Goal: Information Seeking & Learning: Learn about a topic

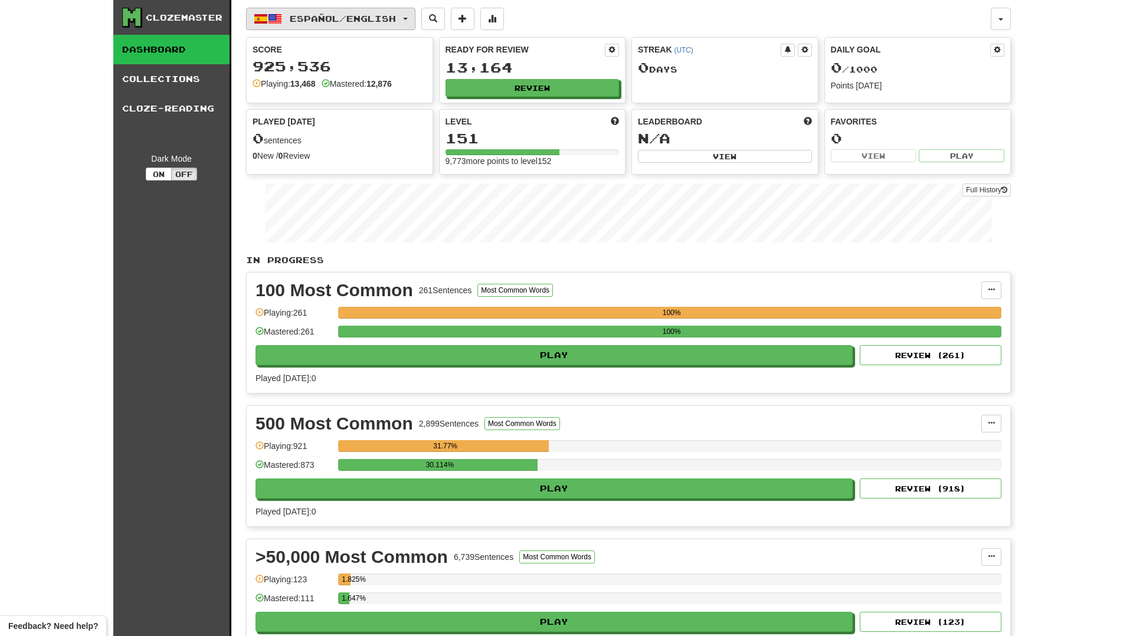
click at [312, 8] on button "Español / English" at bounding box center [330, 19] width 169 height 22
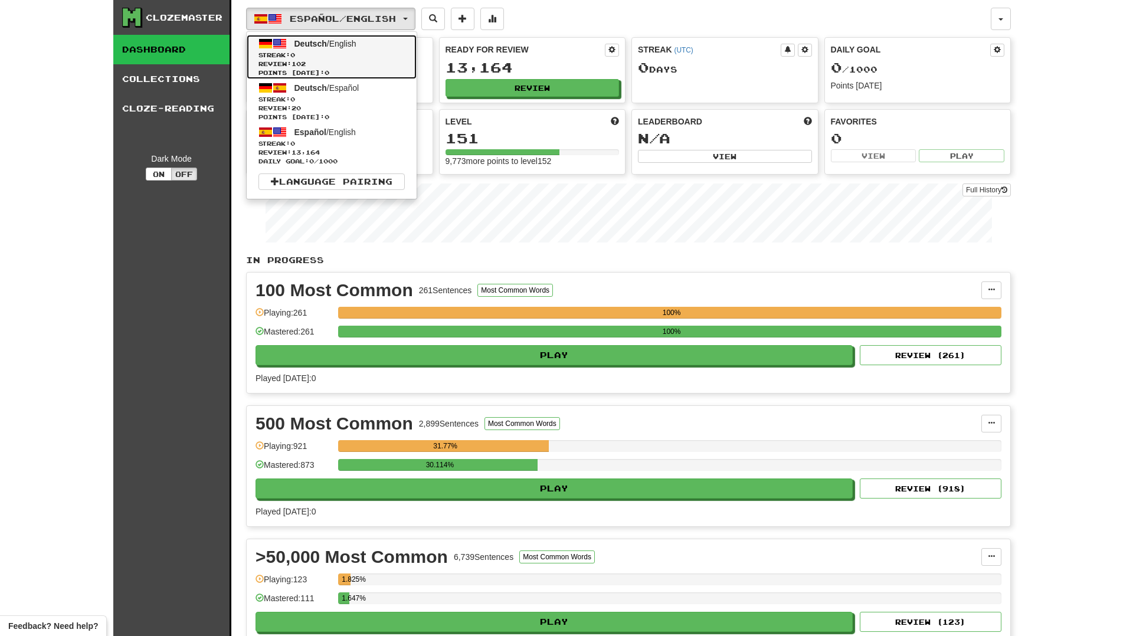
click at [315, 41] on span "Deutsch" at bounding box center [310, 43] width 32 height 9
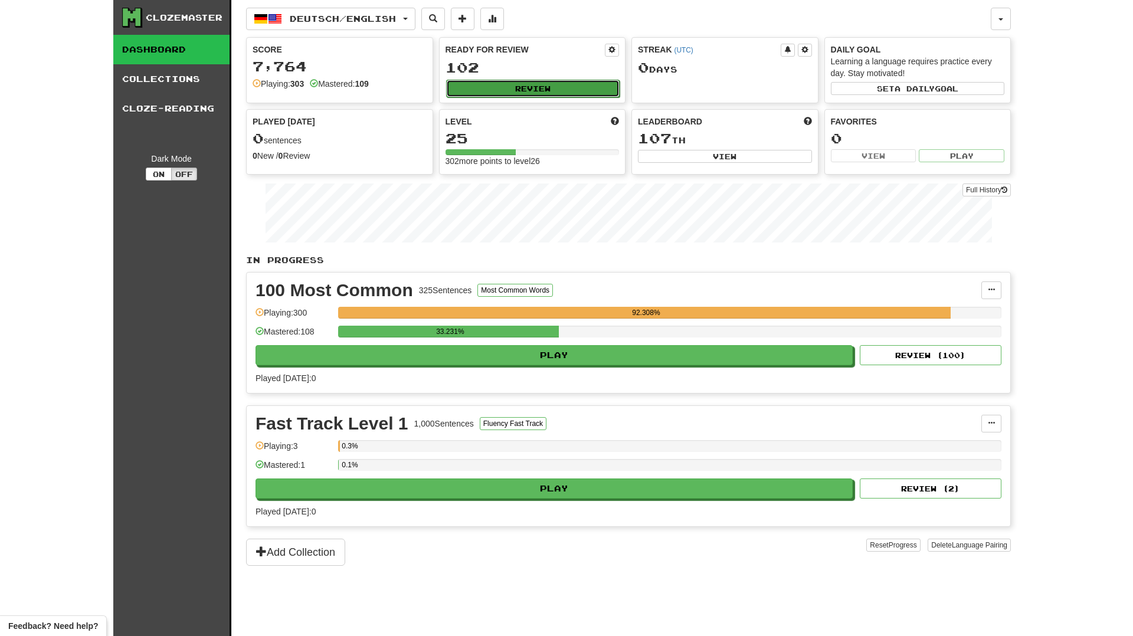
click at [519, 91] on button "Review" at bounding box center [533, 89] width 174 height 18
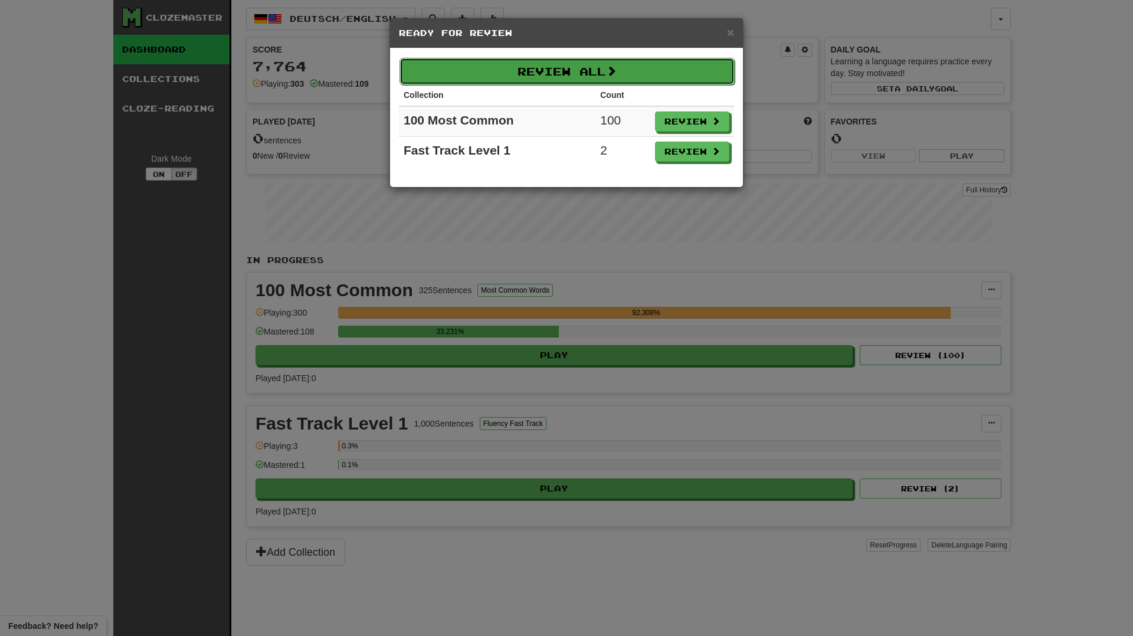
click at [528, 71] on button "Review All" at bounding box center [567, 71] width 335 height 27
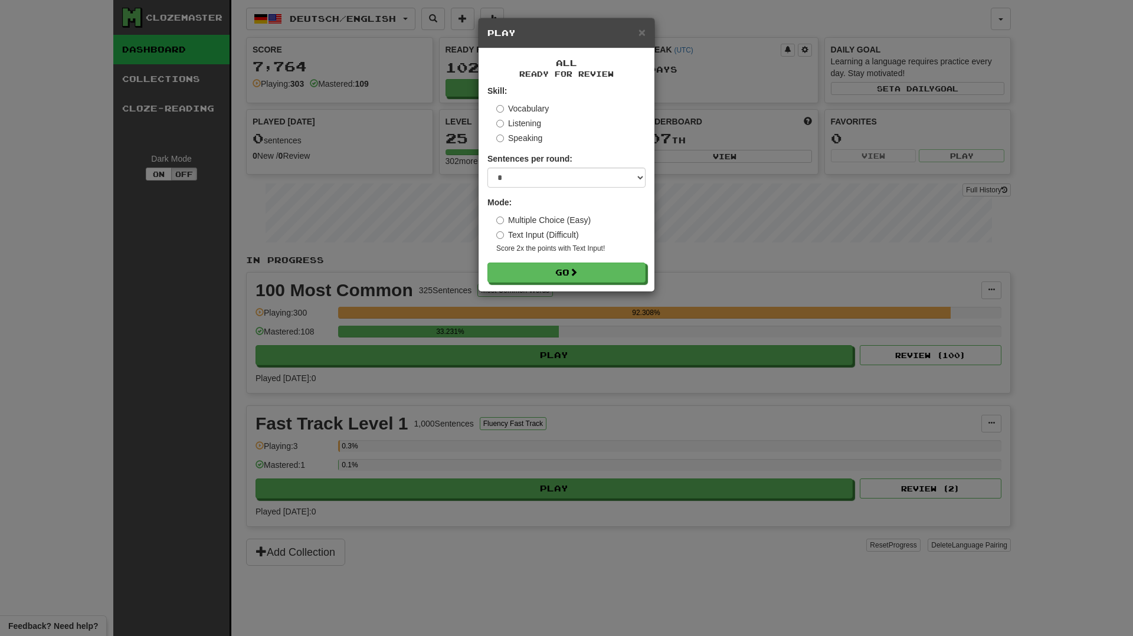
click at [533, 164] on label "Sentences per round:" at bounding box center [529, 159] width 85 height 12
click at [532, 174] on select "* ** ** ** ** ** *** ********" at bounding box center [566, 178] width 158 height 20
select select "********"
click at [487, 168] on select "* ** ** ** ** ** *** ********" at bounding box center [566, 178] width 158 height 20
click at [518, 270] on button "Go" at bounding box center [567, 273] width 158 height 20
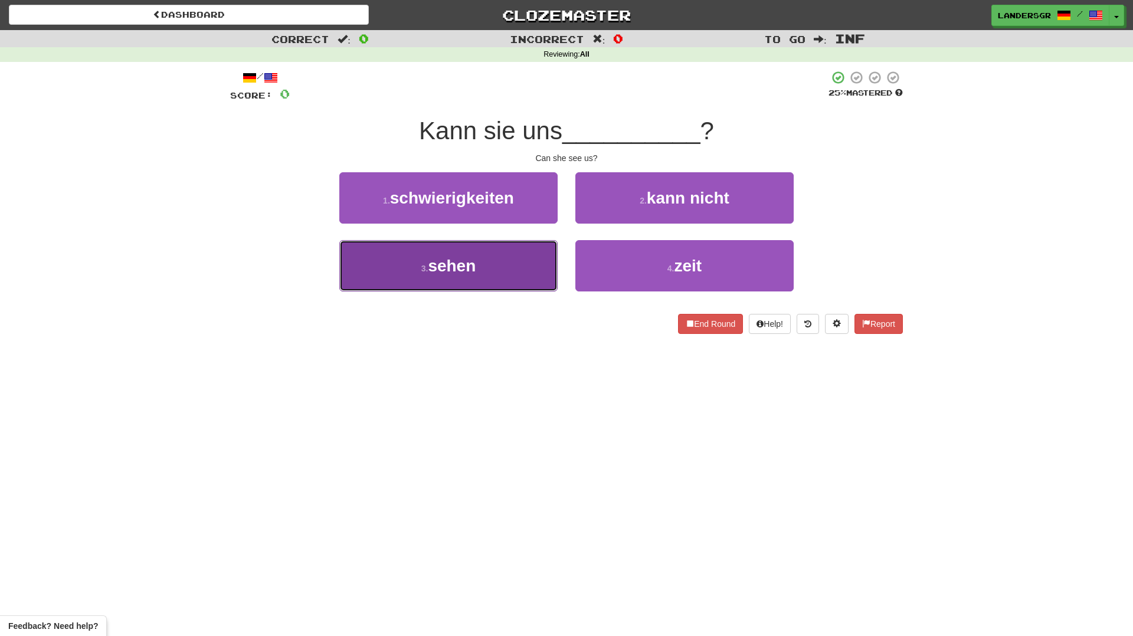
click at [485, 258] on button "3 . sehen" at bounding box center [448, 265] width 218 height 51
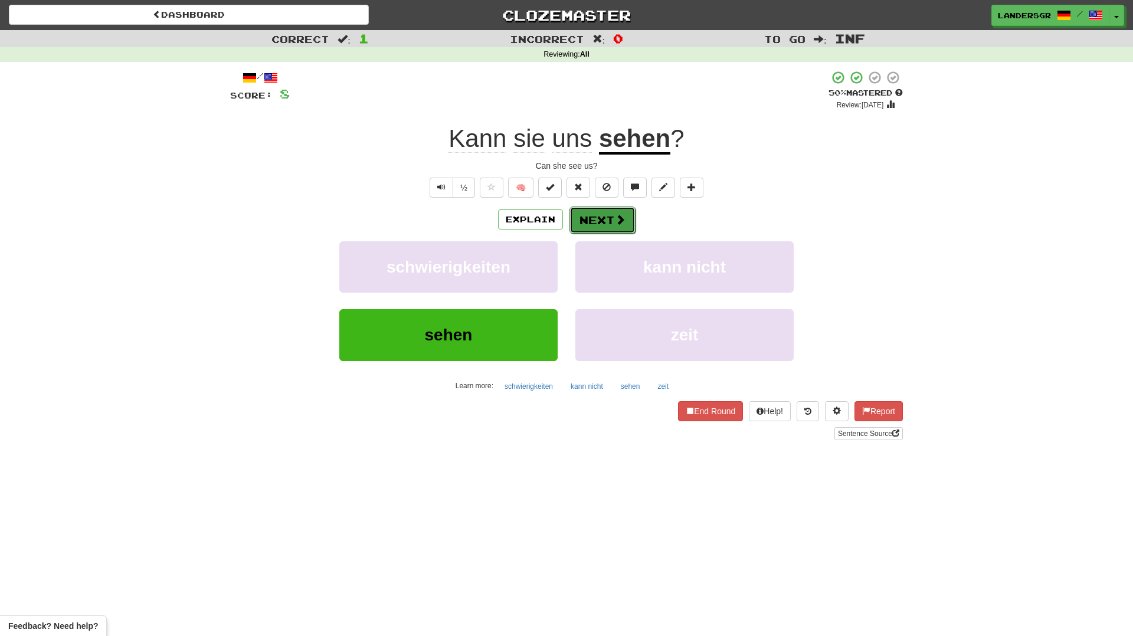
click at [617, 221] on span at bounding box center [620, 219] width 11 height 11
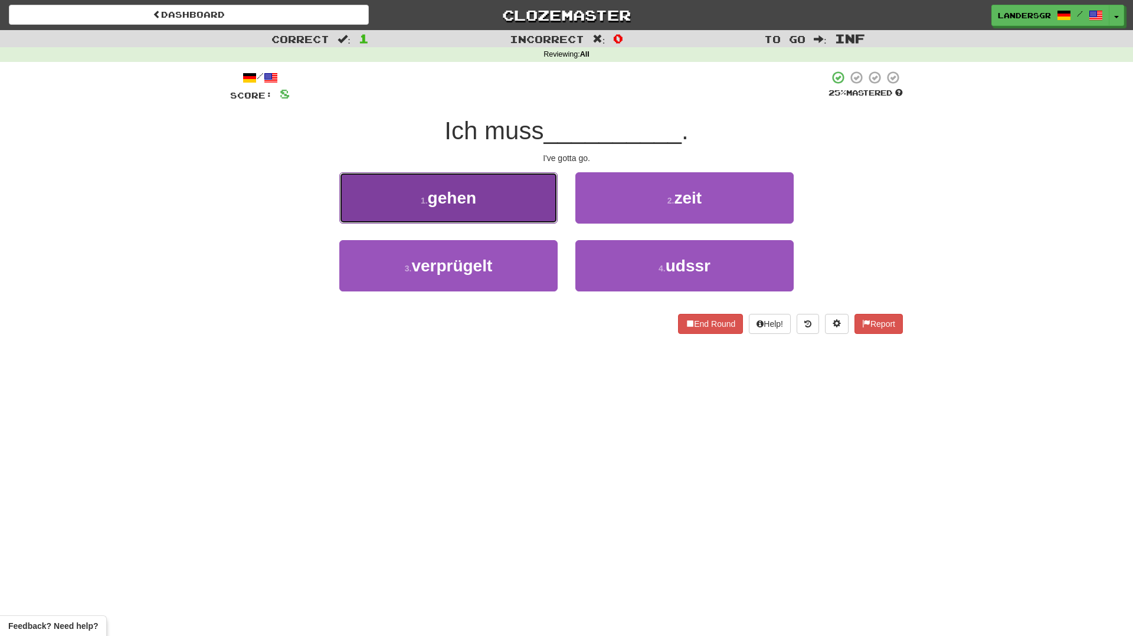
click at [515, 215] on button "1 . gehen" at bounding box center [448, 197] width 218 height 51
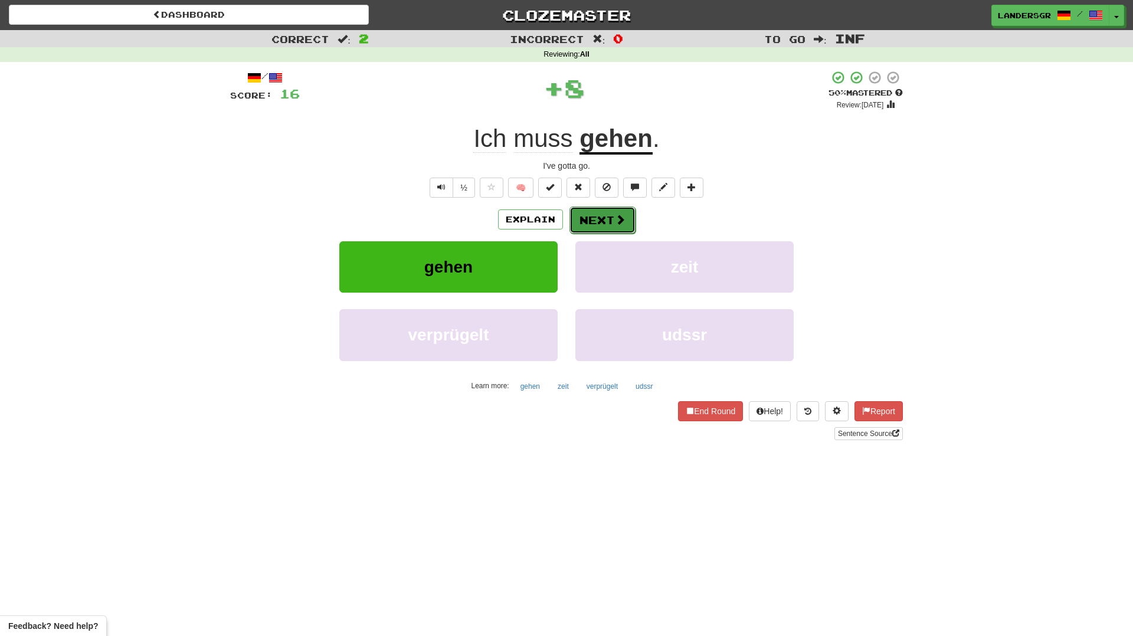
click at [627, 222] on button "Next" at bounding box center [602, 220] width 66 height 27
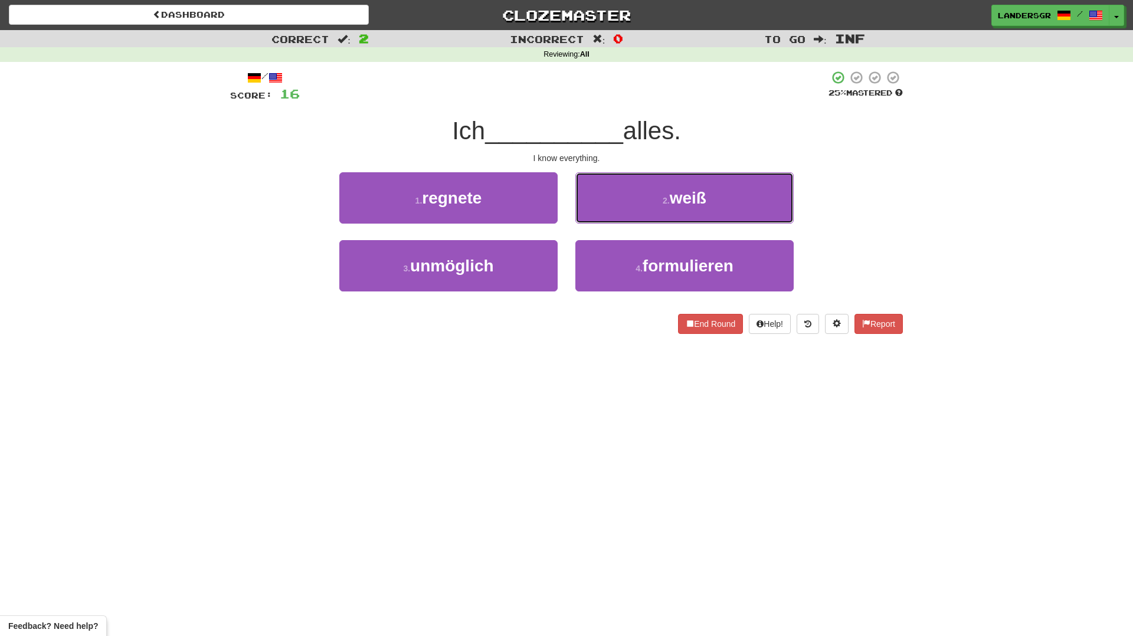
click at [627, 222] on button "2 . weiß" at bounding box center [684, 197] width 218 height 51
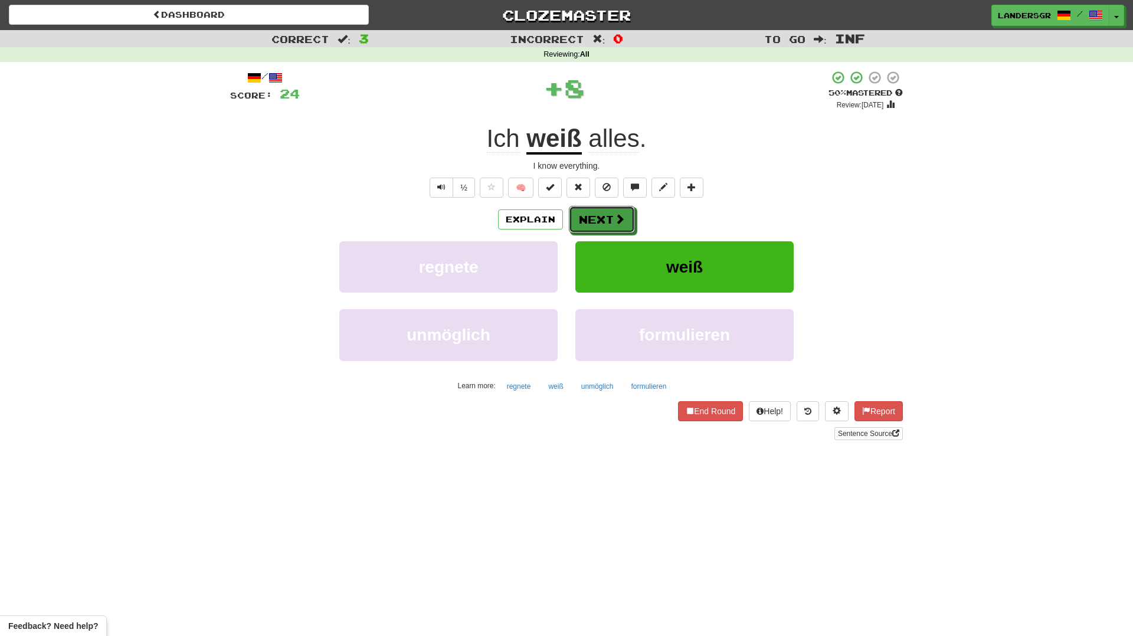
click at [627, 222] on button "Next" at bounding box center [602, 219] width 66 height 27
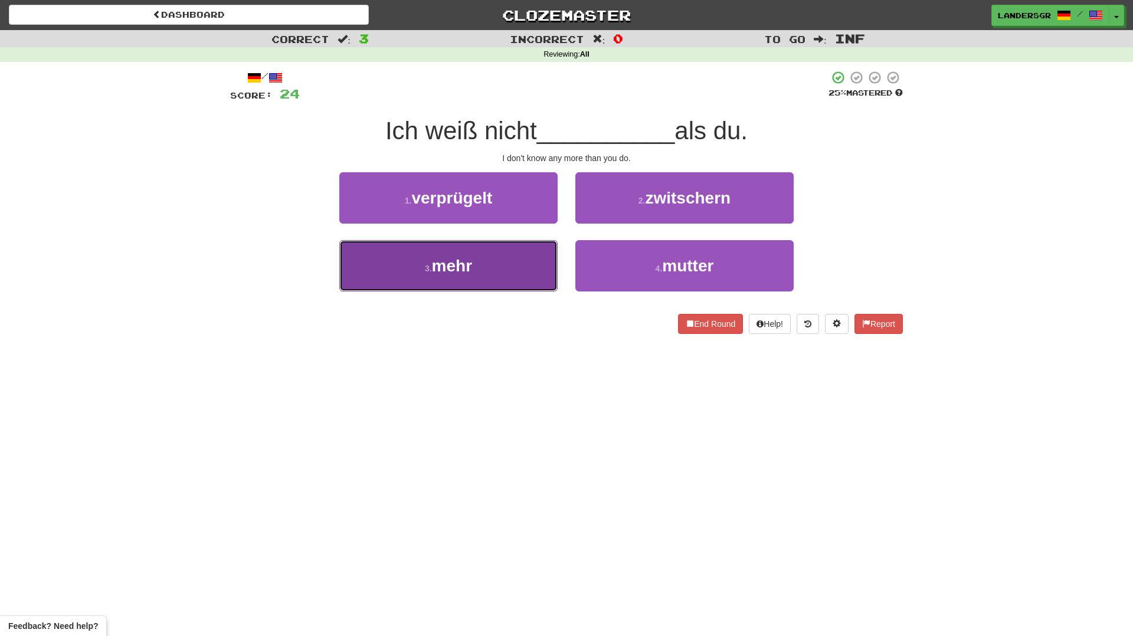
click at [526, 263] on button "3 . mehr" at bounding box center [448, 265] width 218 height 51
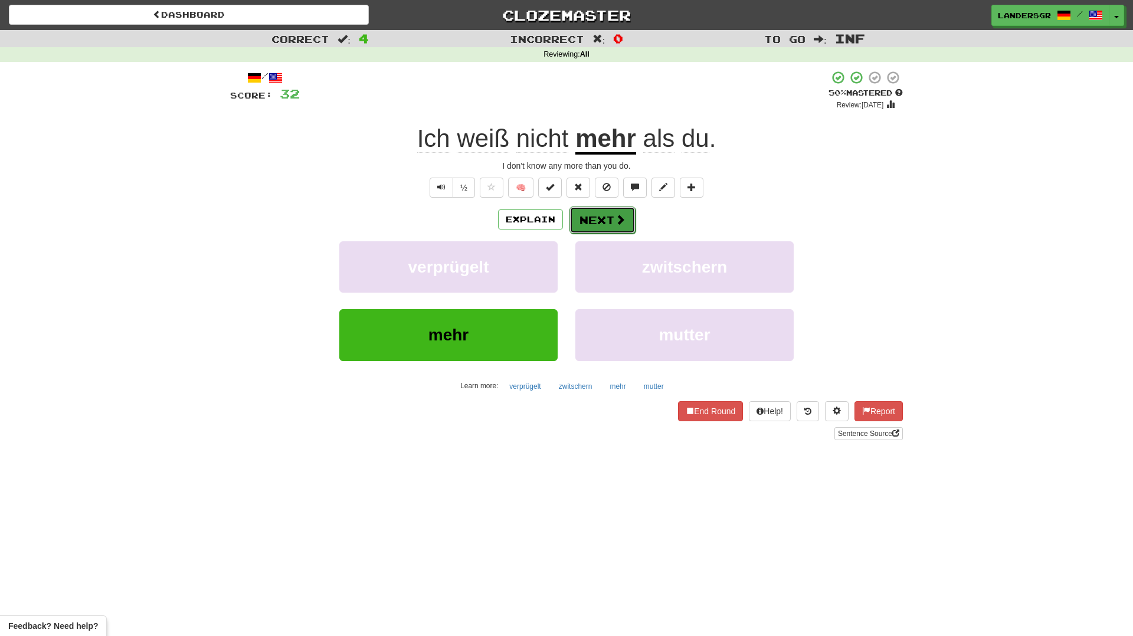
click at [614, 227] on button "Next" at bounding box center [602, 220] width 66 height 27
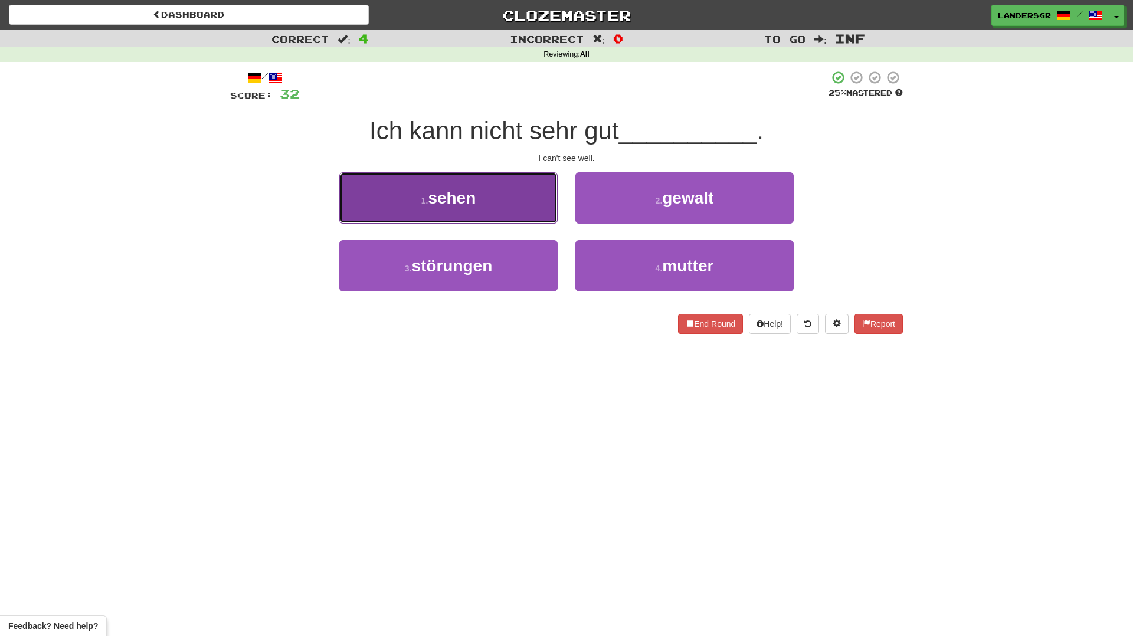
click at [509, 215] on button "1 . sehen" at bounding box center [448, 197] width 218 height 51
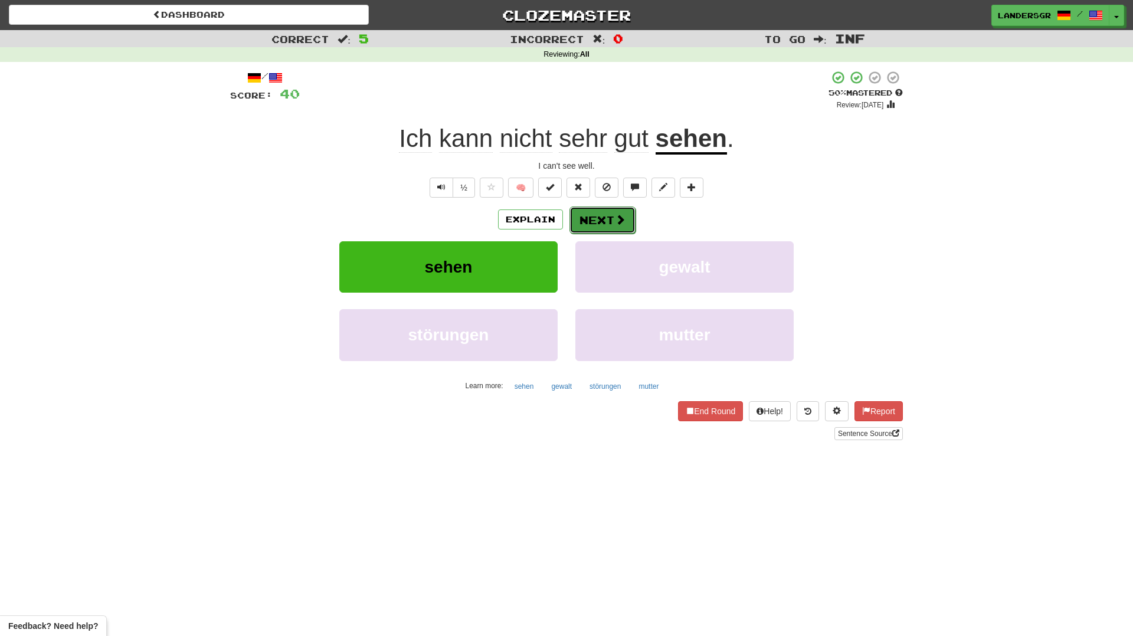
click at [584, 227] on button "Next" at bounding box center [602, 220] width 66 height 27
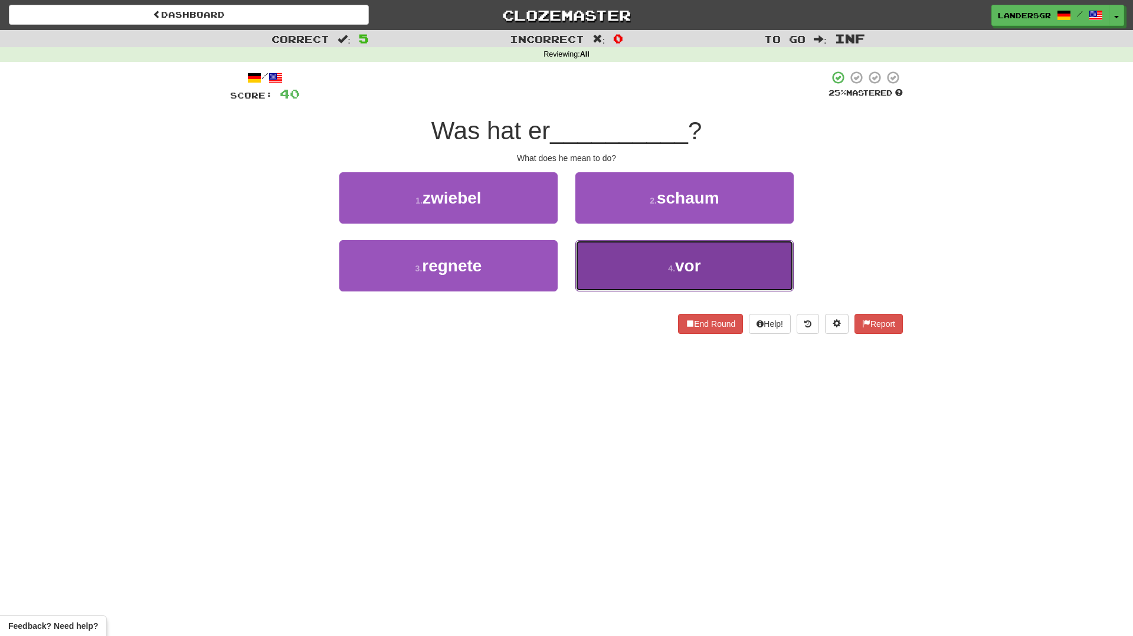
click at [611, 253] on button "4 . vor" at bounding box center [684, 265] width 218 height 51
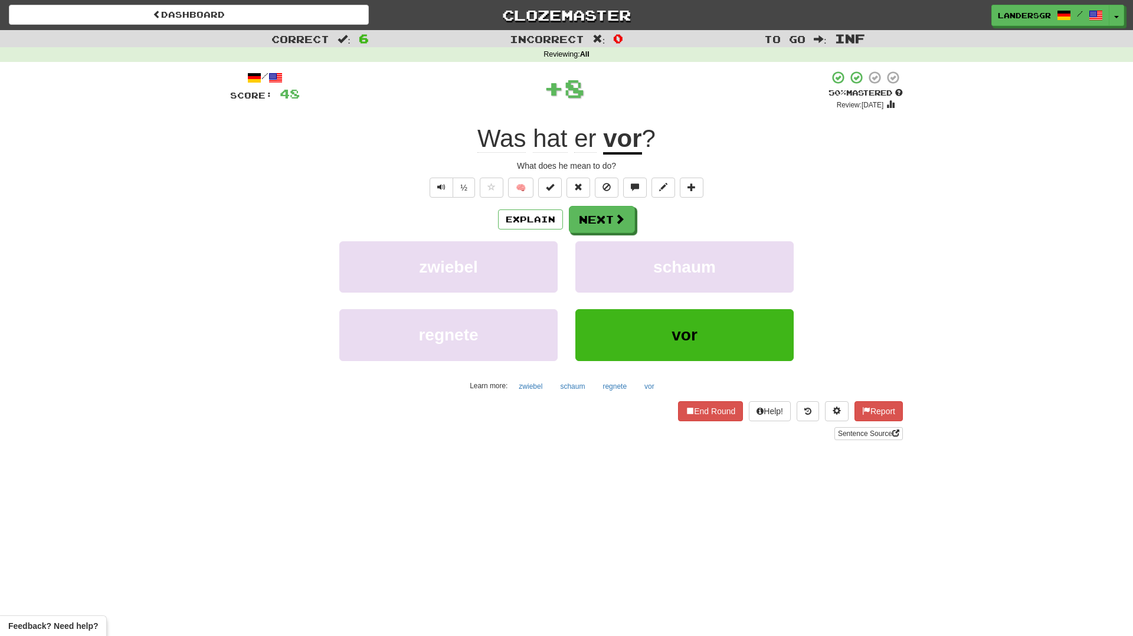
click at [613, 150] on u "vor" at bounding box center [622, 140] width 38 height 30
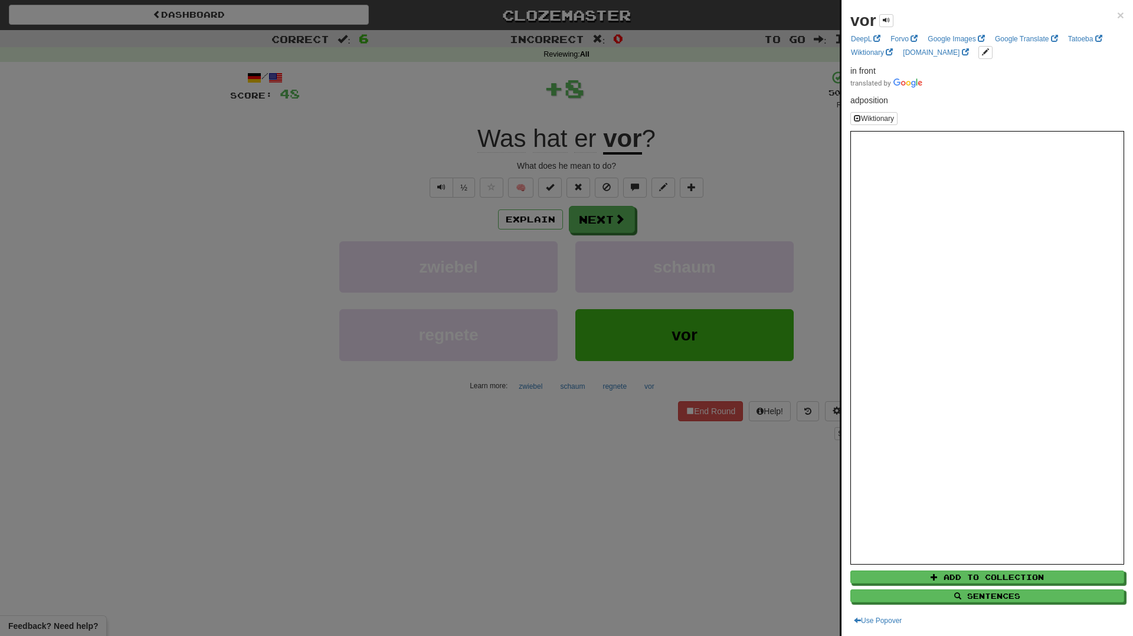
click at [729, 181] on div at bounding box center [566, 318] width 1133 height 636
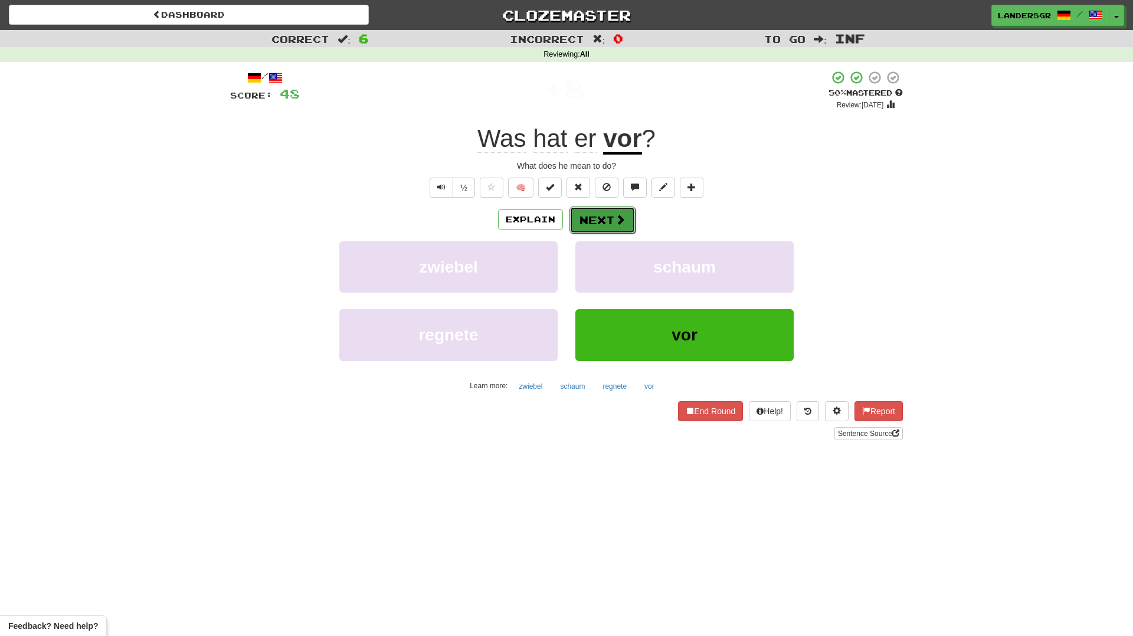
click at [605, 209] on button "Next" at bounding box center [602, 220] width 66 height 27
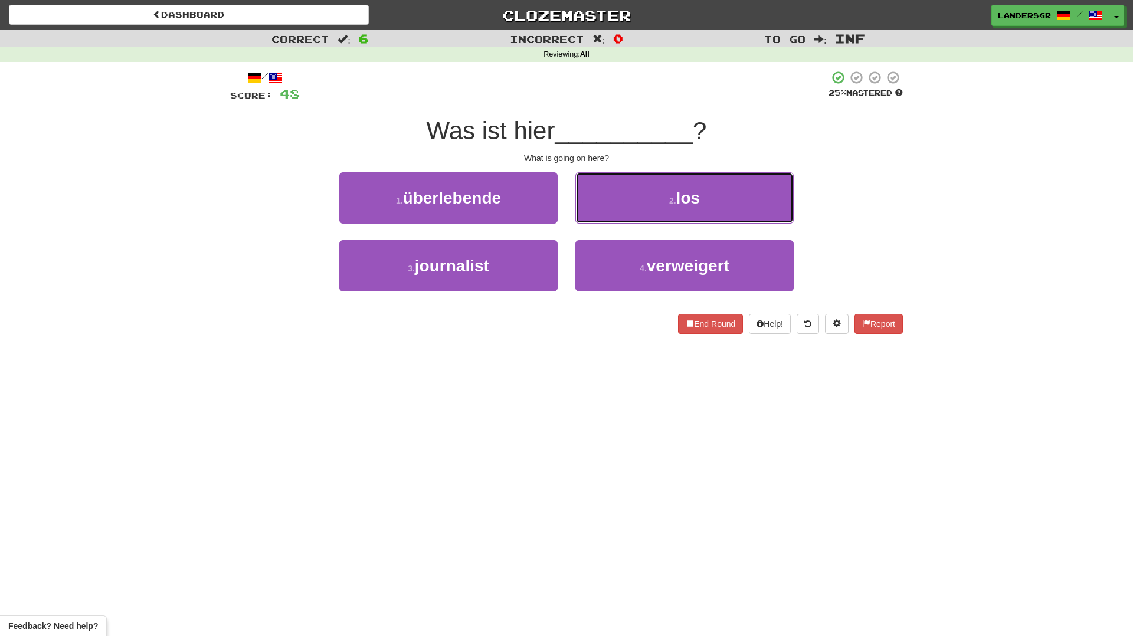
click at [605, 209] on button "2 . los" at bounding box center [684, 197] width 218 height 51
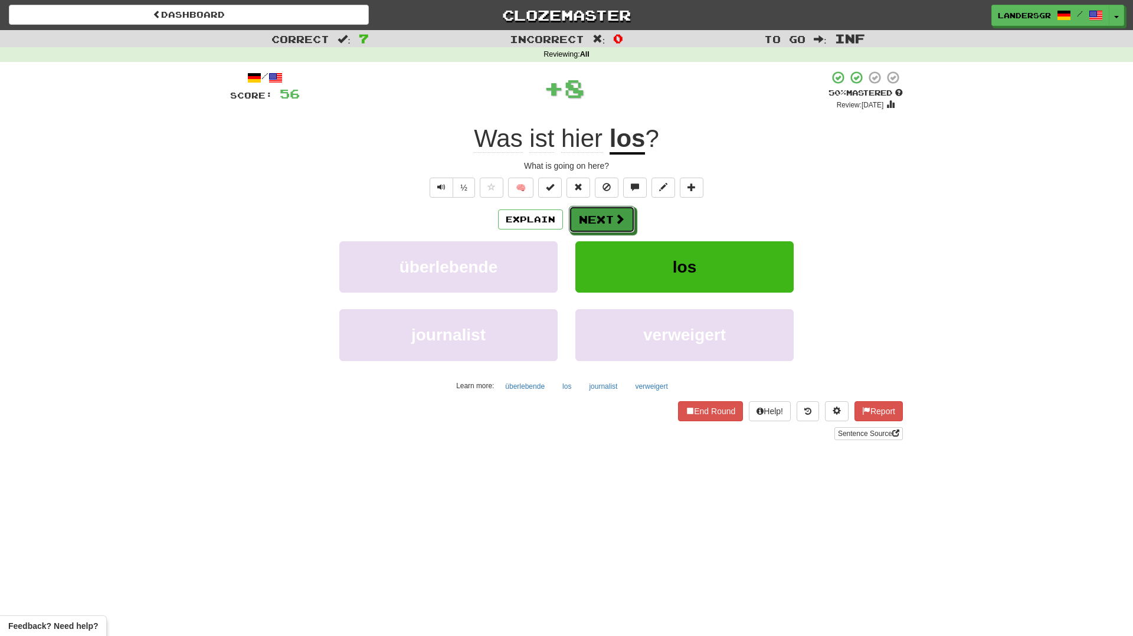
click at [605, 209] on button "Next" at bounding box center [602, 219] width 66 height 27
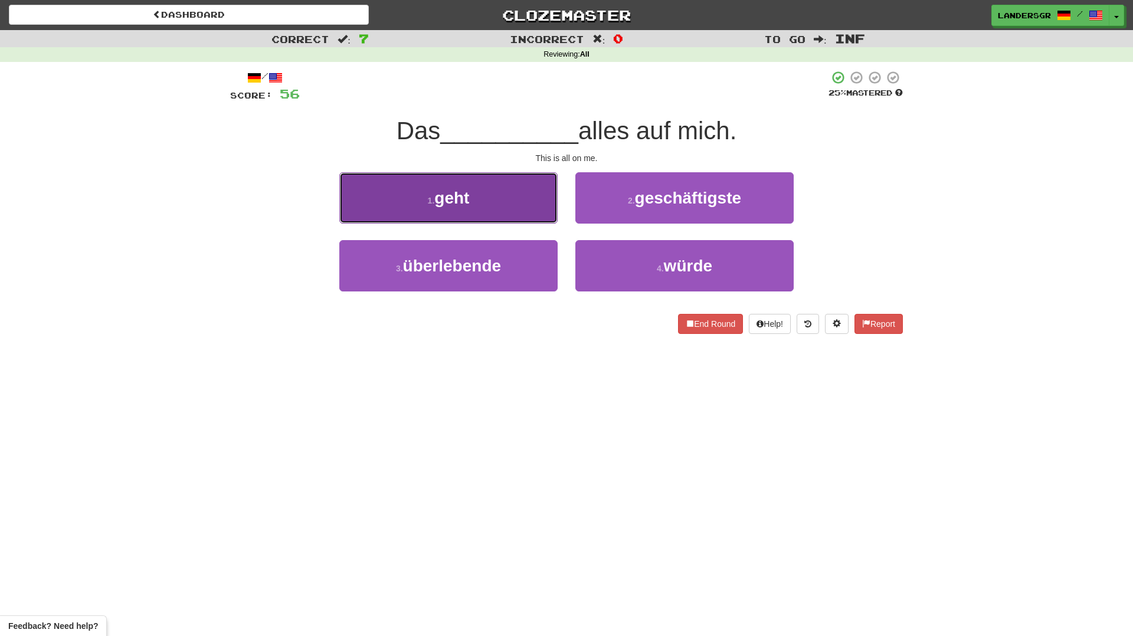
click at [531, 208] on button "1 . geht" at bounding box center [448, 197] width 218 height 51
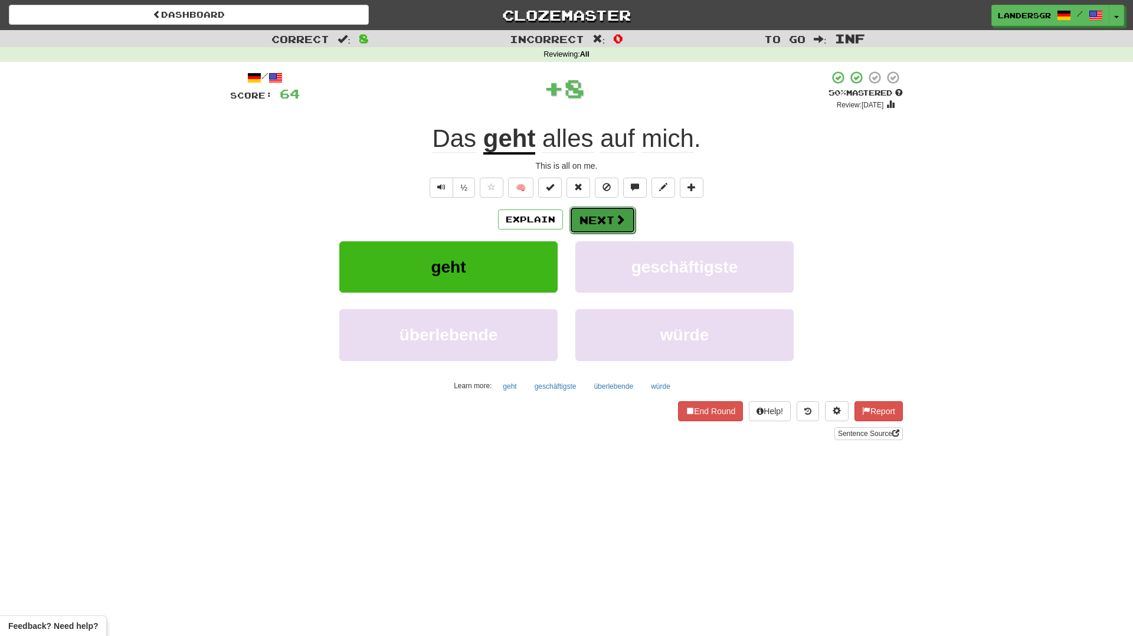
click at [580, 216] on button "Next" at bounding box center [602, 220] width 66 height 27
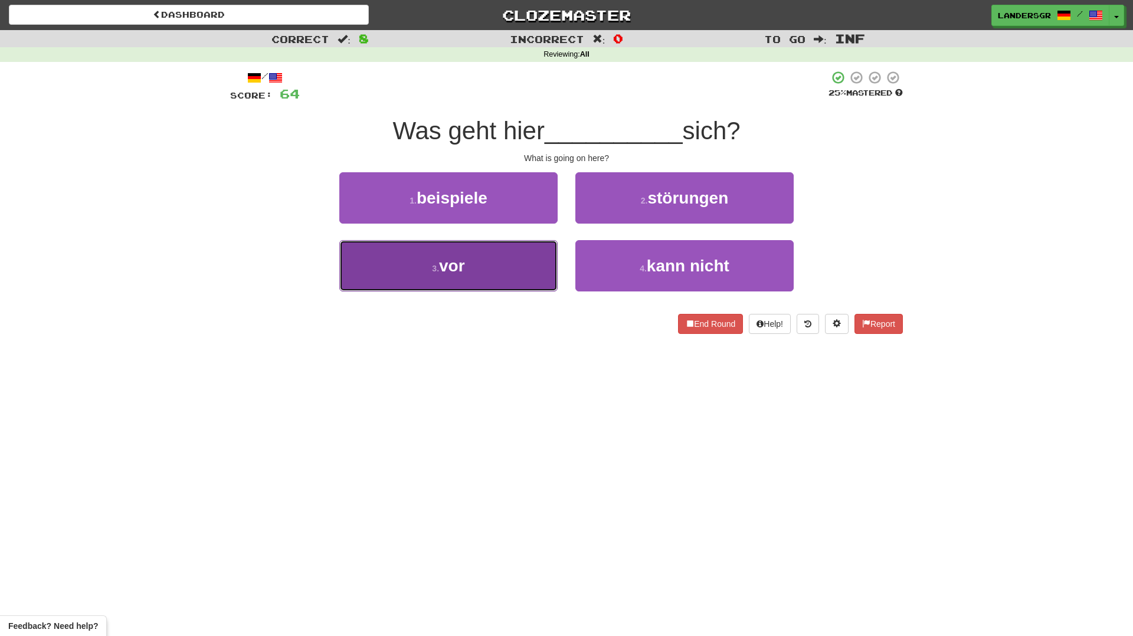
click at [532, 256] on button "3 . vor" at bounding box center [448, 265] width 218 height 51
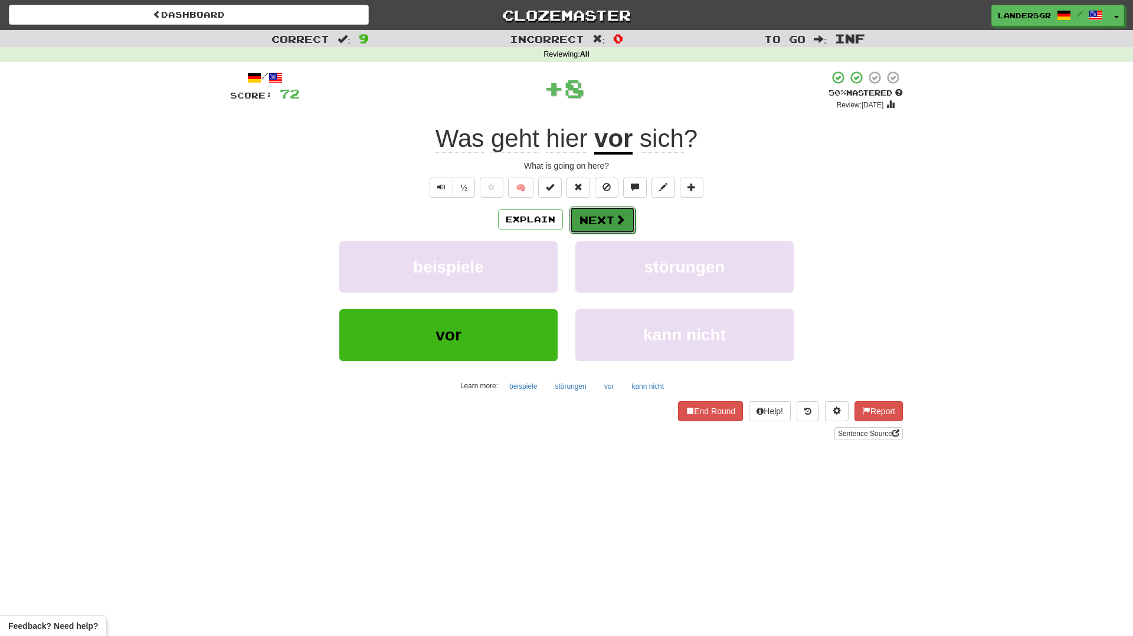
click at [603, 209] on button "Next" at bounding box center [602, 220] width 66 height 27
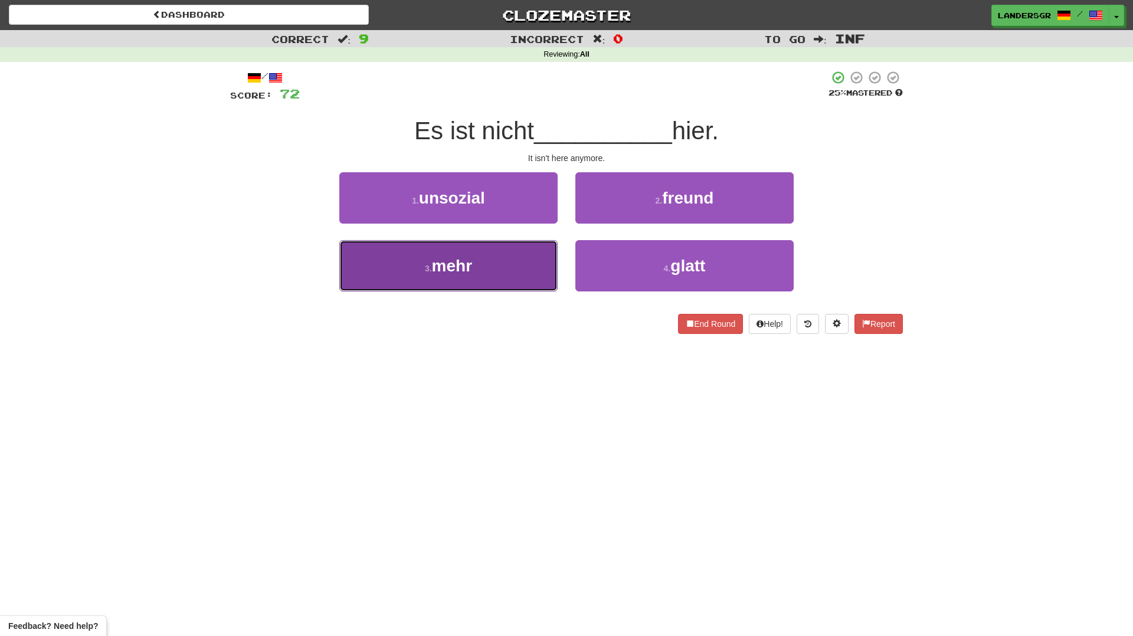
click at [529, 263] on button "3 . mehr" at bounding box center [448, 265] width 218 height 51
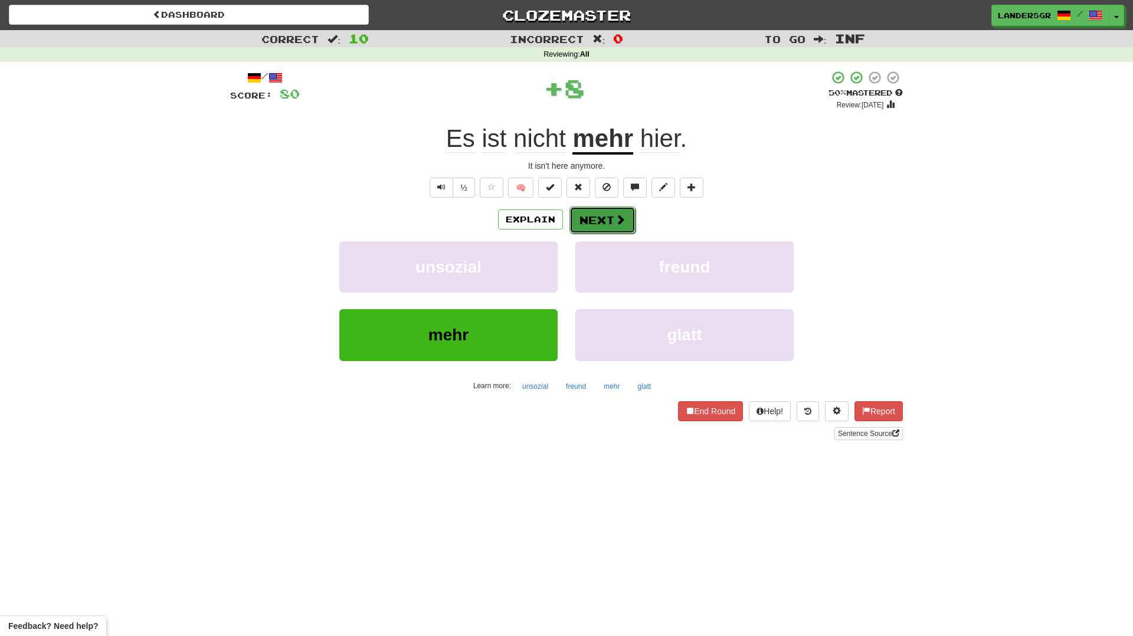
click at [592, 224] on button "Next" at bounding box center [602, 220] width 66 height 27
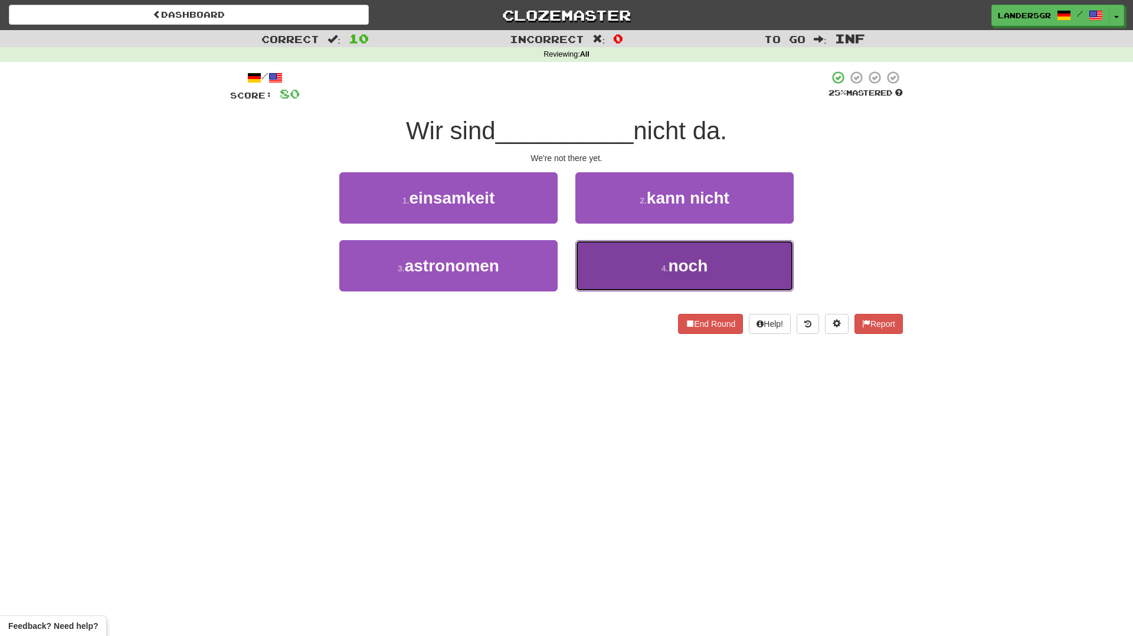
click at [615, 253] on button "4 . noch" at bounding box center [684, 265] width 218 height 51
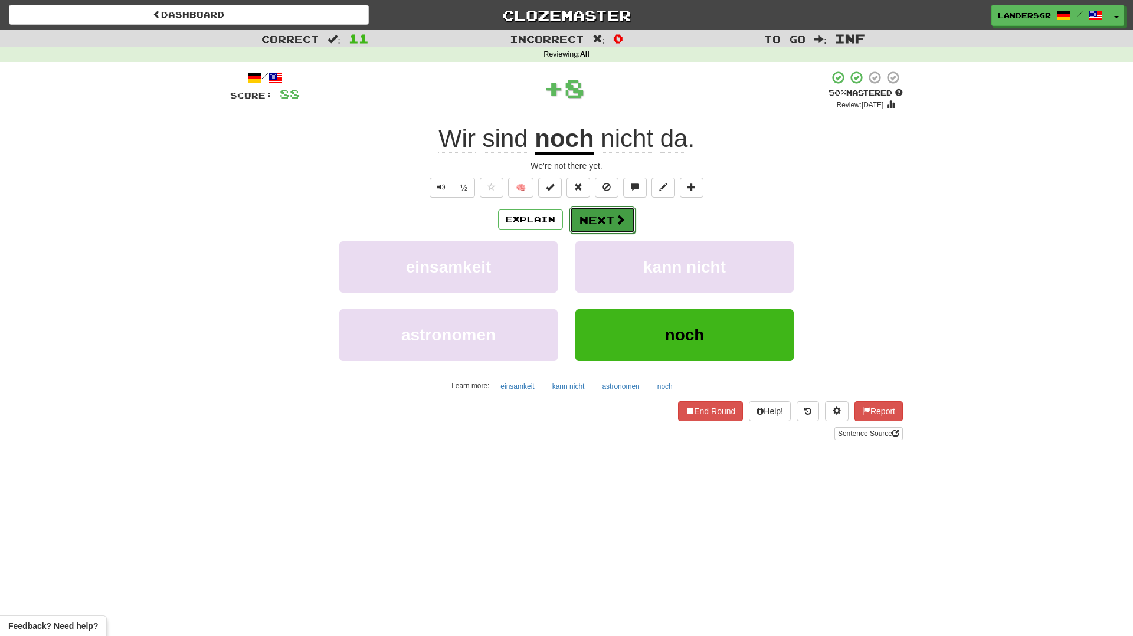
click at [588, 215] on button "Next" at bounding box center [602, 220] width 66 height 27
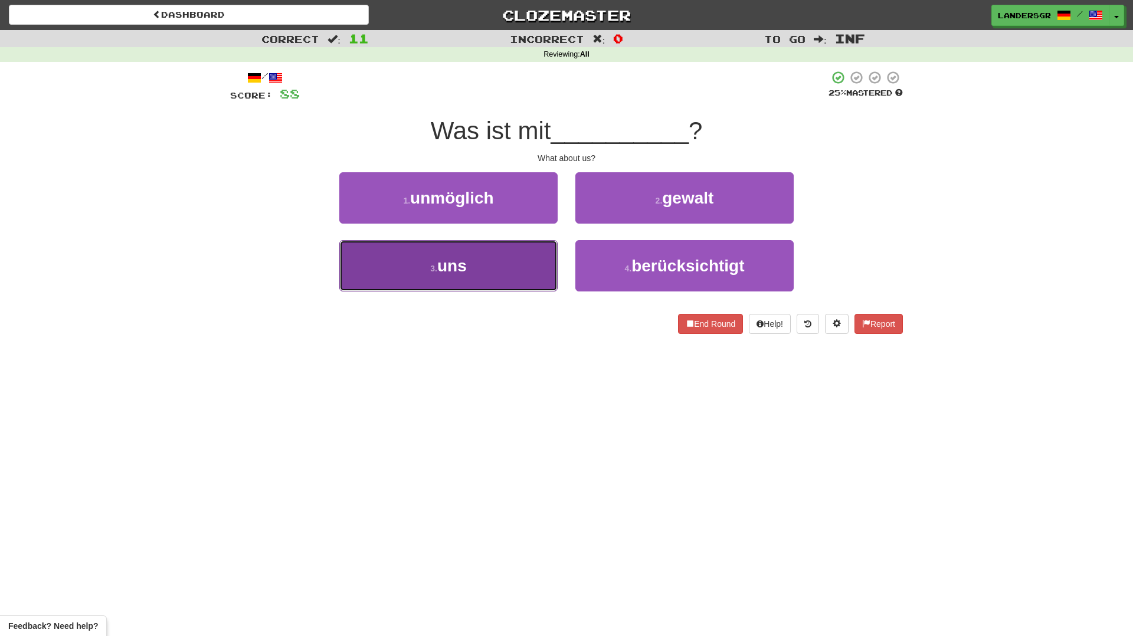
click at [550, 242] on button "3 . uns" at bounding box center [448, 265] width 218 height 51
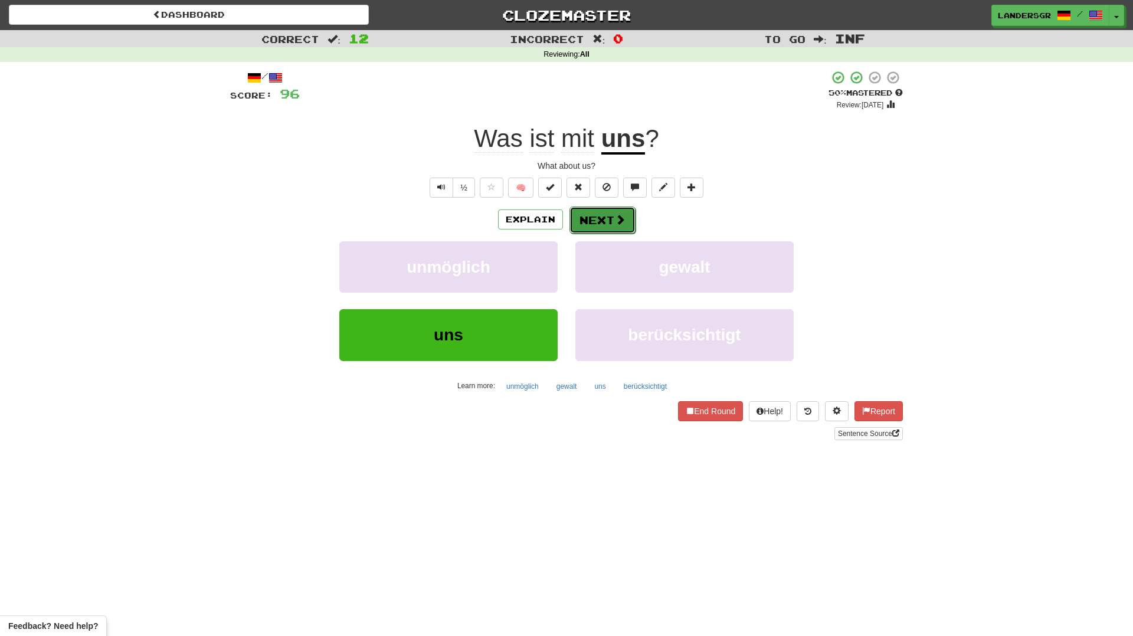
click at [605, 215] on button "Next" at bounding box center [602, 220] width 66 height 27
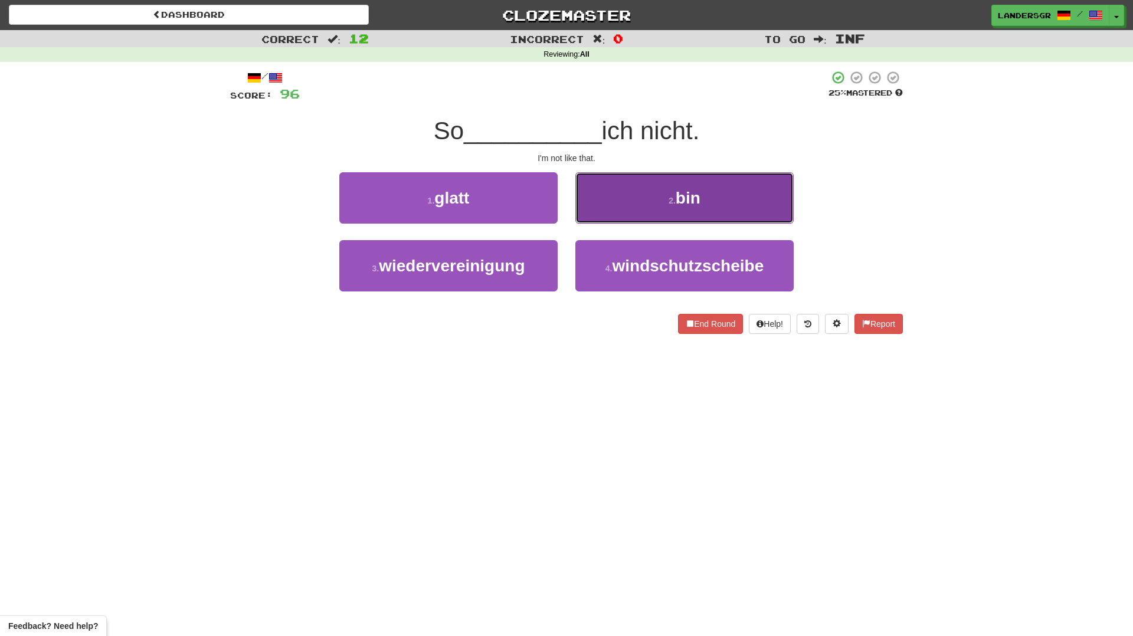
click at [590, 202] on button "2 . bin" at bounding box center [684, 197] width 218 height 51
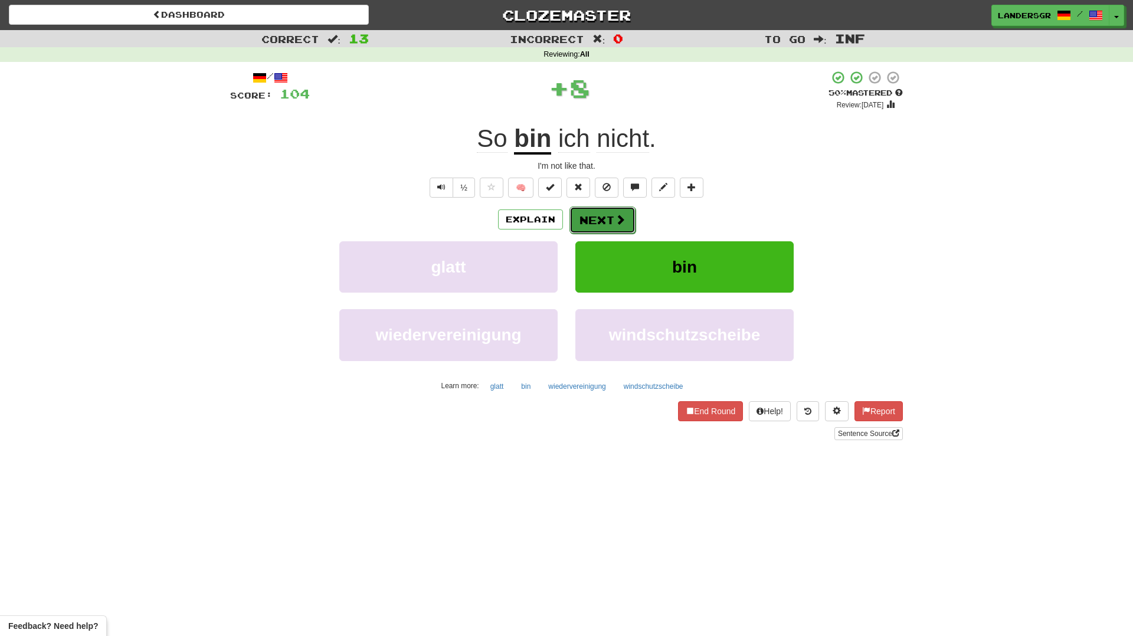
click at [599, 223] on button "Next" at bounding box center [602, 220] width 66 height 27
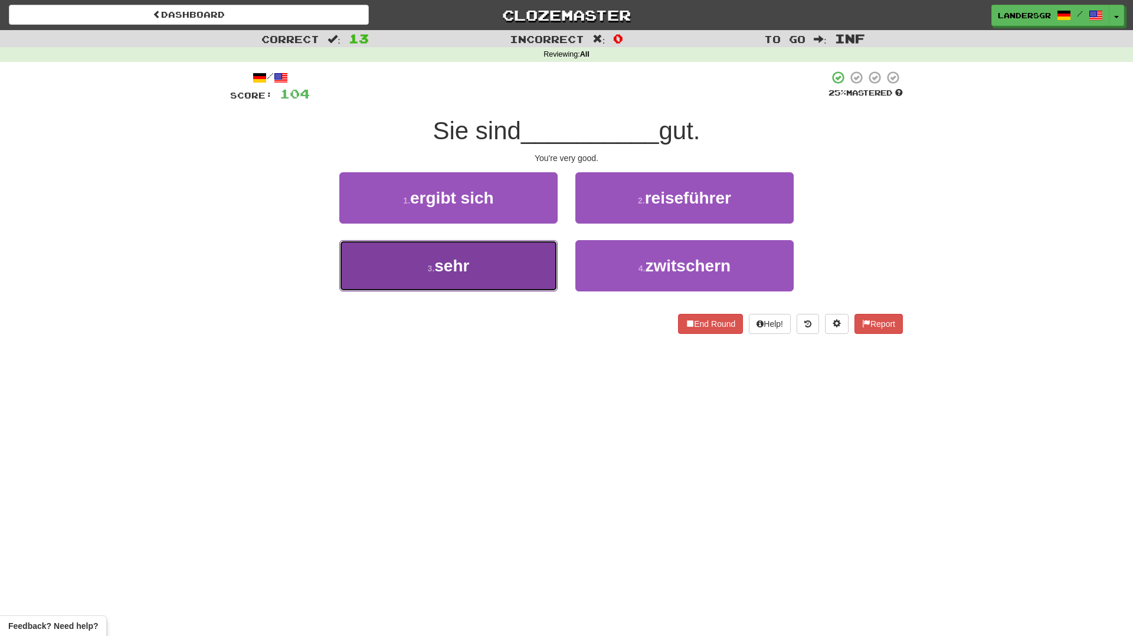
click at [522, 262] on button "3 . sehr" at bounding box center [448, 265] width 218 height 51
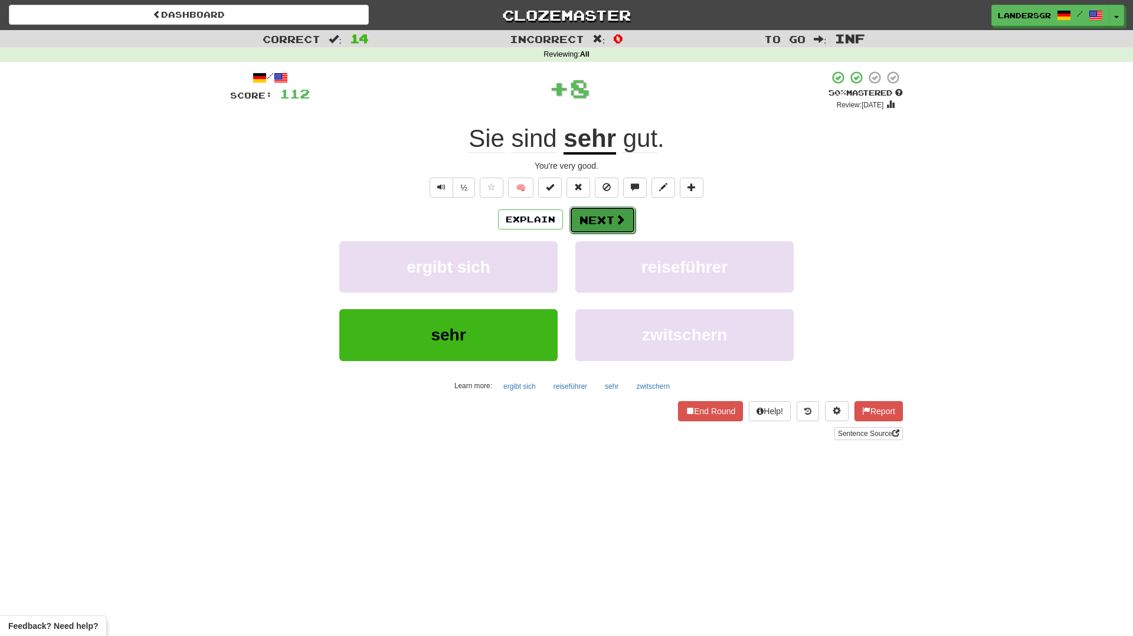
click at [585, 224] on button "Next" at bounding box center [602, 220] width 66 height 27
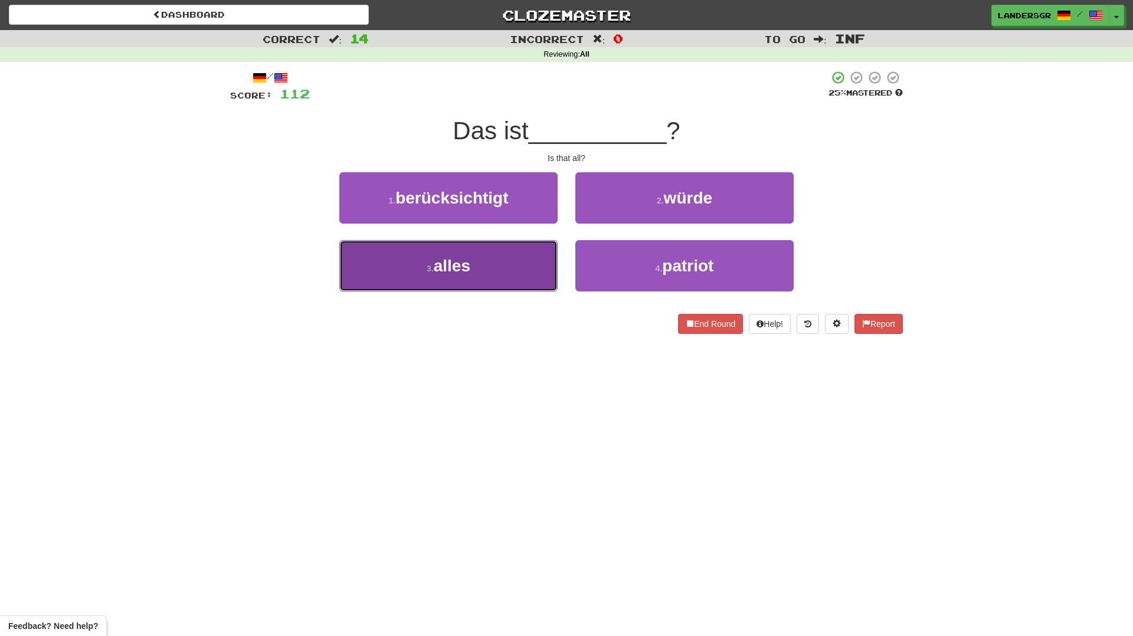
click at [524, 270] on button "3 . alles" at bounding box center [448, 265] width 218 height 51
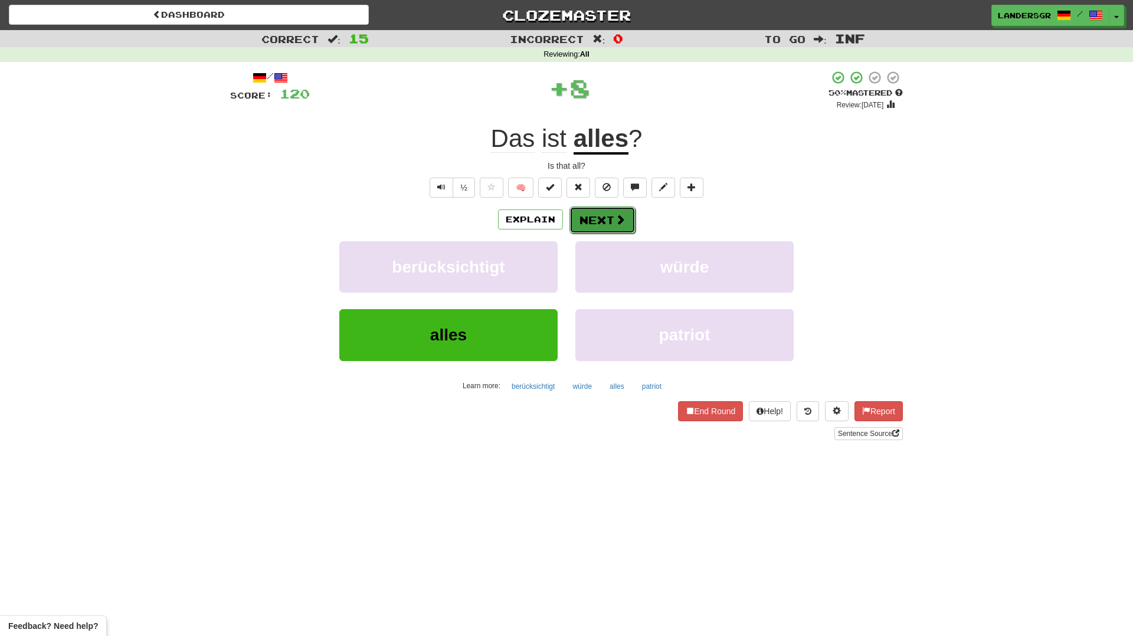
click at [606, 215] on button "Next" at bounding box center [602, 220] width 66 height 27
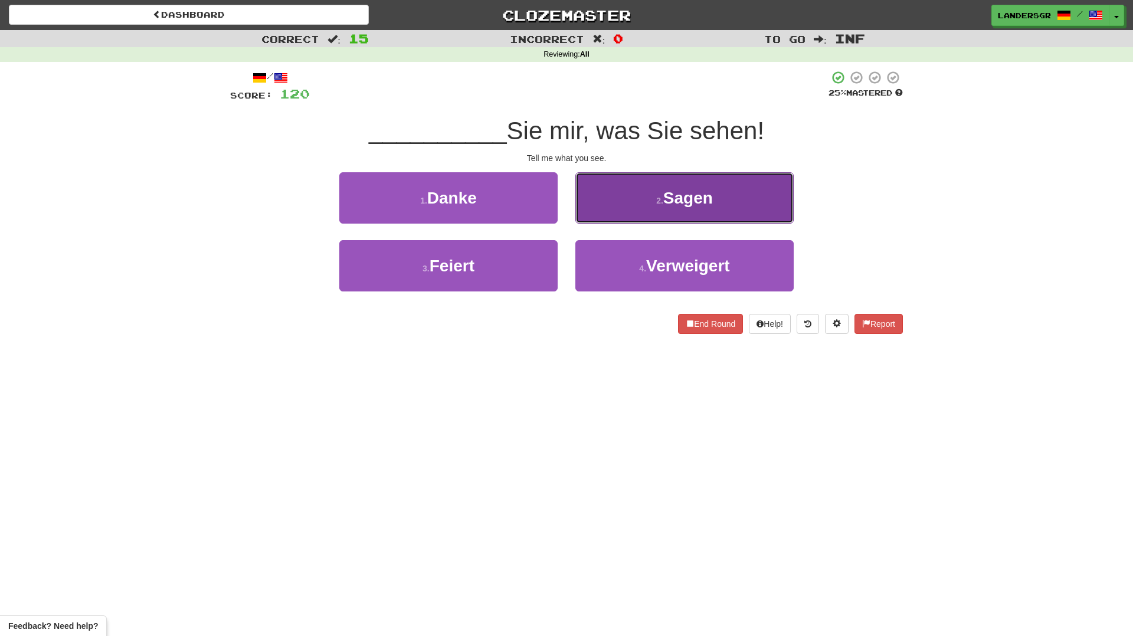
click at [605, 215] on button "2 . Sagen" at bounding box center [684, 197] width 218 height 51
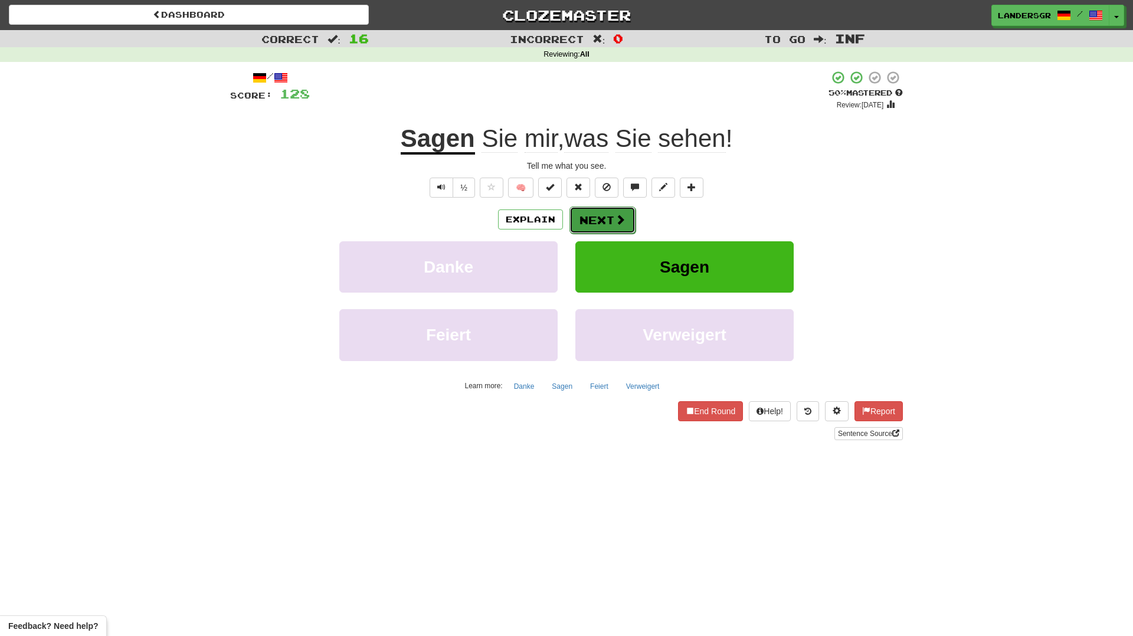
click at [605, 215] on button "Next" at bounding box center [602, 220] width 66 height 27
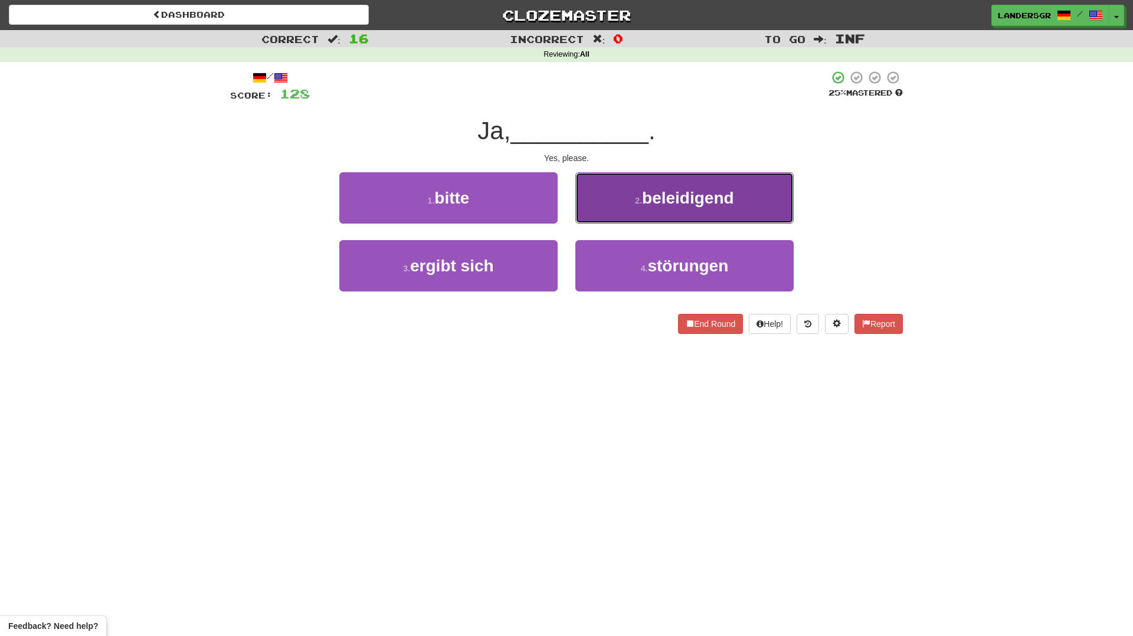
click at [591, 214] on button "2 . beleidigend" at bounding box center [684, 197] width 218 height 51
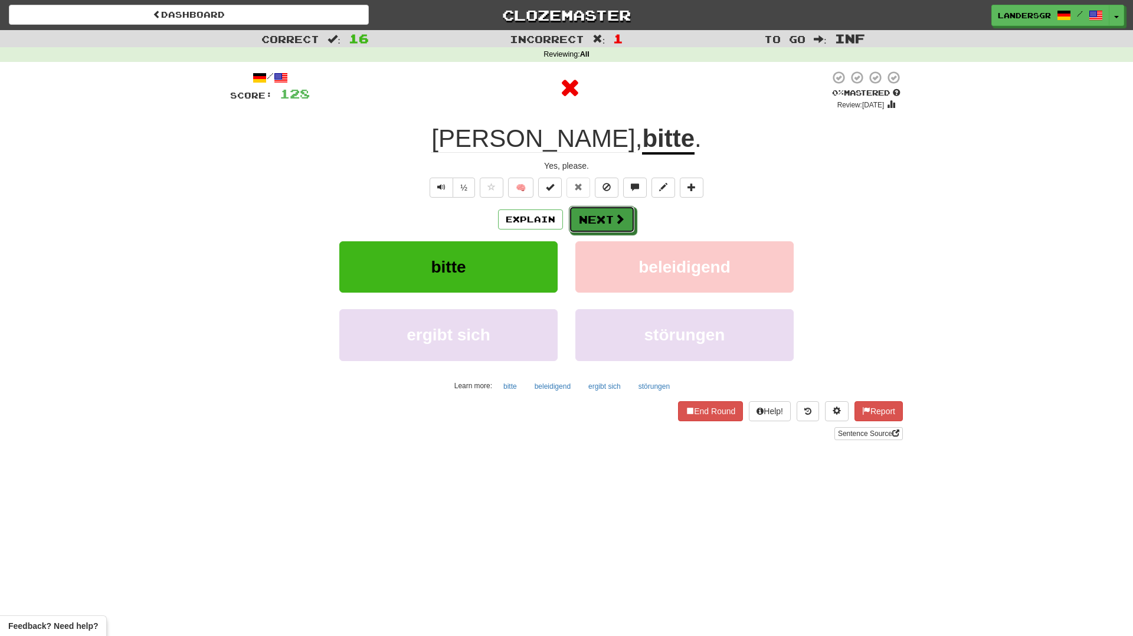
click at [591, 214] on button "Next" at bounding box center [602, 219] width 66 height 27
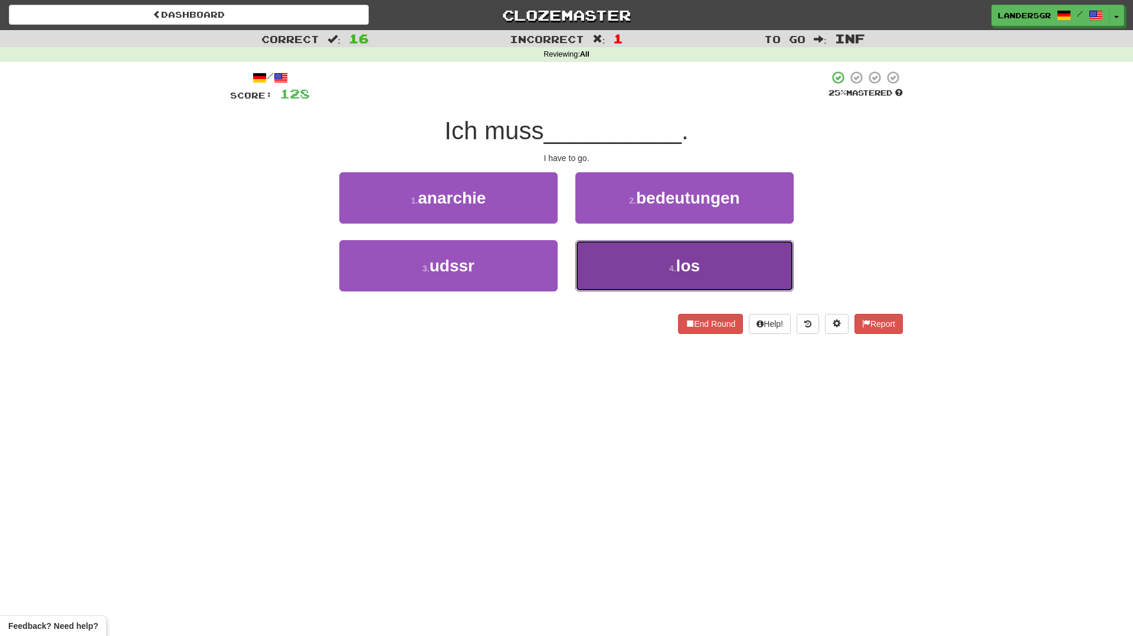
click at [616, 257] on button "4 . los" at bounding box center [684, 265] width 218 height 51
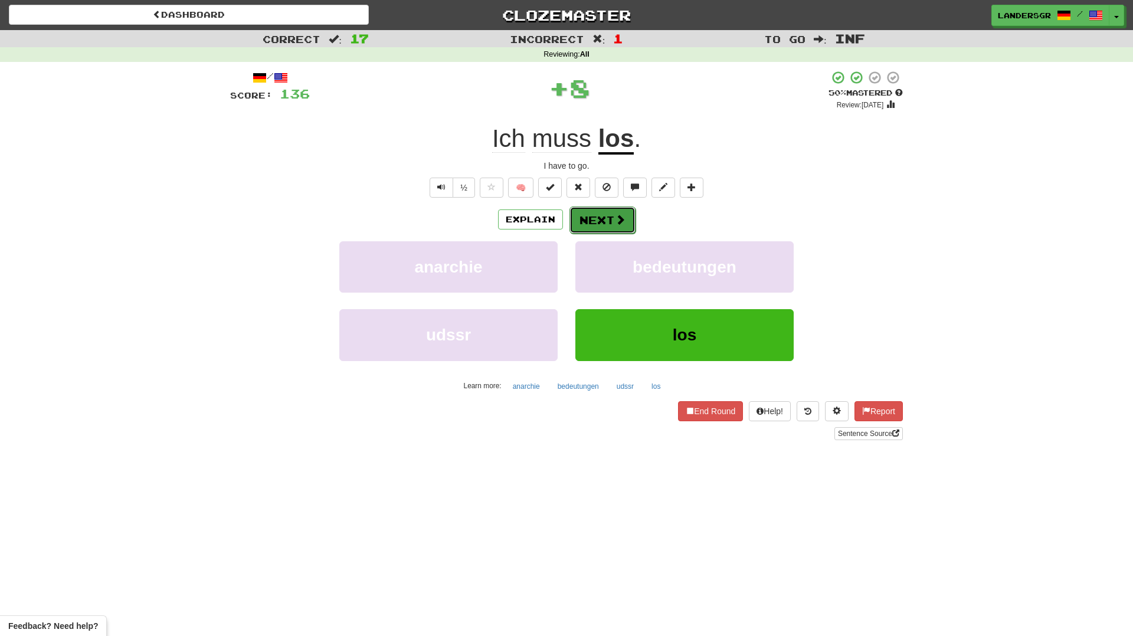
click at [605, 223] on button "Next" at bounding box center [602, 220] width 66 height 27
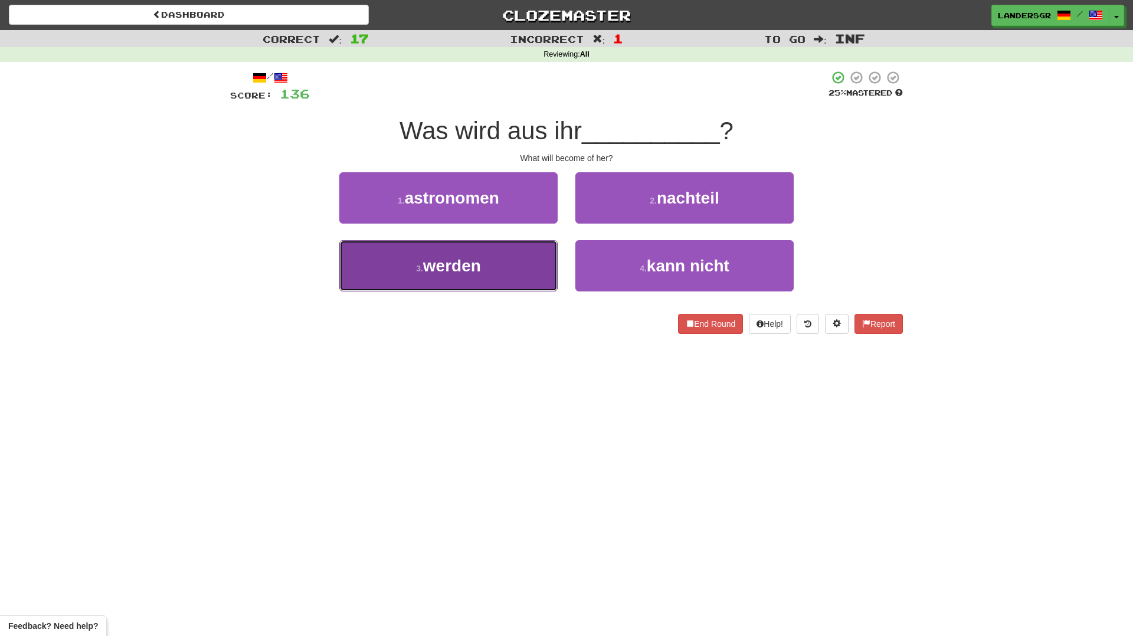
click at [522, 267] on button "3 . werden" at bounding box center [448, 265] width 218 height 51
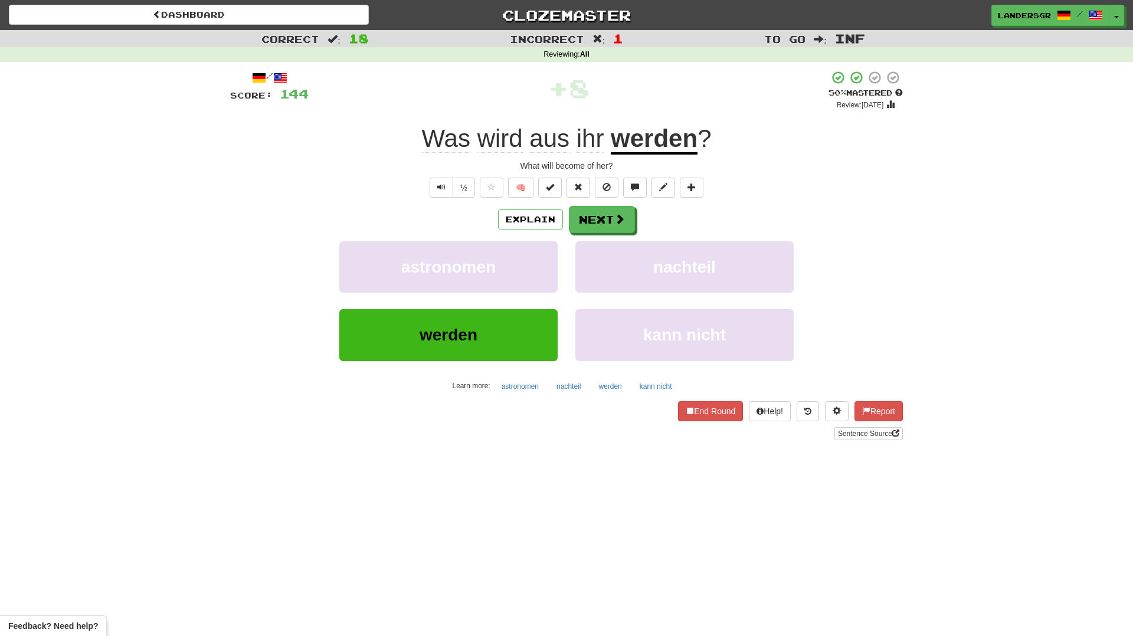
click at [644, 136] on u "werden" at bounding box center [654, 140] width 87 height 30
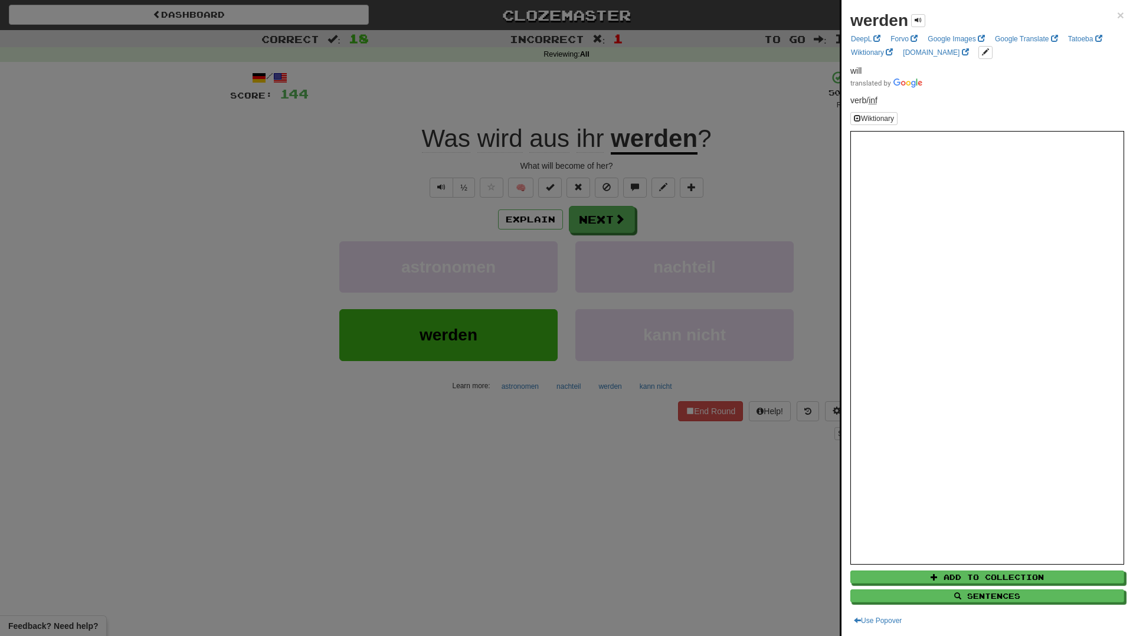
click at [621, 184] on div at bounding box center [566, 318] width 1133 height 636
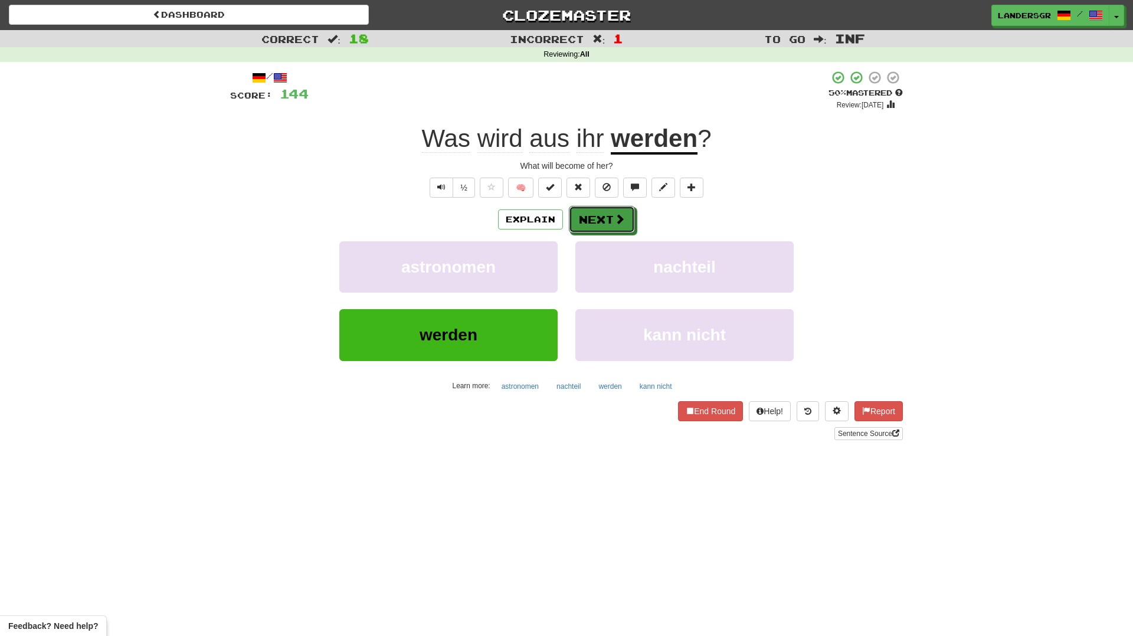
click at [608, 215] on button "Next" at bounding box center [602, 219] width 66 height 27
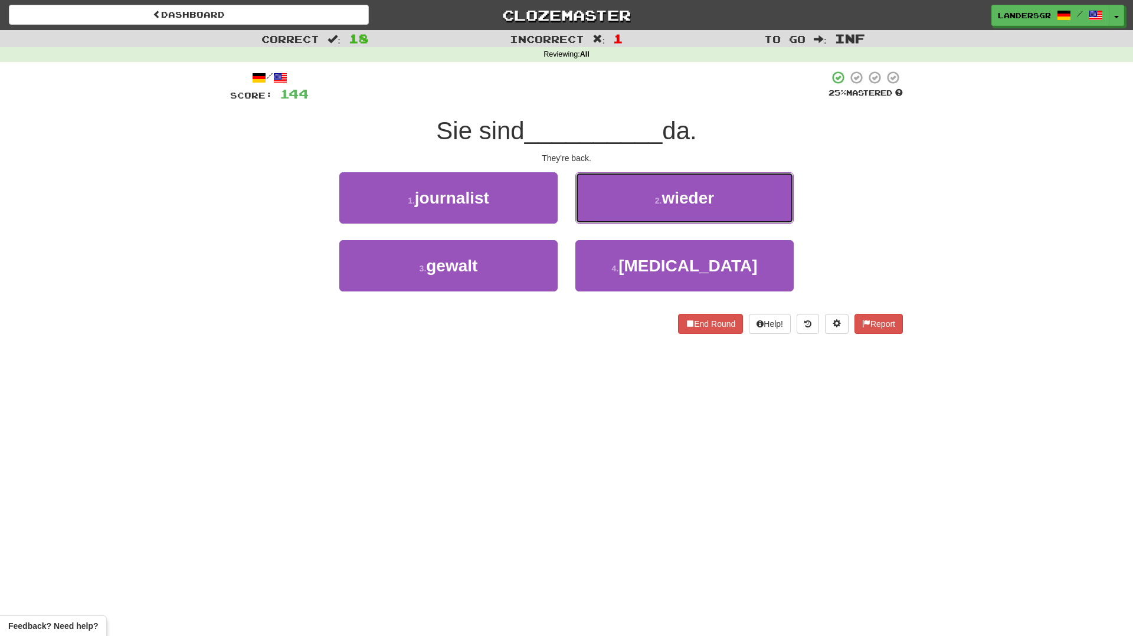
click at [608, 215] on button "2 . wieder" at bounding box center [684, 197] width 218 height 51
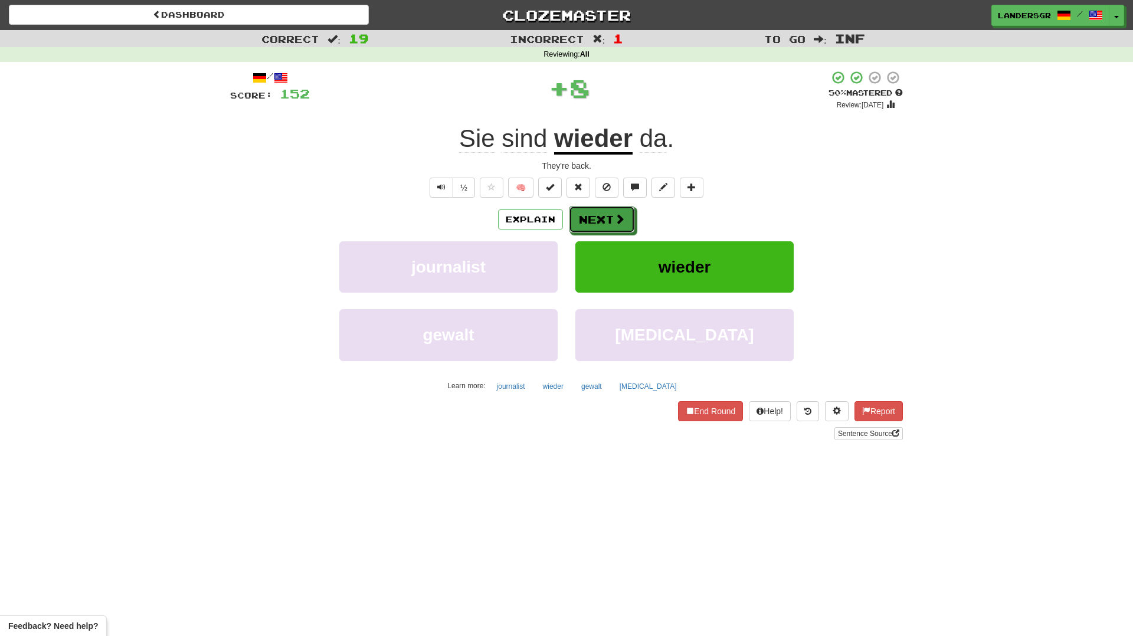
click at [608, 215] on button "Next" at bounding box center [602, 219] width 66 height 27
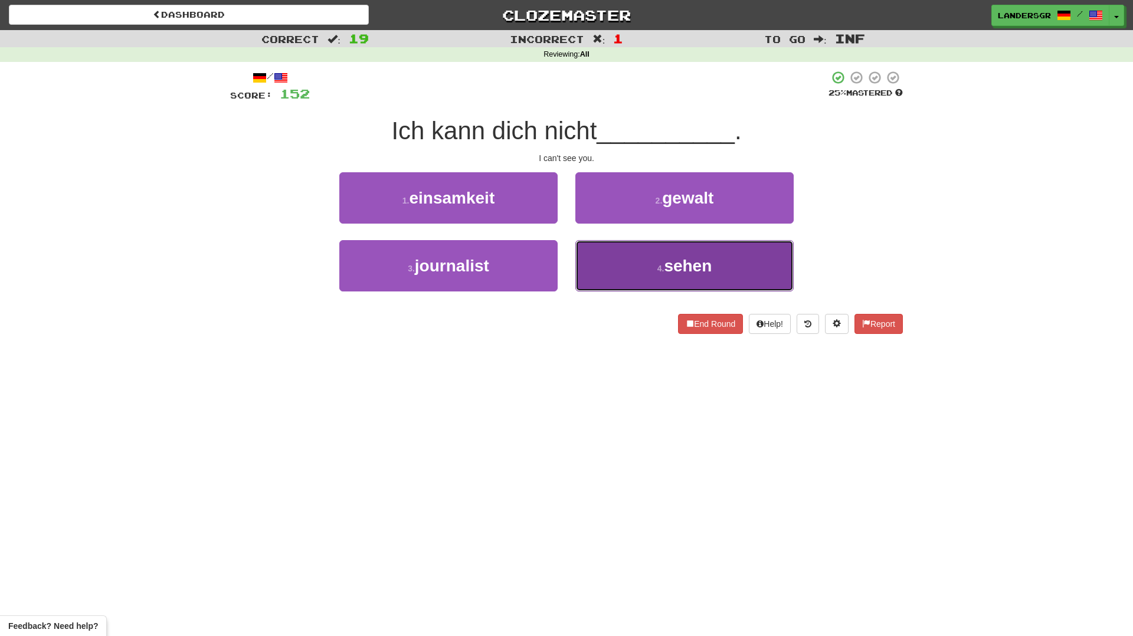
click at [624, 274] on button "4 . sehen" at bounding box center [684, 265] width 218 height 51
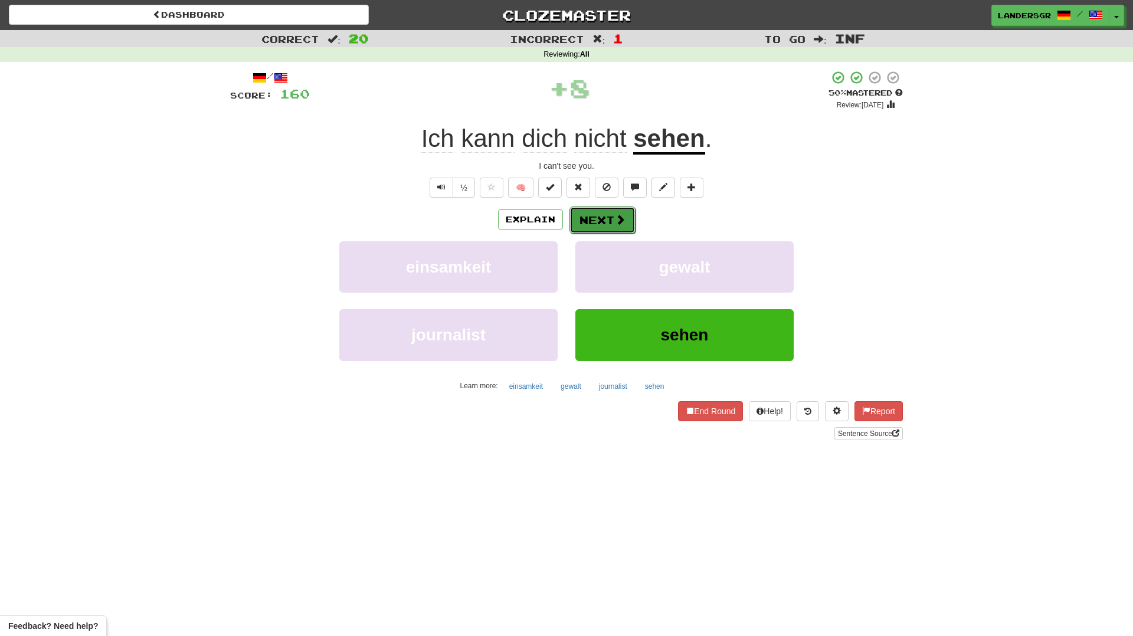
click at [608, 221] on button "Next" at bounding box center [602, 220] width 66 height 27
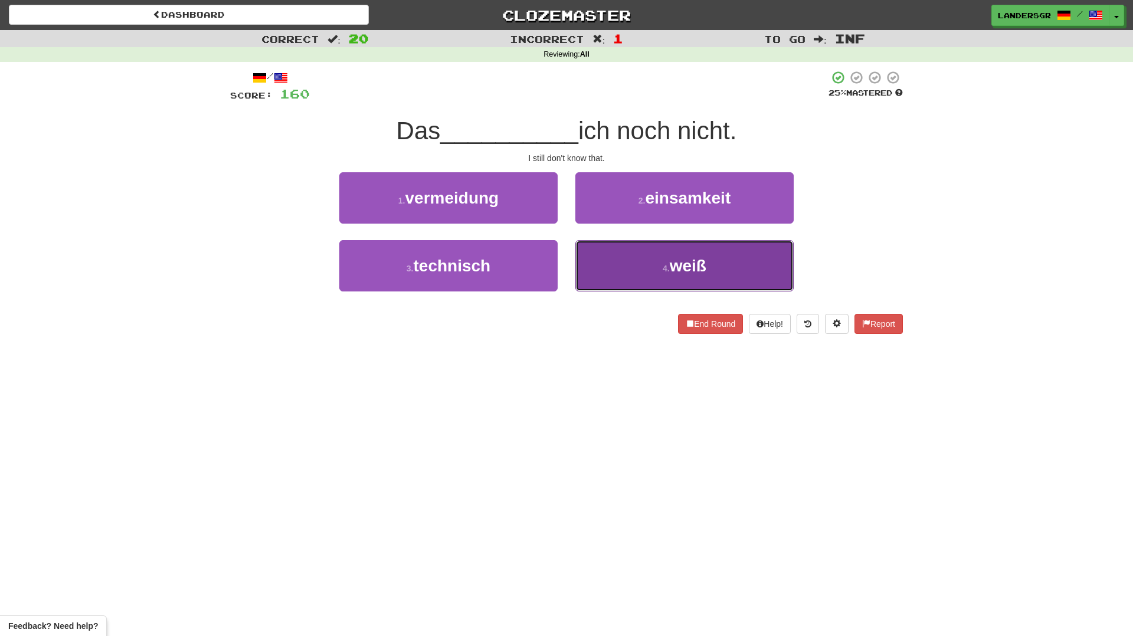
click at [619, 254] on button "4 . weiß" at bounding box center [684, 265] width 218 height 51
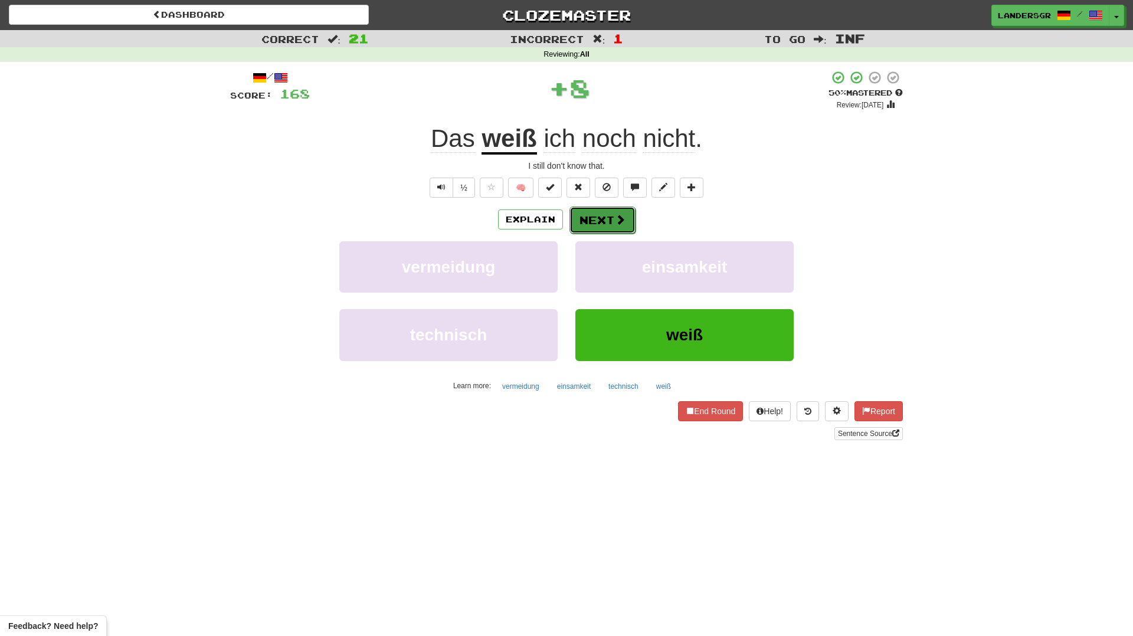
click at [582, 208] on button "Next" at bounding box center [602, 220] width 66 height 27
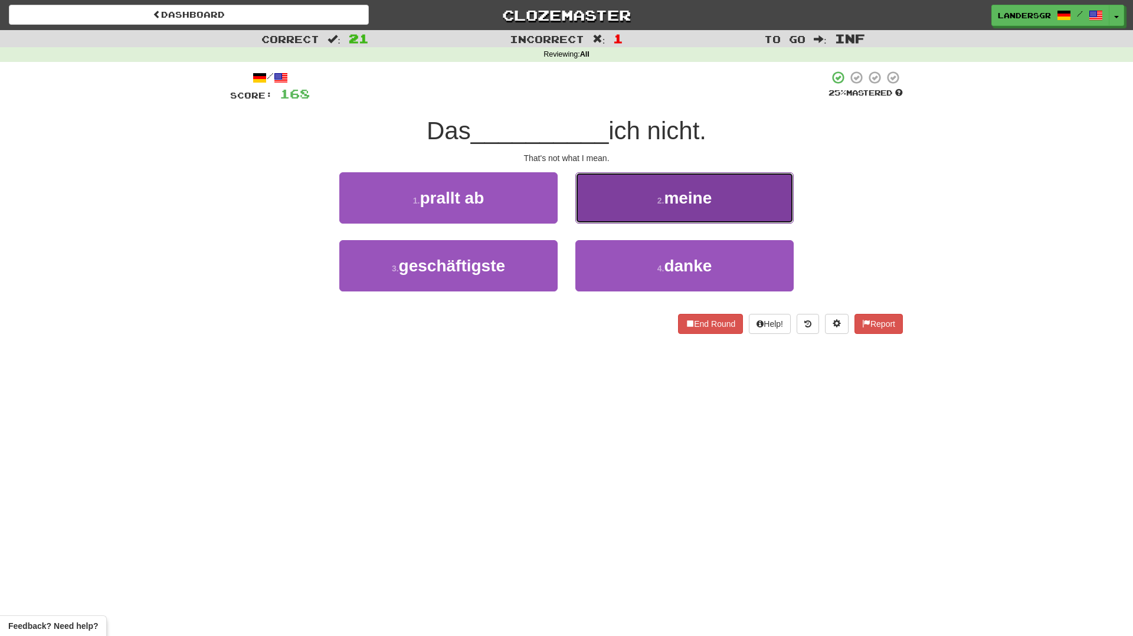
click at [606, 208] on button "2 . meine" at bounding box center [684, 197] width 218 height 51
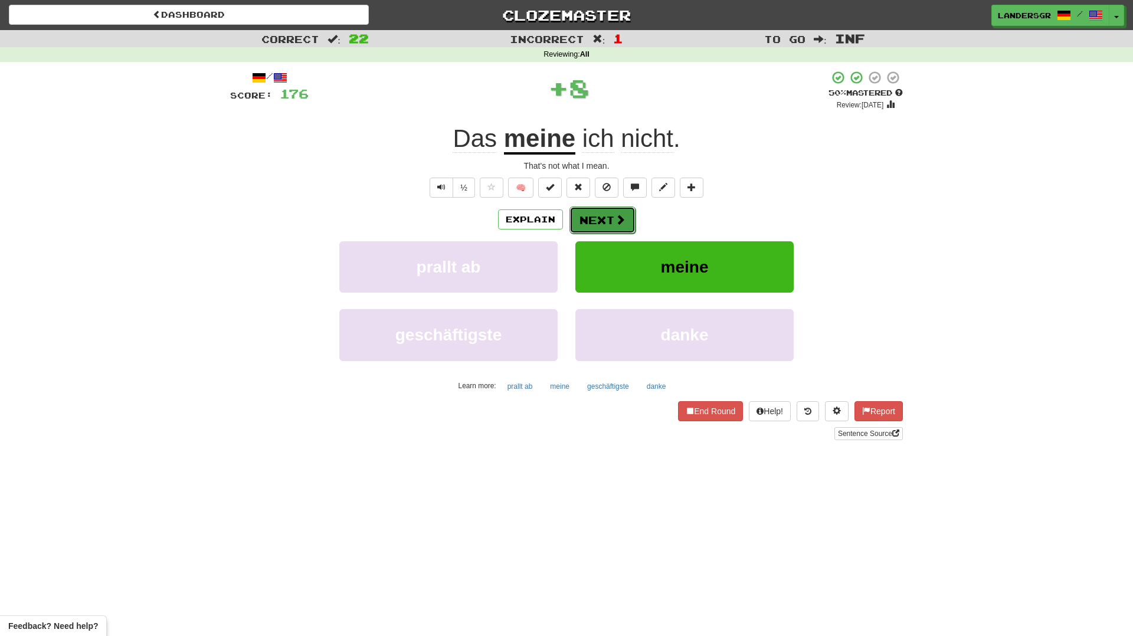
click at [601, 217] on button "Next" at bounding box center [602, 220] width 66 height 27
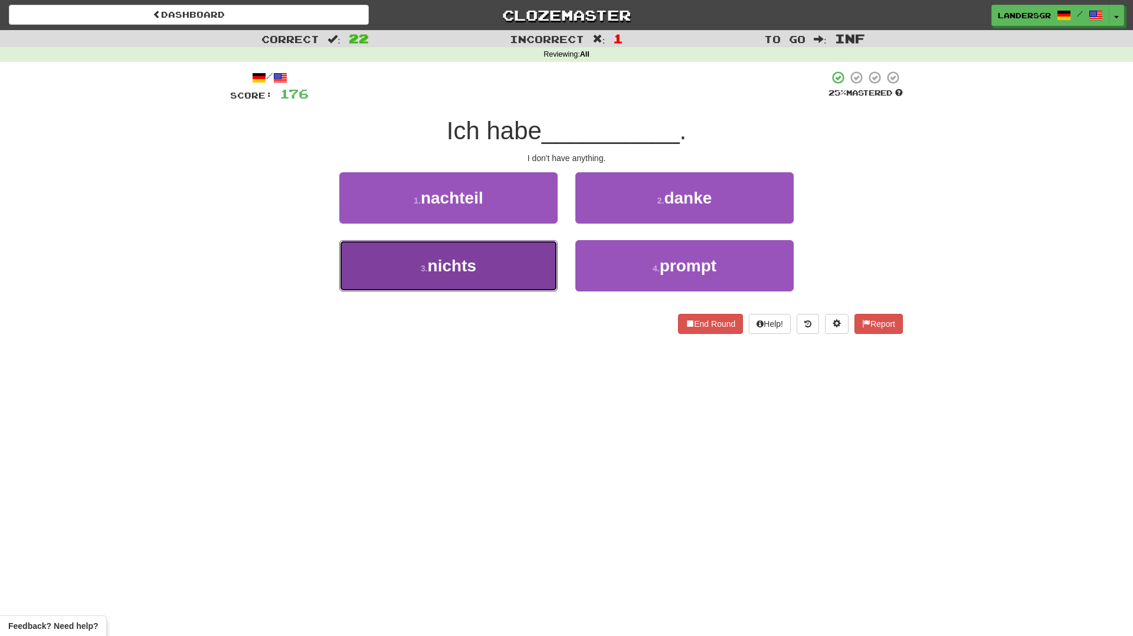
click at [526, 270] on button "3 . nichts" at bounding box center [448, 265] width 218 height 51
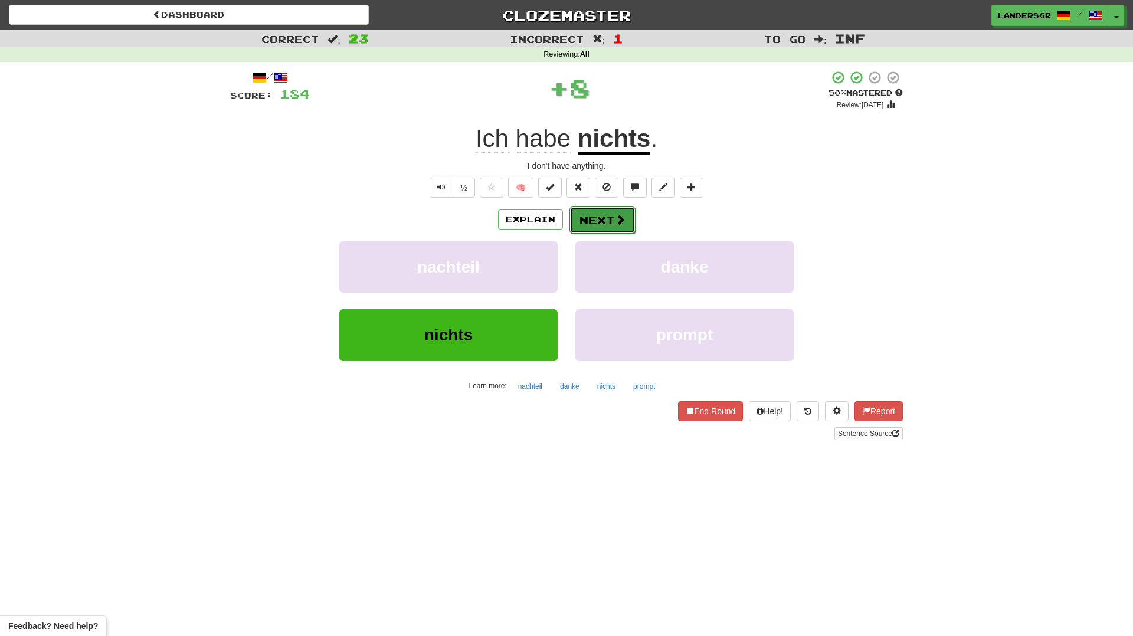
click at [596, 217] on button "Next" at bounding box center [602, 220] width 66 height 27
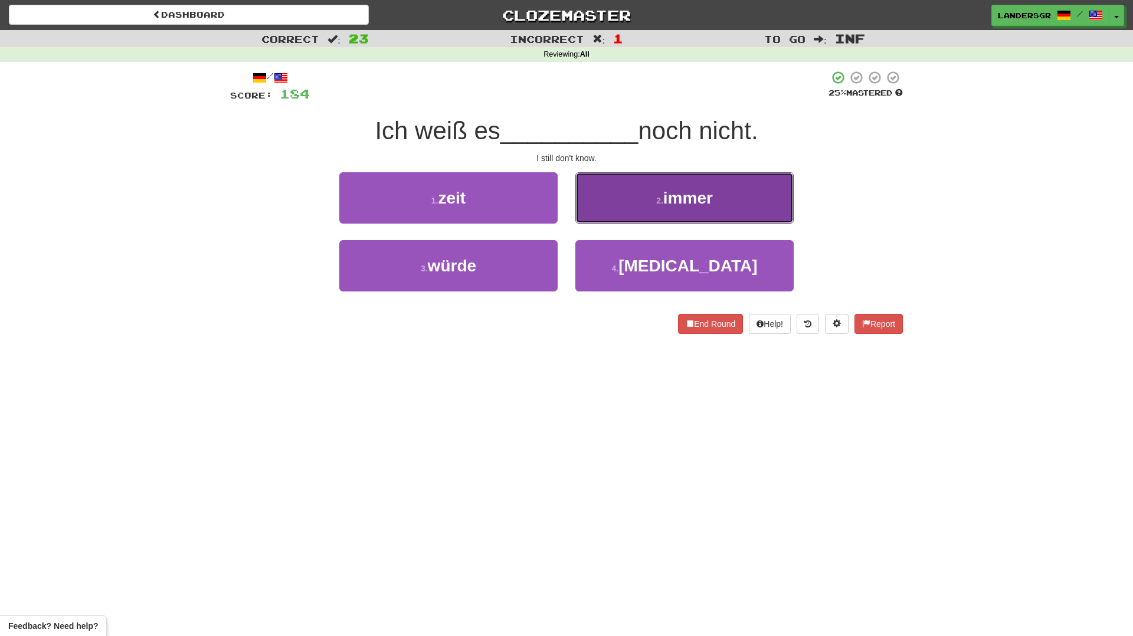
click at [590, 219] on button "2 . immer" at bounding box center [684, 197] width 218 height 51
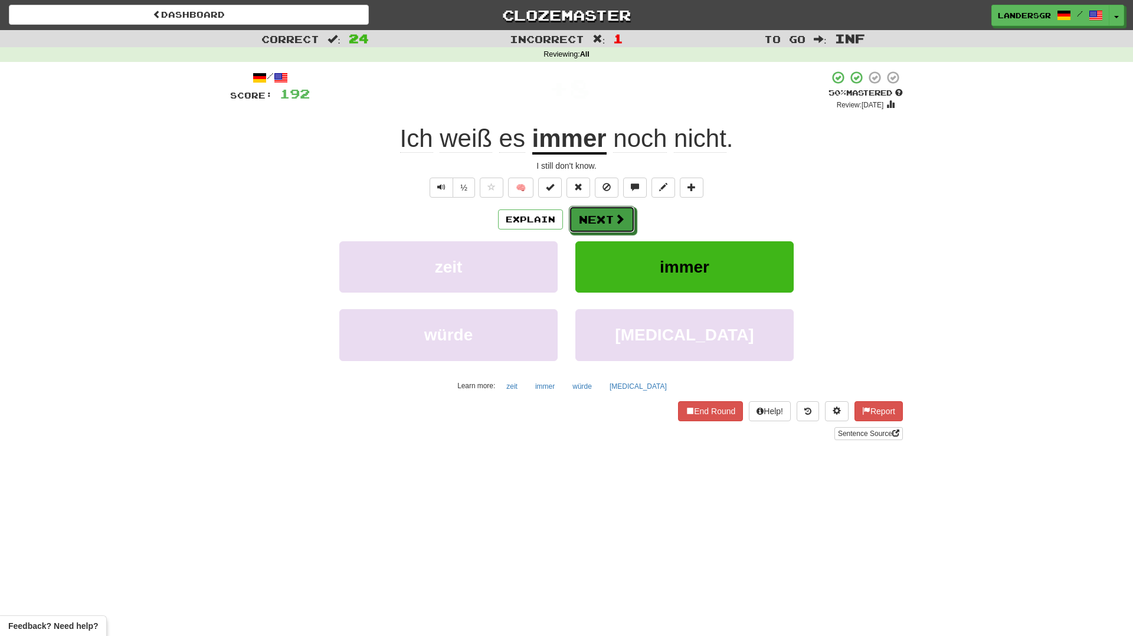
click at [590, 219] on button "Next" at bounding box center [602, 219] width 66 height 27
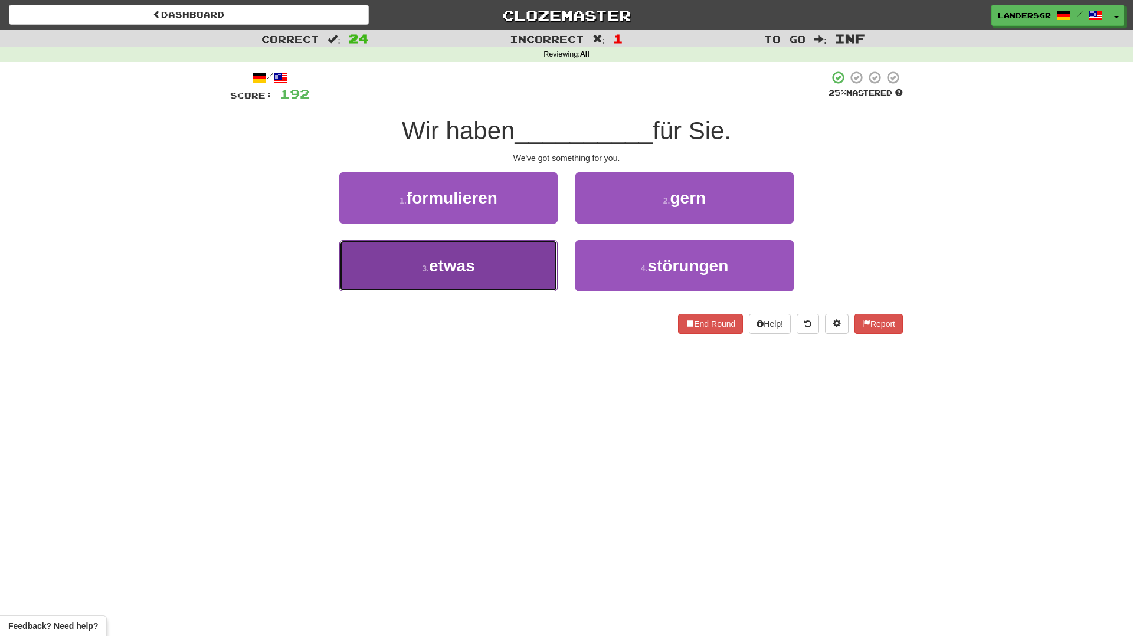
click at [533, 248] on button "3 . etwas" at bounding box center [448, 265] width 218 height 51
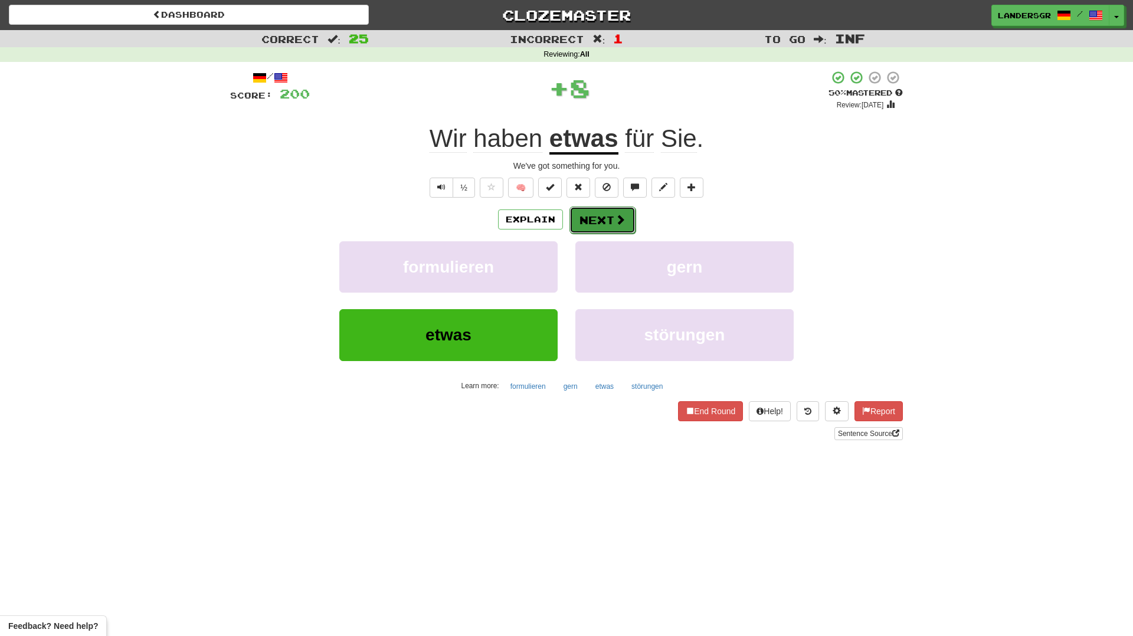
click at [580, 224] on button "Next" at bounding box center [602, 220] width 66 height 27
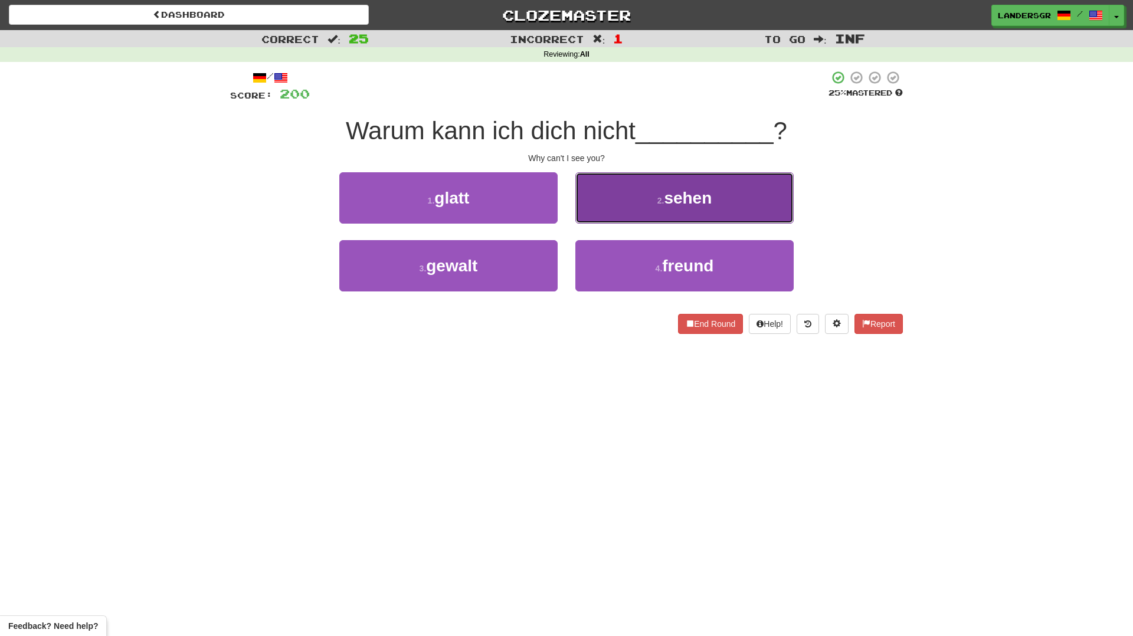
click at [618, 205] on button "2 . sehen" at bounding box center [684, 197] width 218 height 51
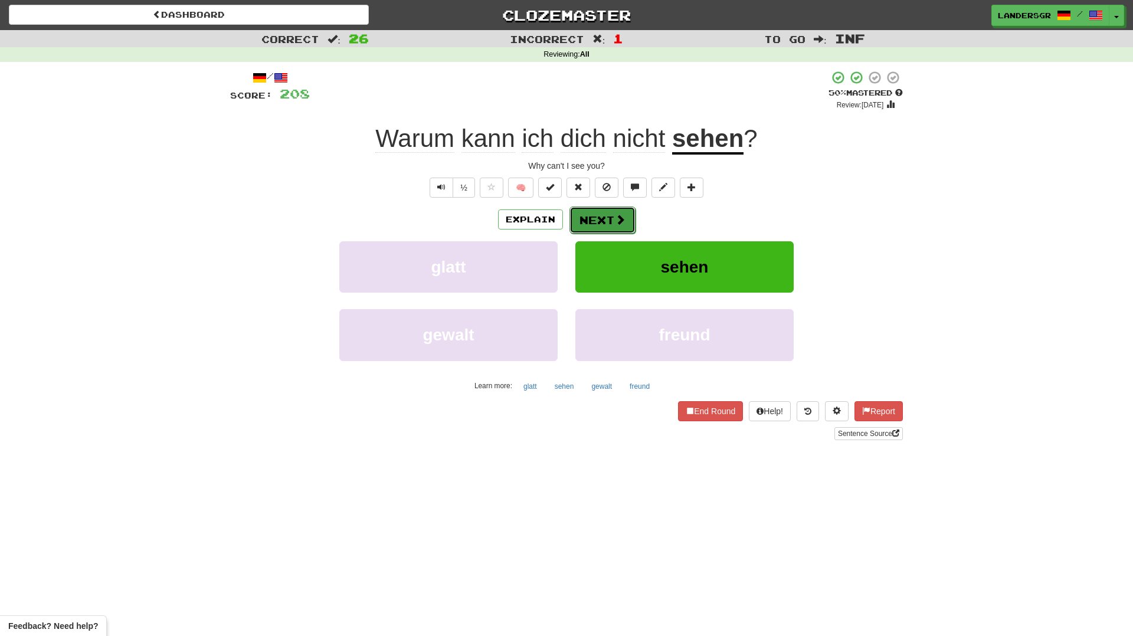
click at [611, 223] on button "Next" at bounding box center [602, 220] width 66 height 27
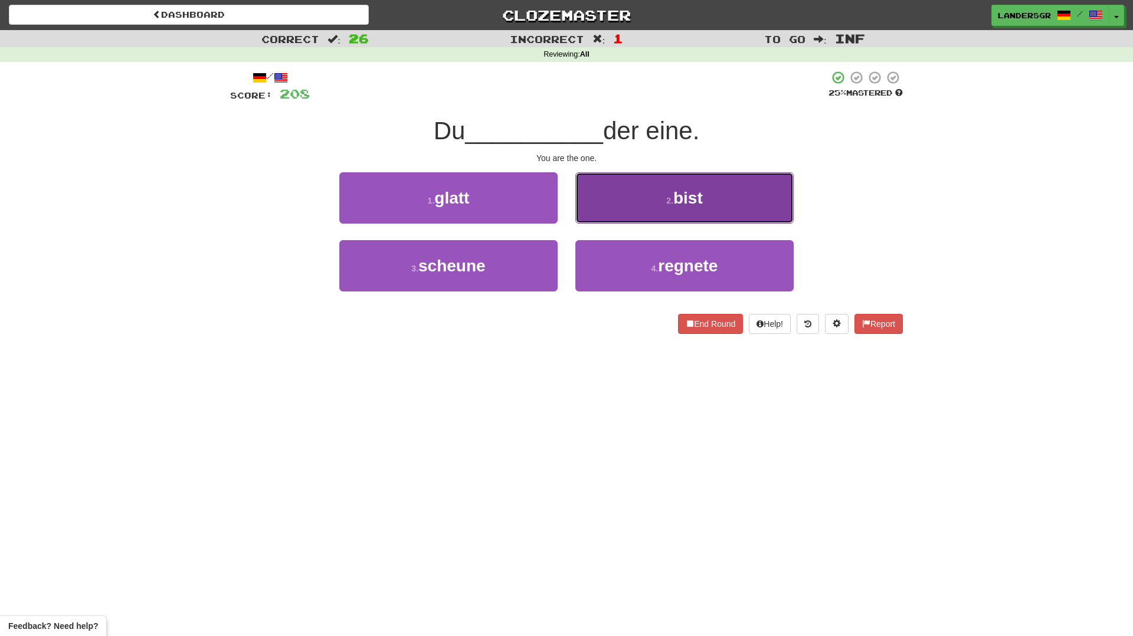
click at [614, 201] on button "2 . bist" at bounding box center [684, 197] width 218 height 51
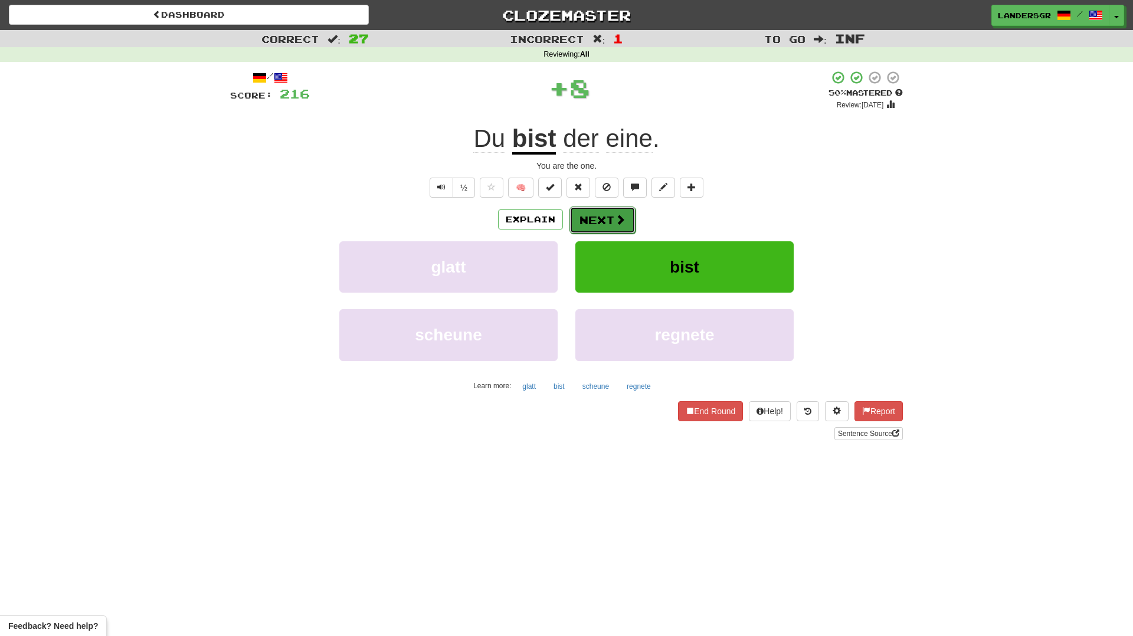
click at [610, 221] on button "Next" at bounding box center [602, 220] width 66 height 27
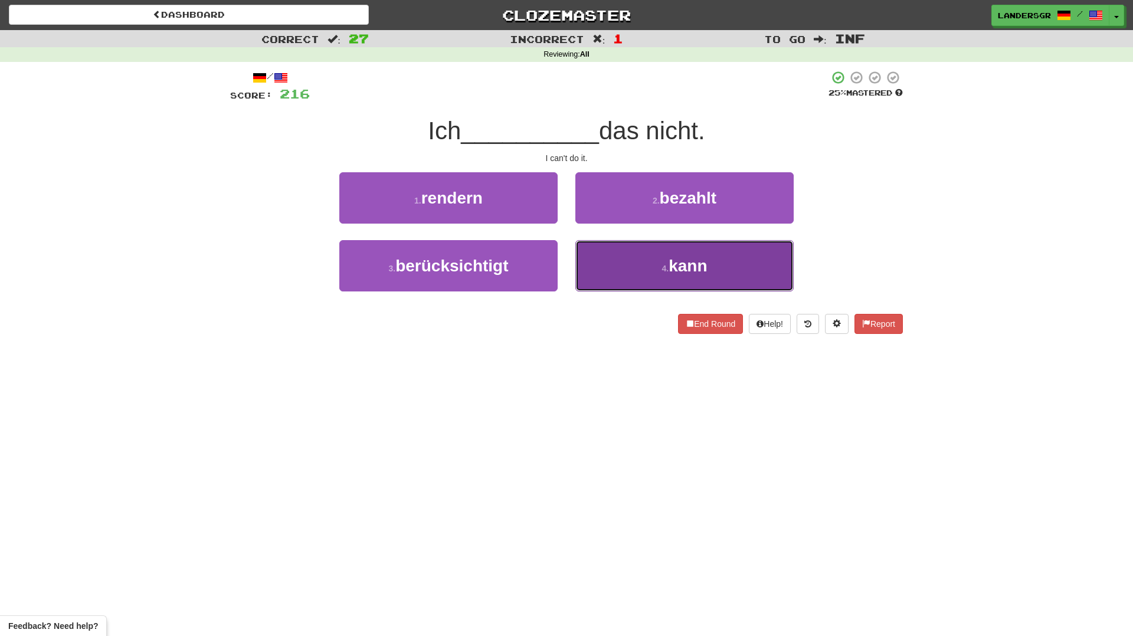
click at [613, 256] on button "4 . kann" at bounding box center [684, 265] width 218 height 51
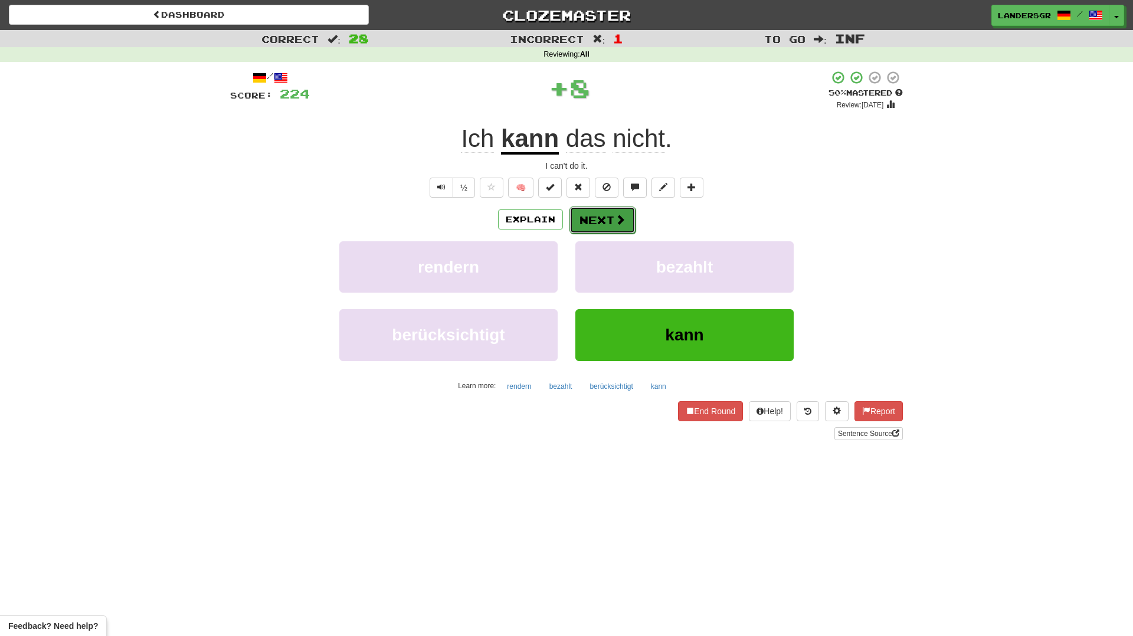
click at [592, 219] on button "Next" at bounding box center [602, 220] width 66 height 27
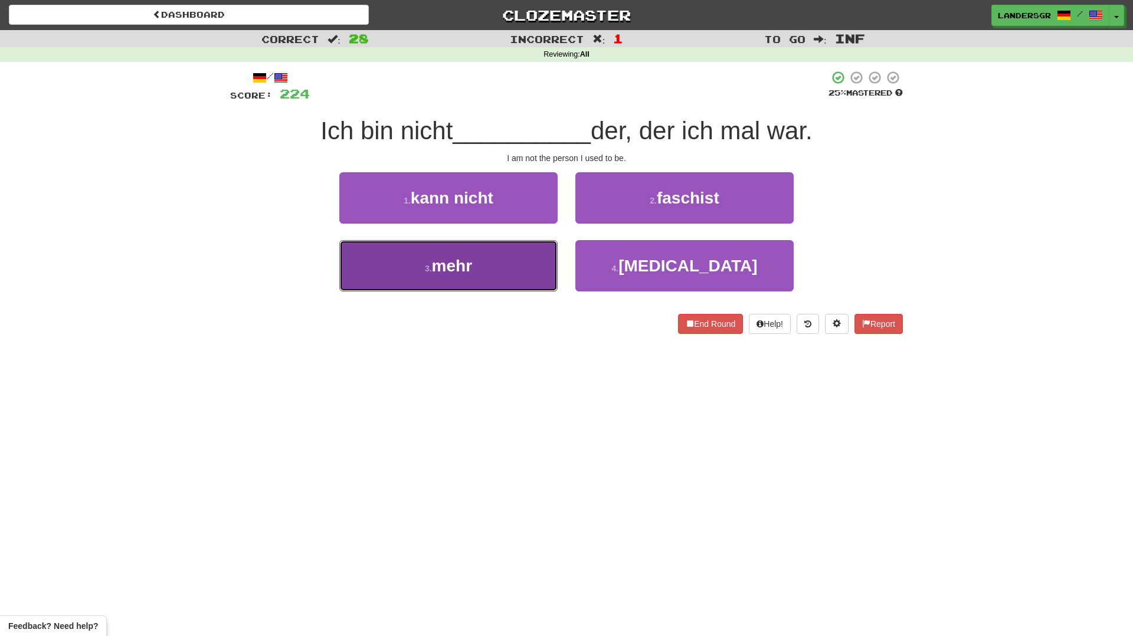
click at [525, 257] on button "3 . mehr" at bounding box center [448, 265] width 218 height 51
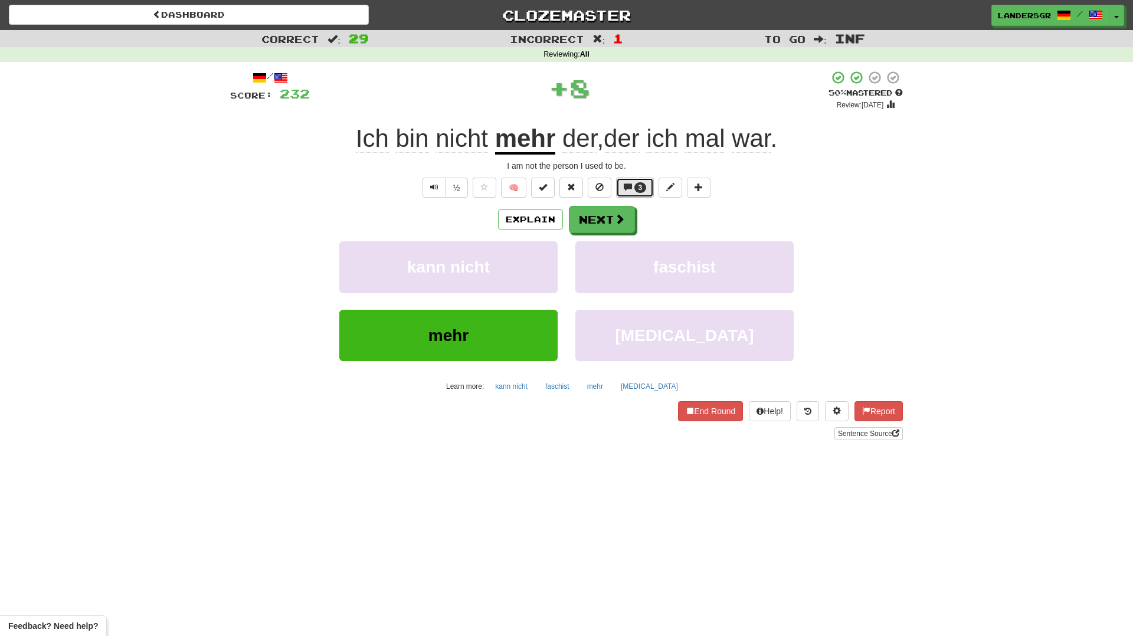
click at [639, 178] on button "3" at bounding box center [635, 188] width 38 height 20
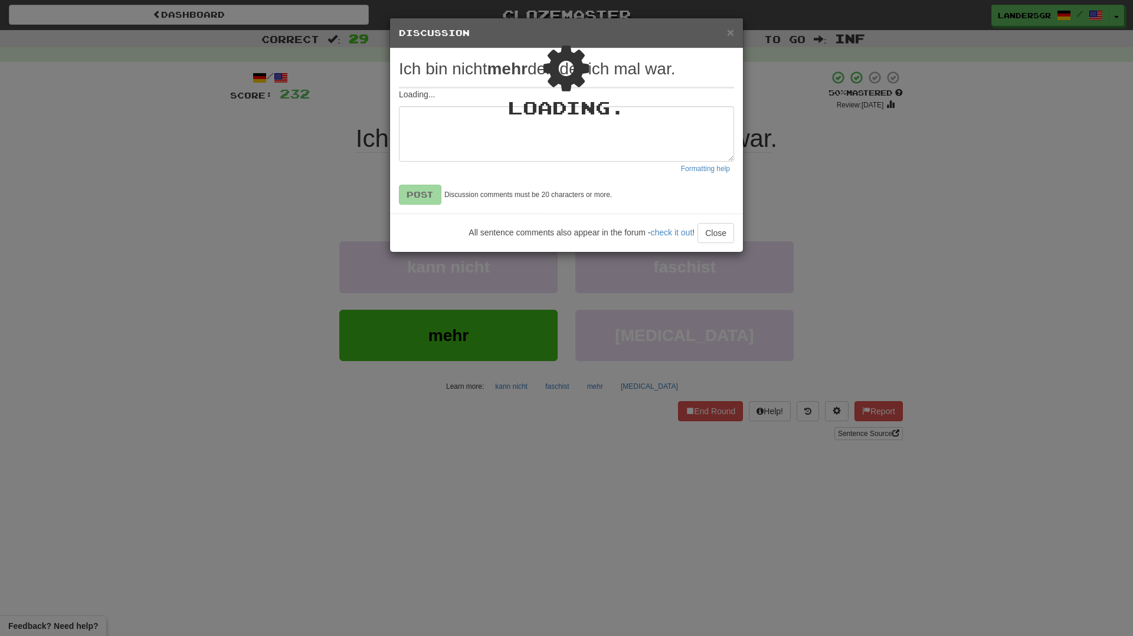
click at [848, 179] on div "× Discussion View in the forum Ich bin nicht mehr der, der ich mal war. Loading…" at bounding box center [566, 318] width 1133 height 636
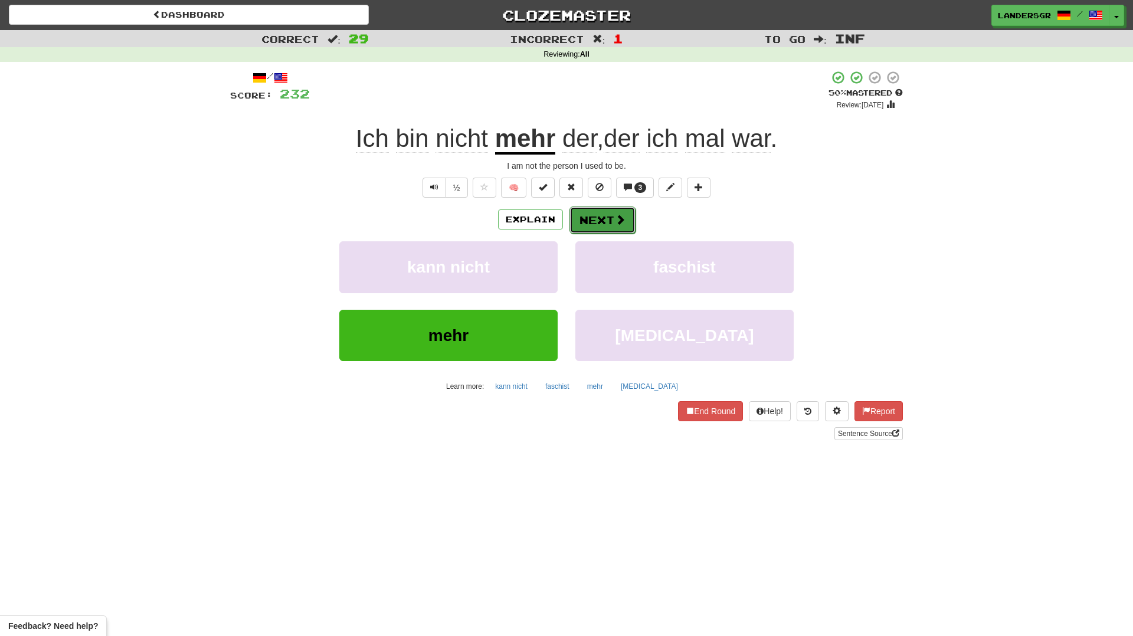
click at [627, 230] on button "Next" at bounding box center [602, 220] width 66 height 27
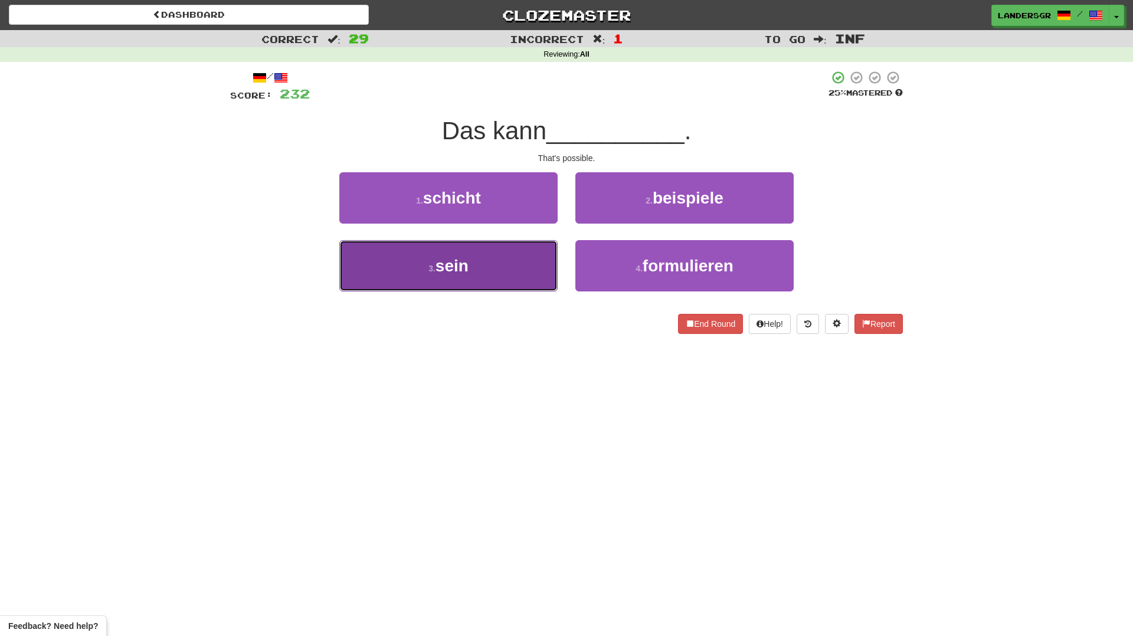
click at [518, 259] on button "3 . sein" at bounding box center [448, 265] width 218 height 51
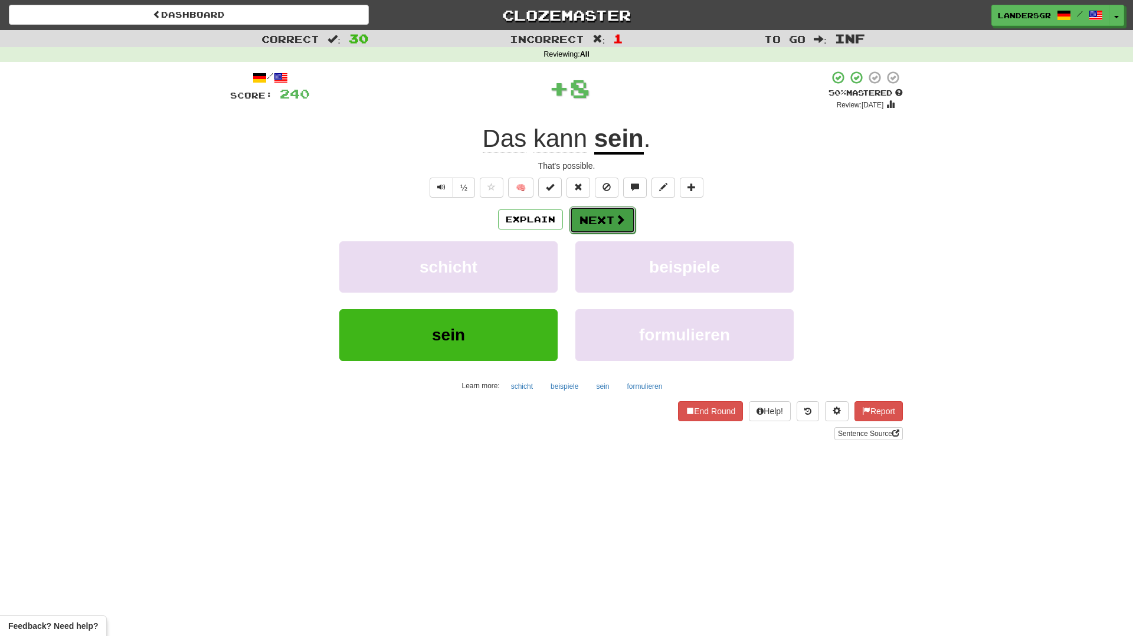
click at [595, 214] on button "Next" at bounding box center [602, 220] width 66 height 27
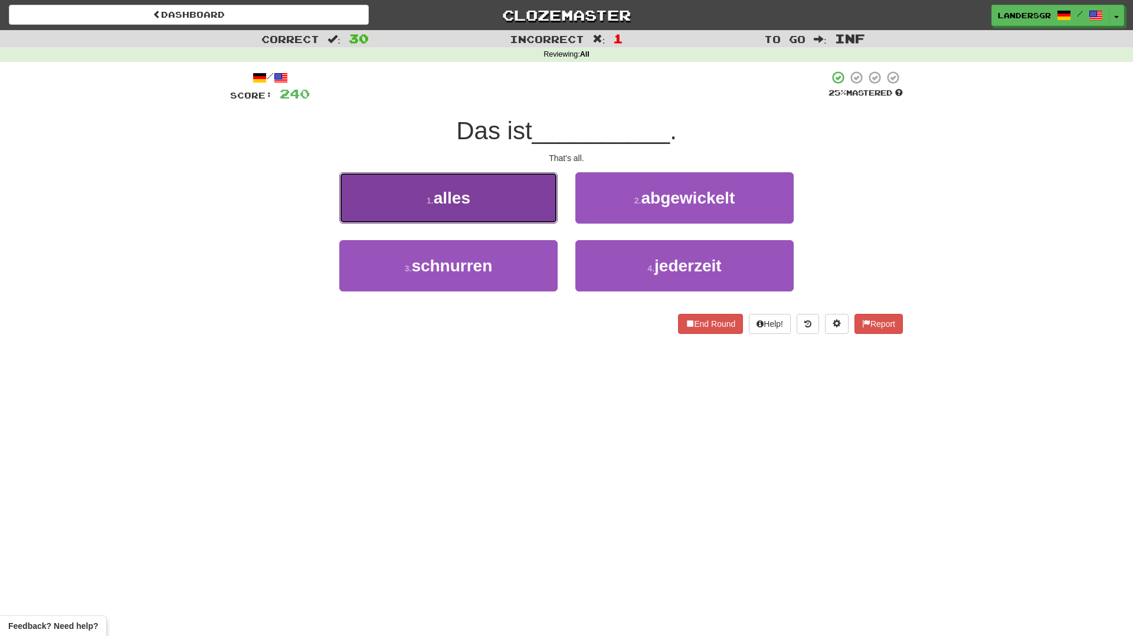
click at [515, 214] on button "1 . alles" at bounding box center [448, 197] width 218 height 51
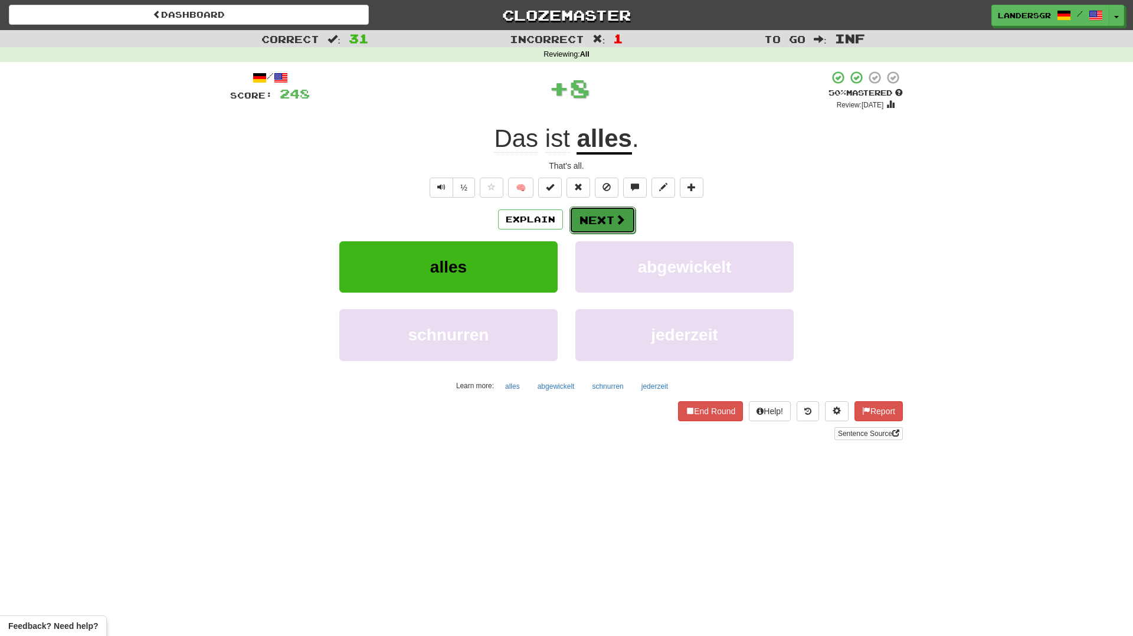
click at [578, 233] on button "Next" at bounding box center [602, 220] width 66 height 27
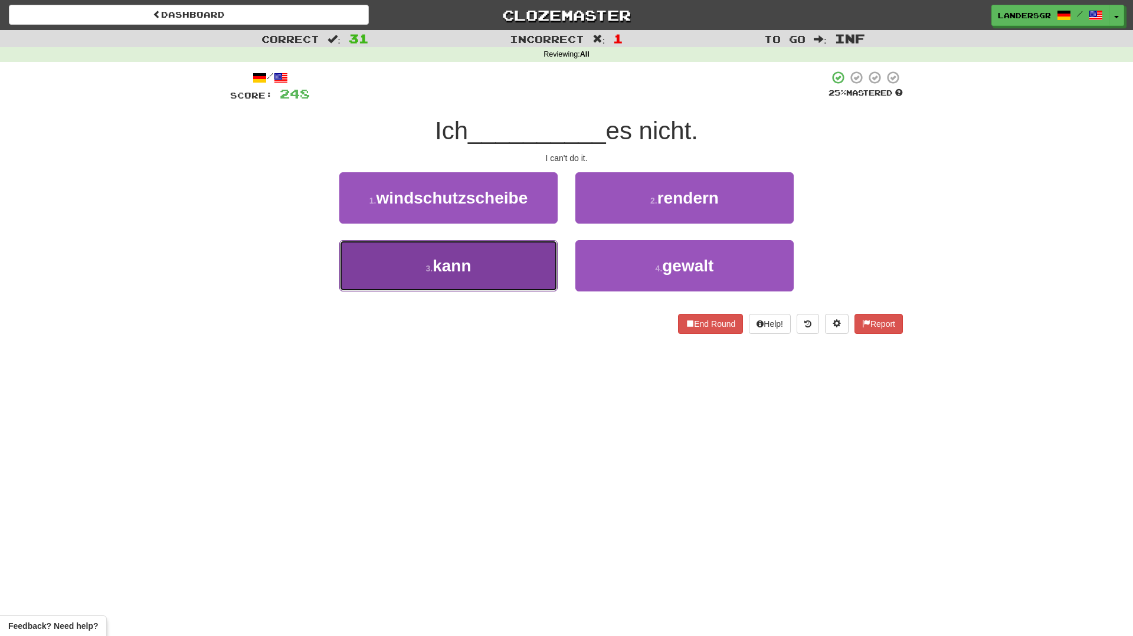
click at [517, 255] on button "3 . kann" at bounding box center [448, 265] width 218 height 51
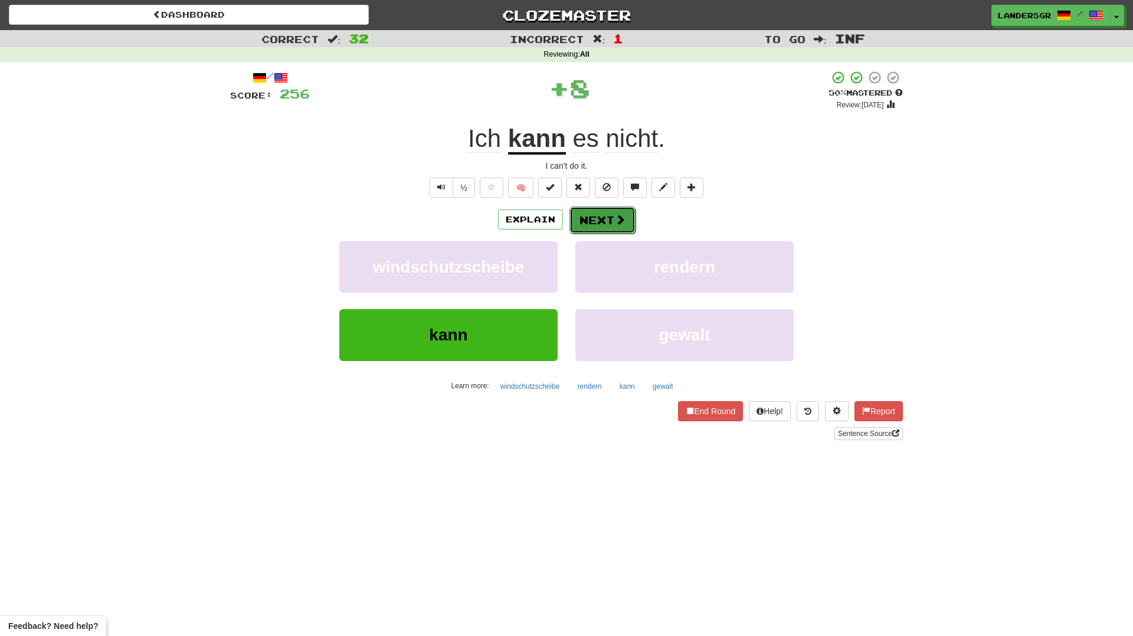
click at [617, 230] on button "Next" at bounding box center [602, 220] width 66 height 27
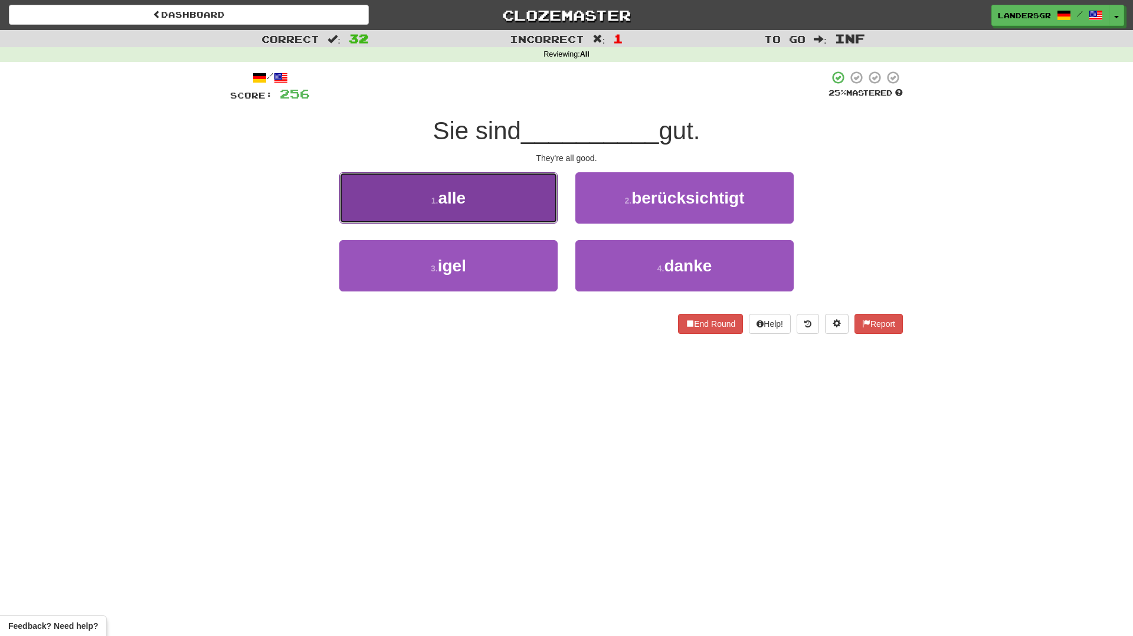
click at [507, 218] on button "1 . alle" at bounding box center [448, 197] width 218 height 51
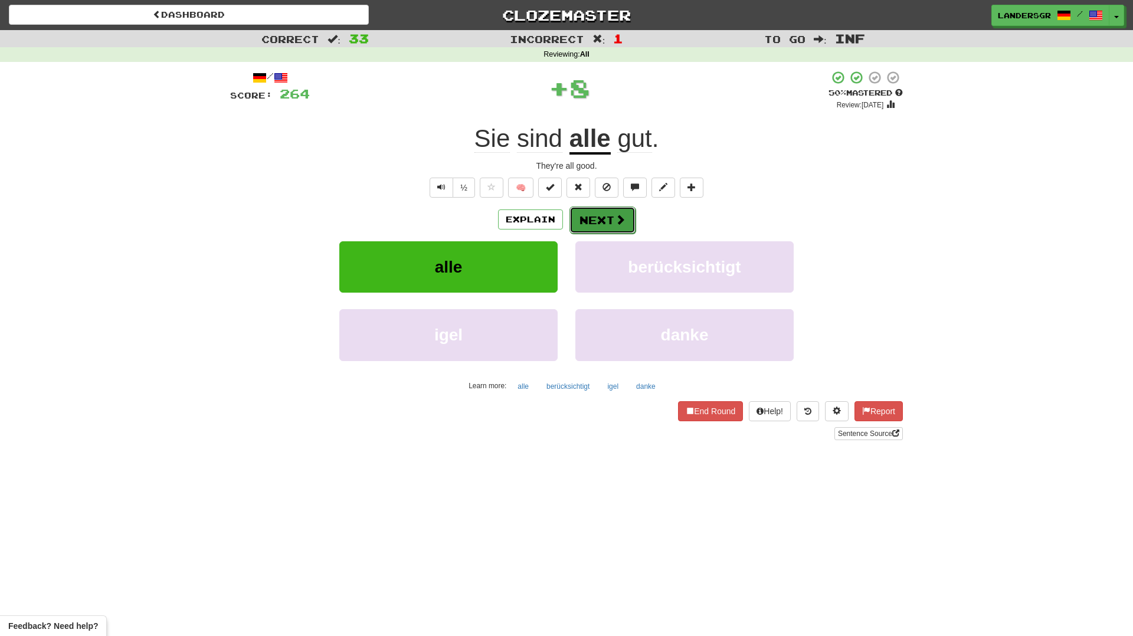
click at [605, 224] on button "Next" at bounding box center [602, 220] width 66 height 27
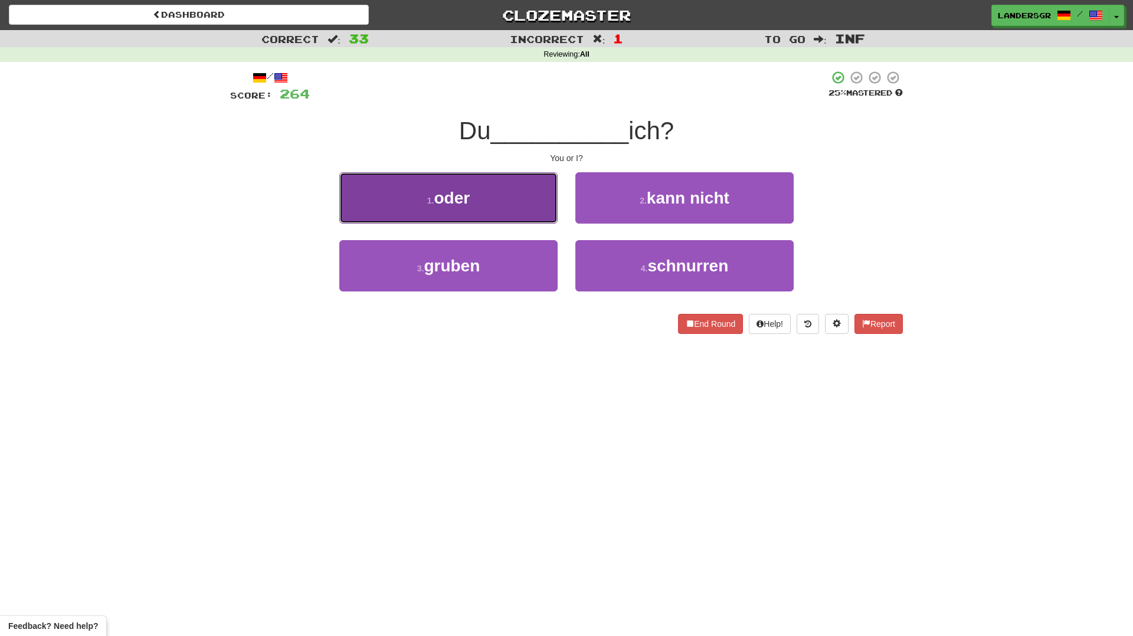
click at [533, 215] on button "1 . oder" at bounding box center [448, 197] width 218 height 51
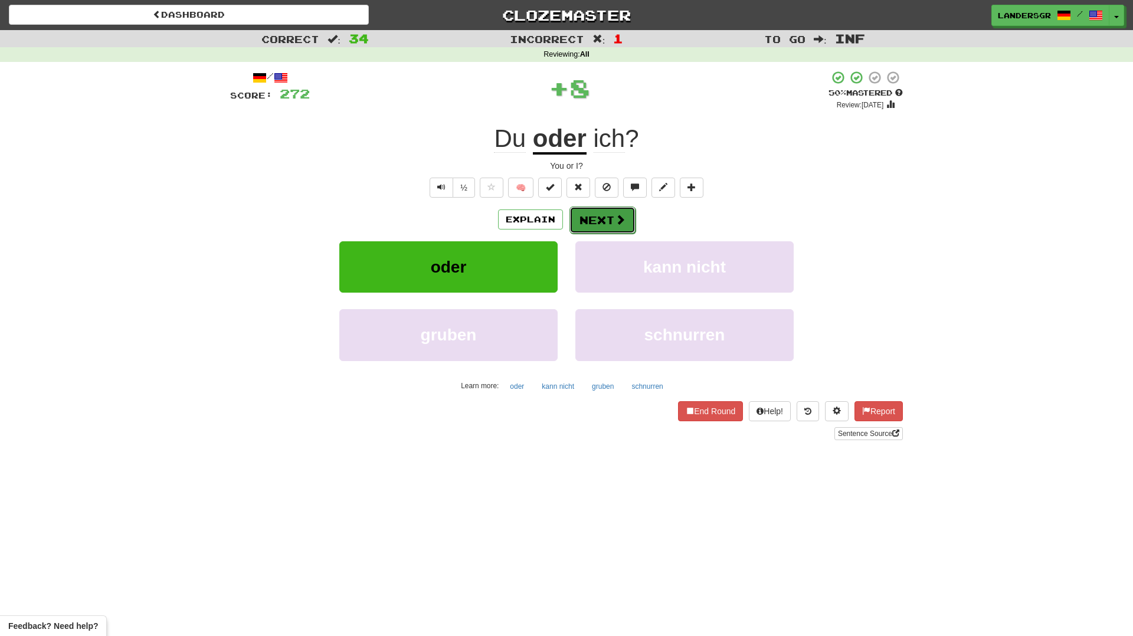
click at [608, 232] on button "Next" at bounding box center [602, 220] width 66 height 27
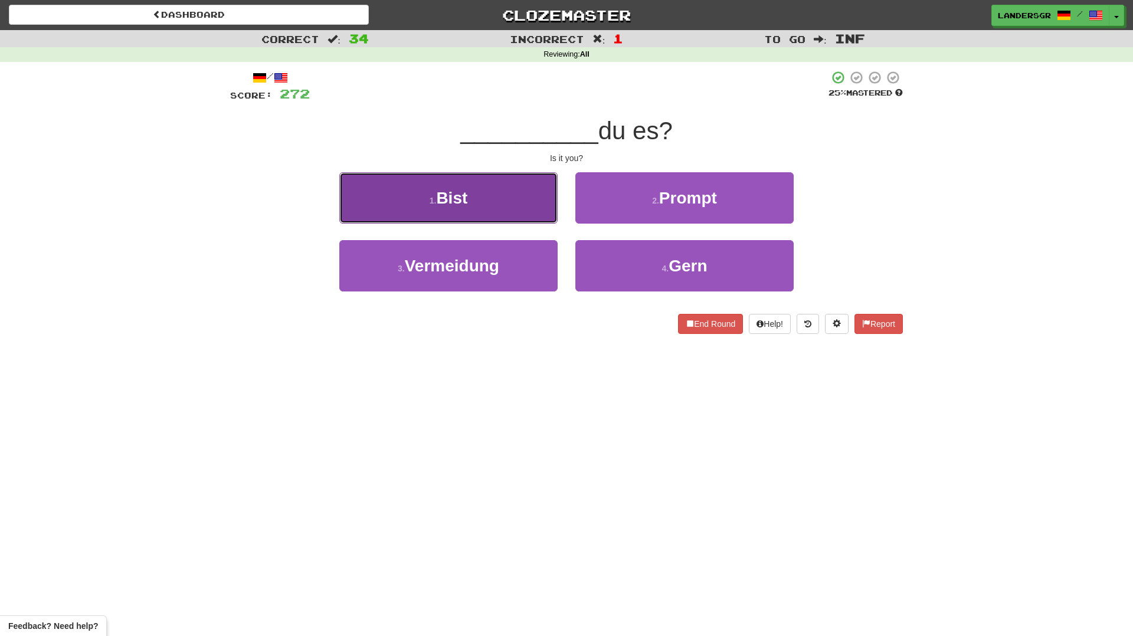
click at [528, 211] on button "1 . Bist" at bounding box center [448, 197] width 218 height 51
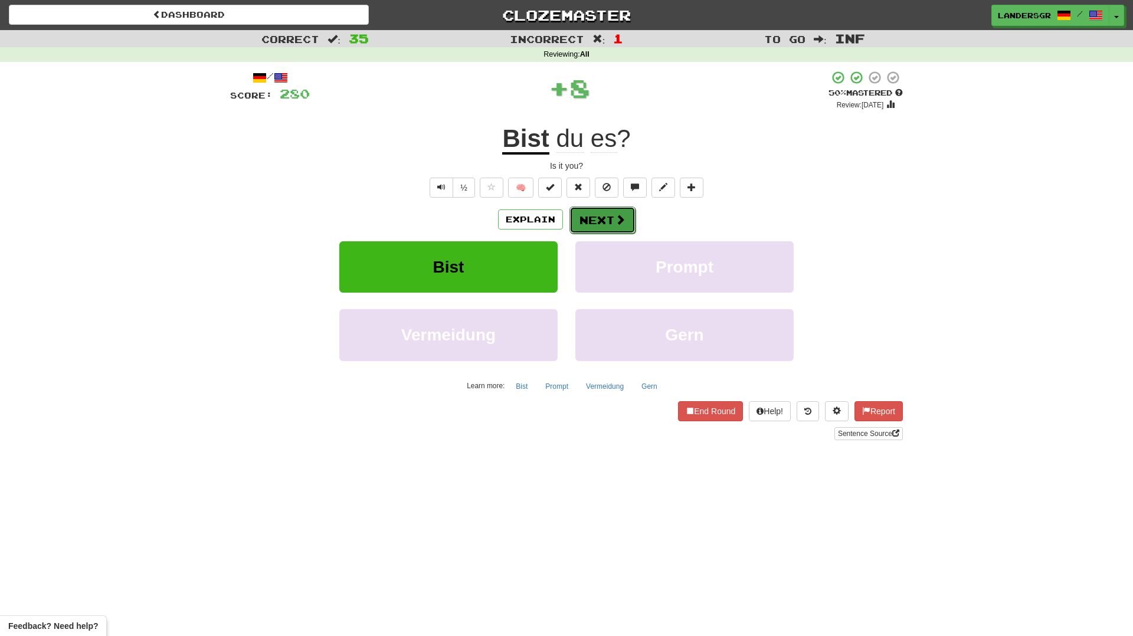
click at [584, 218] on button "Next" at bounding box center [602, 220] width 66 height 27
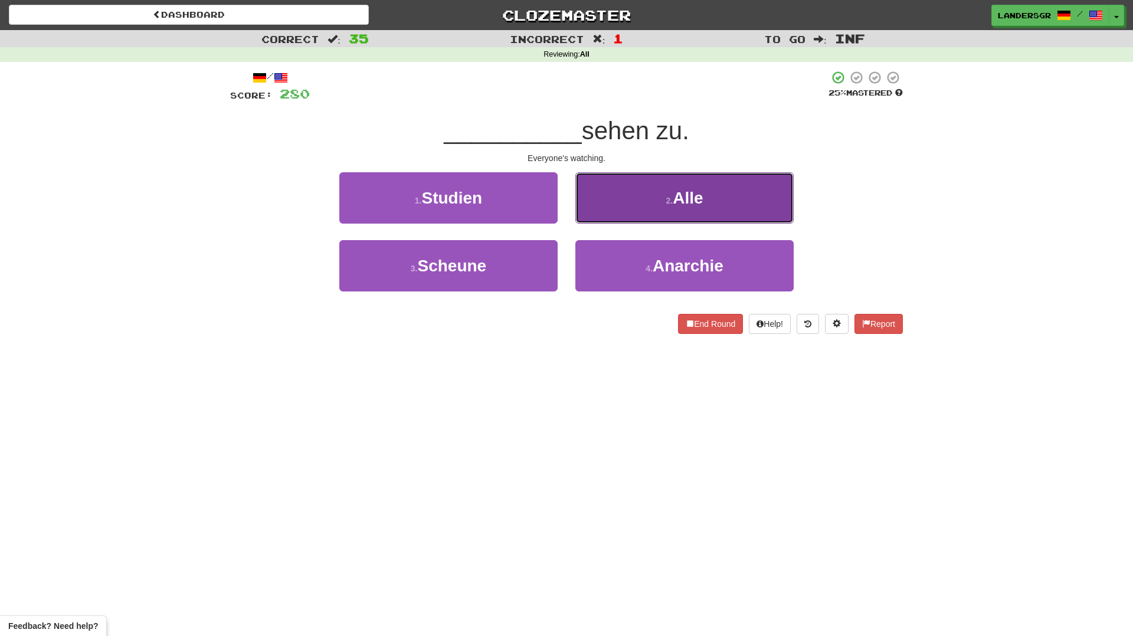
click at [605, 217] on button "2 . Alle" at bounding box center [684, 197] width 218 height 51
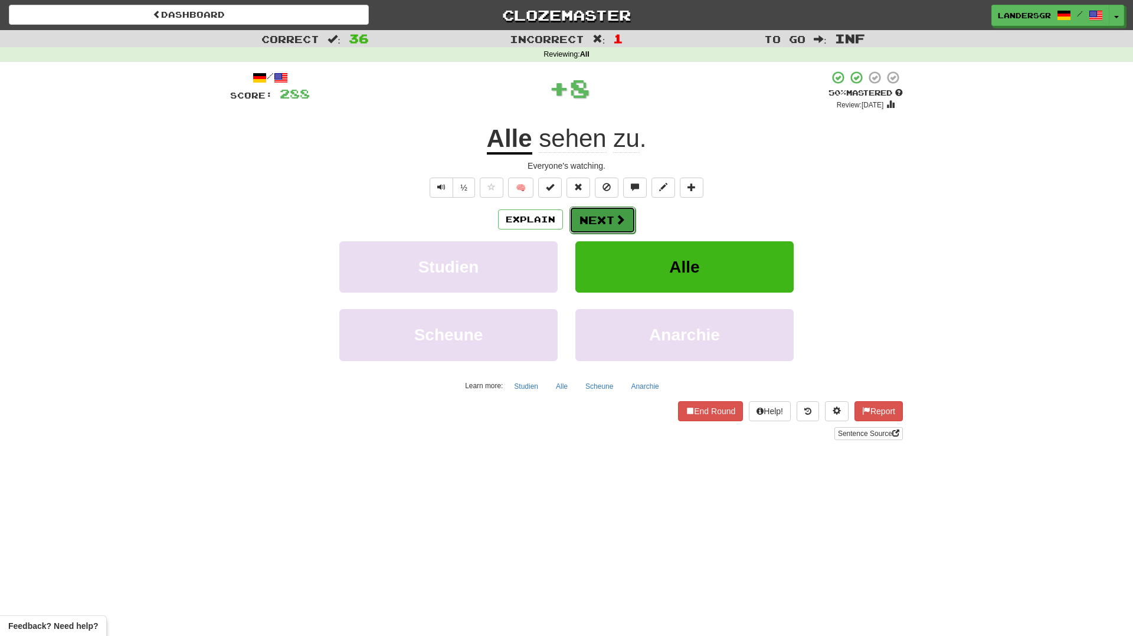
click at [604, 218] on button "Next" at bounding box center [602, 220] width 66 height 27
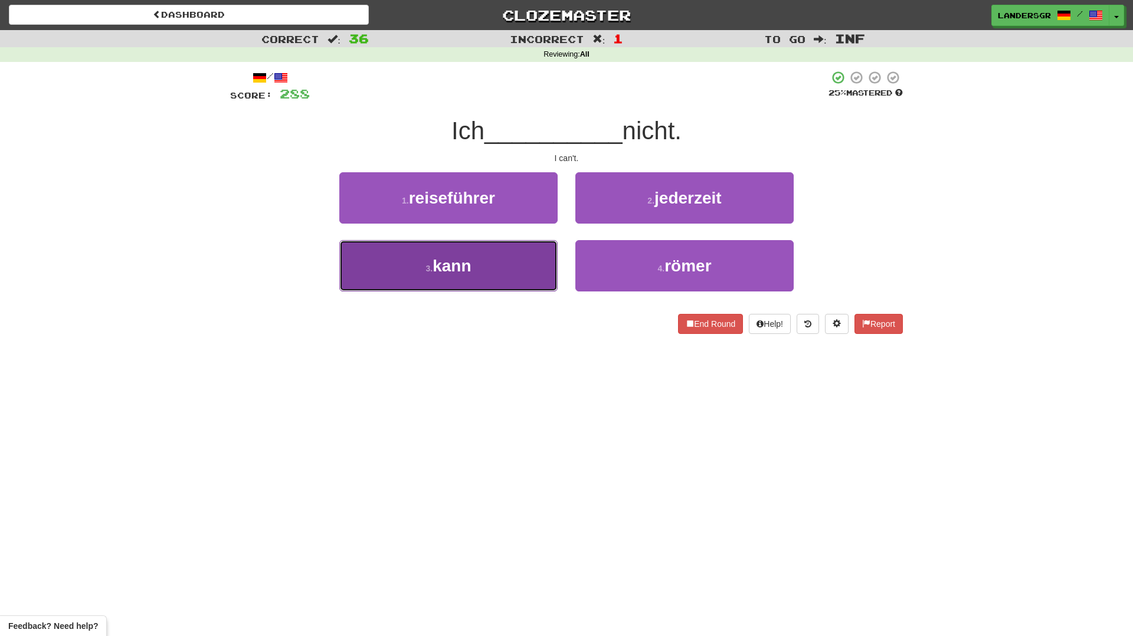
click at [505, 272] on button "3 . kann" at bounding box center [448, 265] width 218 height 51
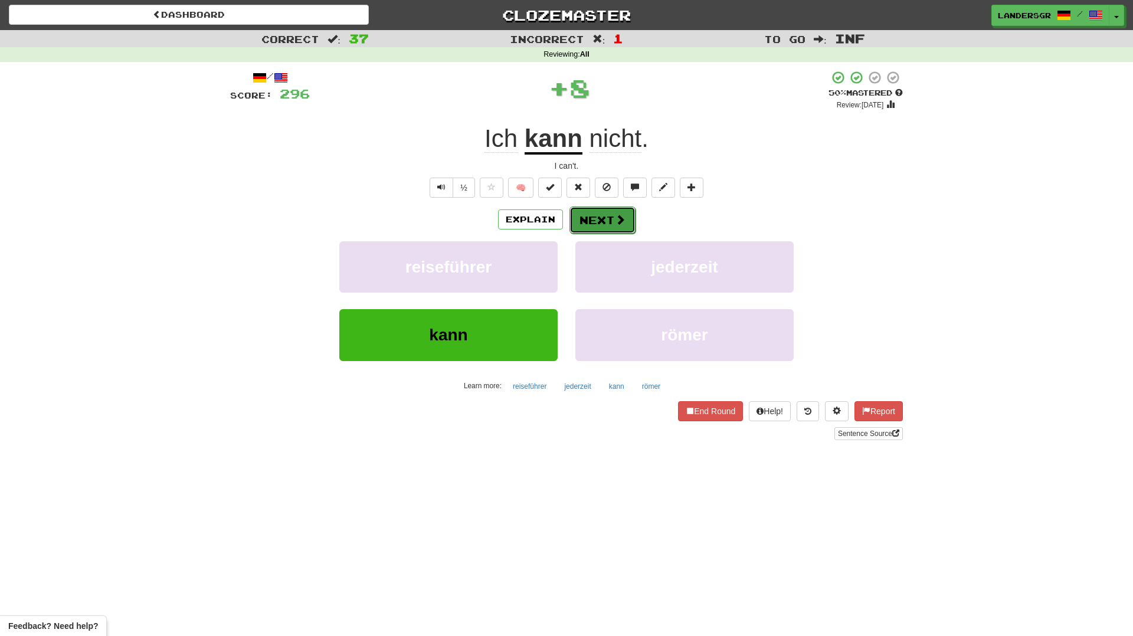
click at [611, 218] on button "Next" at bounding box center [602, 220] width 66 height 27
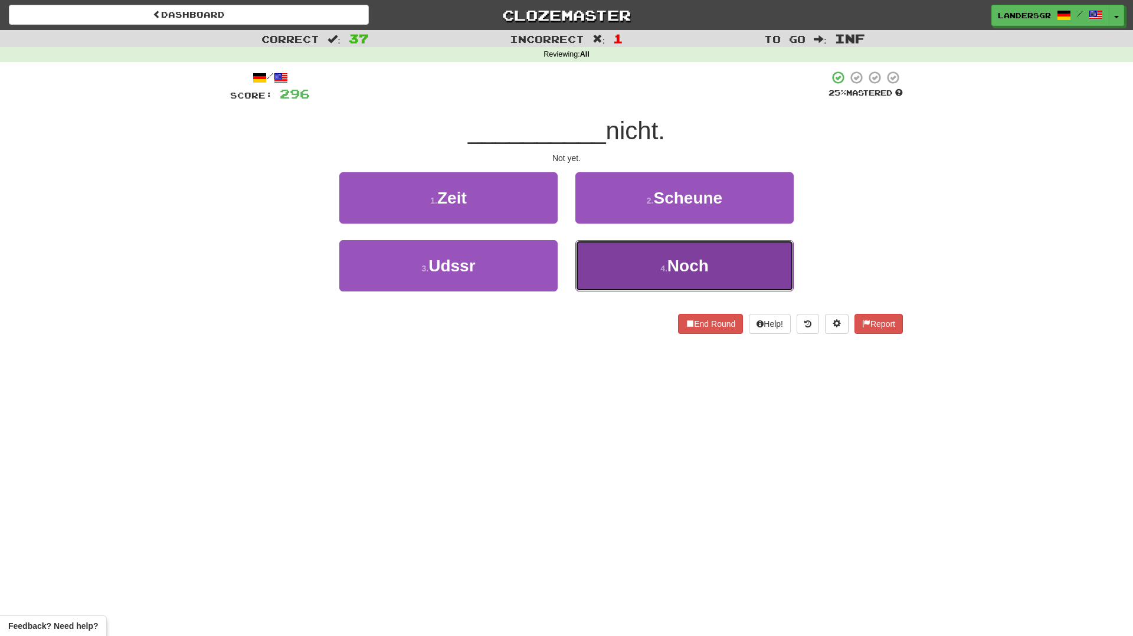
click at [611, 256] on button "4 . Noch" at bounding box center [684, 265] width 218 height 51
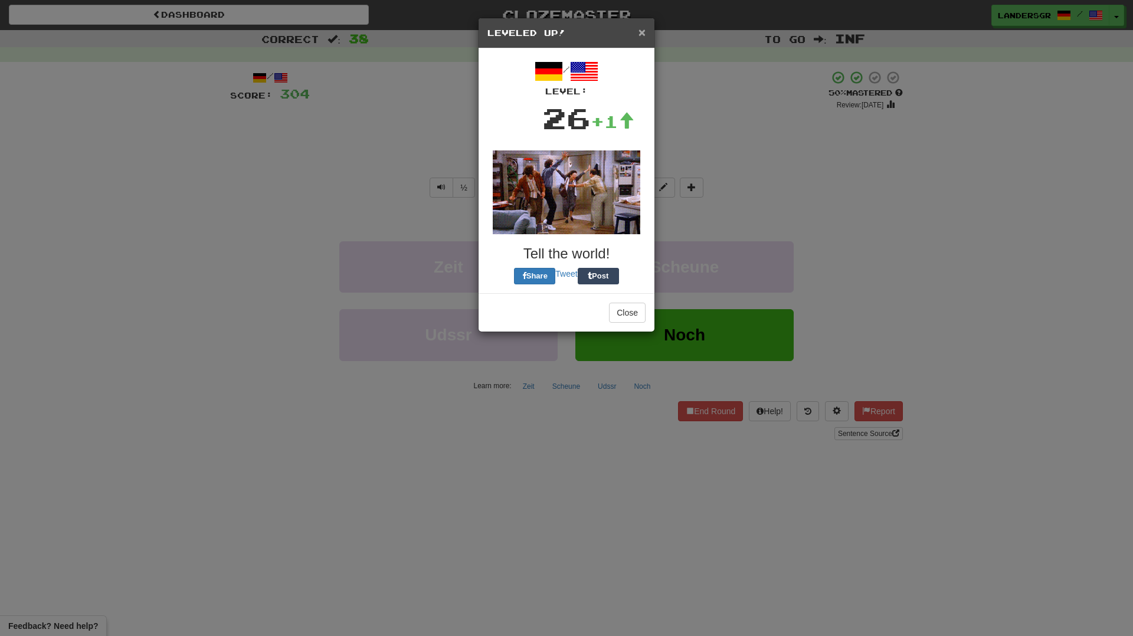
click at [644, 32] on span "×" at bounding box center [642, 32] width 7 height 14
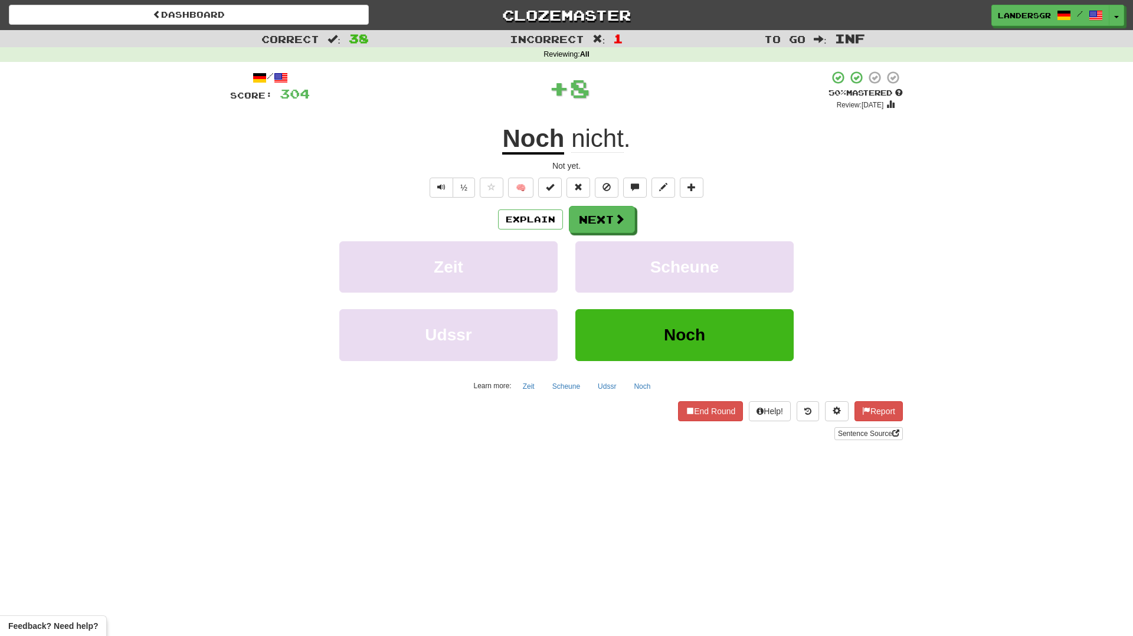
click at [618, 234] on div "Explain Next Zeit Scheune Udssr Noch Learn more: Zeit Scheune Udssr Noch" at bounding box center [566, 300] width 673 height 189
click at [618, 231] on button "Next" at bounding box center [602, 220] width 66 height 27
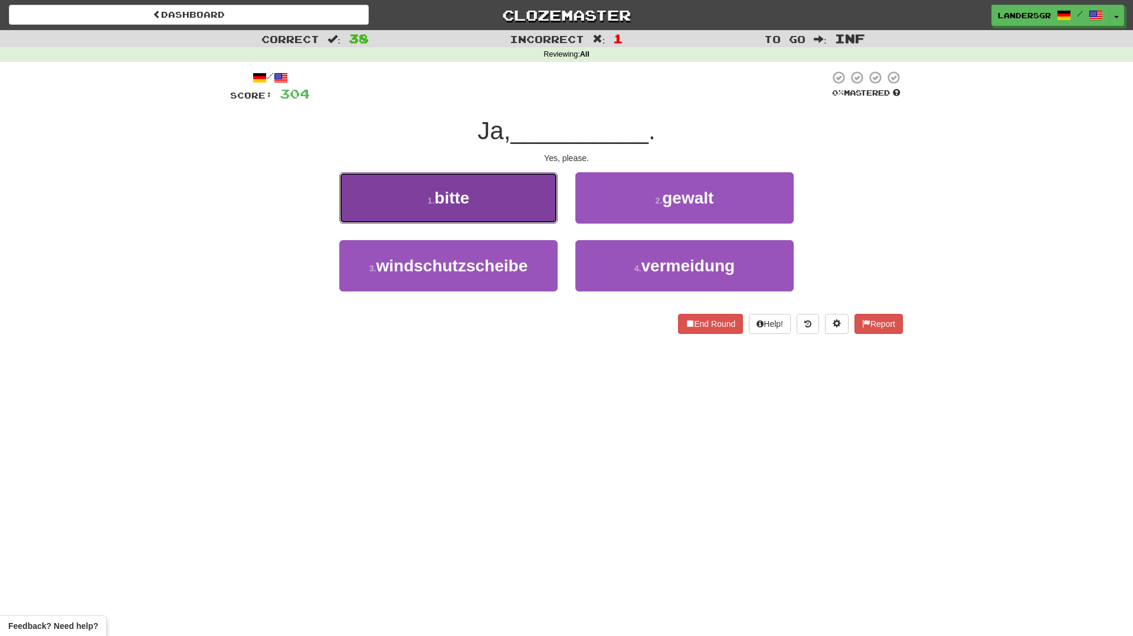
click at [509, 212] on button "1 . bitte" at bounding box center [448, 197] width 218 height 51
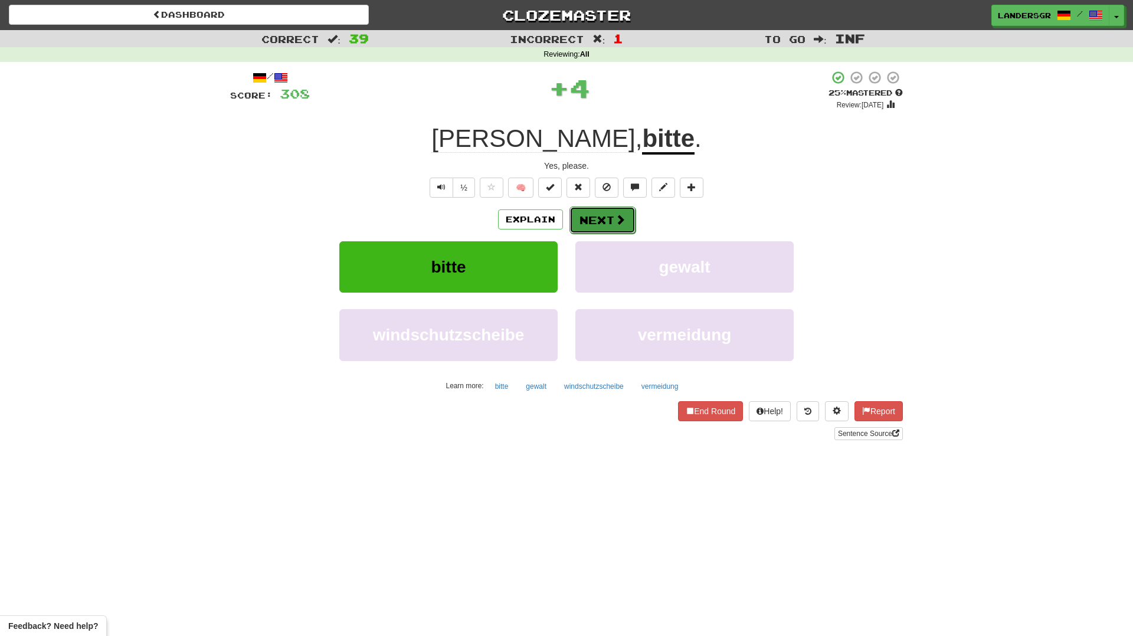
click at [617, 217] on span at bounding box center [620, 219] width 11 height 11
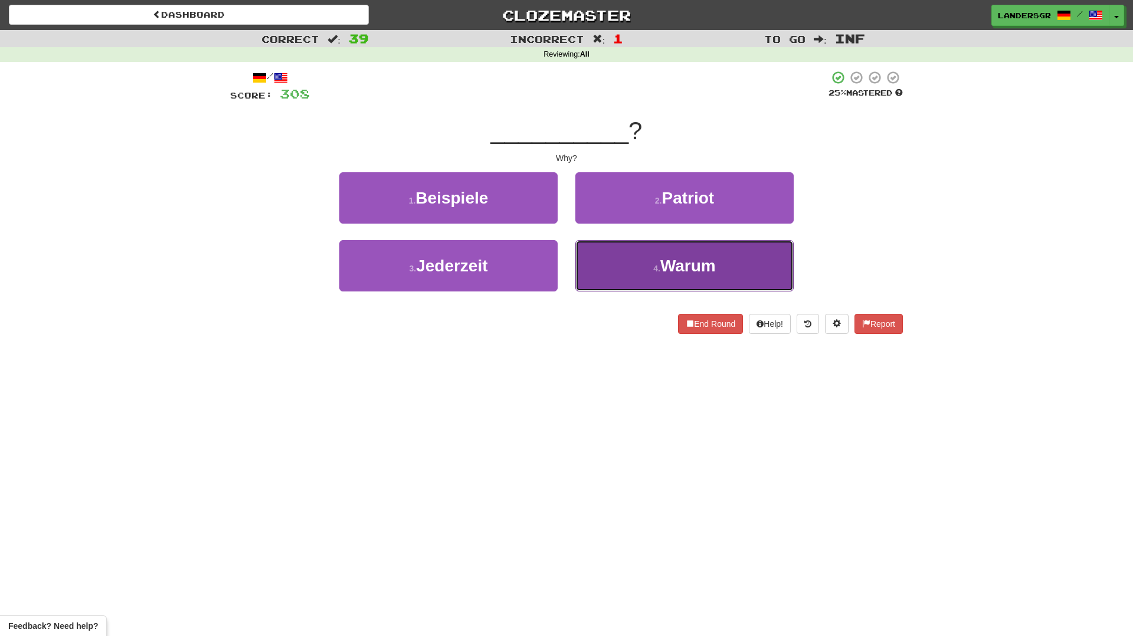
click at [611, 264] on button "4 . Warum" at bounding box center [684, 265] width 218 height 51
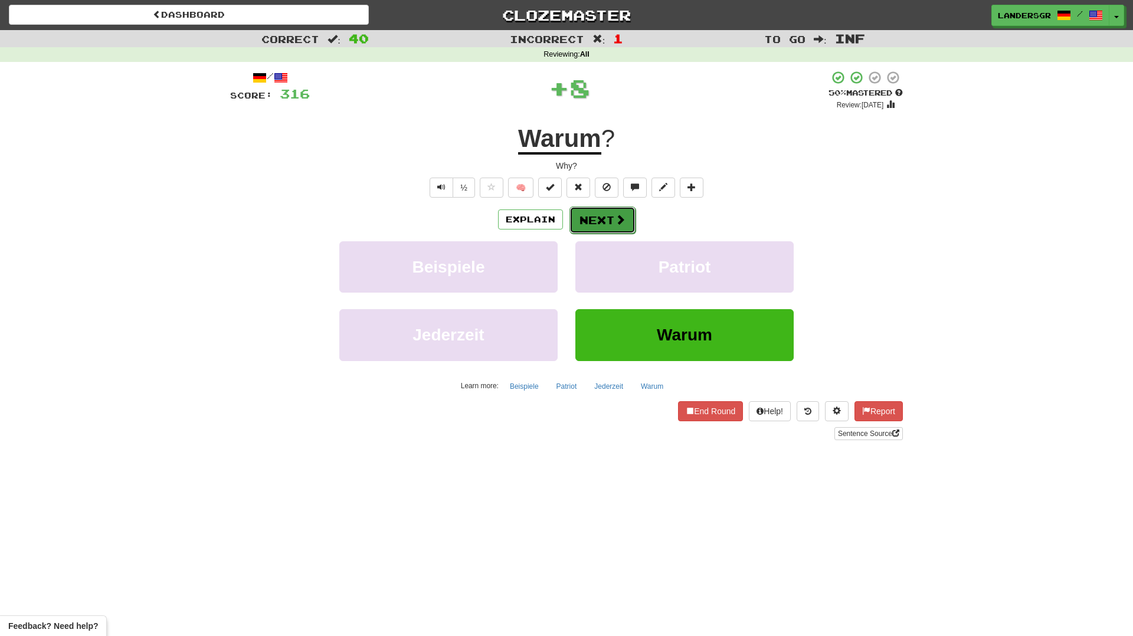
click at [583, 221] on button "Next" at bounding box center [602, 220] width 66 height 27
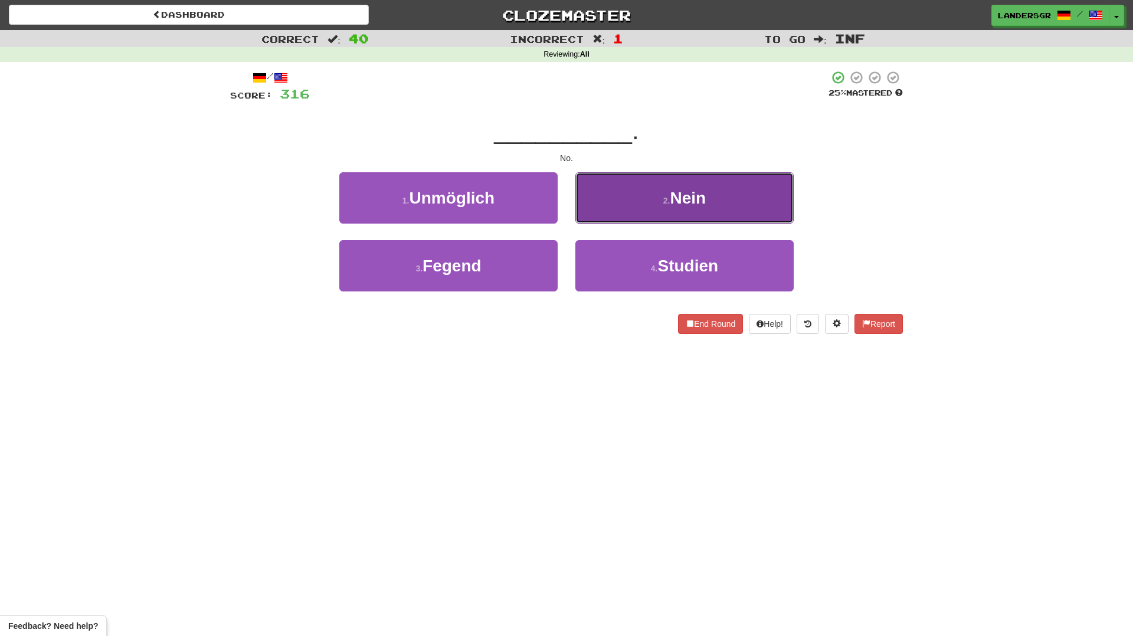
click at [585, 205] on button "2 . Nein" at bounding box center [684, 197] width 218 height 51
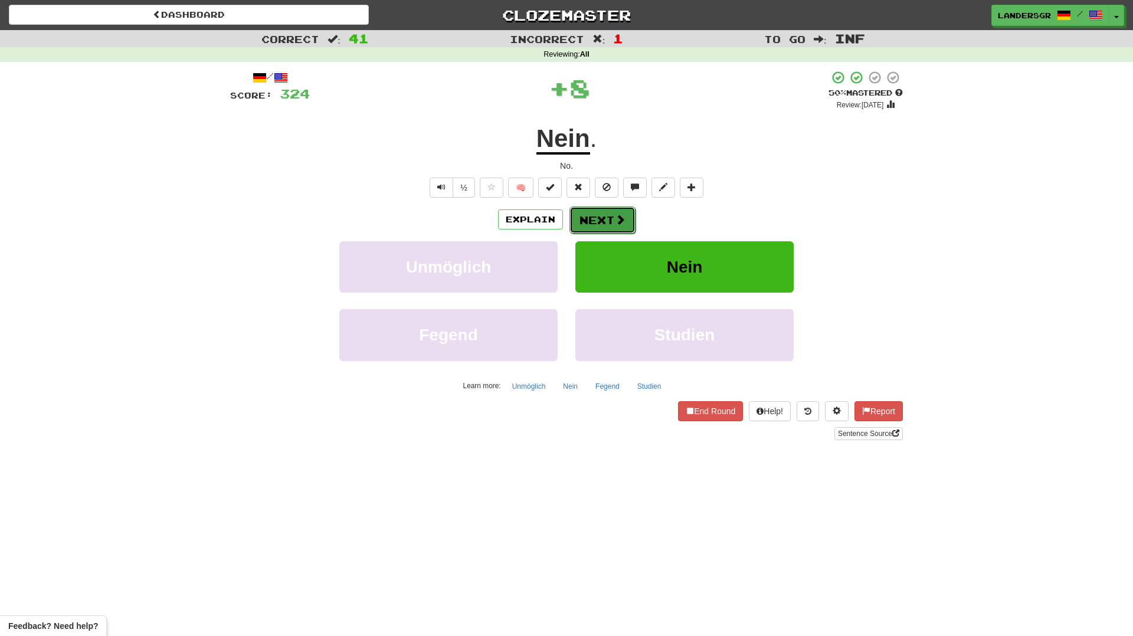
click at [599, 220] on button "Next" at bounding box center [602, 220] width 66 height 27
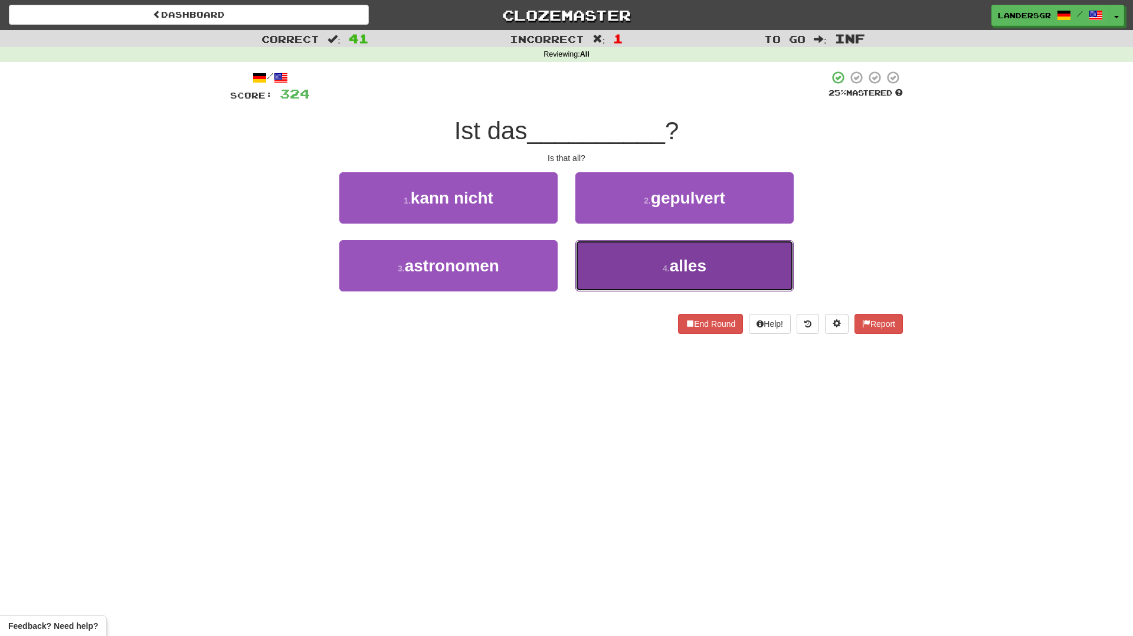
click at [601, 247] on button "4 . alles" at bounding box center [684, 265] width 218 height 51
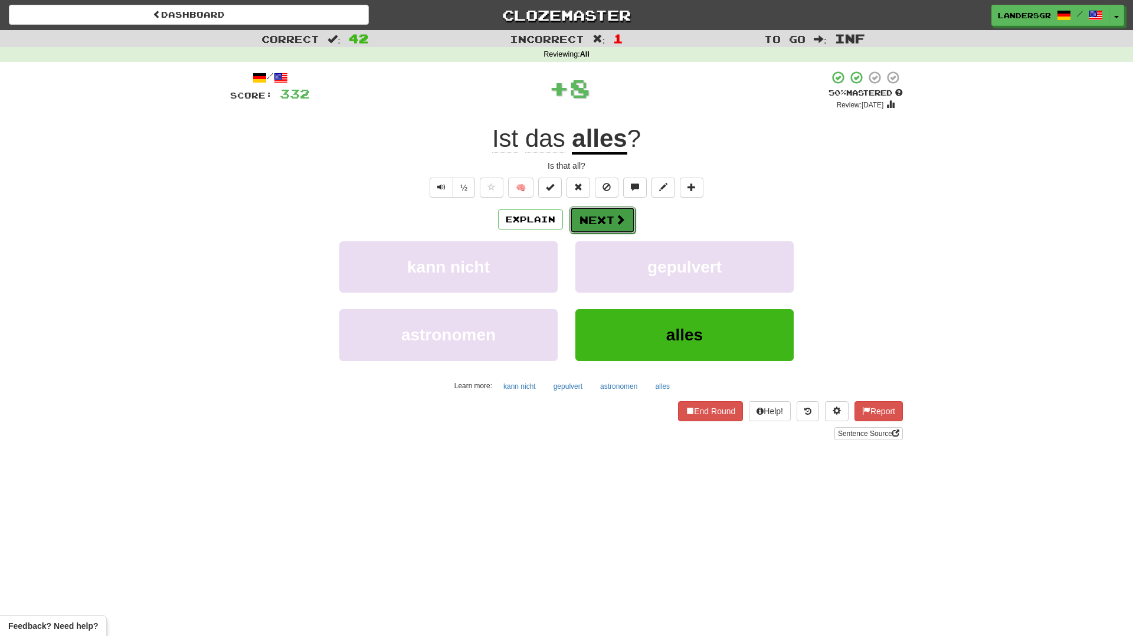
click at [592, 225] on button "Next" at bounding box center [602, 220] width 66 height 27
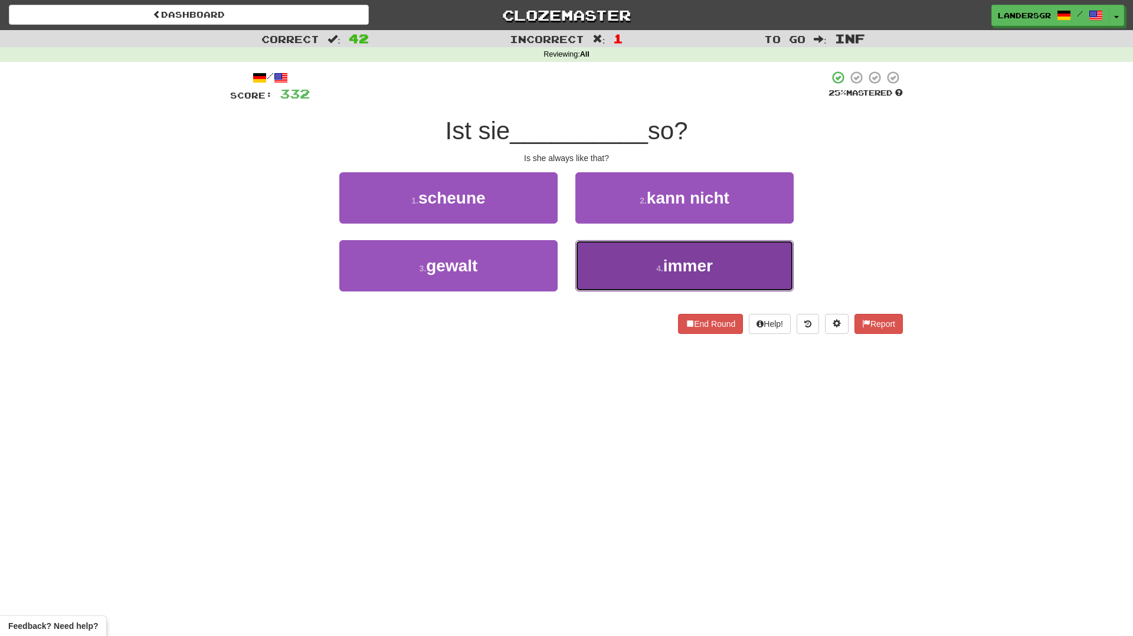
click at [597, 248] on button "4 . immer" at bounding box center [684, 265] width 218 height 51
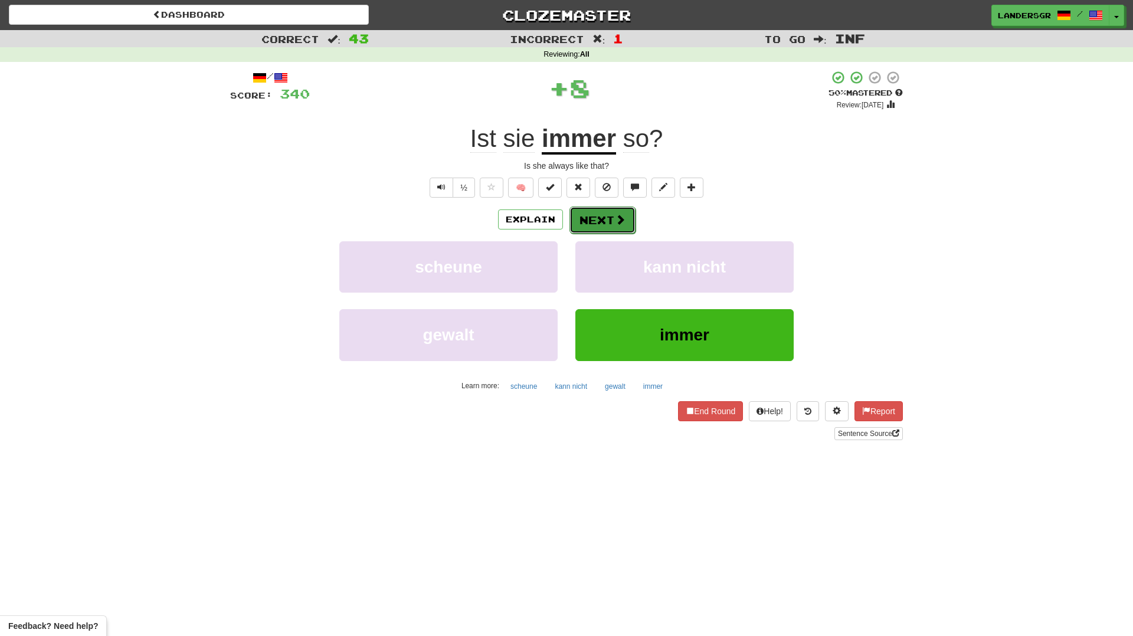
click at [585, 216] on button "Next" at bounding box center [602, 220] width 66 height 27
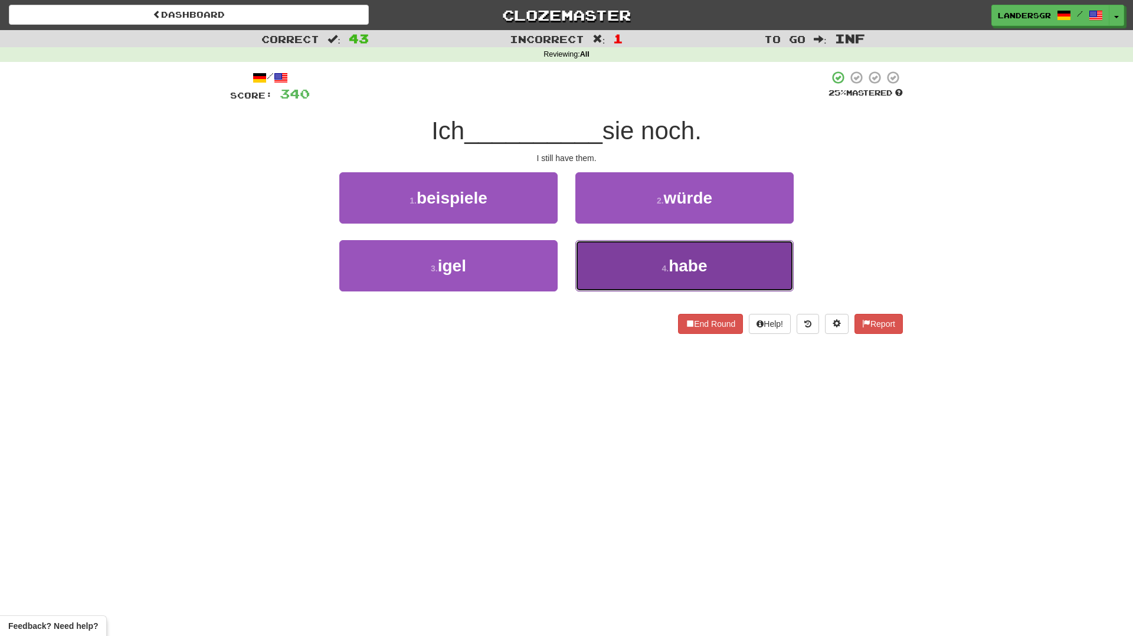
click at [609, 255] on button "4 . habe" at bounding box center [684, 265] width 218 height 51
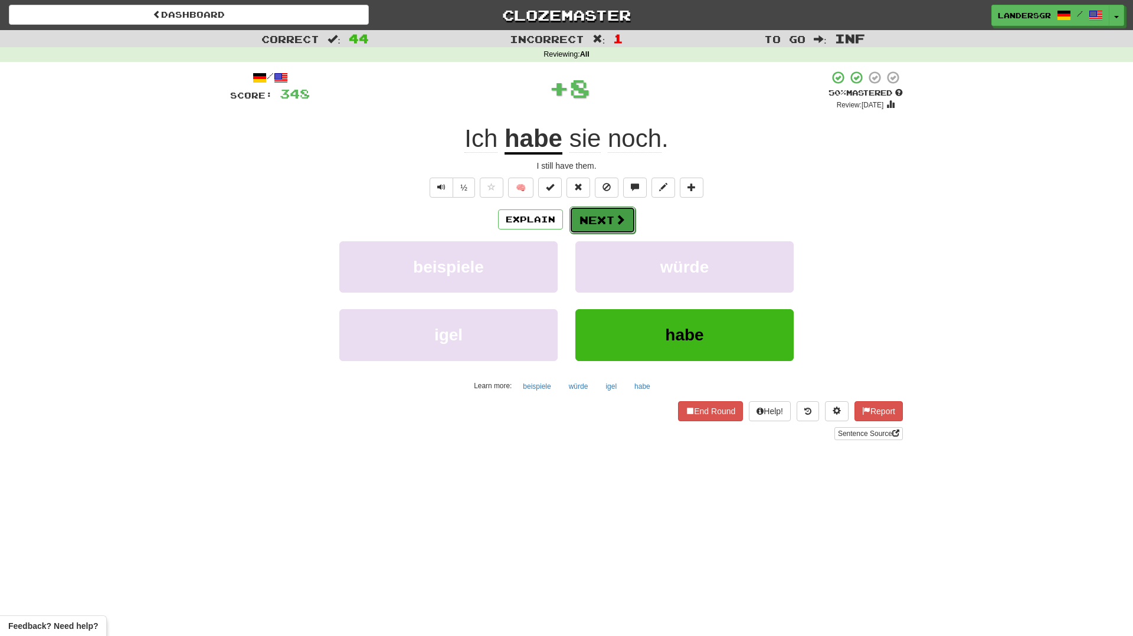
click at [599, 217] on button "Next" at bounding box center [602, 220] width 66 height 27
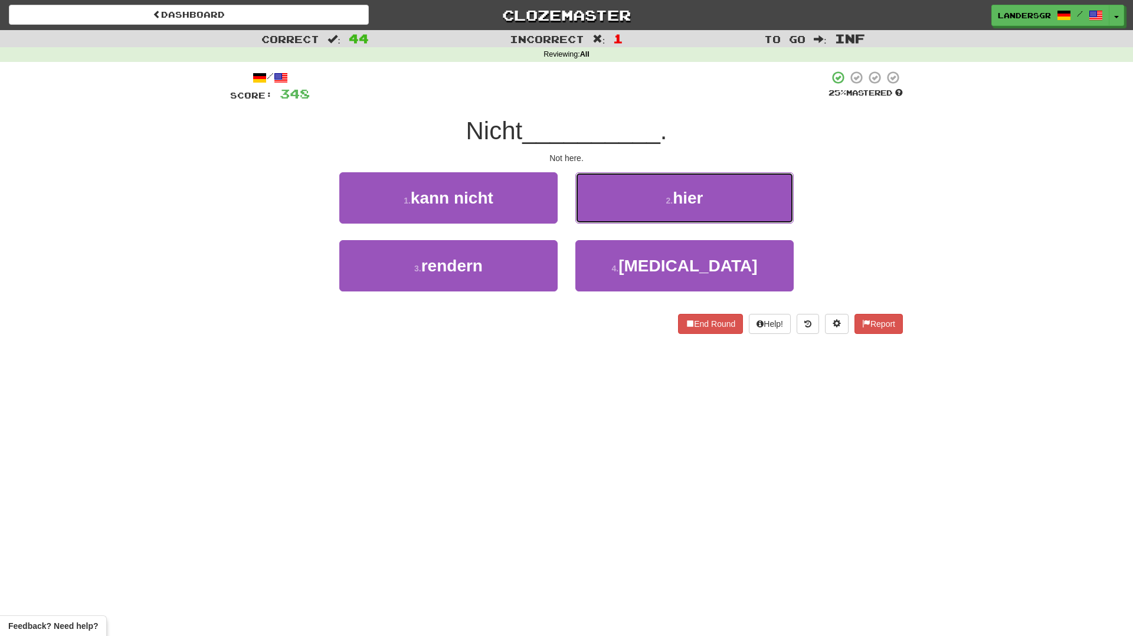
click at [599, 217] on button "2 . hier" at bounding box center [684, 197] width 218 height 51
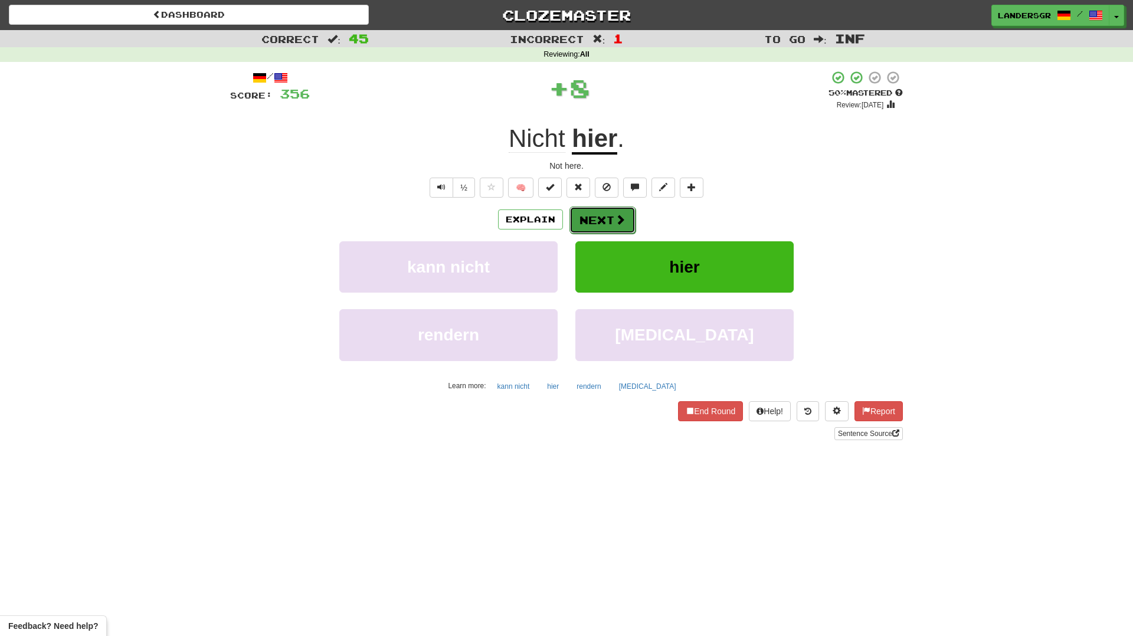
click at [600, 217] on button "Next" at bounding box center [602, 220] width 66 height 27
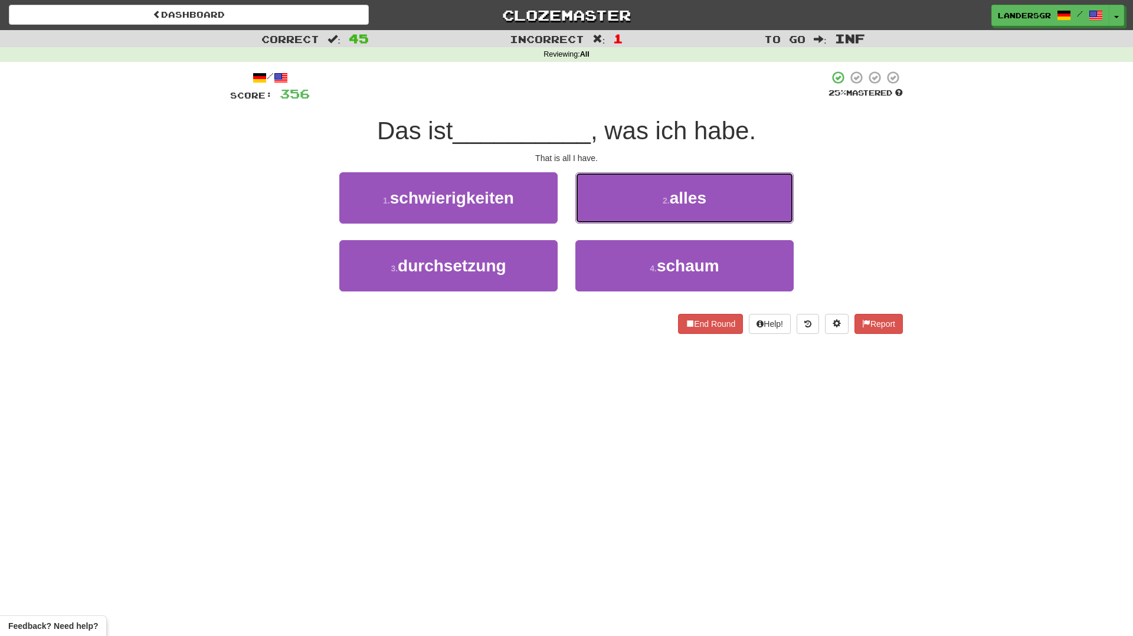
click at [600, 217] on button "2 . alles" at bounding box center [684, 197] width 218 height 51
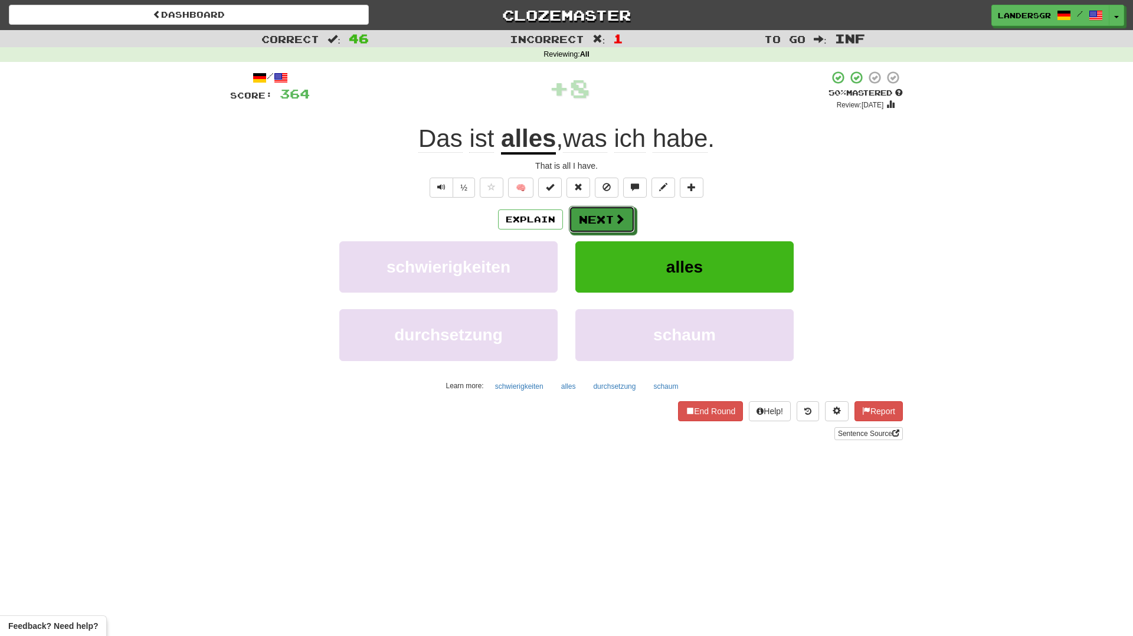
click at [600, 217] on button "Next" at bounding box center [602, 219] width 66 height 27
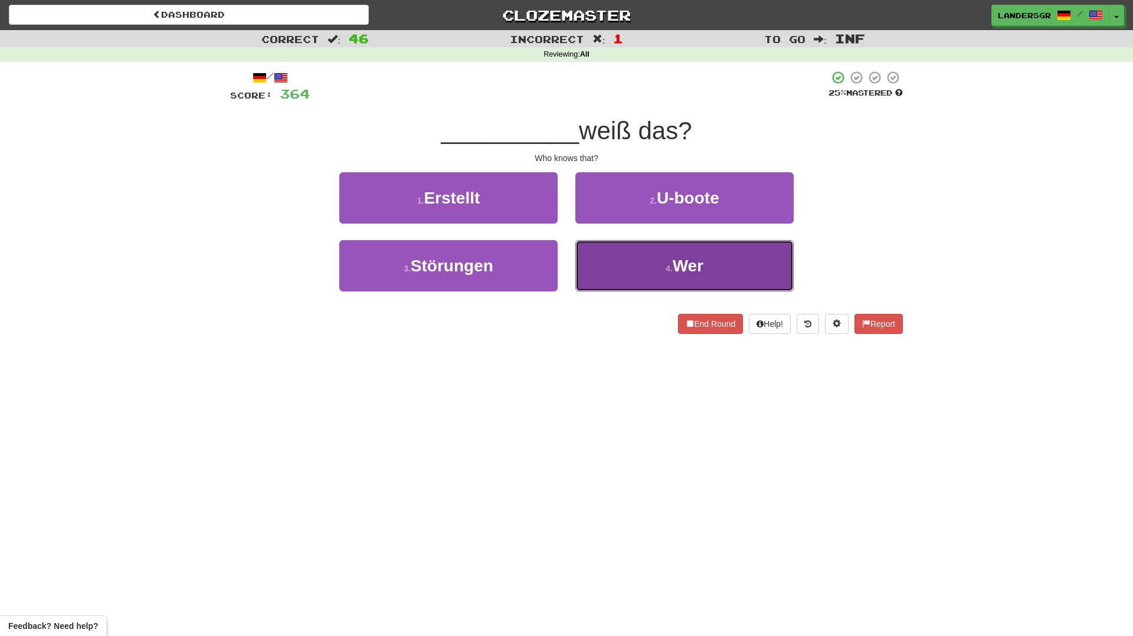
click at [614, 253] on button "4 . Wer" at bounding box center [684, 265] width 218 height 51
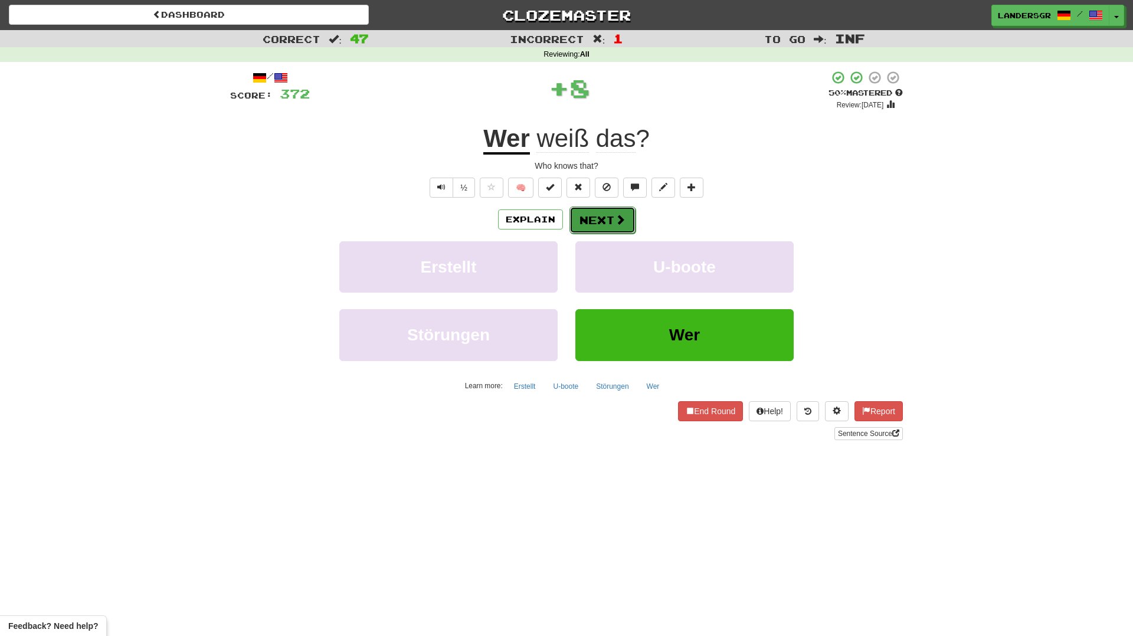
click at [598, 222] on button "Next" at bounding box center [602, 220] width 66 height 27
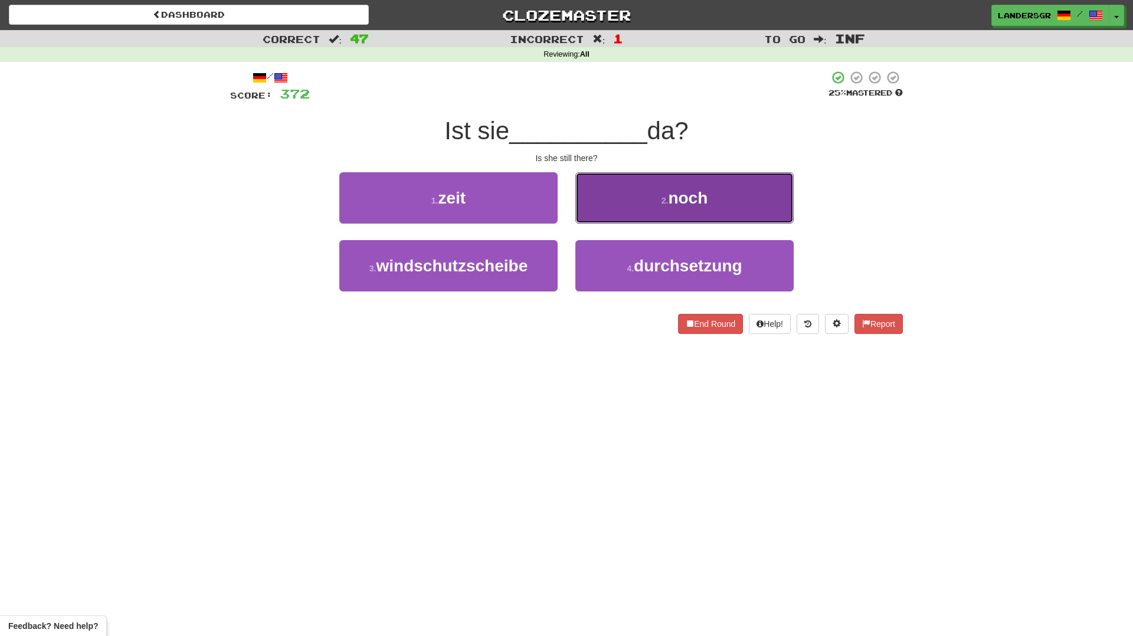
click at [611, 222] on button "2 . noch" at bounding box center [684, 197] width 218 height 51
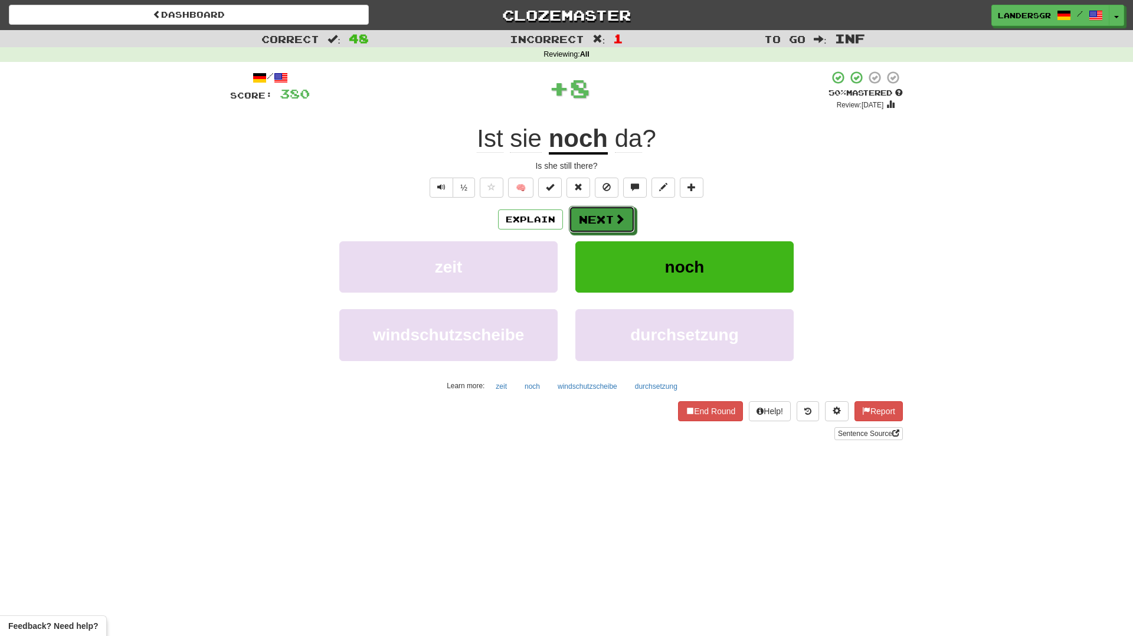
click at [611, 222] on button "Next" at bounding box center [602, 219] width 66 height 27
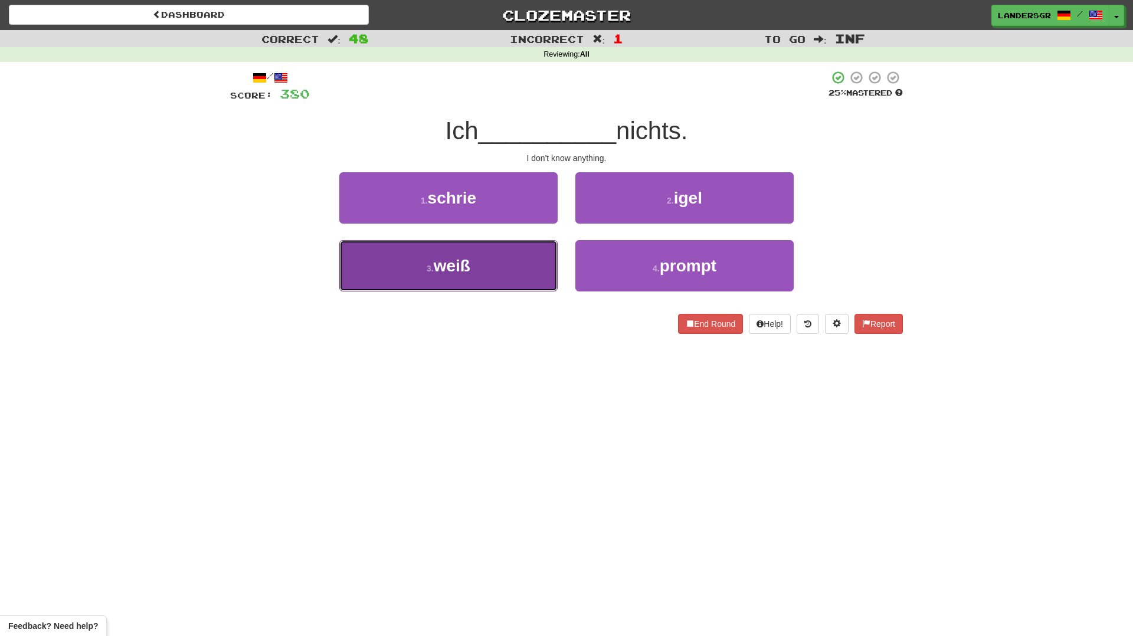
click at [526, 250] on button "3 . weiß" at bounding box center [448, 265] width 218 height 51
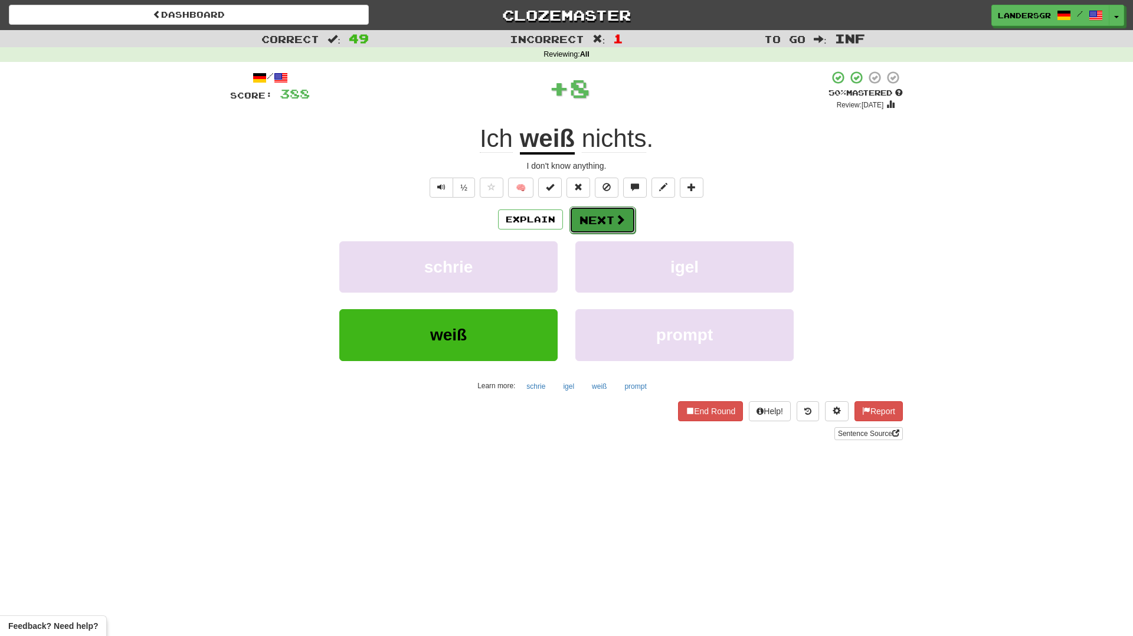
click at [609, 218] on button "Next" at bounding box center [602, 220] width 66 height 27
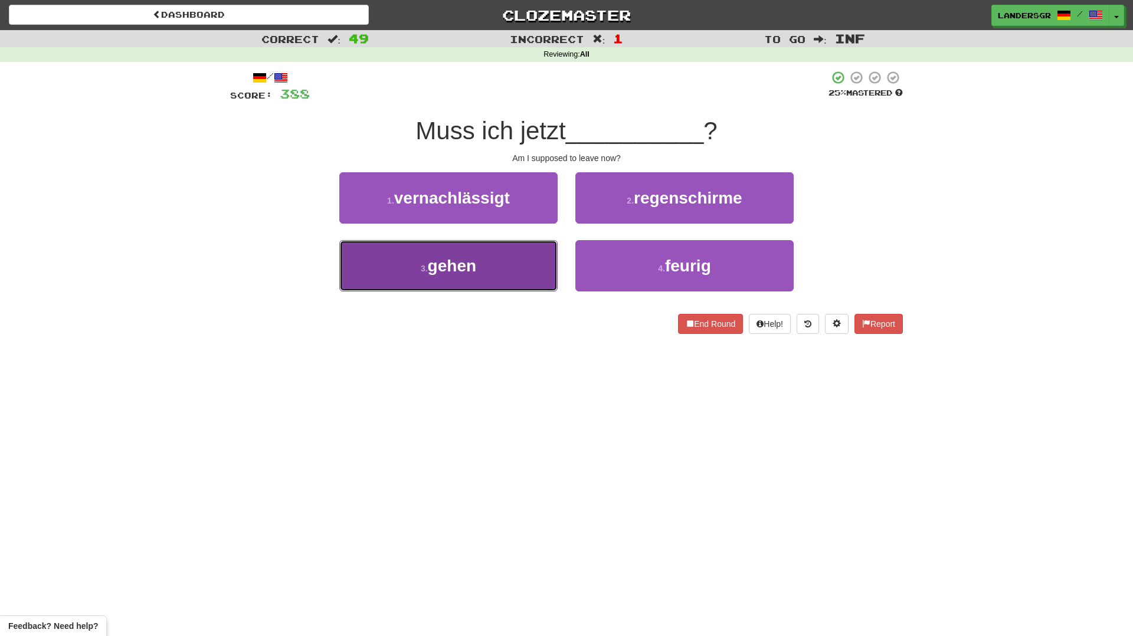
click at [503, 265] on button "3 . gehen" at bounding box center [448, 265] width 218 height 51
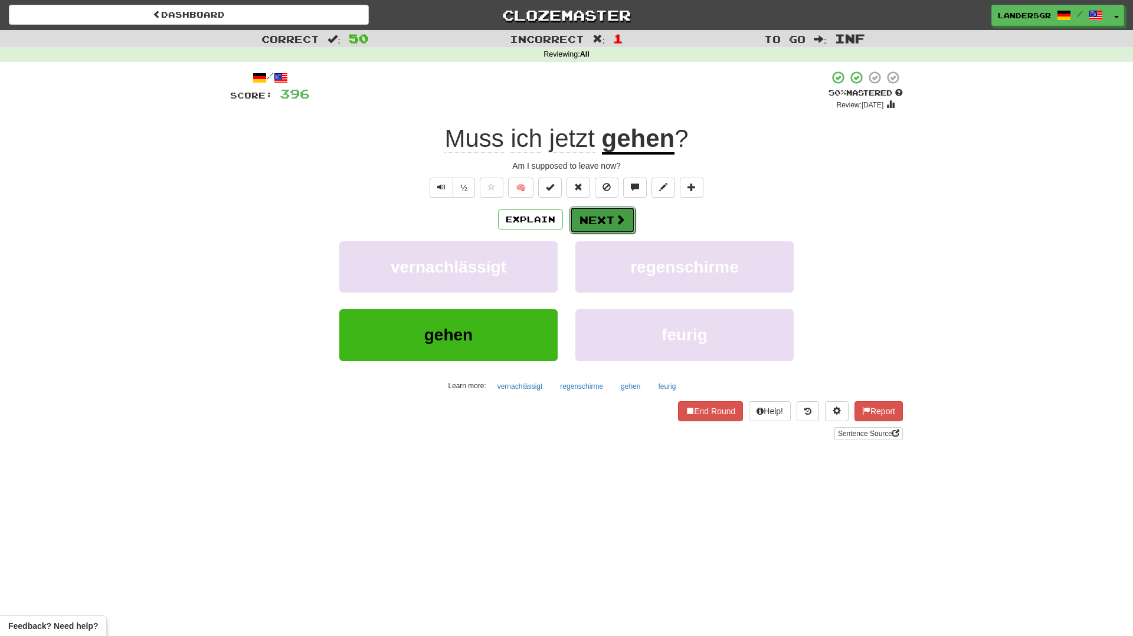
click at [580, 216] on button "Next" at bounding box center [602, 220] width 66 height 27
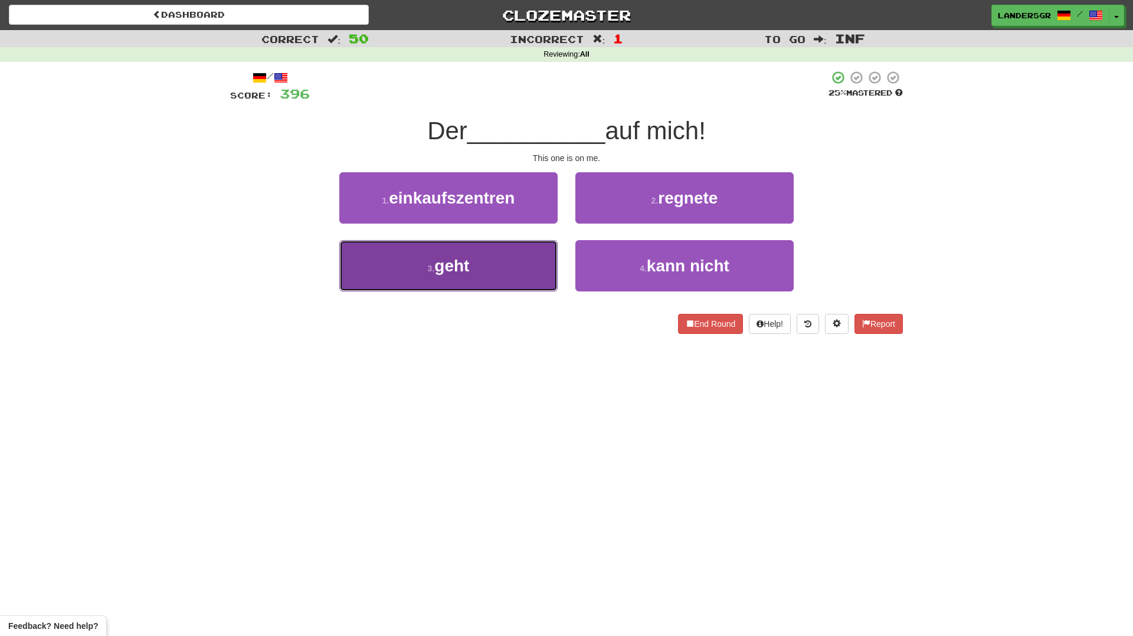
click at [516, 245] on button "3 . geht" at bounding box center [448, 265] width 218 height 51
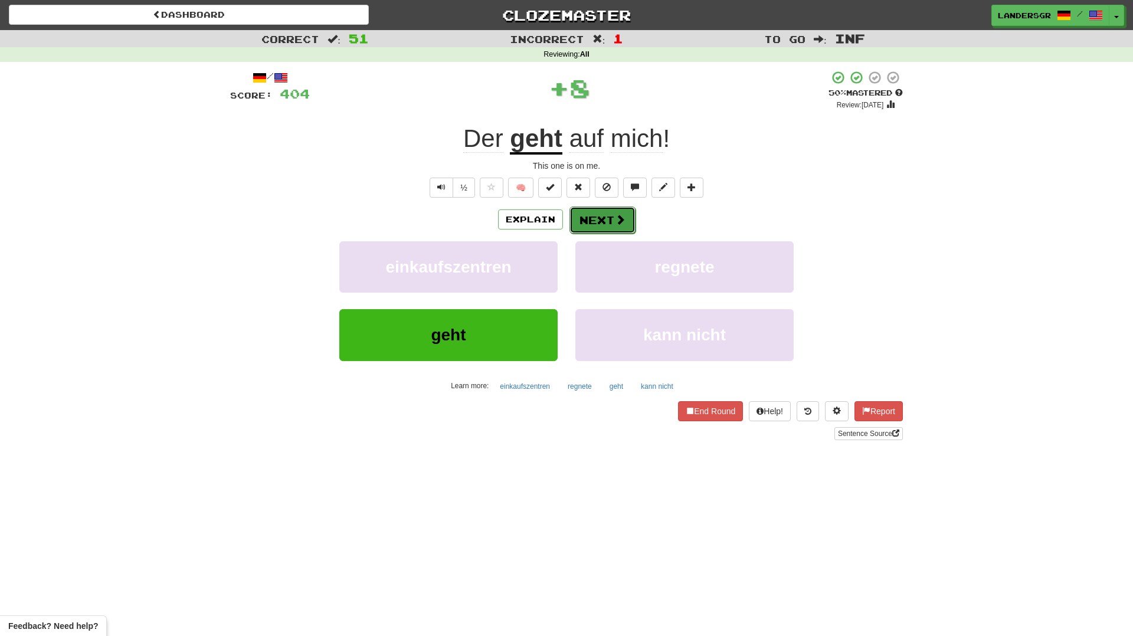
click at [598, 215] on button "Next" at bounding box center [602, 220] width 66 height 27
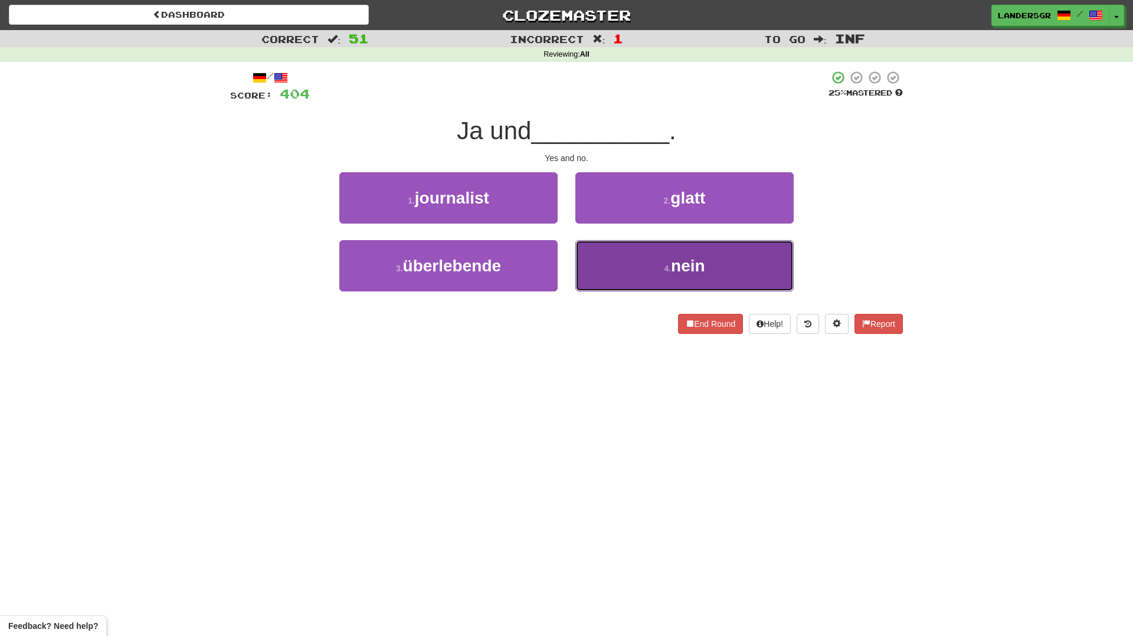
click at [608, 263] on button "4 . nein" at bounding box center [684, 265] width 218 height 51
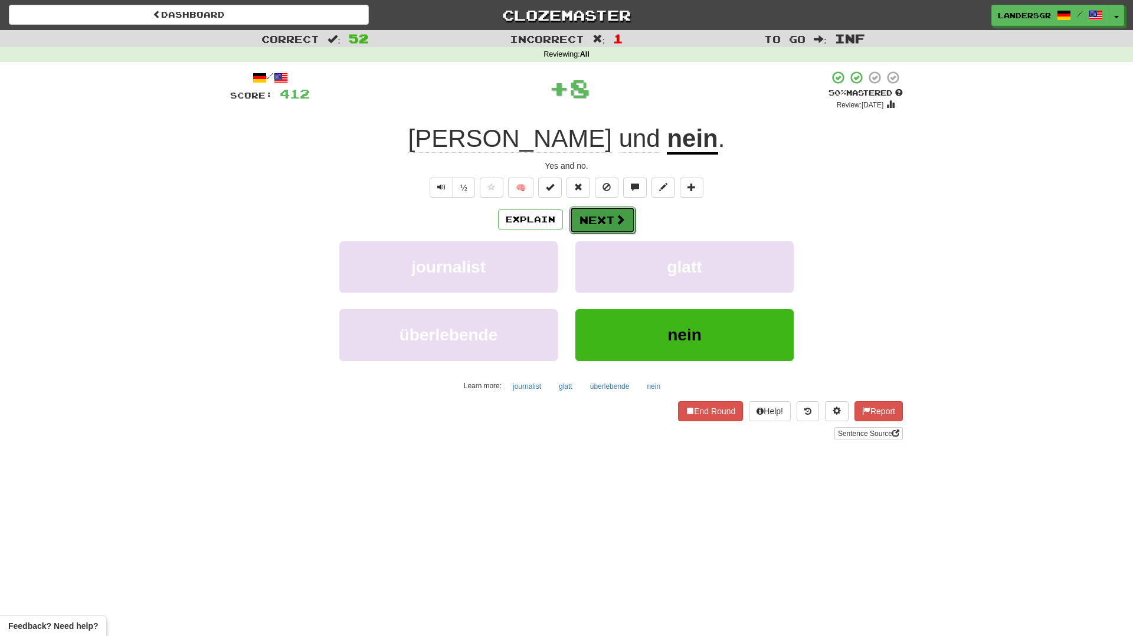
click at [590, 227] on button "Next" at bounding box center [602, 220] width 66 height 27
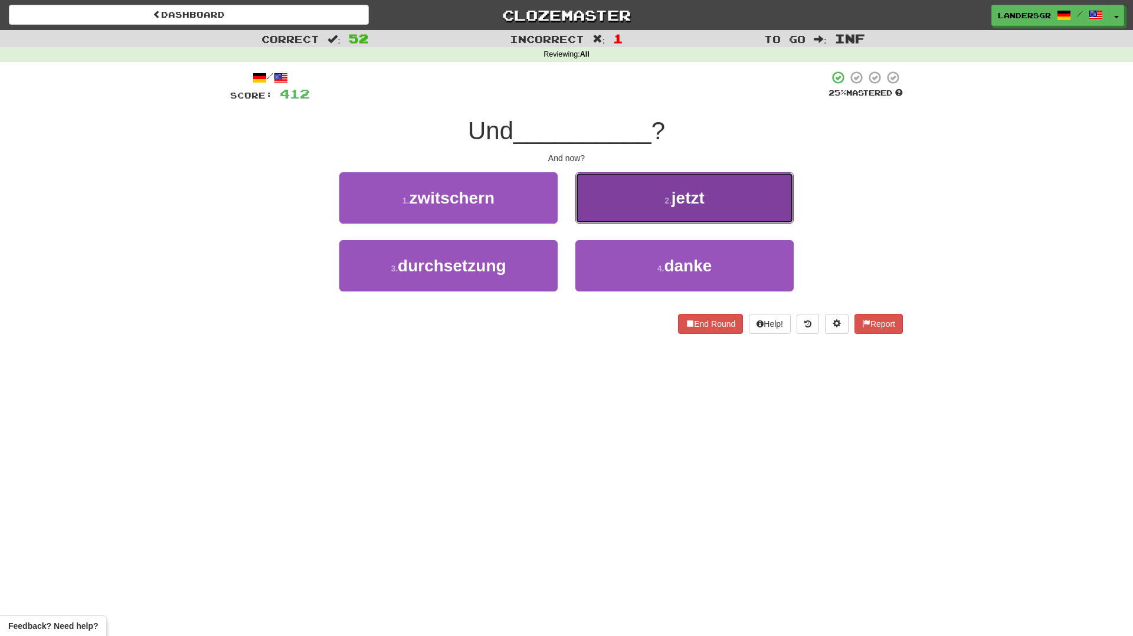
click at [591, 206] on button "2 . jetzt" at bounding box center [684, 197] width 218 height 51
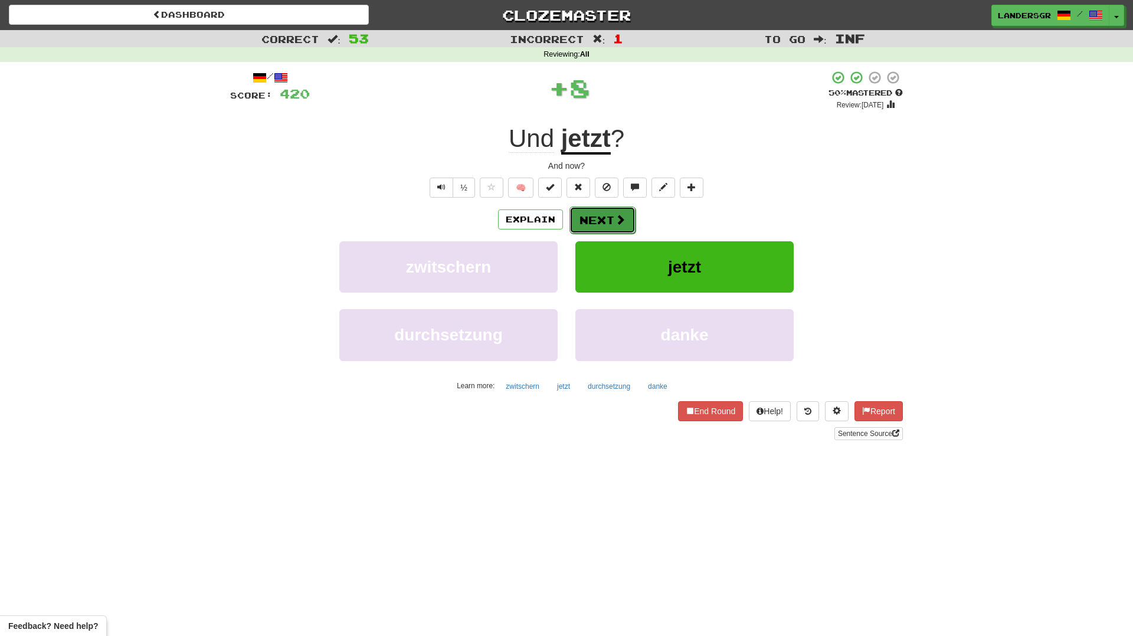
click at [600, 220] on button "Next" at bounding box center [602, 220] width 66 height 27
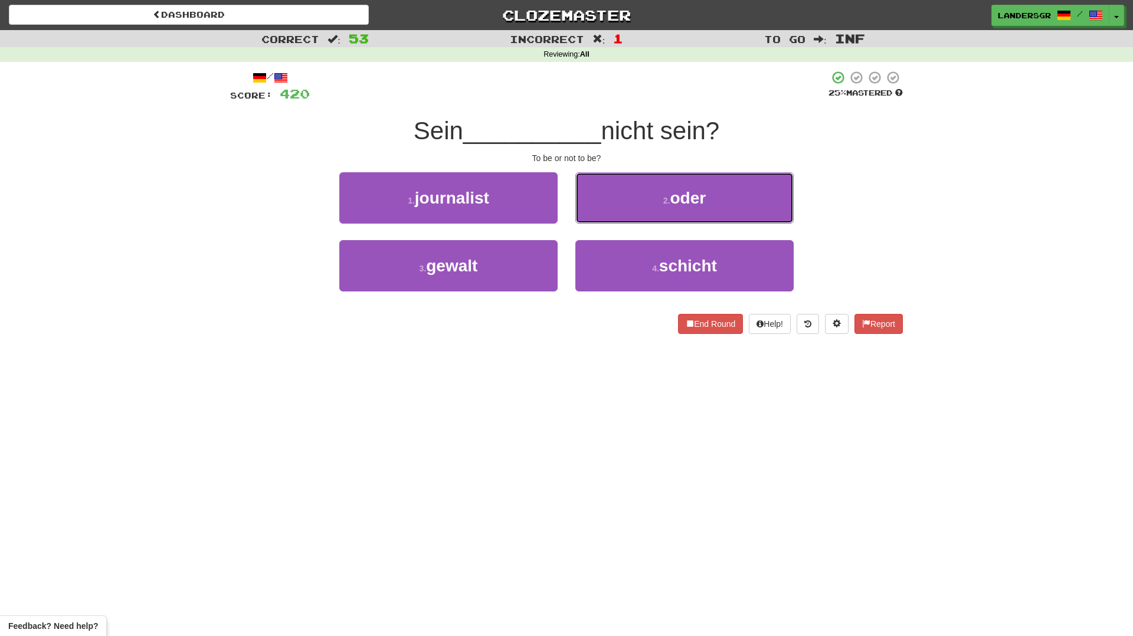
click at [600, 220] on button "2 . oder" at bounding box center [684, 197] width 218 height 51
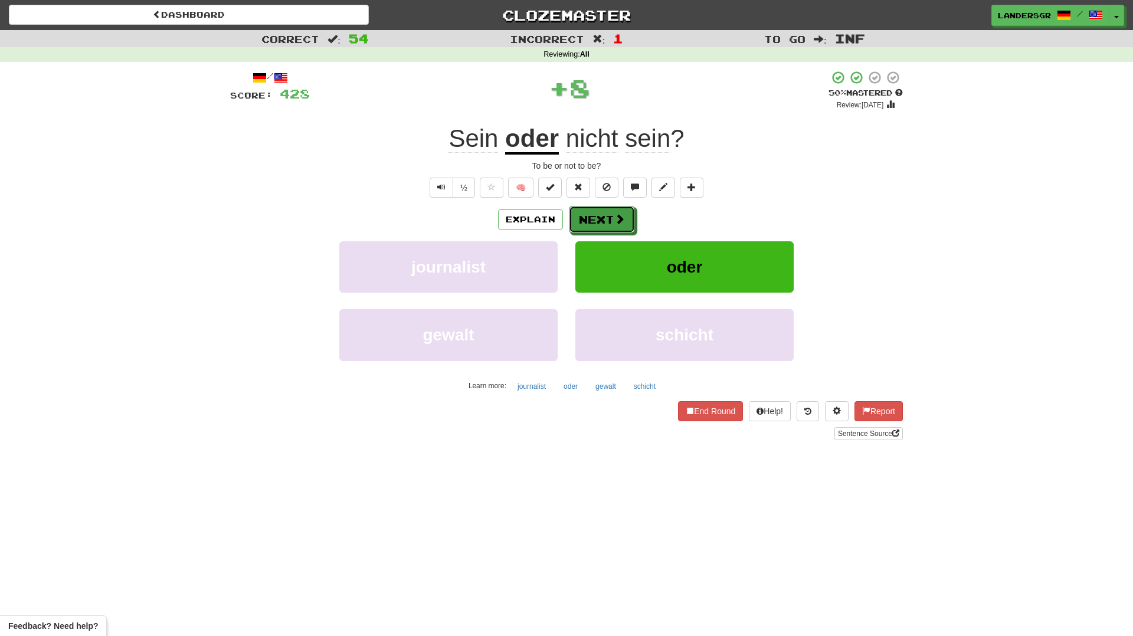
click at [600, 220] on button "Next" at bounding box center [602, 219] width 66 height 27
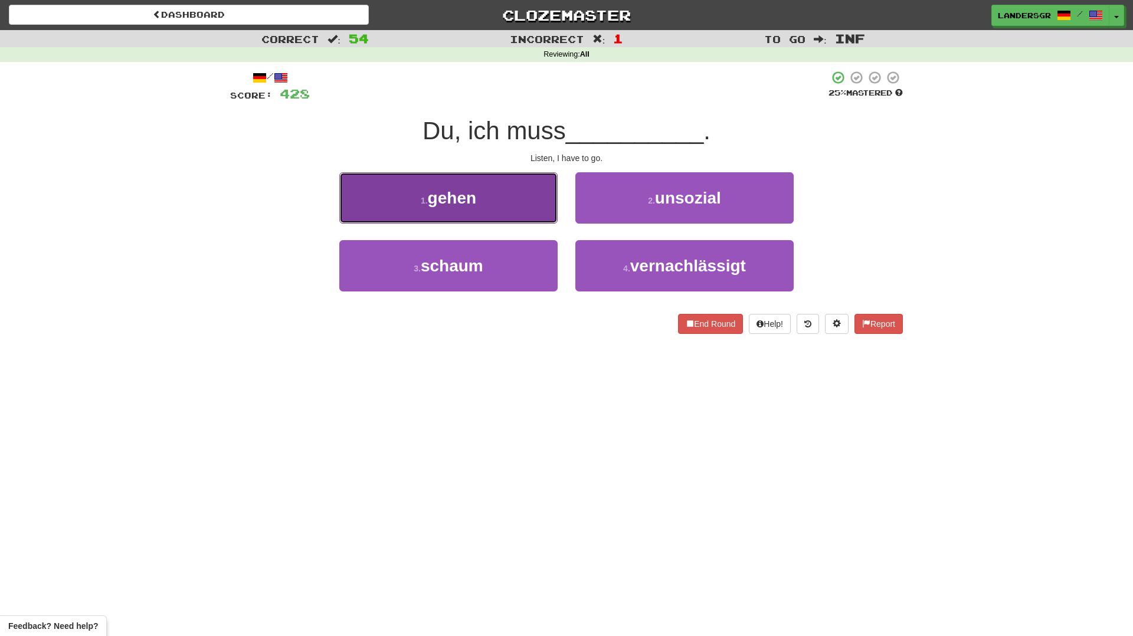
click at [525, 220] on button "1 . gehen" at bounding box center [448, 197] width 218 height 51
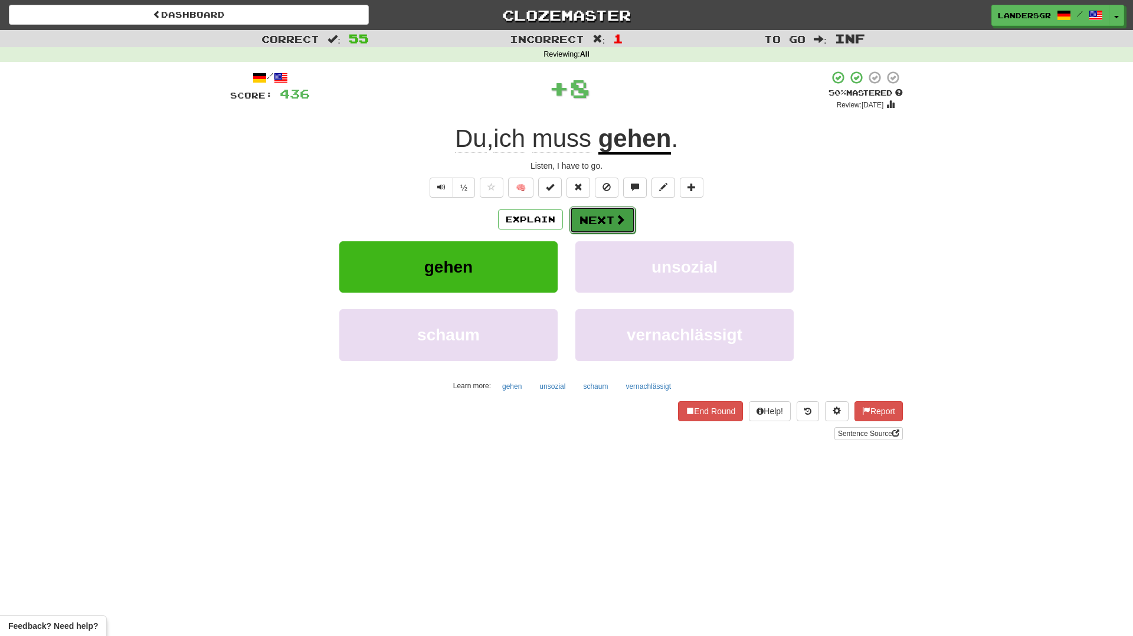
click at [598, 223] on button "Next" at bounding box center [602, 220] width 66 height 27
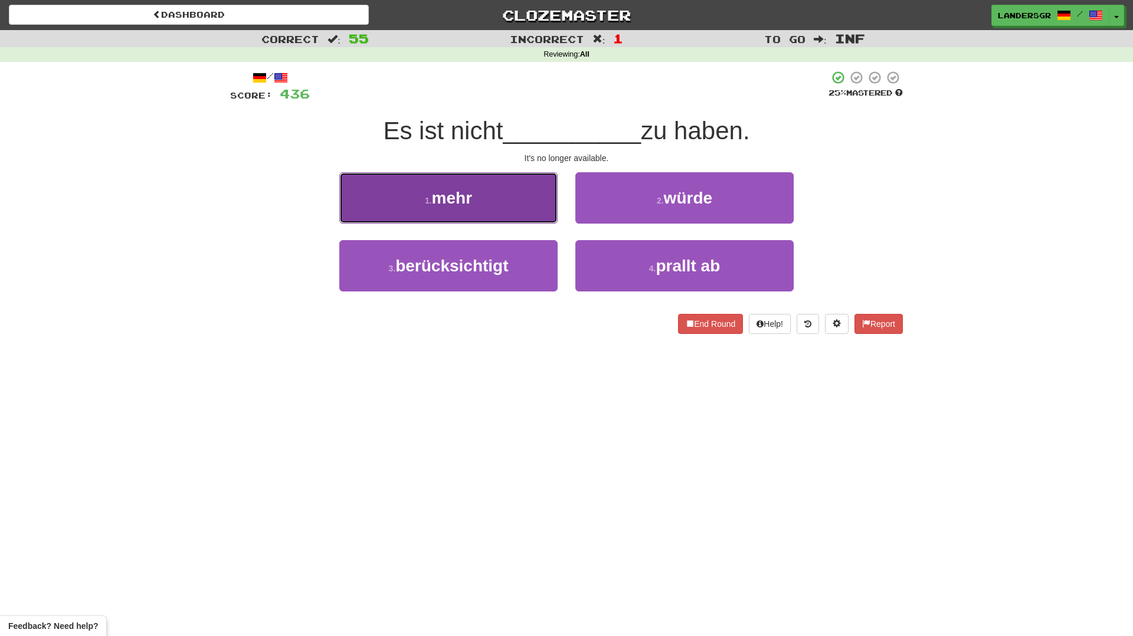
click at [533, 220] on button "1 . mehr" at bounding box center [448, 197] width 218 height 51
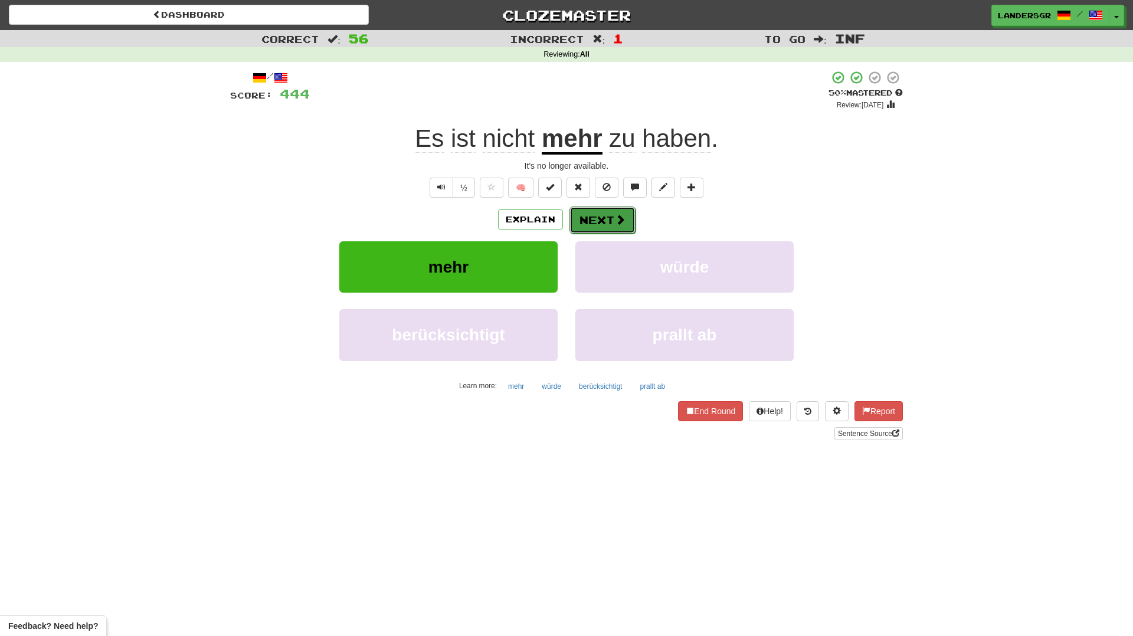
click at [582, 224] on button "Next" at bounding box center [602, 220] width 66 height 27
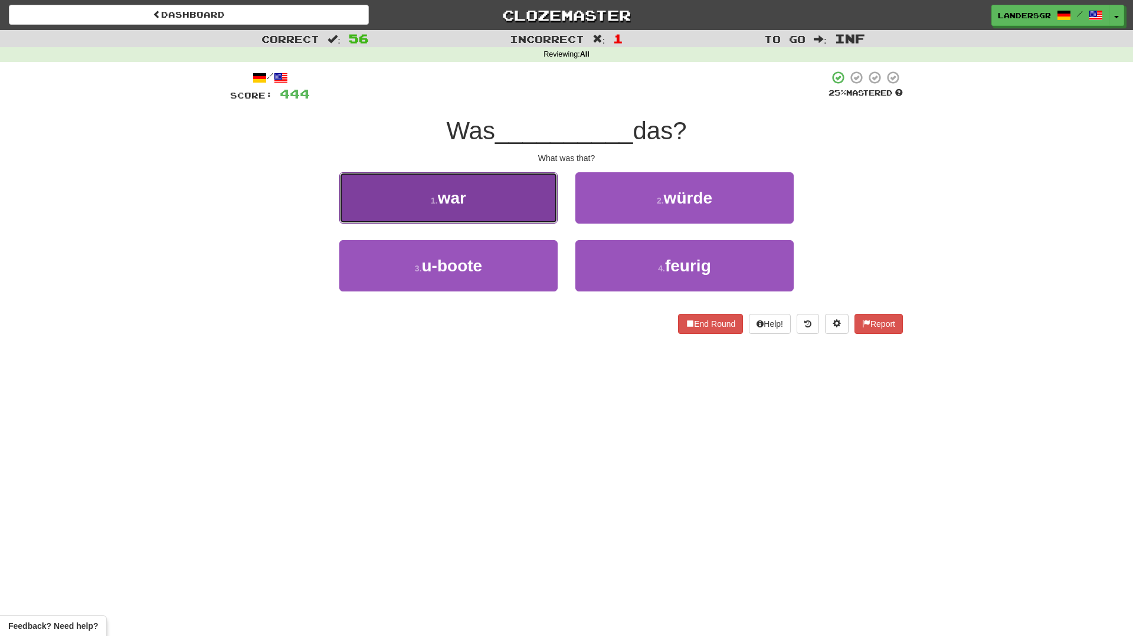
click at [529, 212] on button "1 . war" at bounding box center [448, 197] width 218 height 51
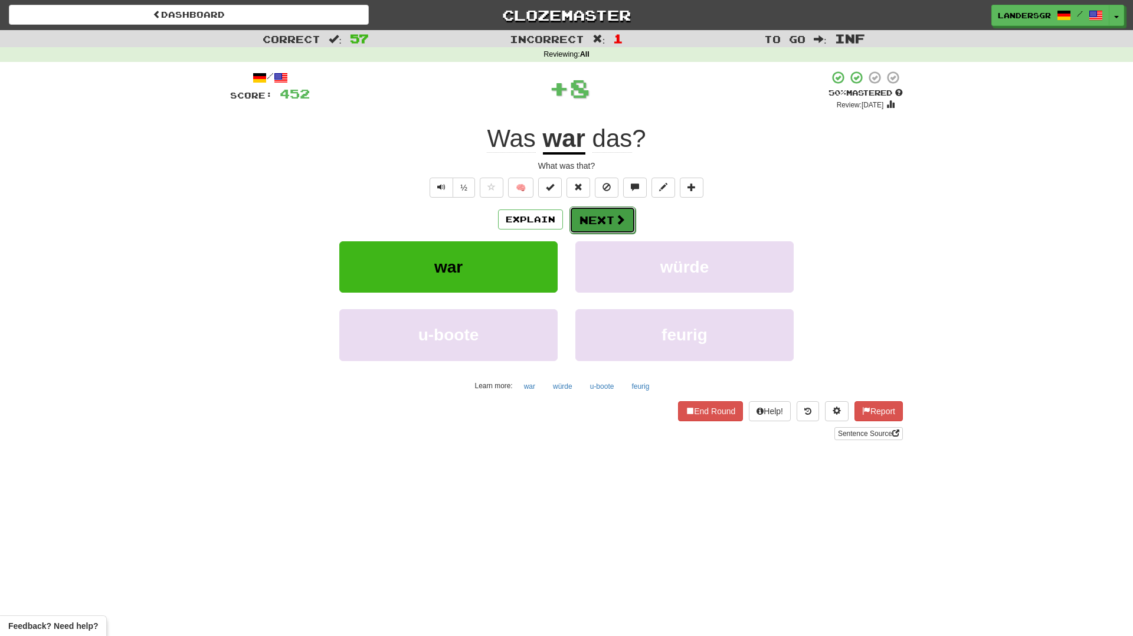
click at [580, 223] on button "Next" at bounding box center [602, 220] width 66 height 27
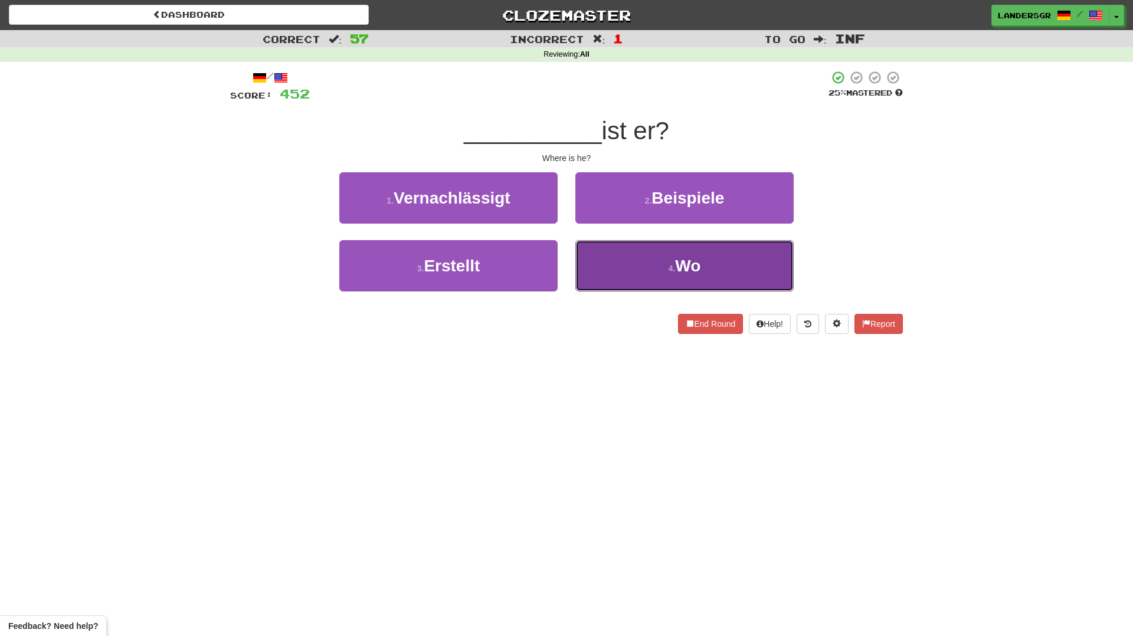
click at [607, 270] on button "4 . Wo" at bounding box center [684, 265] width 218 height 51
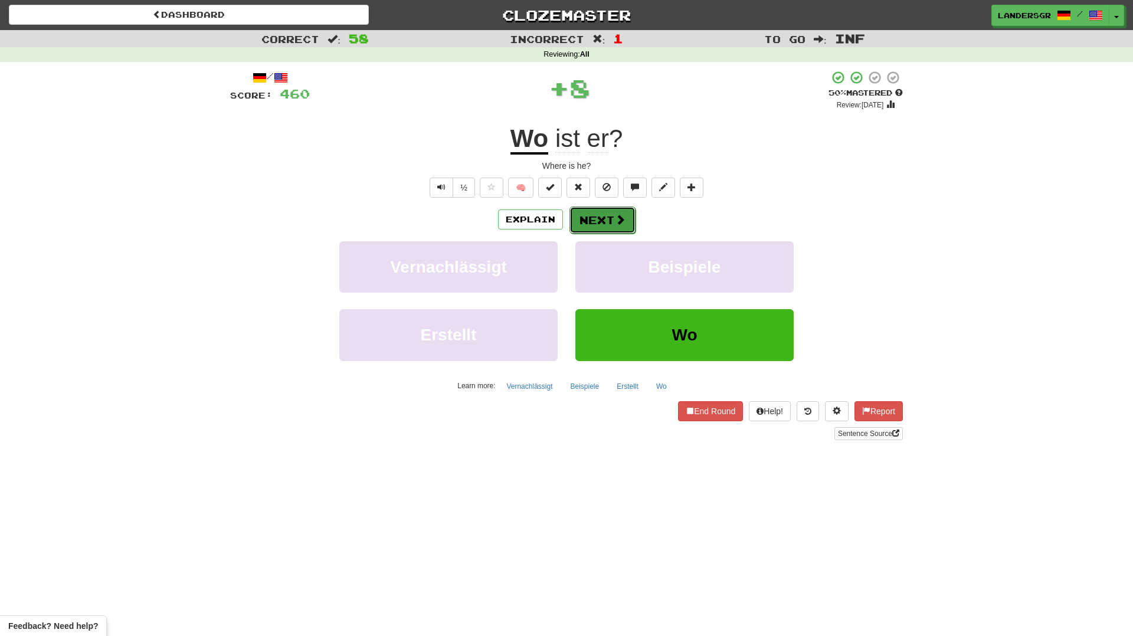
click at [603, 222] on button "Next" at bounding box center [602, 220] width 66 height 27
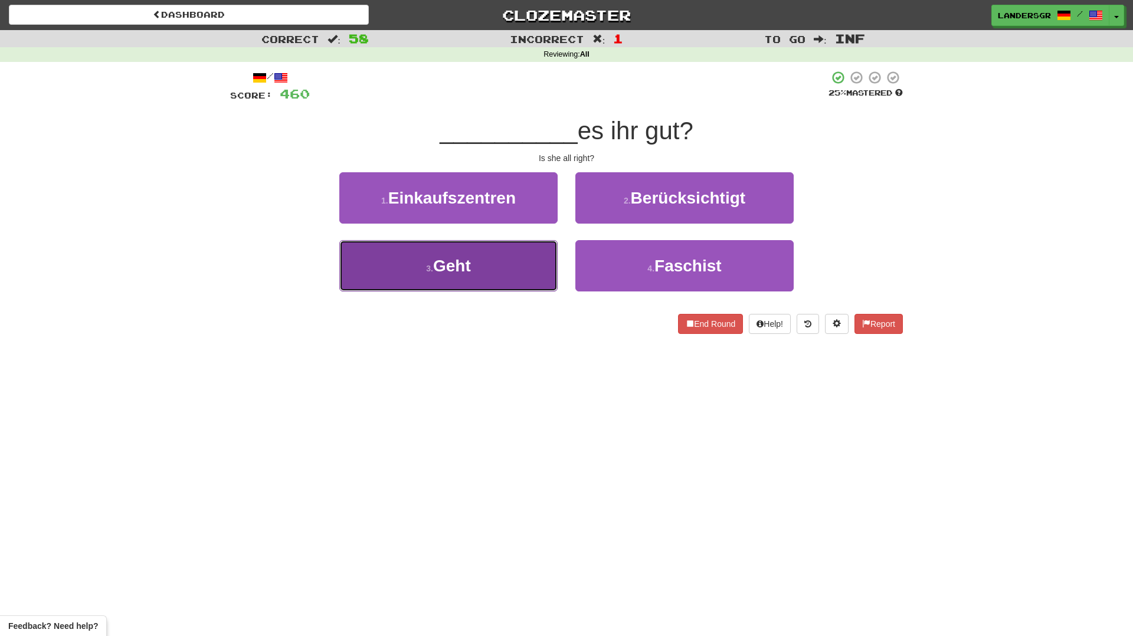
click at [522, 257] on button "3 . Geht" at bounding box center [448, 265] width 218 height 51
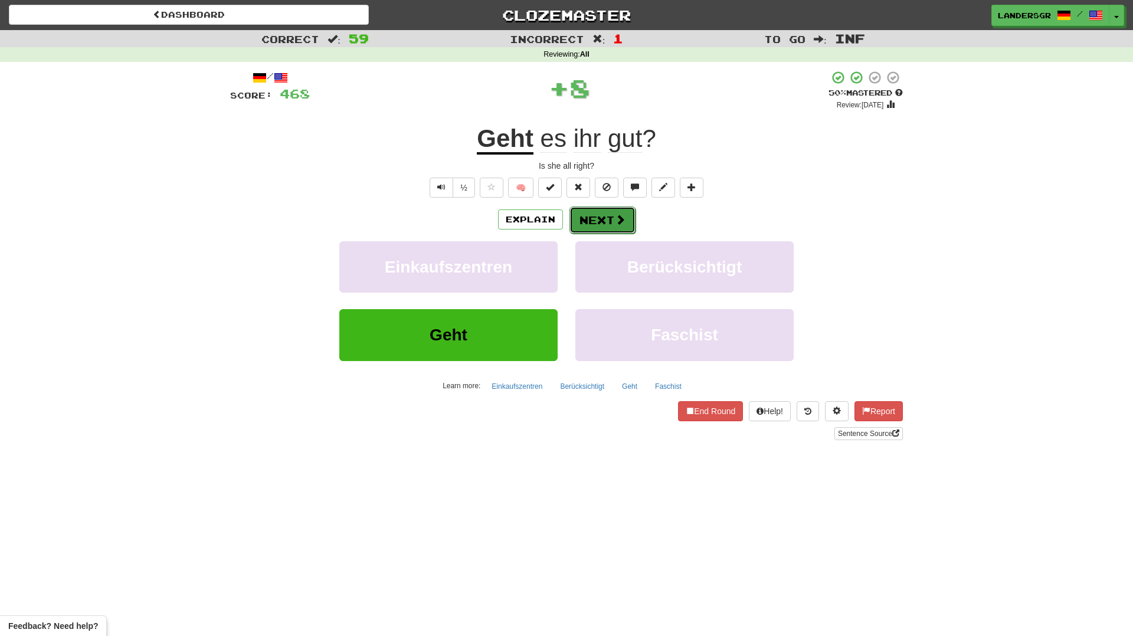
click at [585, 228] on button "Next" at bounding box center [602, 220] width 66 height 27
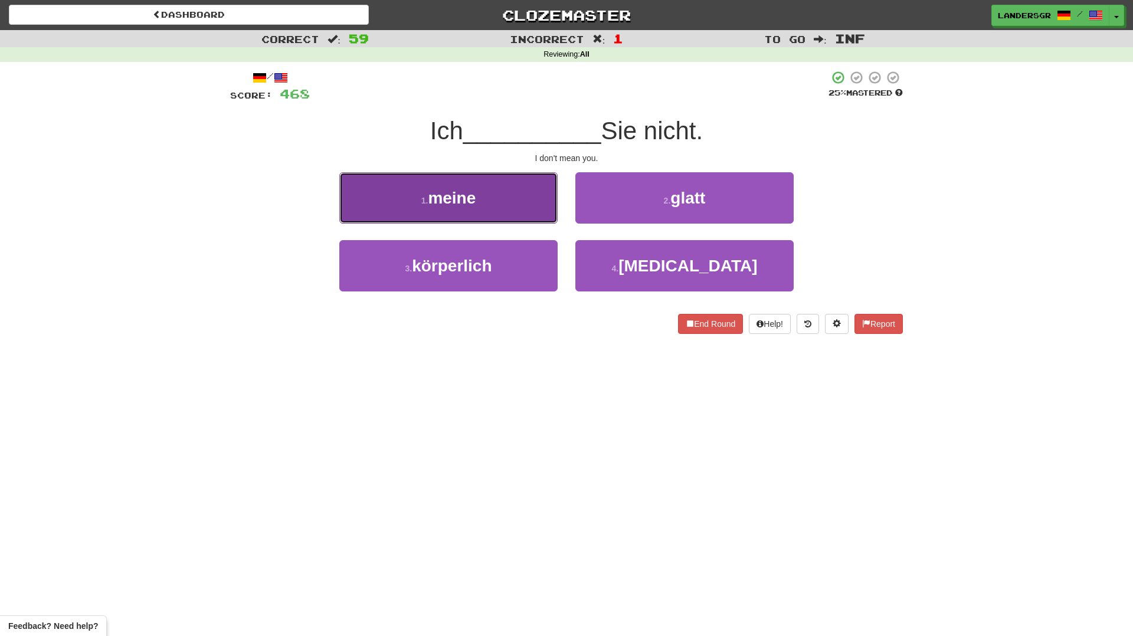
click at [543, 217] on button "1 . meine" at bounding box center [448, 197] width 218 height 51
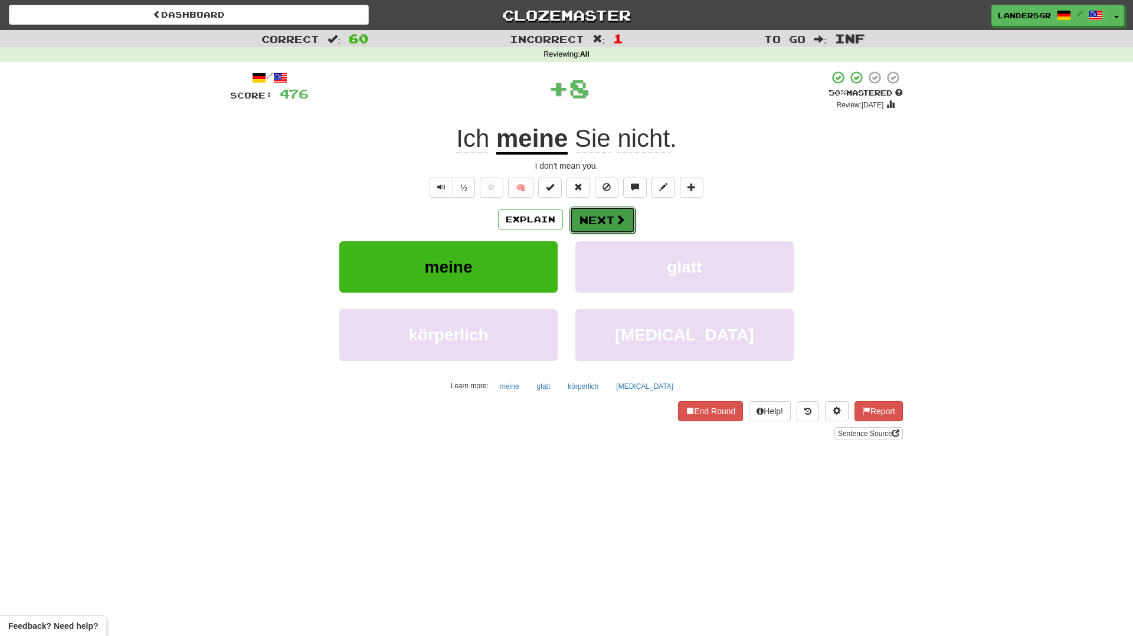
click at [613, 228] on button "Next" at bounding box center [602, 220] width 66 height 27
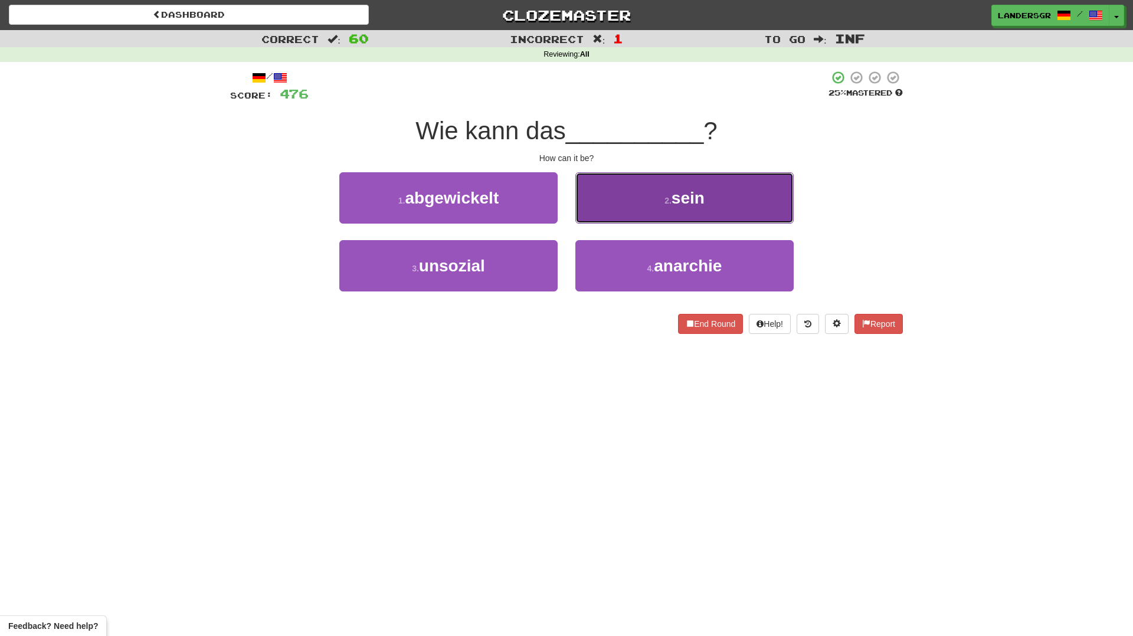
click at [616, 206] on button "2 . sein" at bounding box center [684, 197] width 218 height 51
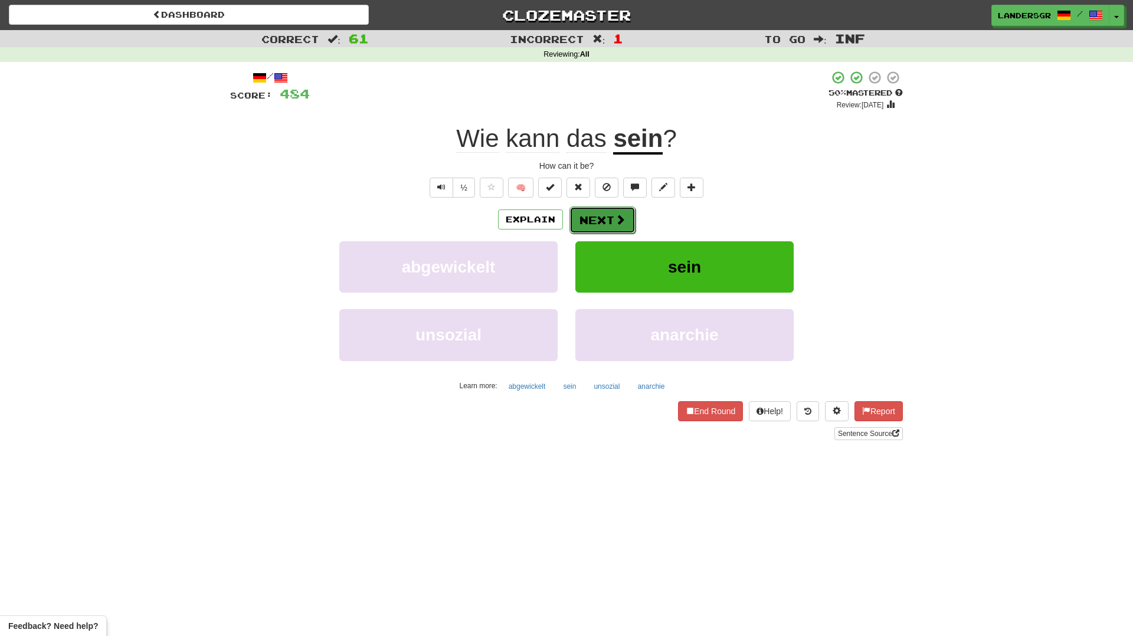
click at [611, 218] on button "Next" at bounding box center [602, 220] width 66 height 27
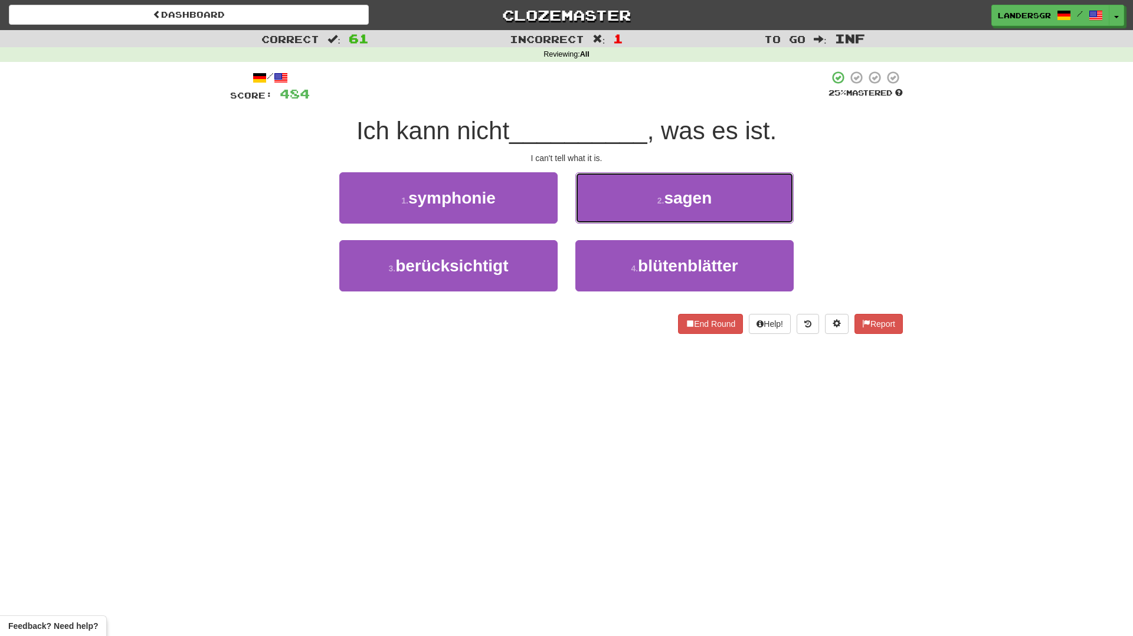
click at [611, 218] on button "2 . sagen" at bounding box center [684, 197] width 218 height 51
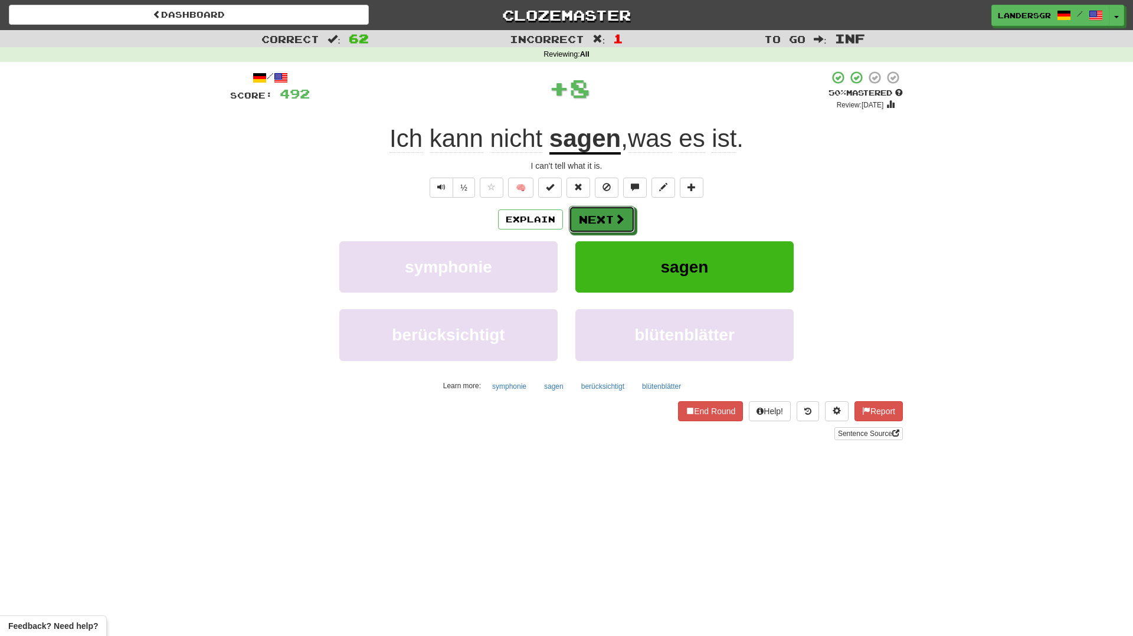
click at [611, 218] on button "Next" at bounding box center [602, 219] width 66 height 27
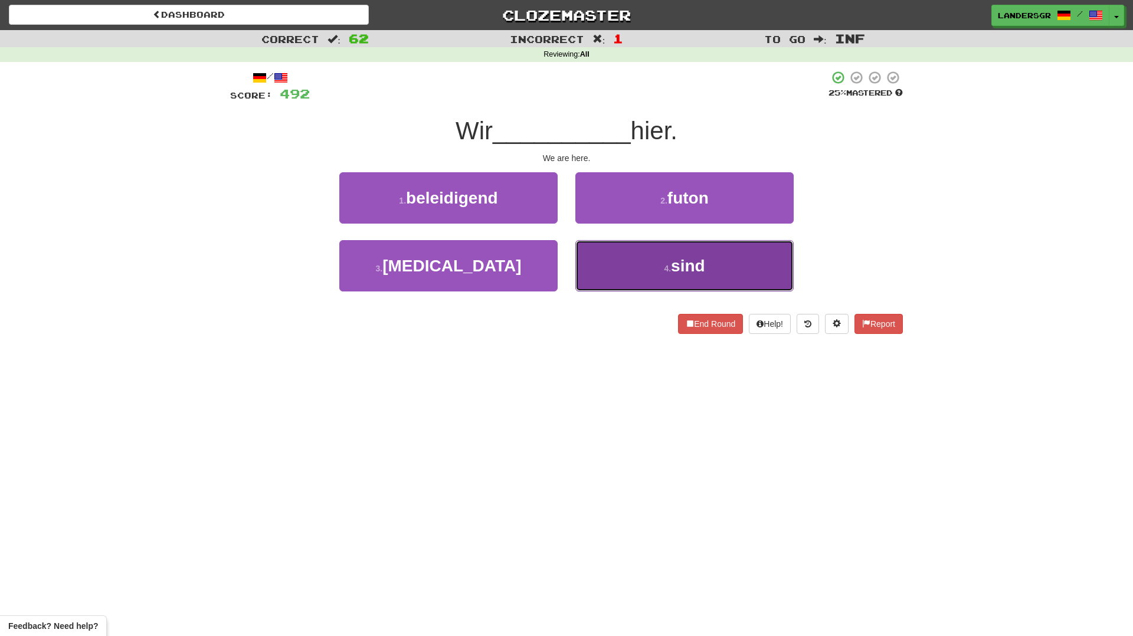
click at [611, 266] on button "4 . sind" at bounding box center [684, 265] width 218 height 51
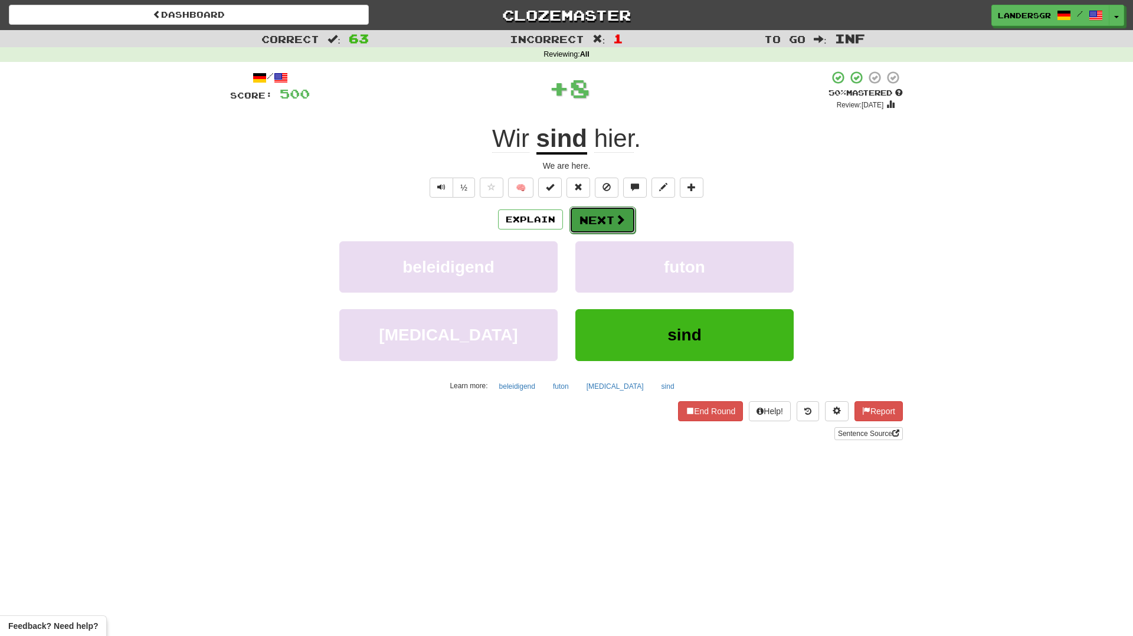
click at [594, 223] on button "Next" at bounding box center [602, 220] width 66 height 27
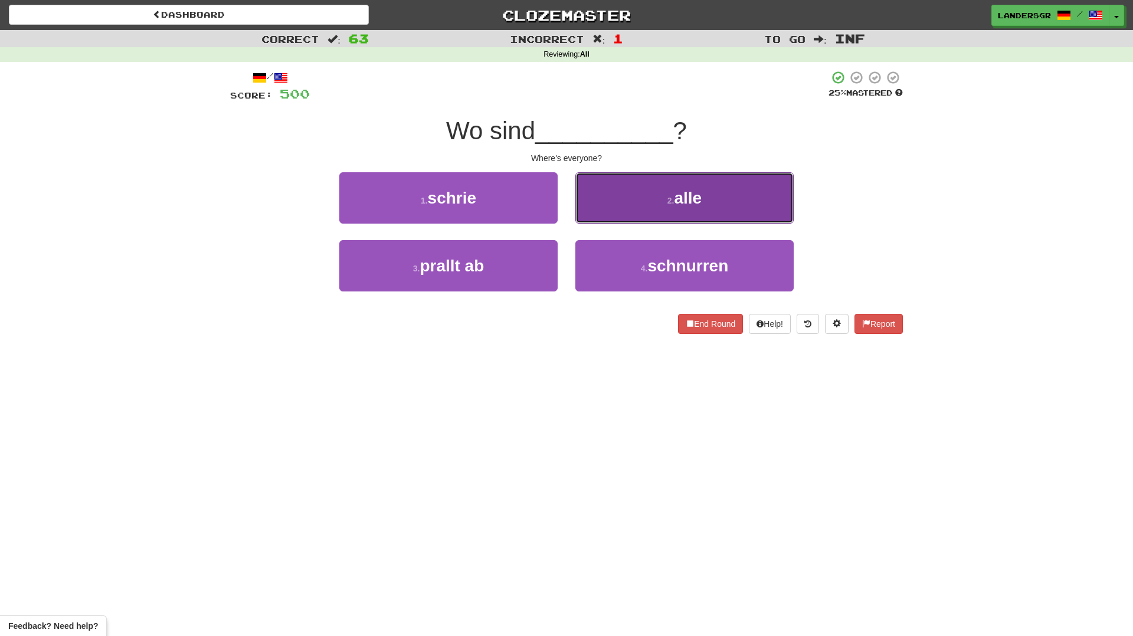
click at [603, 207] on button "2 . alle" at bounding box center [684, 197] width 218 height 51
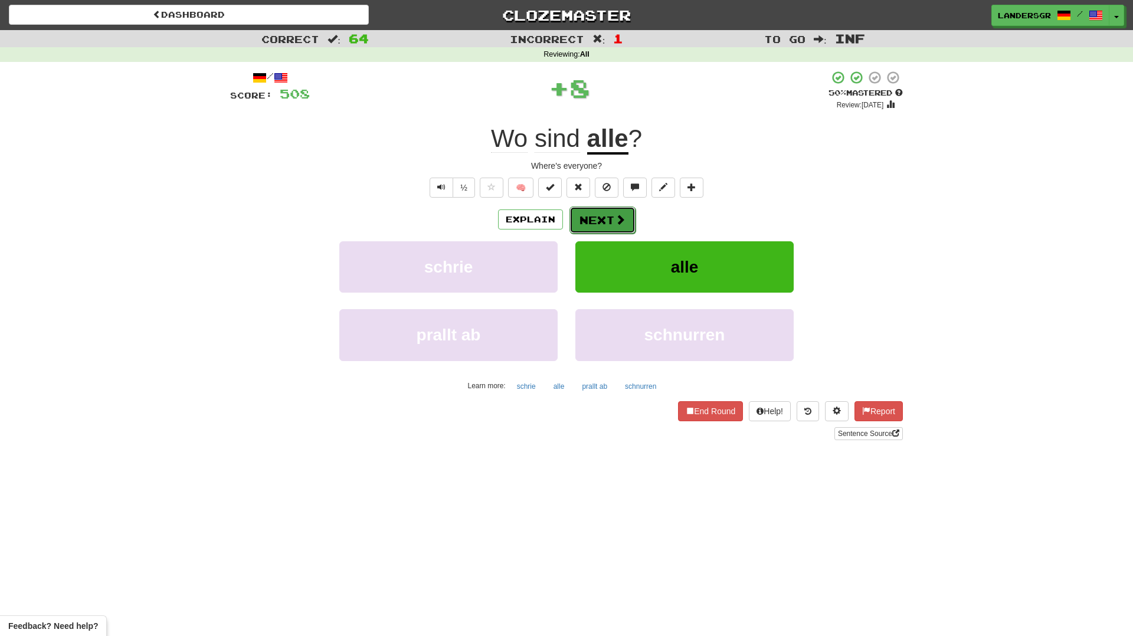
click at [605, 211] on button "Next" at bounding box center [602, 220] width 66 height 27
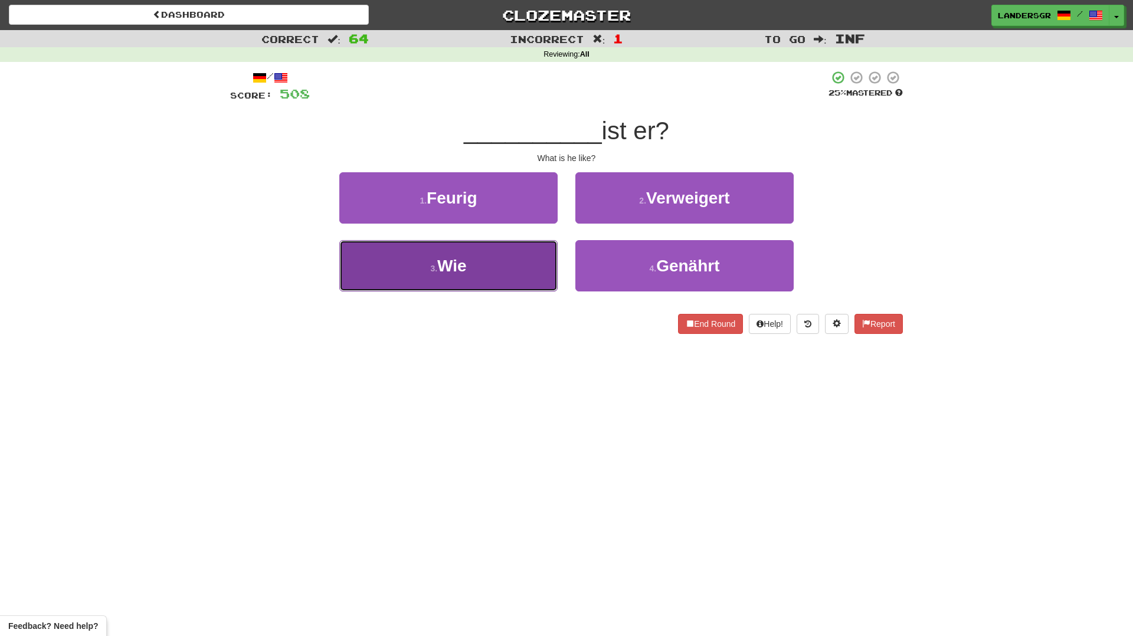
click at [515, 266] on button "3 . Wie" at bounding box center [448, 265] width 218 height 51
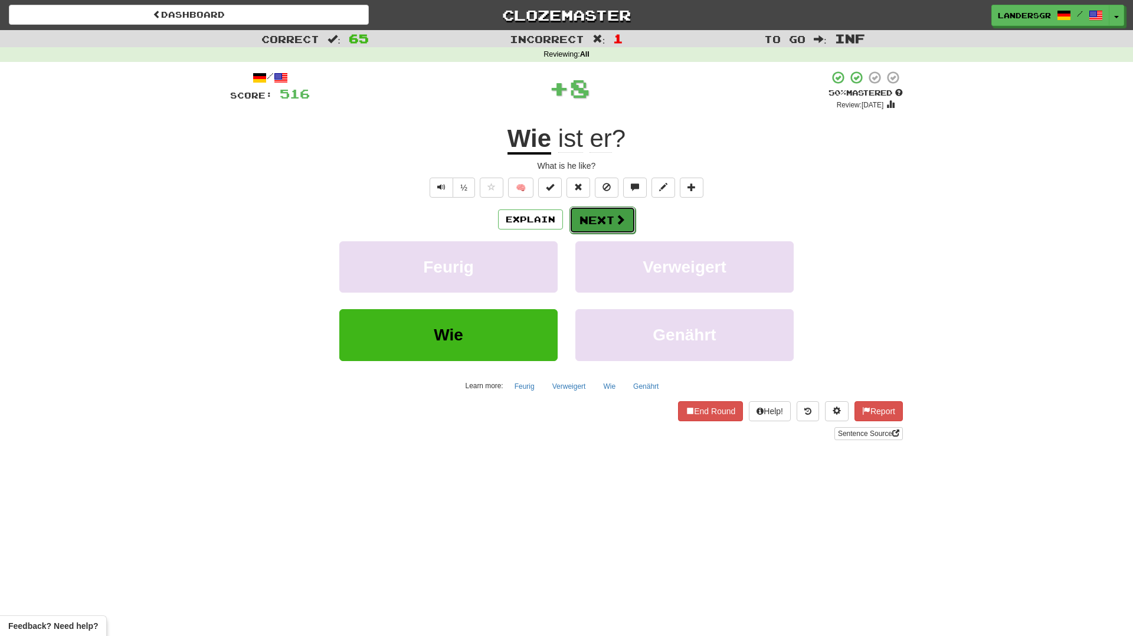
click at [581, 221] on button "Next" at bounding box center [602, 220] width 66 height 27
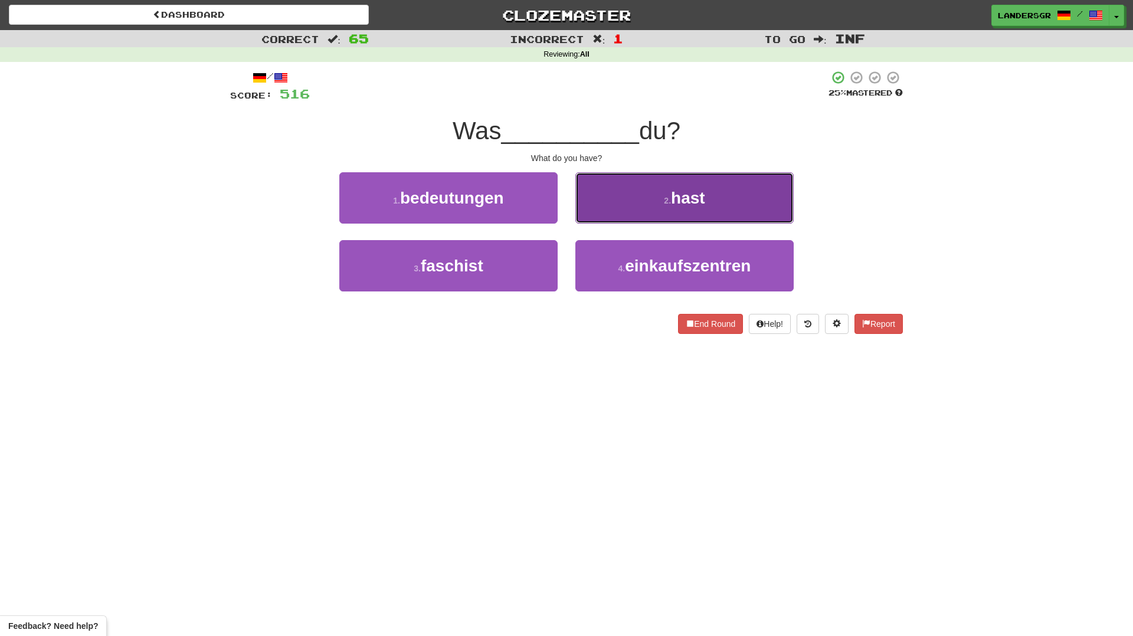
click at [600, 212] on button "2 . hast" at bounding box center [684, 197] width 218 height 51
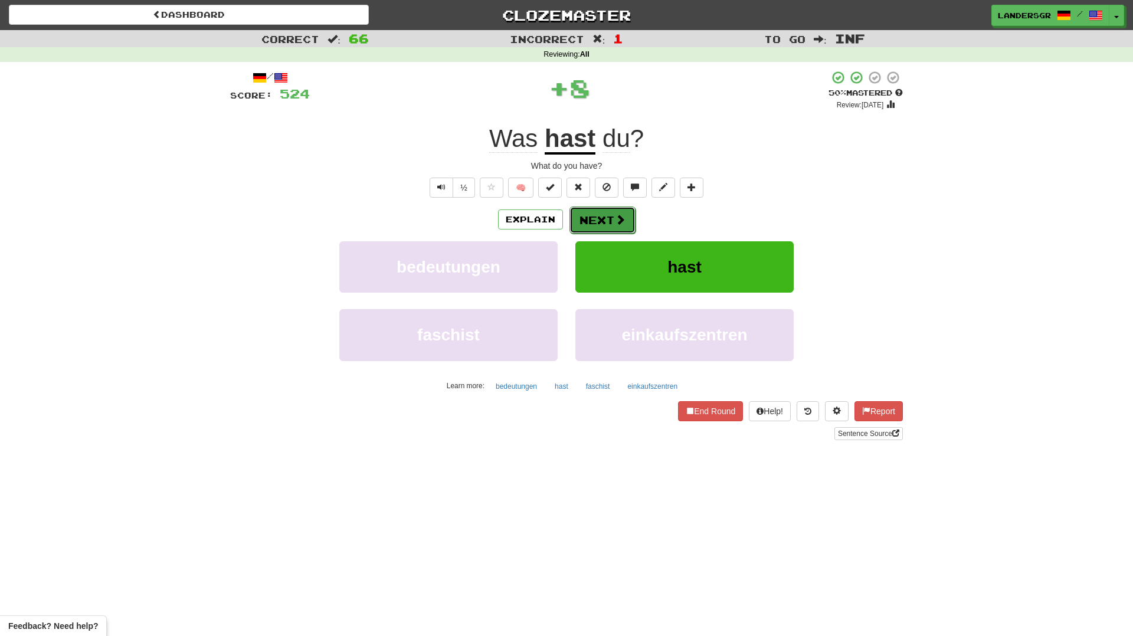
click at [600, 225] on button "Next" at bounding box center [602, 220] width 66 height 27
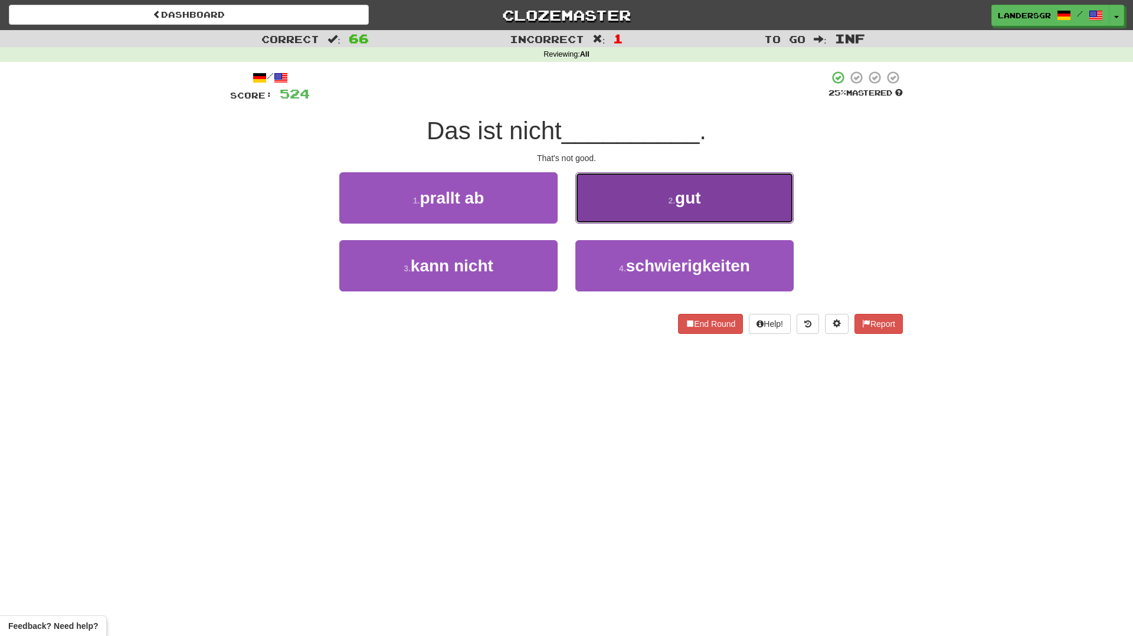
click at [613, 206] on button "2 . gut" at bounding box center [684, 197] width 218 height 51
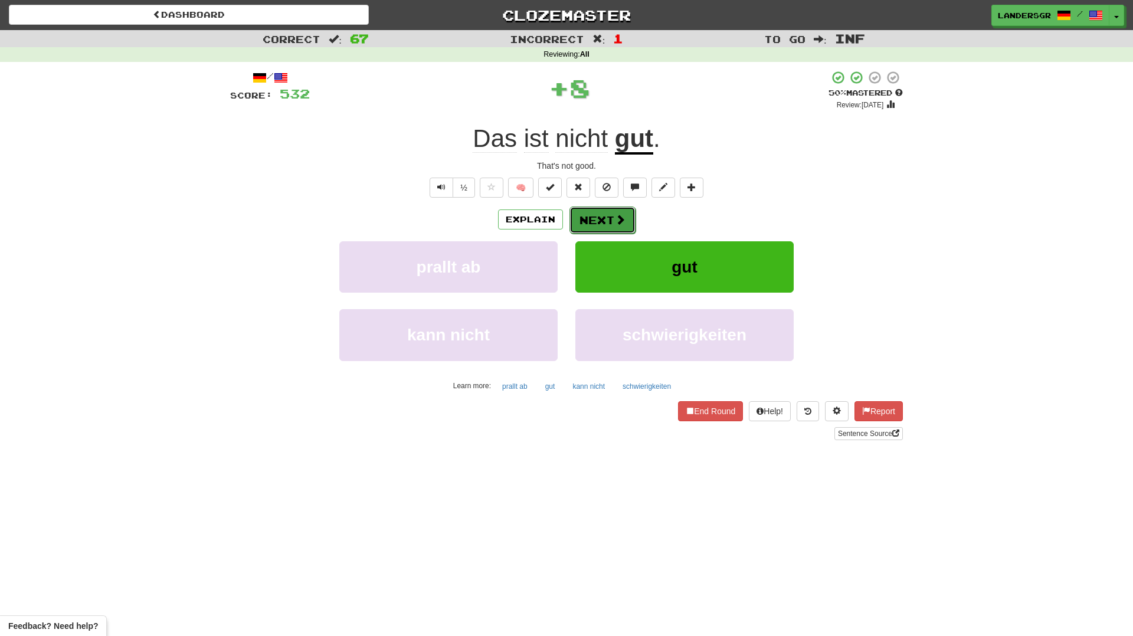
click at [616, 212] on button "Next" at bounding box center [602, 220] width 66 height 27
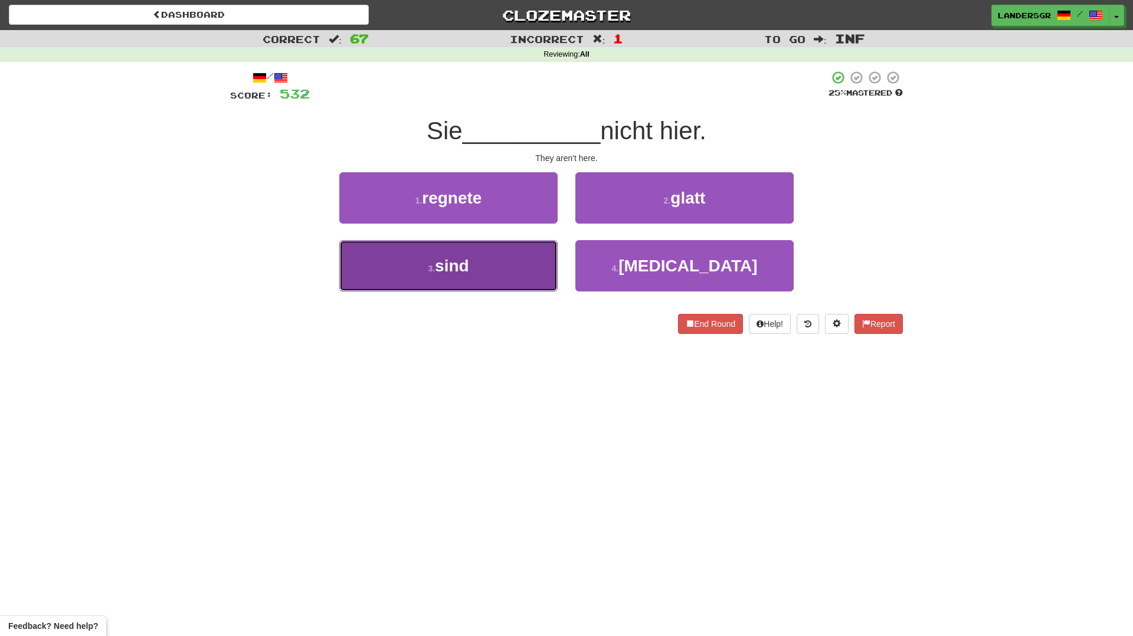
click at [498, 265] on button "3 . sind" at bounding box center [448, 265] width 218 height 51
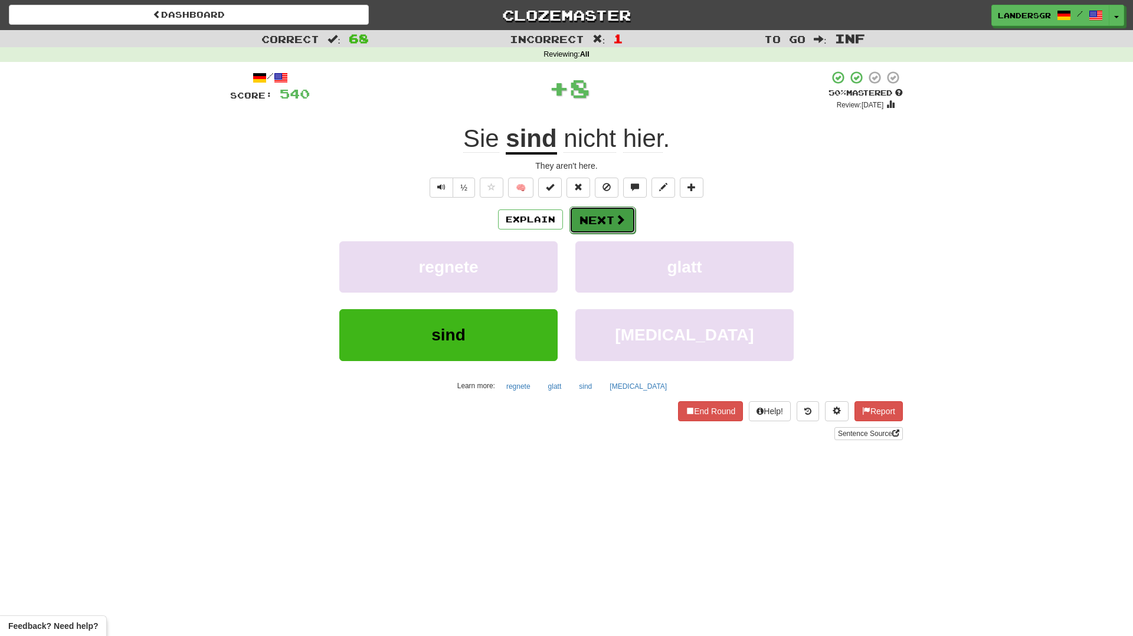
click at [605, 221] on button "Next" at bounding box center [602, 220] width 66 height 27
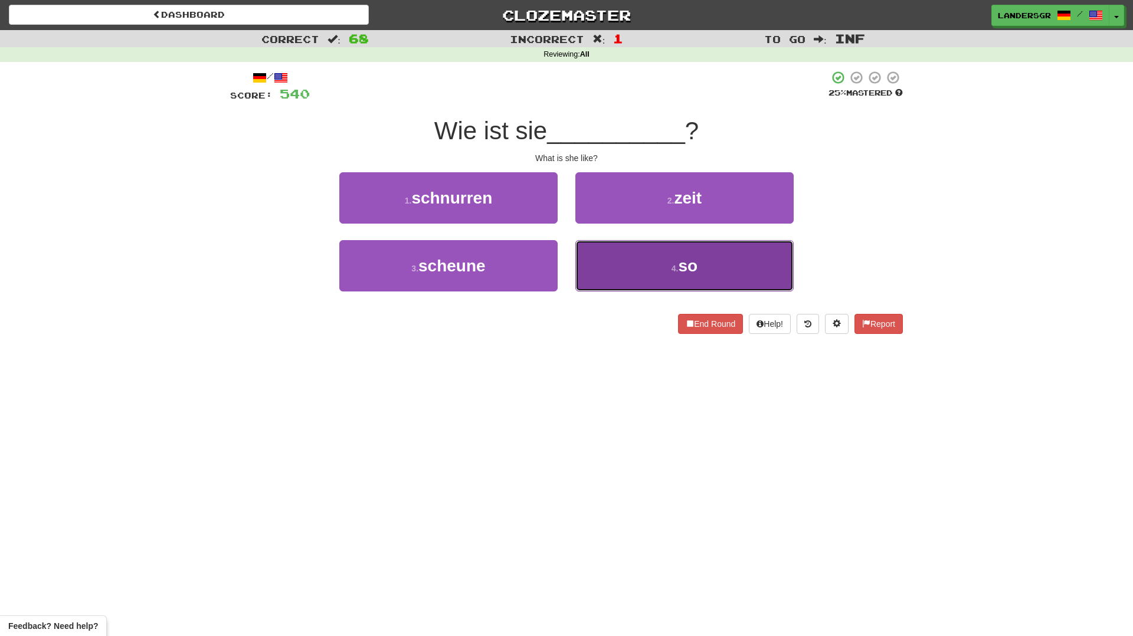
click at [618, 261] on button "4 . so" at bounding box center [684, 265] width 218 height 51
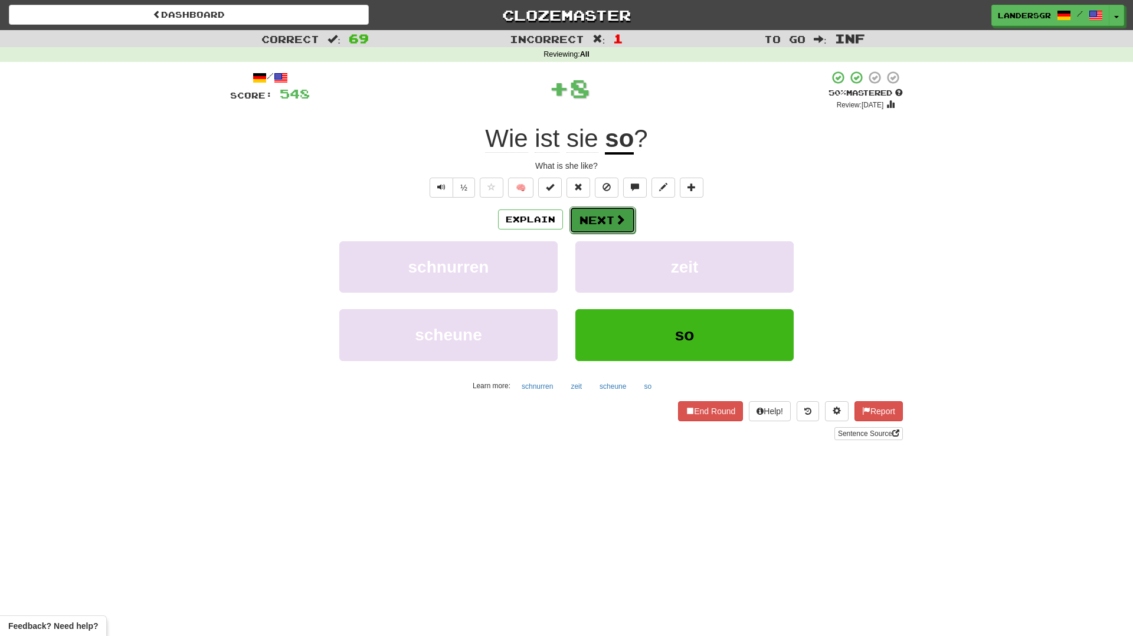
click at [604, 220] on button "Next" at bounding box center [602, 220] width 66 height 27
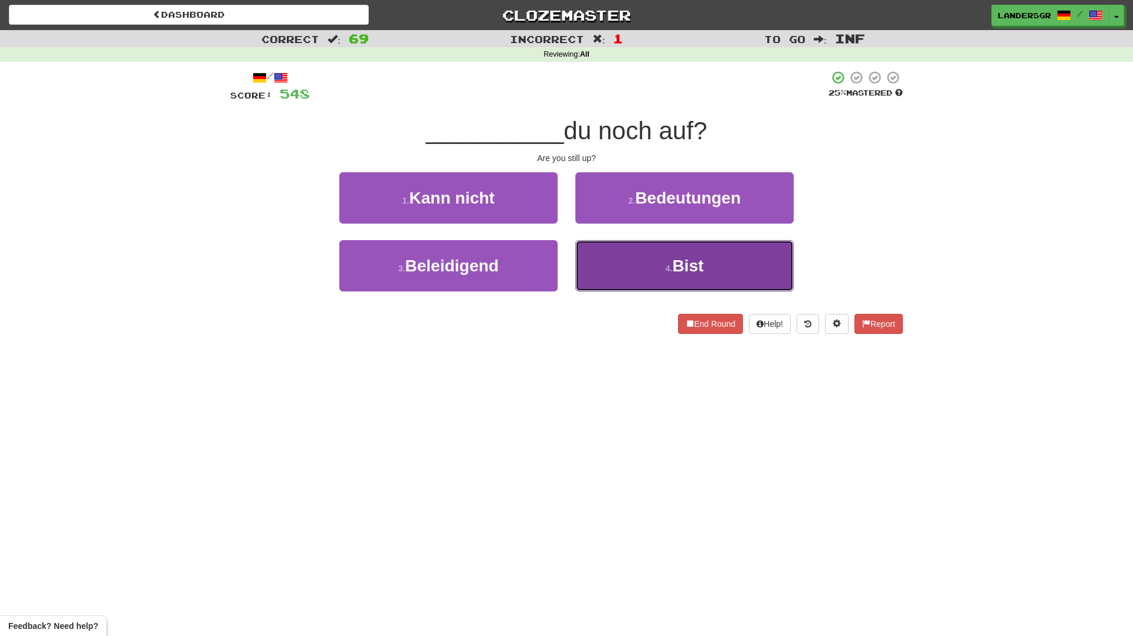
click at [608, 253] on button "4 . Bist" at bounding box center [684, 265] width 218 height 51
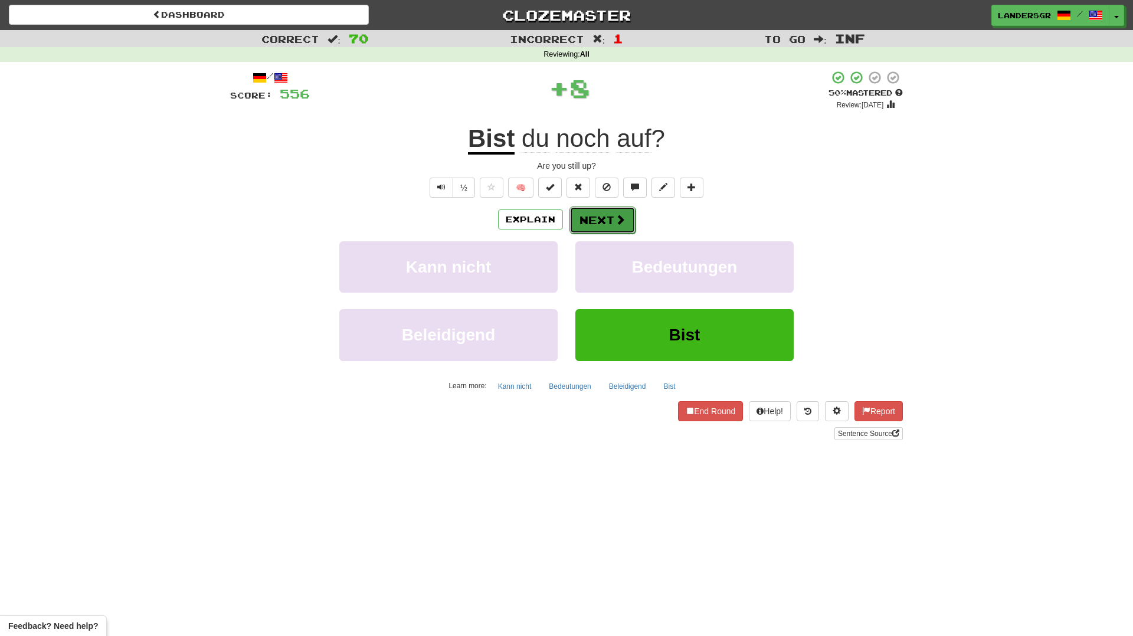
click at [601, 220] on button "Next" at bounding box center [602, 220] width 66 height 27
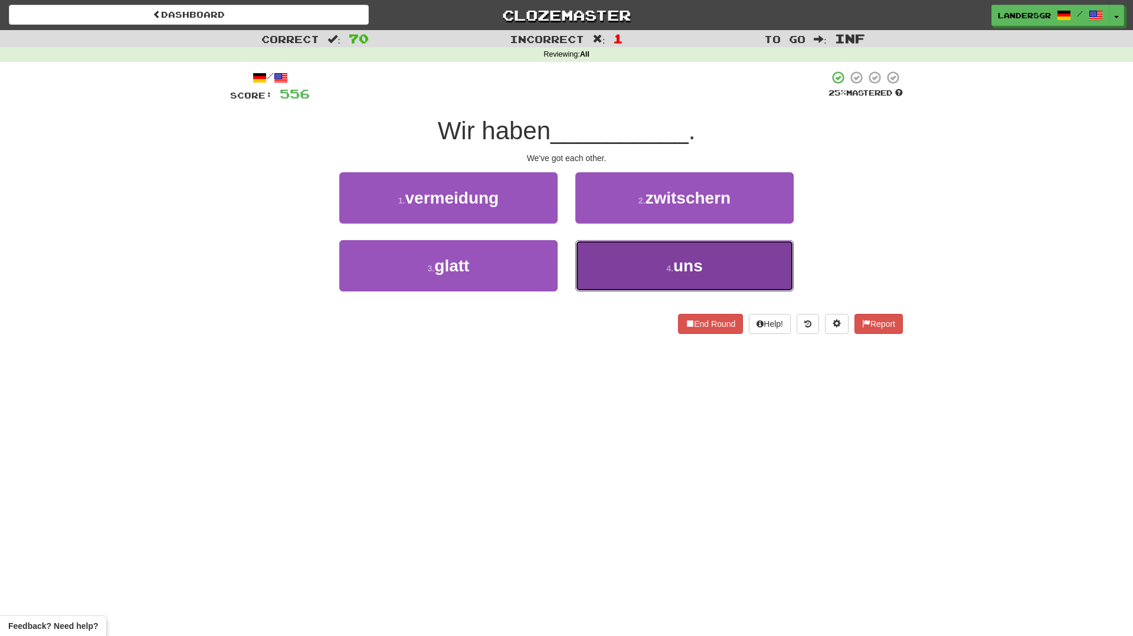
click at [619, 260] on button "4 . uns" at bounding box center [684, 265] width 218 height 51
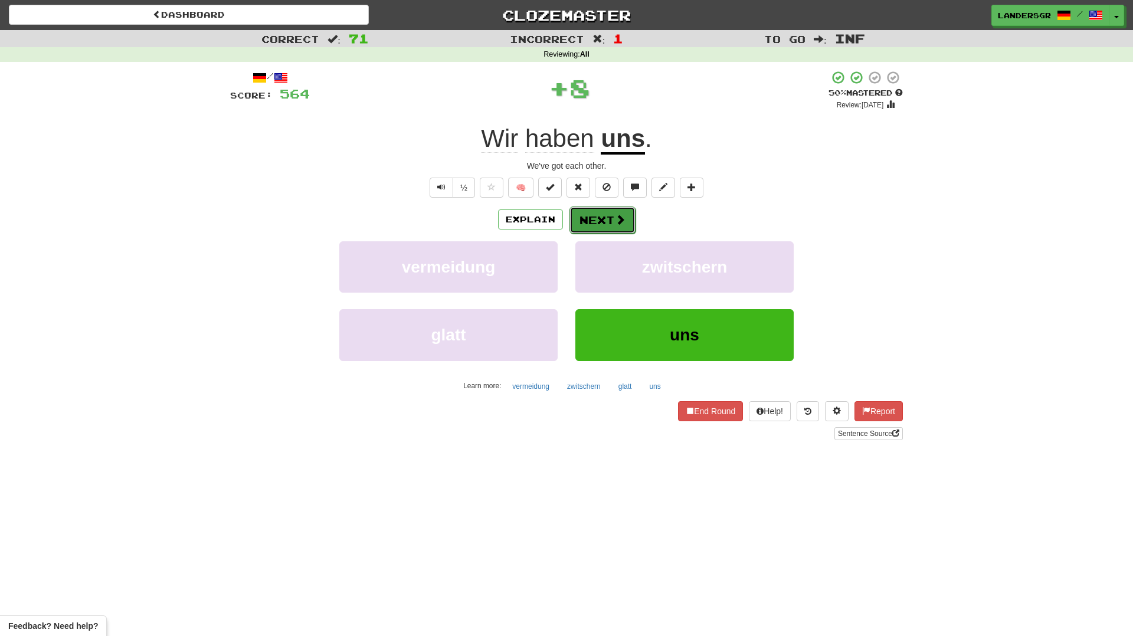
click at [610, 215] on button "Next" at bounding box center [602, 220] width 66 height 27
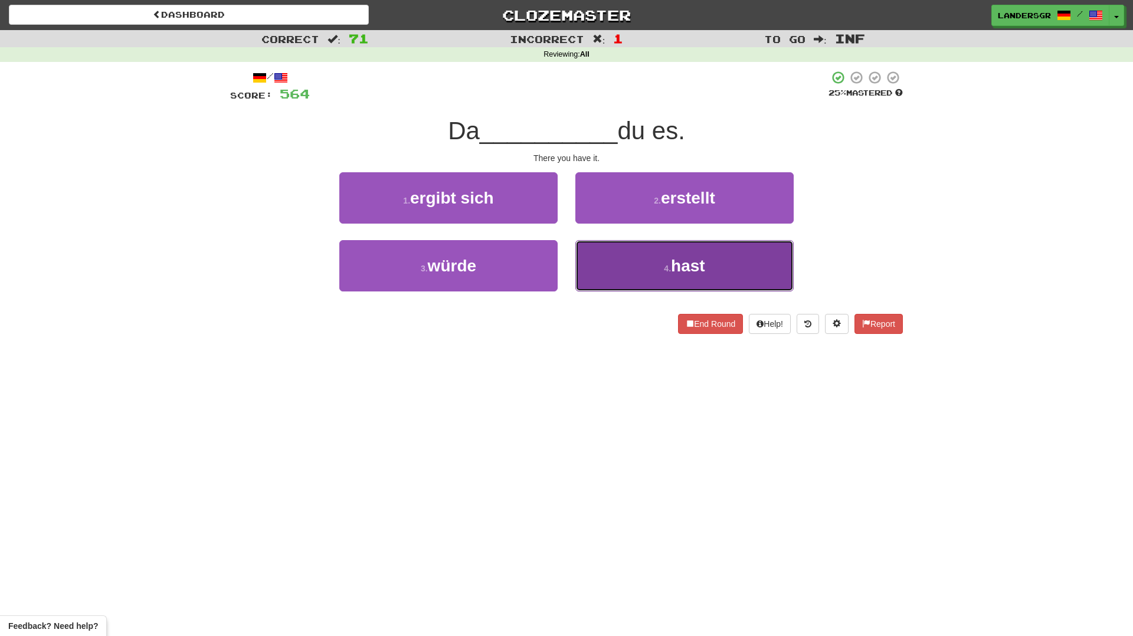
click at [619, 259] on button "4 . hast" at bounding box center [684, 265] width 218 height 51
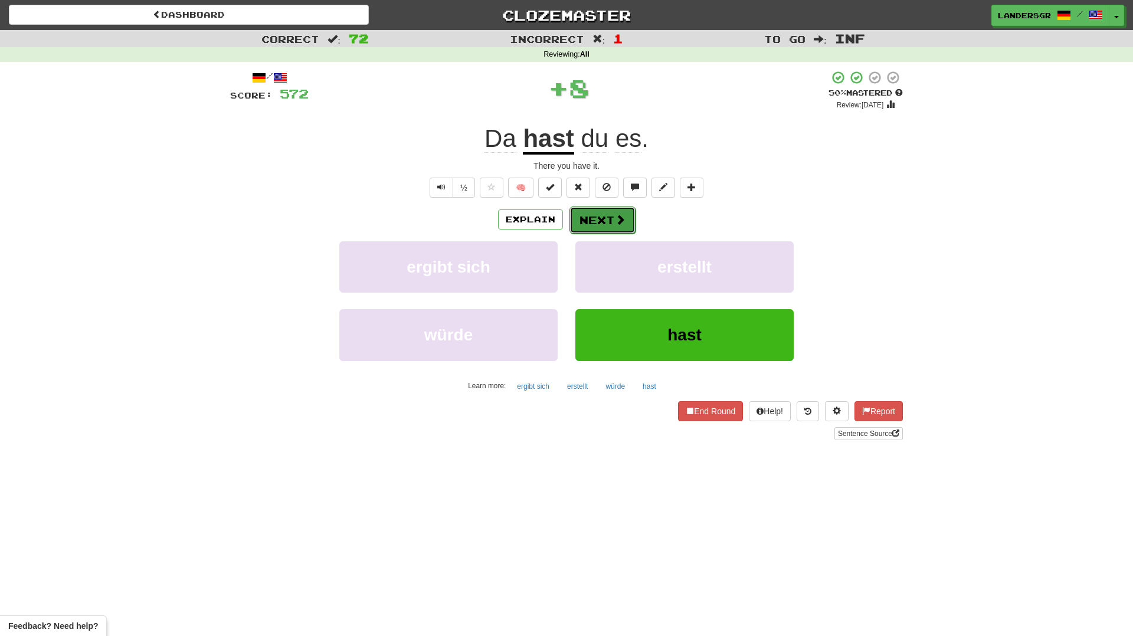
click at [601, 224] on button "Next" at bounding box center [602, 220] width 66 height 27
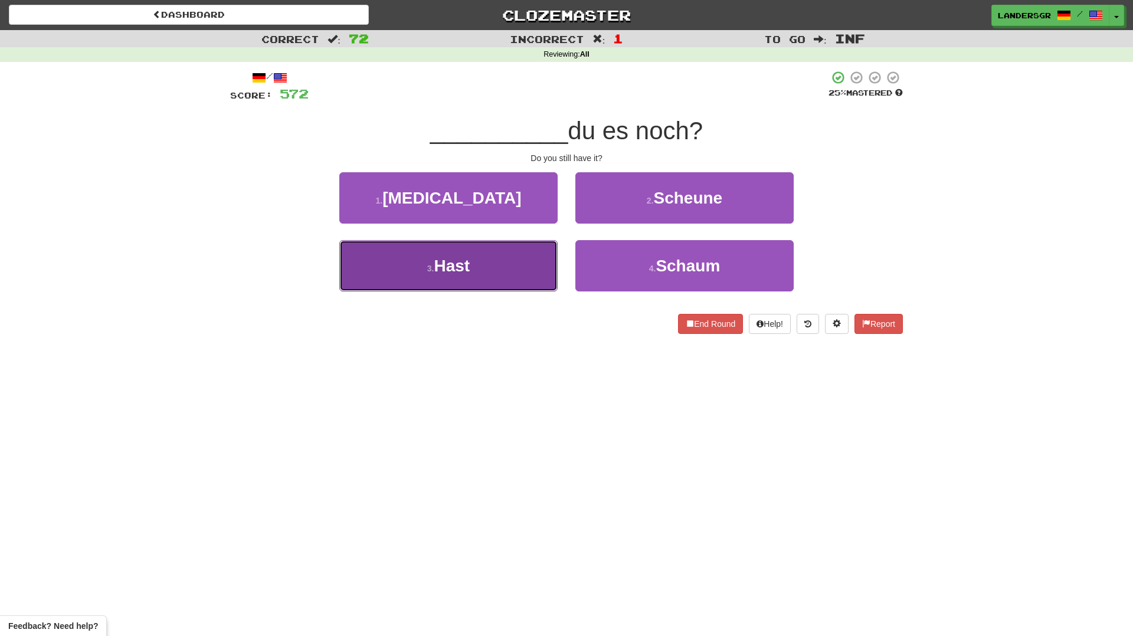
click at [541, 263] on button "3 . Hast" at bounding box center [448, 265] width 218 height 51
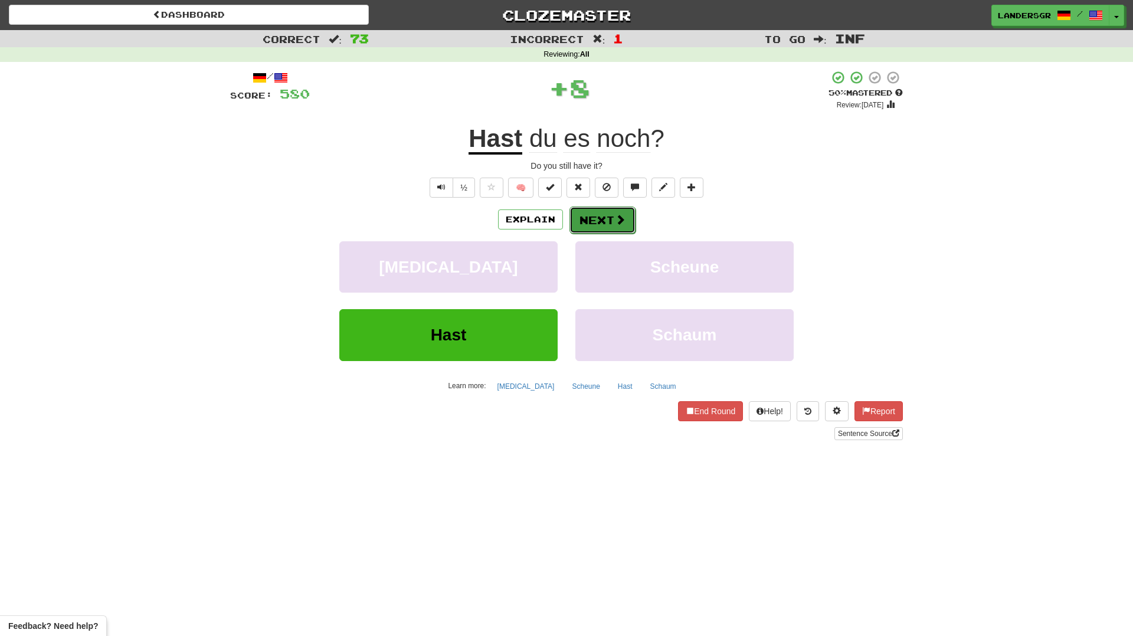
click at [573, 221] on button "Next" at bounding box center [602, 220] width 66 height 27
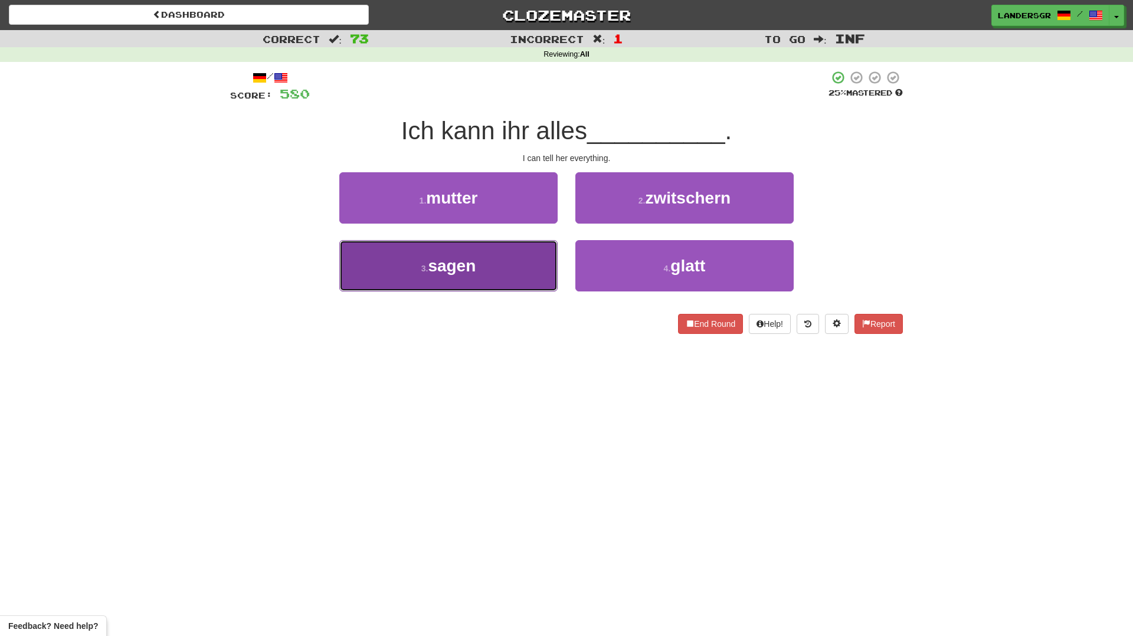
click at [523, 274] on button "3 . sagen" at bounding box center [448, 265] width 218 height 51
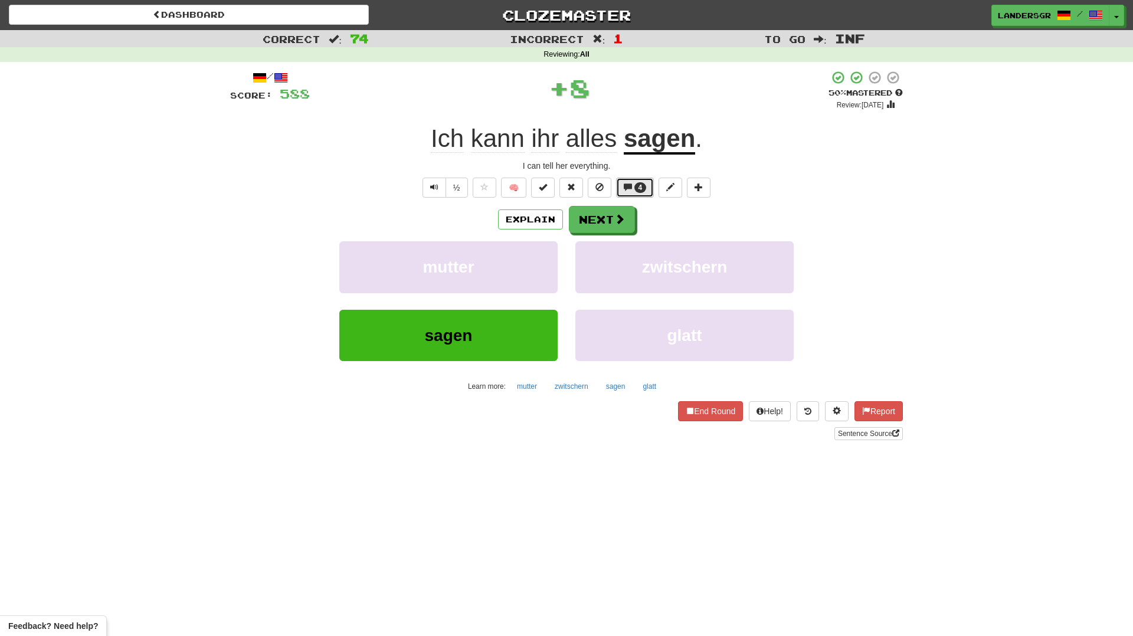
click at [634, 197] on button "4" at bounding box center [635, 188] width 38 height 20
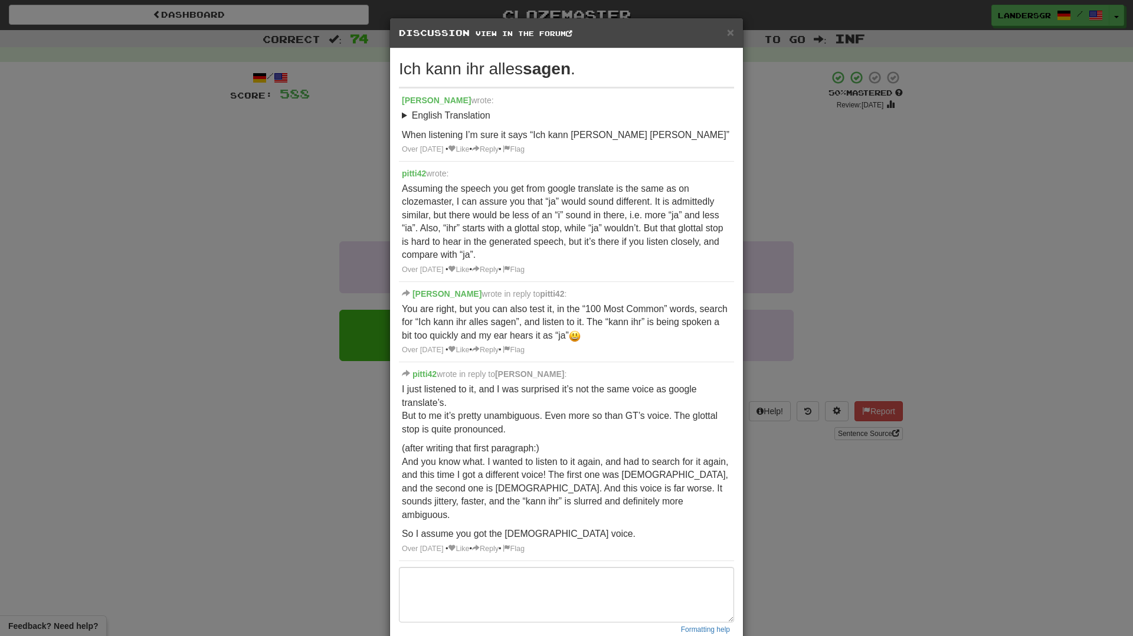
click at [868, 225] on div "× Discussion View in the forum Ich kann ihr alles sagen . Thaddeusz wrote: Engl…" at bounding box center [566, 318] width 1133 height 636
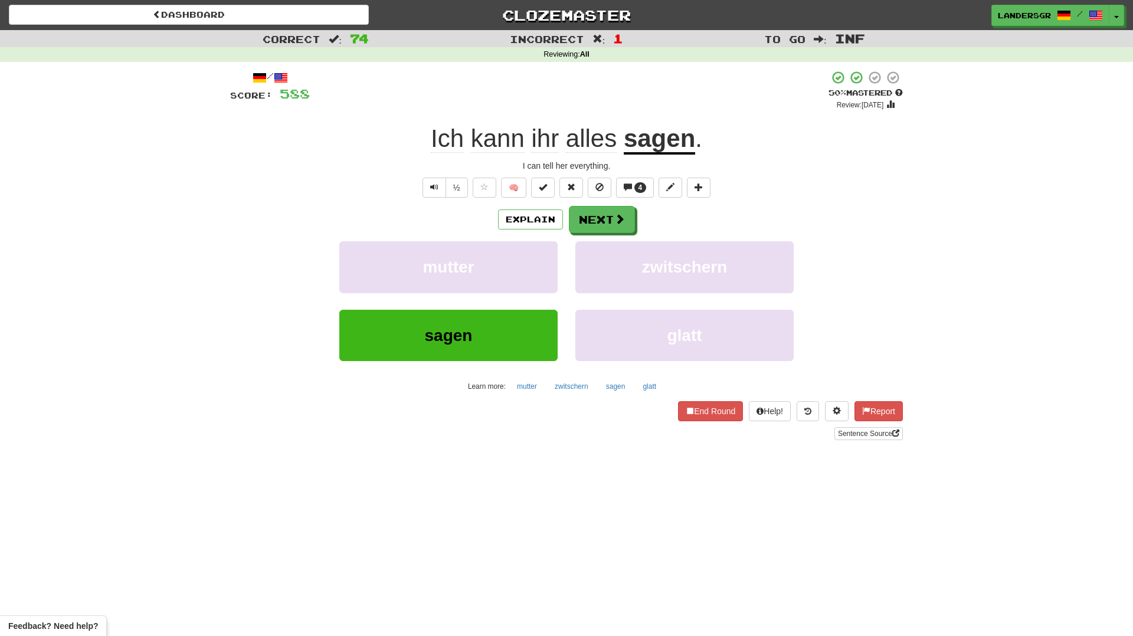
click at [507, 142] on span "kann" at bounding box center [498, 139] width 54 height 28
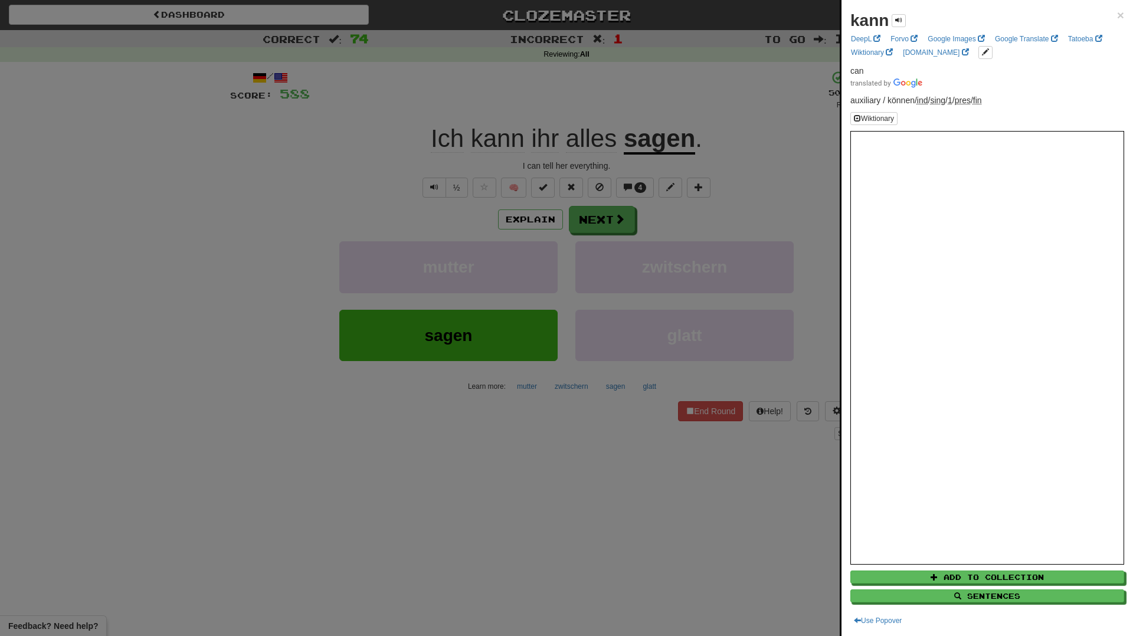
click at [508, 143] on div at bounding box center [566, 318] width 1133 height 636
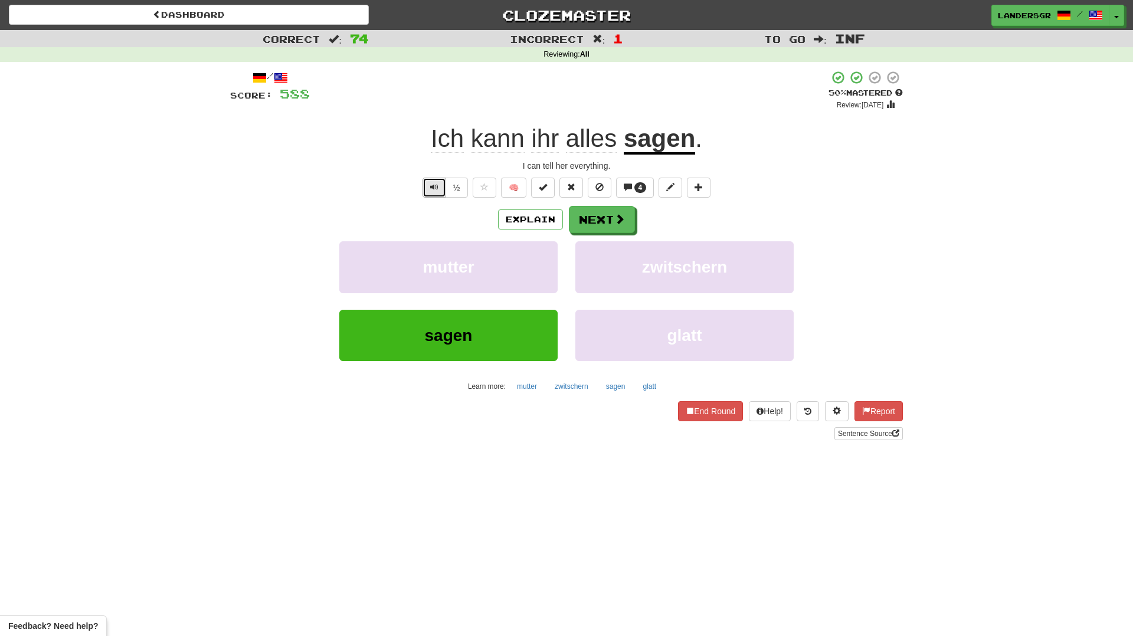
click at [432, 196] on button "Text-to-speech controls" at bounding box center [435, 188] width 24 height 20
click at [615, 217] on span at bounding box center [620, 219] width 11 height 11
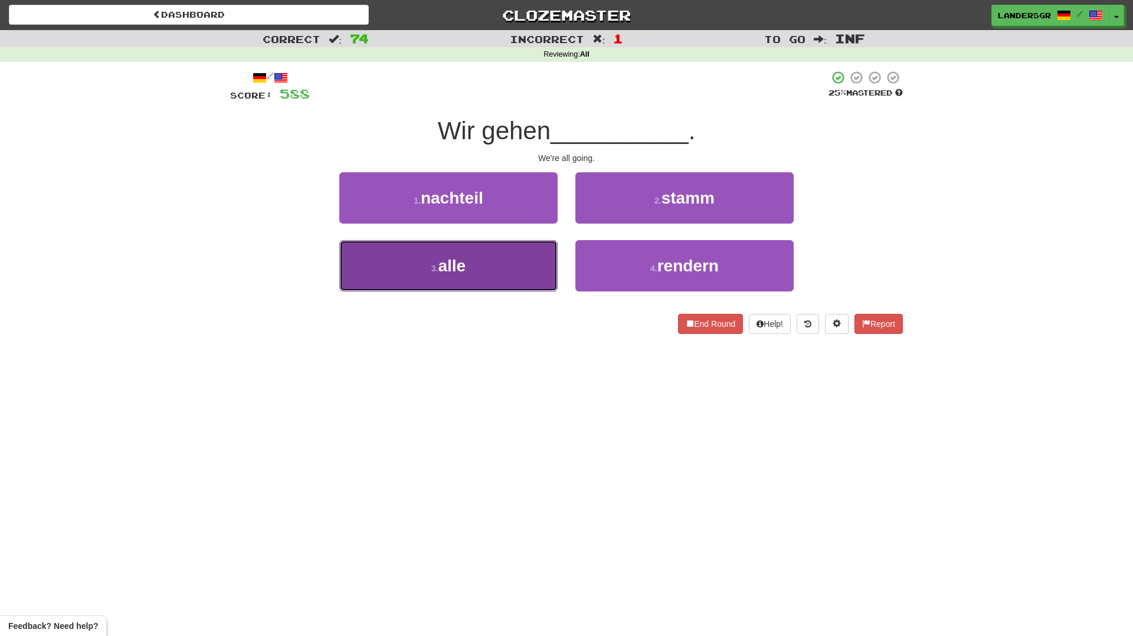
click at [532, 274] on button "3 . alle" at bounding box center [448, 265] width 218 height 51
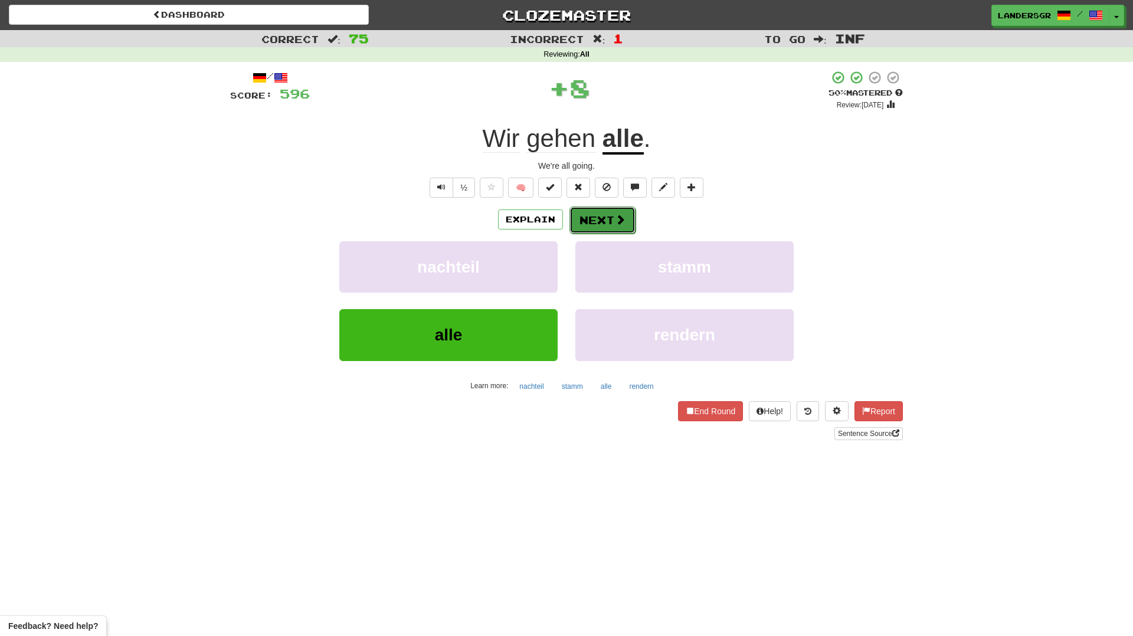
click at [607, 214] on button "Next" at bounding box center [602, 220] width 66 height 27
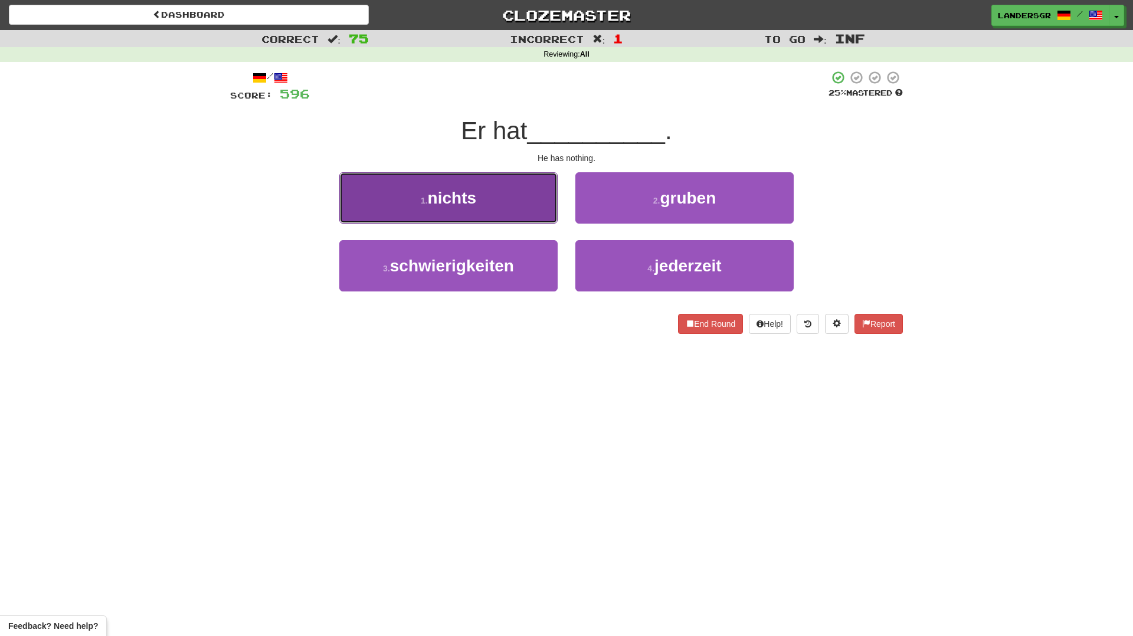
click at [532, 212] on button "1 . nichts" at bounding box center [448, 197] width 218 height 51
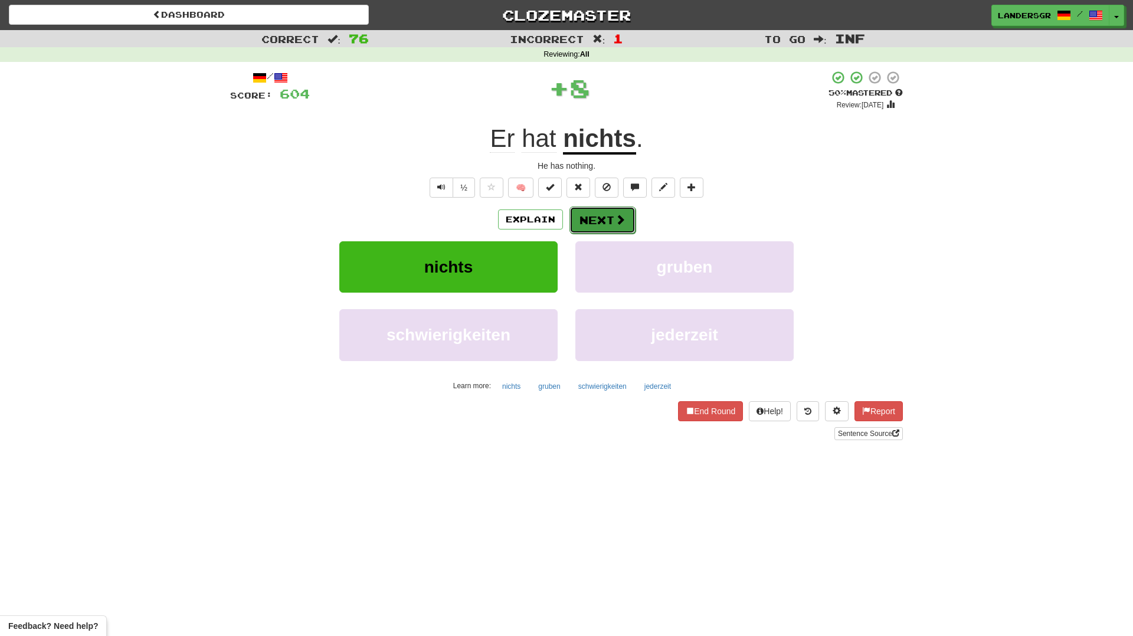
click at [600, 209] on button "Next" at bounding box center [602, 220] width 66 height 27
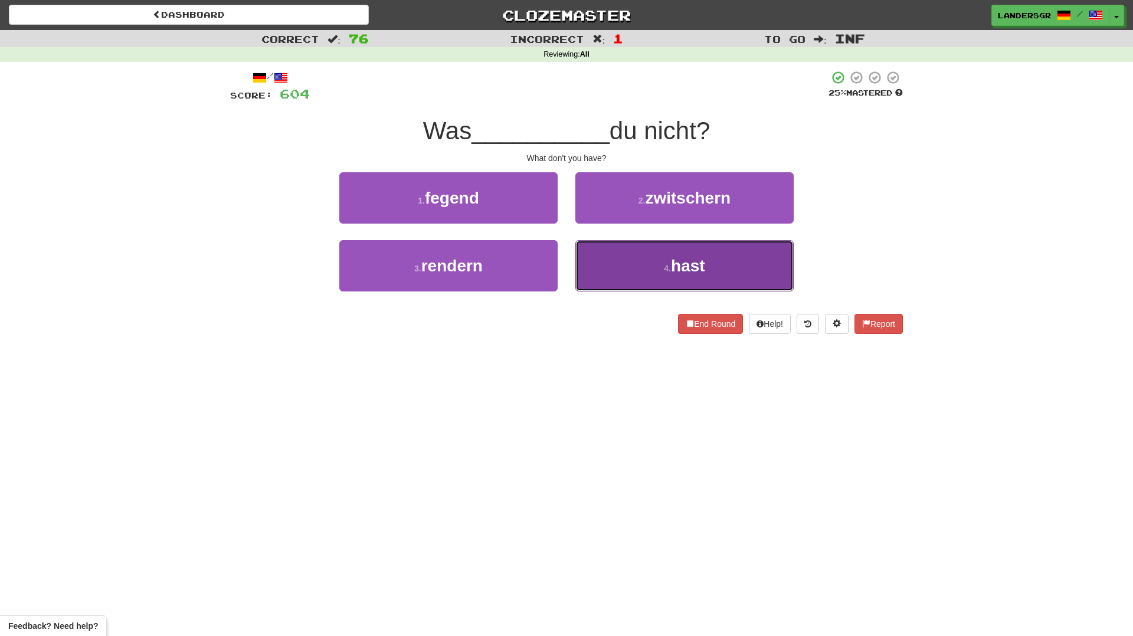
click at [651, 247] on button "4 . hast" at bounding box center [684, 265] width 218 height 51
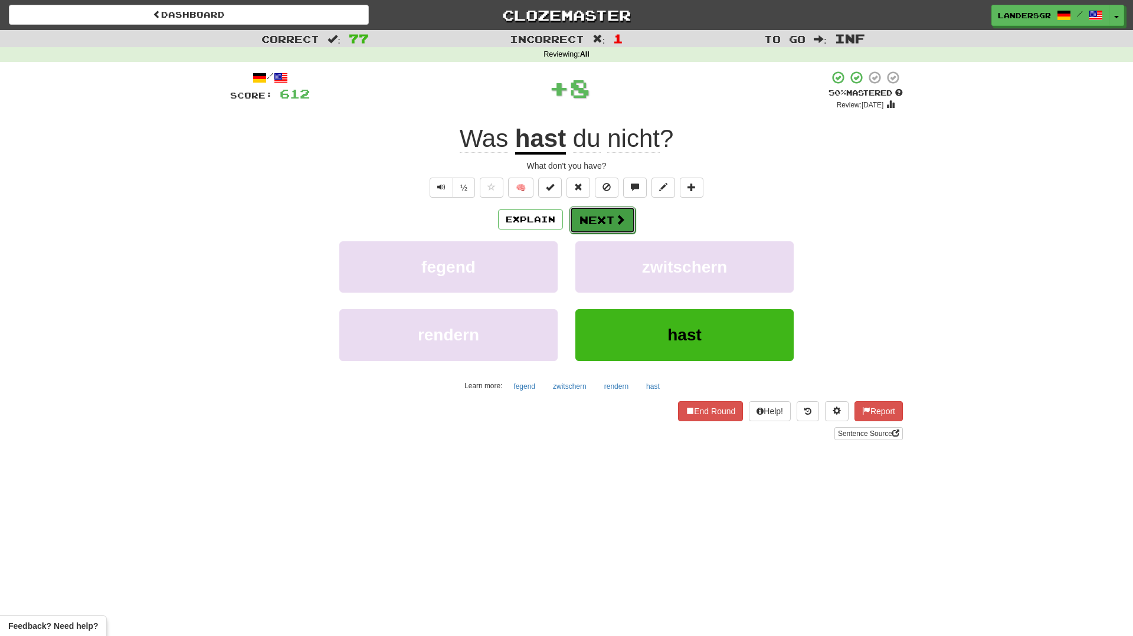
click at [616, 217] on span at bounding box center [620, 219] width 11 height 11
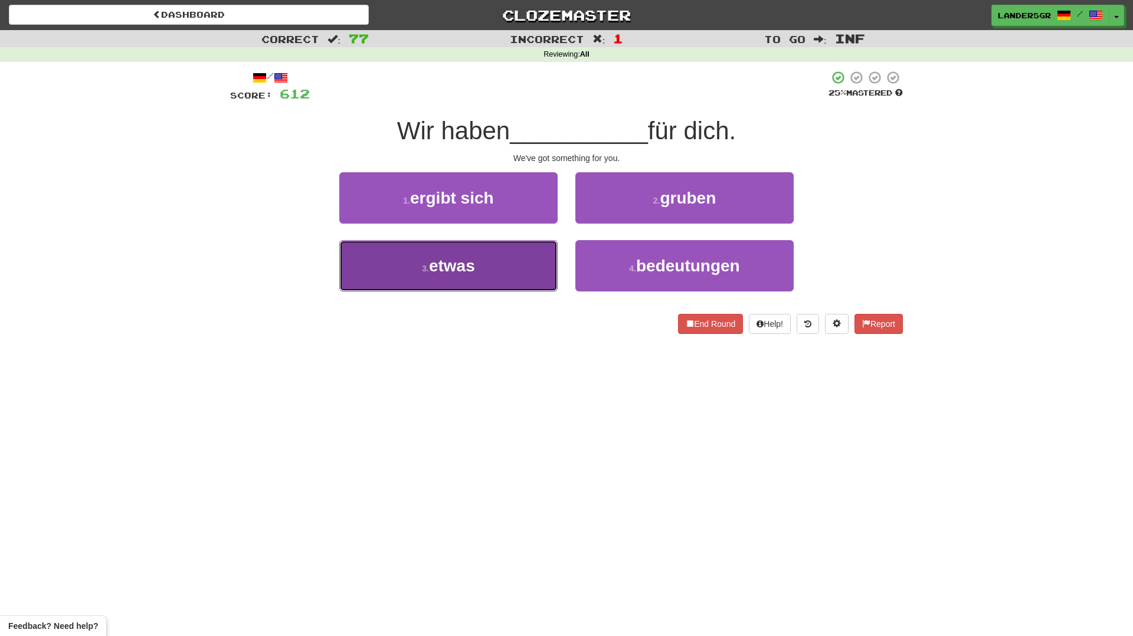
click at [525, 258] on button "3 . etwas" at bounding box center [448, 265] width 218 height 51
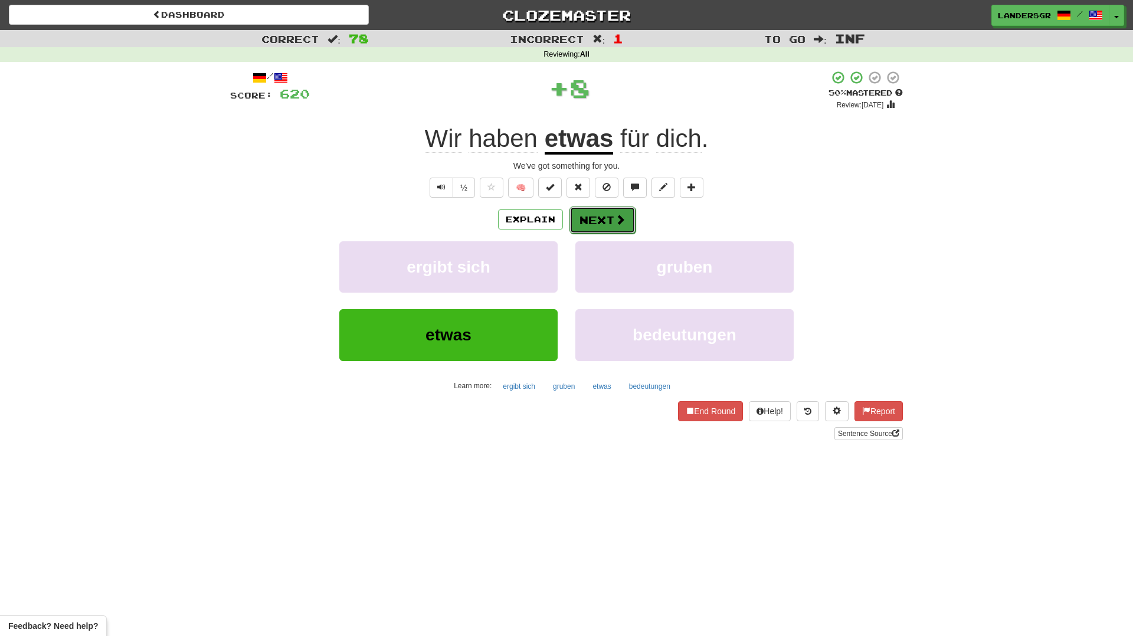
click at [608, 218] on button "Next" at bounding box center [602, 220] width 66 height 27
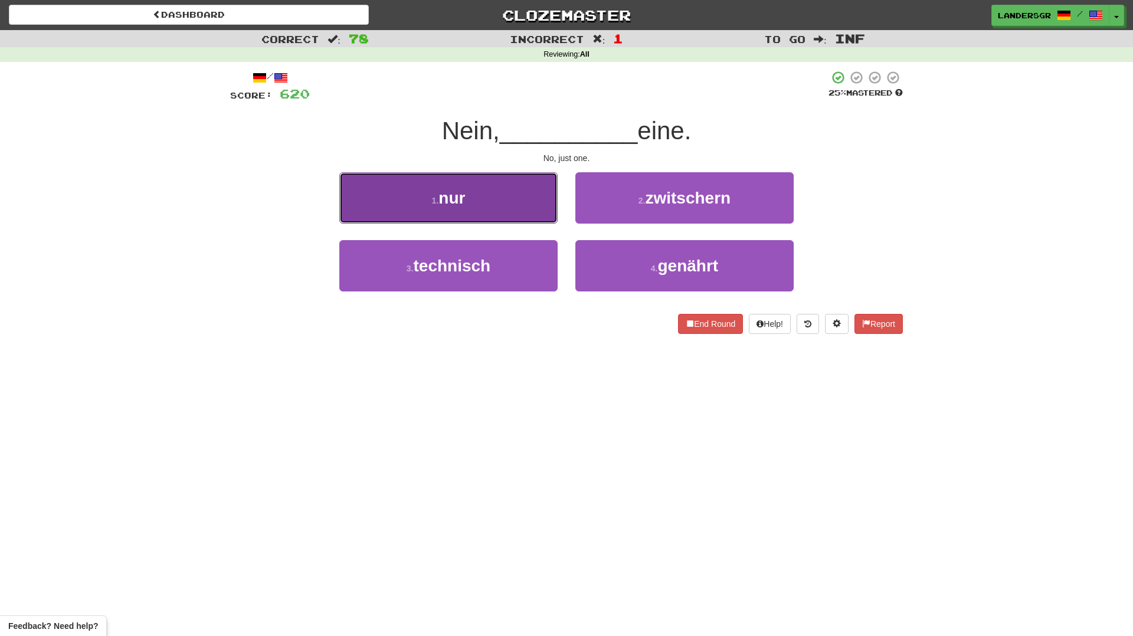
click at [532, 211] on button "1 . nur" at bounding box center [448, 197] width 218 height 51
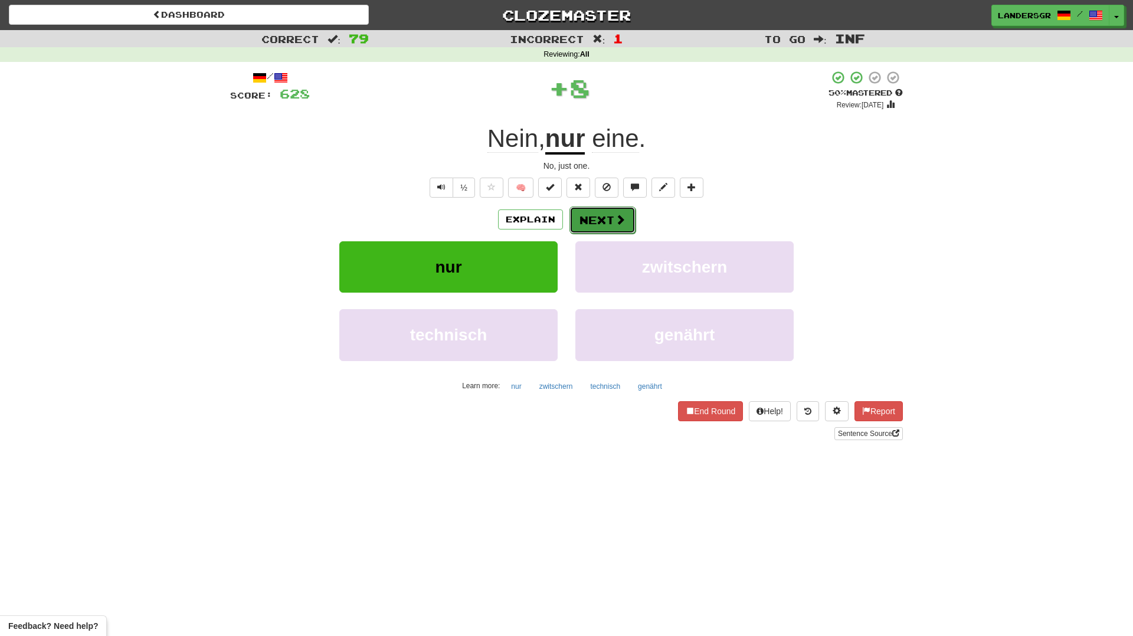
click at [603, 215] on button "Next" at bounding box center [602, 220] width 66 height 27
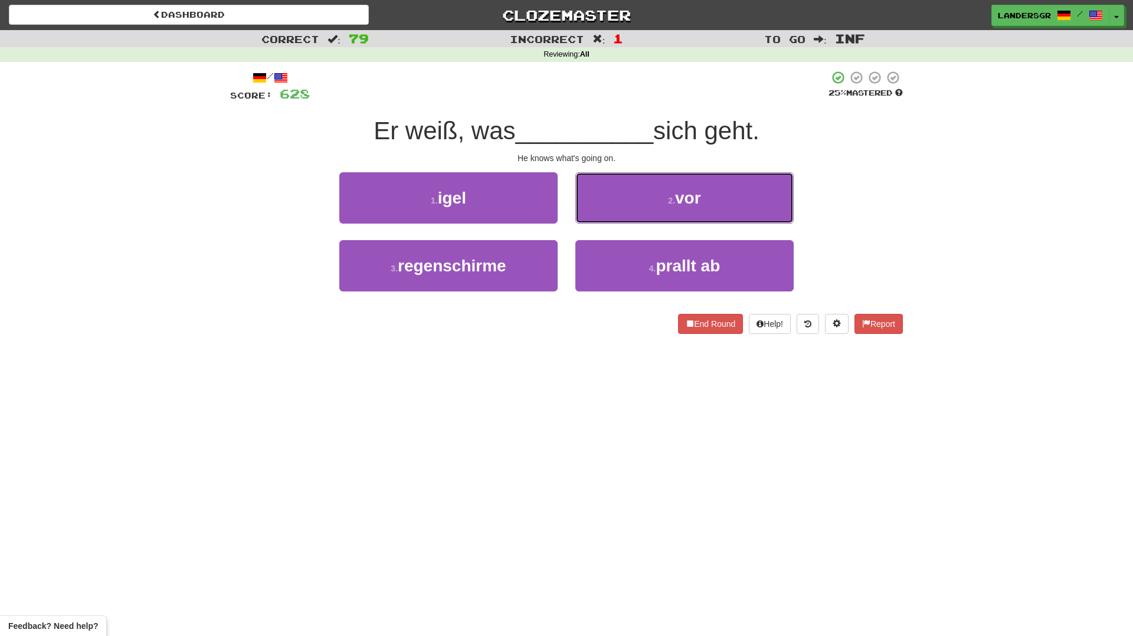
click at [603, 215] on button "2 . vor" at bounding box center [684, 197] width 218 height 51
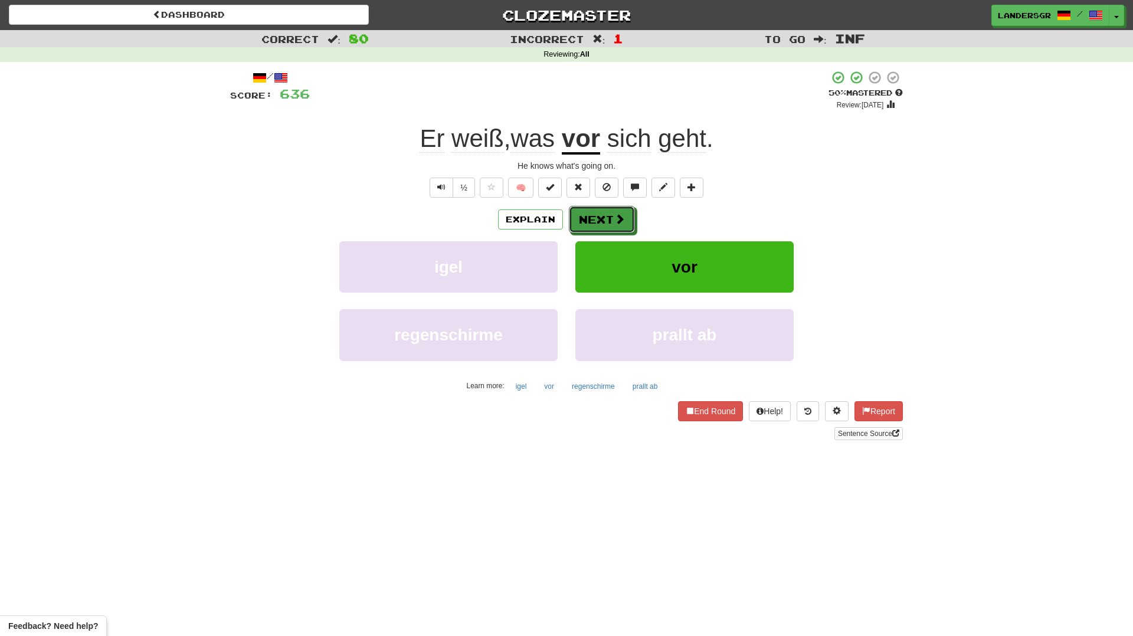
click at [603, 215] on button "Next" at bounding box center [602, 219] width 66 height 27
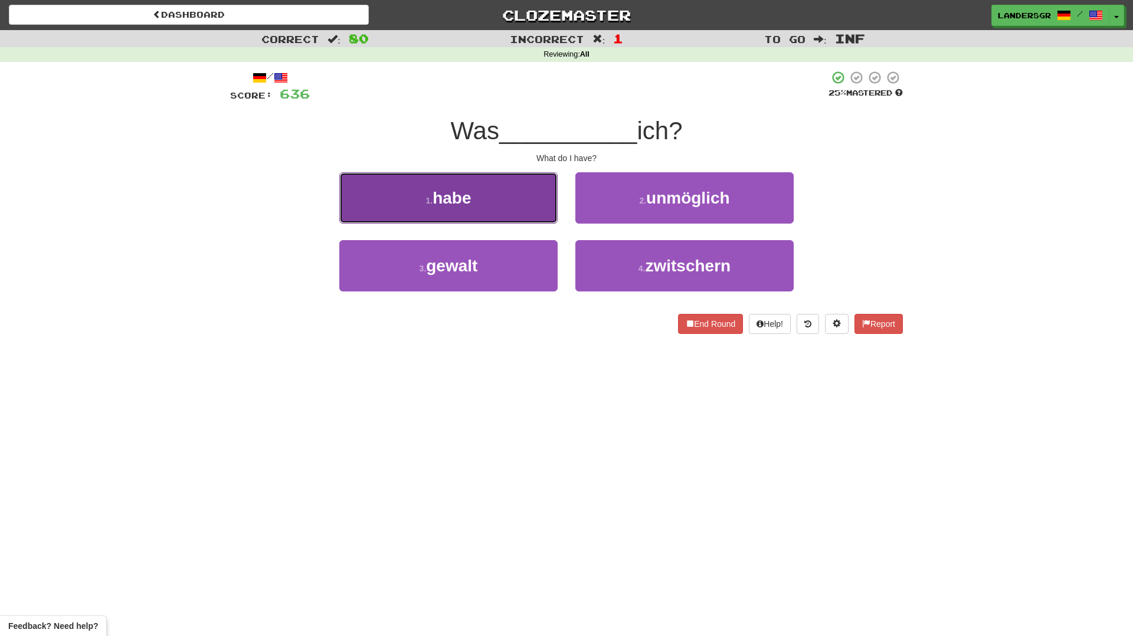
click at [510, 215] on button "1 . habe" at bounding box center [448, 197] width 218 height 51
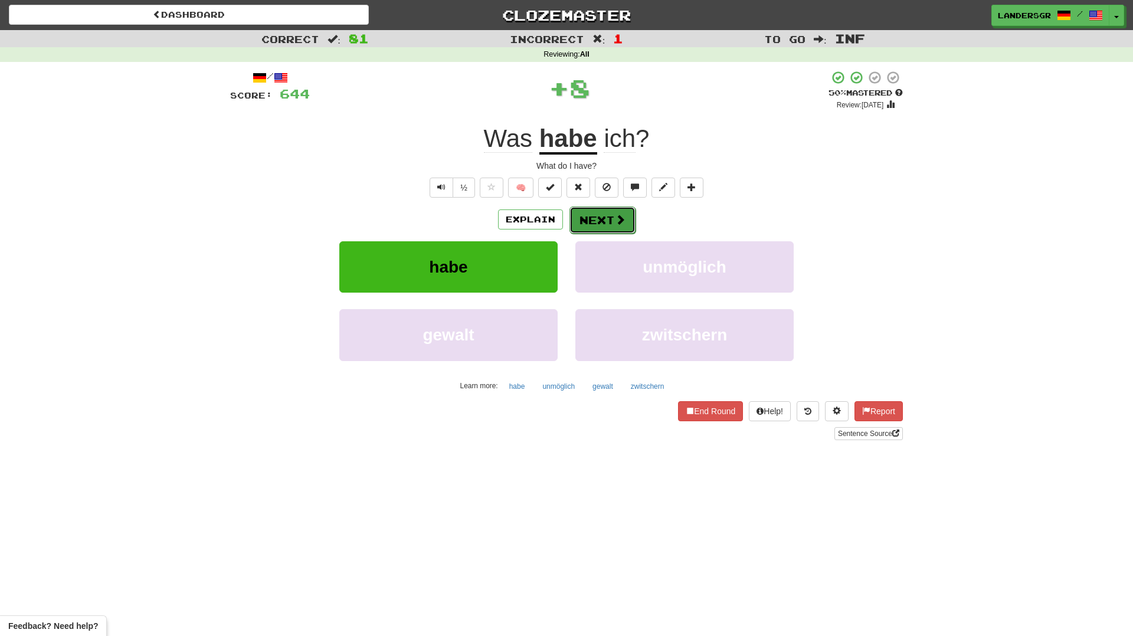
click at [608, 222] on button "Next" at bounding box center [602, 220] width 66 height 27
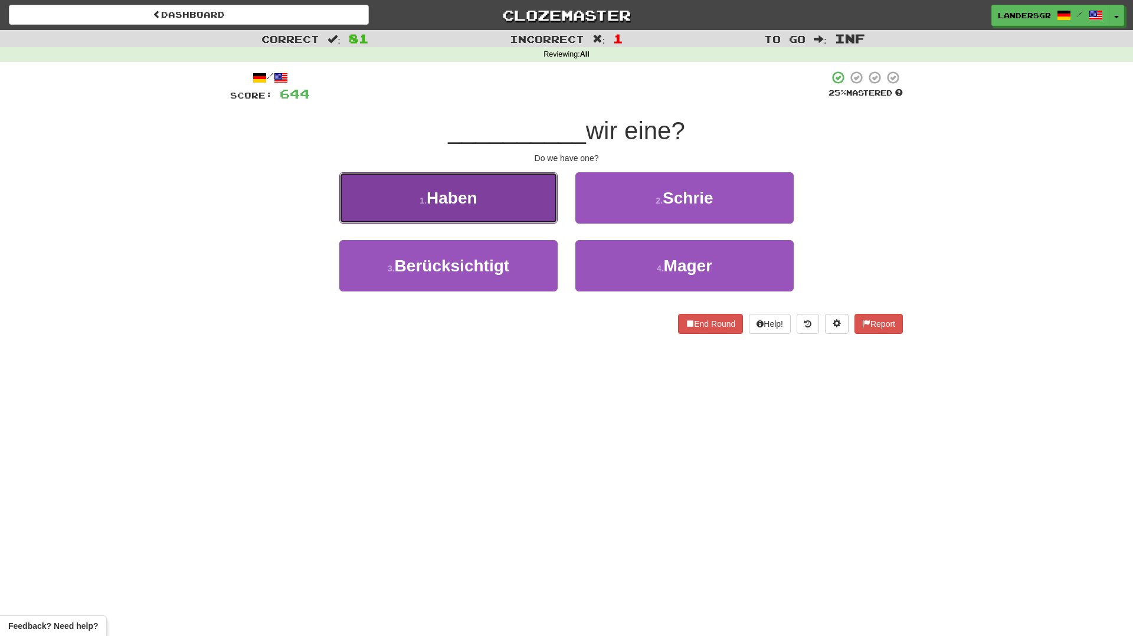
click at [518, 217] on button "1 . Haben" at bounding box center [448, 197] width 218 height 51
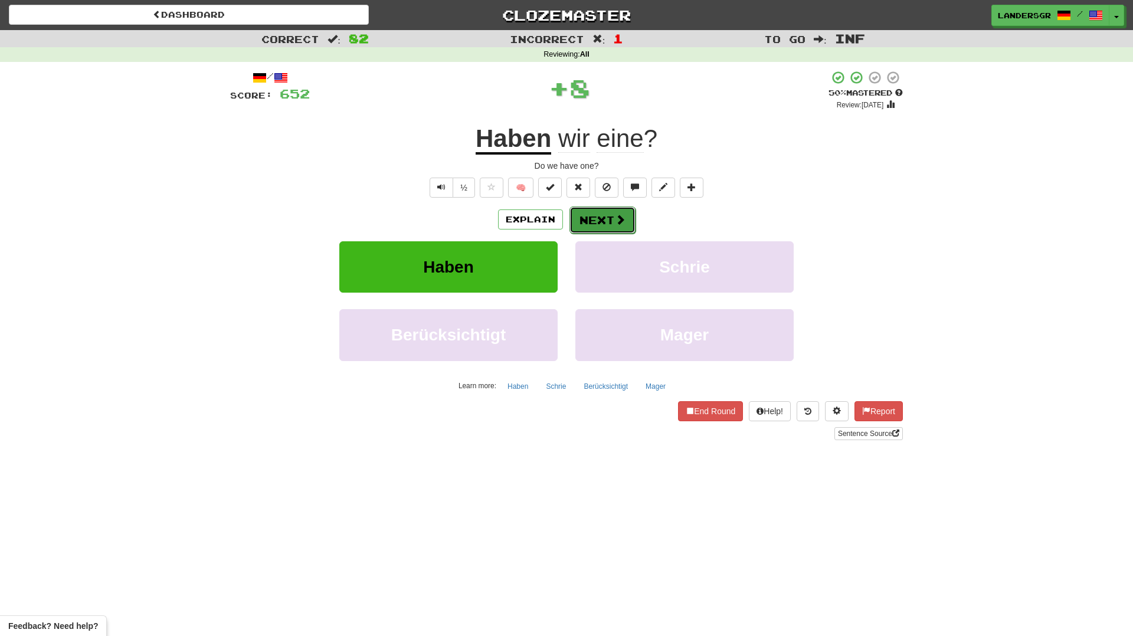
click at [613, 218] on button "Next" at bounding box center [602, 220] width 66 height 27
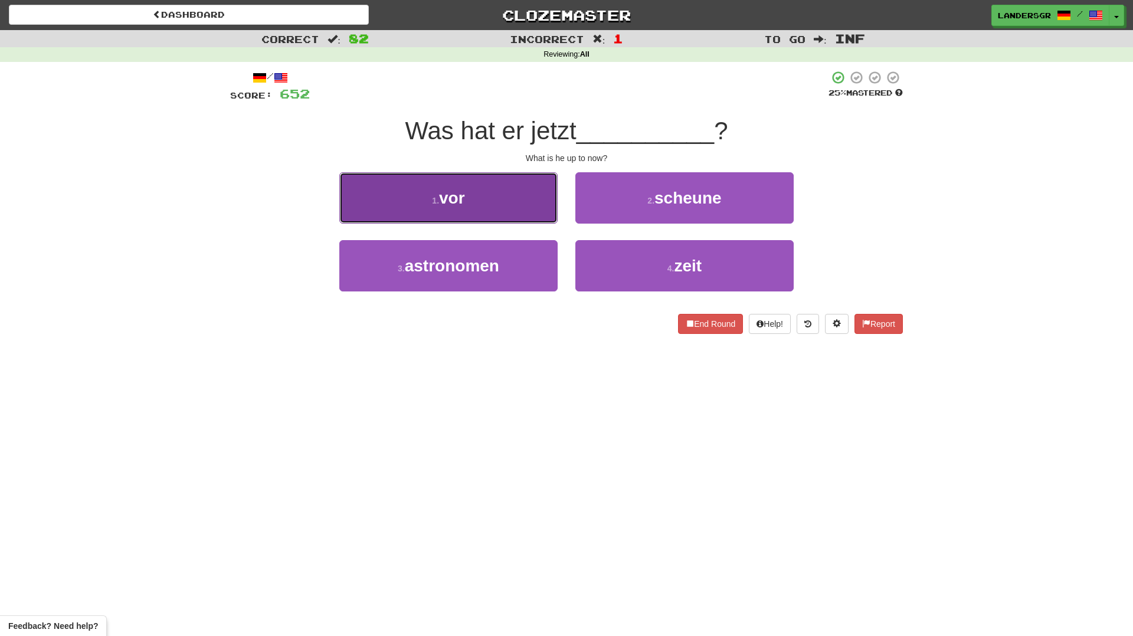
click at [532, 216] on button "1 . vor" at bounding box center [448, 197] width 218 height 51
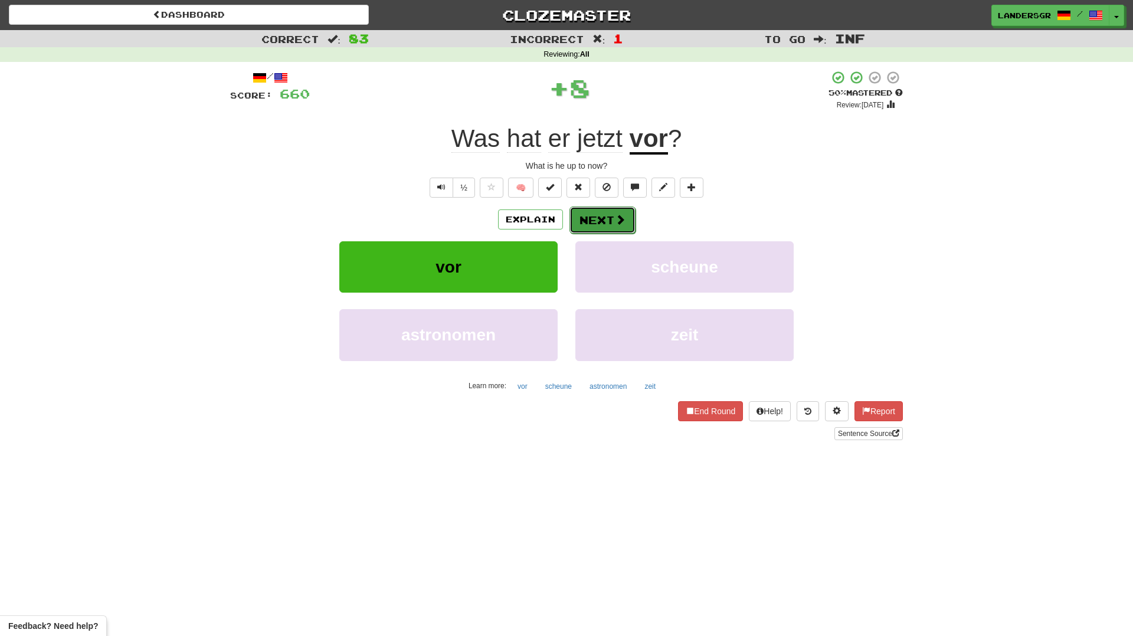
click at [613, 227] on button "Next" at bounding box center [602, 220] width 66 height 27
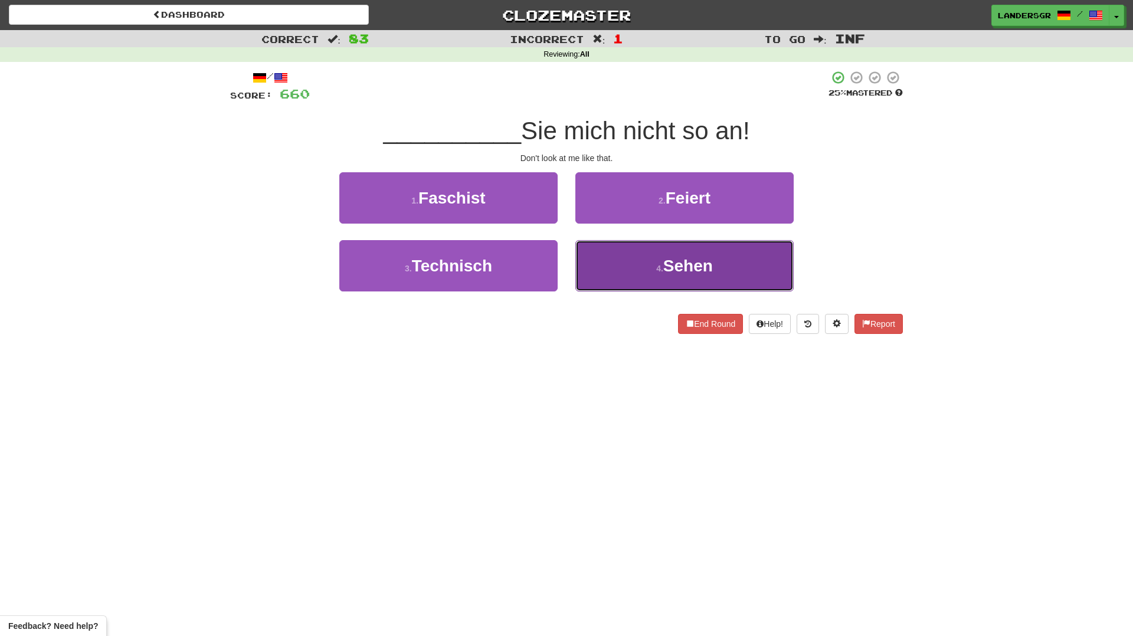
click at [613, 270] on button "4 . Sehen" at bounding box center [684, 265] width 218 height 51
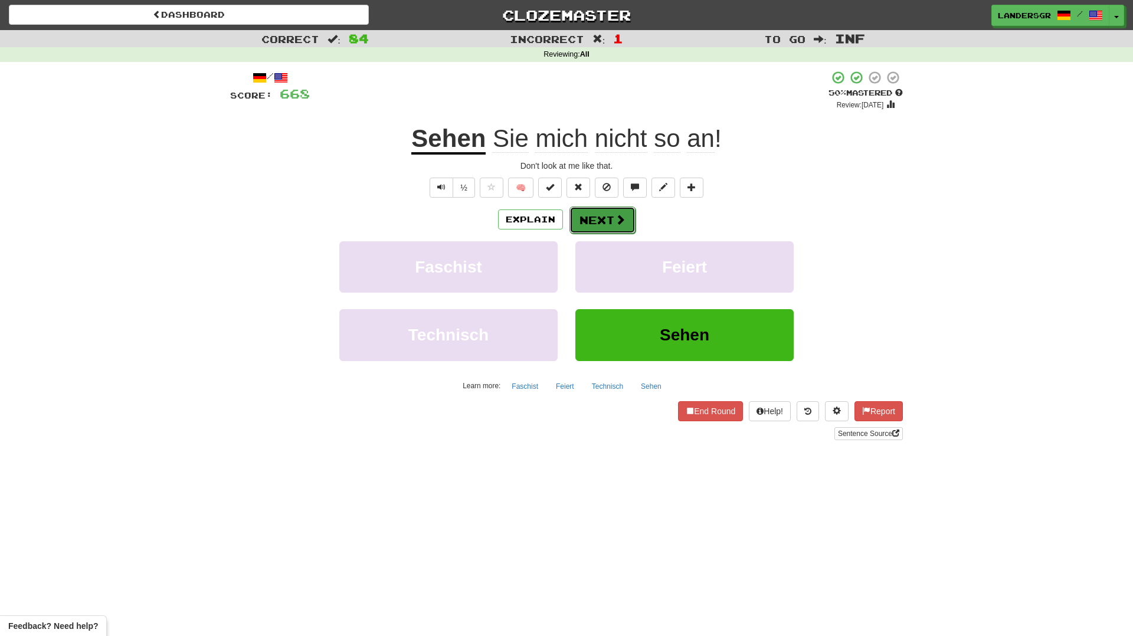
click at [586, 213] on button "Next" at bounding box center [602, 220] width 66 height 27
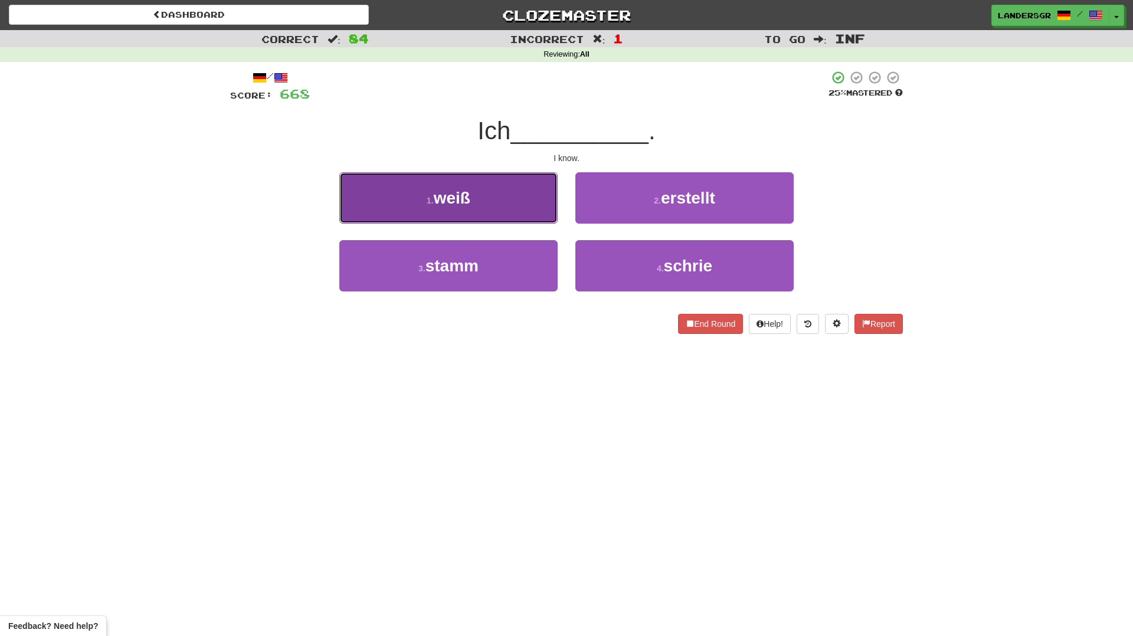
click at [495, 205] on button "1 . weiß" at bounding box center [448, 197] width 218 height 51
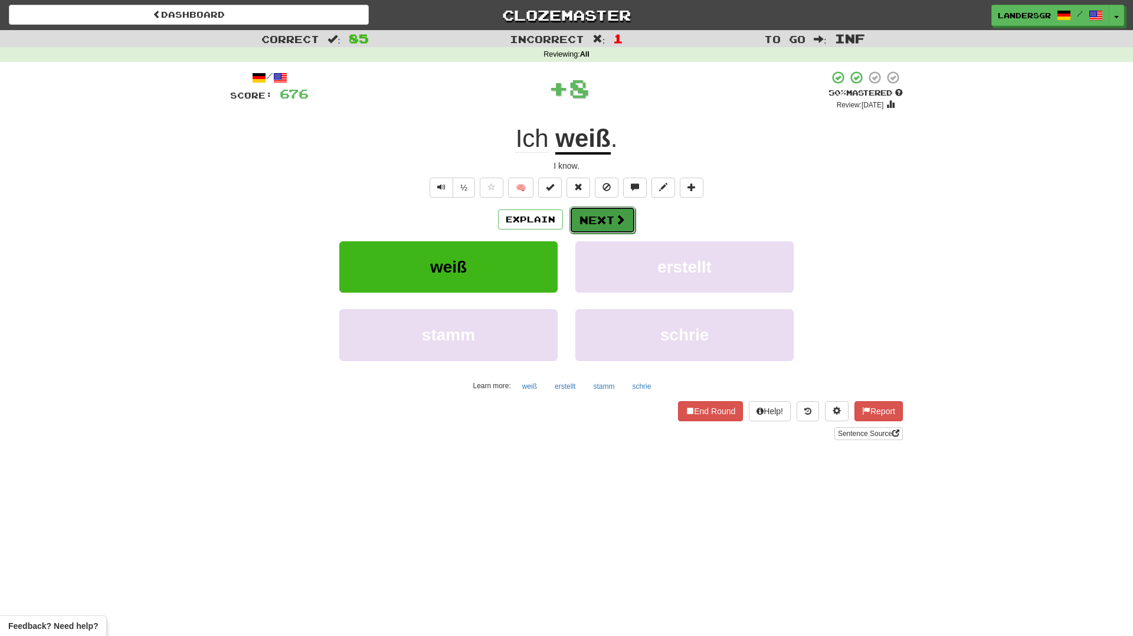
click at [615, 221] on span at bounding box center [620, 219] width 11 height 11
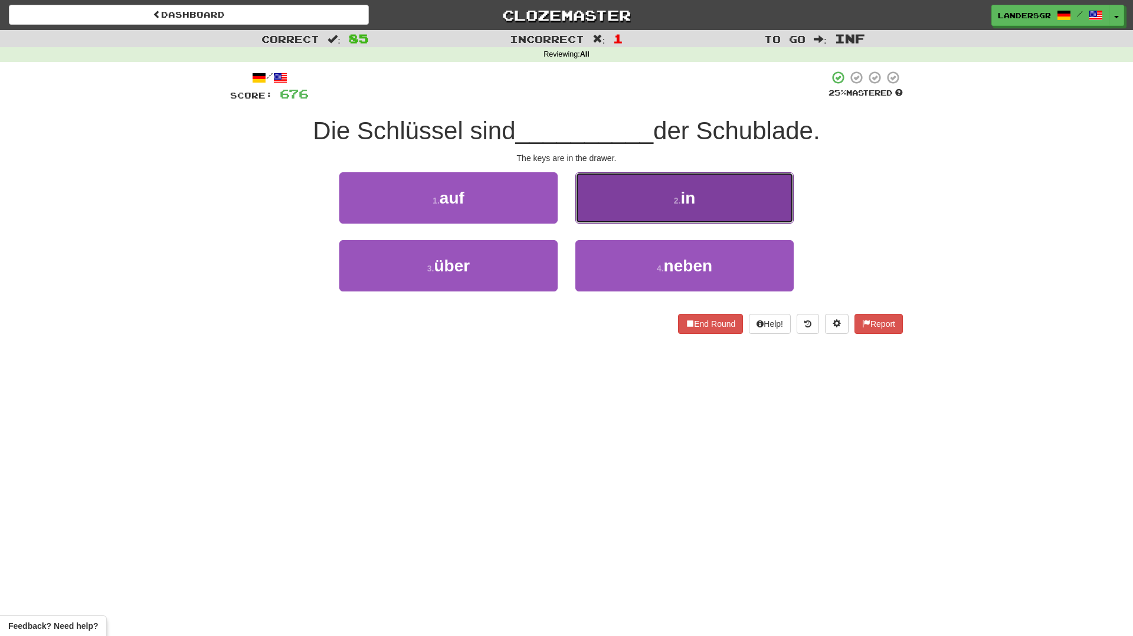
click at [607, 215] on button "2 . in" at bounding box center [684, 197] width 218 height 51
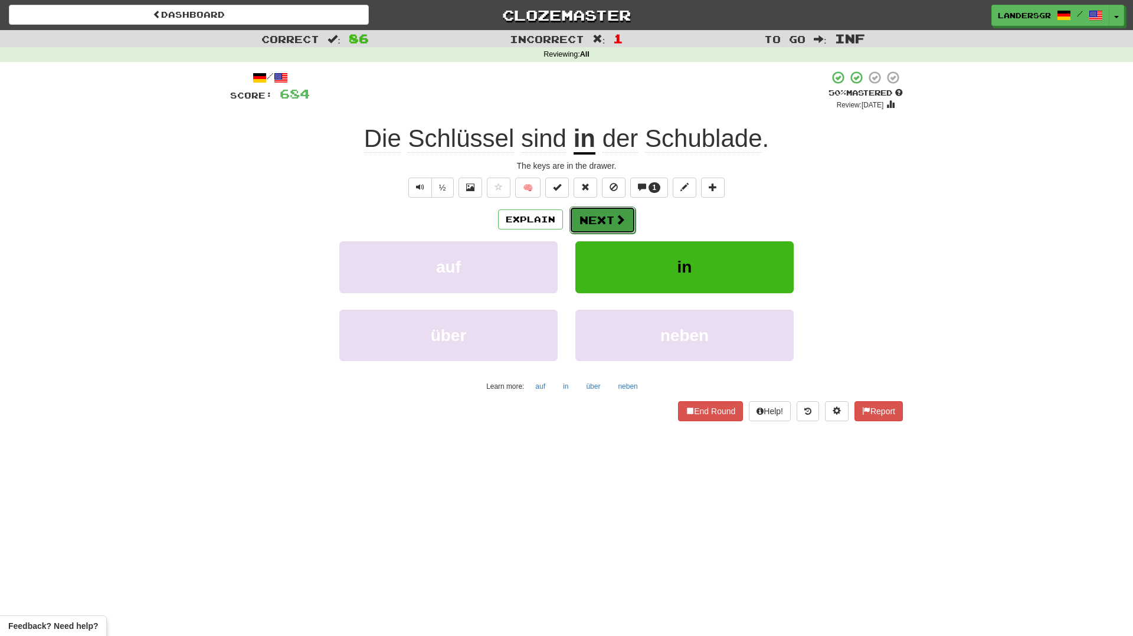
click at [606, 214] on button "Next" at bounding box center [602, 220] width 66 height 27
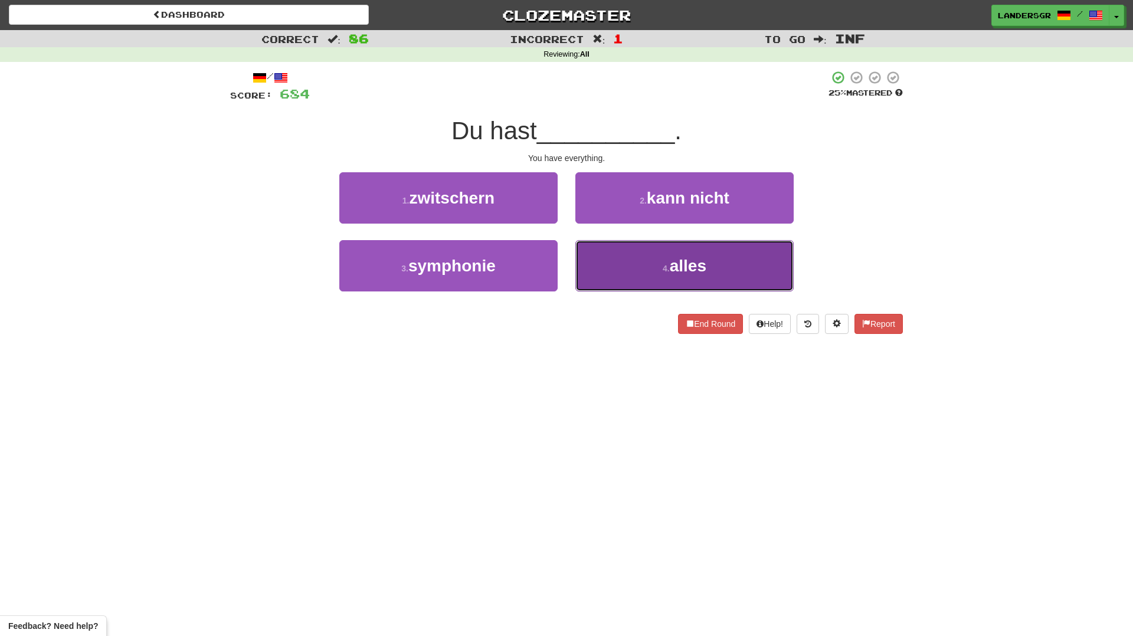
click at [630, 258] on button "4 . alles" at bounding box center [684, 265] width 218 height 51
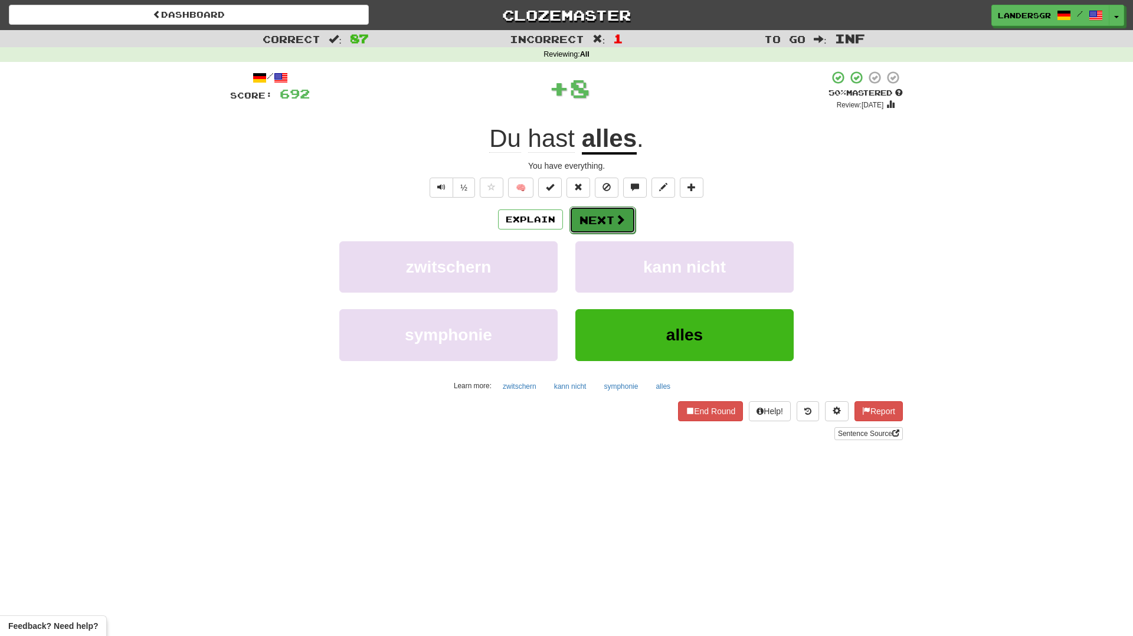
click at [608, 217] on button "Next" at bounding box center [602, 220] width 66 height 27
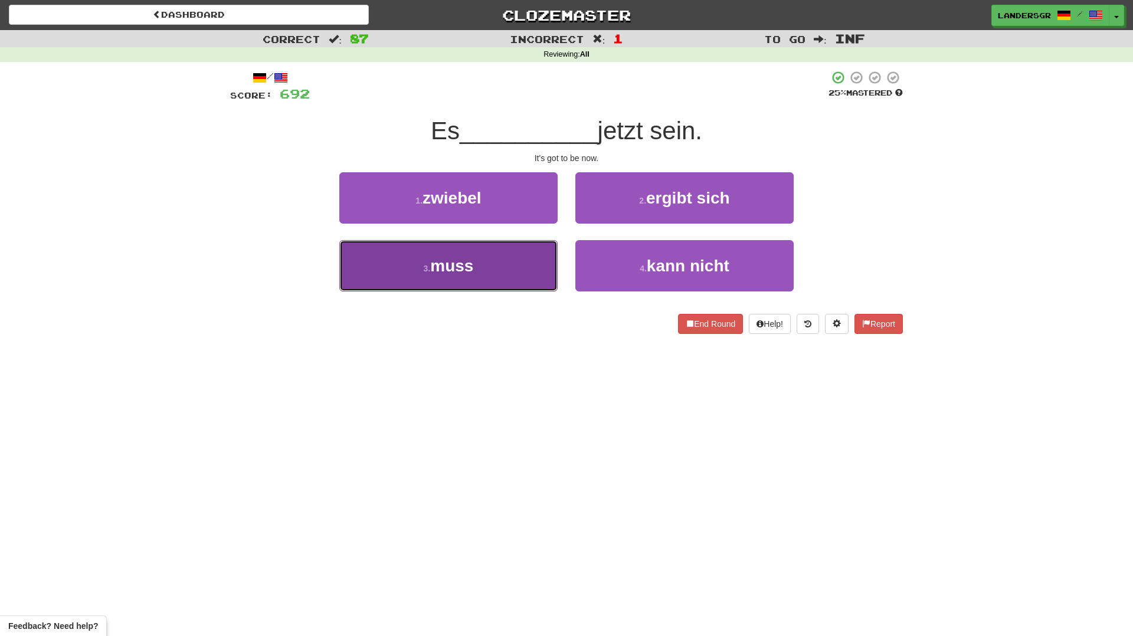
click at [528, 262] on button "3 . muss" at bounding box center [448, 265] width 218 height 51
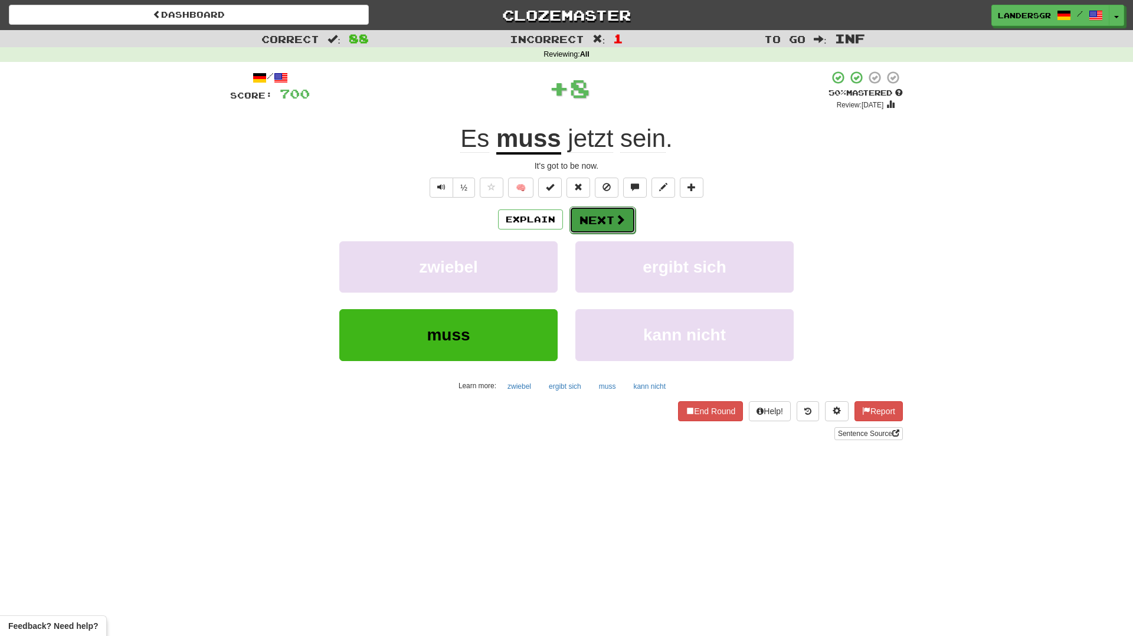
click at [597, 212] on button "Next" at bounding box center [602, 220] width 66 height 27
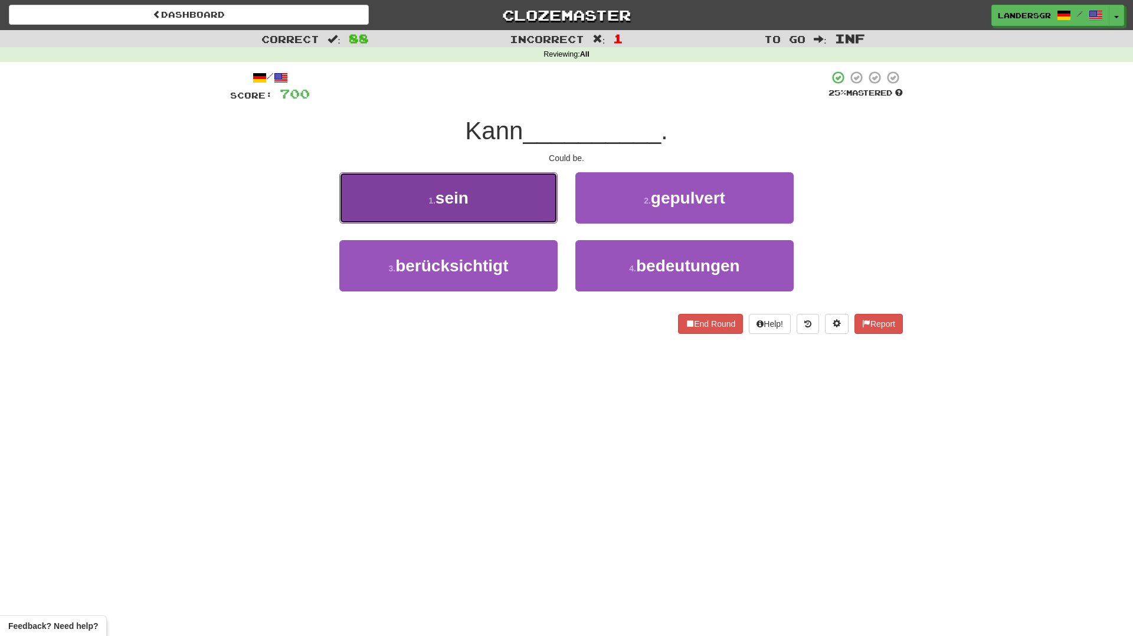
click at [511, 215] on button "1 . sein" at bounding box center [448, 197] width 218 height 51
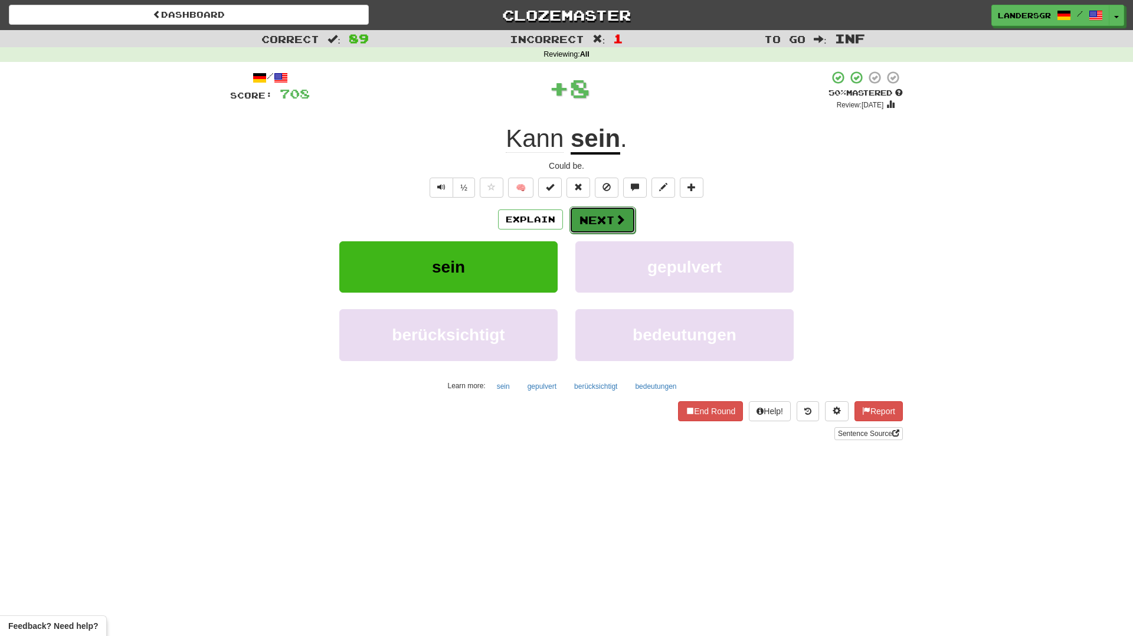
click at [597, 218] on button "Next" at bounding box center [602, 220] width 66 height 27
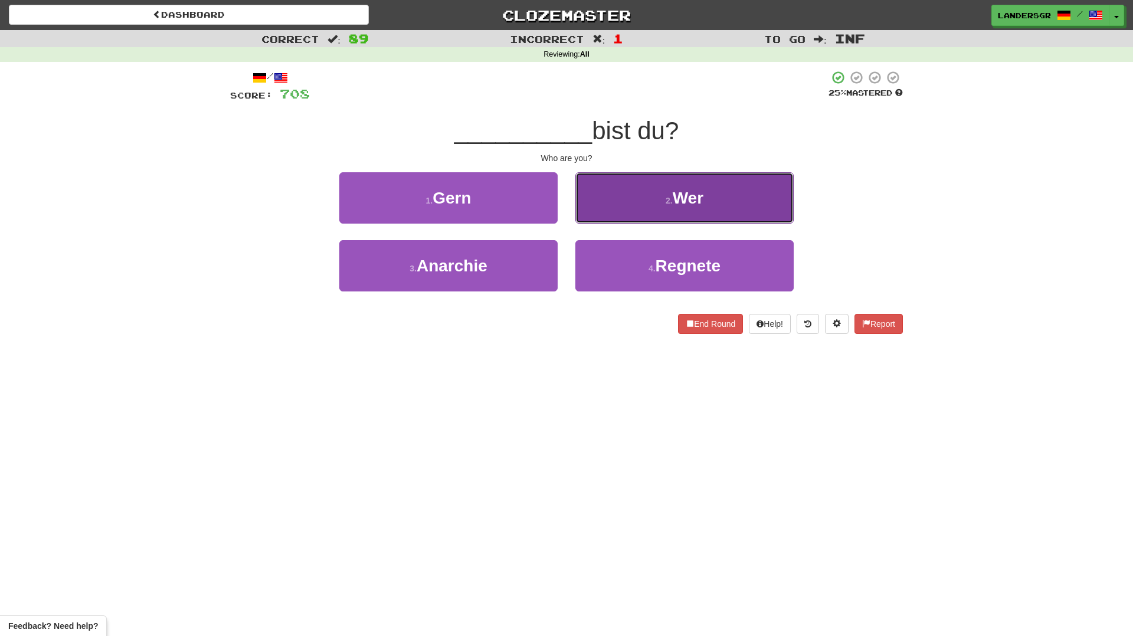
click at [611, 213] on button "2 . Wer" at bounding box center [684, 197] width 218 height 51
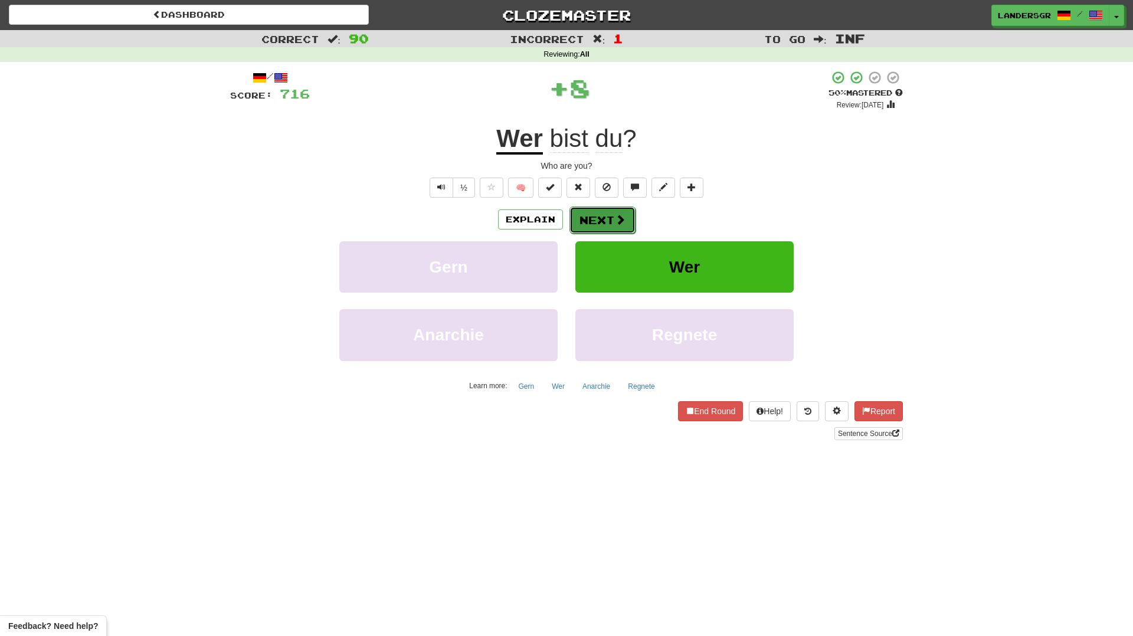
click at [611, 214] on button "Next" at bounding box center [602, 220] width 66 height 27
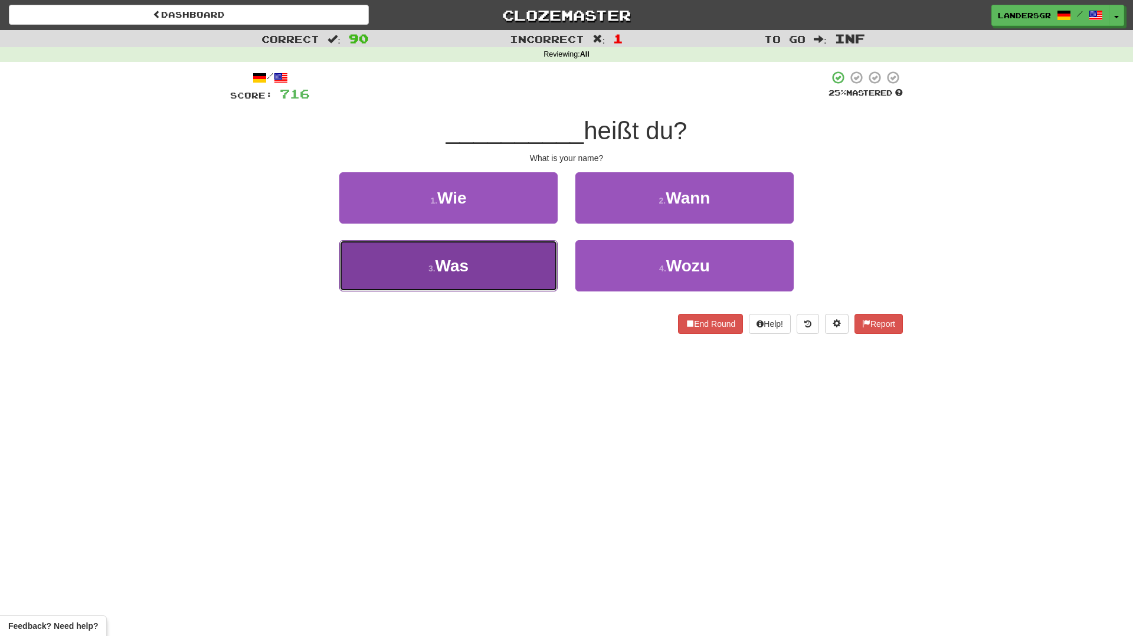
click at [516, 257] on button "3 . Was" at bounding box center [448, 265] width 218 height 51
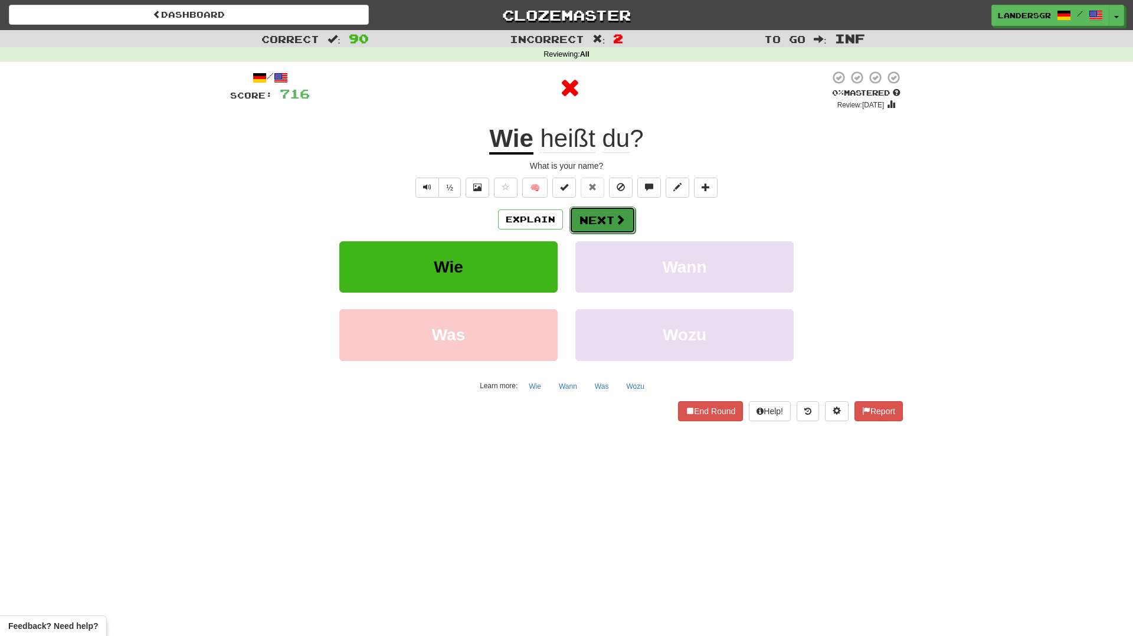
click at [595, 220] on button "Next" at bounding box center [602, 220] width 66 height 27
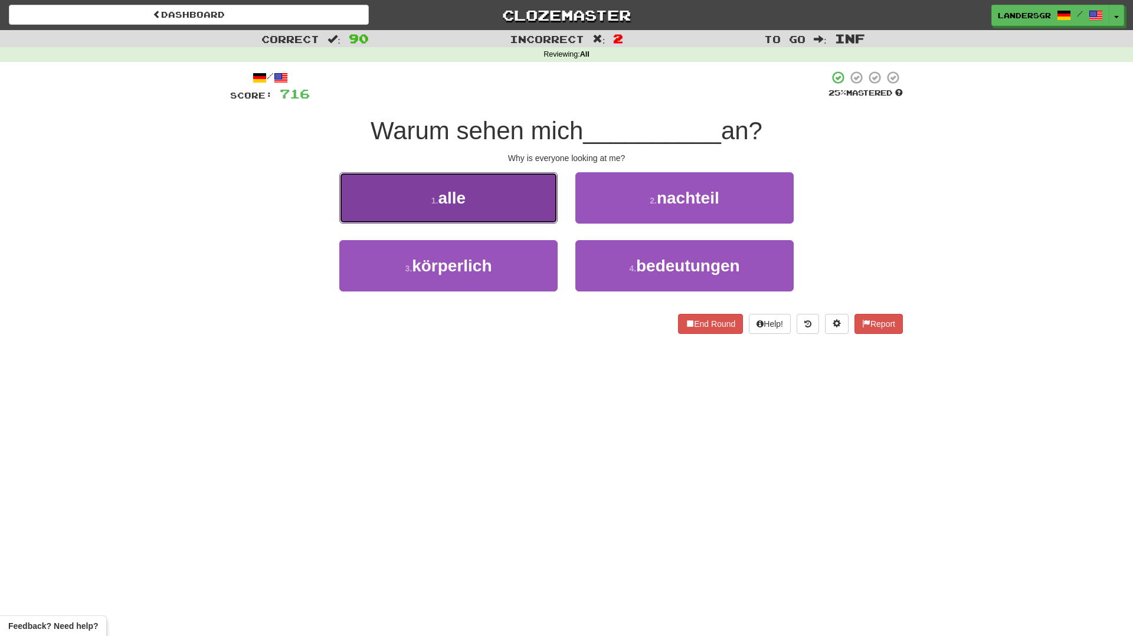
click at [512, 218] on button "1 . alle" at bounding box center [448, 197] width 218 height 51
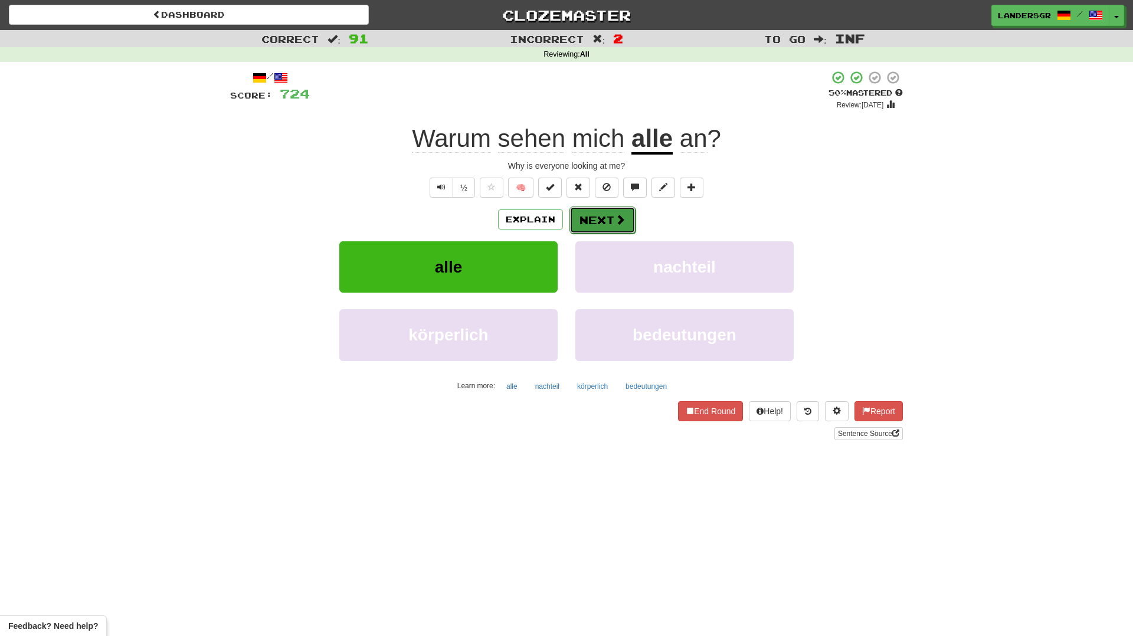
click at [606, 225] on button "Next" at bounding box center [602, 220] width 66 height 27
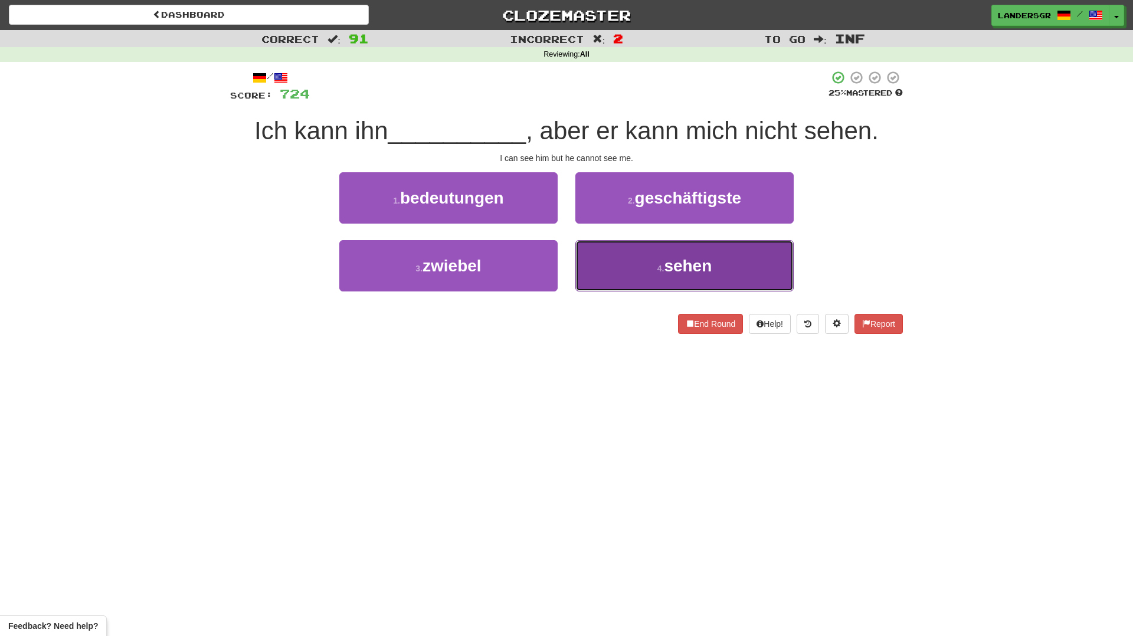
click at [613, 264] on button "4 . sehen" at bounding box center [684, 265] width 218 height 51
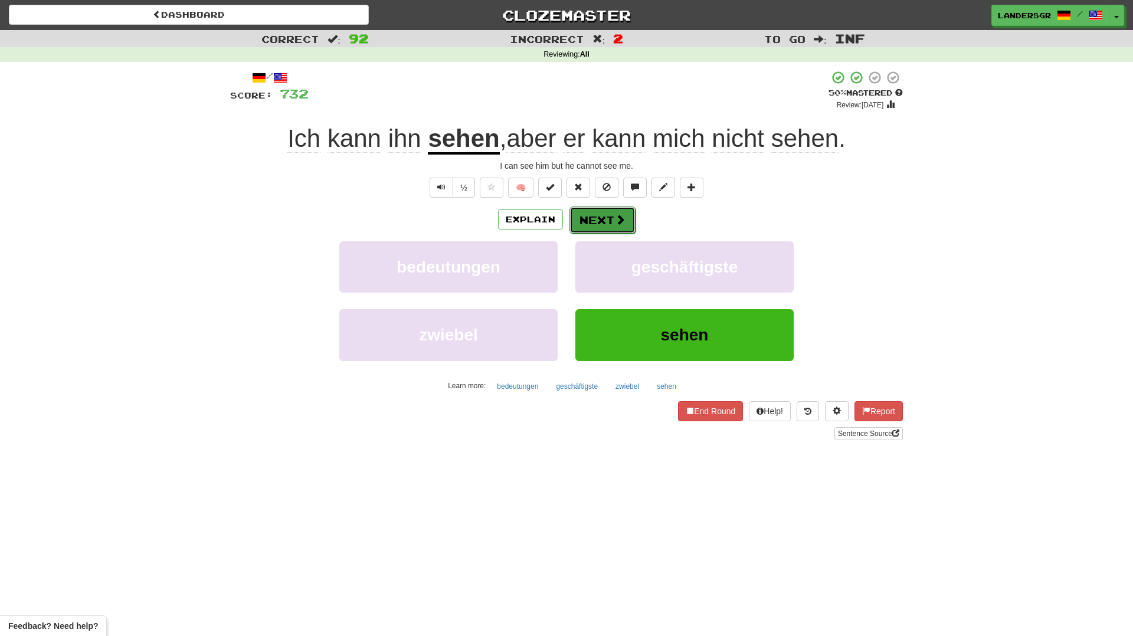
click at [605, 220] on button "Next" at bounding box center [602, 220] width 66 height 27
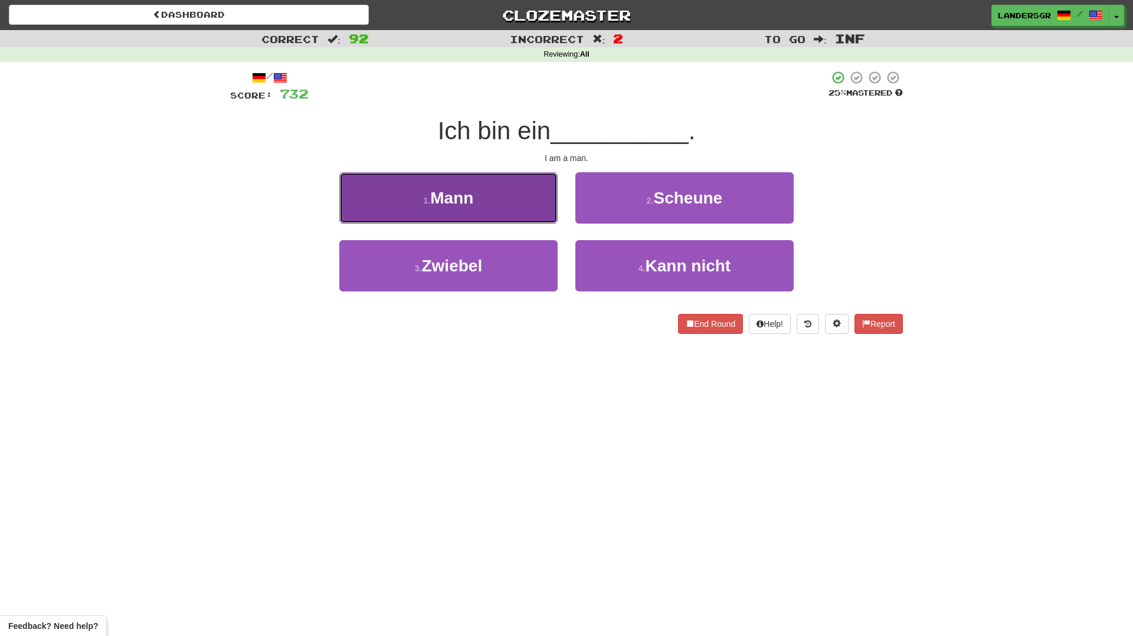
click at [497, 218] on button "1 . Mann" at bounding box center [448, 197] width 218 height 51
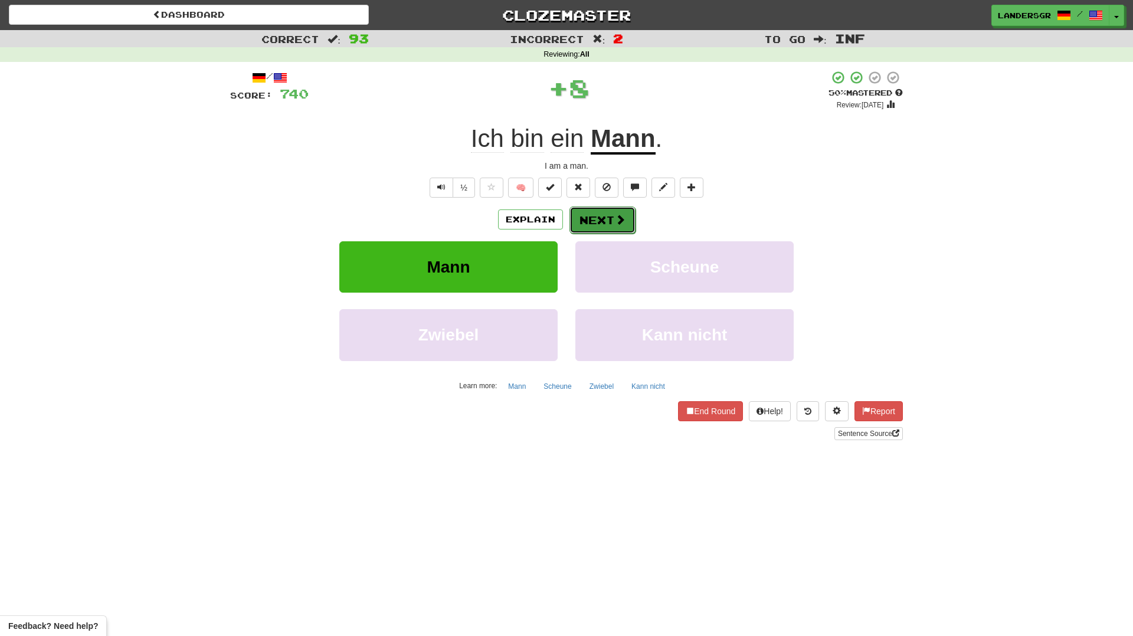
click at [585, 227] on button "Next" at bounding box center [602, 220] width 66 height 27
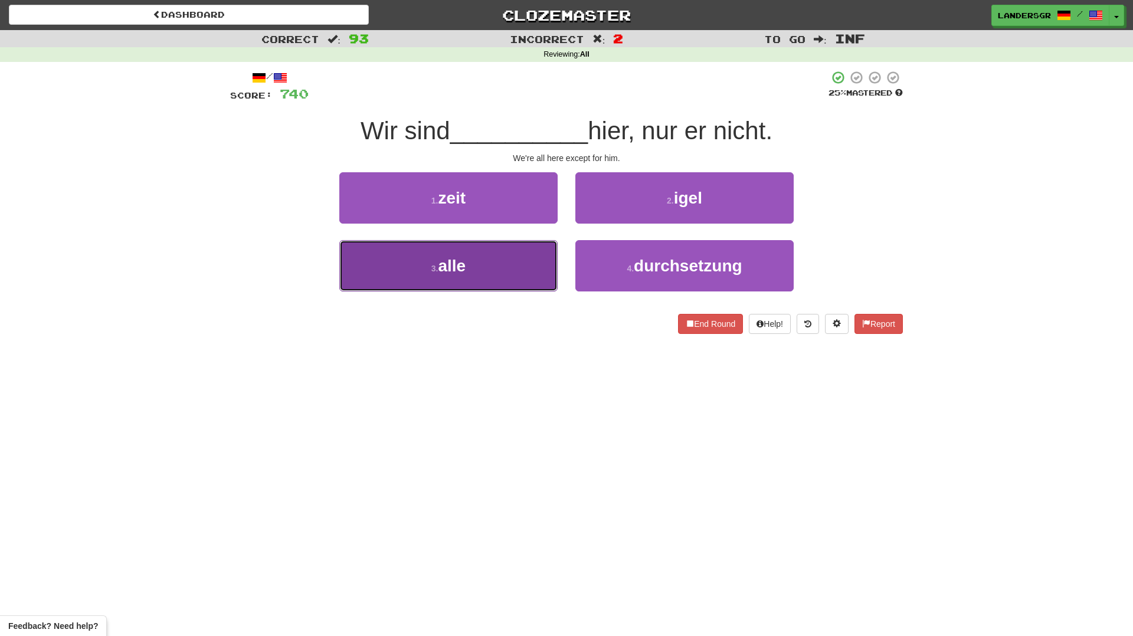
click at [531, 251] on button "3 . alle" at bounding box center [448, 265] width 218 height 51
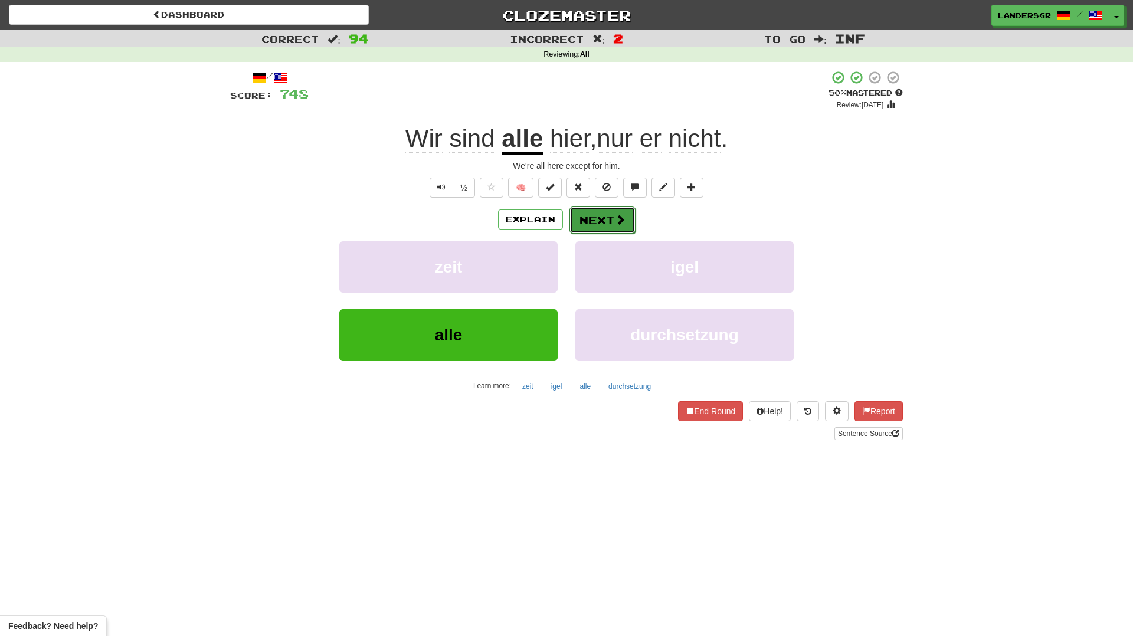
click at [602, 221] on button "Next" at bounding box center [602, 220] width 66 height 27
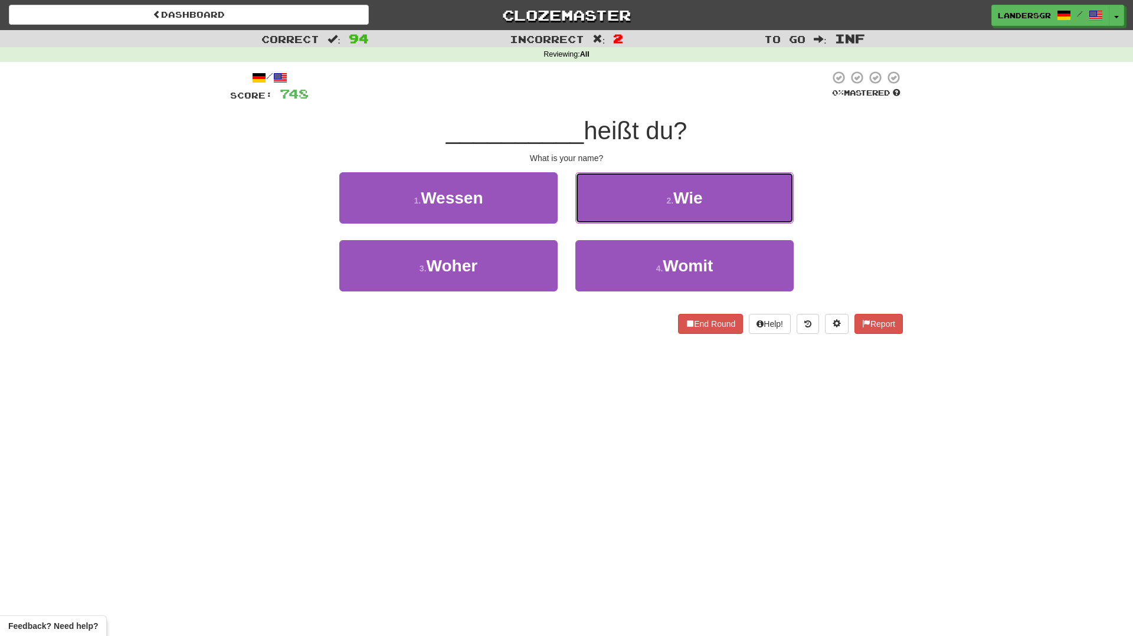
click at [602, 221] on button "2 . Wie" at bounding box center [684, 197] width 218 height 51
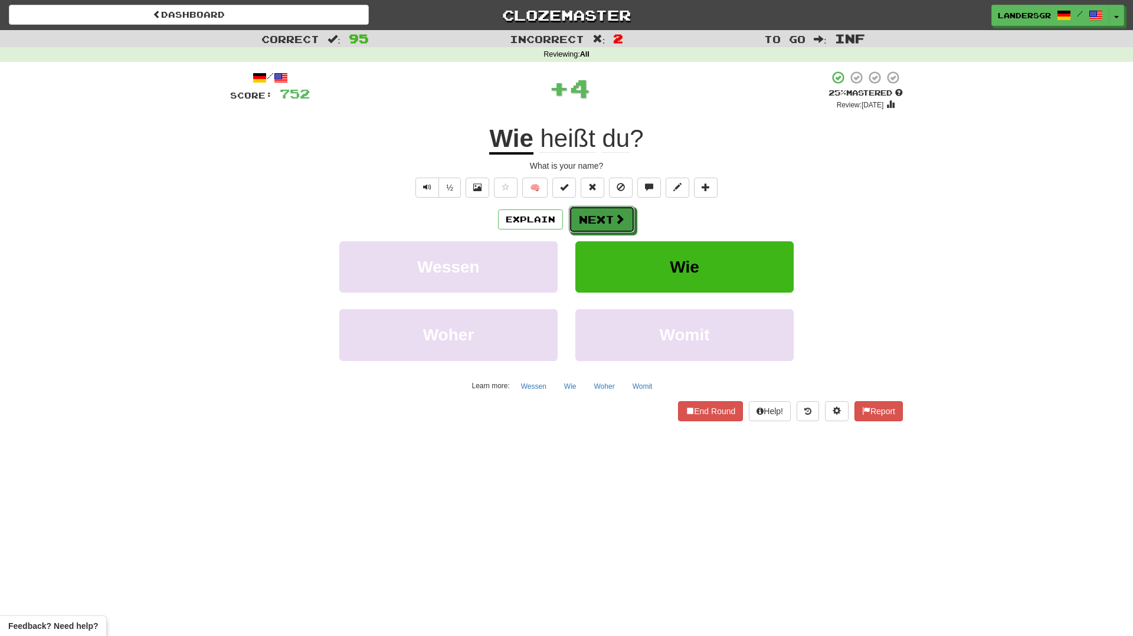
click at [602, 221] on button "Next" at bounding box center [602, 219] width 66 height 27
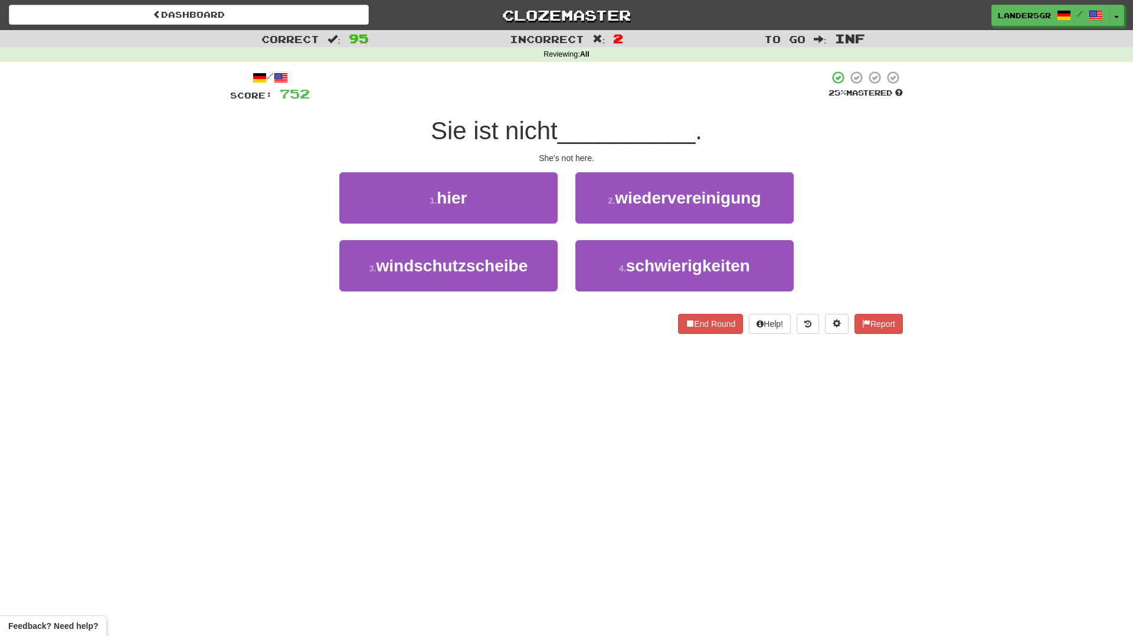
click at [525, 223] on div "1 . hier" at bounding box center [448, 206] width 236 height 68
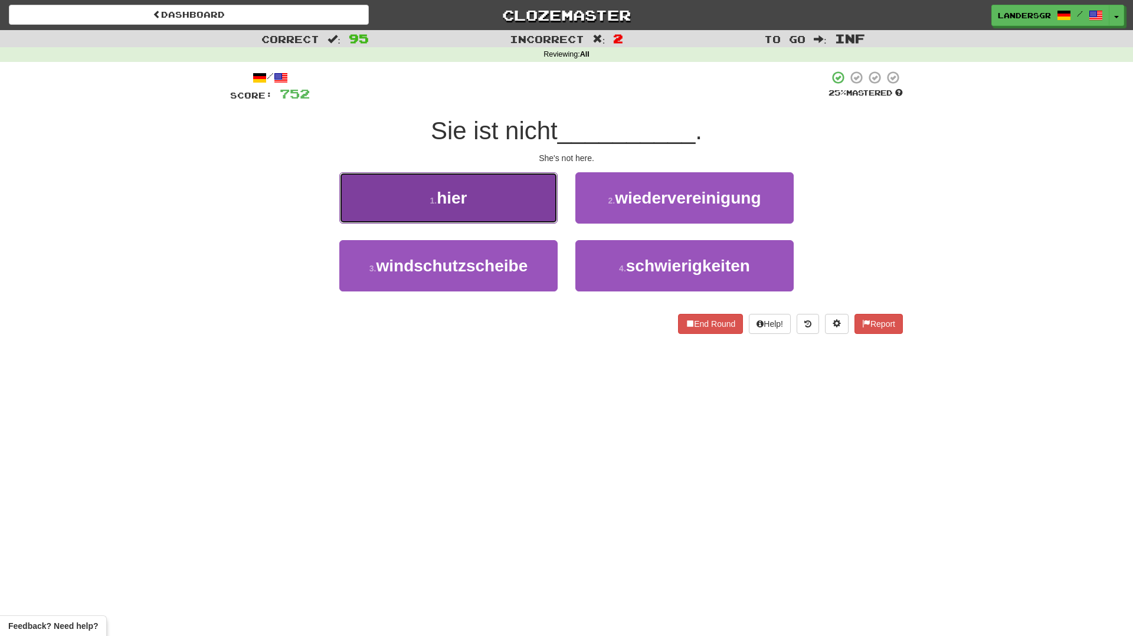
click at [524, 215] on button "1 . hier" at bounding box center [448, 197] width 218 height 51
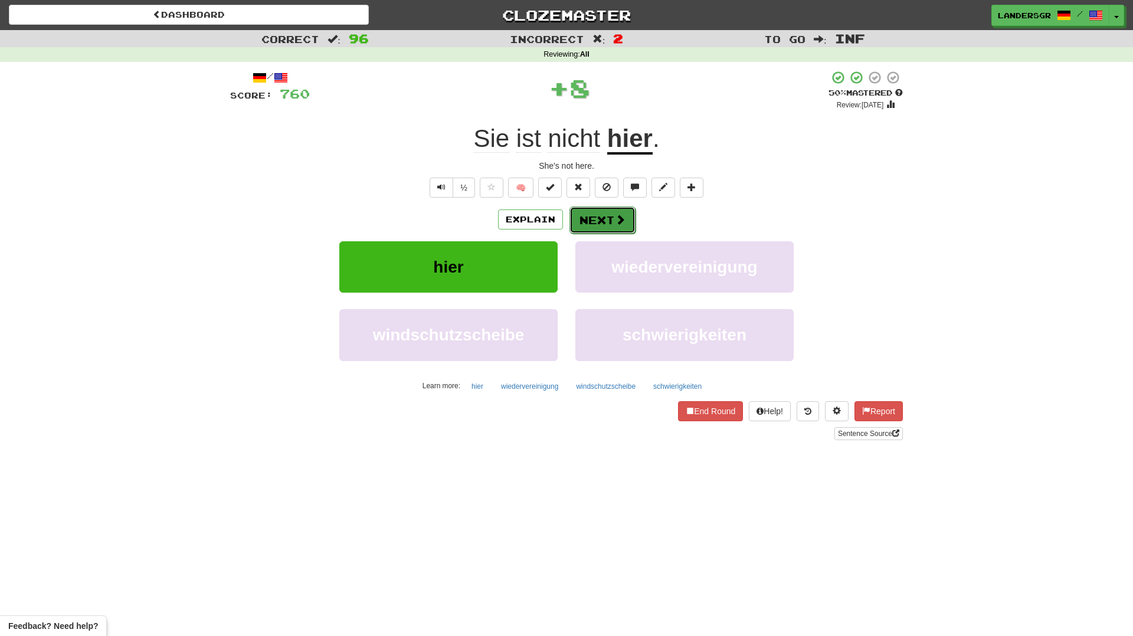
click at [584, 227] on button "Next" at bounding box center [602, 220] width 66 height 27
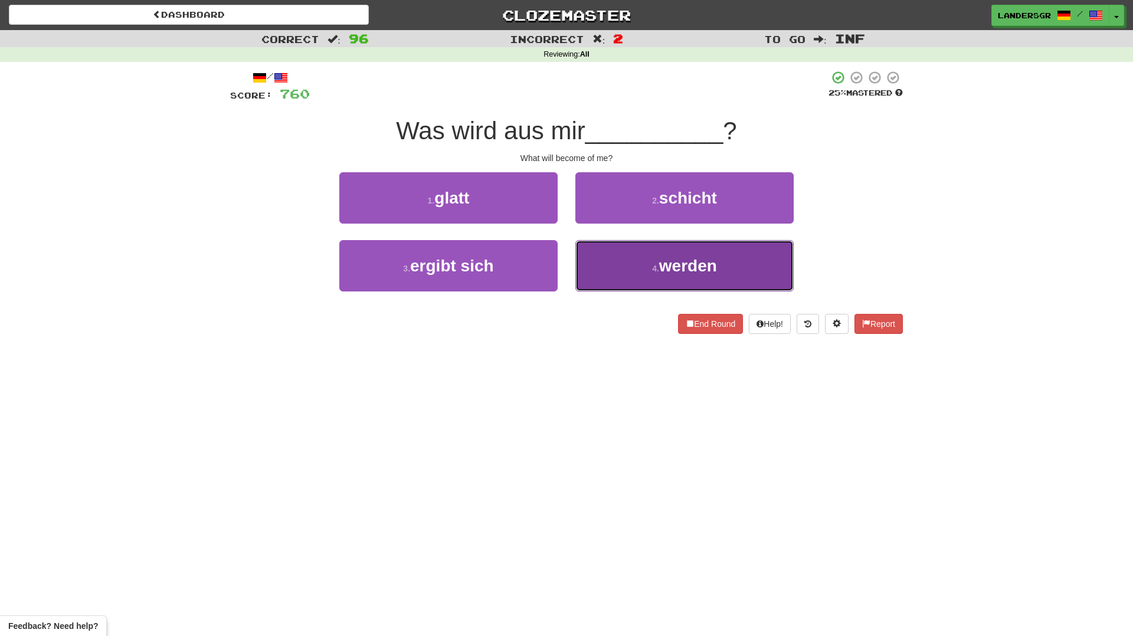
click at [592, 271] on button "4 . werden" at bounding box center [684, 265] width 218 height 51
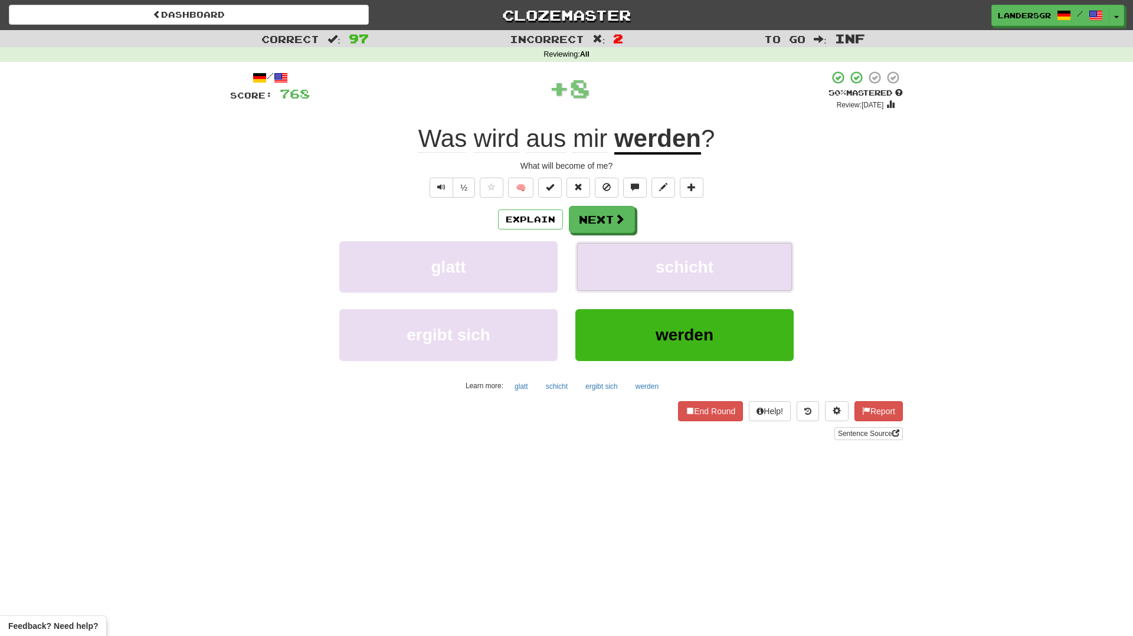
click at [592, 271] on button "schicht" at bounding box center [684, 266] width 218 height 51
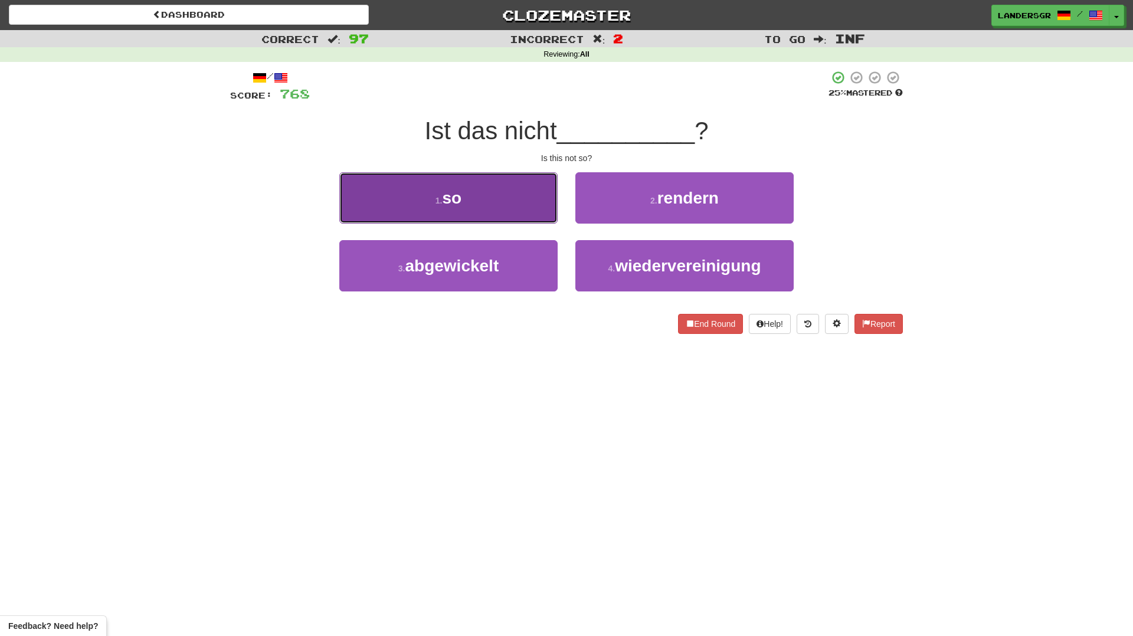
click at [489, 209] on button "1 . so" at bounding box center [448, 197] width 218 height 51
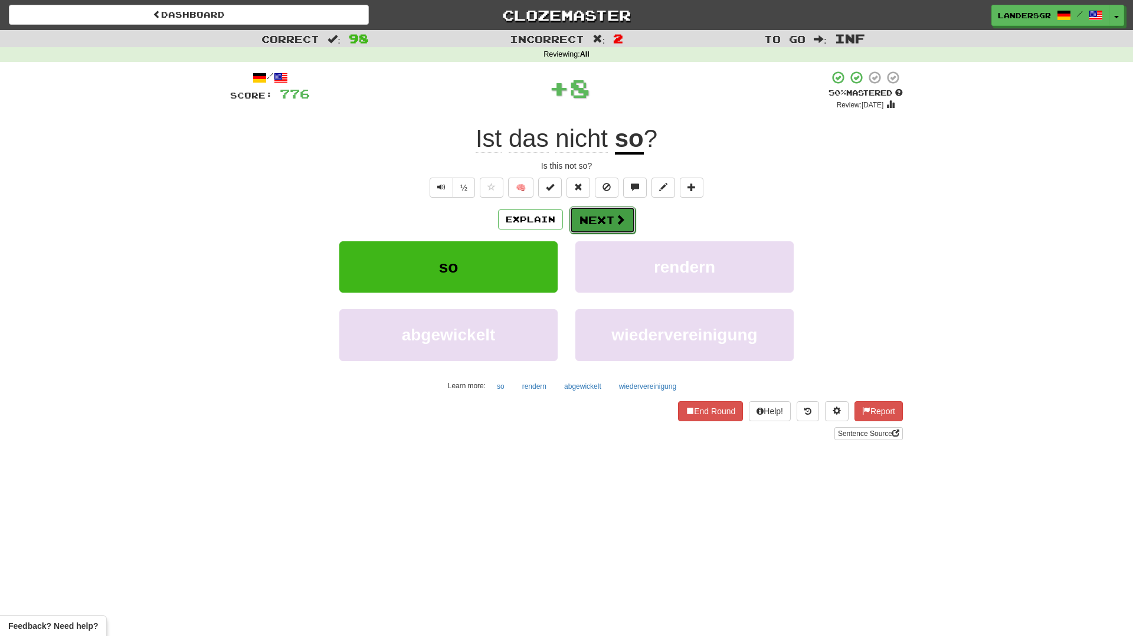
click at [596, 224] on button "Next" at bounding box center [602, 220] width 66 height 27
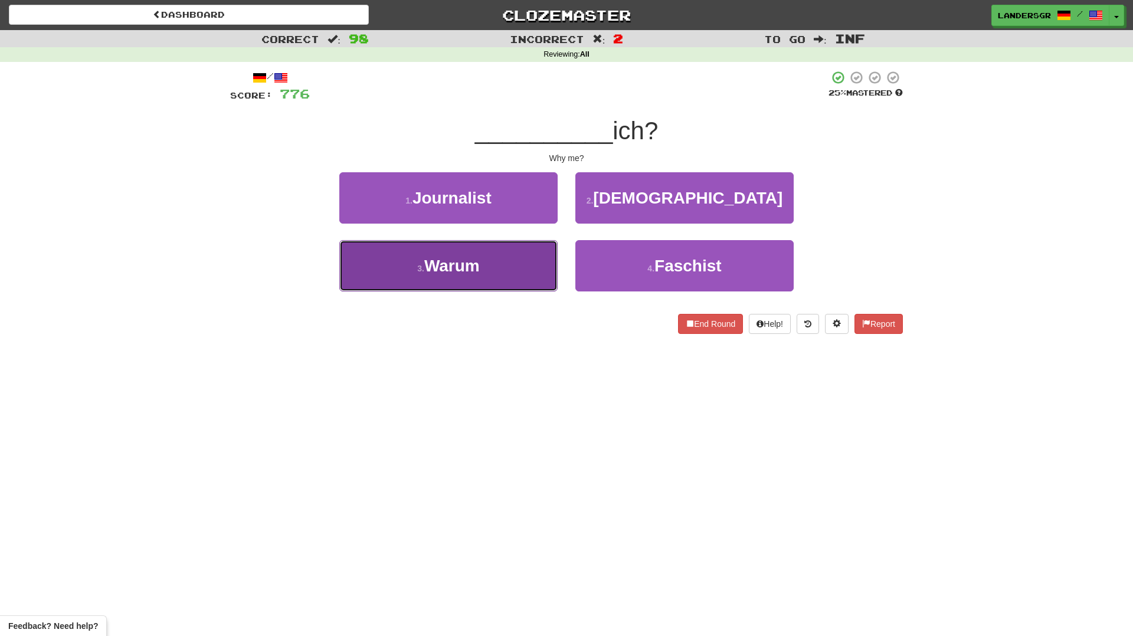
click at [519, 276] on button "3 . Warum" at bounding box center [448, 265] width 218 height 51
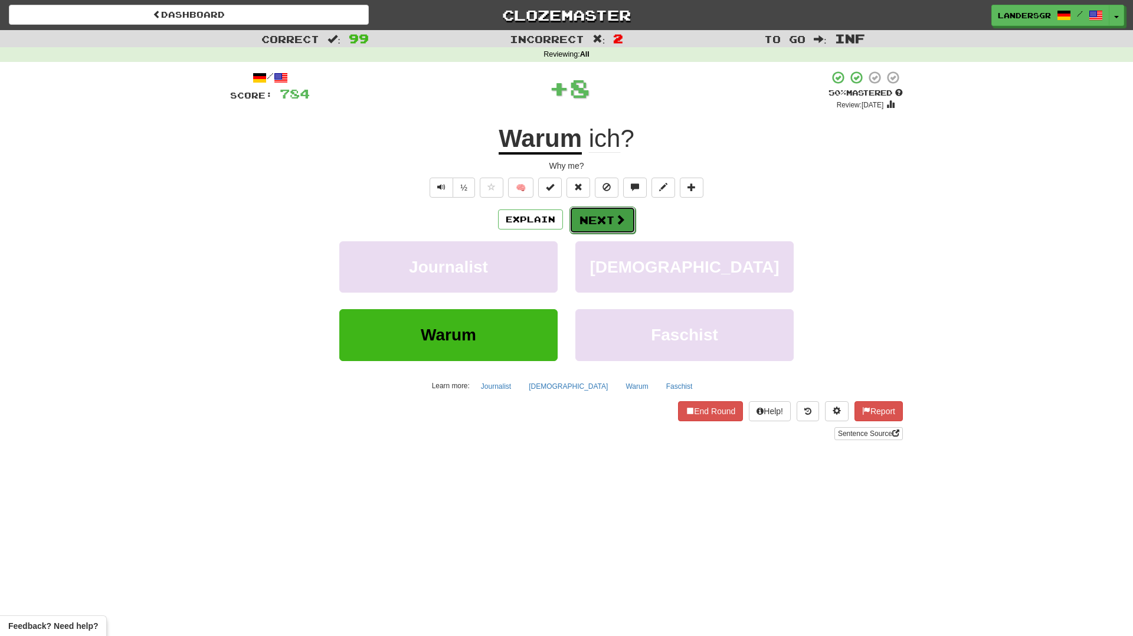
click at [601, 215] on button "Next" at bounding box center [602, 220] width 66 height 27
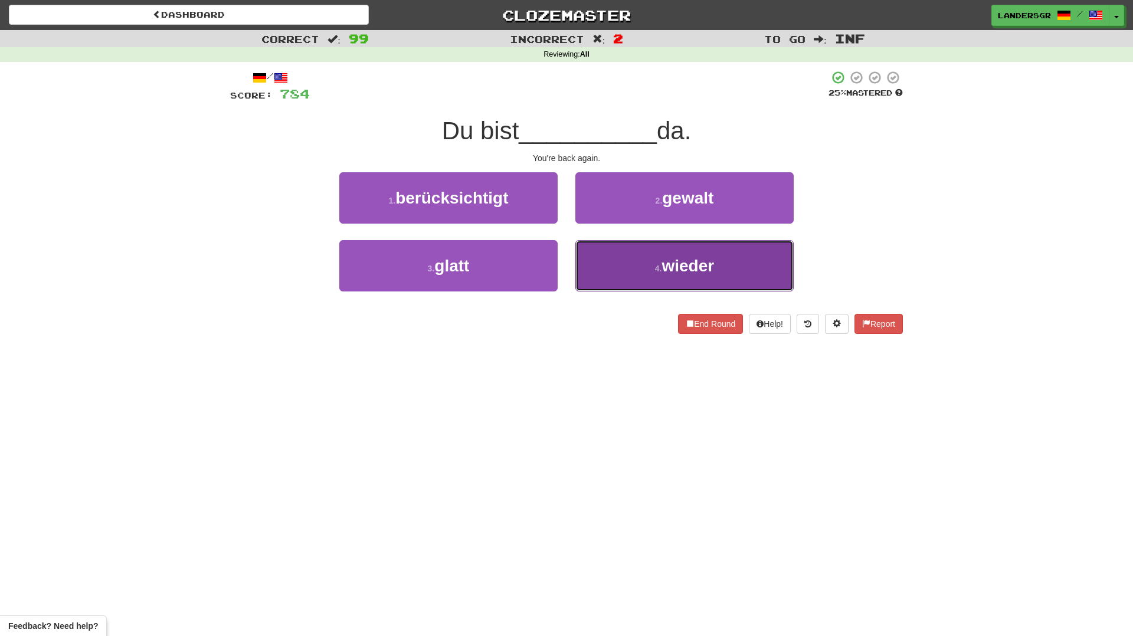
click at [605, 258] on button "4 . wieder" at bounding box center [684, 265] width 218 height 51
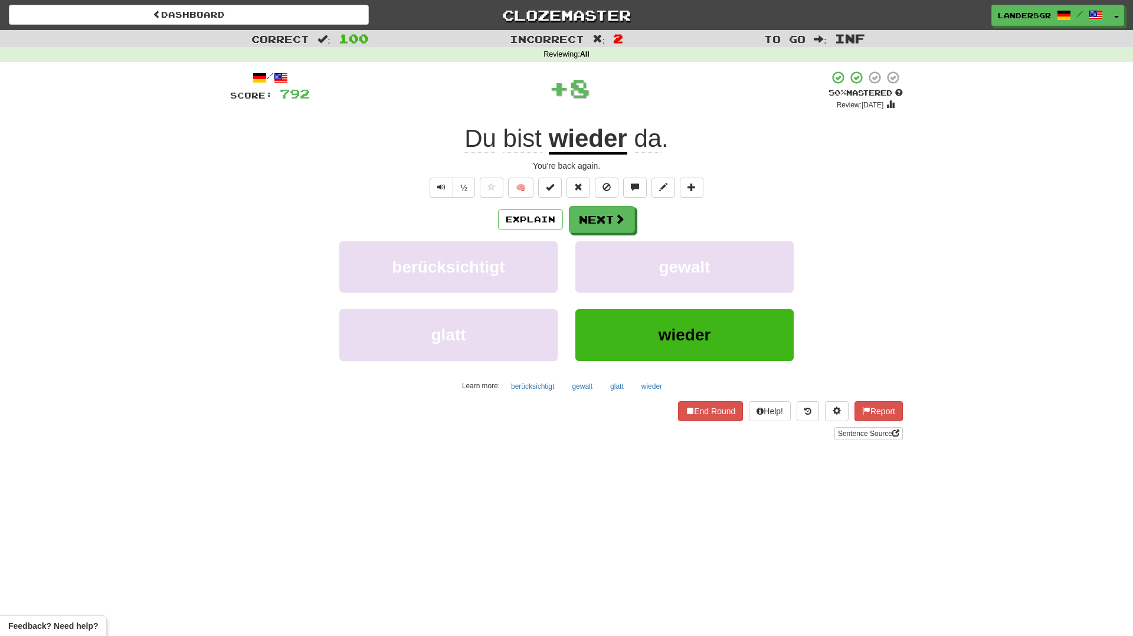
click at [598, 205] on div "/ Score: 792 + 8 50 % Mastered Review: 2025-09-28 Du bist wieder da . You're ba…" at bounding box center [566, 255] width 673 height 370
click at [598, 213] on button "Next" at bounding box center [602, 220] width 66 height 27
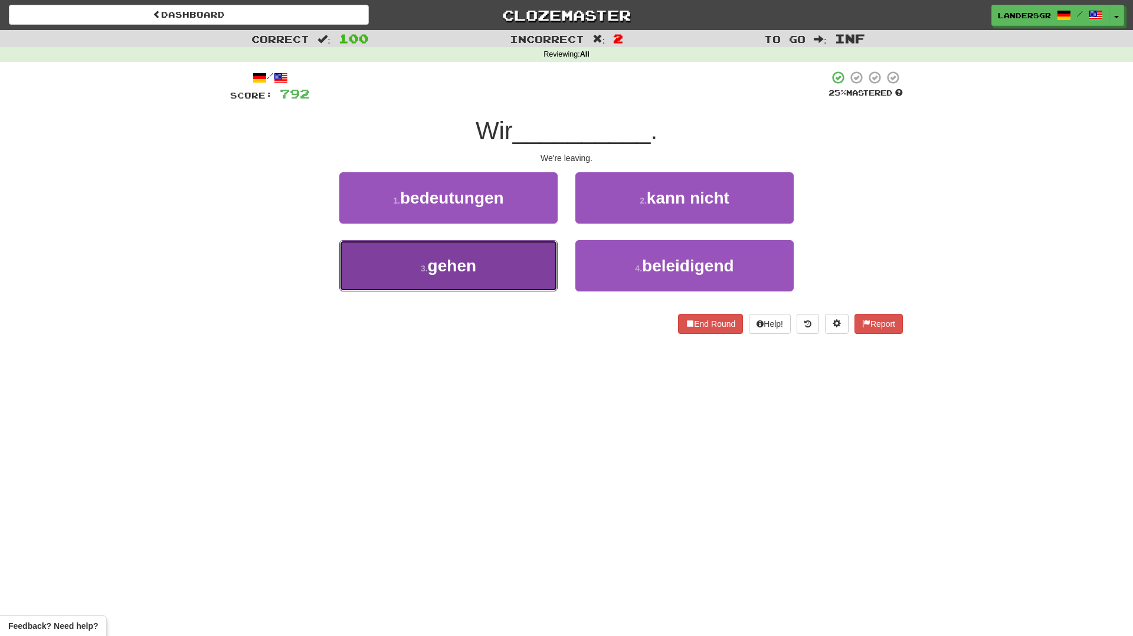
click at [527, 250] on button "3 . gehen" at bounding box center [448, 265] width 218 height 51
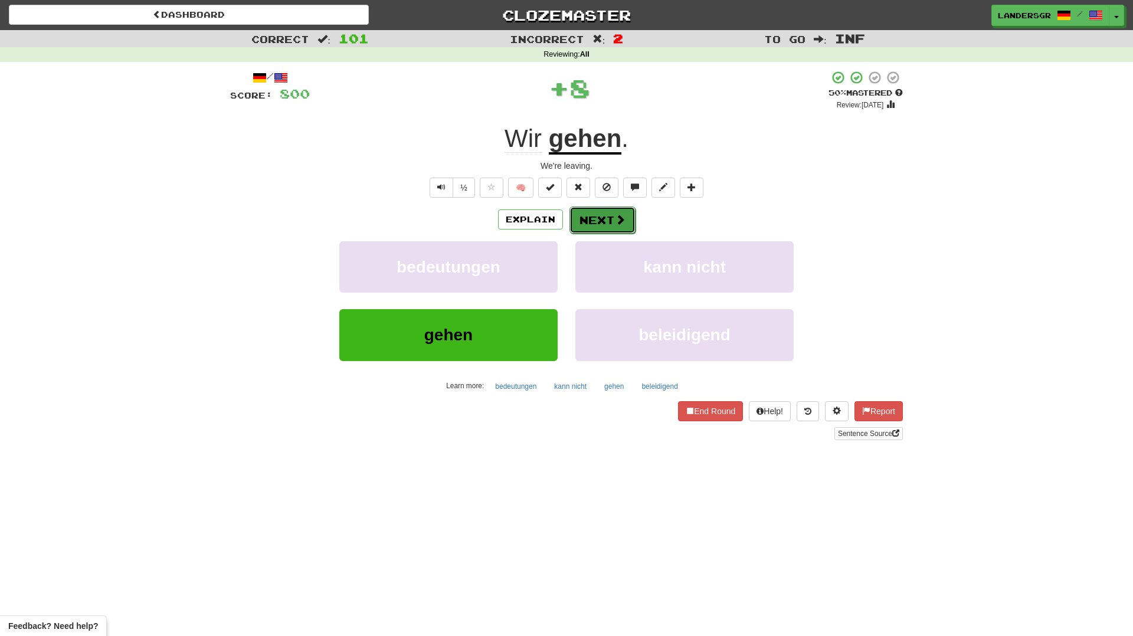
click at [587, 219] on button "Next" at bounding box center [602, 220] width 66 height 27
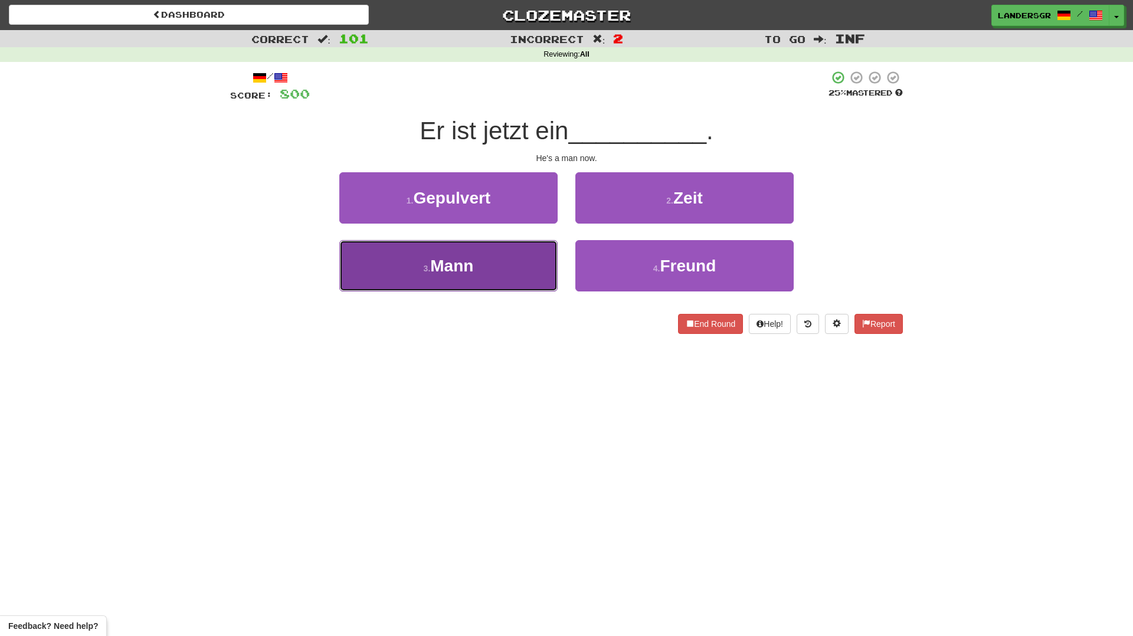
click at [522, 250] on button "3 . Mann" at bounding box center [448, 265] width 218 height 51
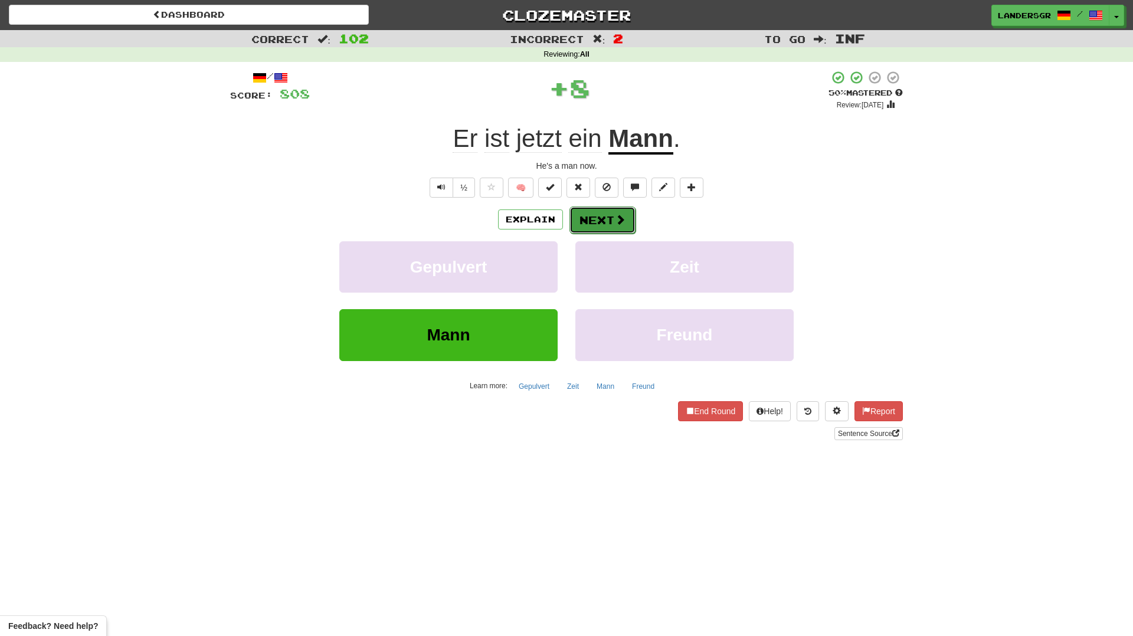
click at [598, 224] on button "Next" at bounding box center [602, 220] width 66 height 27
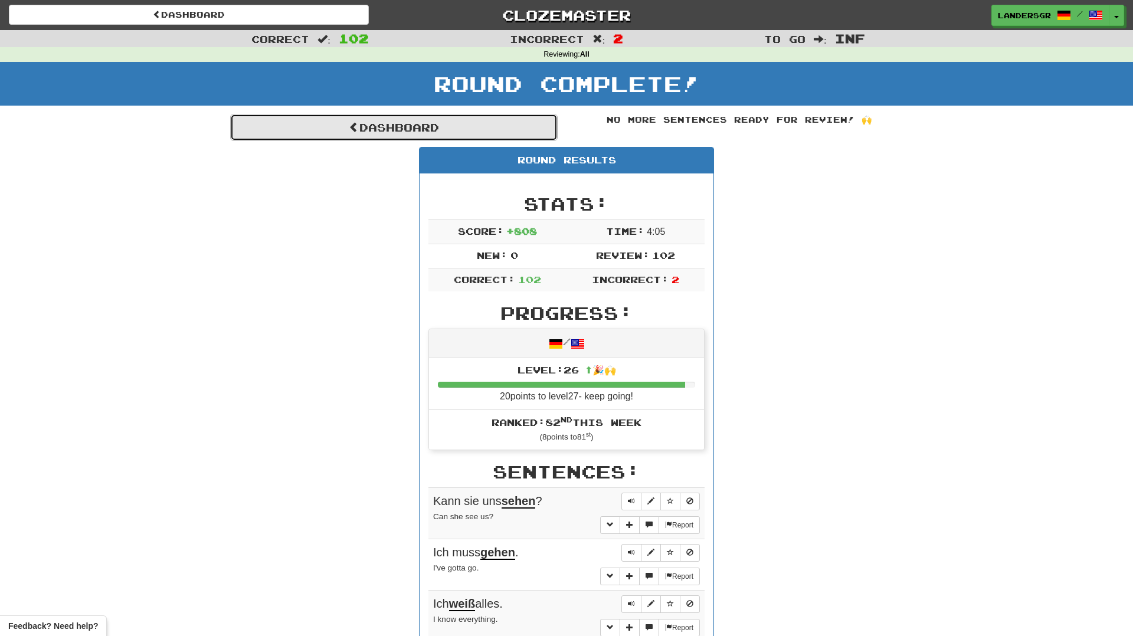
click at [518, 133] on link "Dashboard" at bounding box center [394, 127] width 328 height 27
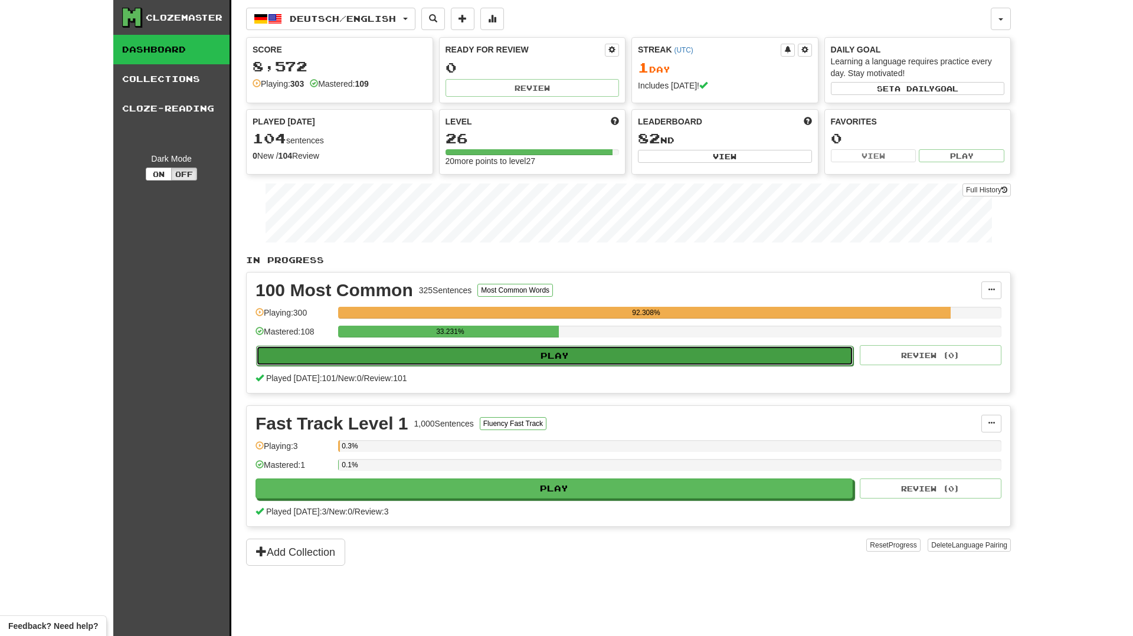
click at [571, 356] on button "Play" at bounding box center [554, 356] width 597 height 20
select select "********"
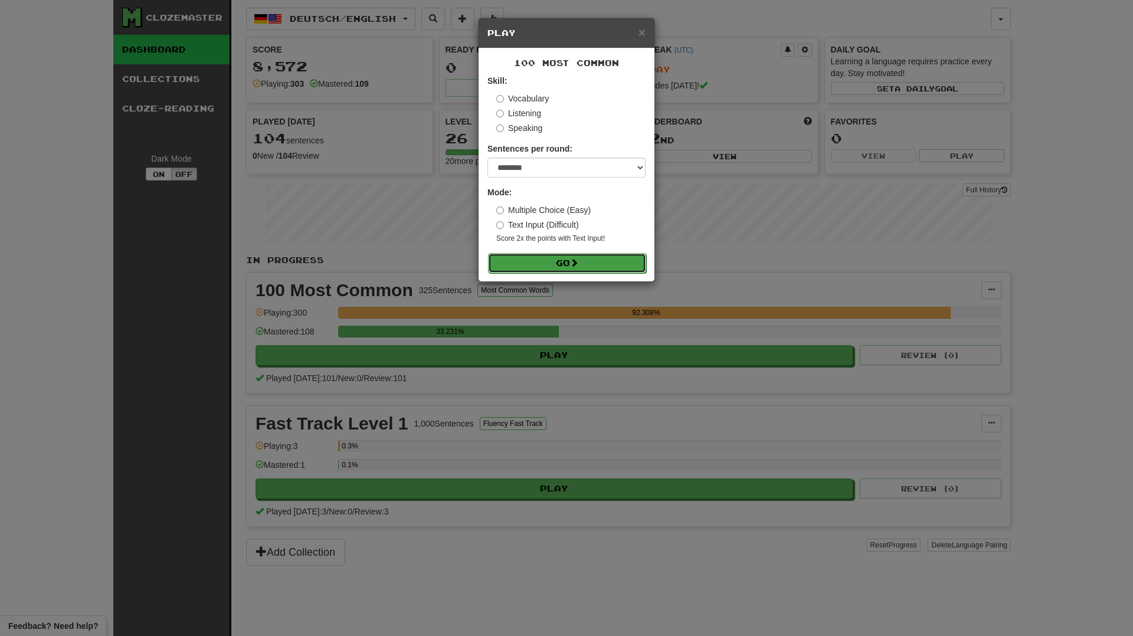
click at [556, 258] on button "Go" at bounding box center [567, 263] width 158 height 20
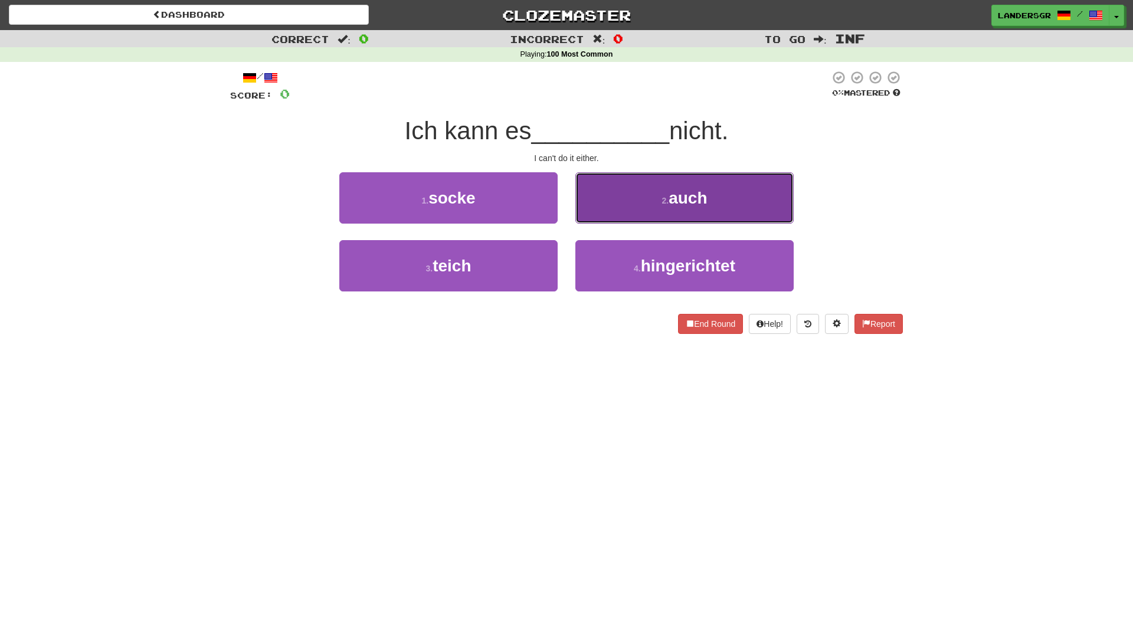
click at [607, 208] on button "2 . auch" at bounding box center [684, 197] width 218 height 51
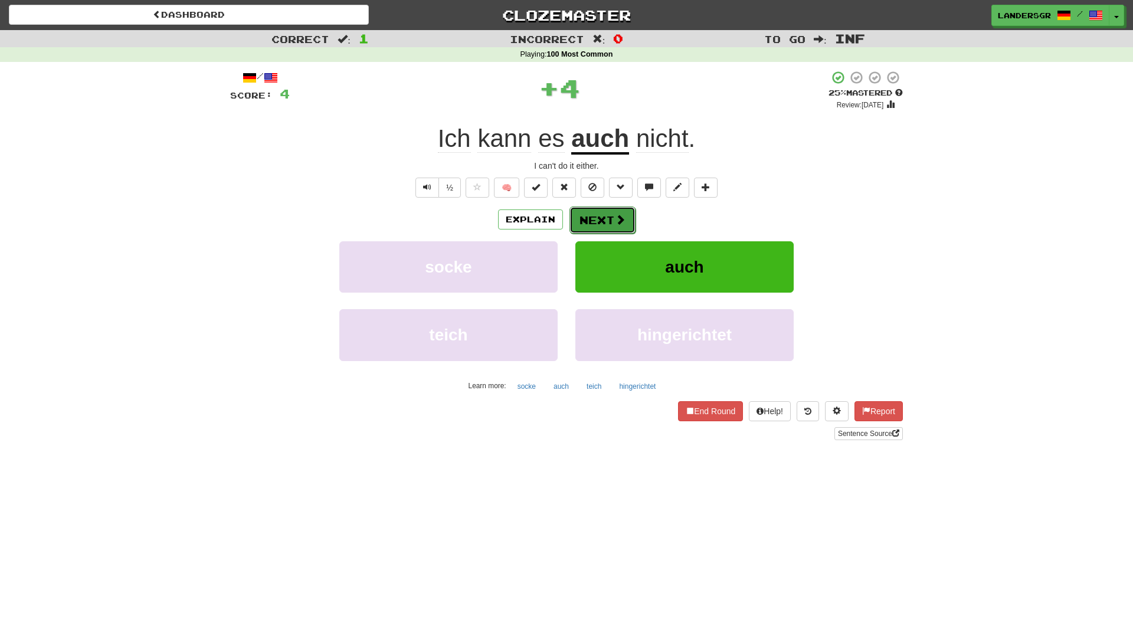
click at [598, 222] on button "Next" at bounding box center [602, 220] width 66 height 27
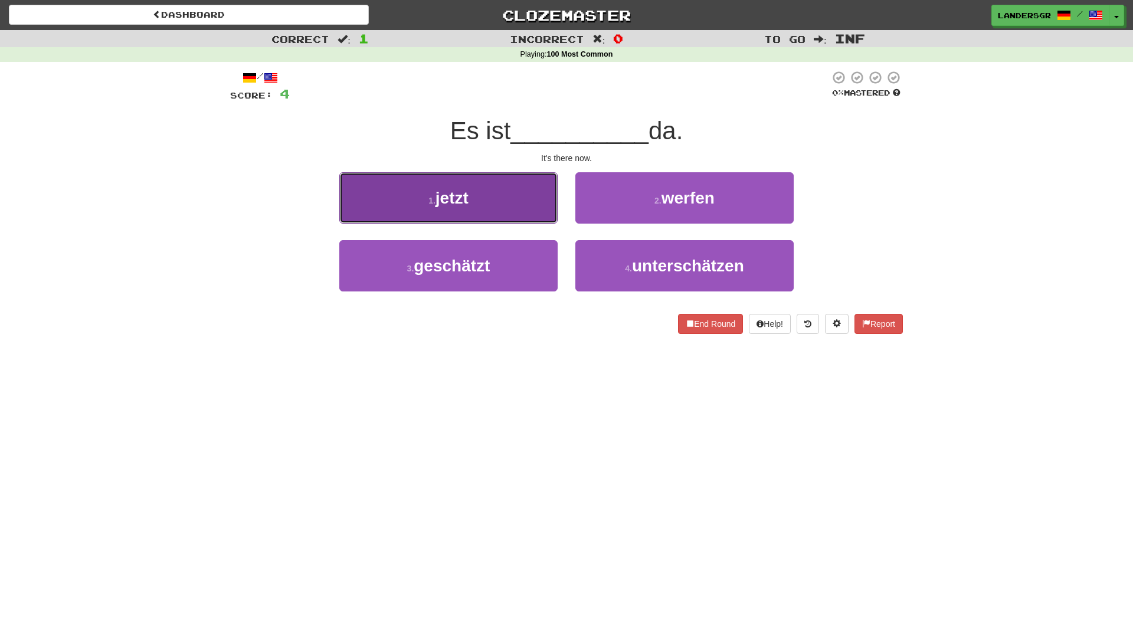
click at [518, 213] on button "1 . jetzt" at bounding box center [448, 197] width 218 height 51
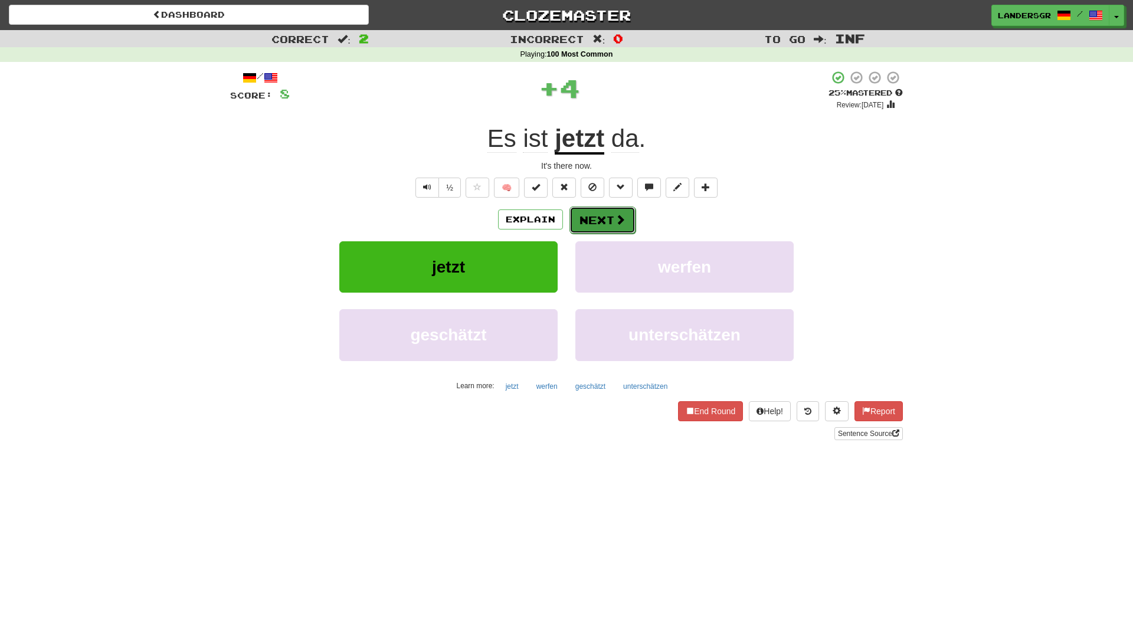
click at [582, 216] on button "Next" at bounding box center [602, 220] width 66 height 27
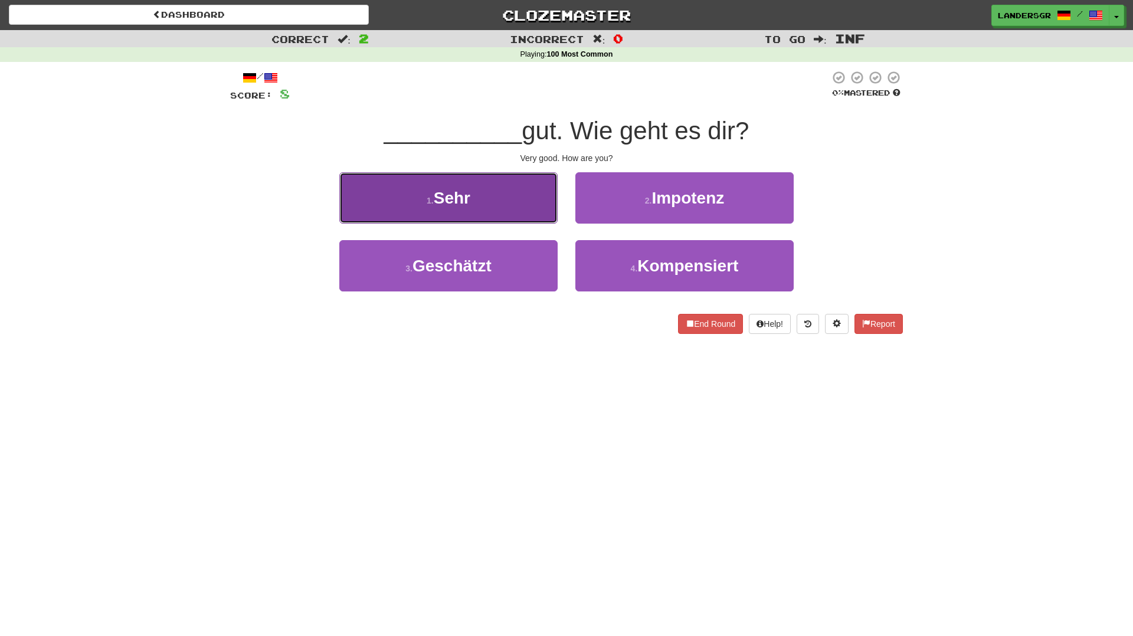
click at [512, 210] on button "1 . Sehr" at bounding box center [448, 197] width 218 height 51
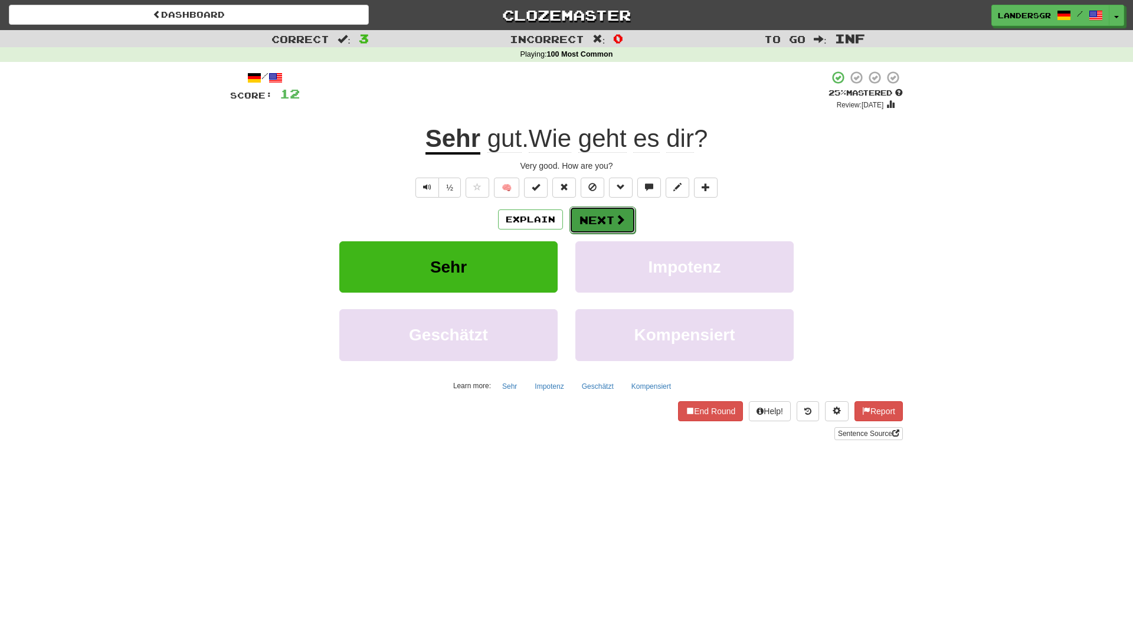
click at [580, 218] on button "Next" at bounding box center [602, 220] width 66 height 27
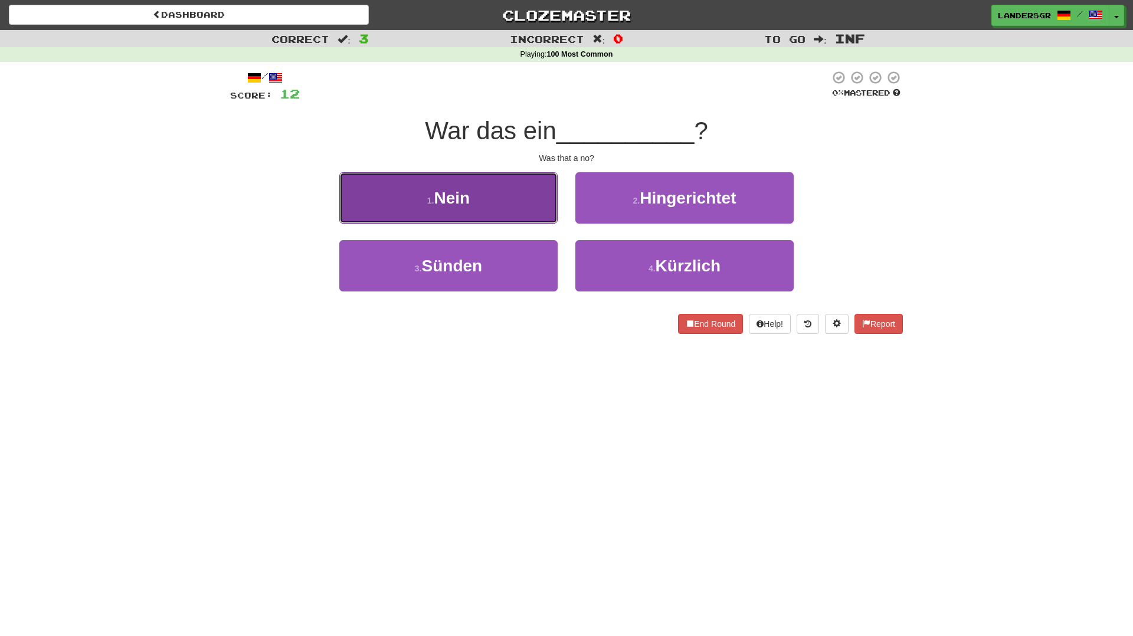
click at [528, 209] on button "1 . Nein" at bounding box center [448, 197] width 218 height 51
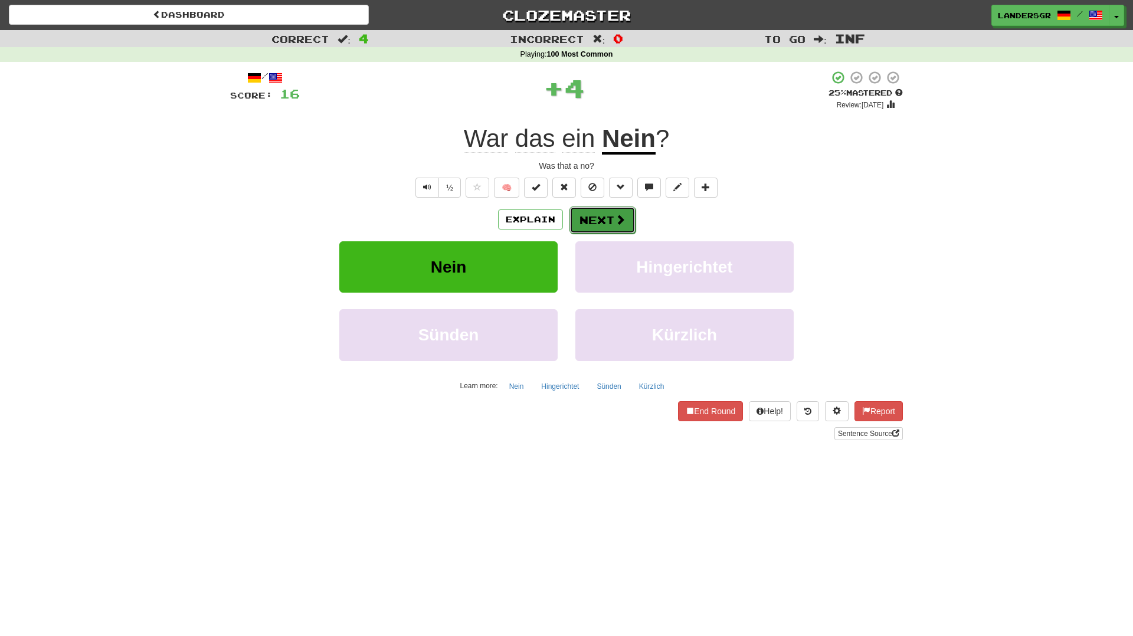
click at [588, 216] on button "Next" at bounding box center [602, 220] width 66 height 27
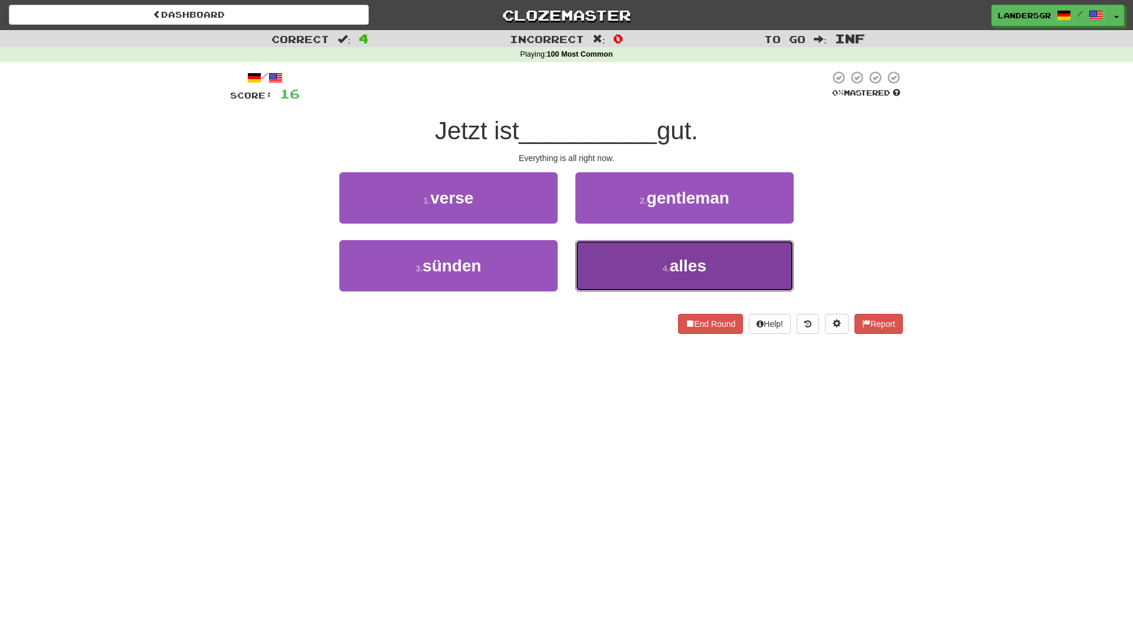
click at [627, 276] on button "4 . alles" at bounding box center [684, 265] width 218 height 51
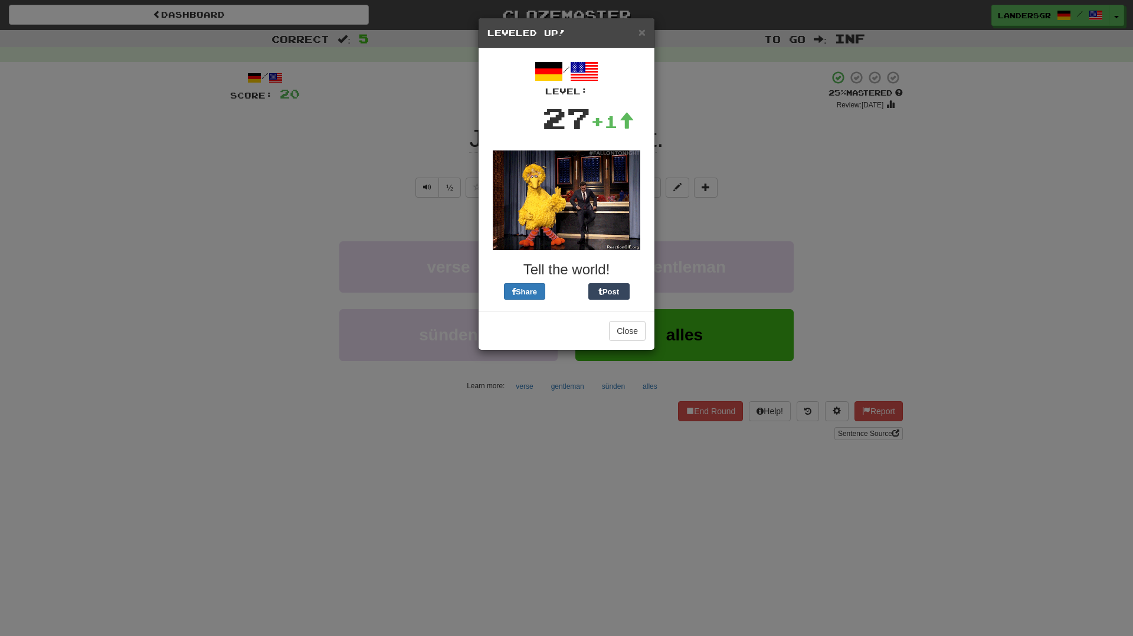
click at [636, 35] on h5 "Leveled Up!" at bounding box center [566, 33] width 158 height 12
click at [640, 34] on span "×" at bounding box center [642, 32] width 7 height 14
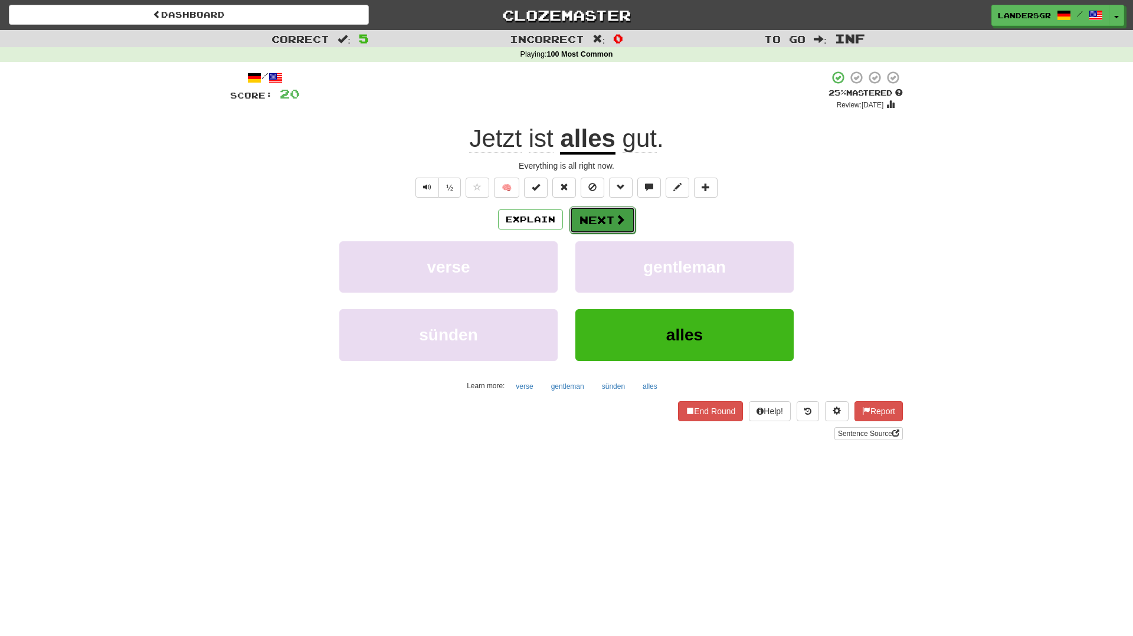
click at [605, 219] on button "Next" at bounding box center [602, 220] width 66 height 27
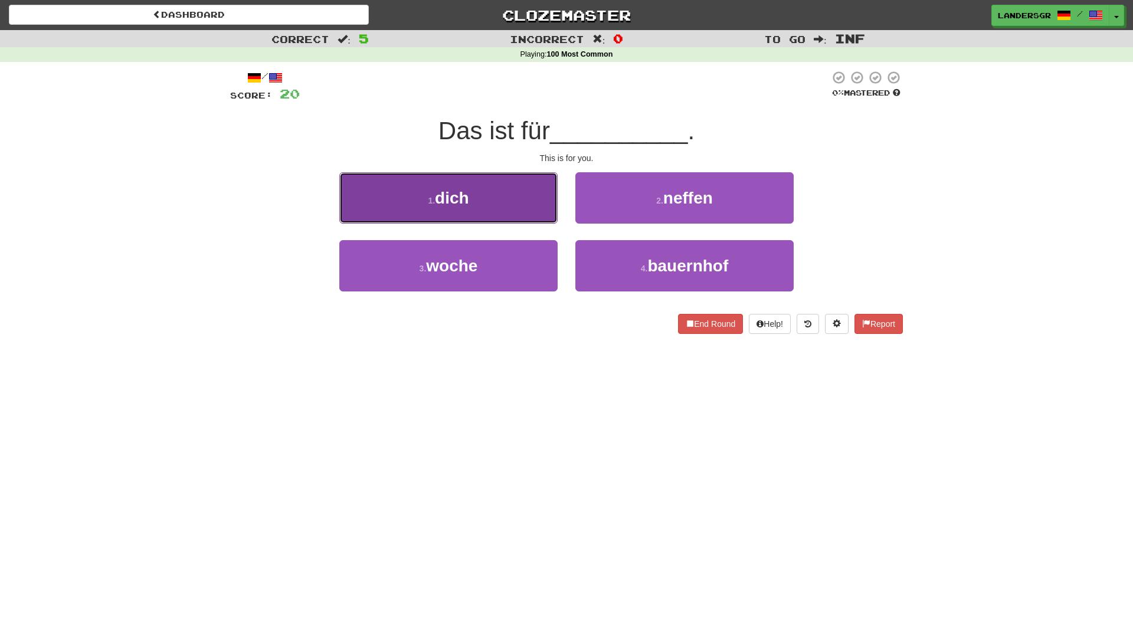
click at [544, 209] on button "1 . dich" at bounding box center [448, 197] width 218 height 51
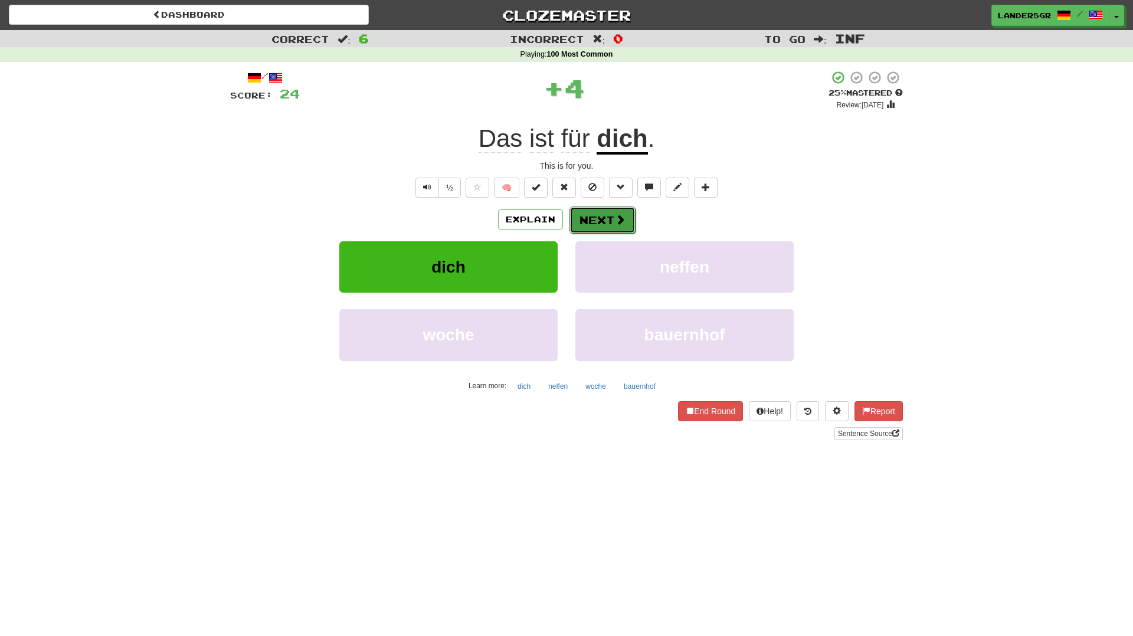
click at [604, 209] on button "Next" at bounding box center [602, 220] width 66 height 27
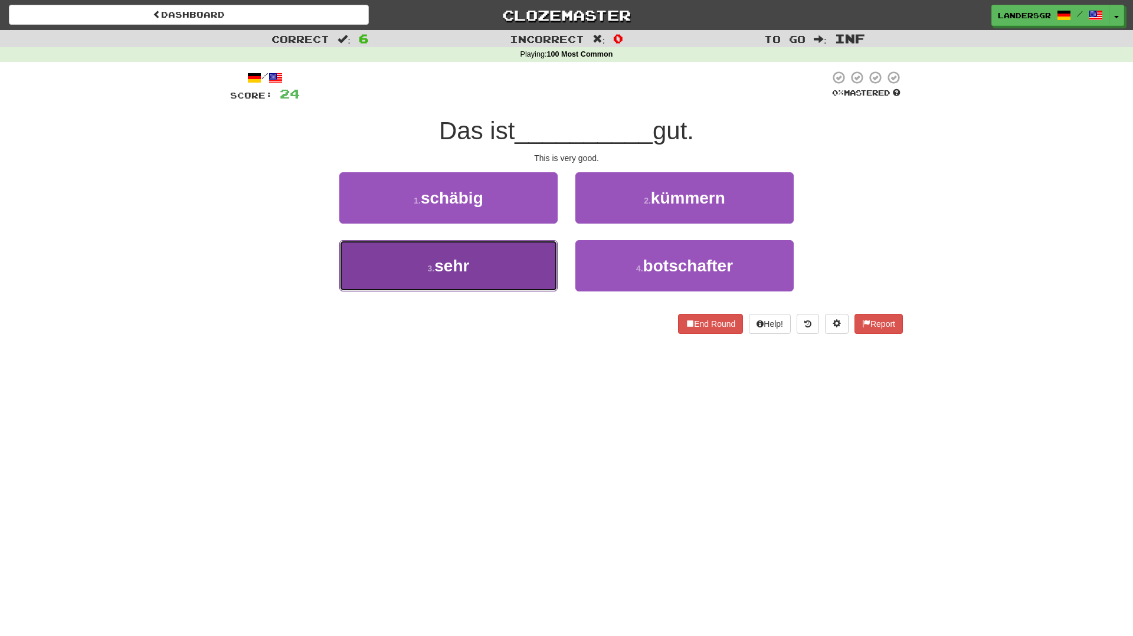
click at [534, 250] on button "3 . sehr" at bounding box center [448, 265] width 218 height 51
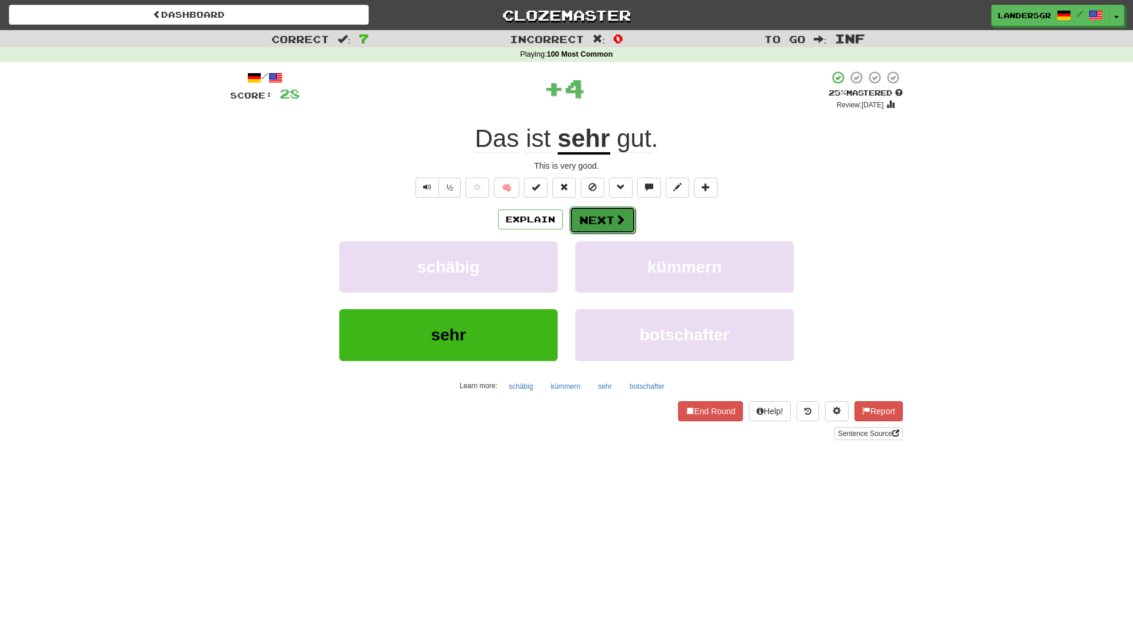
click at [596, 217] on button "Next" at bounding box center [602, 220] width 66 height 27
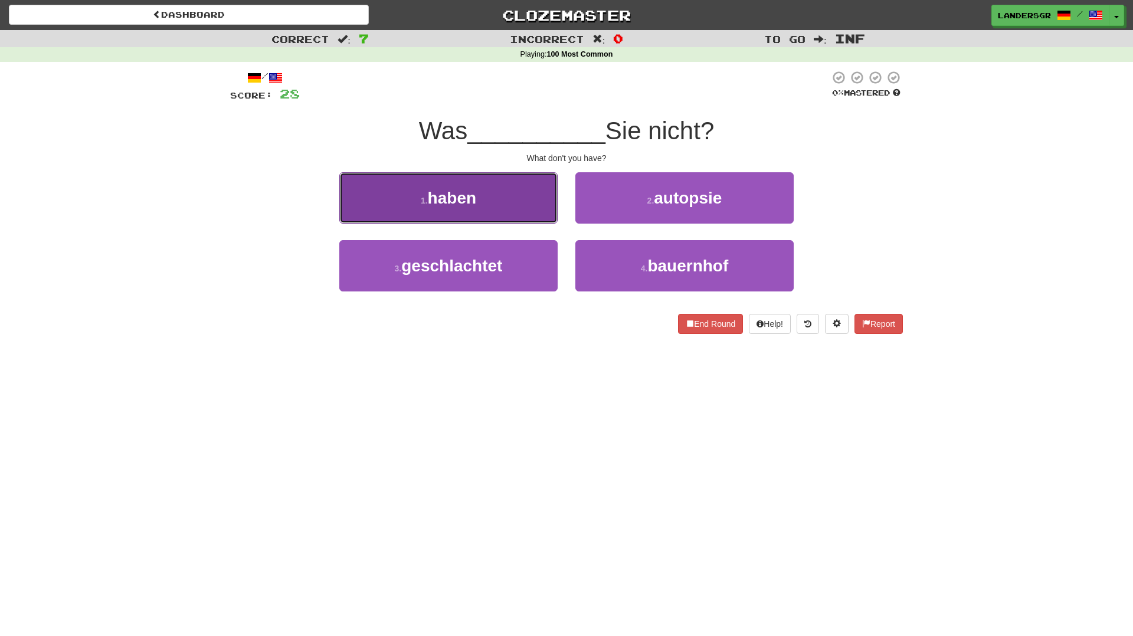
click at [544, 198] on button "1 . haben" at bounding box center [448, 197] width 218 height 51
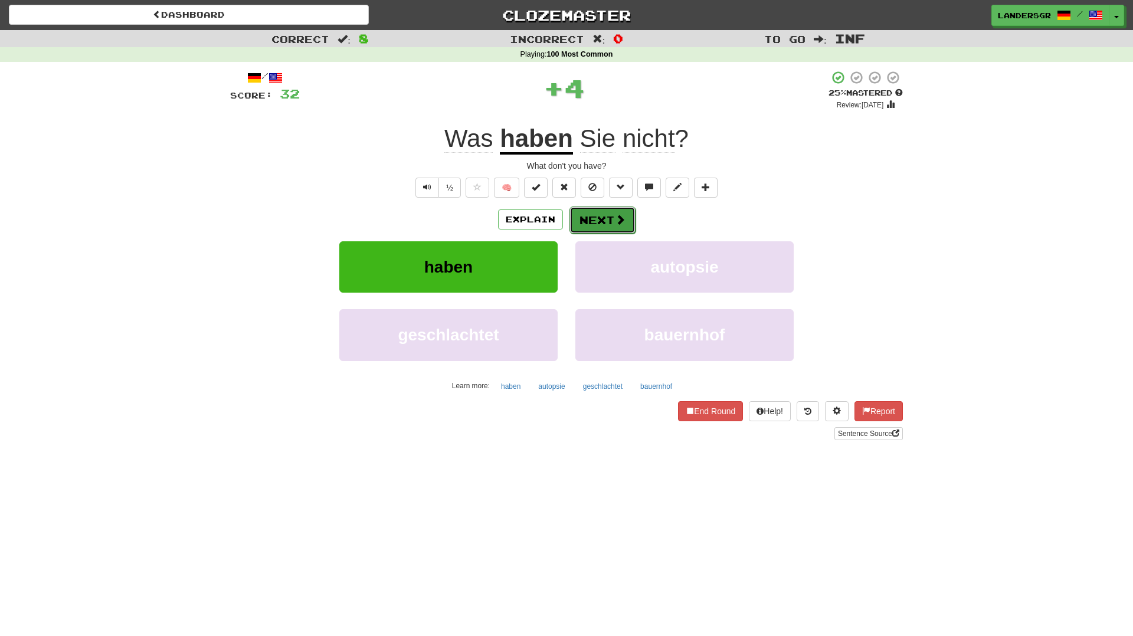
click at [590, 217] on button "Next" at bounding box center [602, 220] width 66 height 27
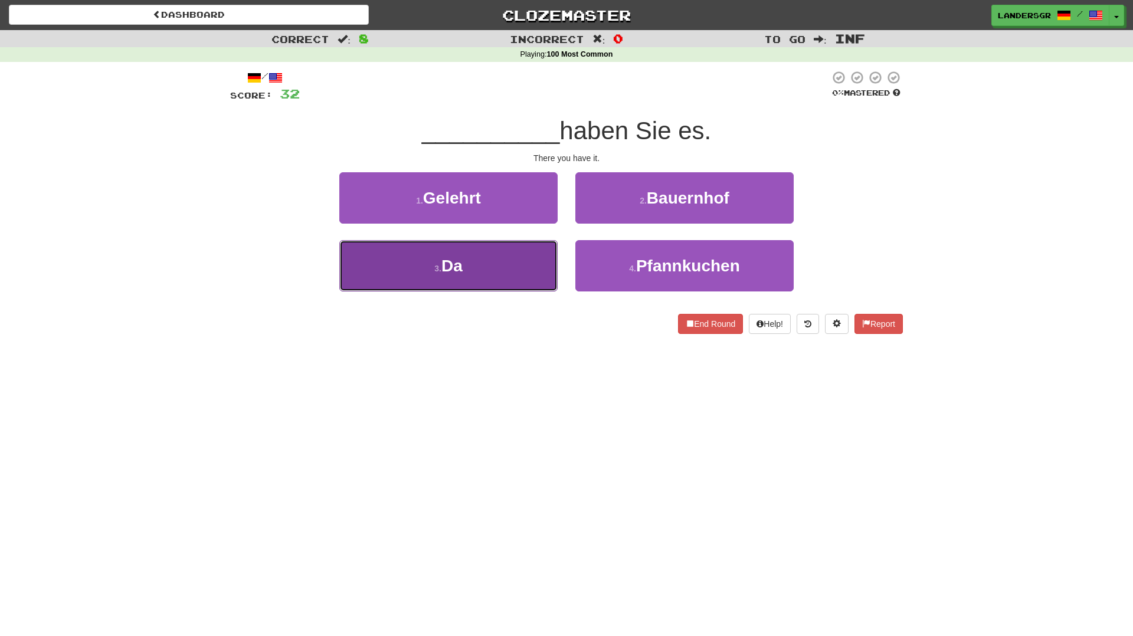
click at [528, 245] on button "3 . Da" at bounding box center [448, 265] width 218 height 51
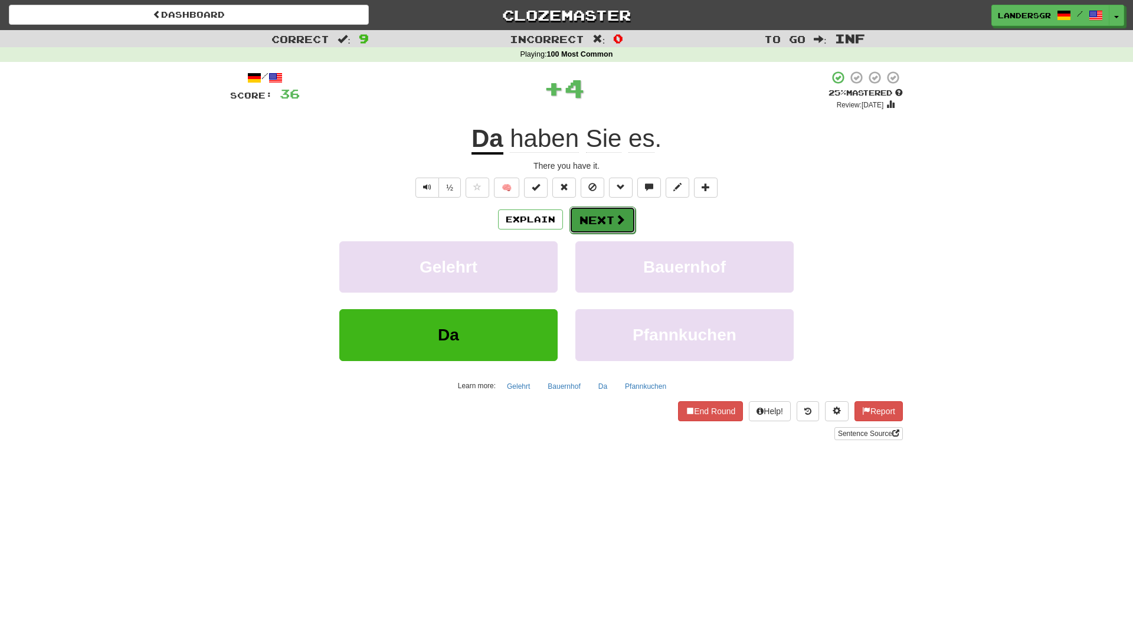
click at [610, 215] on button "Next" at bounding box center [602, 220] width 66 height 27
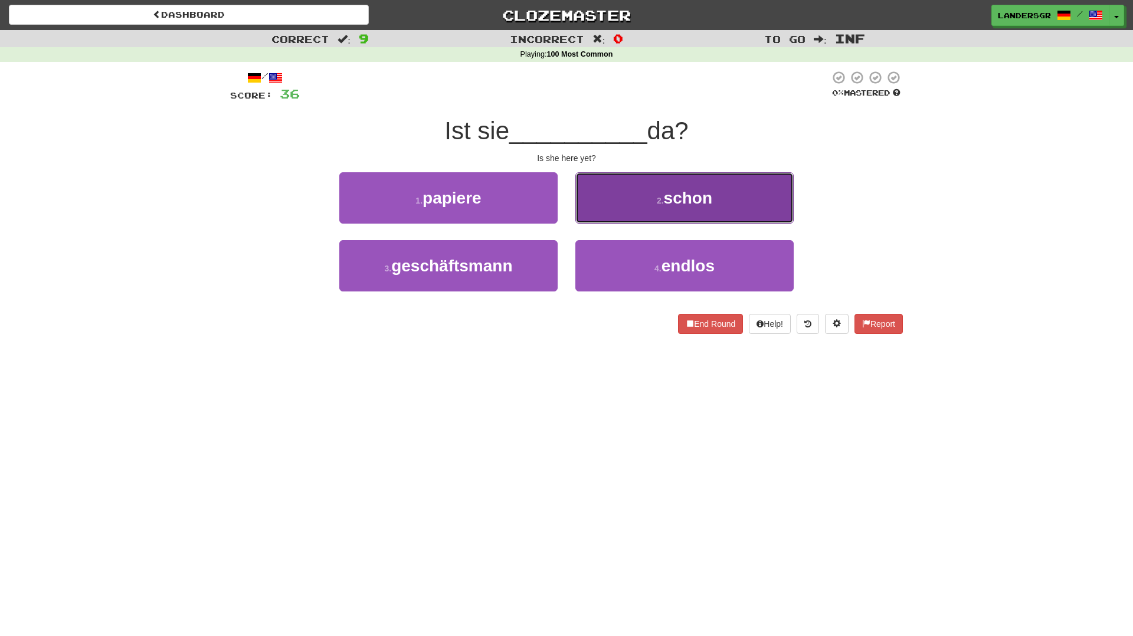
click at [607, 217] on button "2 . schon" at bounding box center [684, 197] width 218 height 51
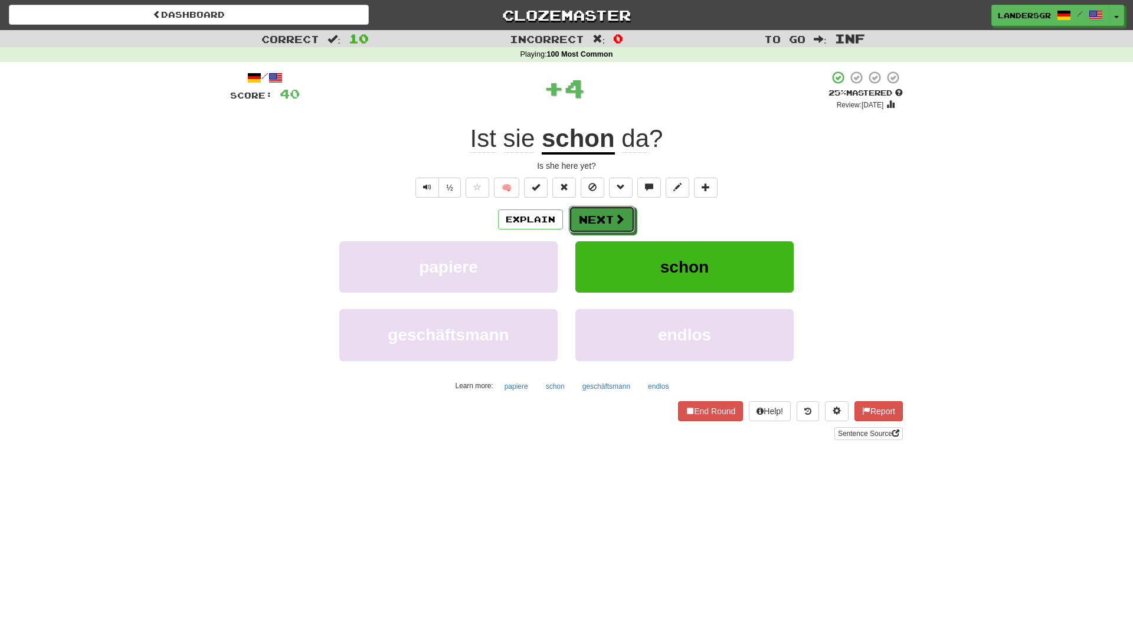
click at [607, 217] on button "Next" at bounding box center [602, 219] width 66 height 27
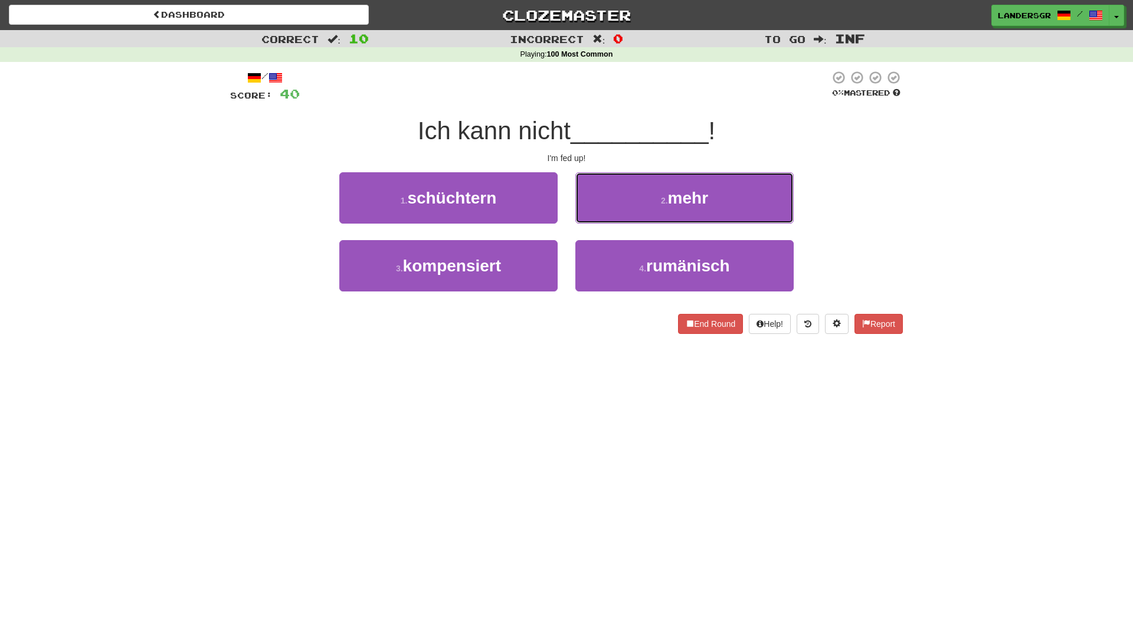
click at [607, 217] on button "2 . mehr" at bounding box center [684, 197] width 218 height 51
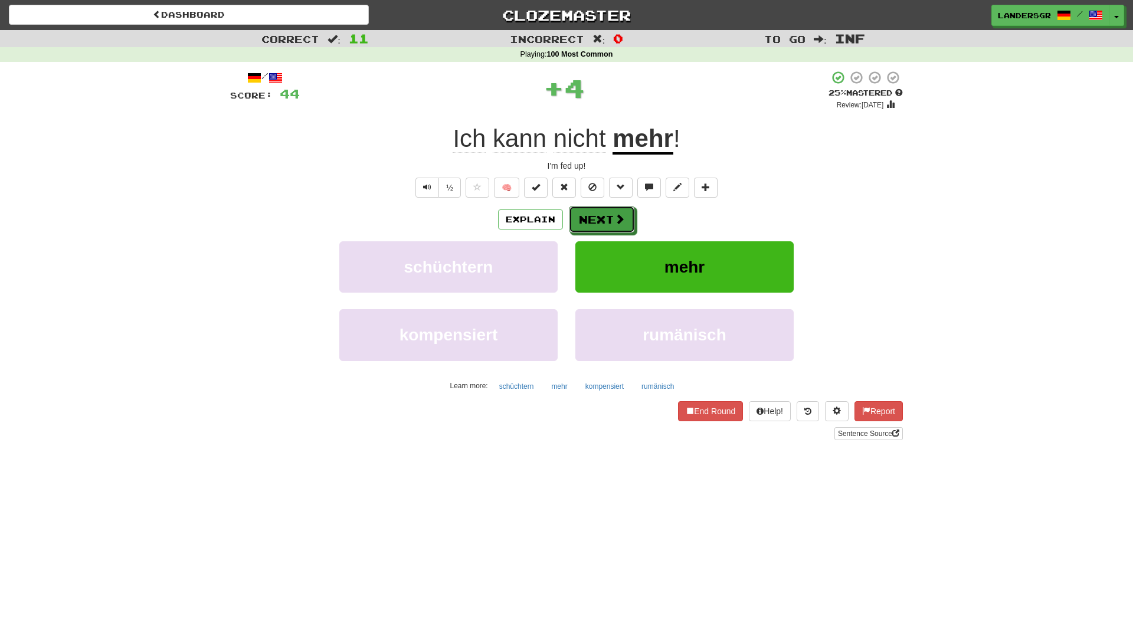
click at [607, 217] on button "Next" at bounding box center [602, 219] width 66 height 27
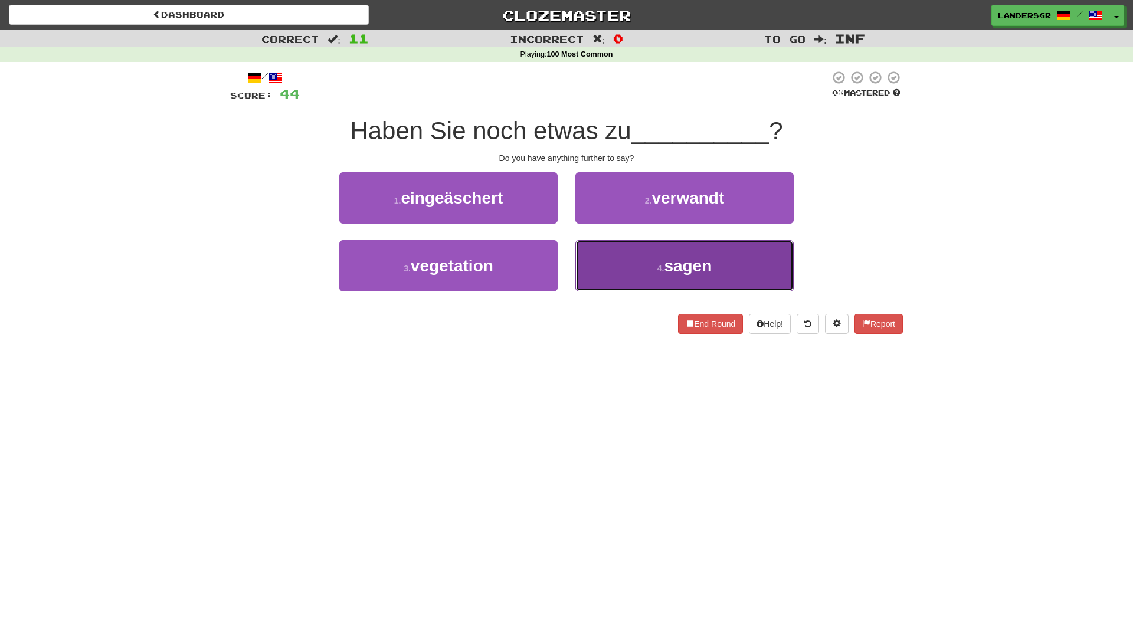
click at [613, 263] on button "4 . sagen" at bounding box center [684, 265] width 218 height 51
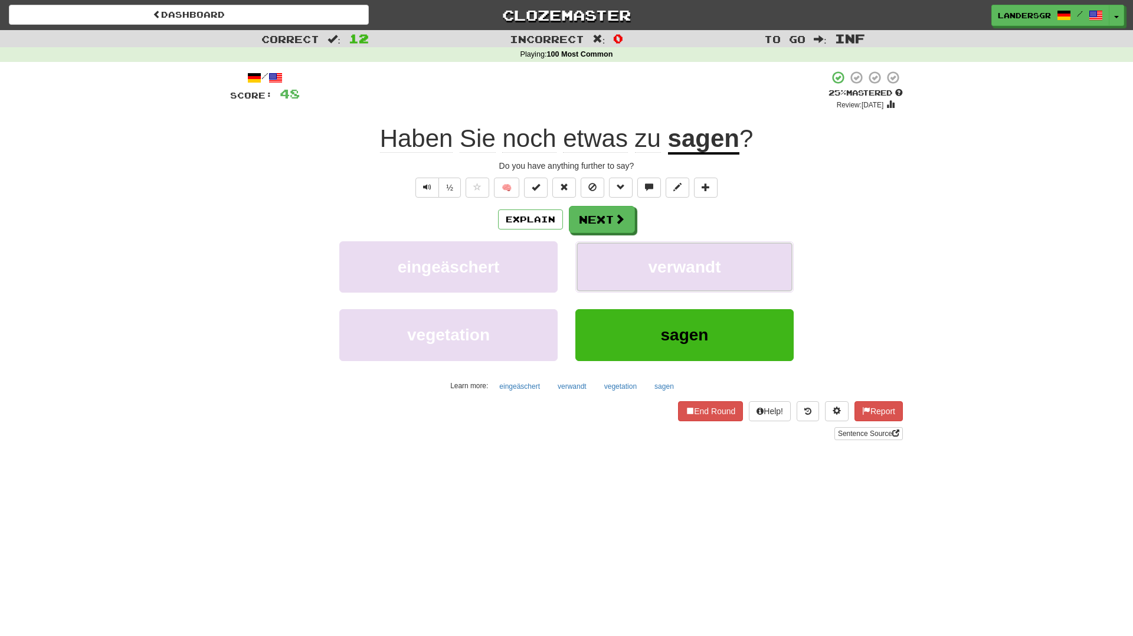
click at [613, 263] on button "verwandt" at bounding box center [684, 266] width 218 height 51
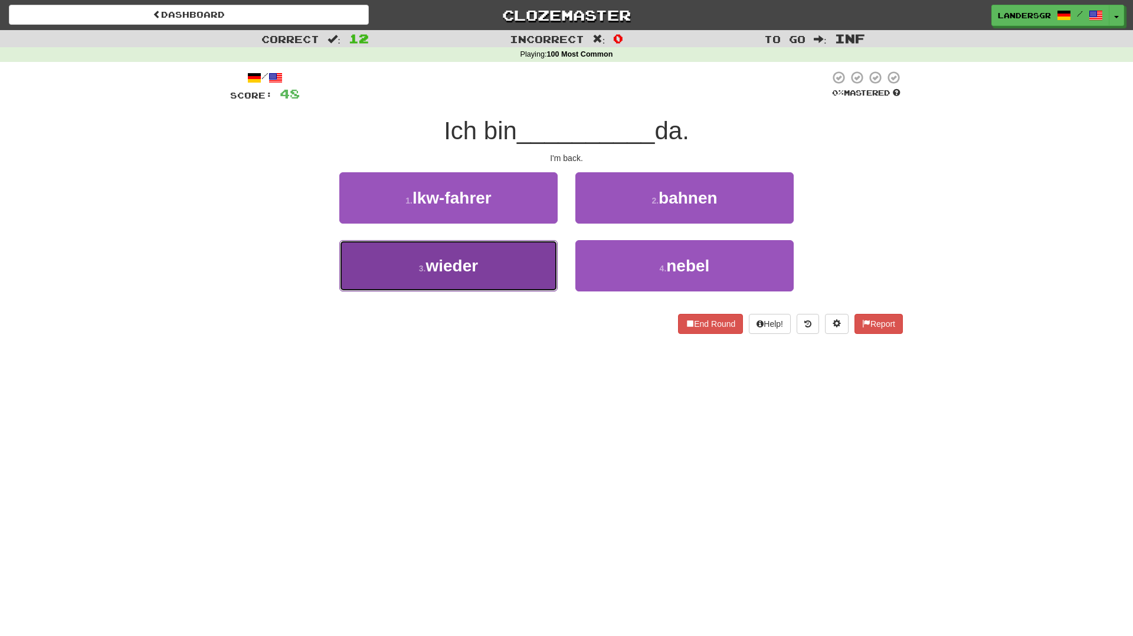
click at [526, 270] on button "3 . wieder" at bounding box center [448, 265] width 218 height 51
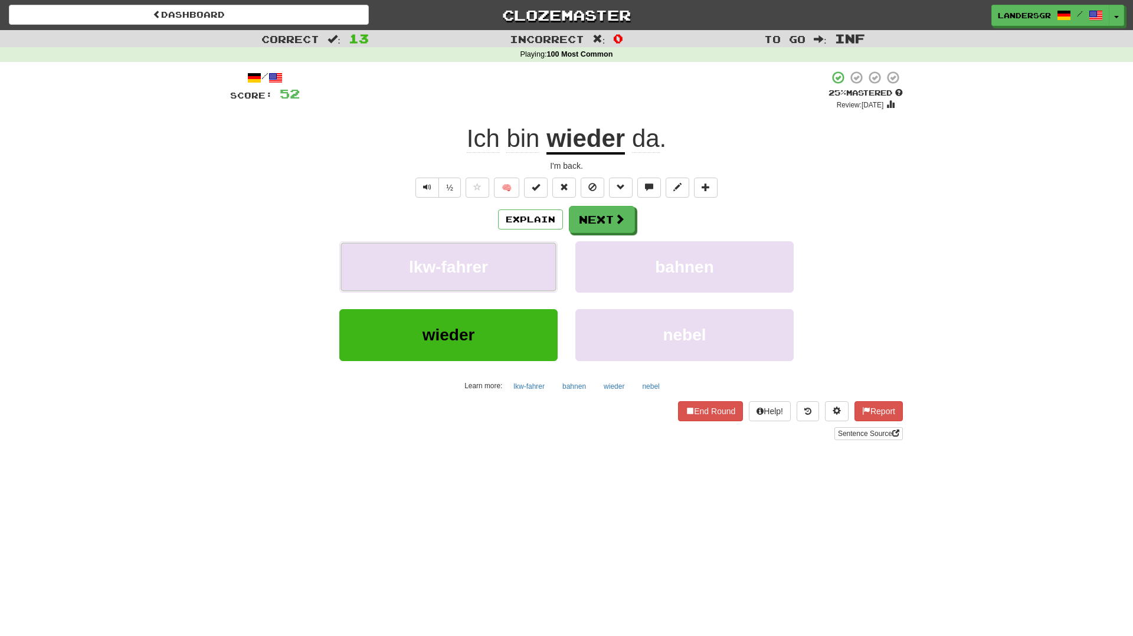
click at [526, 270] on button "lkw-fahrer" at bounding box center [448, 266] width 218 height 51
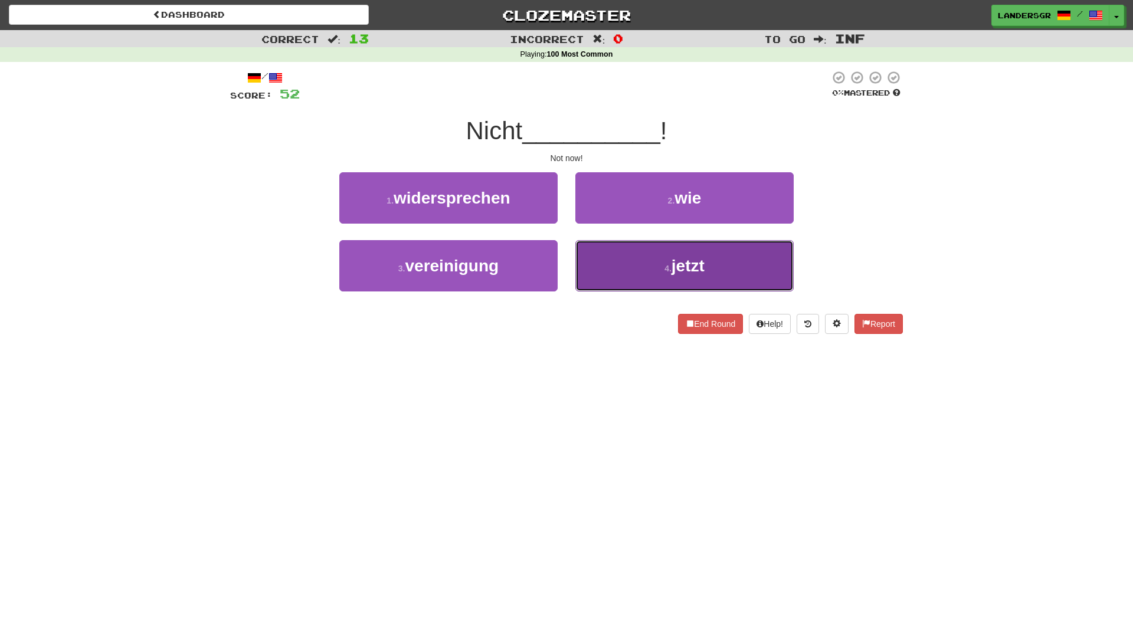
click at [663, 257] on button "4 . jetzt" at bounding box center [684, 265] width 218 height 51
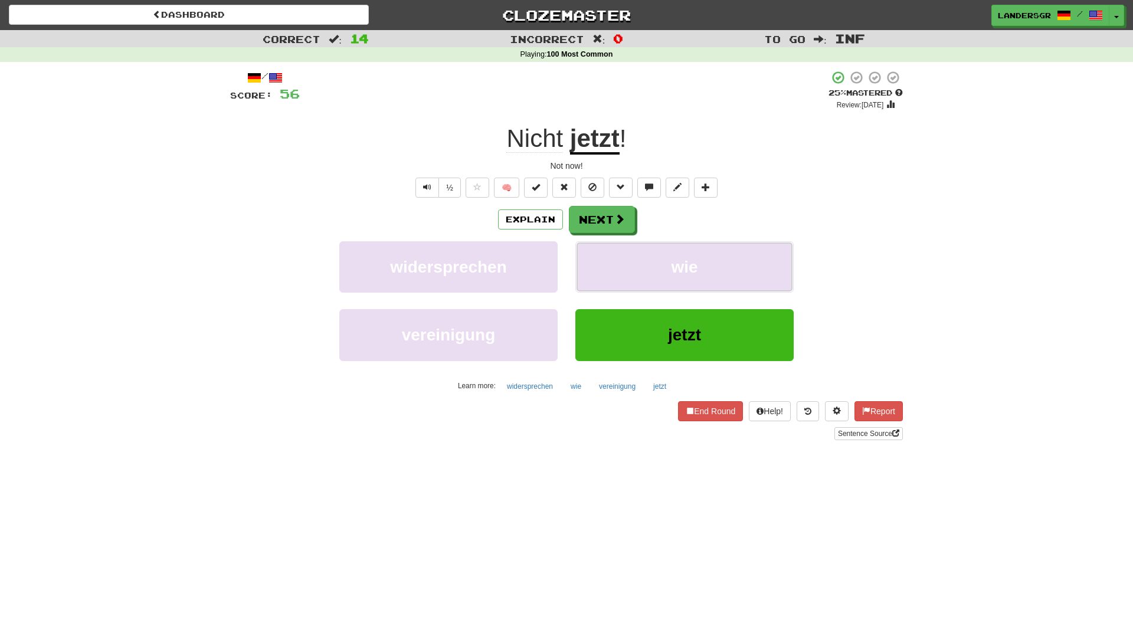
click at [663, 257] on button "wie" at bounding box center [684, 266] width 218 height 51
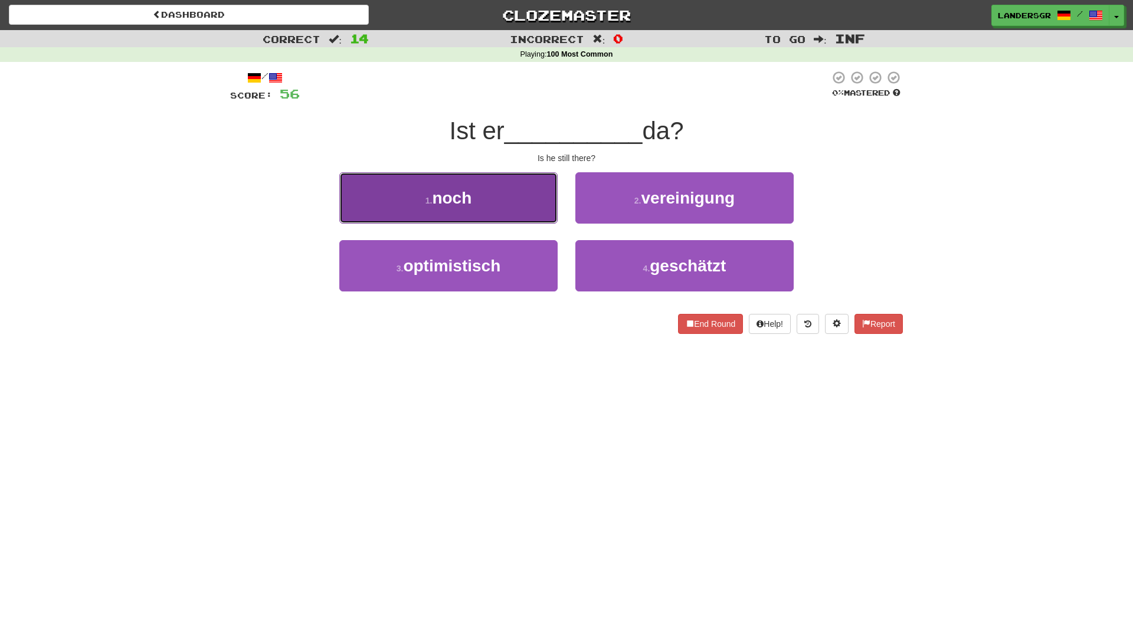
click at [459, 205] on span "noch" at bounding box center [452, 198] width 40 height 18
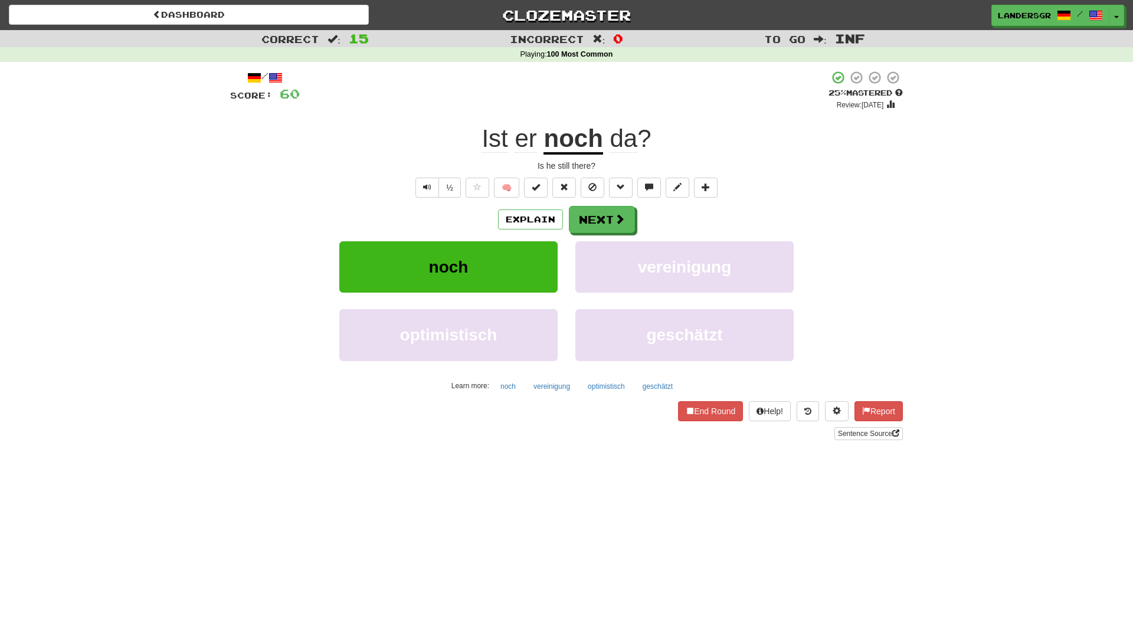
click at [483, 96] on div "+ 4" at bounding box center [564, 90] width 529 height 40
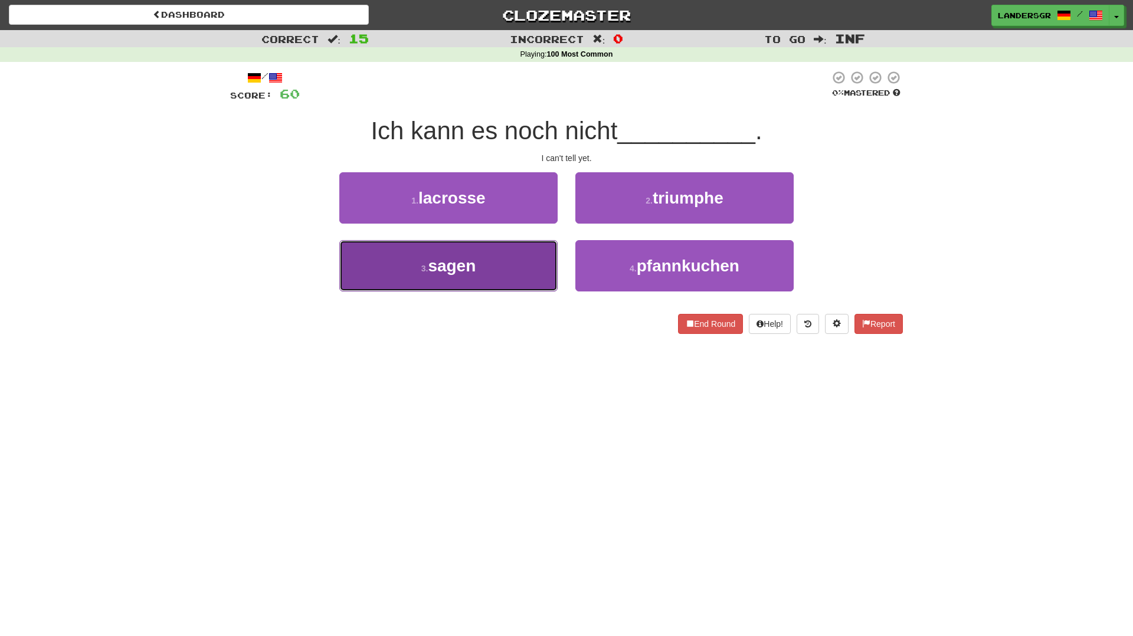
click at [491, 284] on button "3 . sagen" at bounding box center [448, 265] width 218 height 51
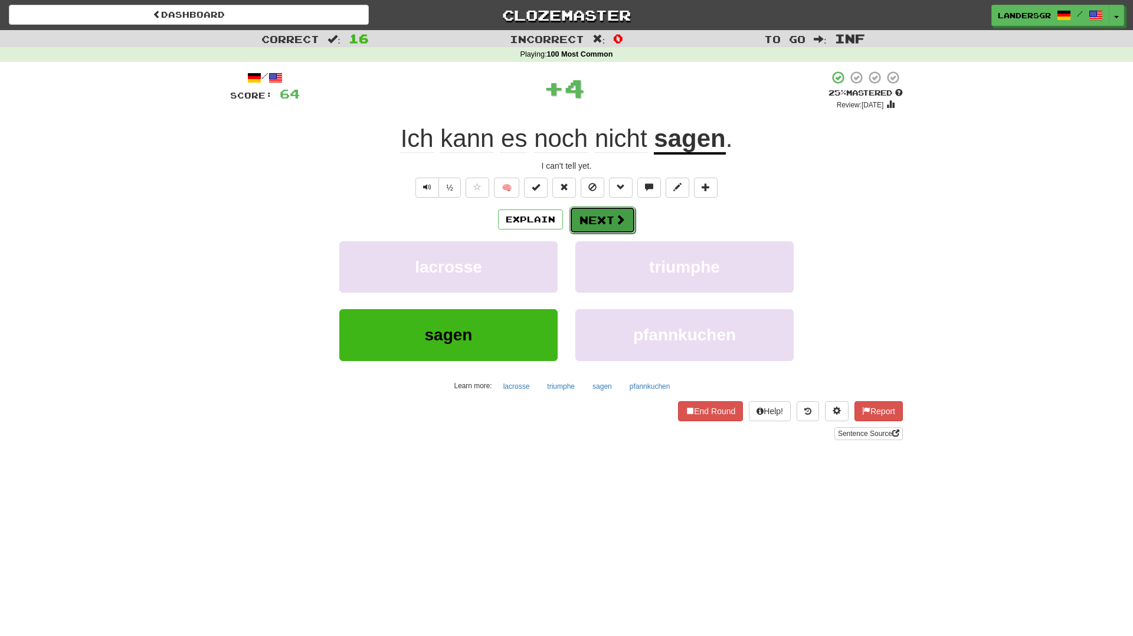
click at [599, 228] on button "Next" at bounding box center [602, 220] width 66 height 27
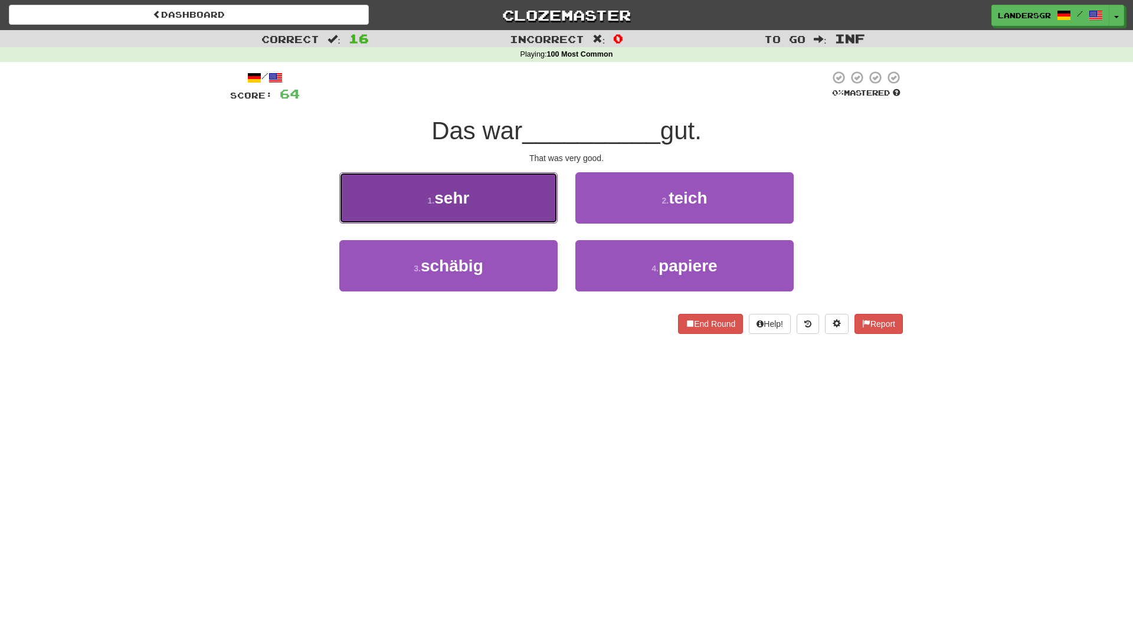
click at [502, 207] on button "1 . sehr" at bounding box center [448, 197] width 218 height 51
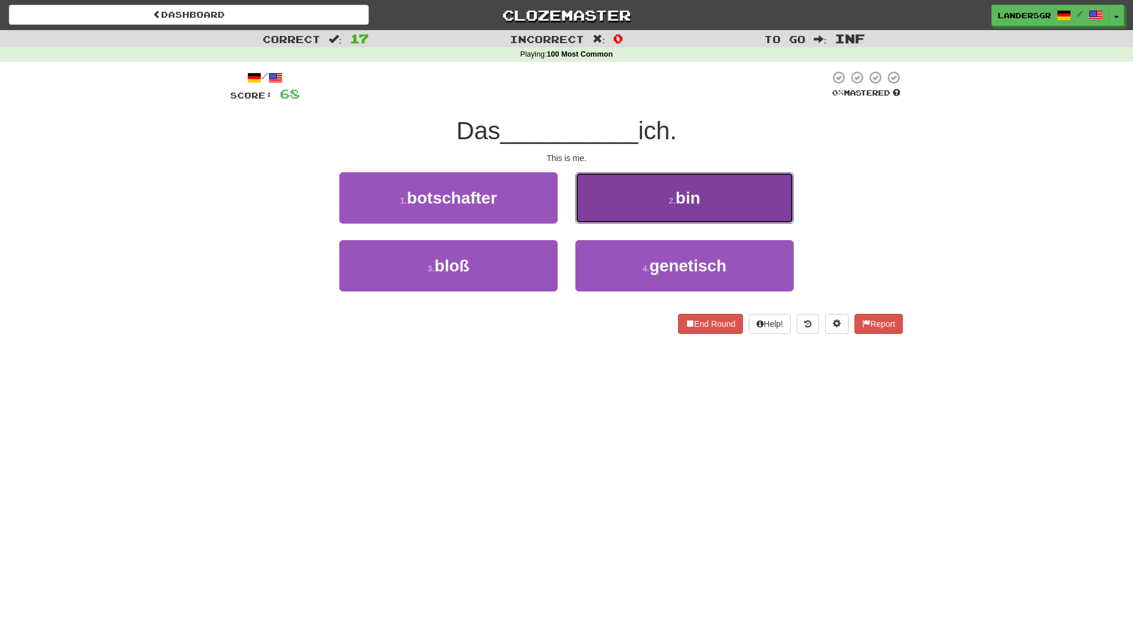
click at [682, 181] on button "2 . bin" at bounding box center [684, 197] width 218 height 51
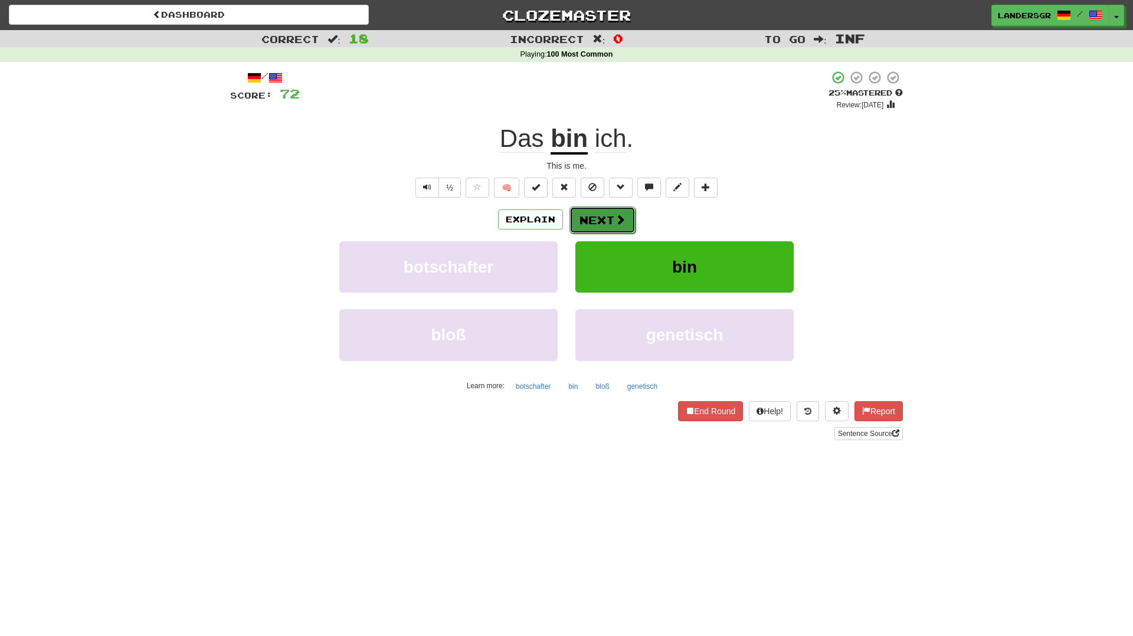
click at [615, 225] on span at bounding box center [620, 219] width 11 height 11
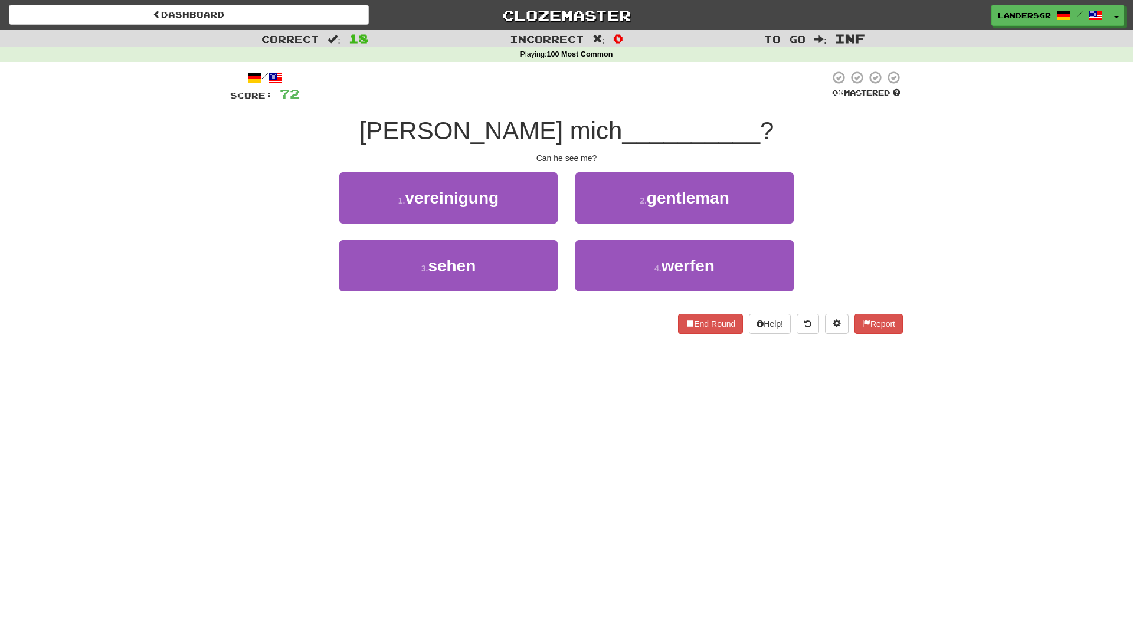
click at [492, 293] on div "3 . sehen" at bounding box center [448, 274] width 236 height 68
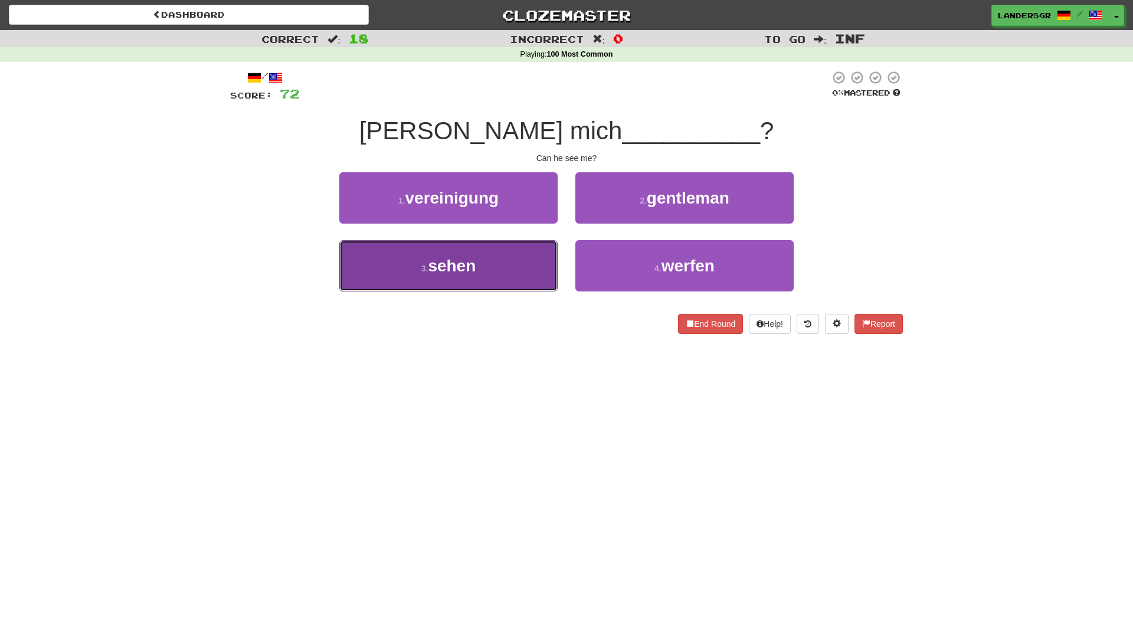
click at [493, 290] on button "3 . sehen" at bounding box center [448, 265] width 218 height 51
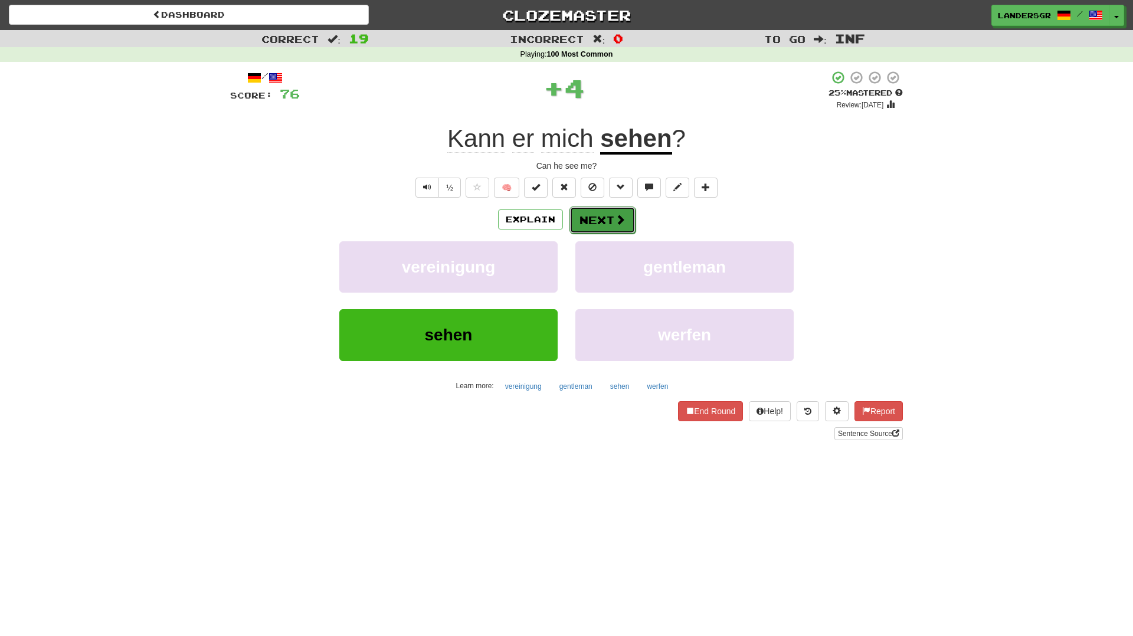
click at [590, 227] on button "Next" at bounding box center [602, 220] width 66 height 27
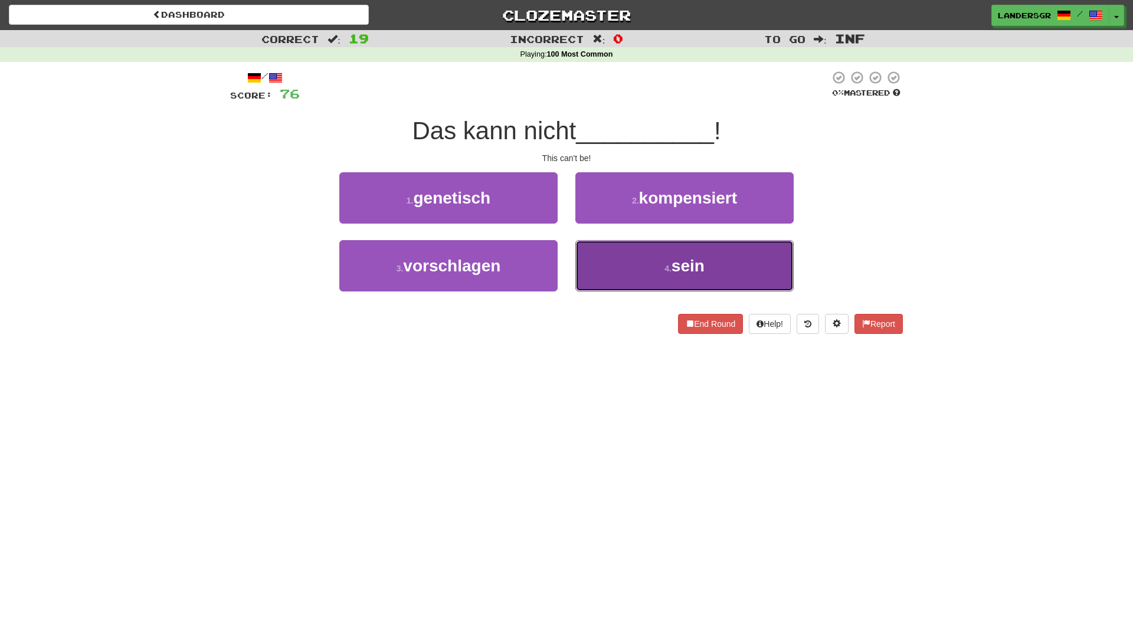
click at [611, 265] on button "4 . sein" at bounding box center [684, 265] width 218 height 51
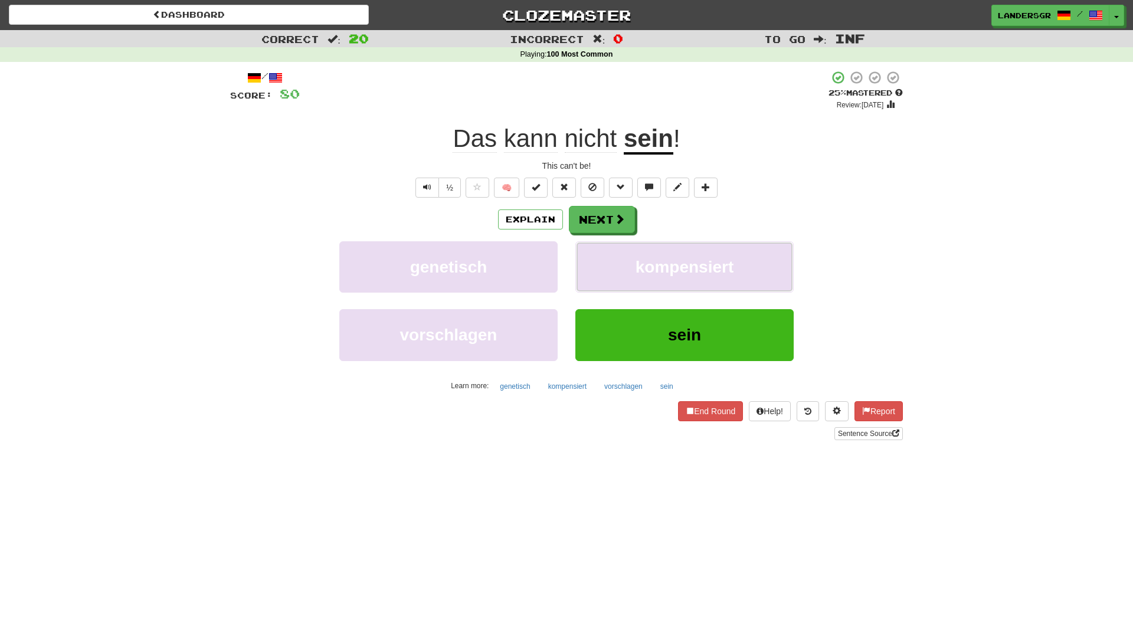
click at [611, 265] on button "kompensiert" at bounding box center [684, 266] width 218 height 51
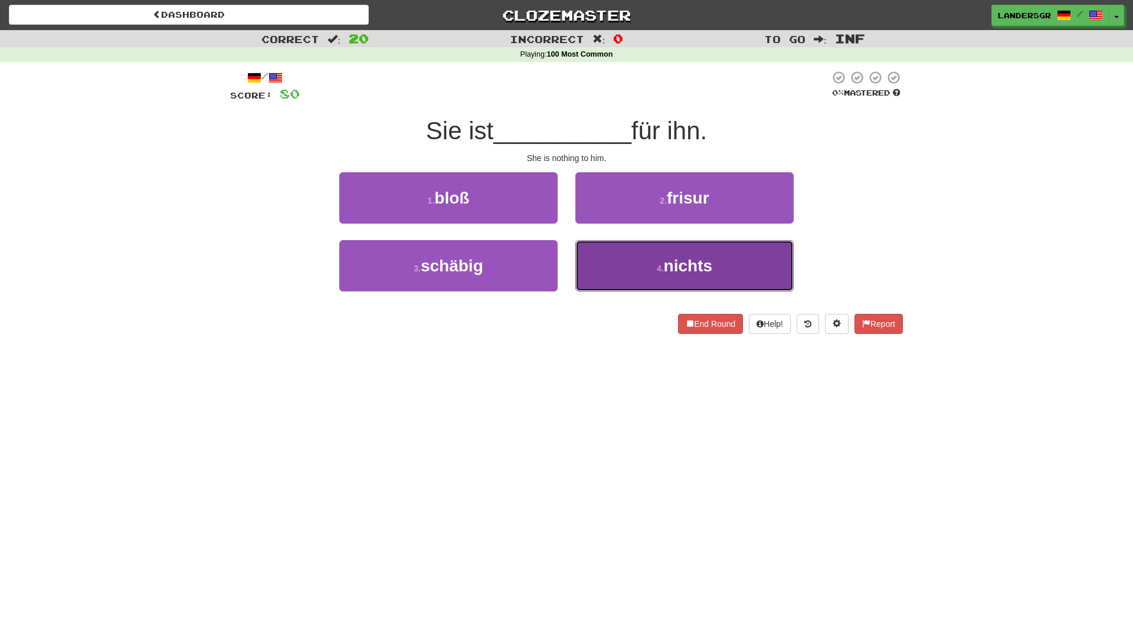
click at [597, 257] on button "4 . nichts" at bounding box center [684, 265] width 218 height 51
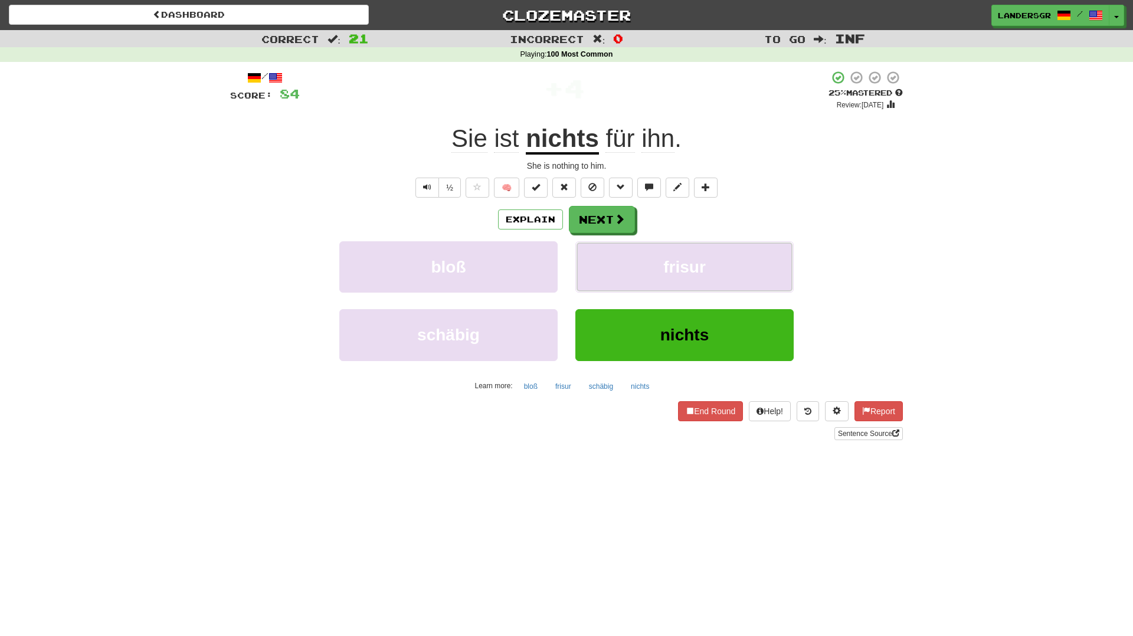
click at [597, 257] on button "frisur" at bounding box center [684, 266] width 218 height 51
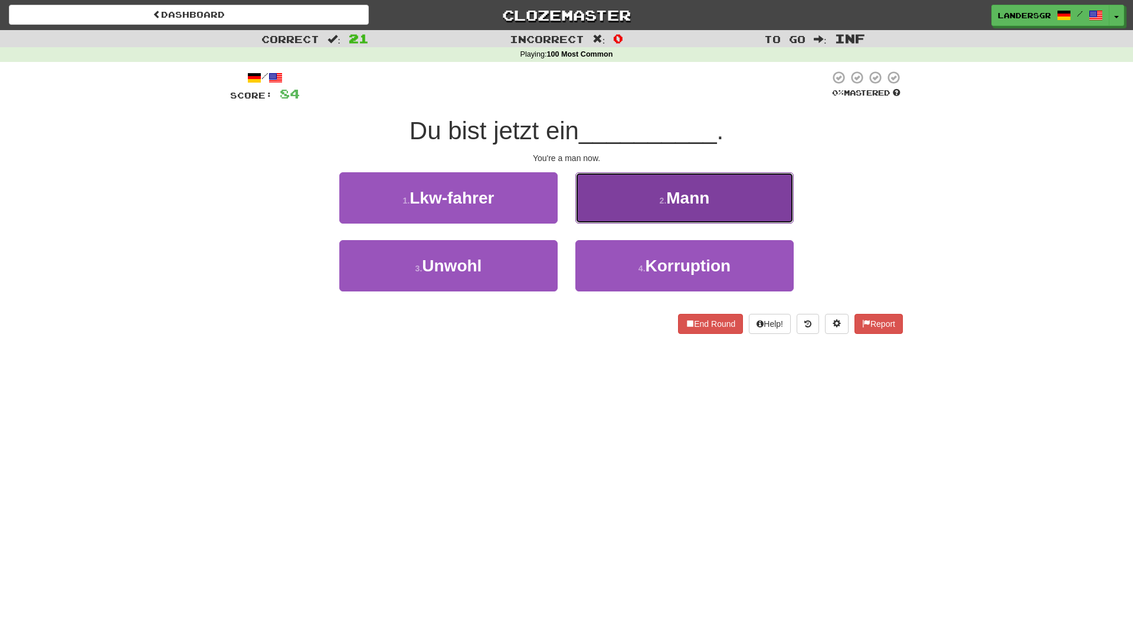
click at [608, 204] on button "2 . Mann" at bounding box center [684, 197] width 218 height 51
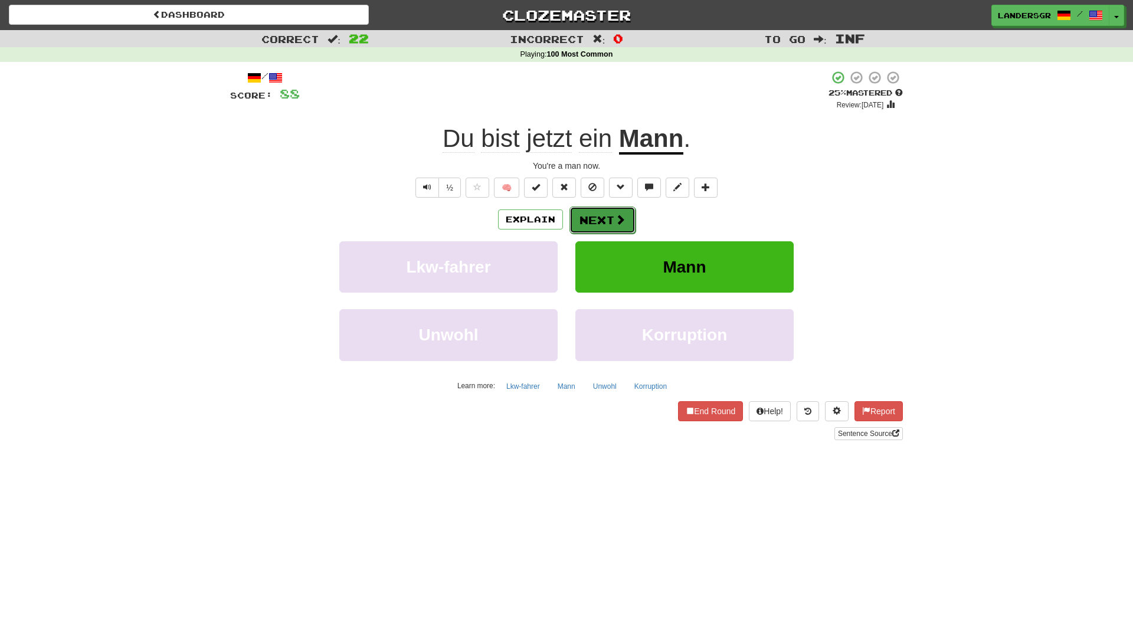
click at [611, 222] on button "Next" at bounding box center [602, 220] width 66 height 27
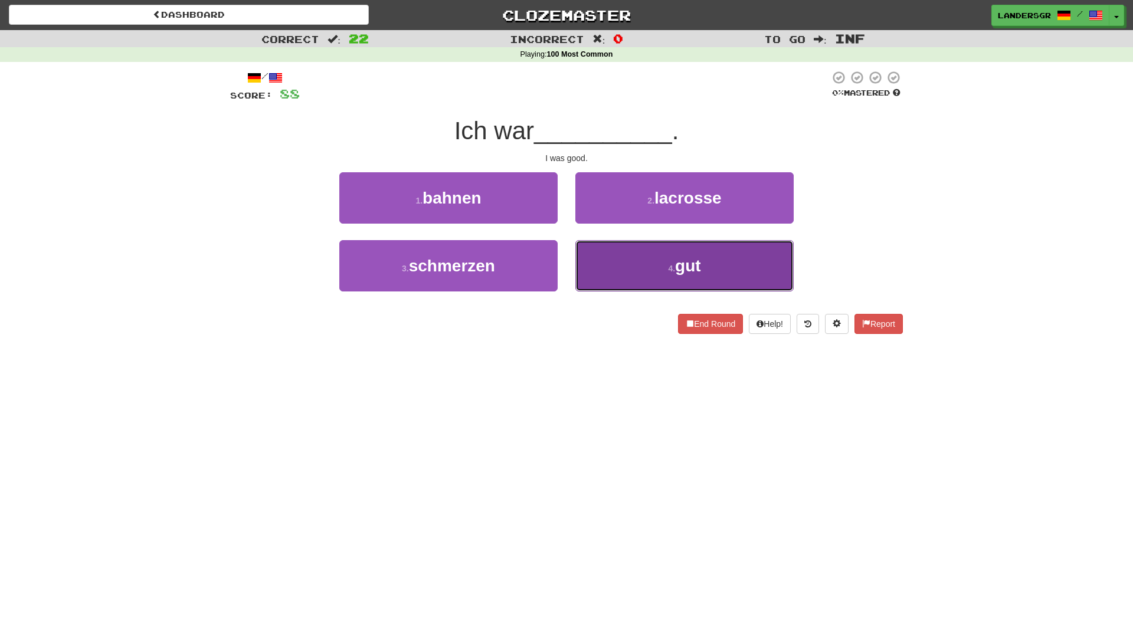
click at [611, 252] on button "4 . gut" at bounding box center [684, 265] width 218 height 51
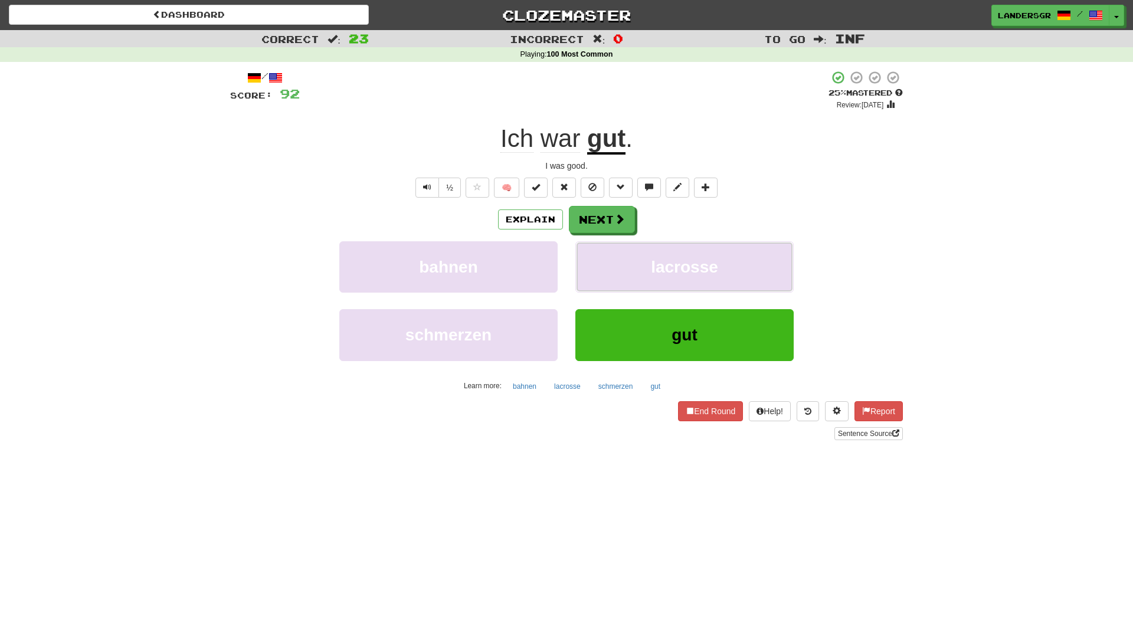
click at [611, 252] on button "lacrosse" at bounding box center [684, 266] width 218 height 51
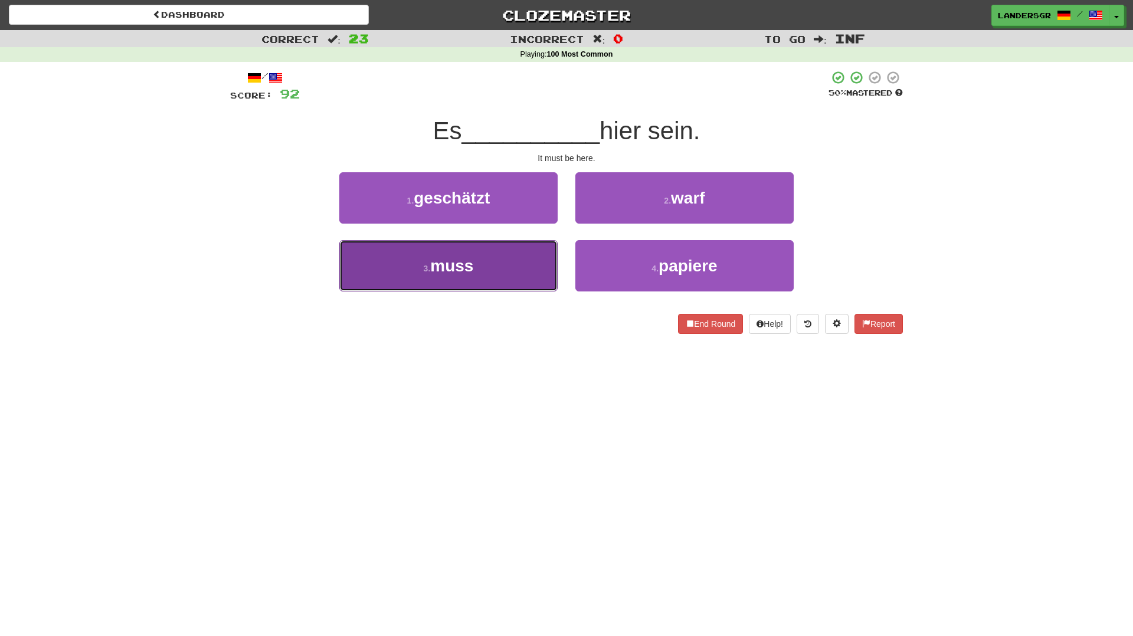
click at [521, 276] on button "3 . muss" at bounding box center [448, 265] width 218 height 51
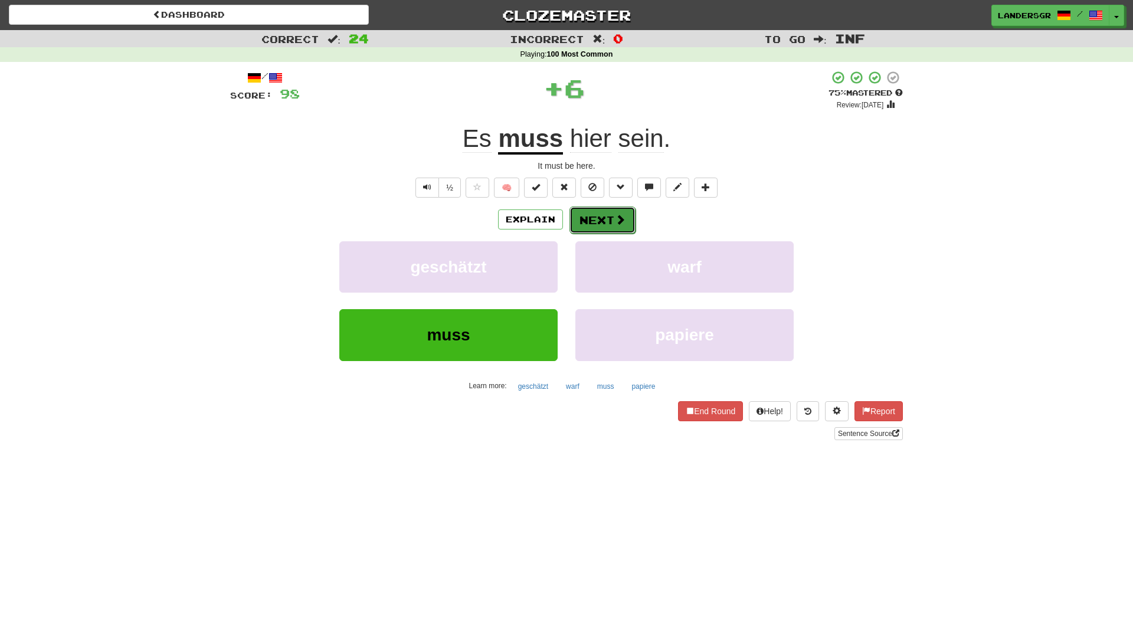
click at [590, 217] on button "Next" at bounding box center [602, 220] width 66 height 27
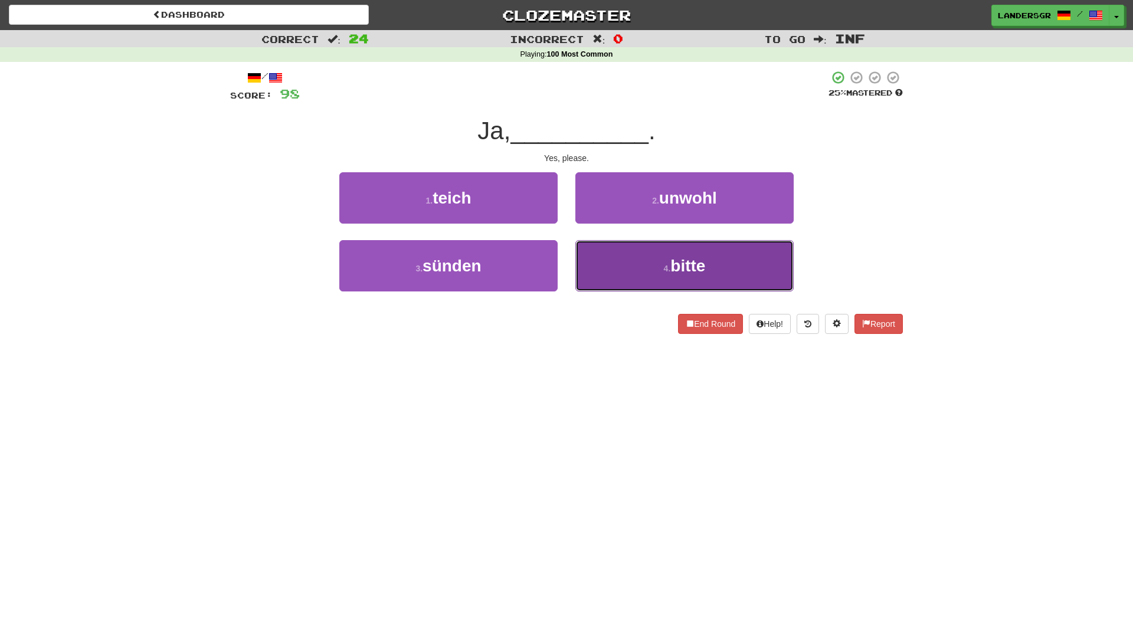
click at [624, 261] on button "4 . bitte" at bounding box center [684, 265] width 218 height 51
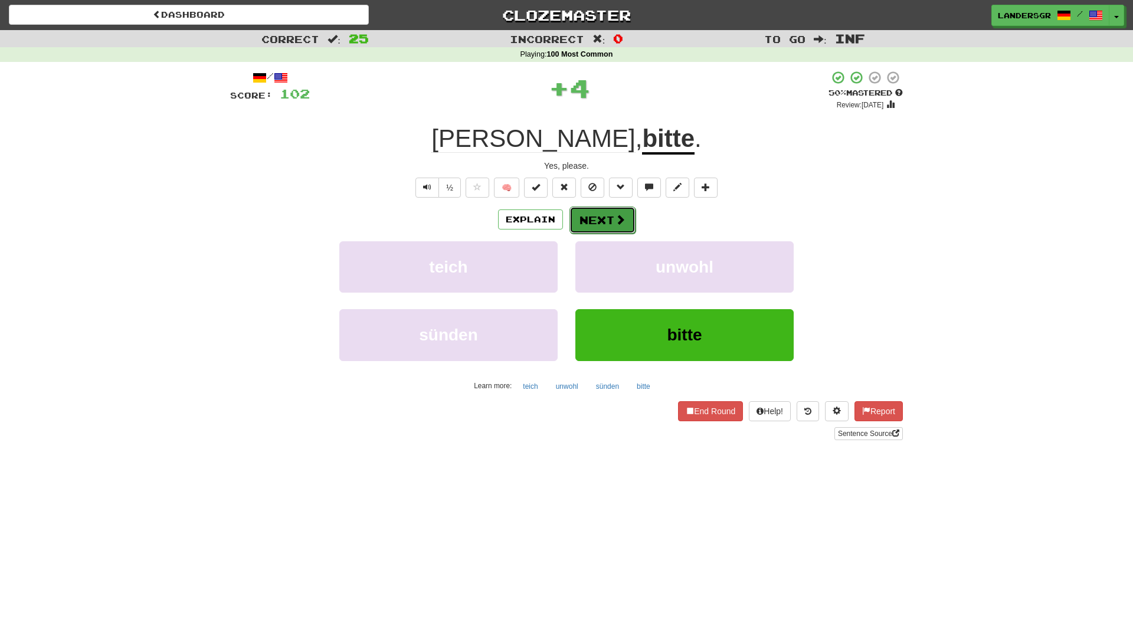
click at [623, 232] on button "Next" at bounding box center [602, 220] width 66 height 27
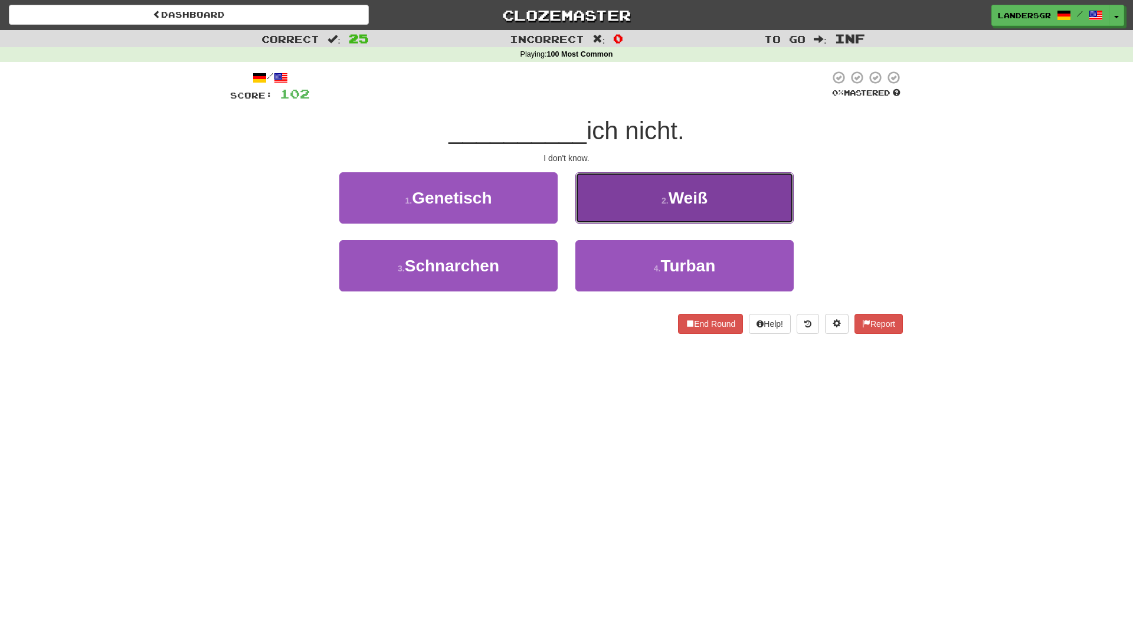
click at [631, 216] on button "2 . Weiß" at bounding box center [684, 197] width 218 height 51
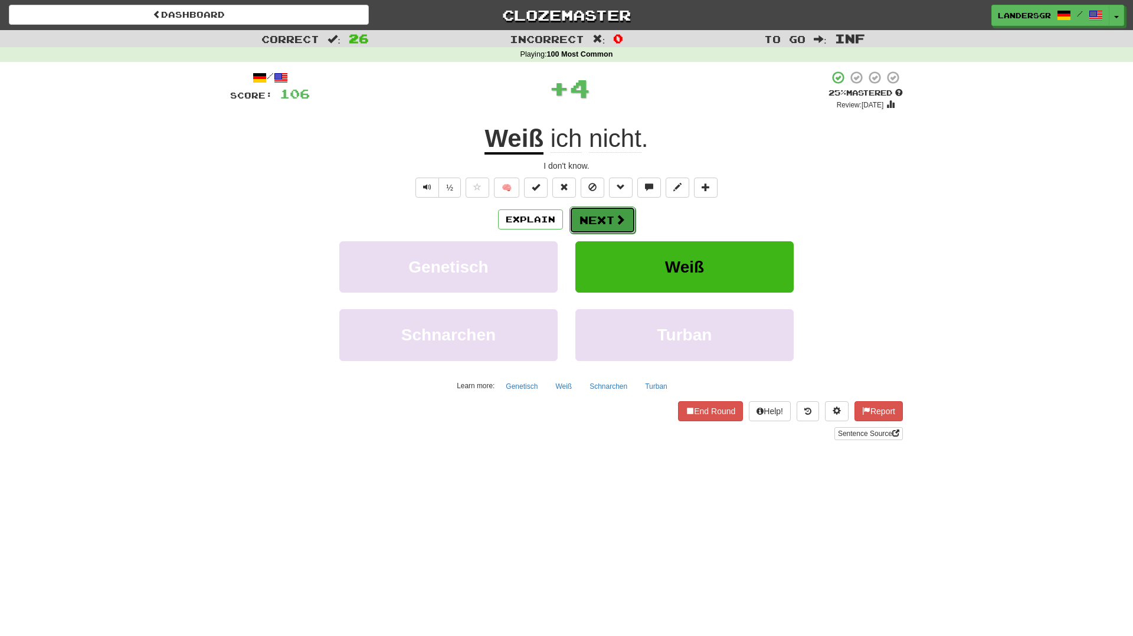
click at [620, 225] on span at bounding box center [620, 219] width 11 height 11
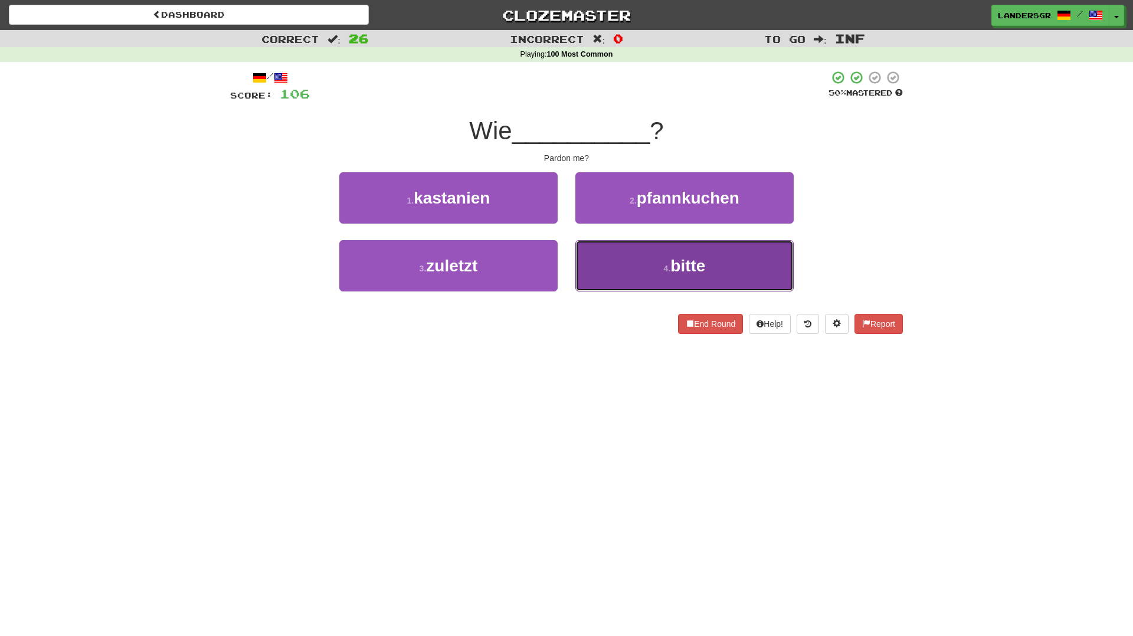
click at [621, 254] on button "4 . bitte" at bounding box center [684, 265] width 218 height 51
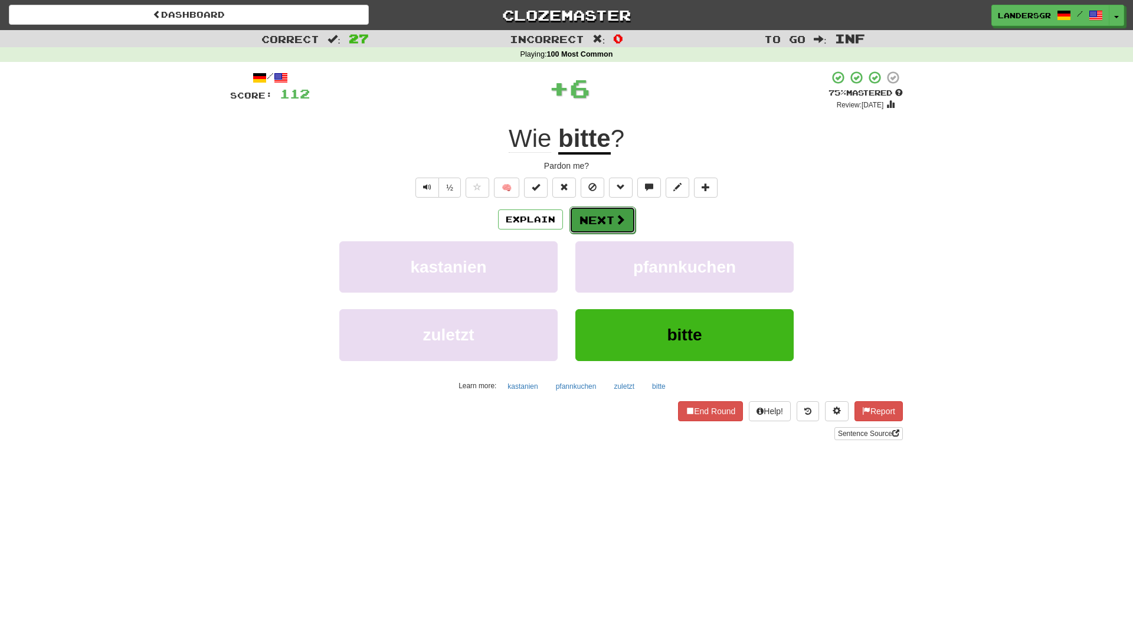
click at [630, 229] on button "Next" at bounding box center [602, 220] width 66 height 27
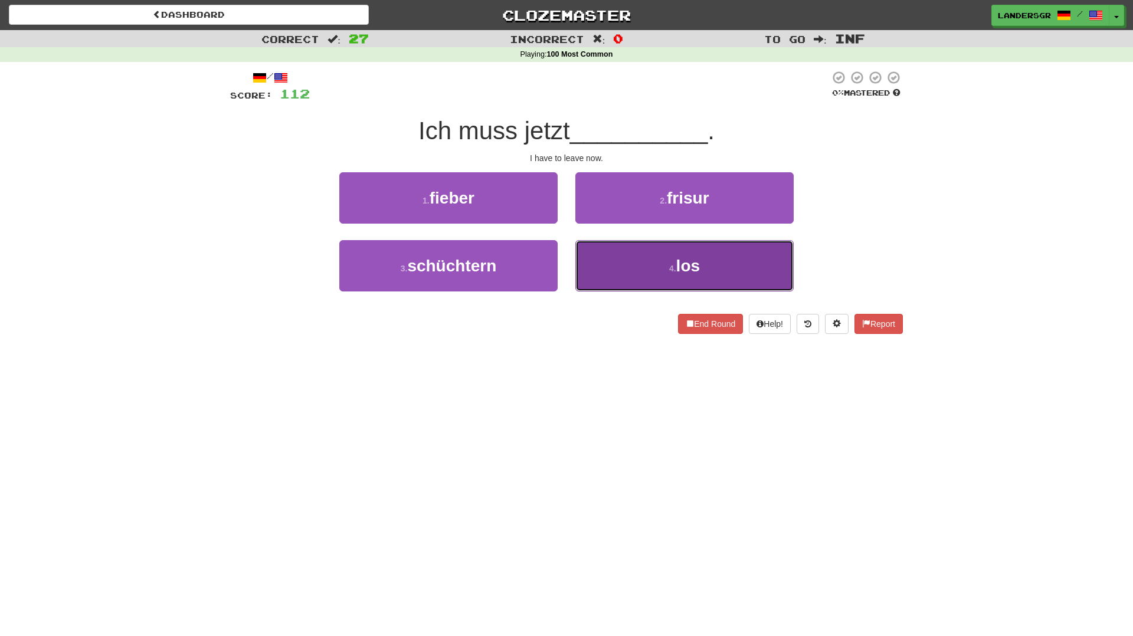
click at [644, 244] on button "4 . los" at bounding box center [684, 265] width 218 height 51
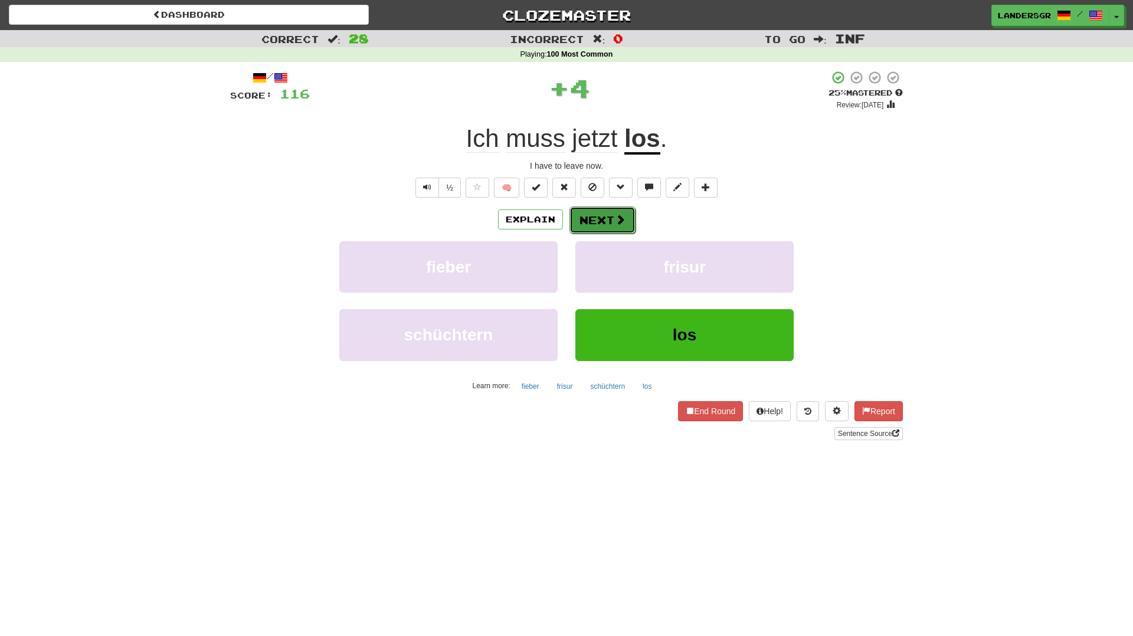
click at [615, 224] on span at bounding box center [620, 219] width 11 height 11
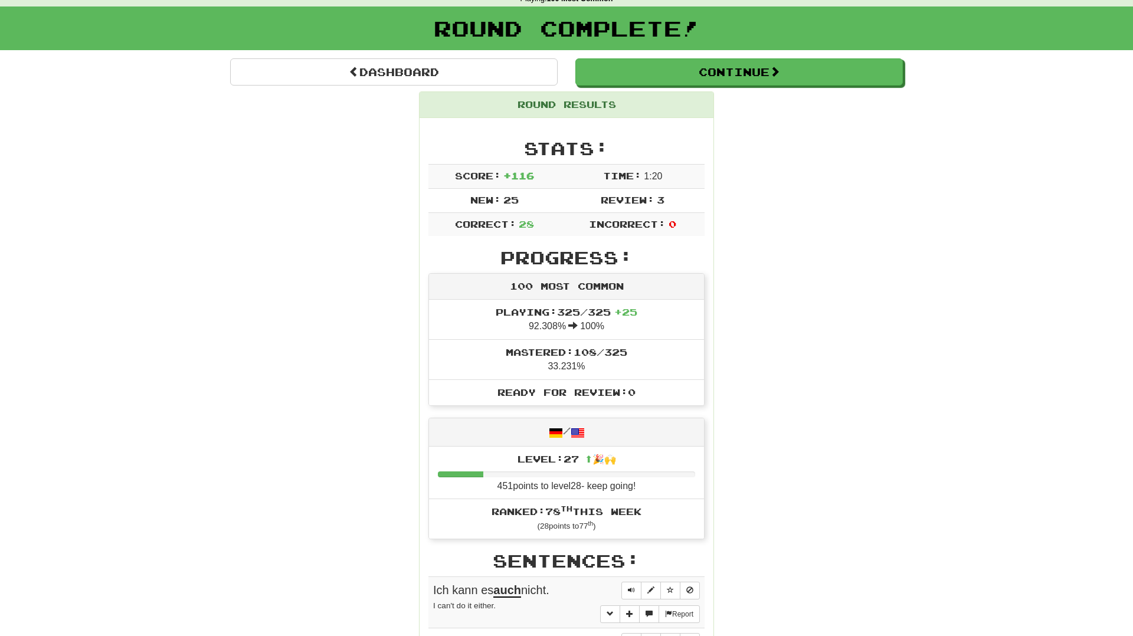
scroll to position [70, 0]
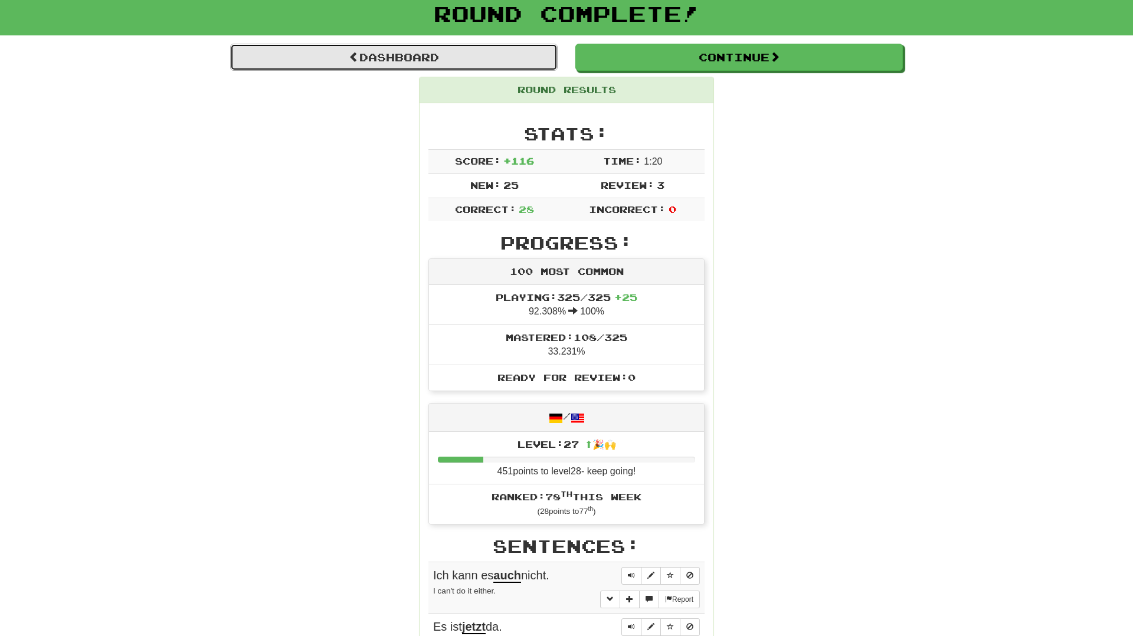
click at [512, 62] on link "Dashboard" at bounding box center [394, 57] width 328 height 27
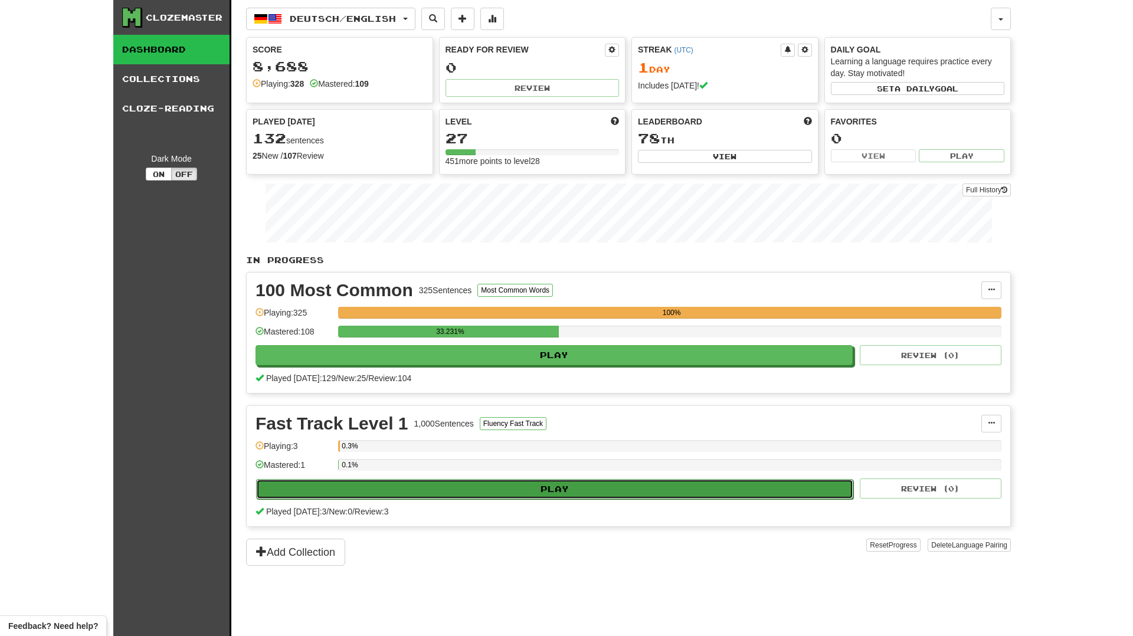
click at [578, 487] on button "Play" at bounding box center [554, 489] width 597 height 20
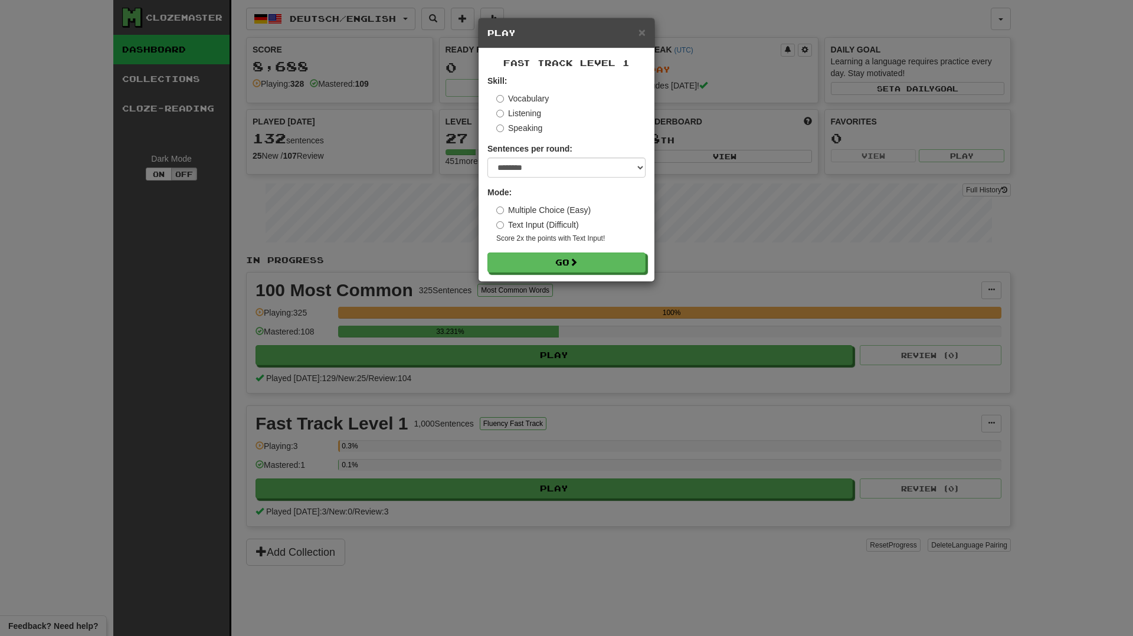
click at [513, 181] on form "Skill: Vocabulary Listening Speaking Sentences per round: * ** ** ** ** ** *** …" at bounding box center [566, 174] width 158 height 198
click at [513, 175] on select "* ** ** ** ** ** *** ********" at bounding box center [566, 168] width 158 height 20
click at [487, 158] on select "* ** ** ** ** ** *** ********" at bounding box center [566, 168] width 158 height 20
click at [538, 179] on form "Skill: Vocabulary Listening Speaking Sentences per round: * ** ** ** ** ** *** …" at bounding box center [566, 174] width 158 height 198
click at [538, 176] on select "* ** ** ** ** ** *** ********" at bounding box center [566, 168] width 158 height 20
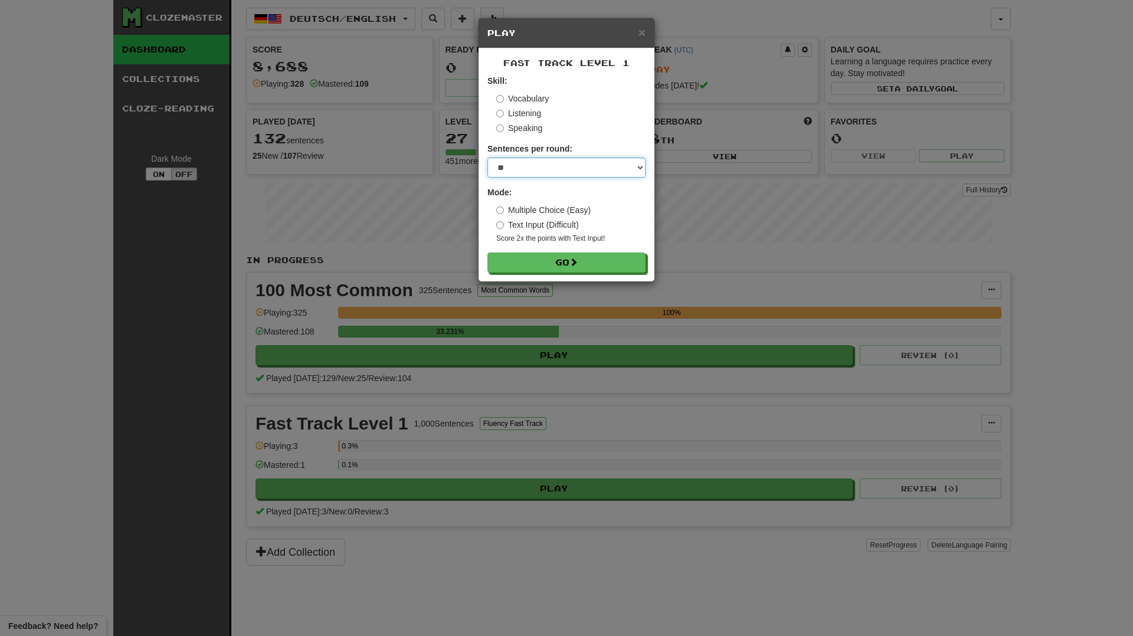
select select "********"
click at [487, 158] on select "* ** ** ** ** ** *** ********" at bounding box center [566, 168] width 158 height 20
click at [550, 256] on button "Go" at bounding box center [567, 263] width 158 height 20
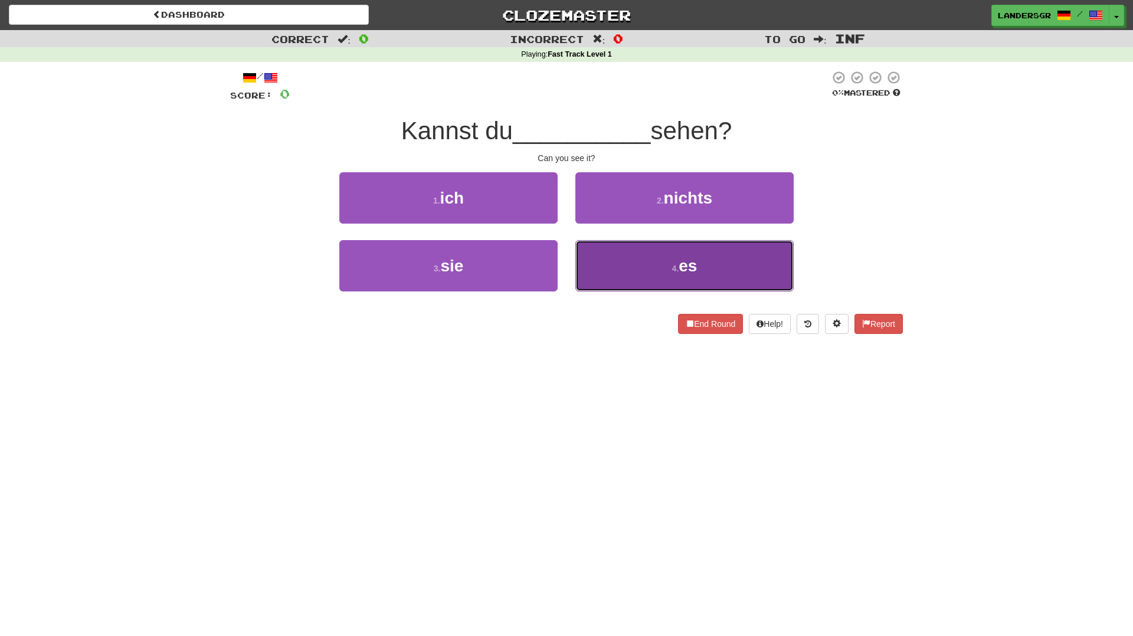
click at [605, 260] on button "4 . es" at bounding box center [684, 265] width 218 height 51
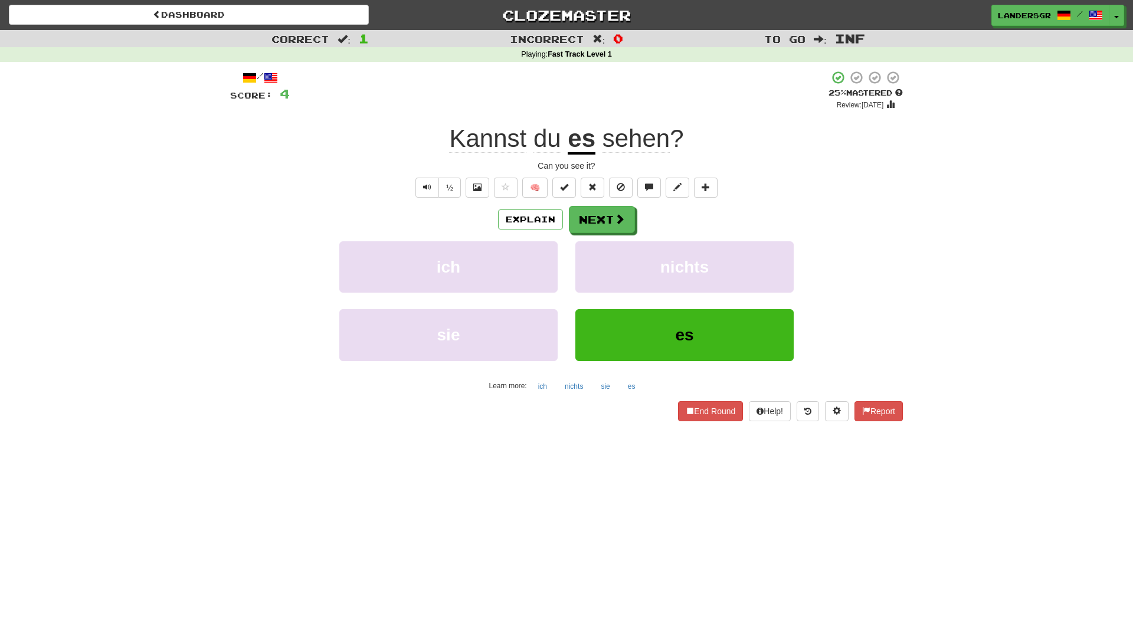
click at [605, 236] on div "Explain Next ich nichts sie es Learn more: ich nichts sie es" at bounding box center [566, 300] width 673 height 189
click at [605, 226] on button "Next" at bounding box center [602, 220] width 66 height 27
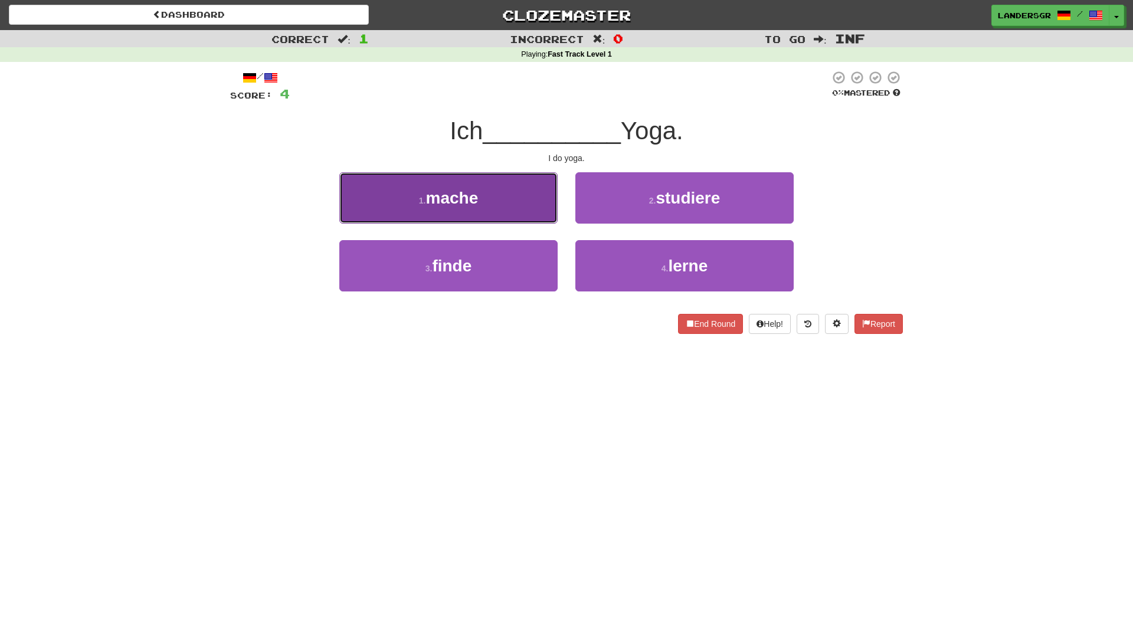
click at [535, 215] on button "1 . mache" at bounding box center [448, 197] width 218 height 51
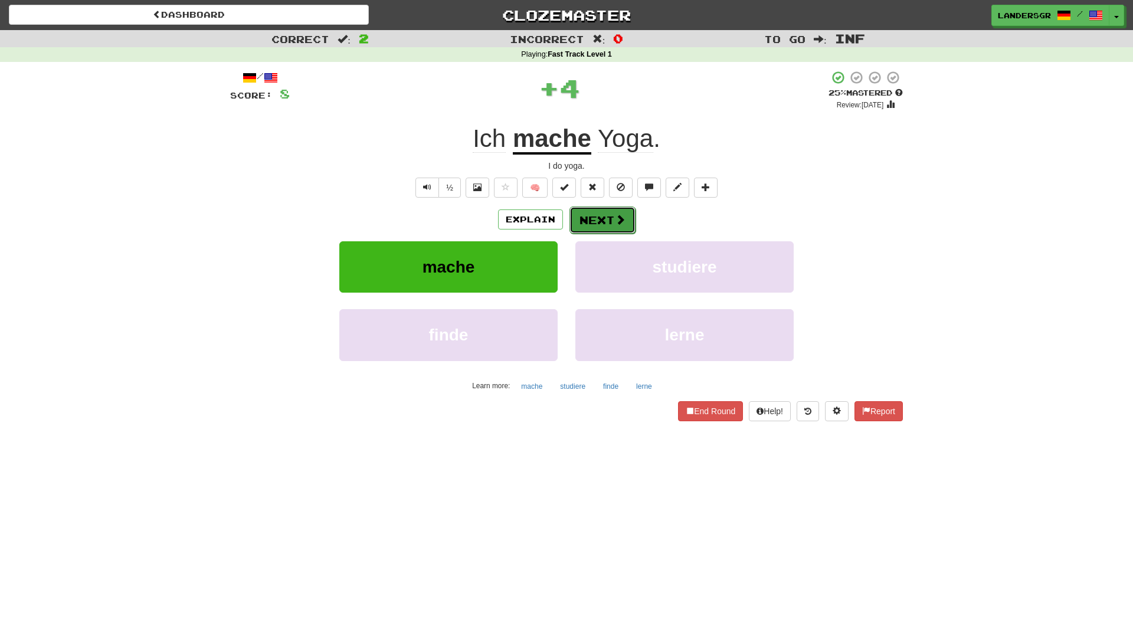
click at [619, 228] on button "Next" at bounding box center [602, 220] width 66 height 27
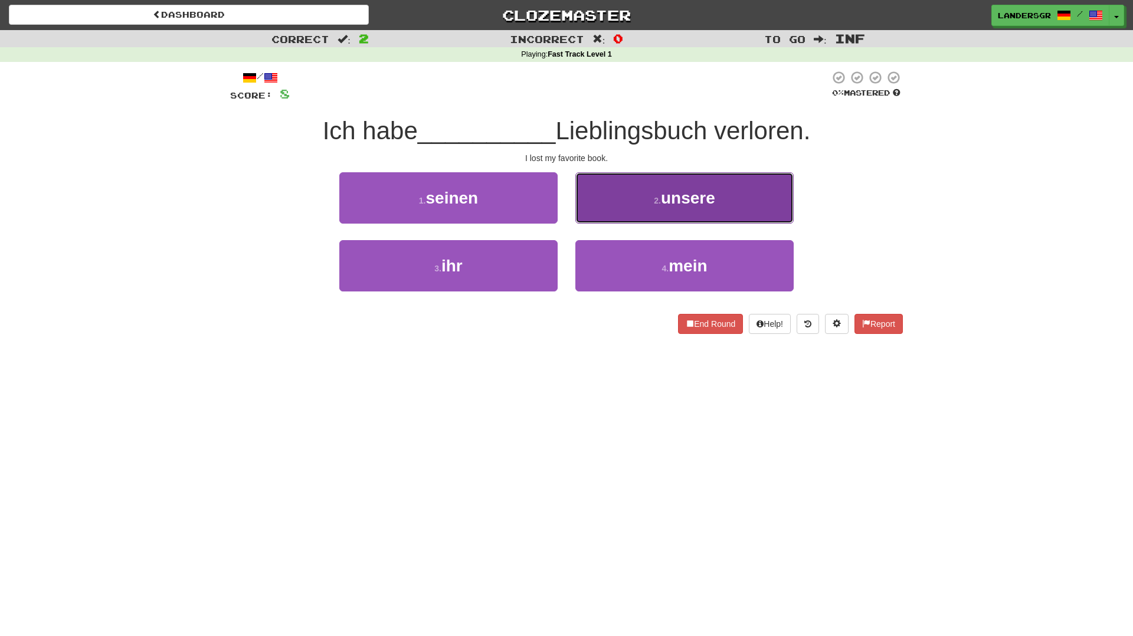
click at [620, 218] on button "2 . unsere" at bounding box center [684, 197] width 218 height 51
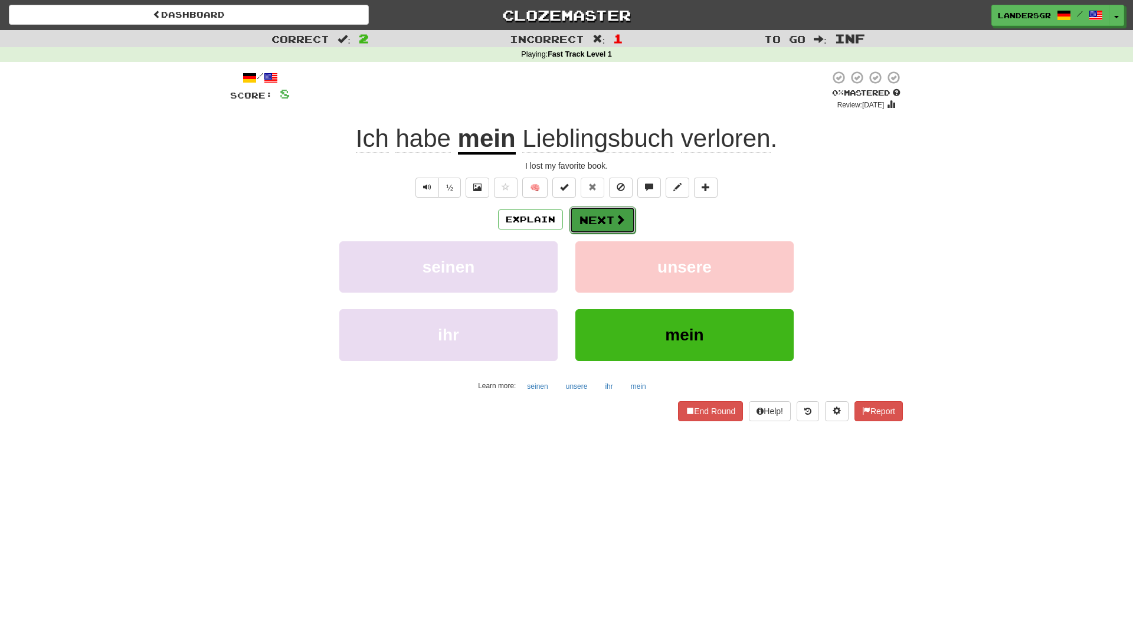
click at [615, 216] on span at bounding box center [620, 219] width 11 height 11
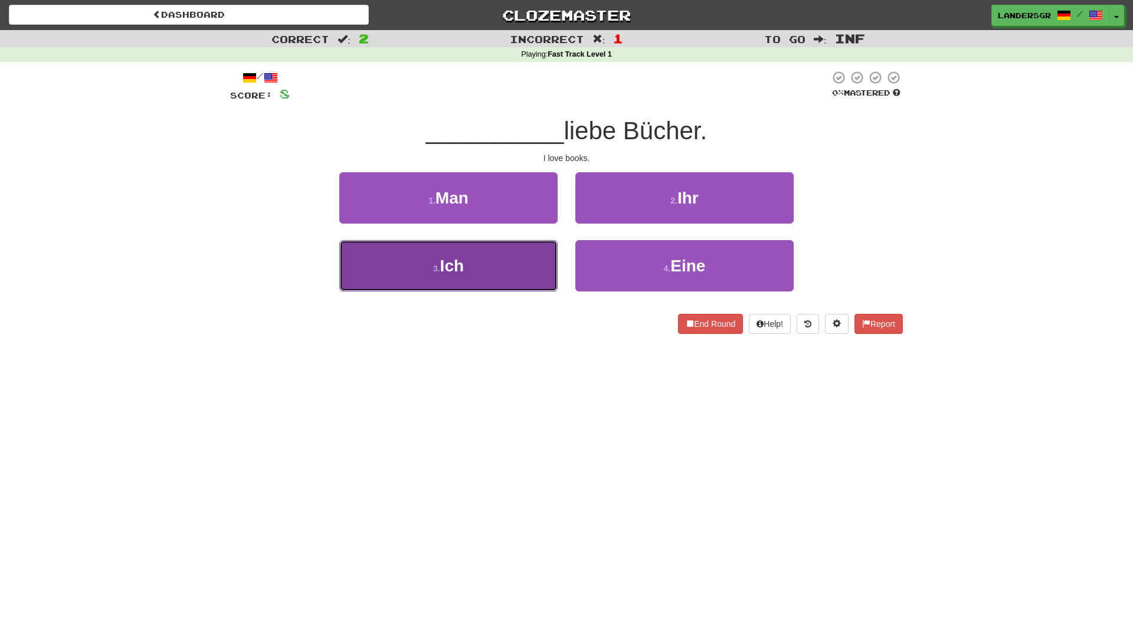
click at [536, 263] on button "3 . Ich" at bounding box center [448, 265] width 218 height 51
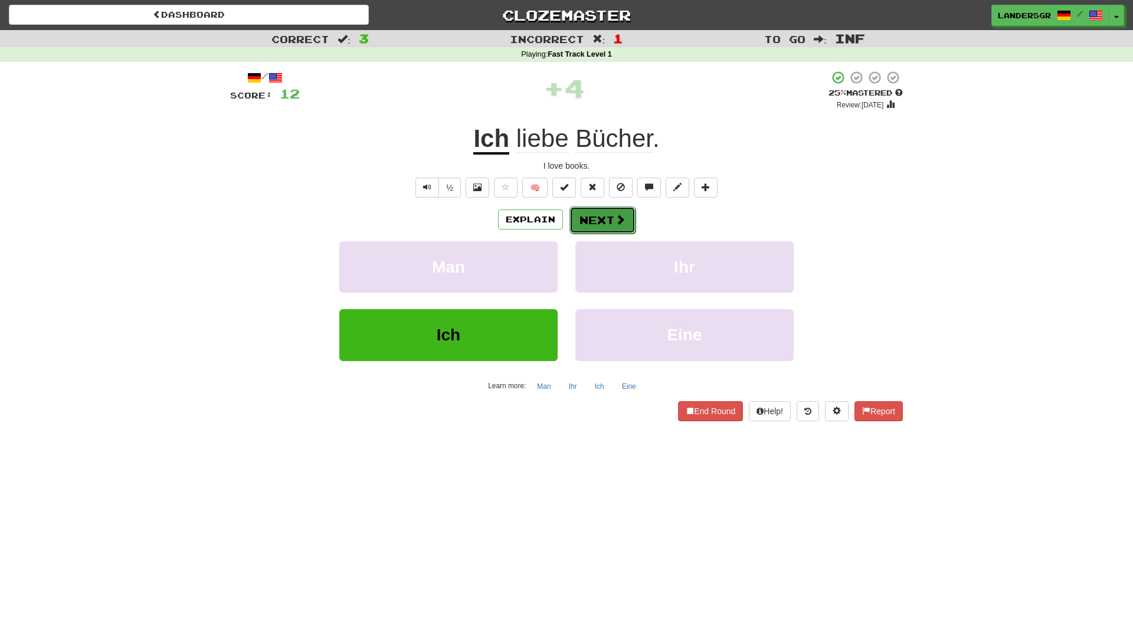
click at [599, 228] on button "Next" at bounding box center [602, 220] width 66 height 27
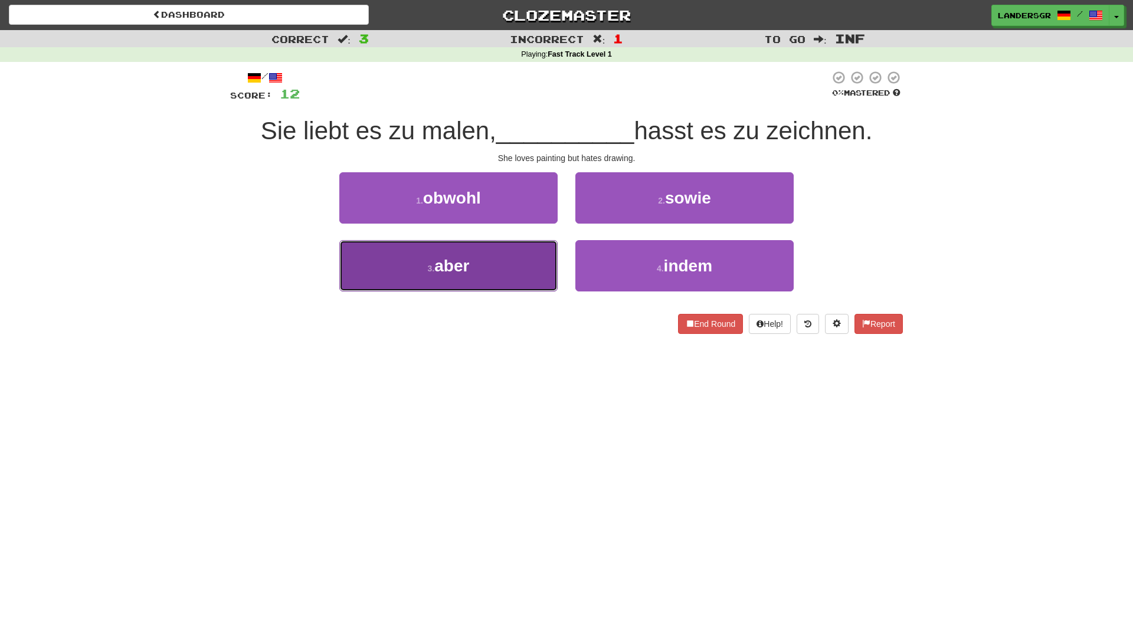
click at [496, 263] on button "3 . aber" at bounding box center [448, 265] width 218 height 51
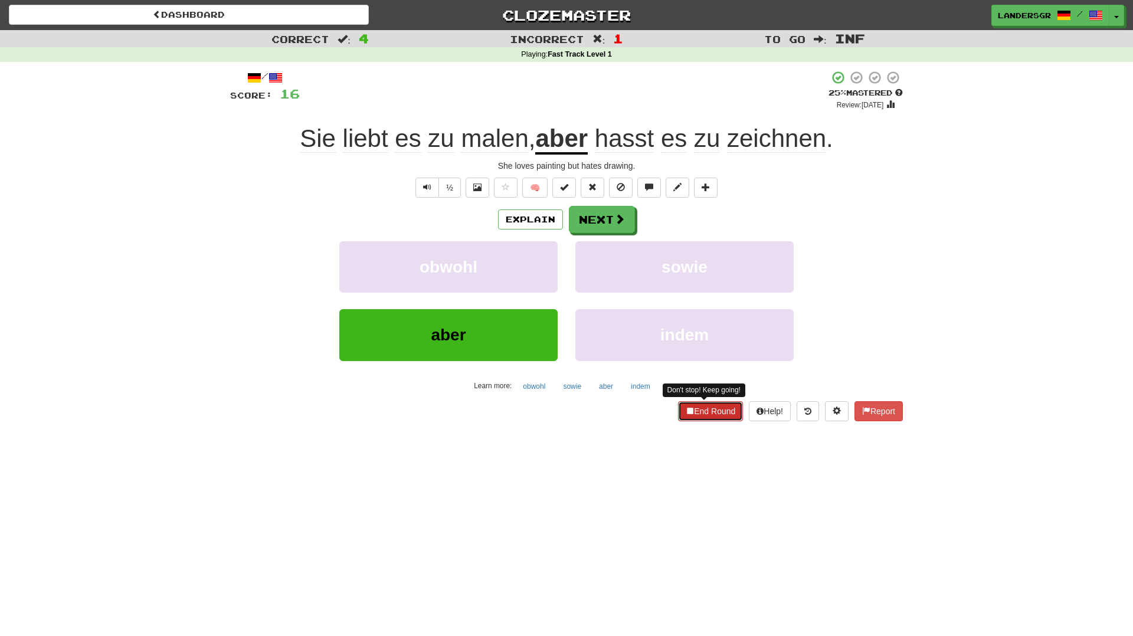
click at [686, 410] on span at bounding box center [690, 411] width 8 height 8
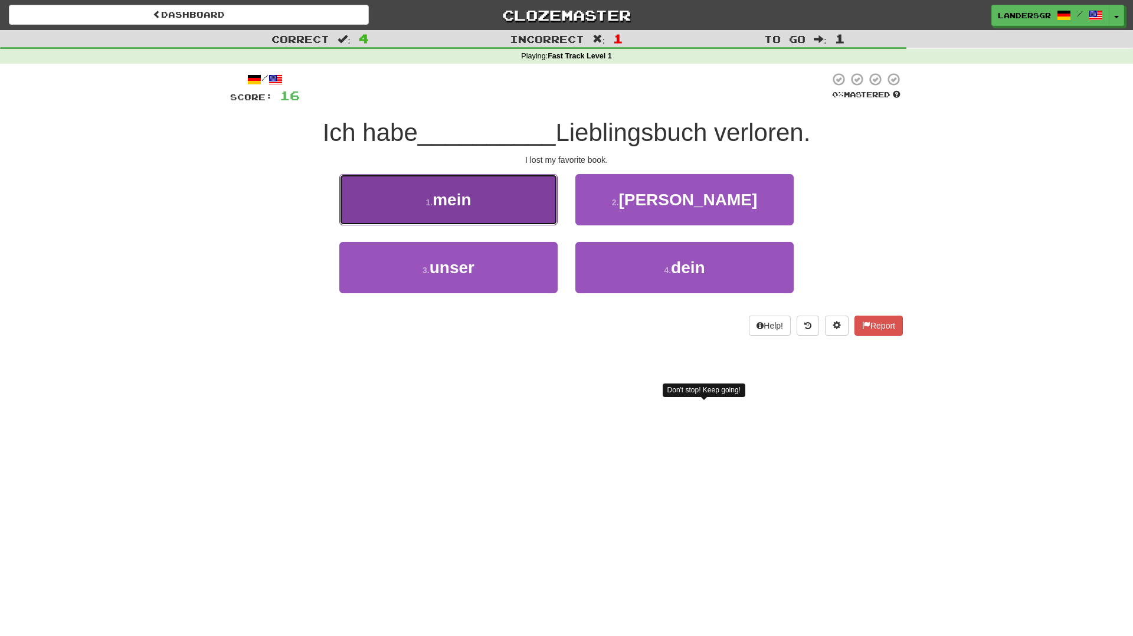
click at [482, 222] on button "1 . mein" at bounding box center [448, 199] width 218 height 51
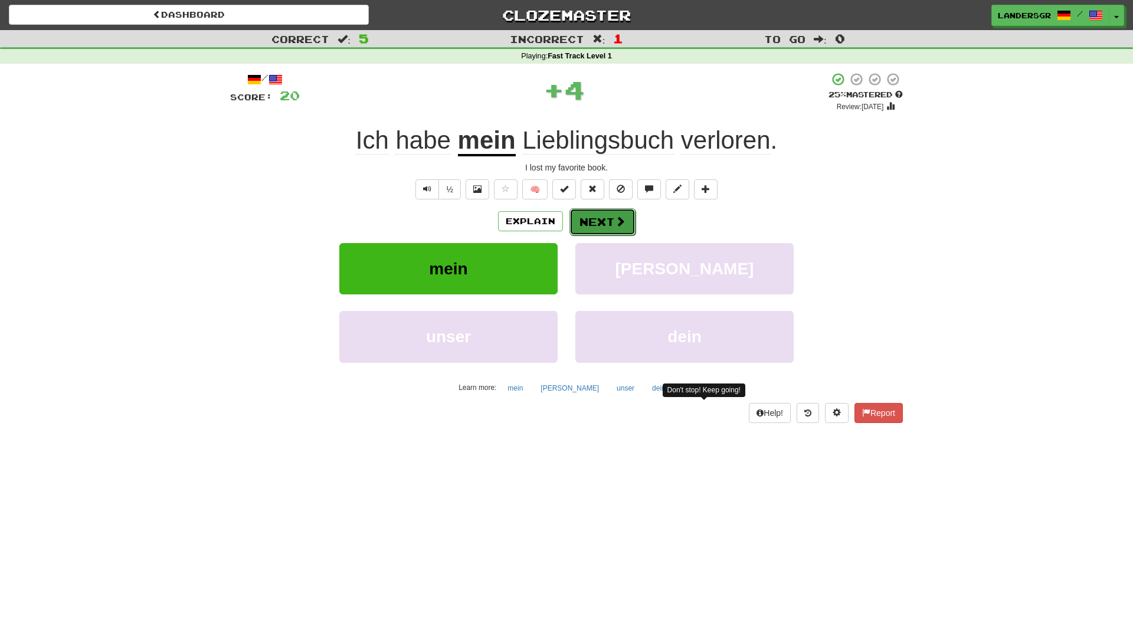
click at [617, 234] on button "Next" at bounding box center [602, 221] width 66 height 27
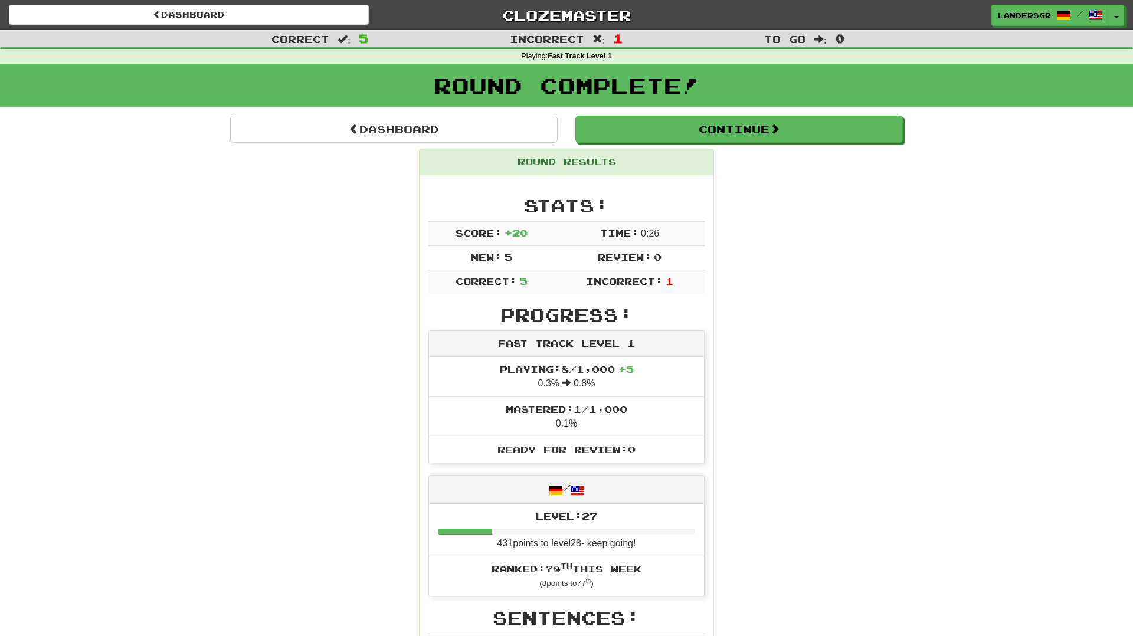
click at [502, 155] on div "Round Results" at bounding box center [567, 162] width 294 height 26
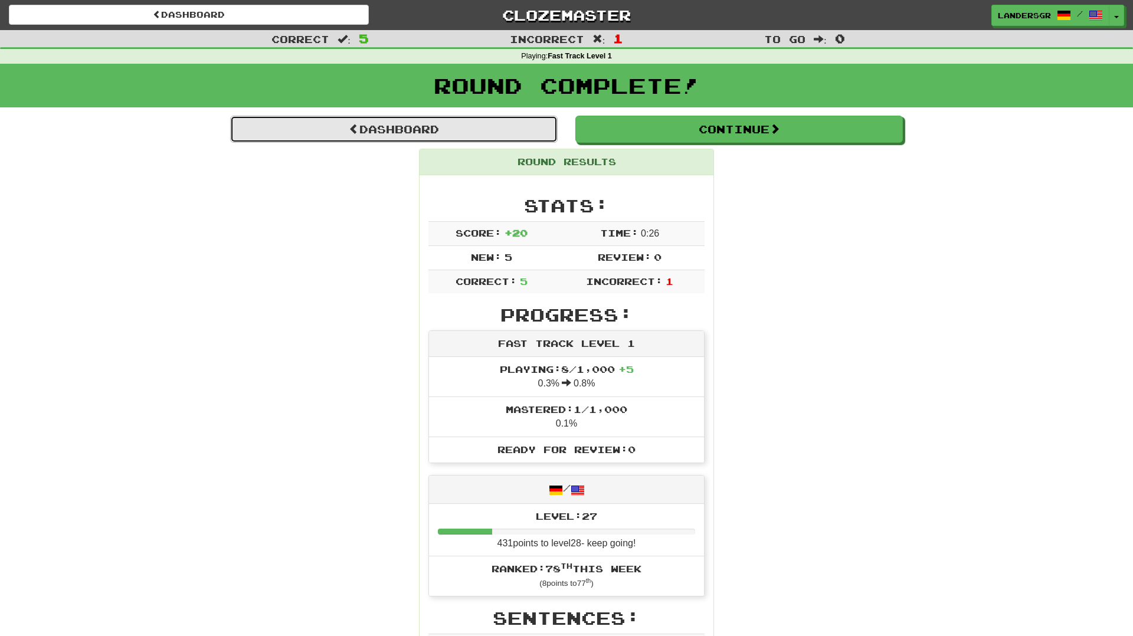
click at [502, 126] on link "Dashboard" at bounding box center [394, 129] width 328 height 27
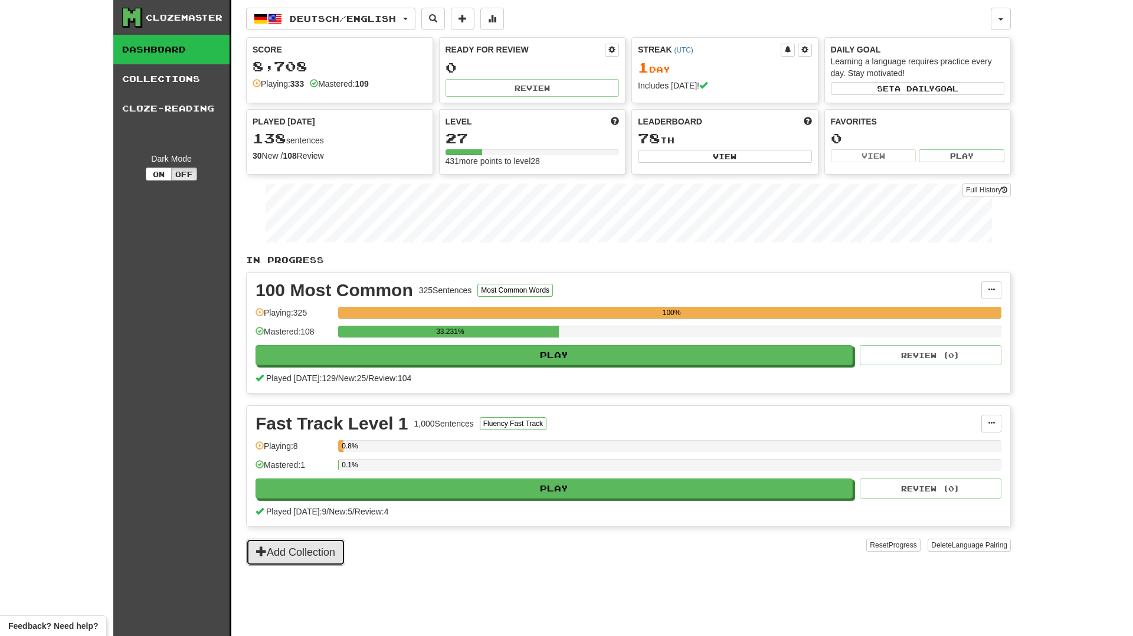
click at [325, 554] on button "Add Collection" at bounding box center [295, 552] width 99 height 27
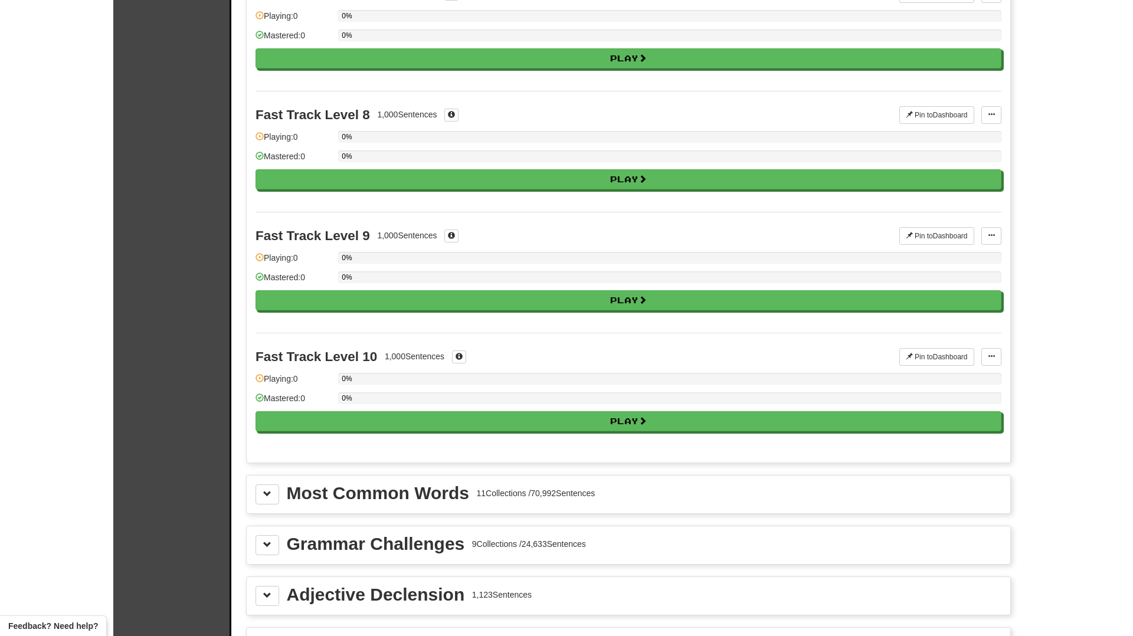
scroll to position [939, 0]
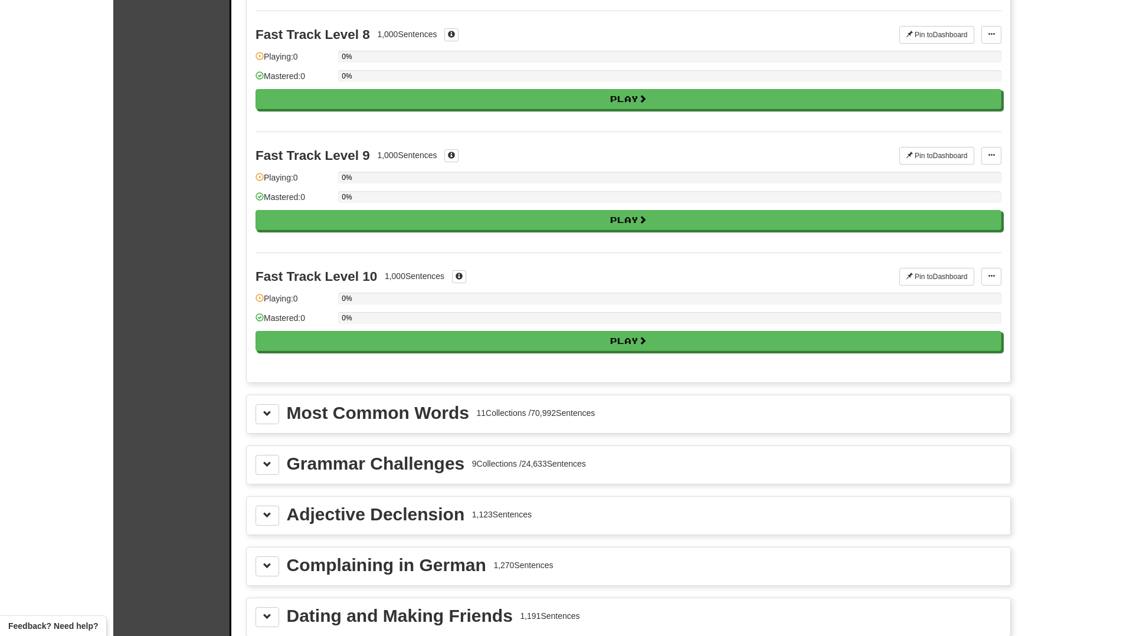
click at [389, 408] on div "Most Common Words" at bounding box center [378, 413] width 182 height 18
click at [267, 414] on span at bounding box center [267, 414] width 8 height 8
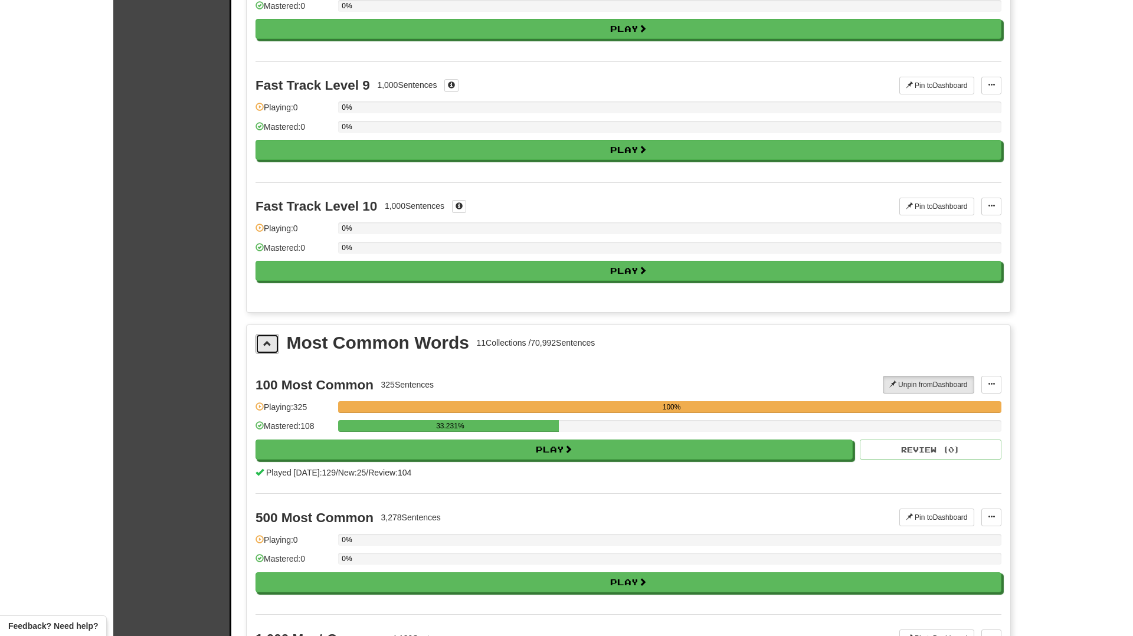
scroll to position [1012, 0]
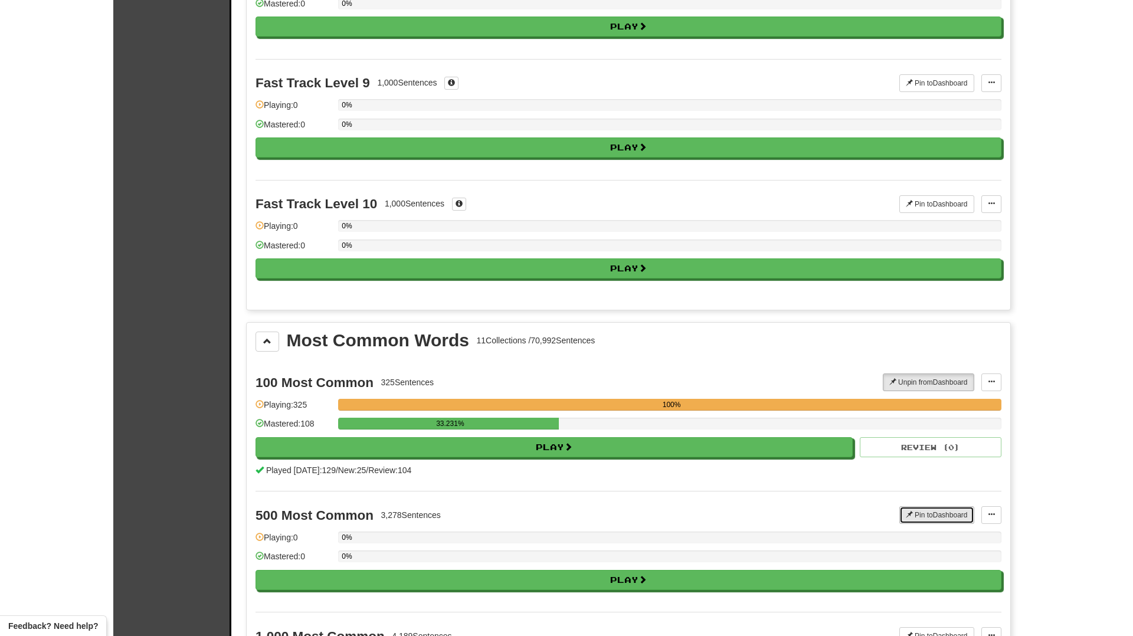
click at [955, 509] on button "Pin to Dashboard" at bounding box center [936, 515] width 75 height 18
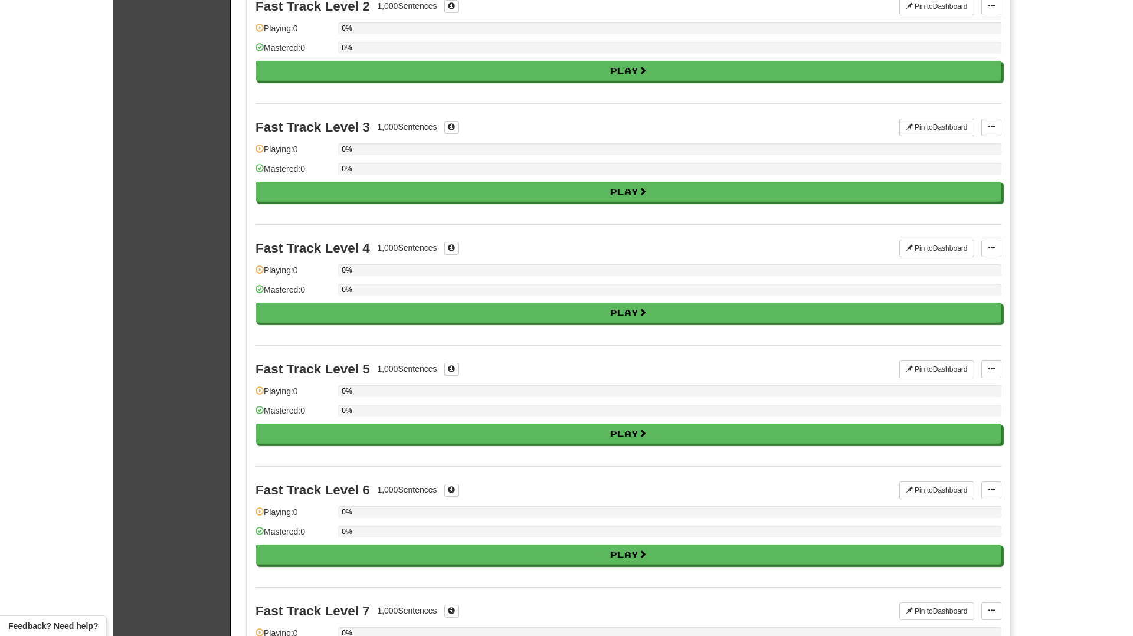
scroll to position [0, 0]
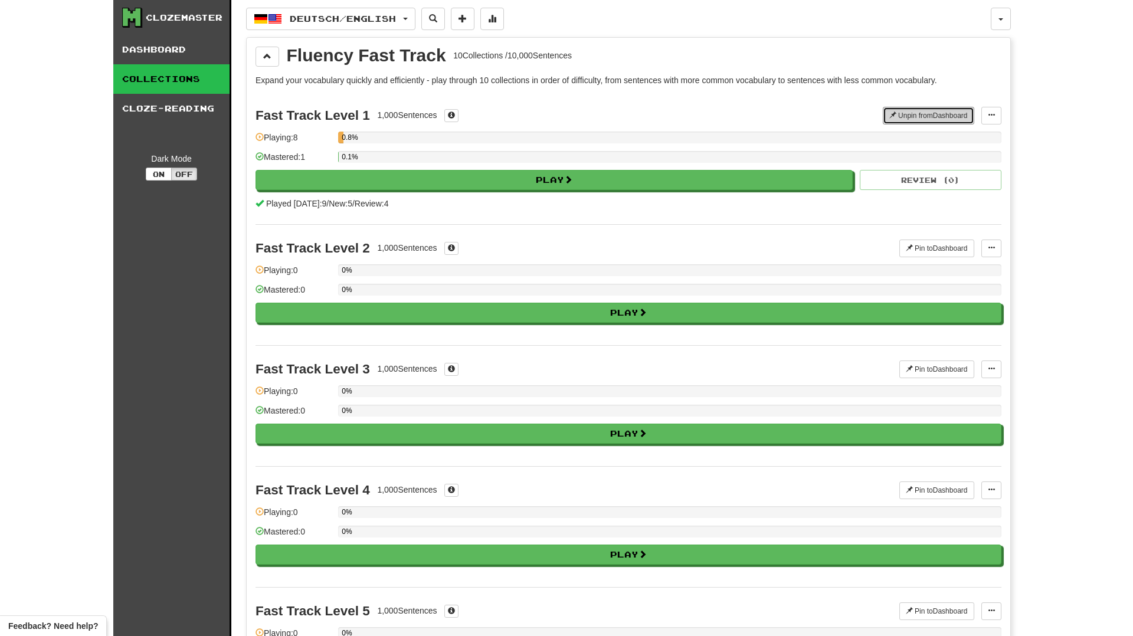
click at [921, 113] on button "Unpin from Dashboard" at bounding box center [928, 116] width 91 height 18
click at [266, 63] on button at bounding box center [268, 57] width 24 height 20
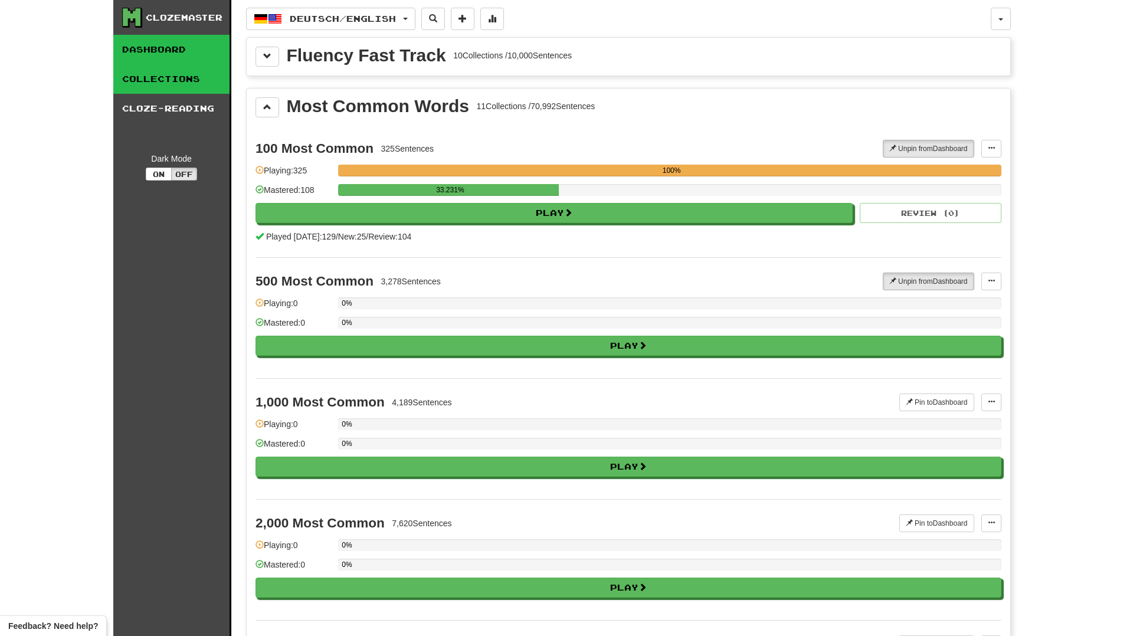
click at [180, 51] on link "Dashboard" at bounding box center [171, 50] width 116 height 30
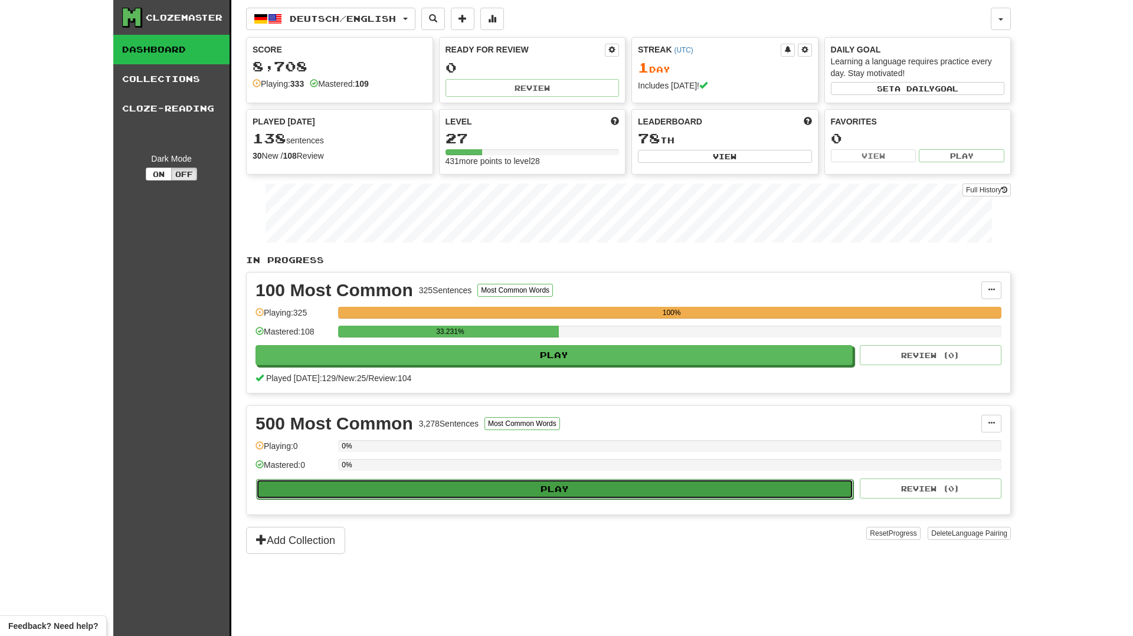
click at [352, 490] on button "Play" at bounding box center [554, 489] width 597 height 20
select select "********"
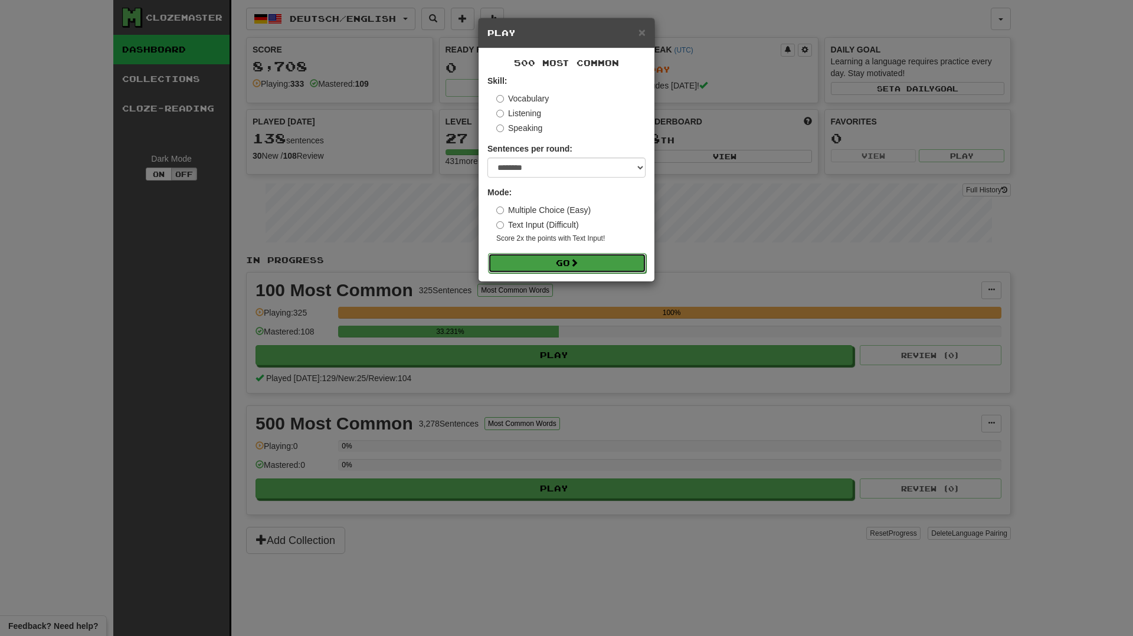
click at [533, 261] on button "Go" at bounding box center [567, 263] width 158 height 20
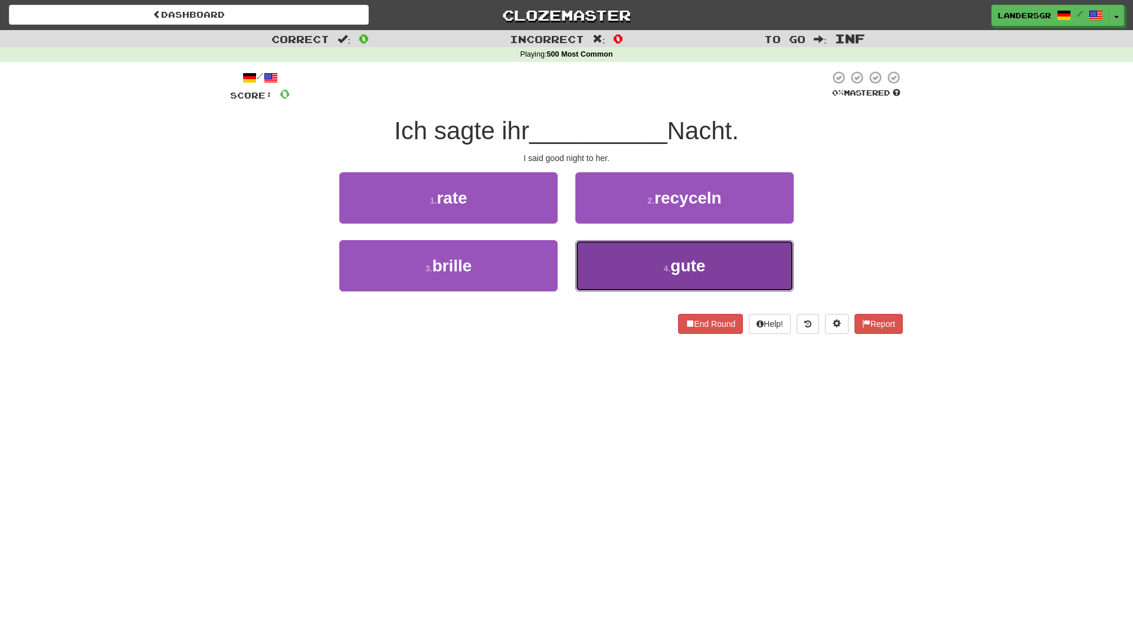
click at [594, 257] on button "4 . gute" at bounding box center [684, 265] width 218 height 51
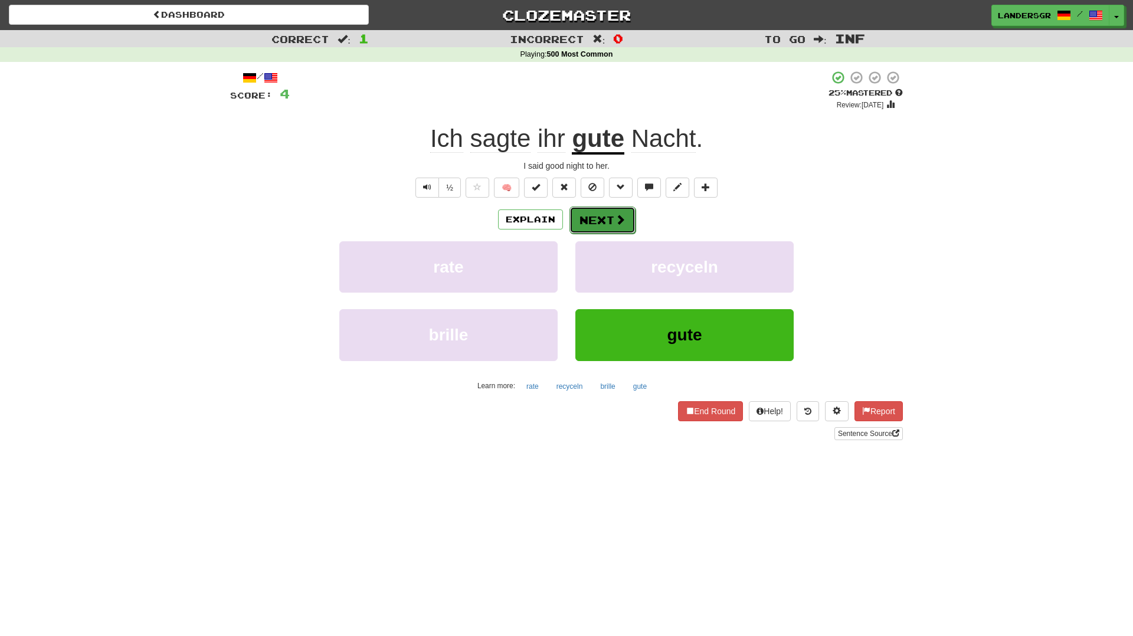
click at [594, 233] on button "Next" at bounding box center [602, 220] width 66 height 27
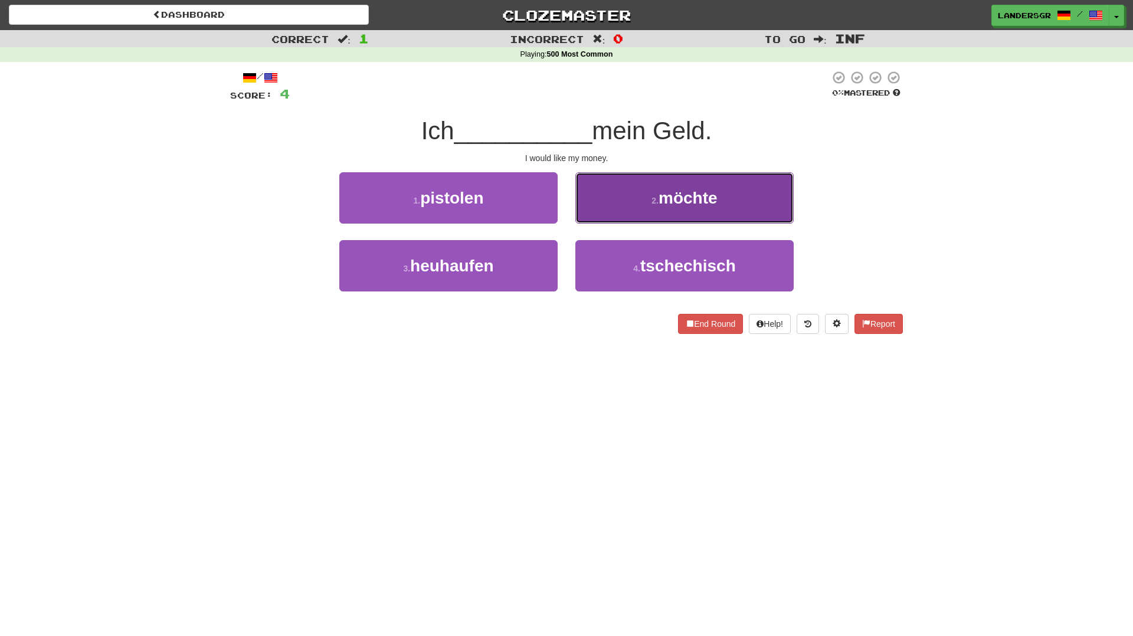
click at [605, 211] on button "2 . möchte" at bounding box center [684, 197] width 218 height 51
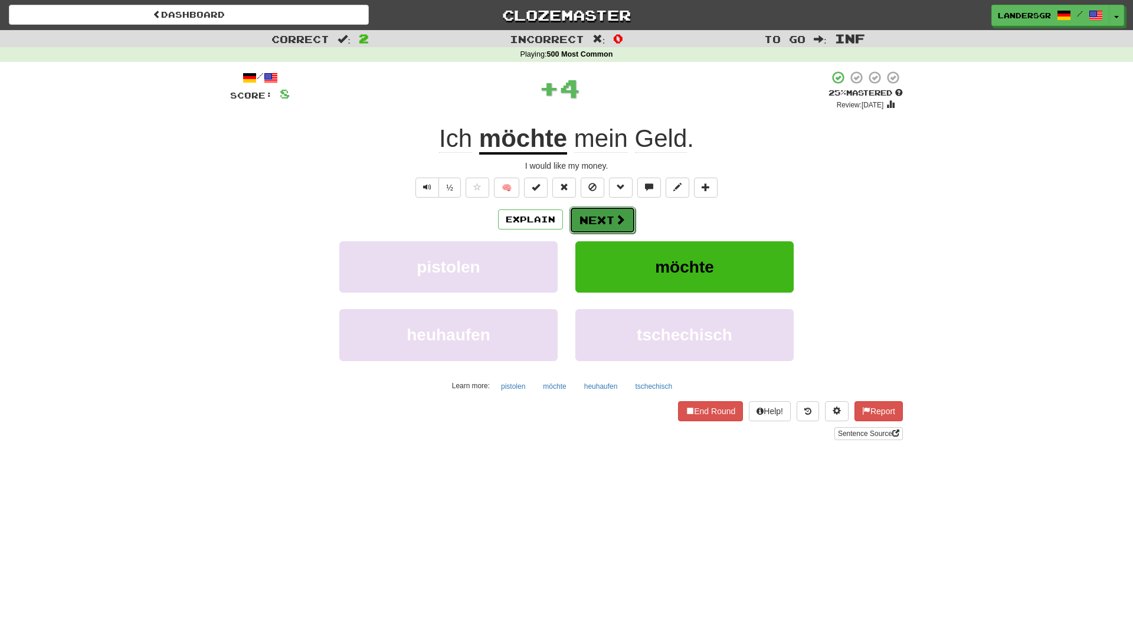
click at [608, 213] on button "Next" at bounding box center [602, 220] width 66 height 27
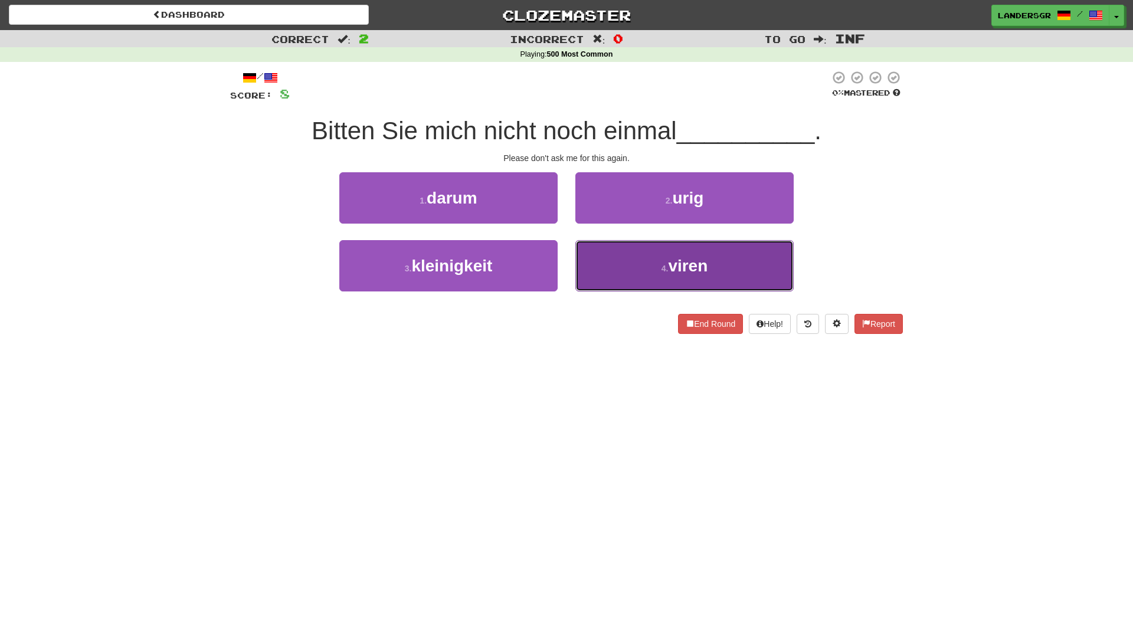
click at [623, 243] on button "4 . viren" at bounding box center [684, 265] width 218 height 51
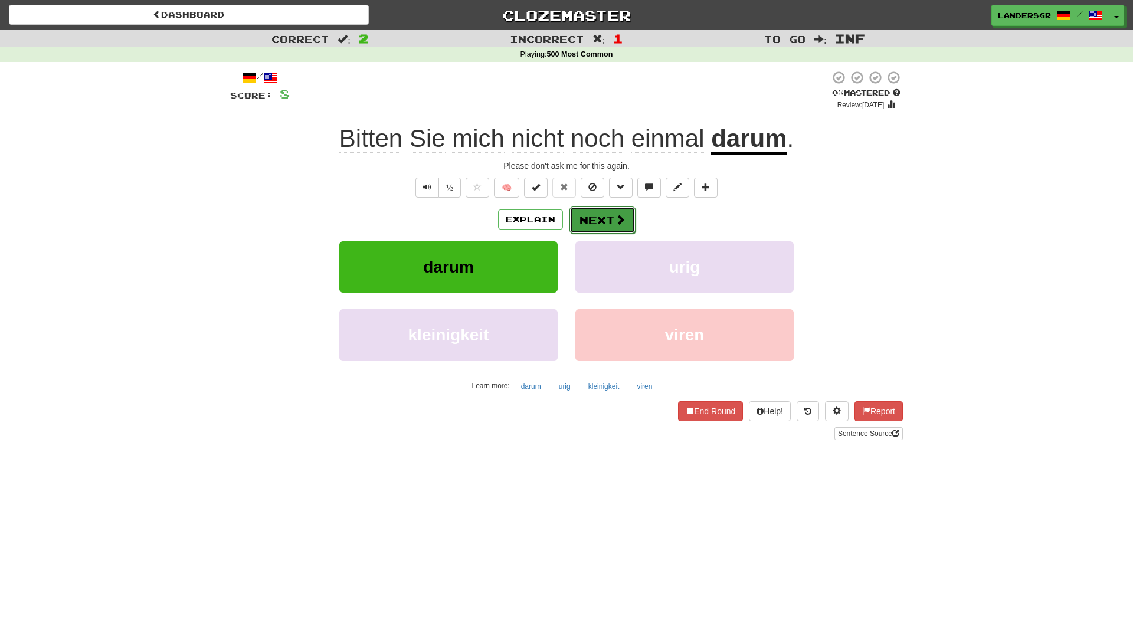
click at [607, 225] on button "Next" at bounding box center [602, 220] width 66 height 27
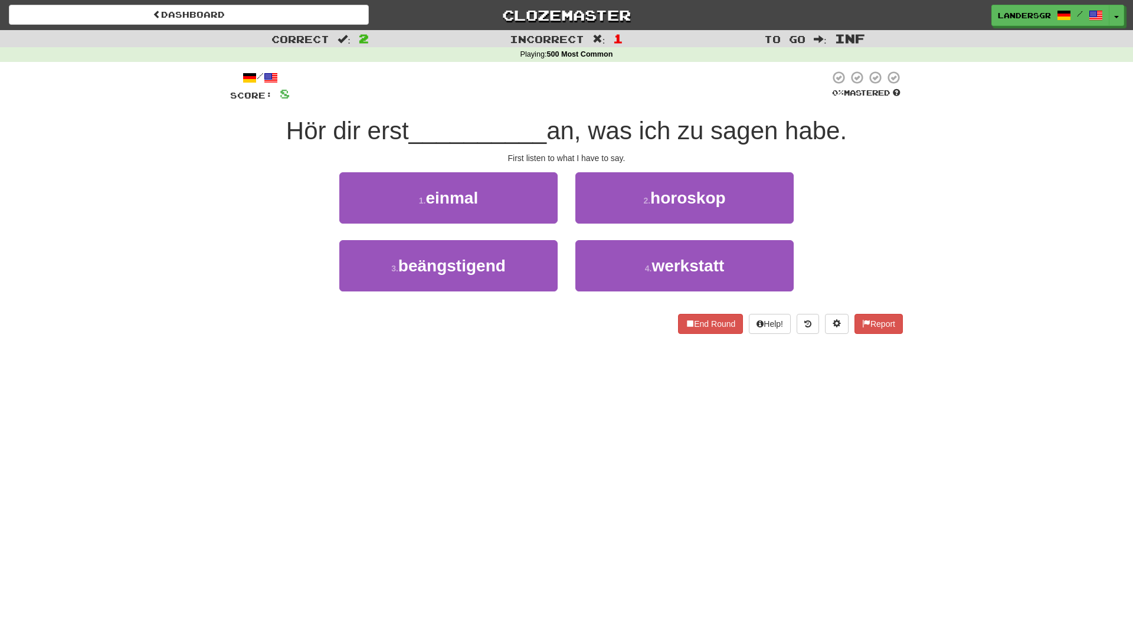
click at [563, 213] on div "1 . einmal" at bounding box center [448, 206] width 236 height 68
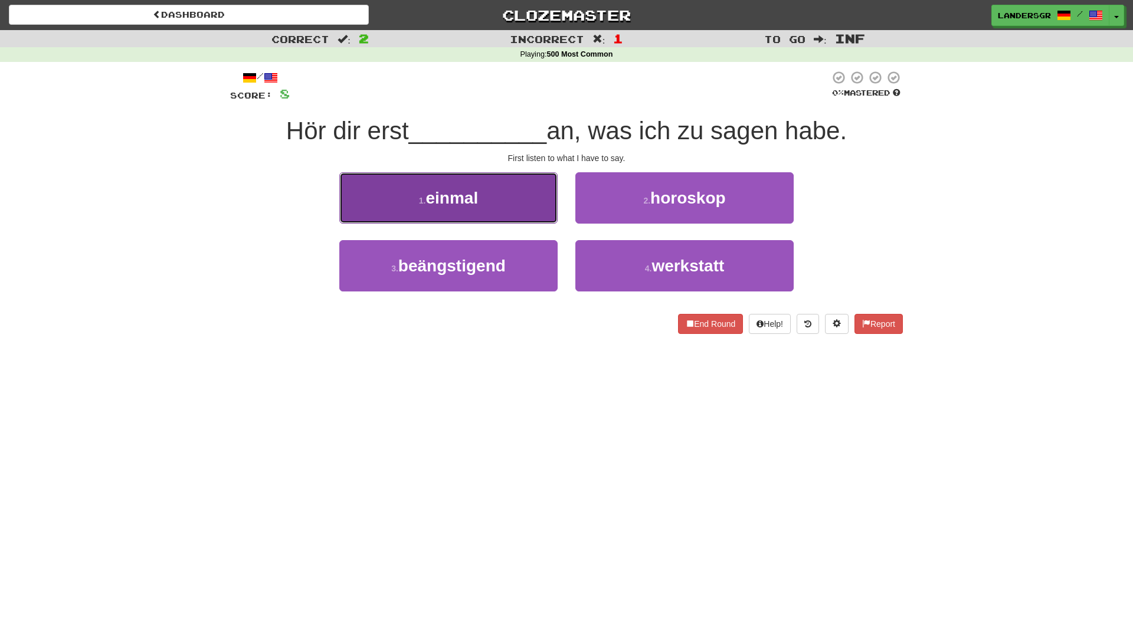
click at [541, 199] on button "1 . einmal" at bounding box center [448, 197] width 218 height 51
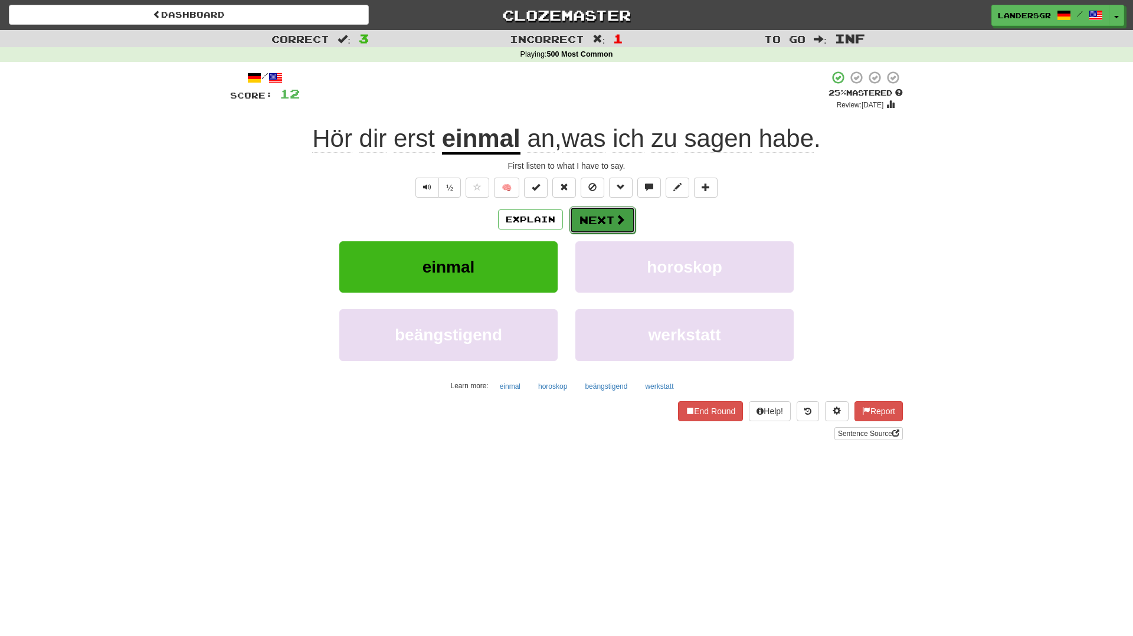
click at [600, 230] on button "Next" at bounding box center [602, 220] width 66 height 27
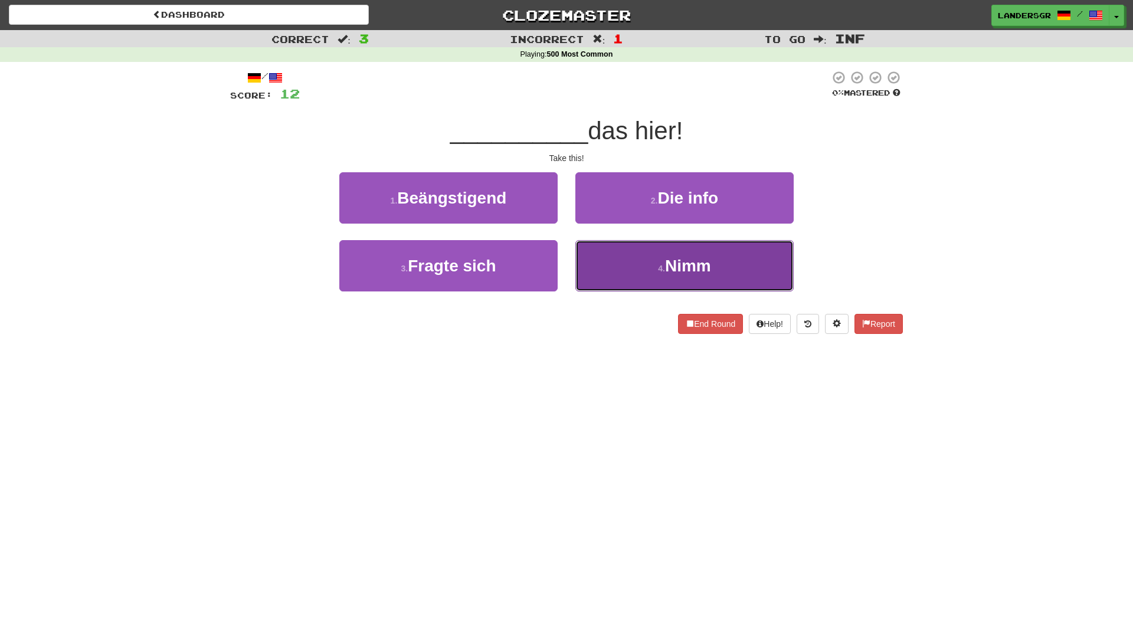
click at [608, 243] on button "4 . Nimm" at bounding box center [684, 265] width 218 height 51
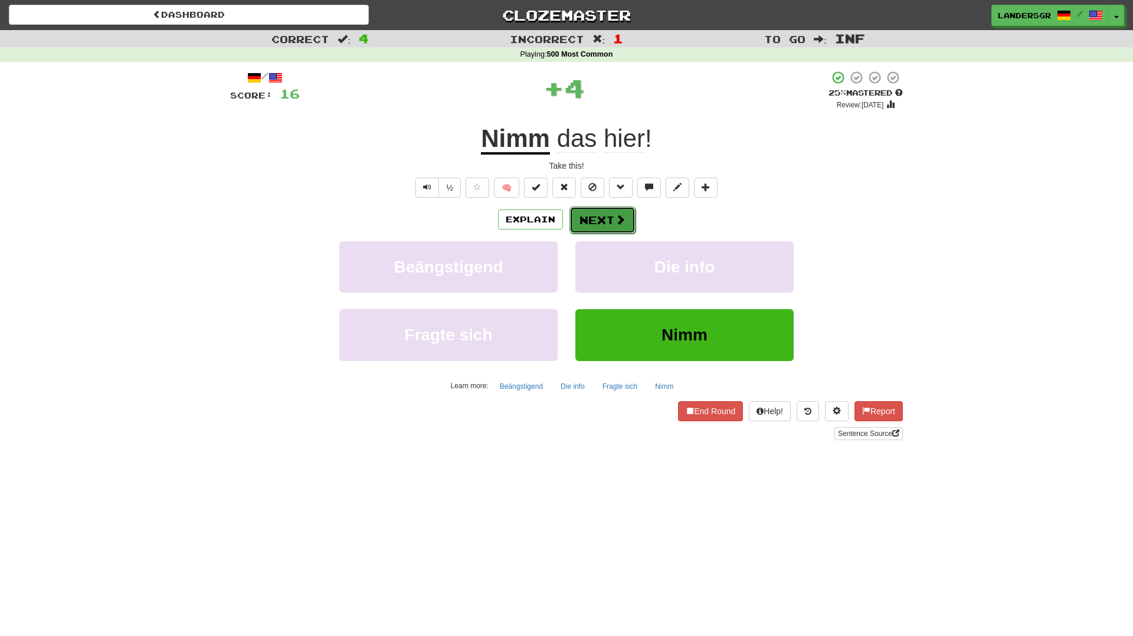
click at [598, 225] on button "Next" at bounding box center [602, 220] width 66 height 27
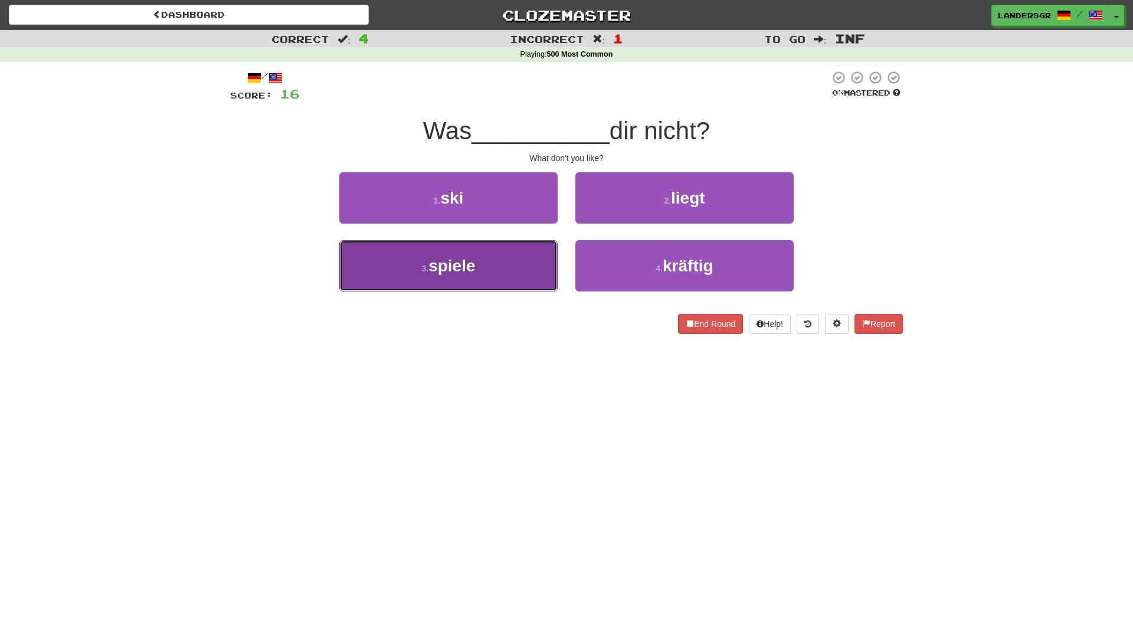
click at [552, 256] on button "3 . spiele" at bounding box center [448, 265] width 218 height 51
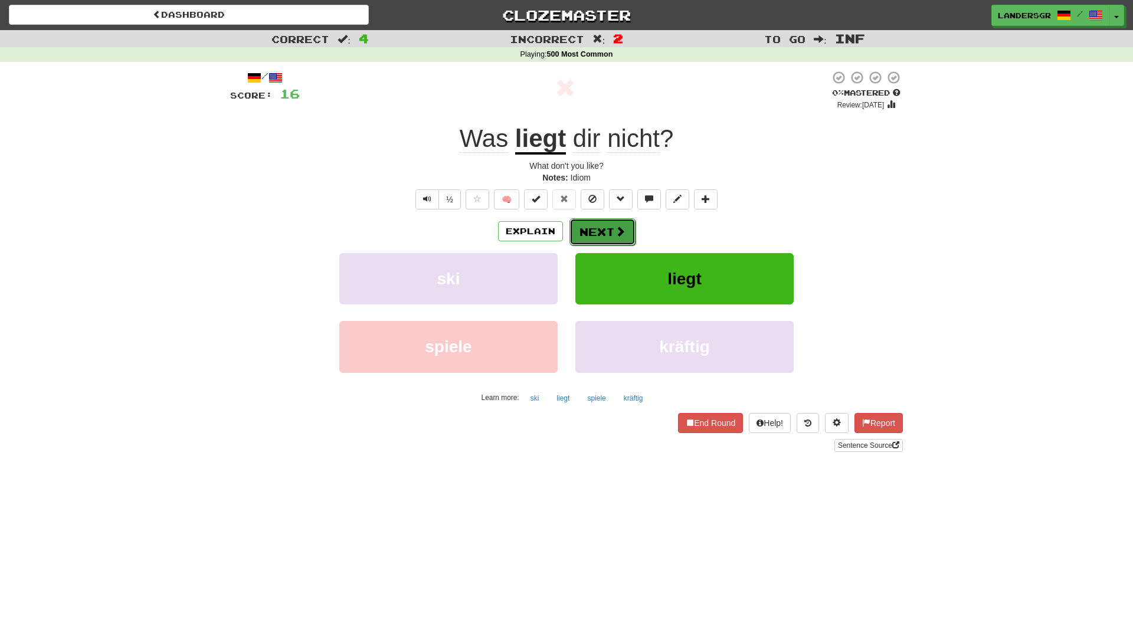
click at [595, 237] on button "Next" at bounding box center [602, 231] width 66 height 27
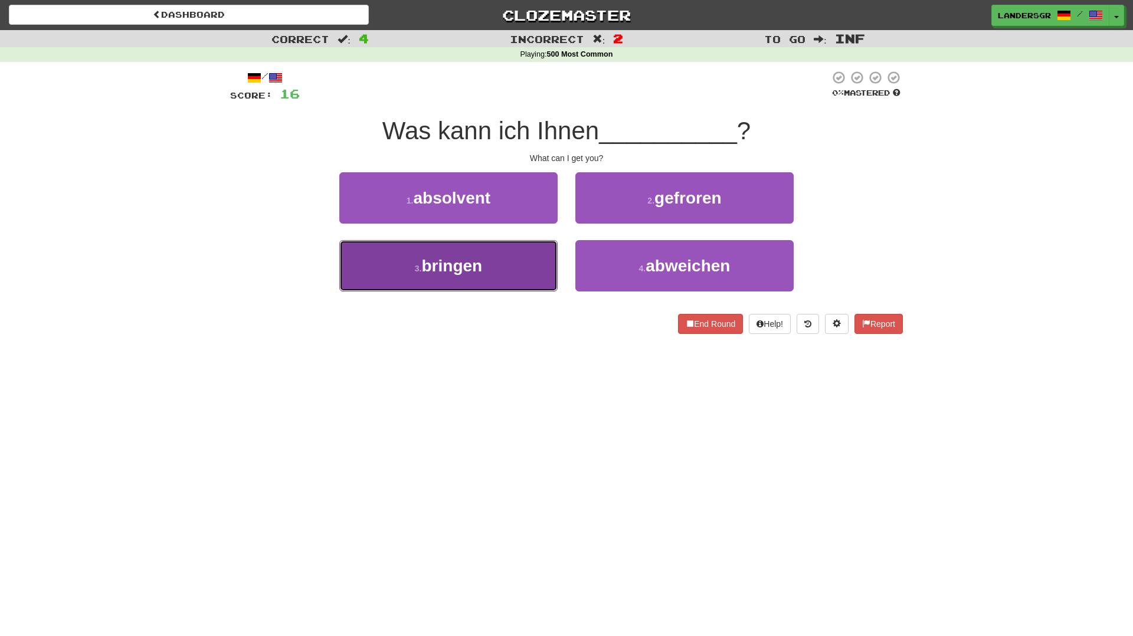
click at [546, 250] on button "3 . bringen" at bounding box center [448, 265] width 218 height 51
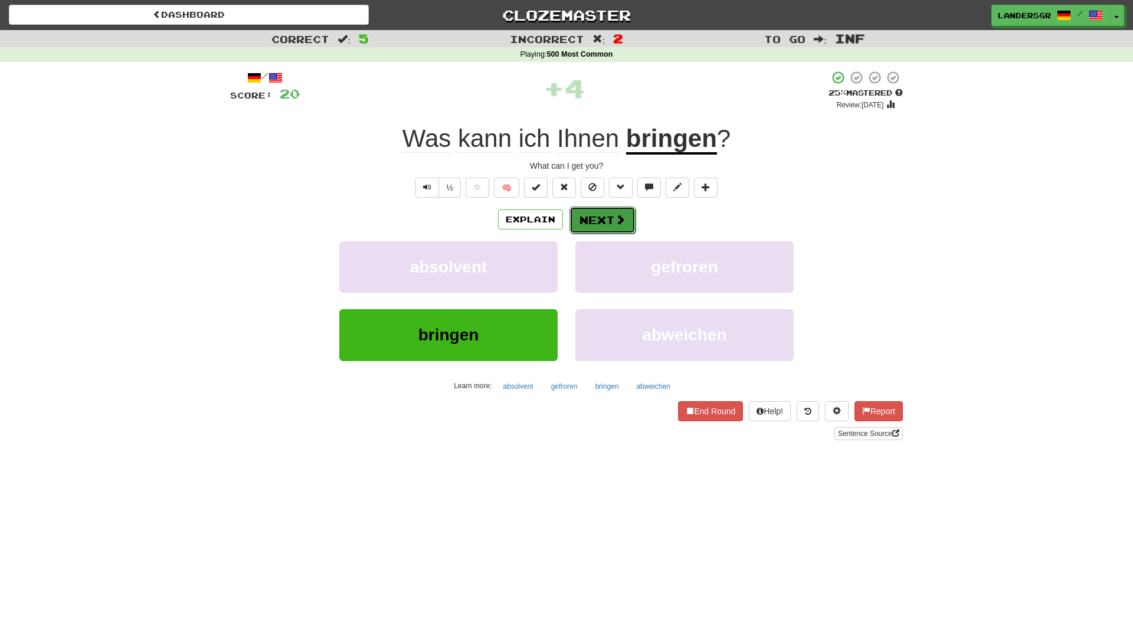
click at [612, 233] on button "Next" at bounding box center [602, 220] width 66 height 27
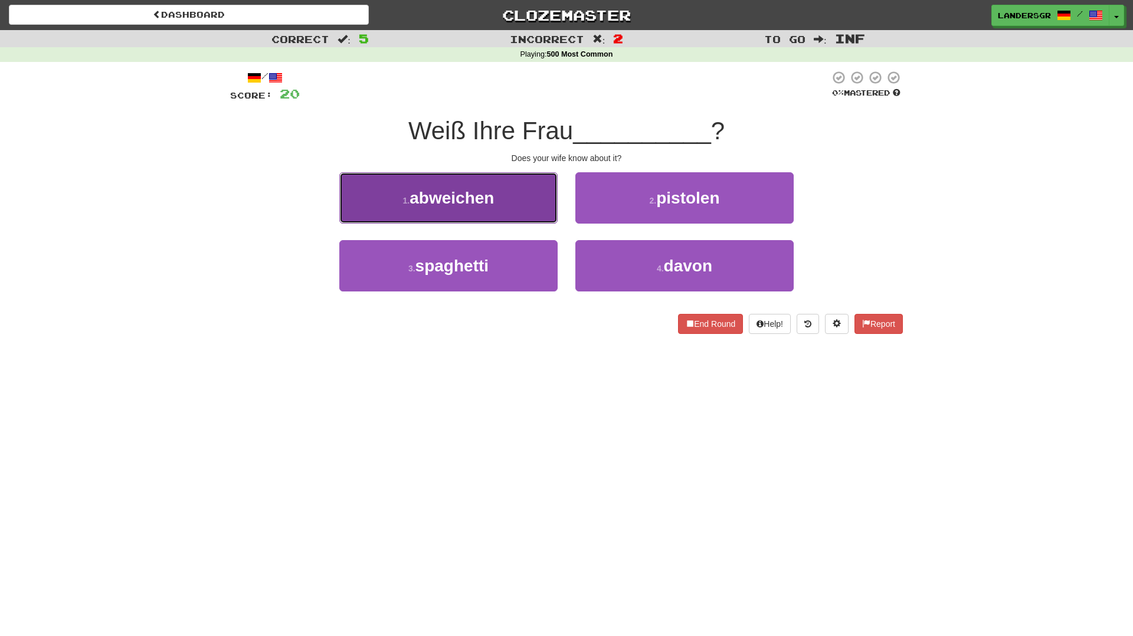
click at [546, 212] on button "1 . abweichen" at bounding box center [448, 197] width 218 height 51
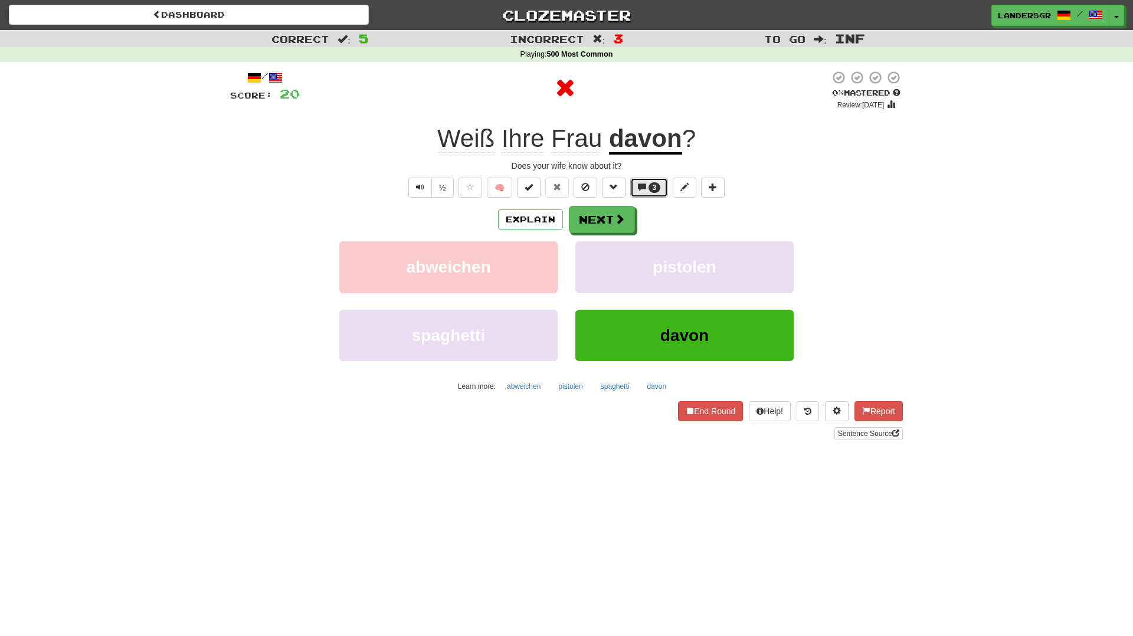
click at [660, 191] on button "3" at bounding box center [649, 188] width 38 height 20
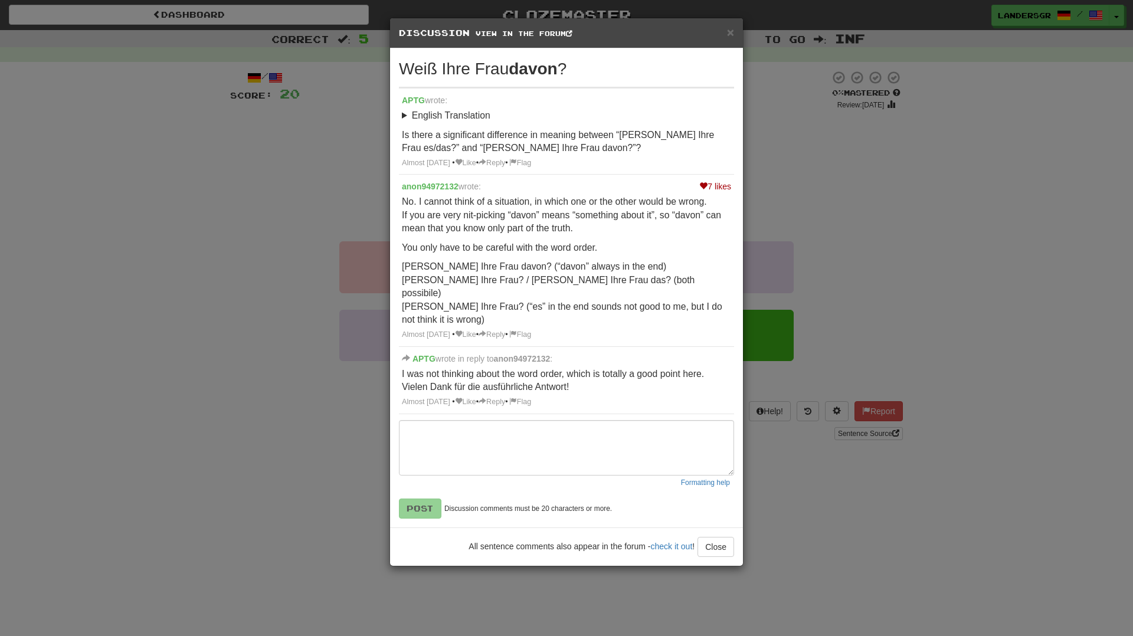
click at [815, 201] on div "× Discussion View in the forum Weiß Ihre Frau davon ? APTG wrote: English Trans…" at bounding box center [566, 318] width 1133 height 636
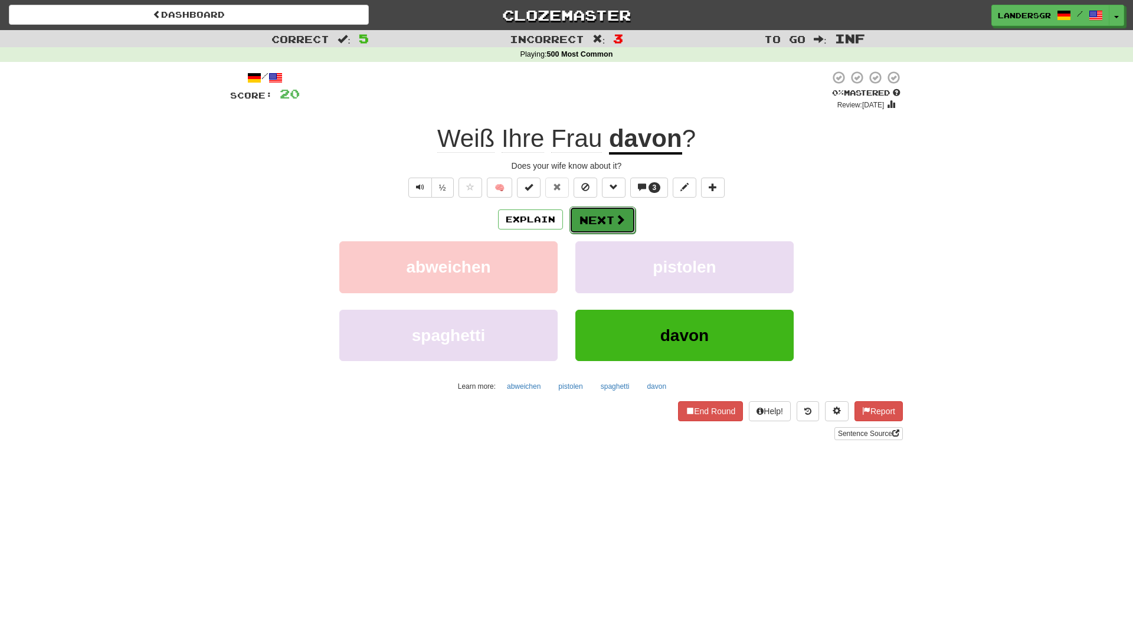
click at [616, 214] on span at bounding box center [620, 219] width 11 height 11
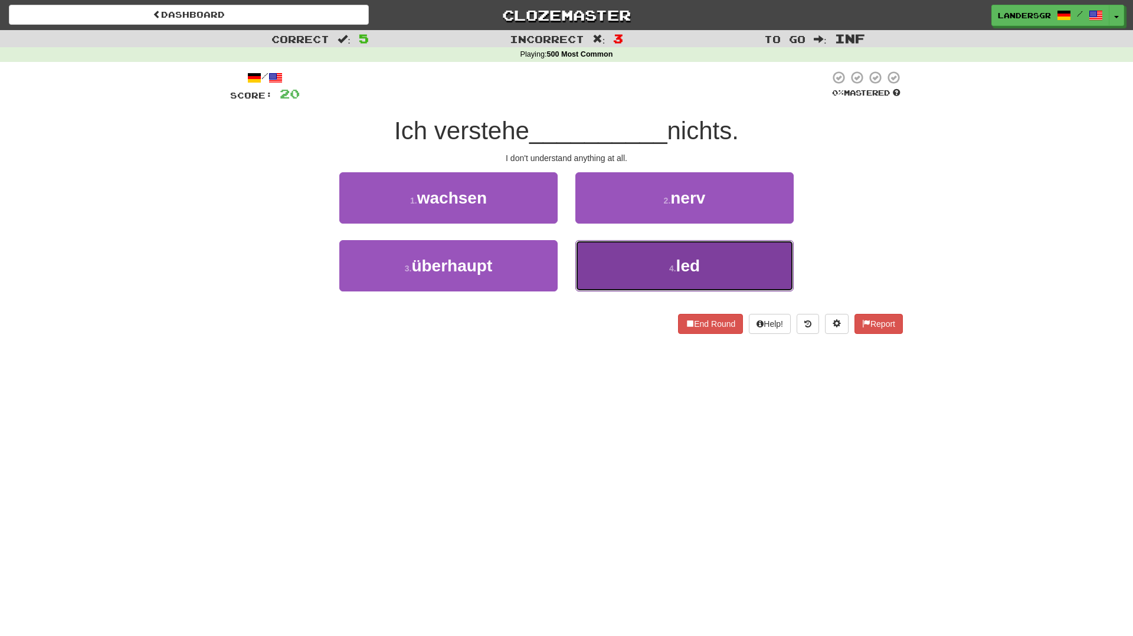
click at [597, 246] on button "4 . led" at bounding box center [684, 265] width 218 height 51
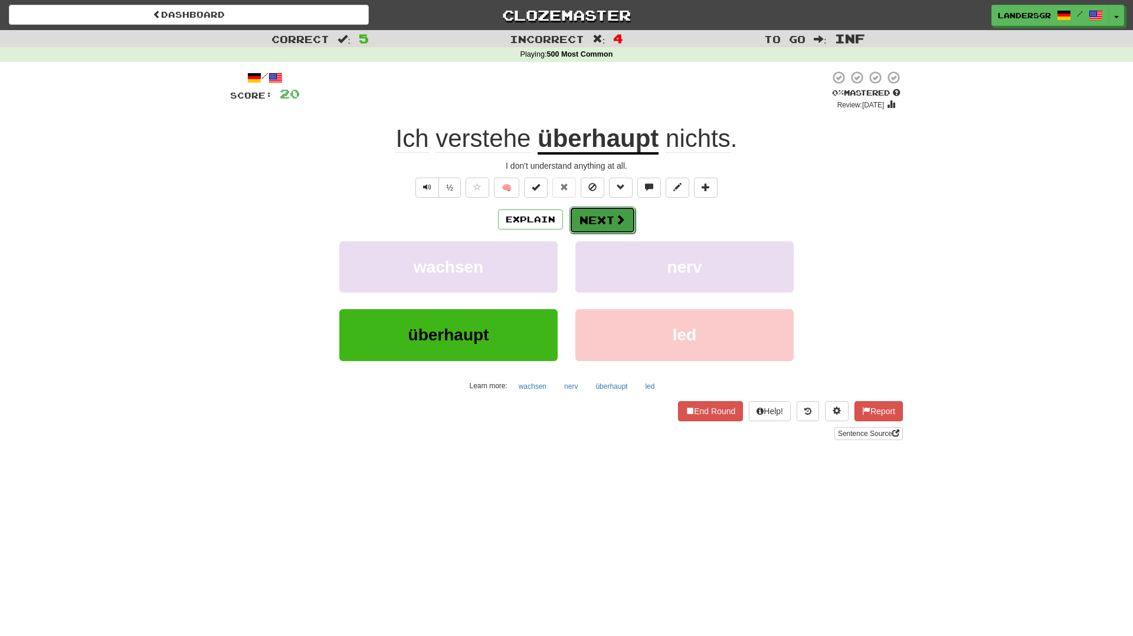
click at [600, 215] on button "Next" at bounding box center [602, 220] width 66 height 27
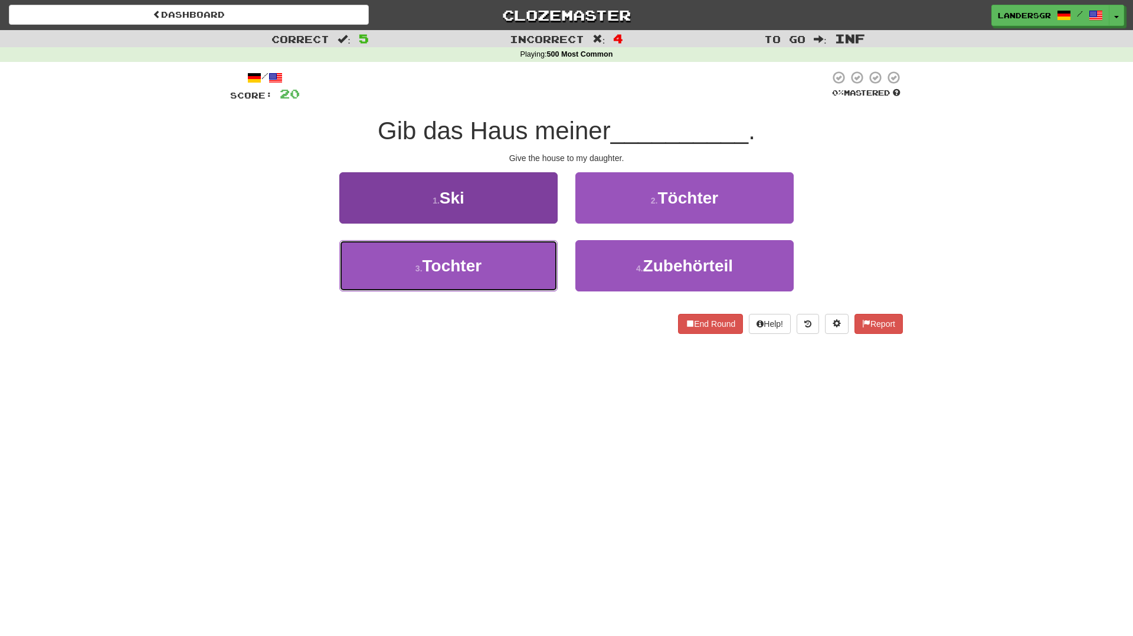
drag, startPoint x: 533, startPoint y: 245, endPoint x: 552, endPoint y: 287, distance: 46.7
click at [552, 287] on button "3 . Tochter" at bounding box center [448, 265] width 218 height 51
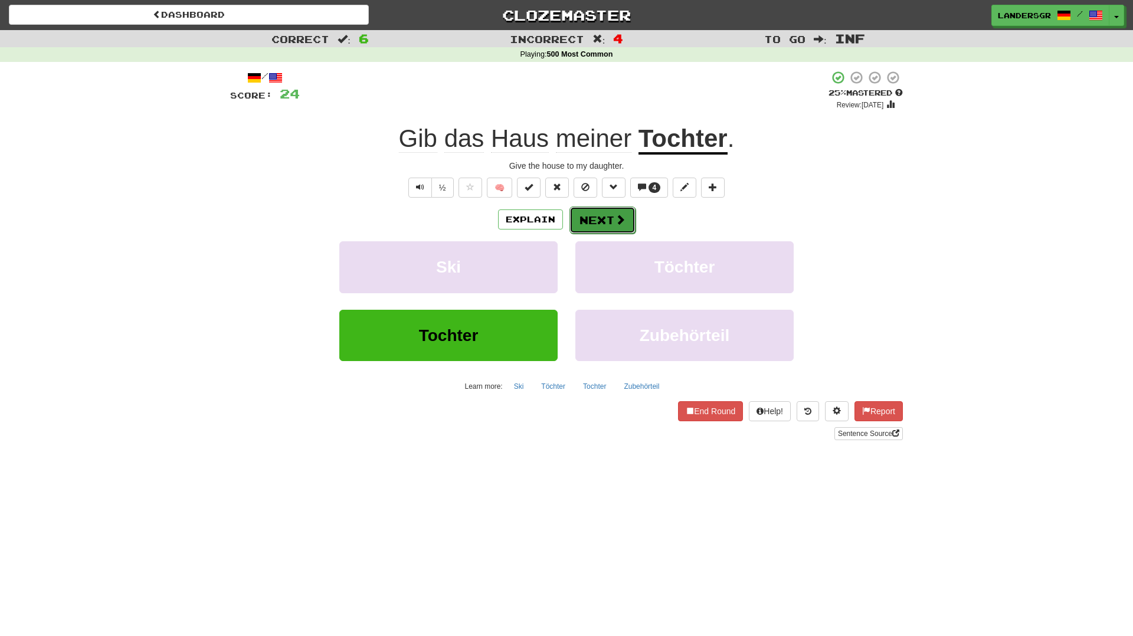
click at [610, 211] on button "Next" at bounding box center [602, 220] width 66 height 27
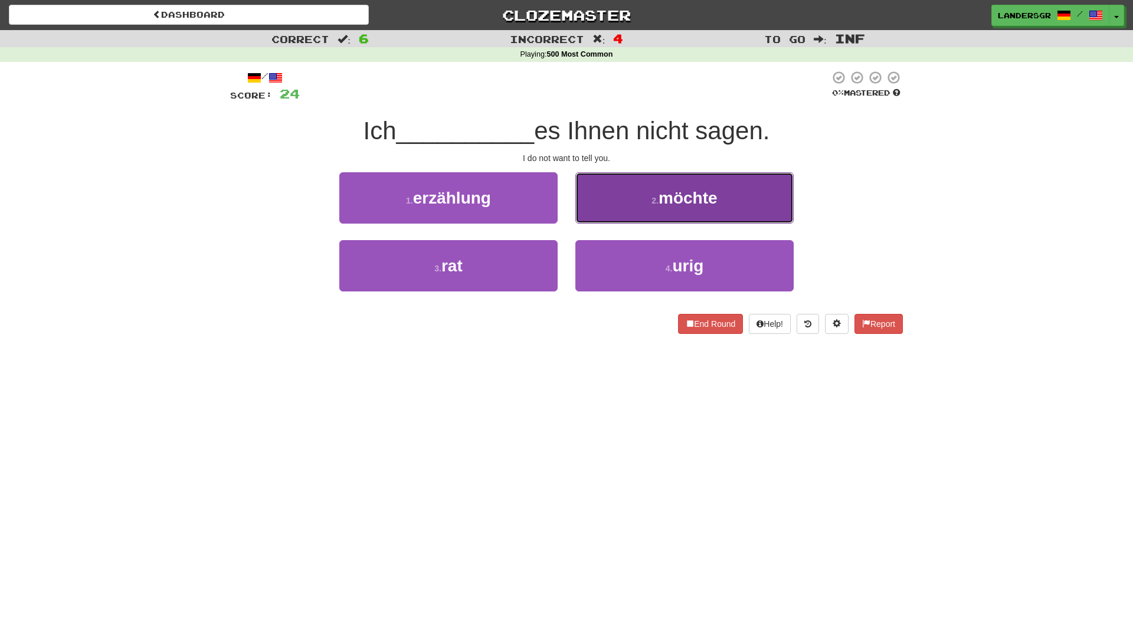
click at [611, 211] on button "2 . möchte" at bounding box center [684, 197] width 218 height 51
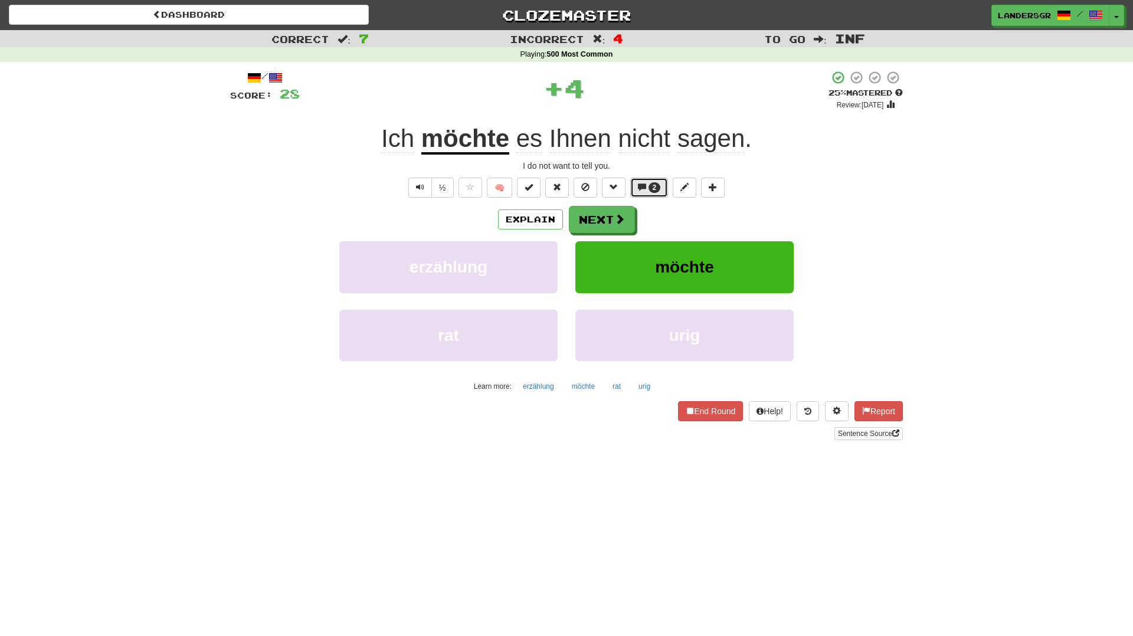
click at [650, 187] on span "2" at bounding box center [655, 187] width 12 height 11
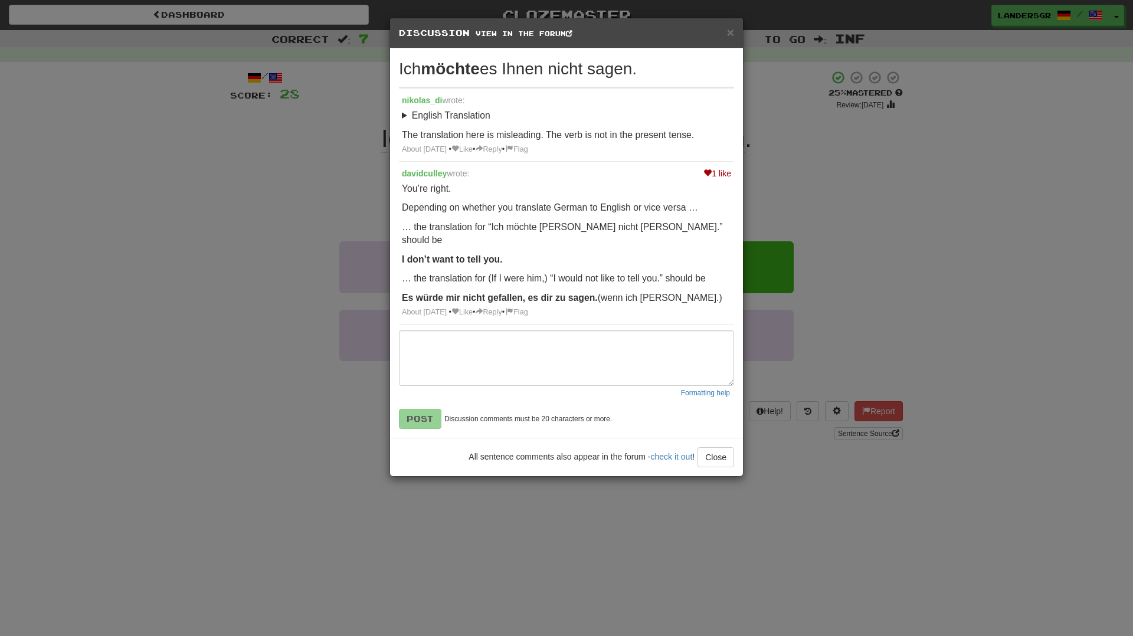
click at [806, 237] on div "× Discussion View in the forum Ich möchte es Ihnen nicht sagen. nikolas_di wrot…" at bounding box center [566, 318] width 1133 height 636
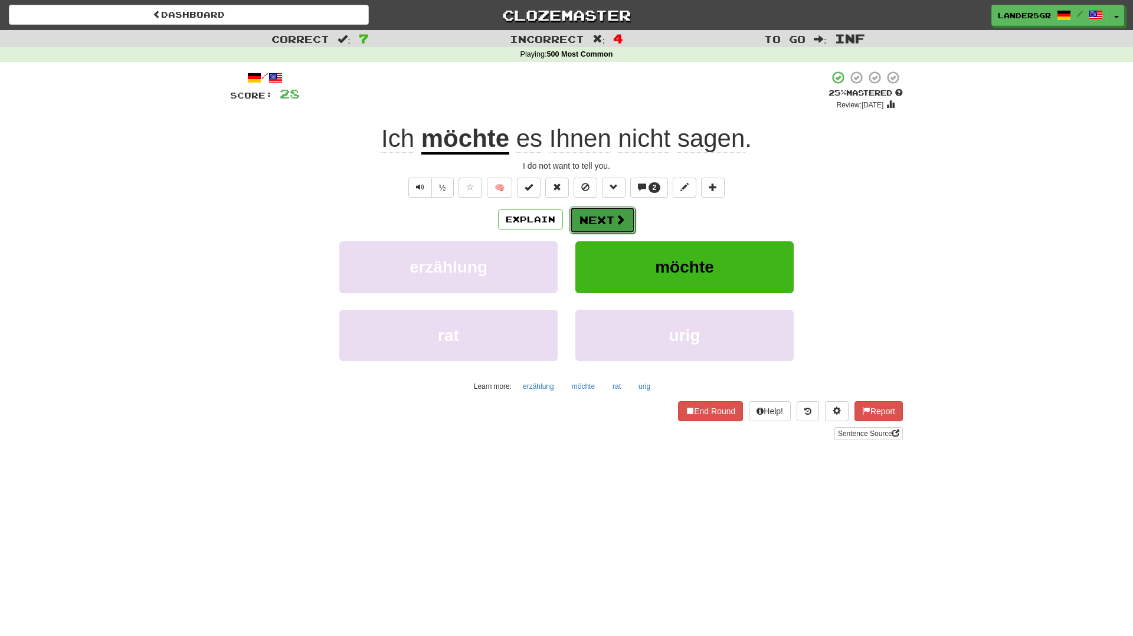
click at [616, 227] on button "Next" at bounding box center [602, 220] width 66 height 27
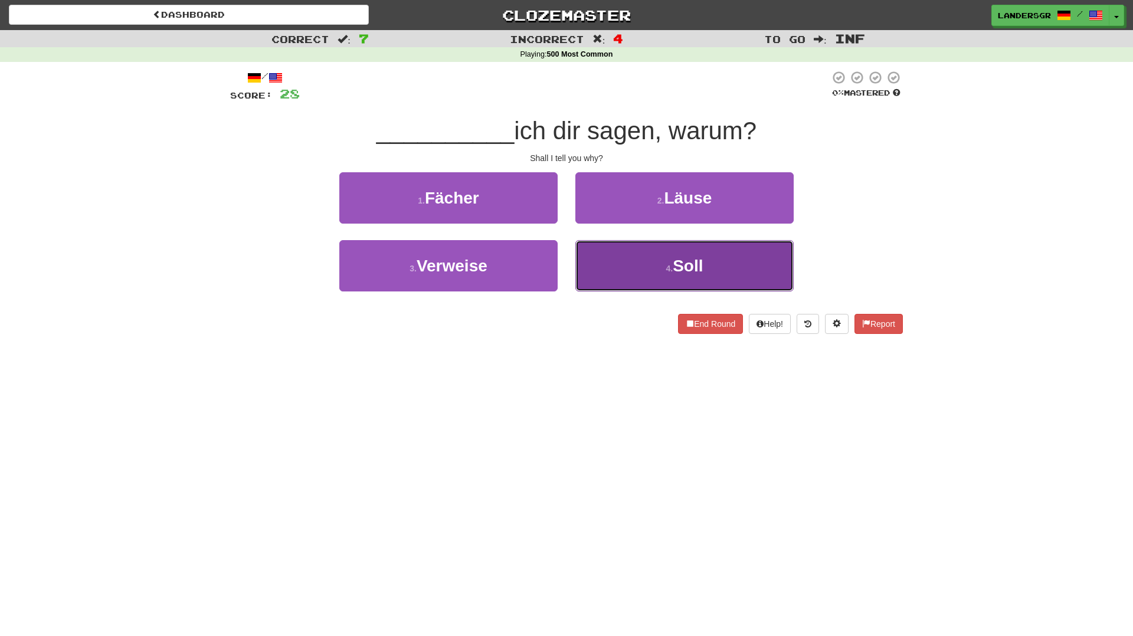
click at [624, 249] on button "4 . Soll" at bounding box center [684, 265] width 218 height 51
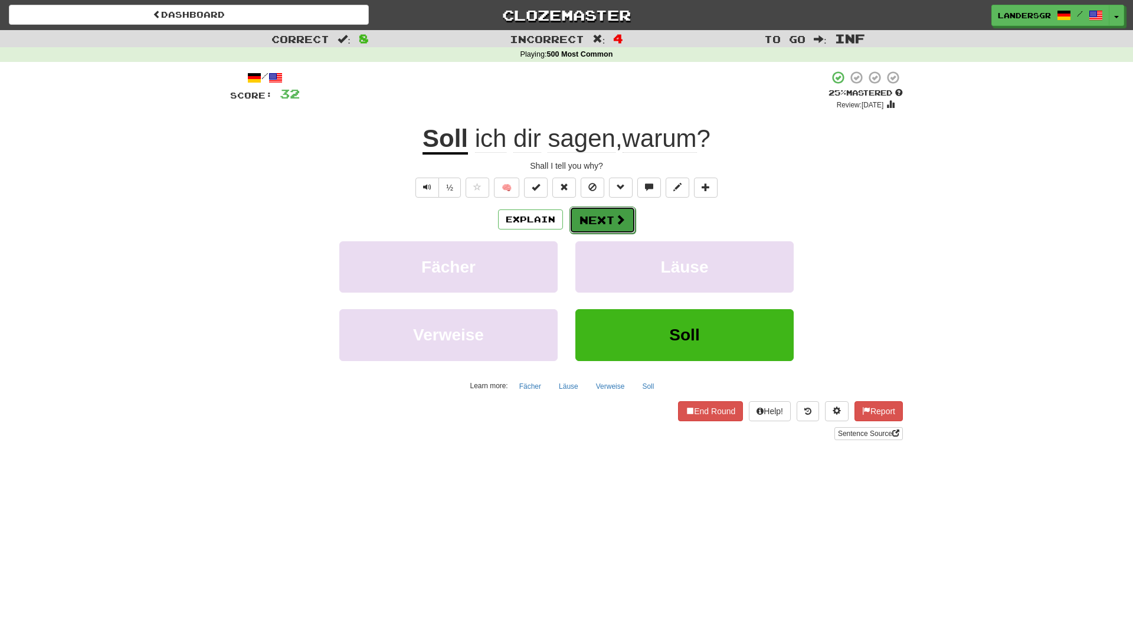
click at [592, 227] on button "Next" at bounding box center [602, 220] width 66 height 27
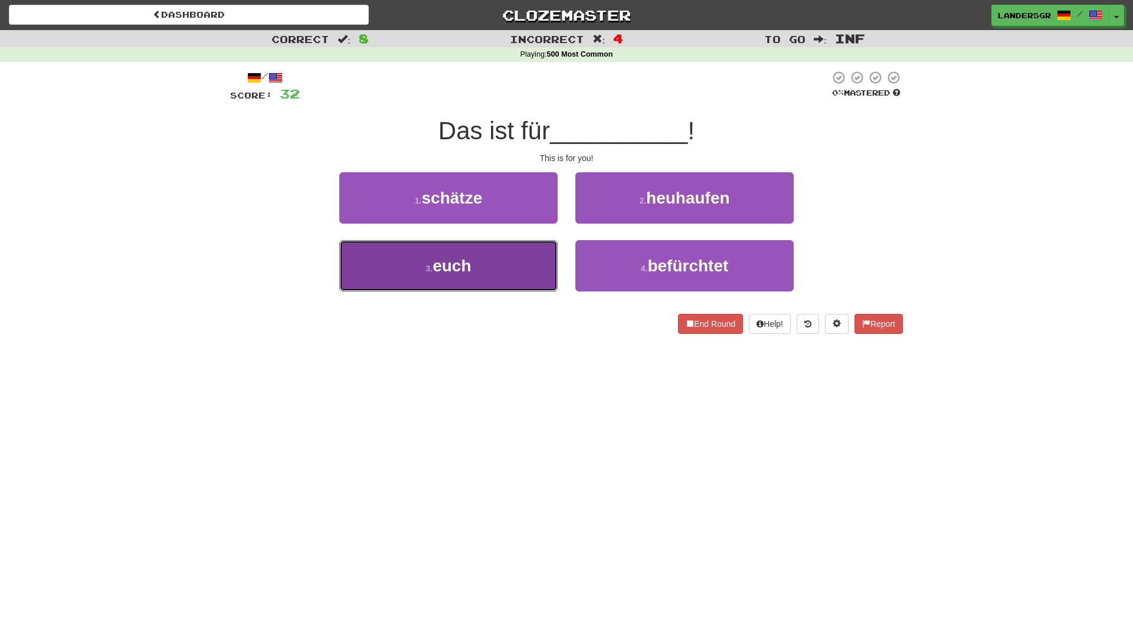
click at [536, 249] on button "3 . euch" at bounding box center [448, 265] width 218 height 51
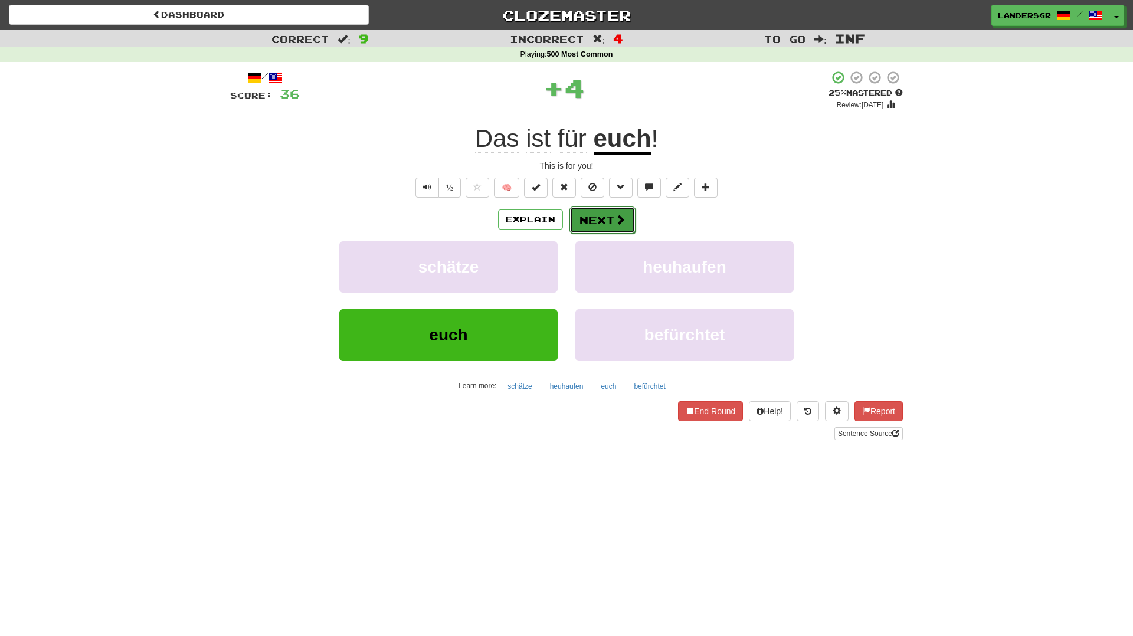
click at [594, 216] on button "Next" at bounding box center [602, 220] width 66 height 27
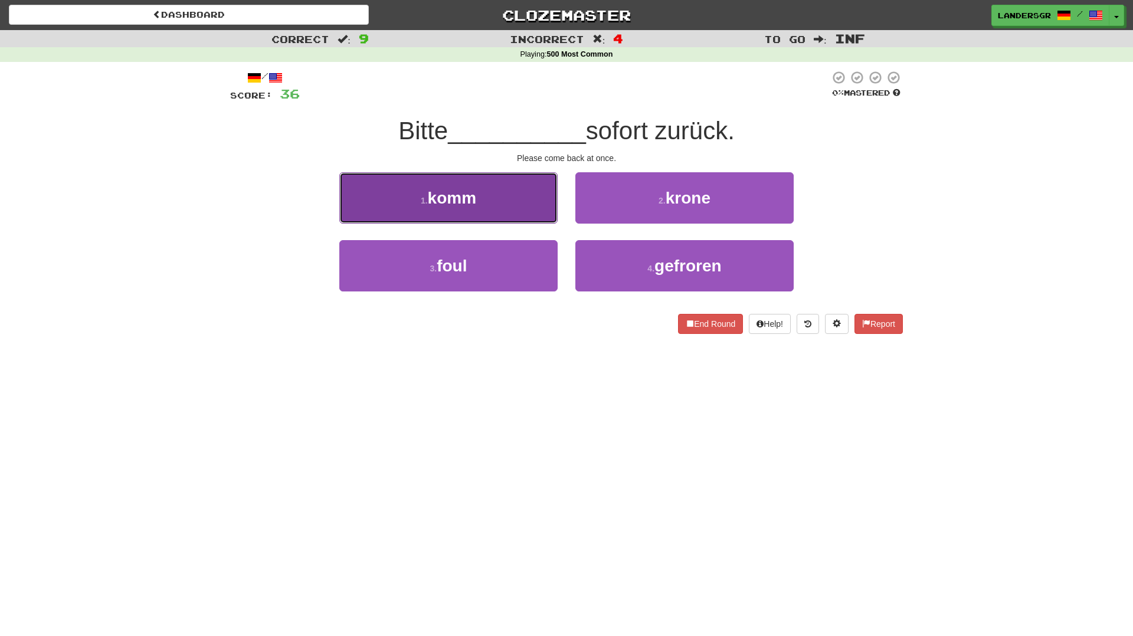
click at [515, 194] on button "1 . komm" at bounding box center [448, 197] width 218 height 51
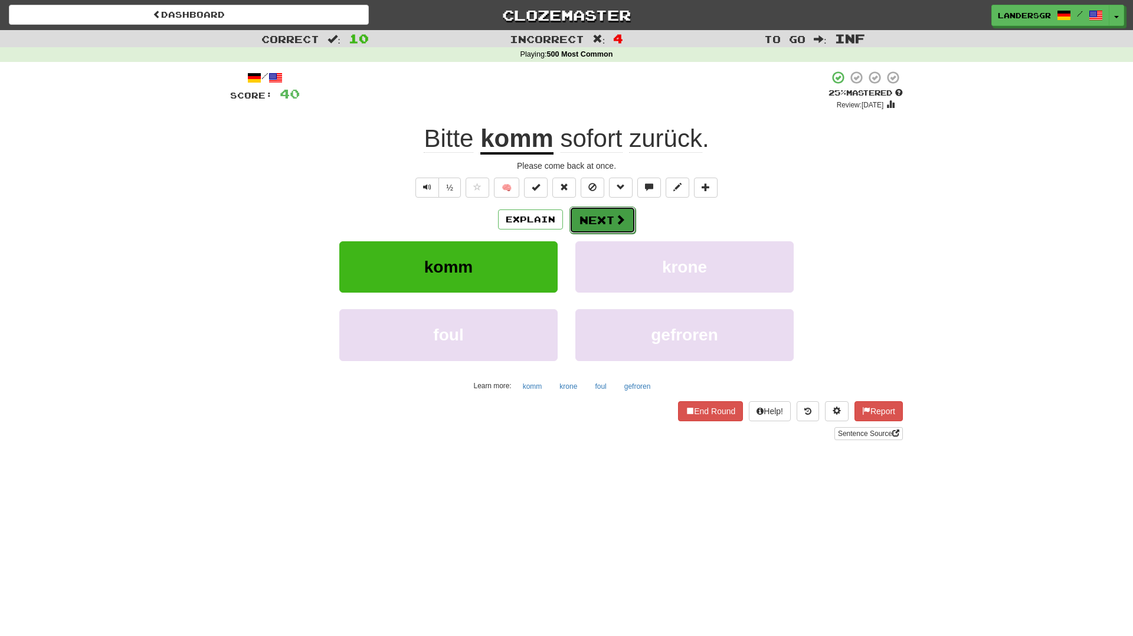
click at [592, 222] on button "Next" at bounding box center [602, 220] width 66 height 27
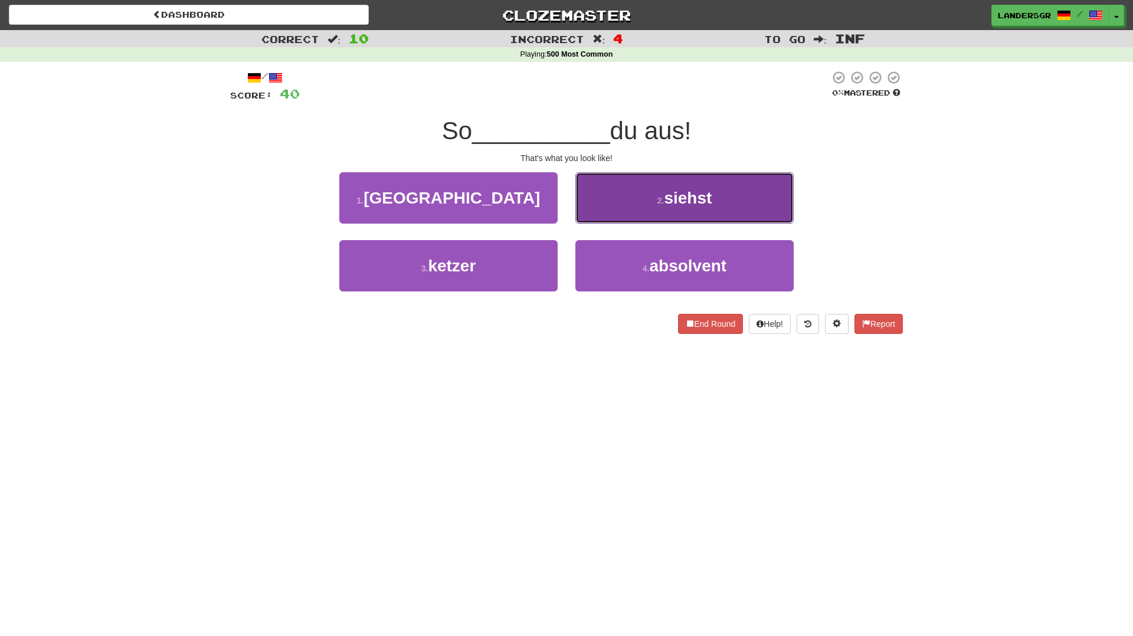
click at [598, 212] on button "2 . siehst" at bounding box center [684, 197] width 218 height 51
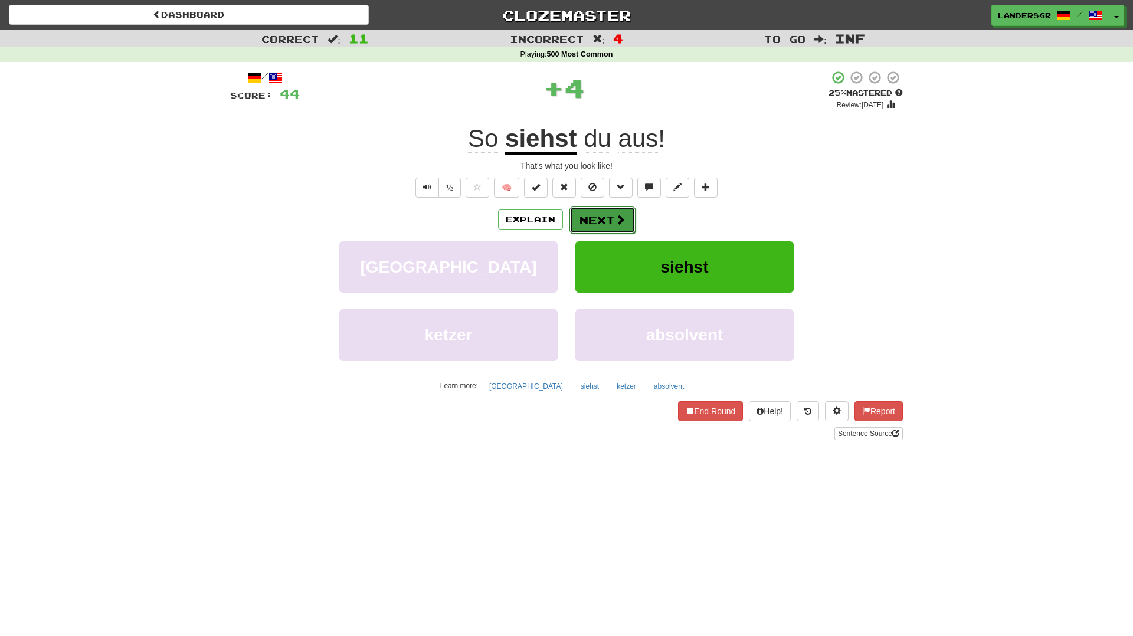
click at [593, 215] on button "Next" at bounding box center [602, 220] width 66 height 27
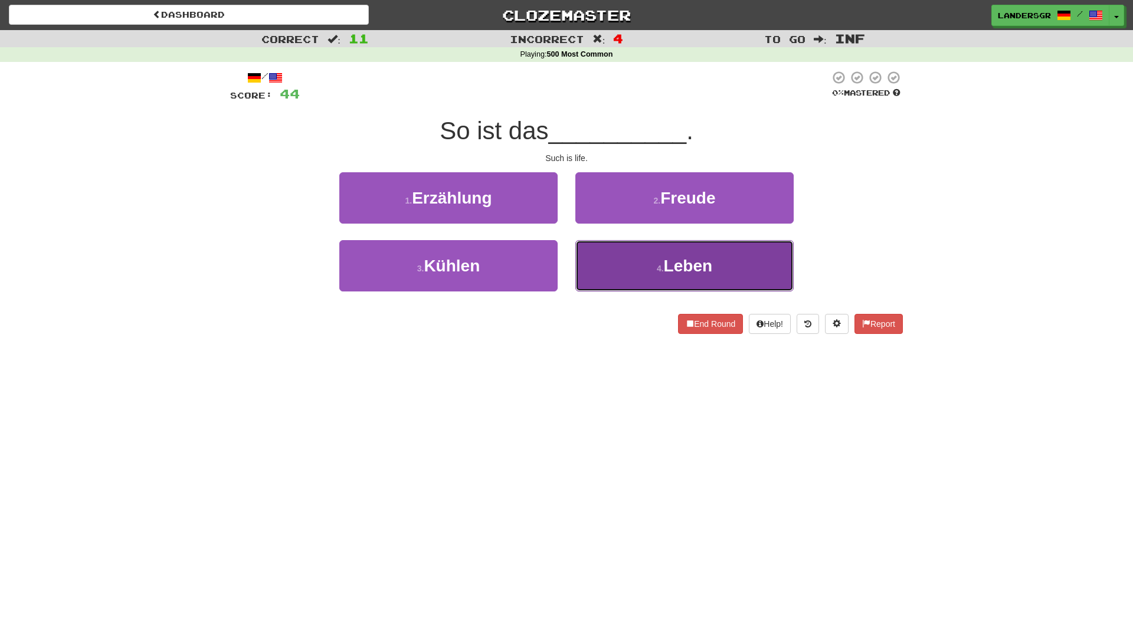
click at [594, 246] on button "4 . Leben" at bounding box center [684, 265] width 218 height 51
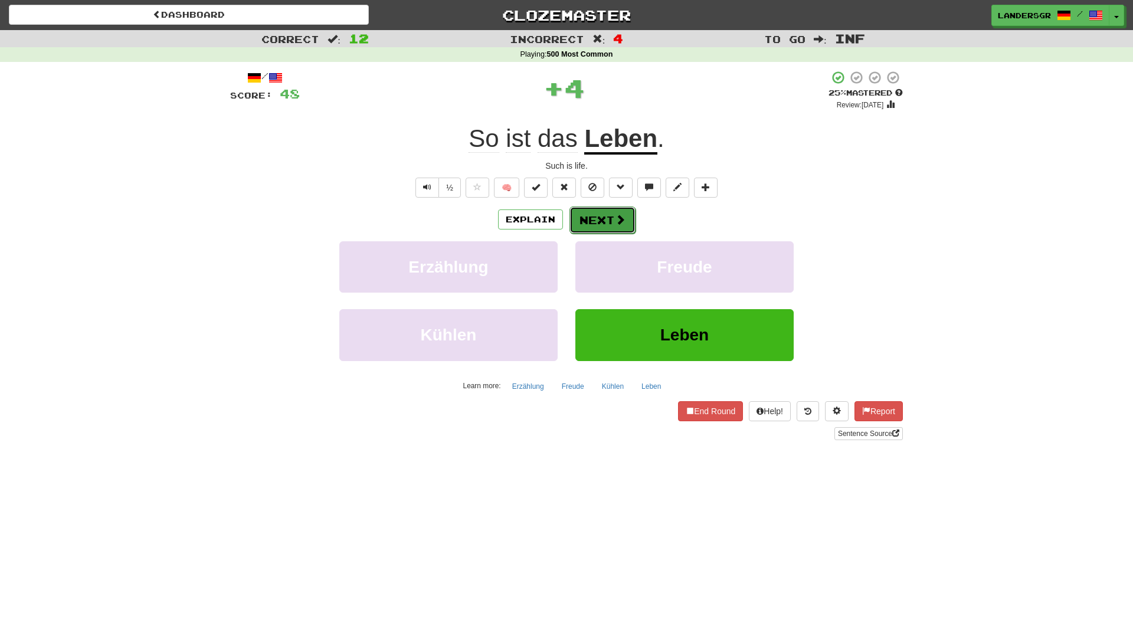
click at [593, 216] on button "Next" at bounding box center [602, 220] width 66 height 27
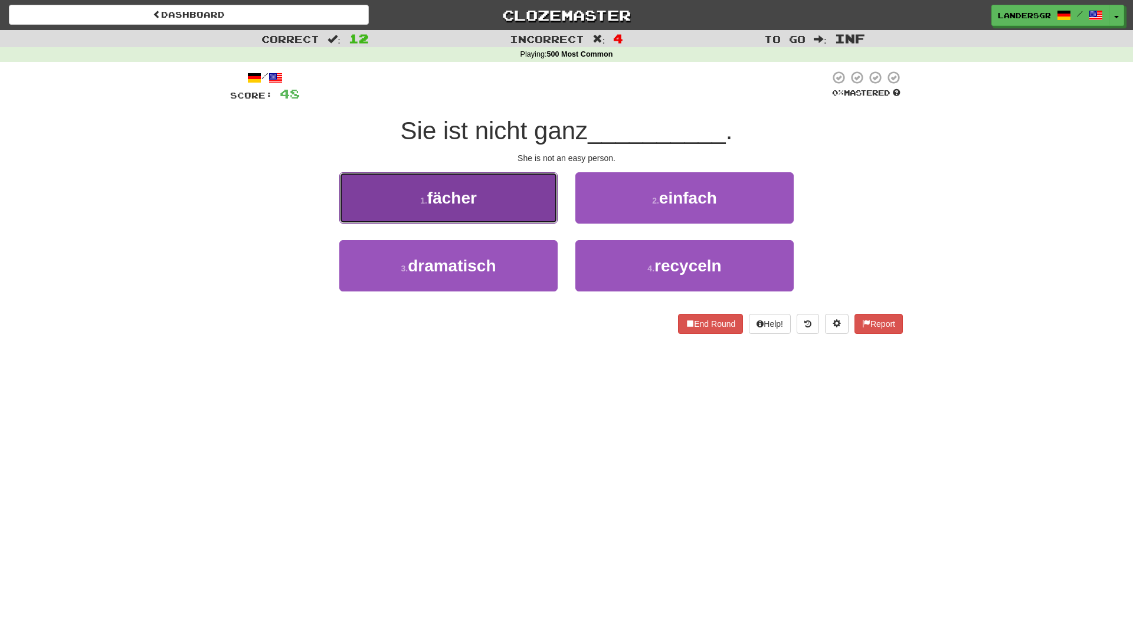
click at [519, 207] on button "1 . fächer" at bounding box center [448, 197] width 218 height 51
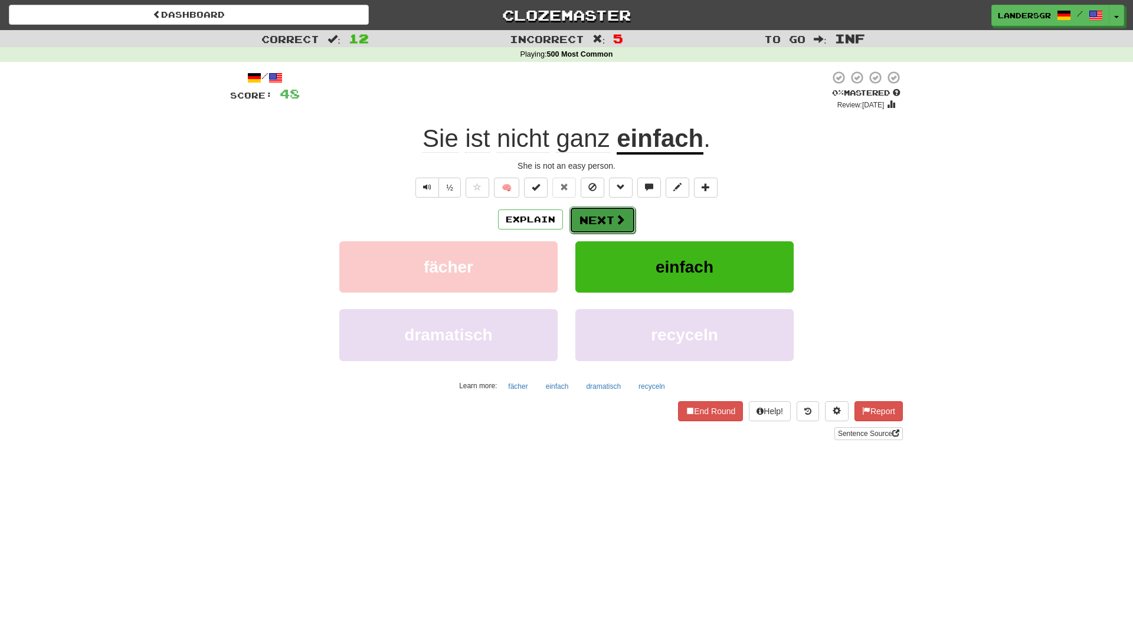
click at [621, 222] on span at bounding box center [620, 219] width 11 height 11
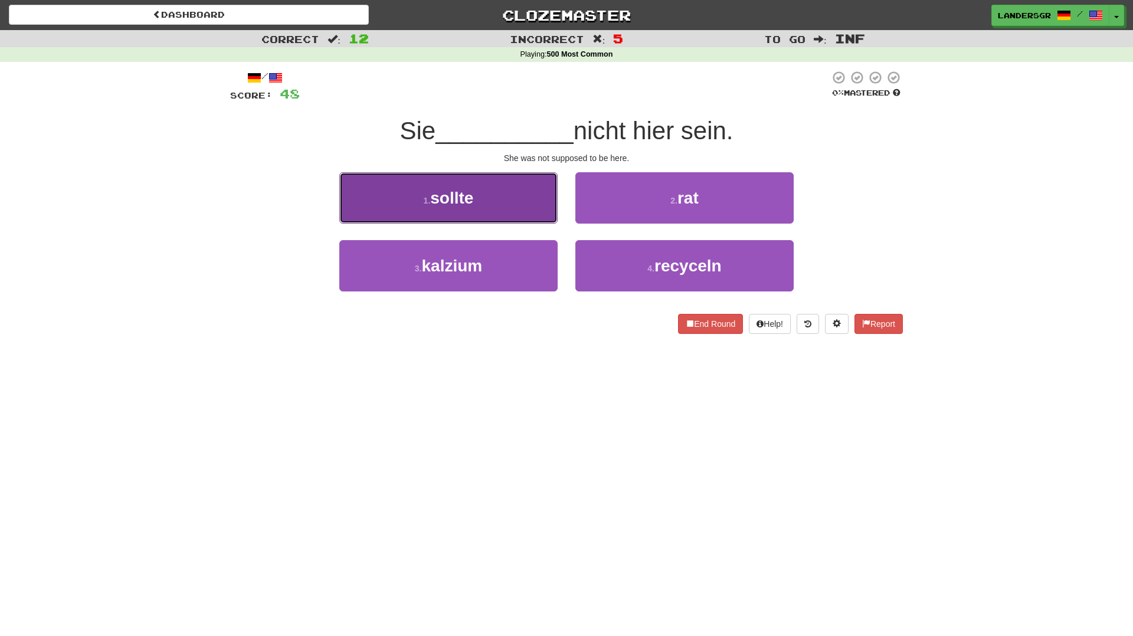
click at [497, 184] on button "1 . sollte" at bounding box center [448, 197] width 218 height 51
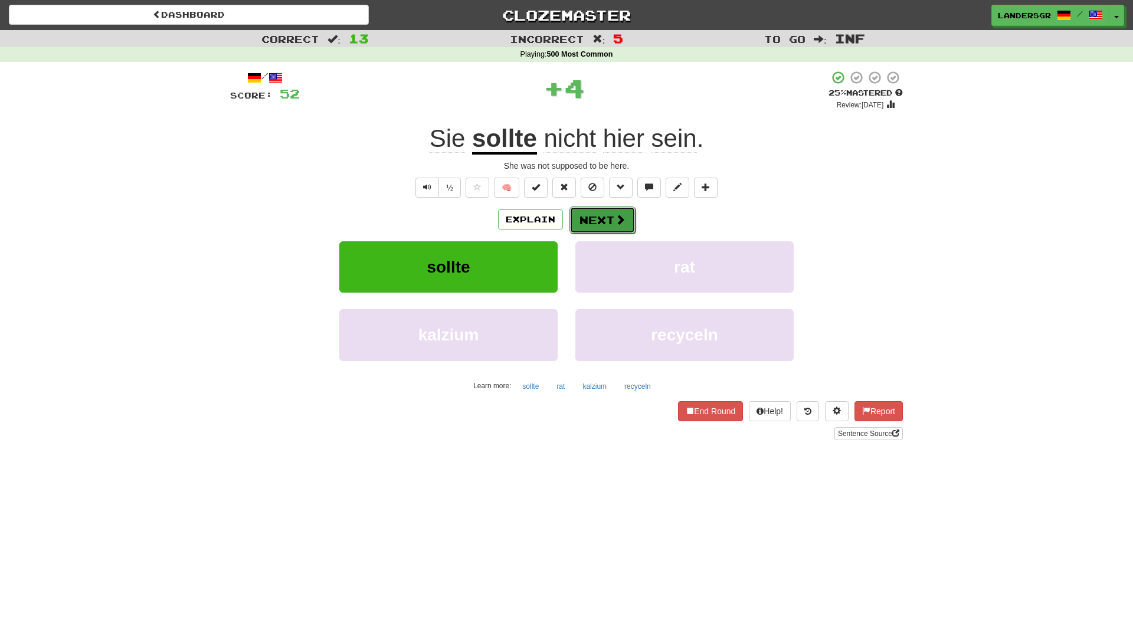
click at [618, 225] on span at bounding box center [620, 219] width 11 height 11
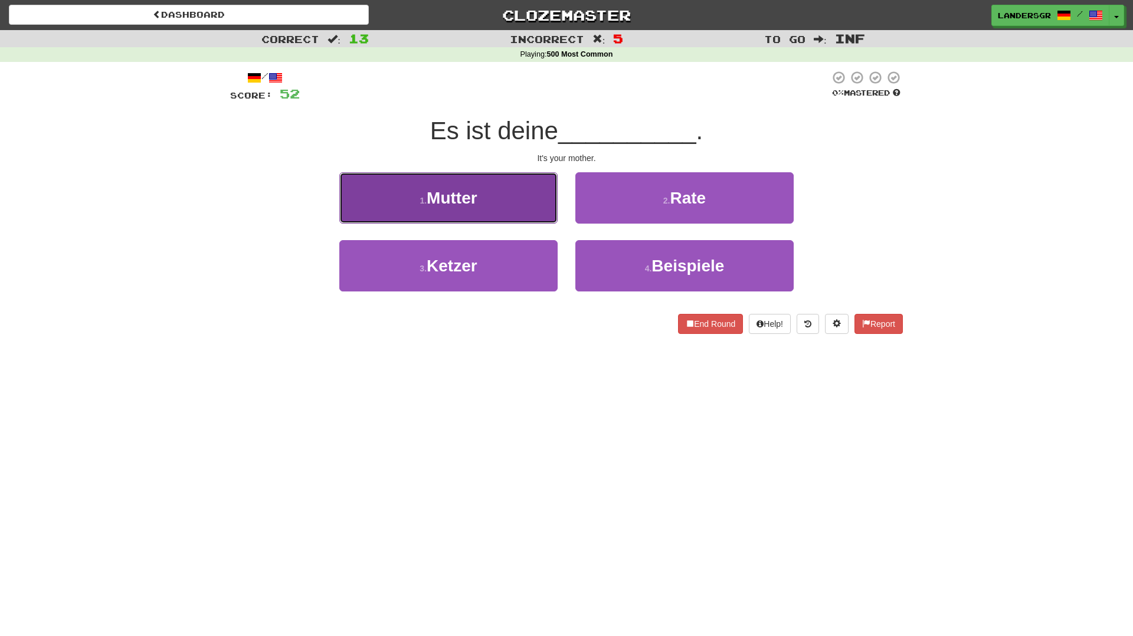
click at [504, 199] on button "1 . Mutter" at bounding box center [448, 197] width 218 height 51
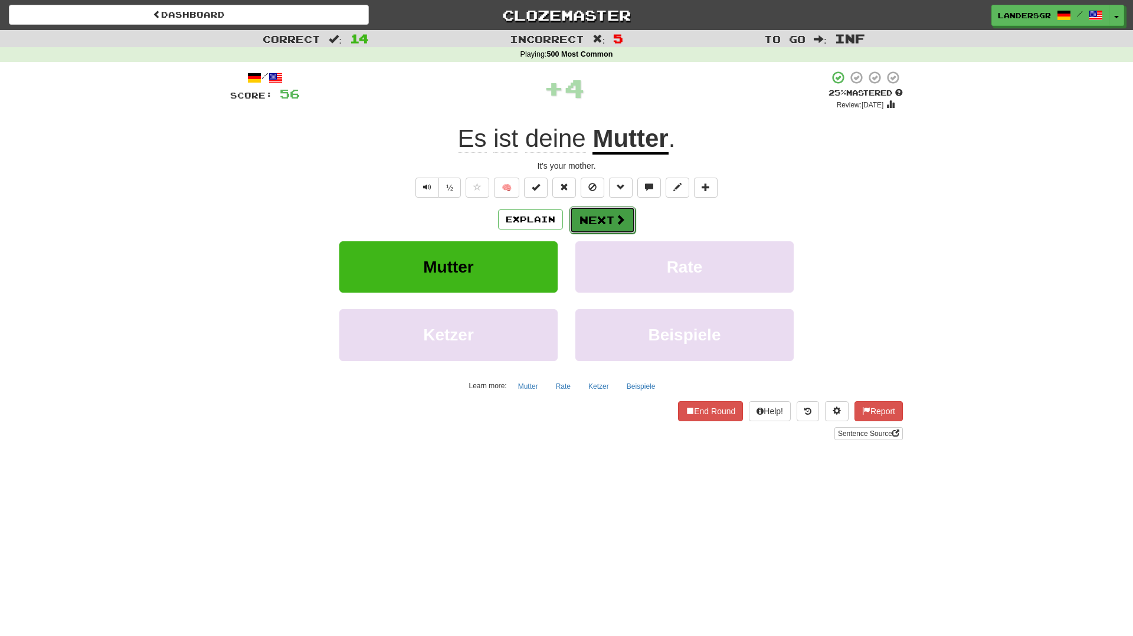
click at [608, 217] on button "Next" at bounding box center [602, 220] width 66 height 27
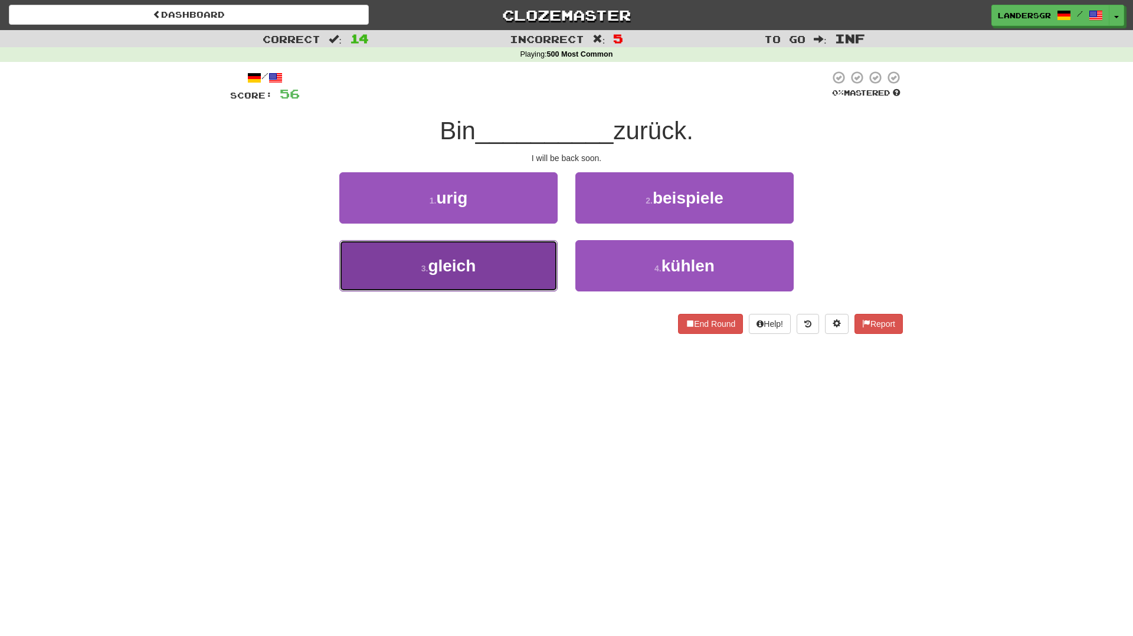
click at [516, 259] on button "3 . gleich" at bounding box center [448, 265] width 218 height 51
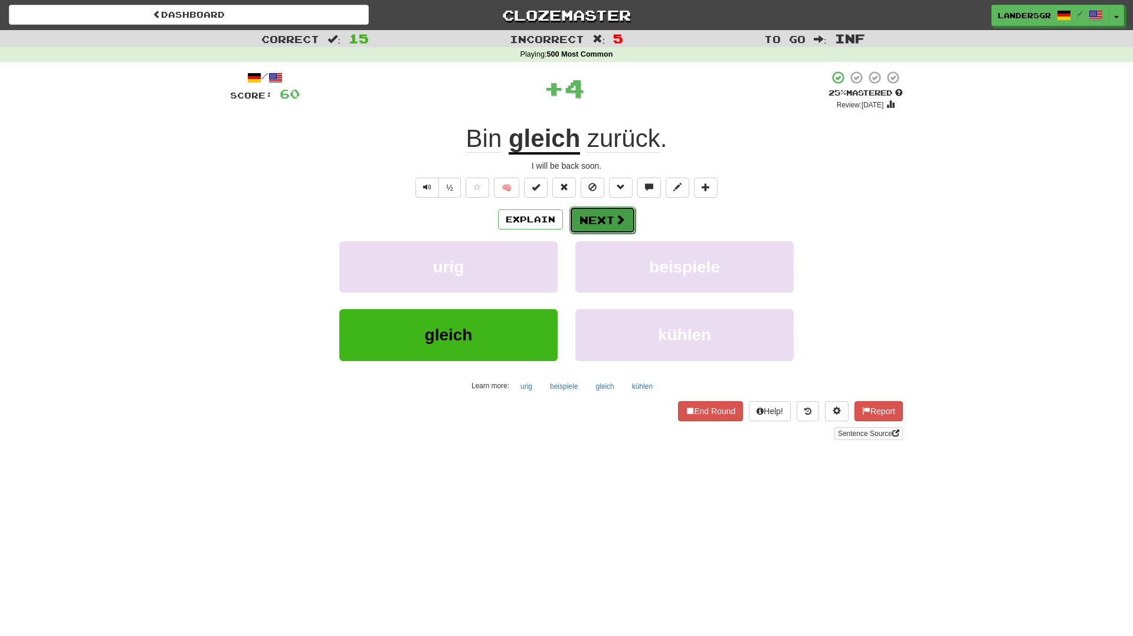
click at [610, 226] on button "Next" at bounding box center [602, 220] width 66 height 27
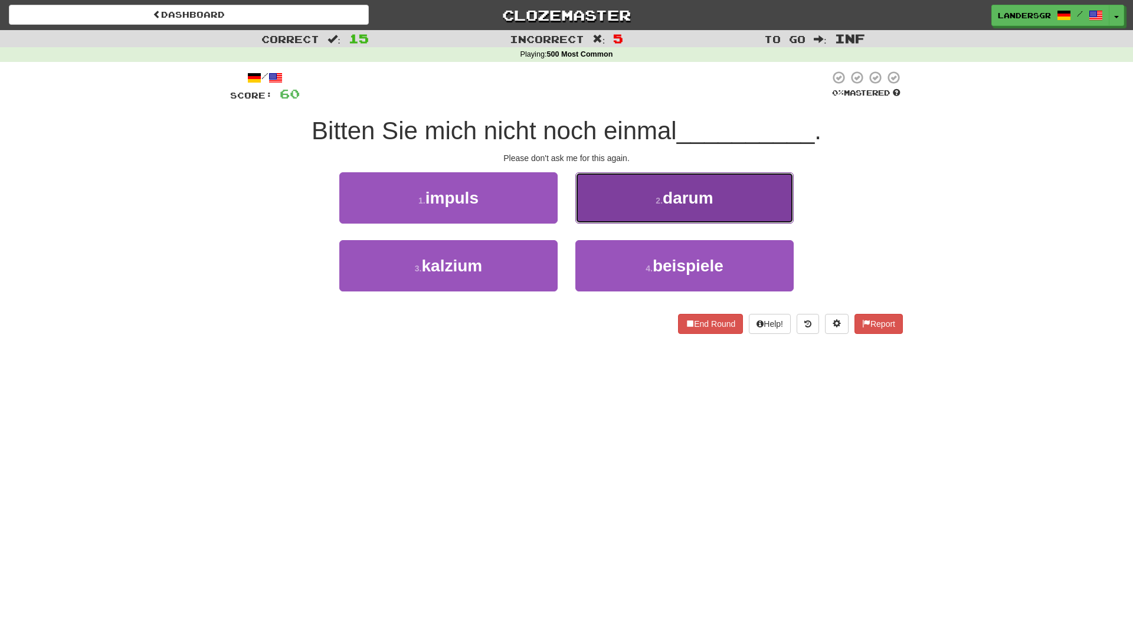
click at [618, 218] on button "2 . darum" at bounding box center [684, 197] width 218 height 51
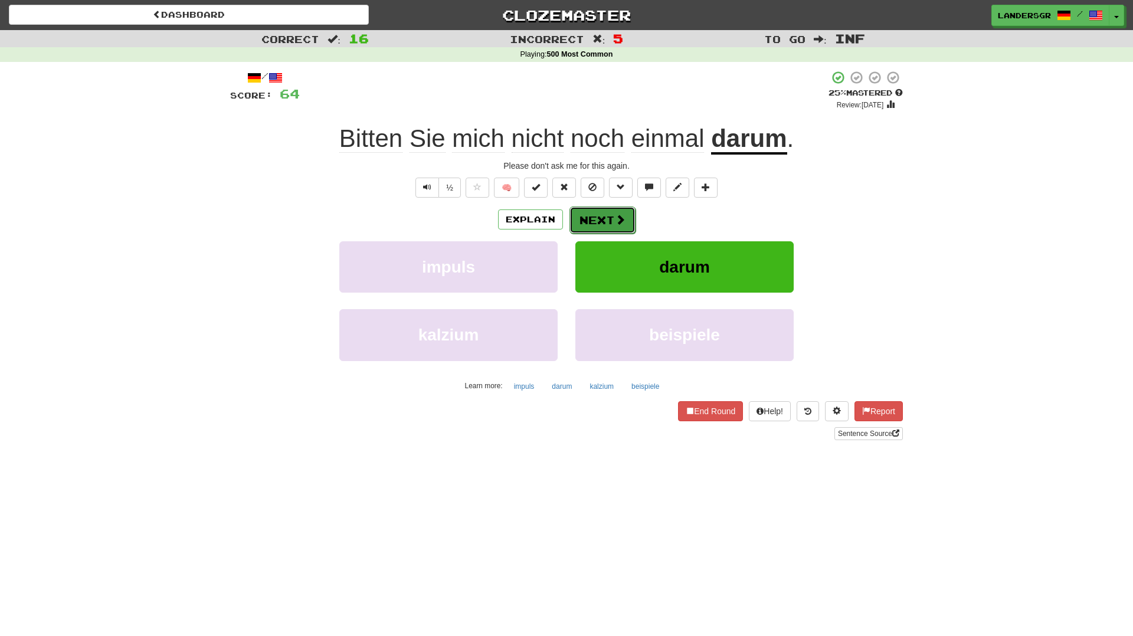
click at [618, 217] on span at bounding box center [620, 219] width 11 height 11
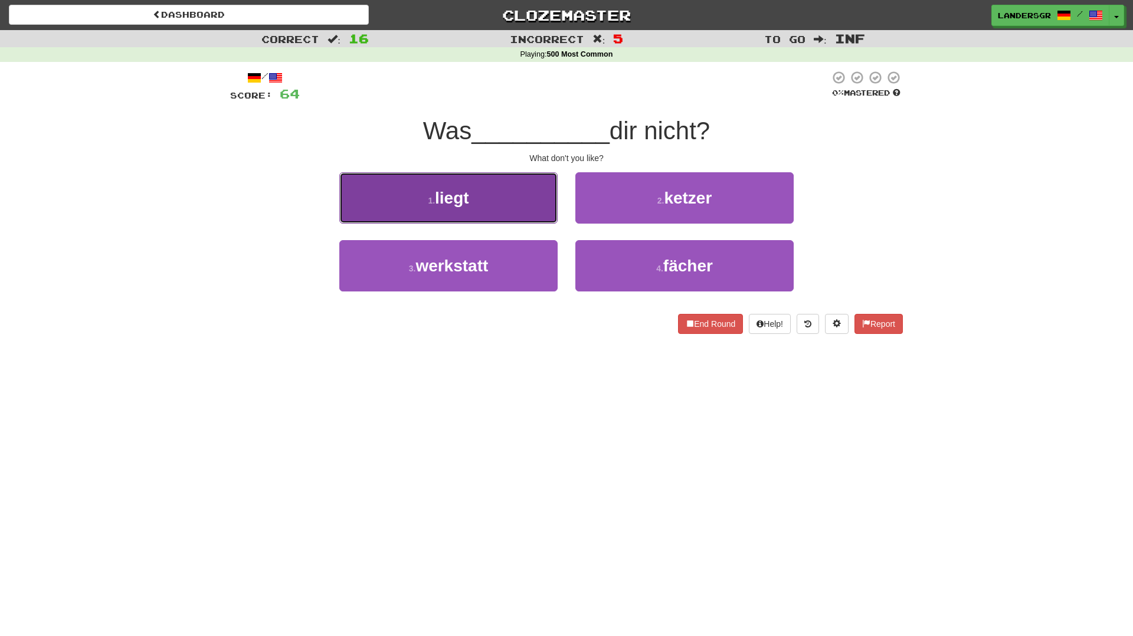
click at [538, 197] on button "1 . liegt" at bounding box center [448, 197] width 218 height 51
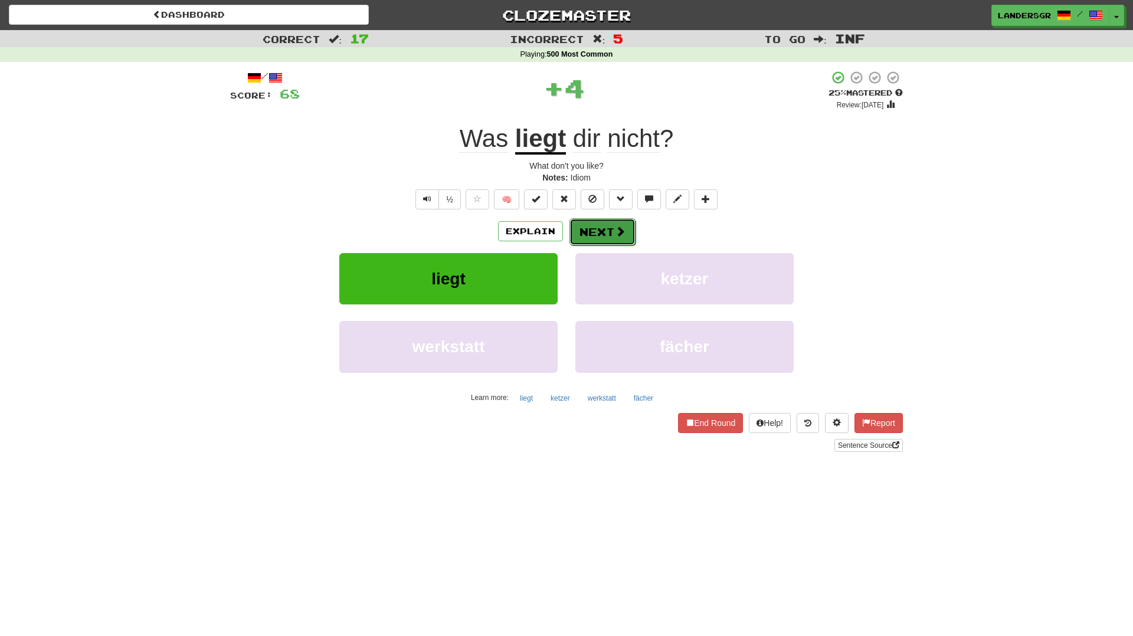
click at [584, 227] on button "Next" at bounding box center [602, 231] width 66 height 27
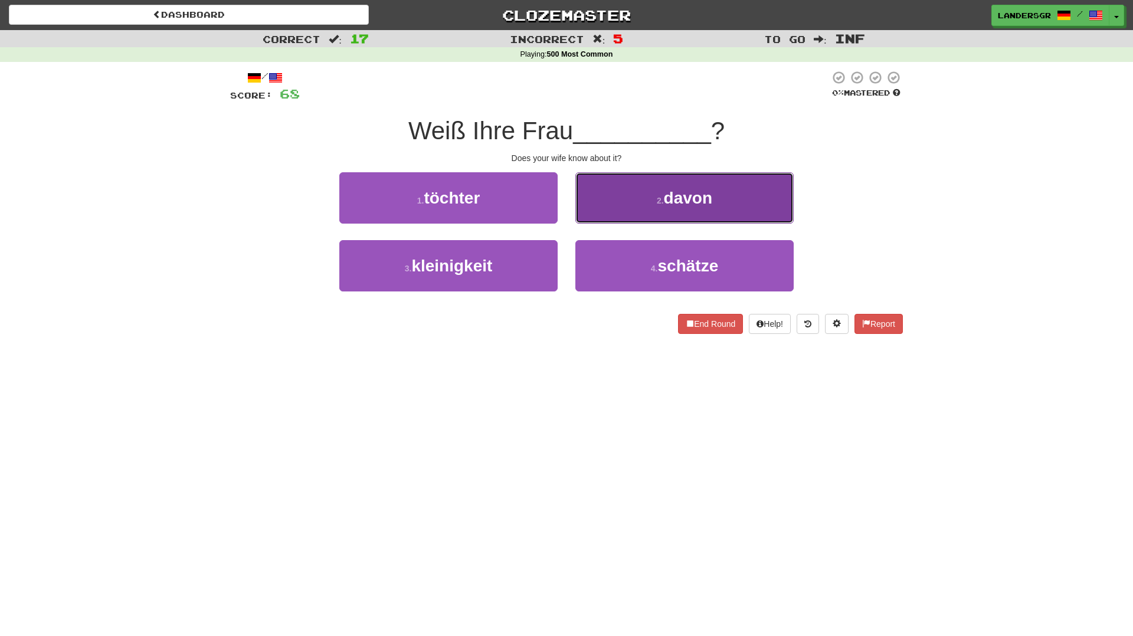
click at [607, 211] on button "2 . davon" at bounding box center [684, 197] width 218 height 51
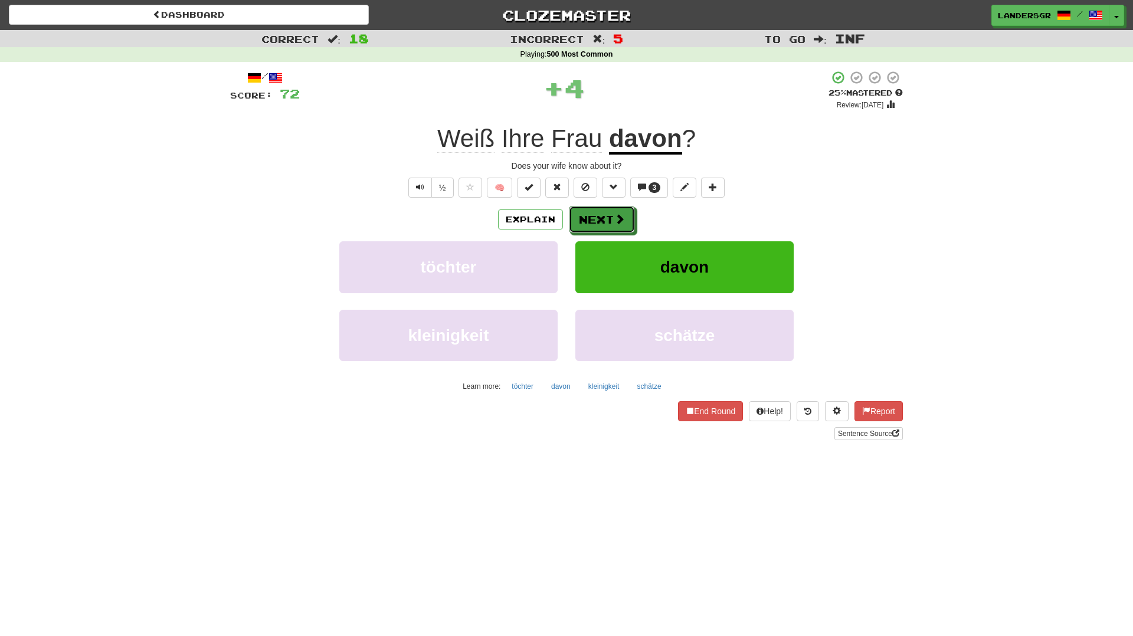
click at [607, 211] on button "Next" at bounding box center [602, 219] width 66 height 27
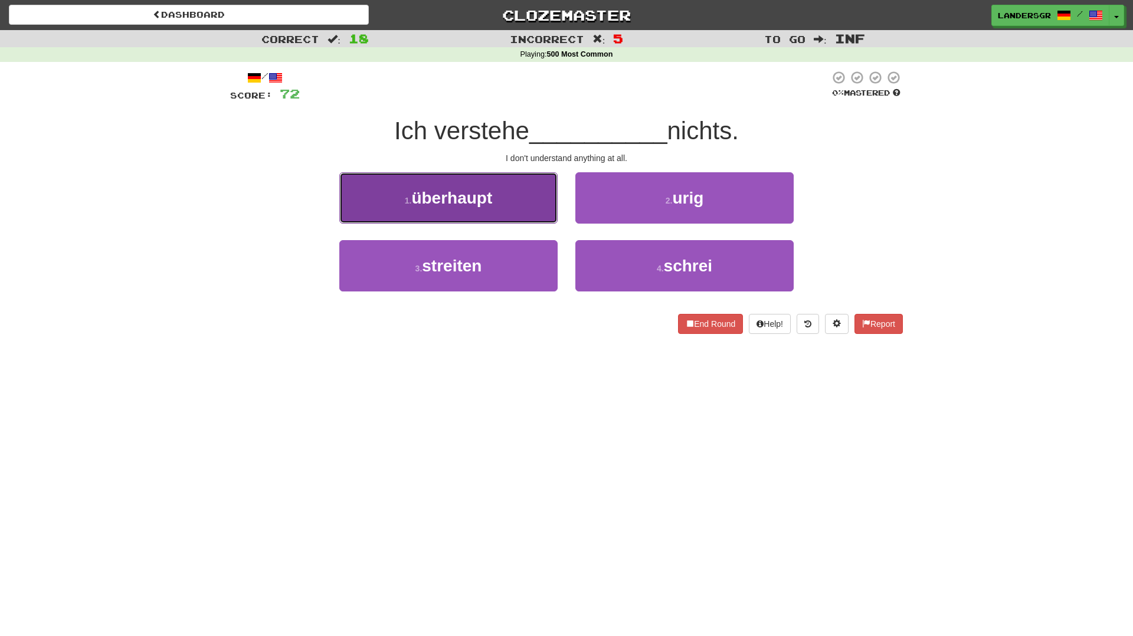
click at [472, 198] on span "überhaupt" at bounding box center [451, 198] width 81 height 18
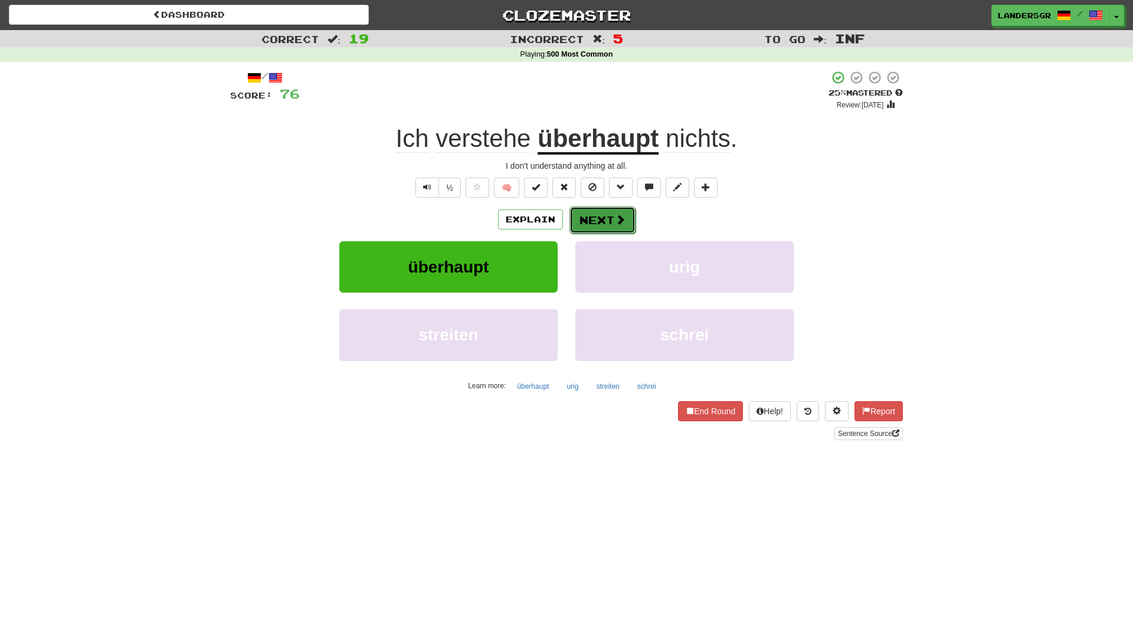
click at [585, 220] on button "Next" at bounding box center [602, 220] width 66 height 27
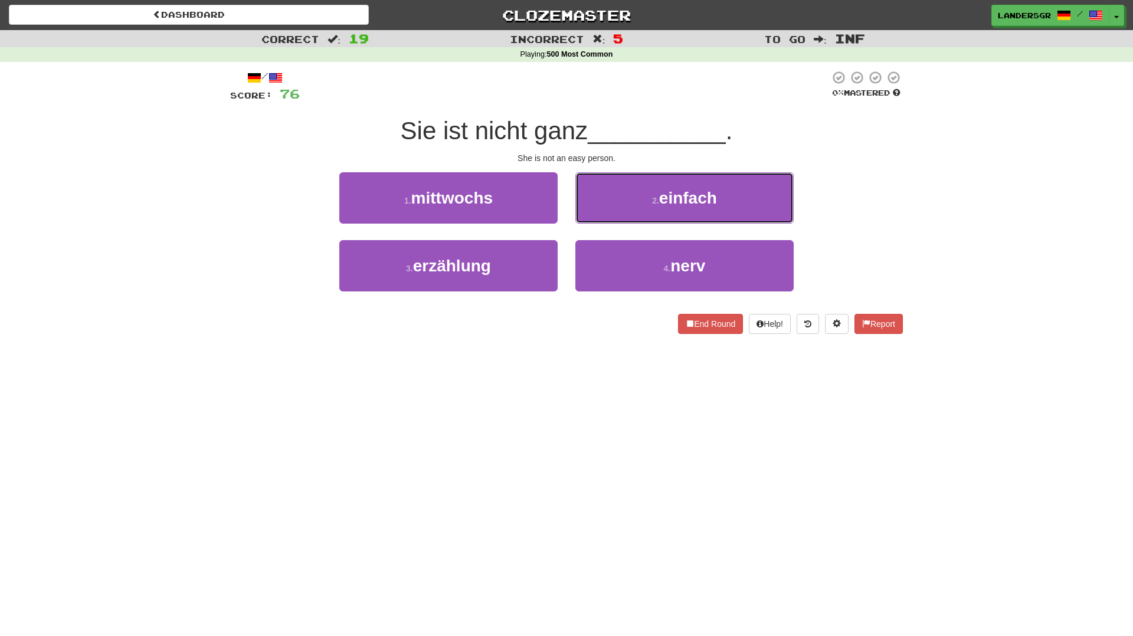
click at [585, 220] on button "2 . einfach" at bounding box center [684, 197] width 218 height 51
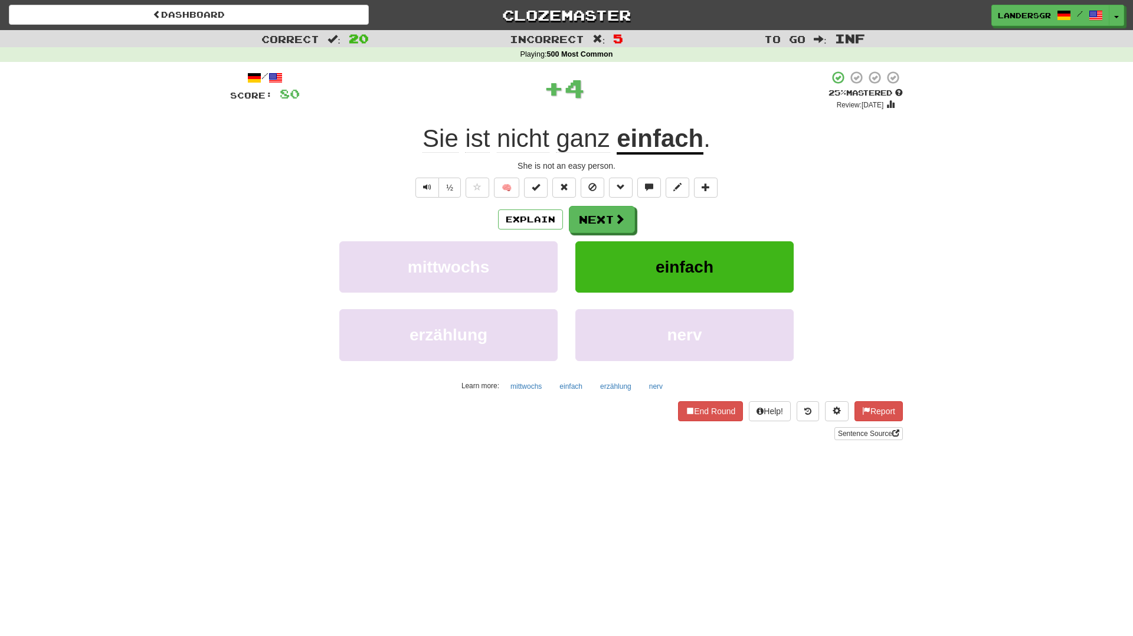
click at [639, 150] on u "einfach" at bounding box center [660, 140] width 87 height 30
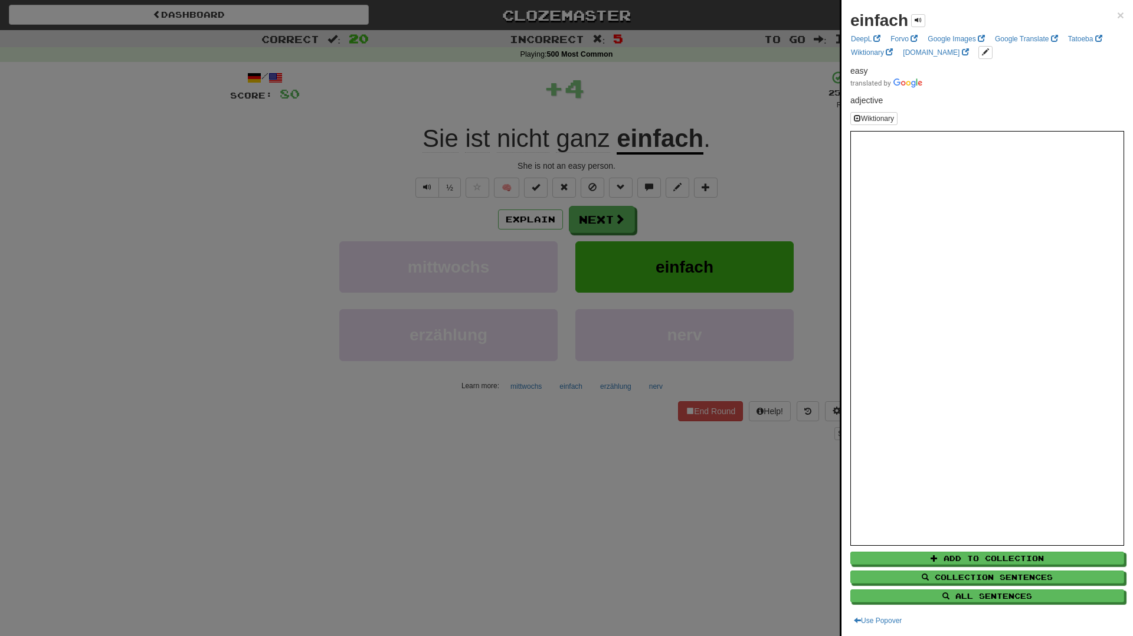
click at [673, 160] on div at bounding box center [566, 318] width 1133 height 636
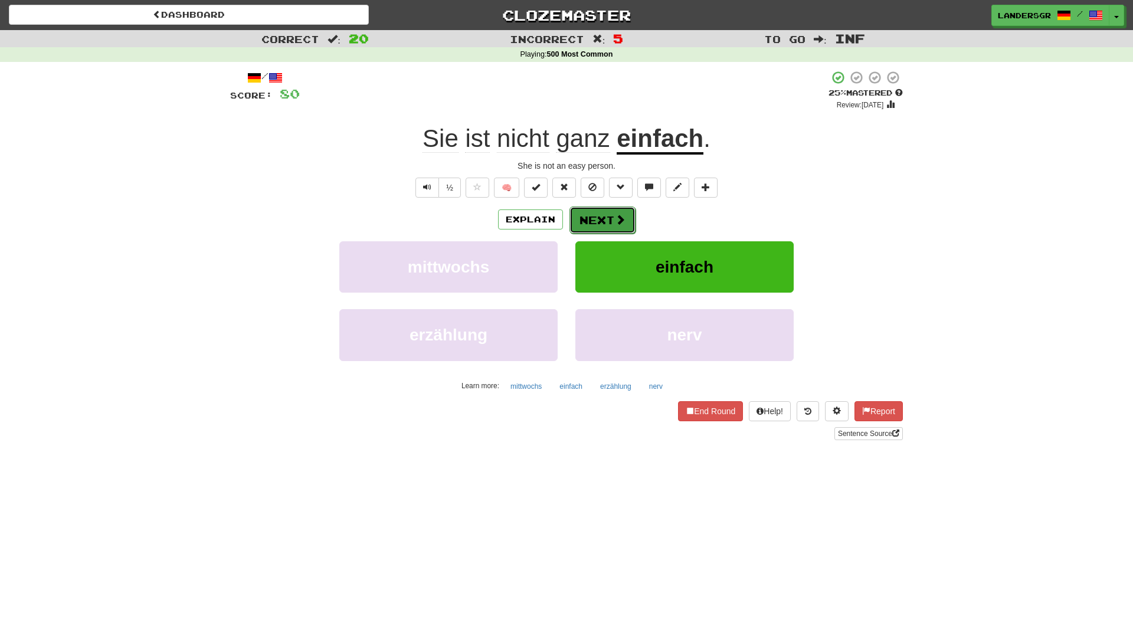
click at [603, 213] on button "Next" at bounding box center [602, 220] width 66 height 27
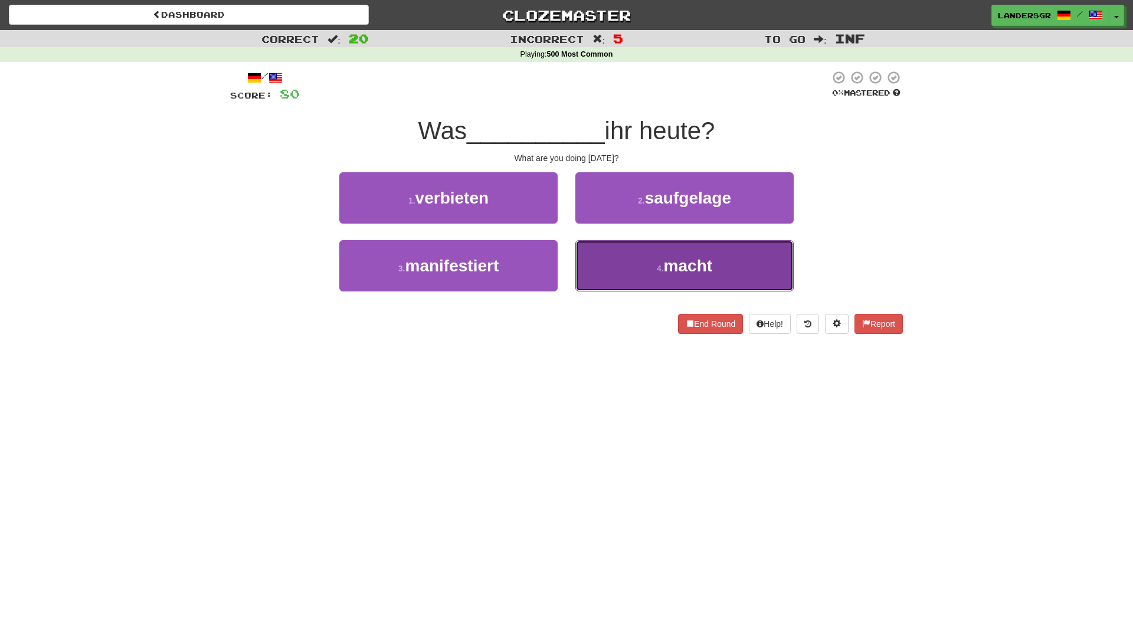
click at [623, 250] on button "4 . macht" at bounding box center [684, 265] width 218 height 51
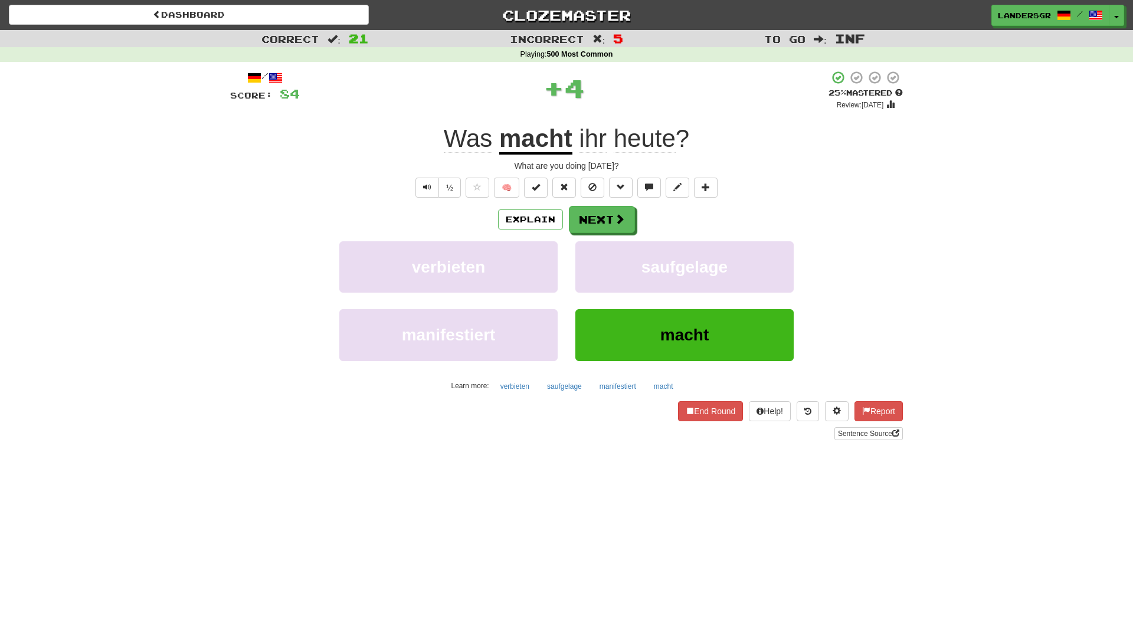
click at [590, 132] on span "ihr" at bounding box center [593, 139] width 28 height 28
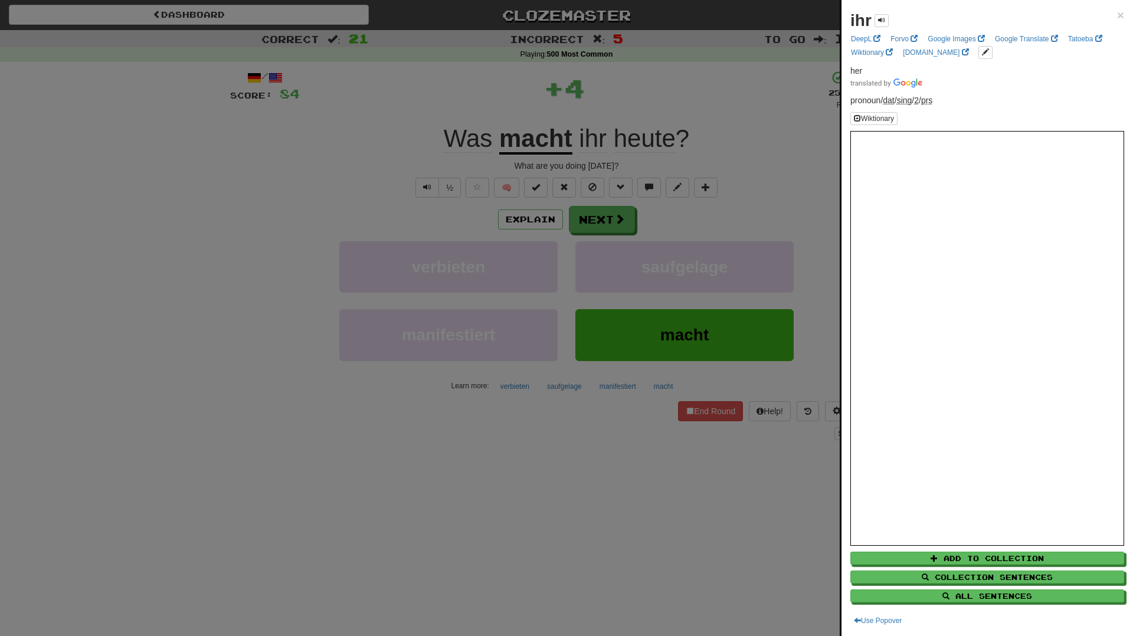
click at [590, 132] on div at bounding box center [566, 318] width 1133 height 636
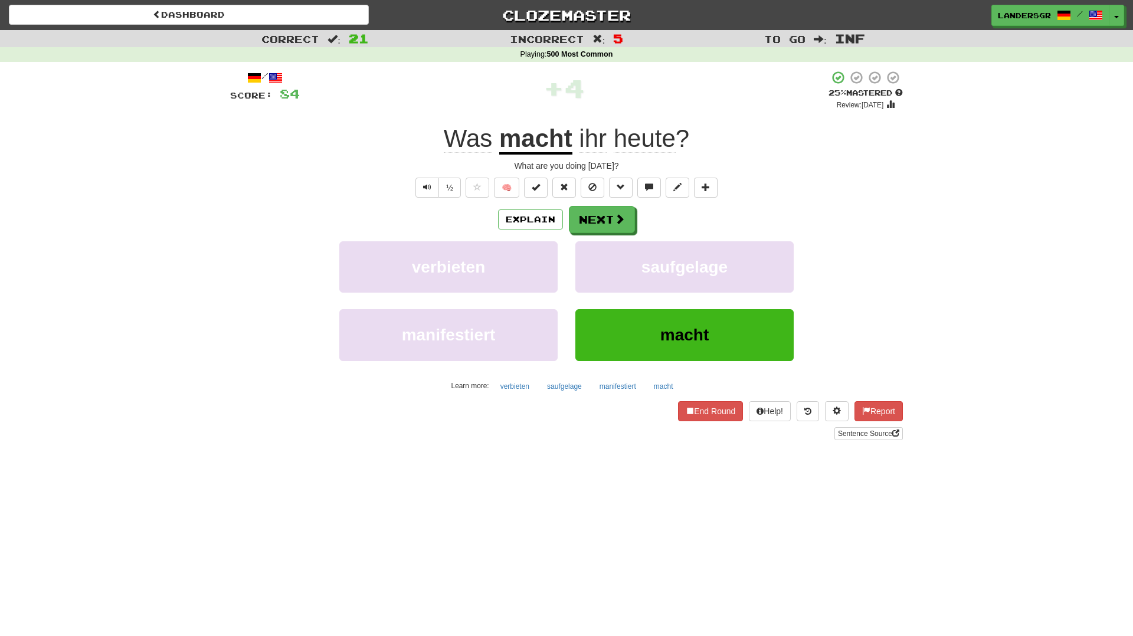
click at [598, 202] on div "/ Score: 84 + 4 25 % Mastered Review: 2025-09-19 Was macht ihr heute ? What are…" at bounding box center [566, 255] width 673 height 370
click at [598, 208] on button "Next" at bounding box center [602, 220] width 66 height 27
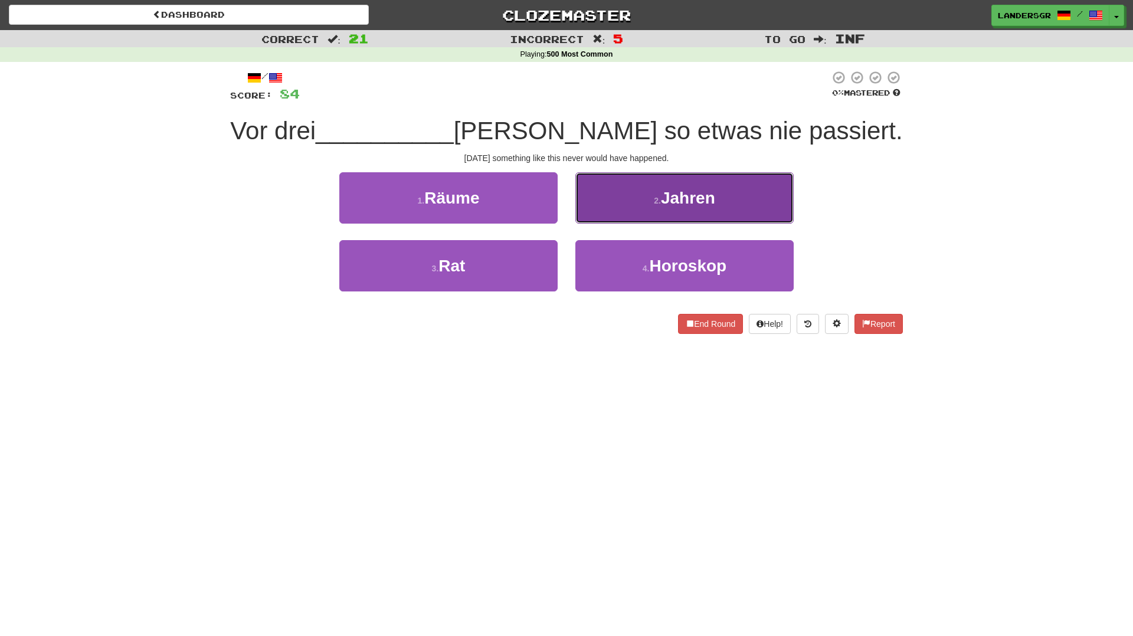
click at [606, 211] on button "2 . Jahren" at bounding box center [684, 197] width 218 height 51
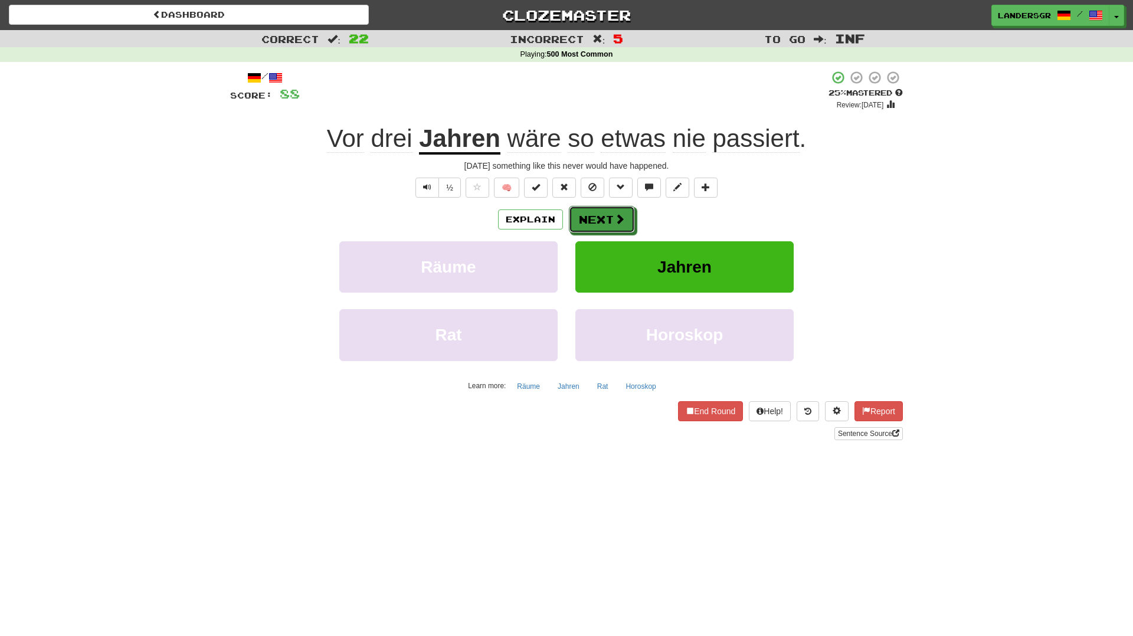
click at [606, 211] on button "Next" at bounding box center [602, 219] width 66 height 27
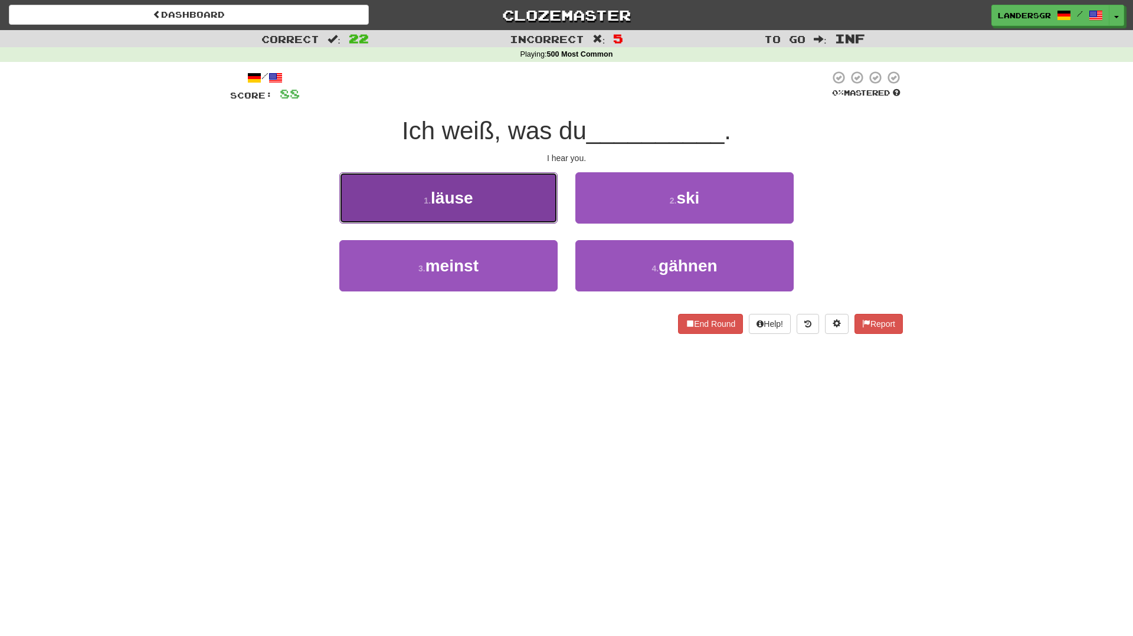
click at [505, 202] on button "1 . läuse" at bounding box center [448, 197] width 218 height 51
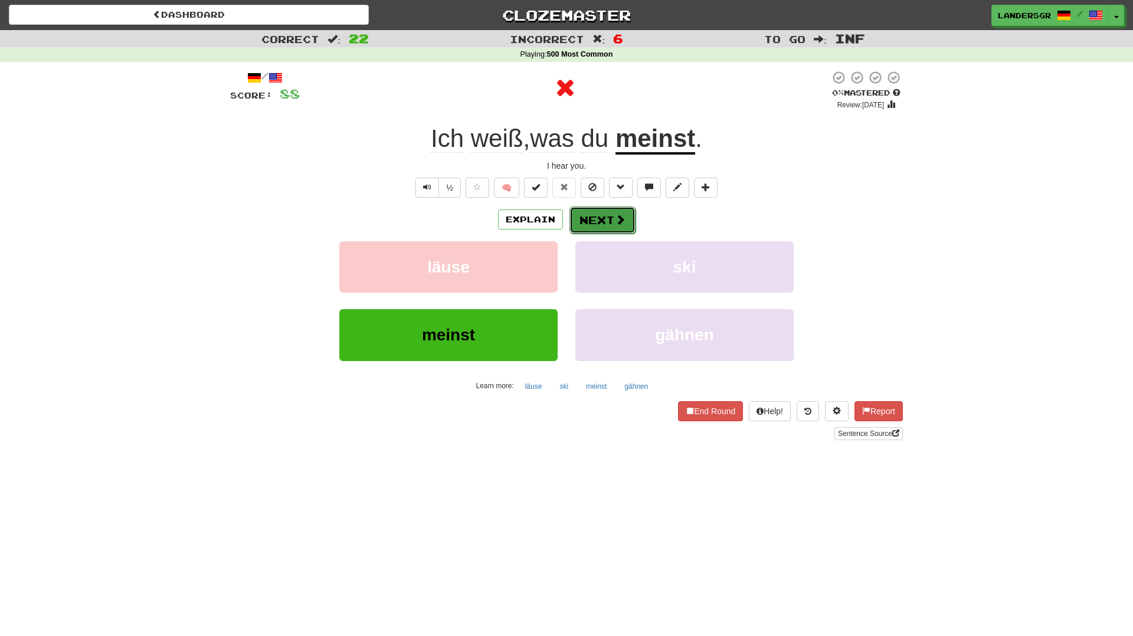
click at [575, 214] on button "Next" at bounding box center [602, 220] width 66 height 27
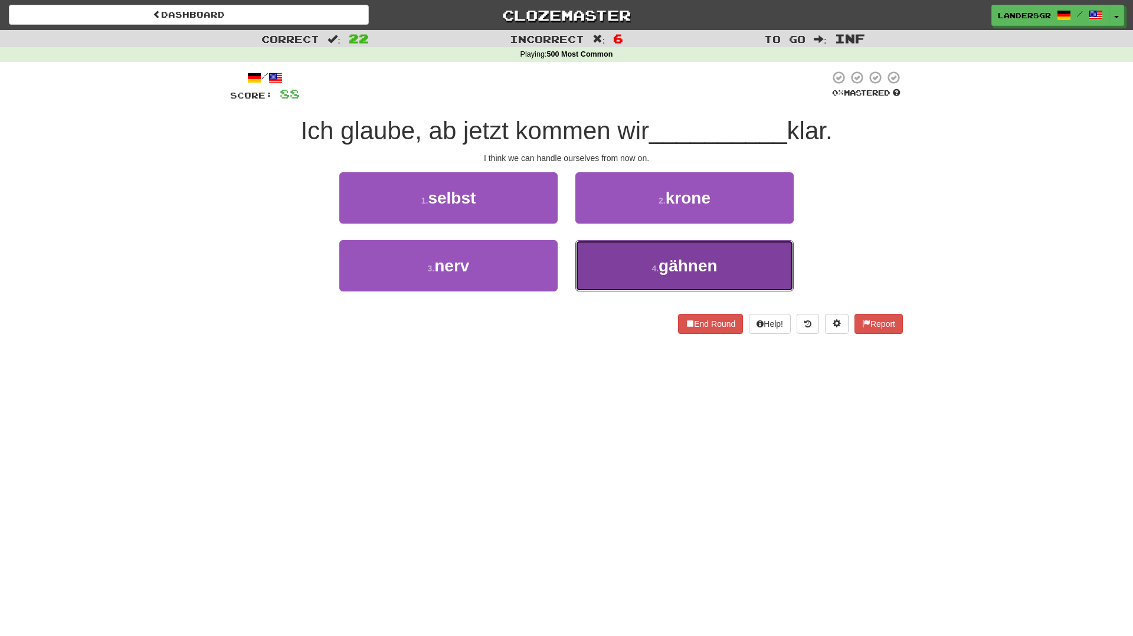
click at [592, 251] on button "4 . gähnen" at bounding box center [684, 265] width 218 height 51
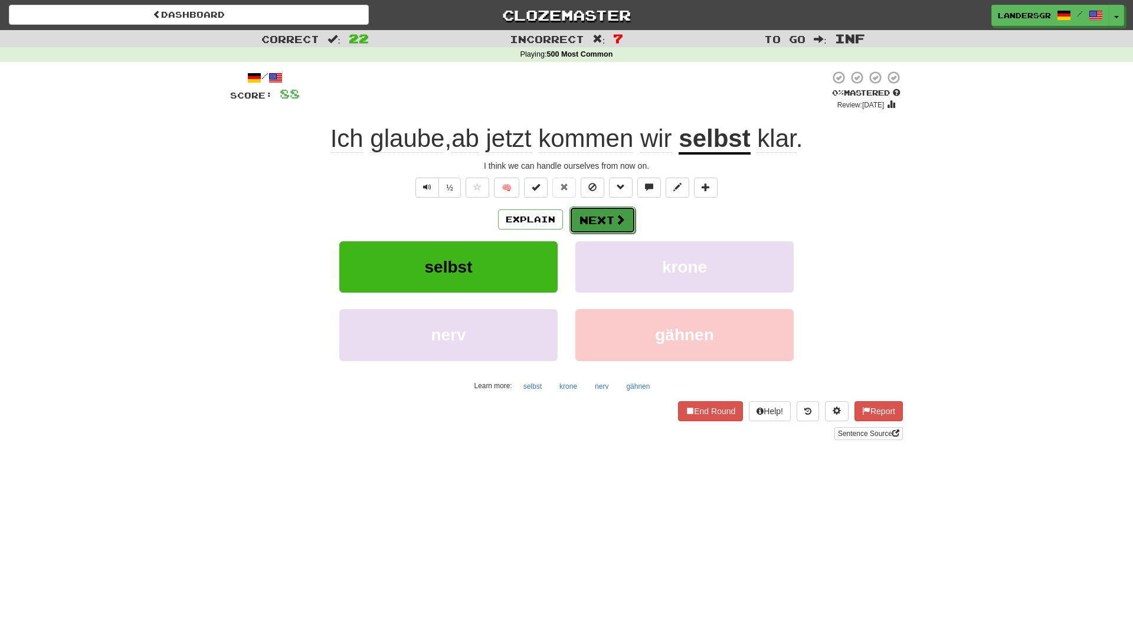
click at [595, 225] on button "Next" at bounding box center [602, 220] width 66 height 27
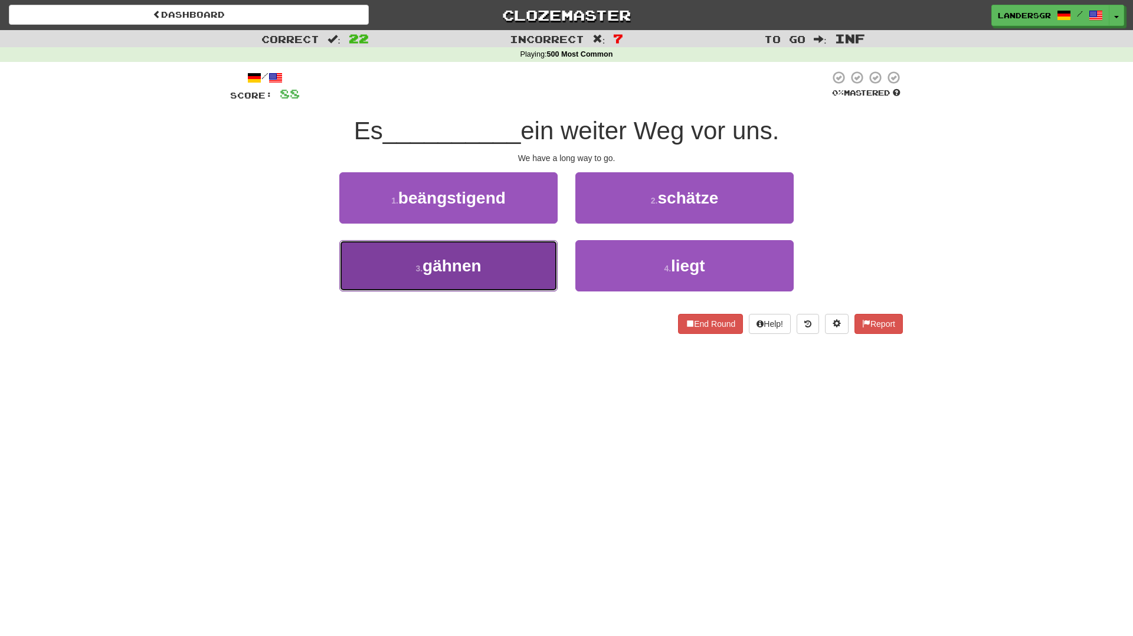
click at [531, 258] on button "3 . gähnen" at bounding box center [448, 265] width 218 height 51
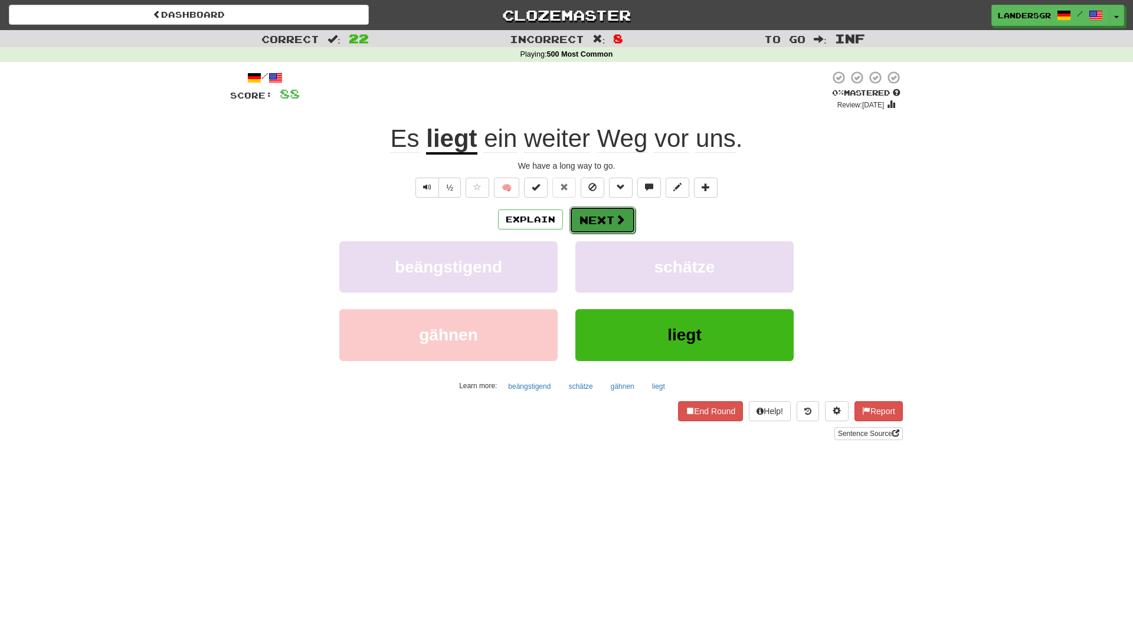
click at [601, 225] on button "Next" at bounding box center [602, 220] width 66 height 27
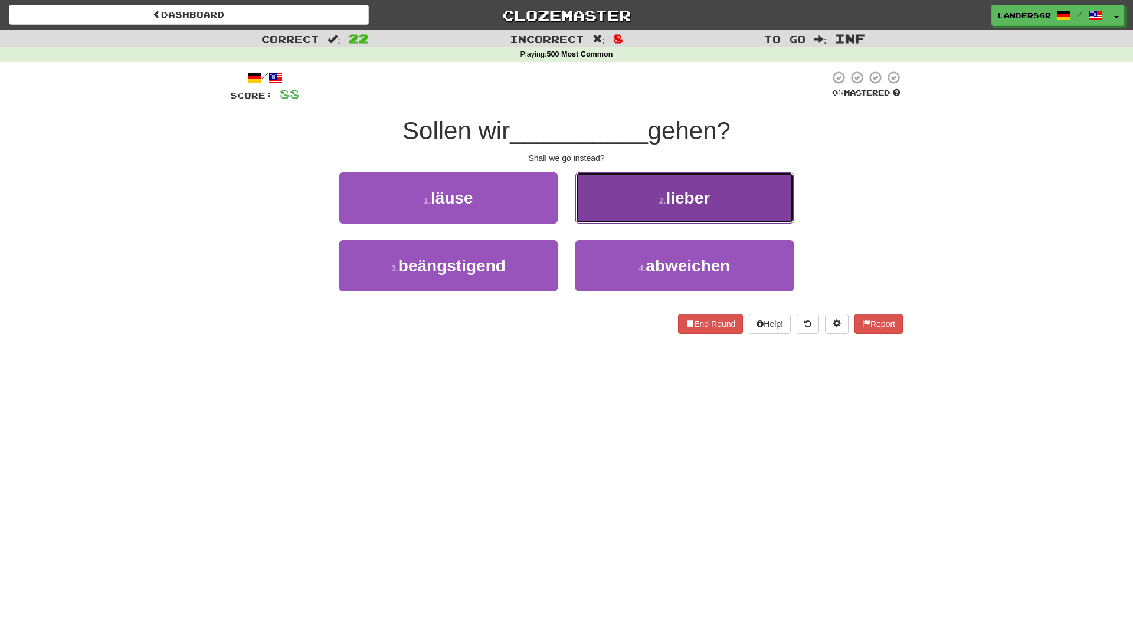
click at [660, 203] on small "2 ." at bounding box center [662, 200] width 7 height 9
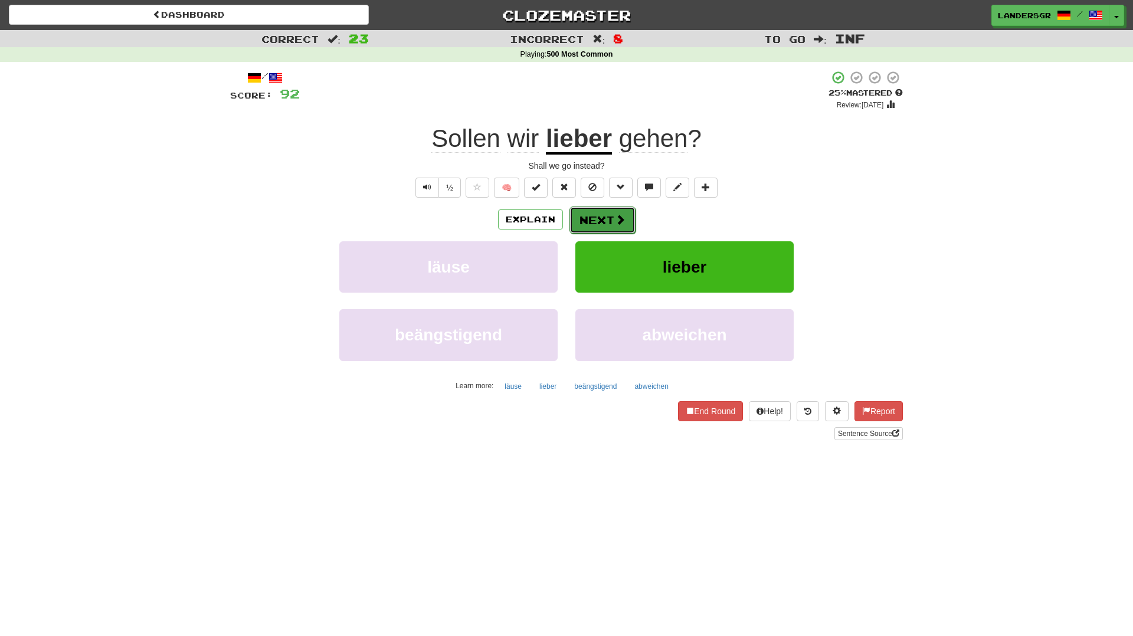
click at [605, 215] on button "Next" at bounding box center [602, 220] width 66 height 27
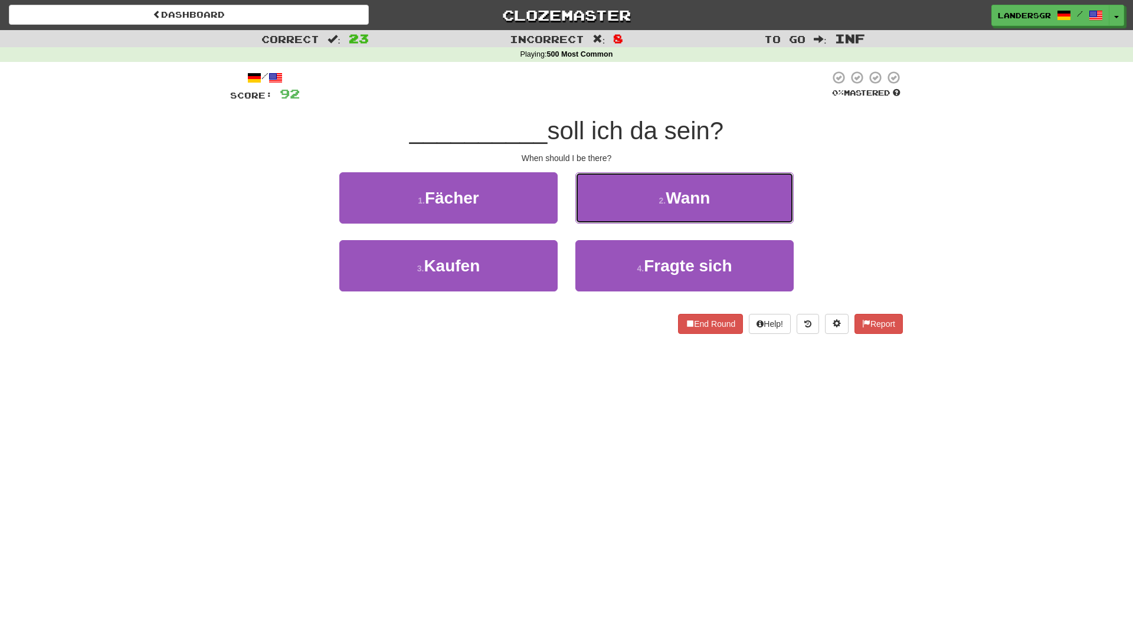
click at [605, 215] on button "2 . Wann" at bounding box center [684, 197] width 218 height 51
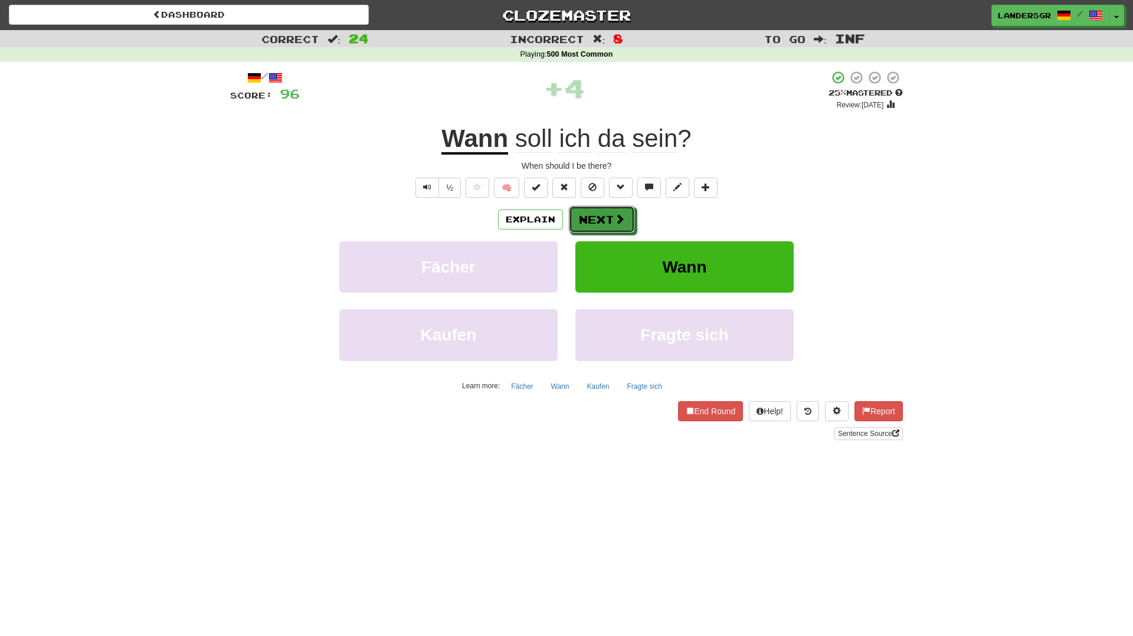
click at [605, 215] on button "Next" at bounding box center [602, 219] width 66 height 27
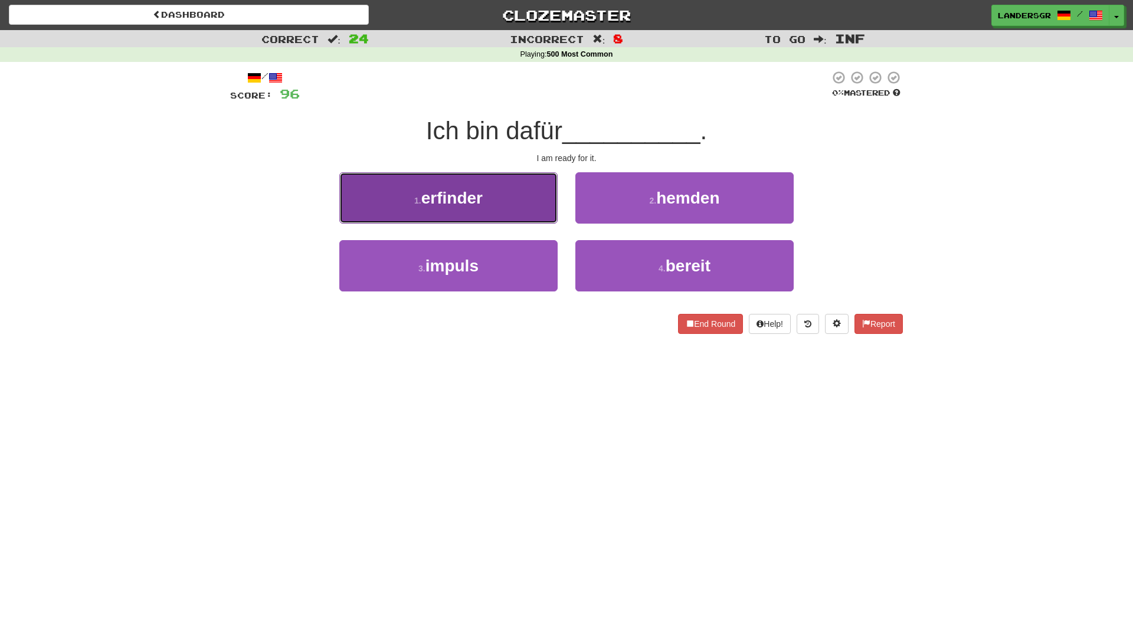
click at [476, 184] on button "1 . erfinder" at bounding box center [448, 197] width 218 height 51
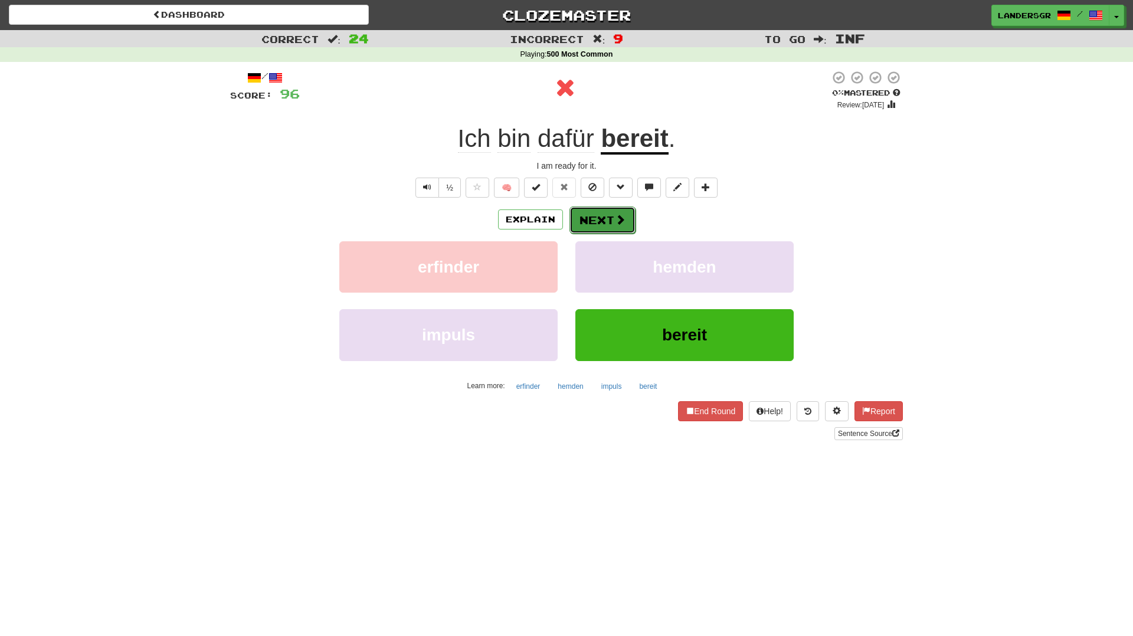
click at [601, 220] on button "Next" at bounding box center [602, 220] width 66 height 27
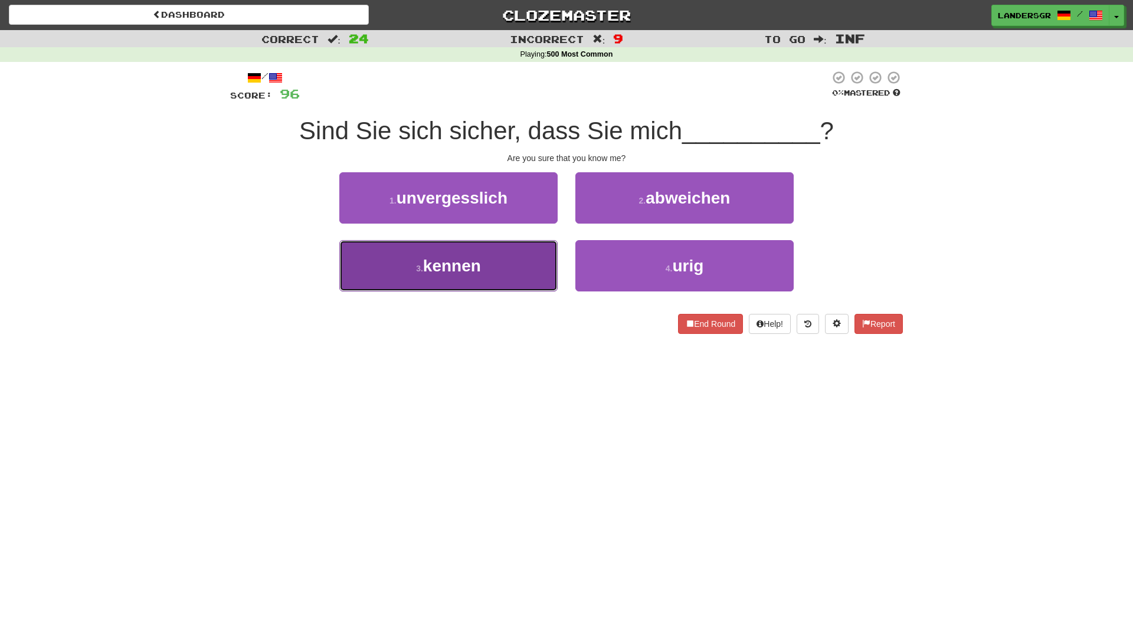
click at [541, 256] on button "3 . kennen" at bounding box center [448, 265] width 218 height 51
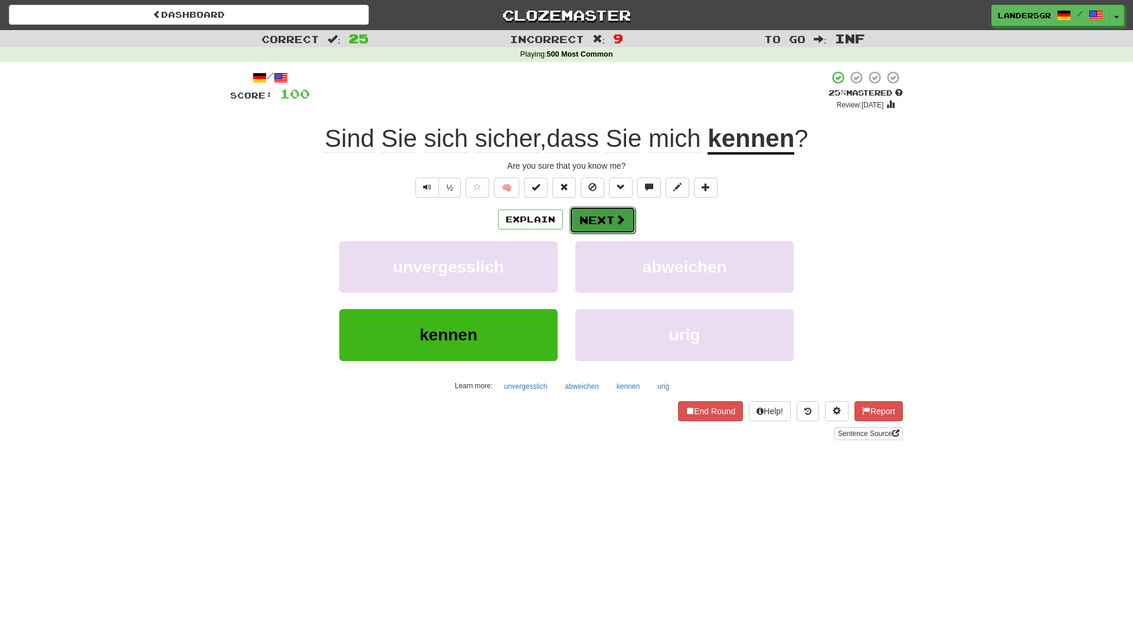
click at [601, 211] on button "Next" at bounding box center [602, 220] width 66 height 27
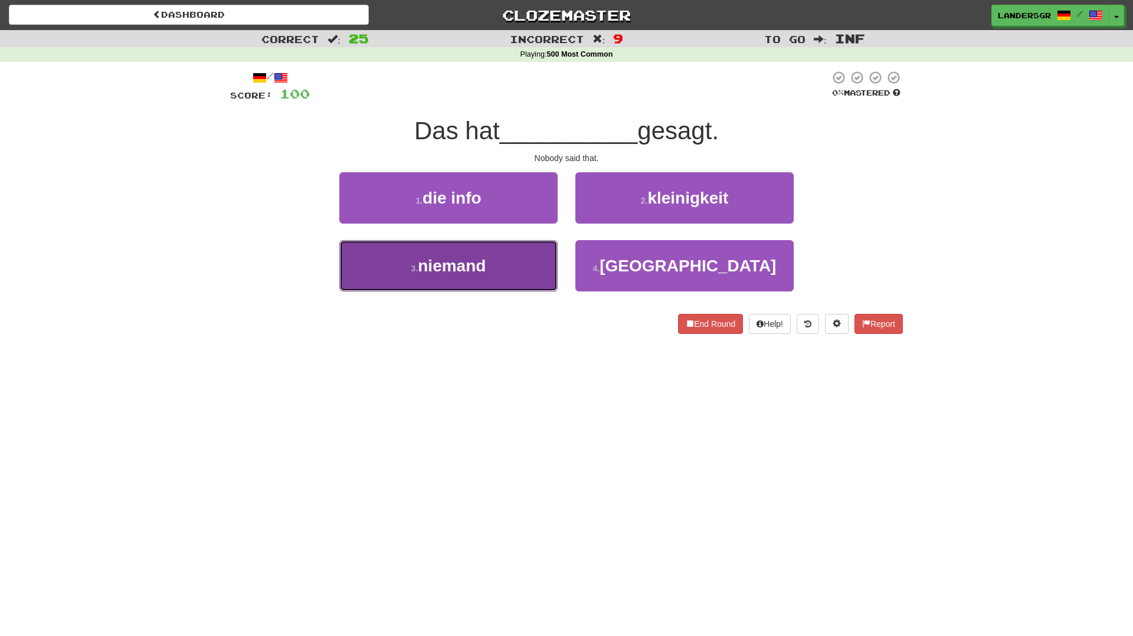
click at [535, 248] on button "3 . niemand" at bounding box center [448, 265] width 218 height 51
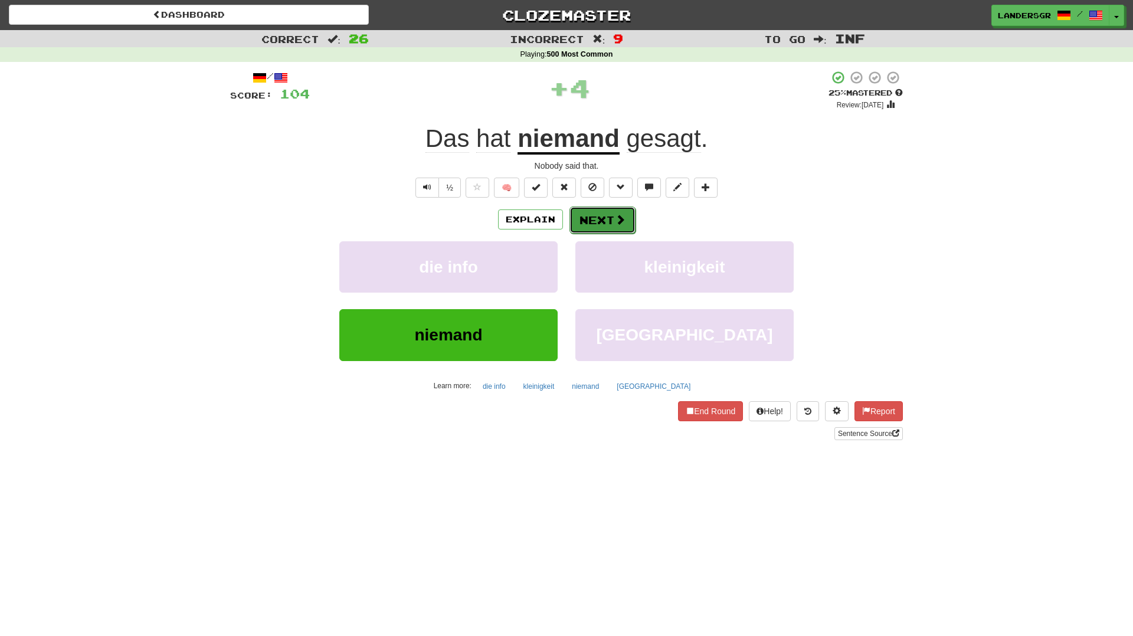
click at [570, 215] on button "Next" at bounding box center [602, 220] width 66 height 27
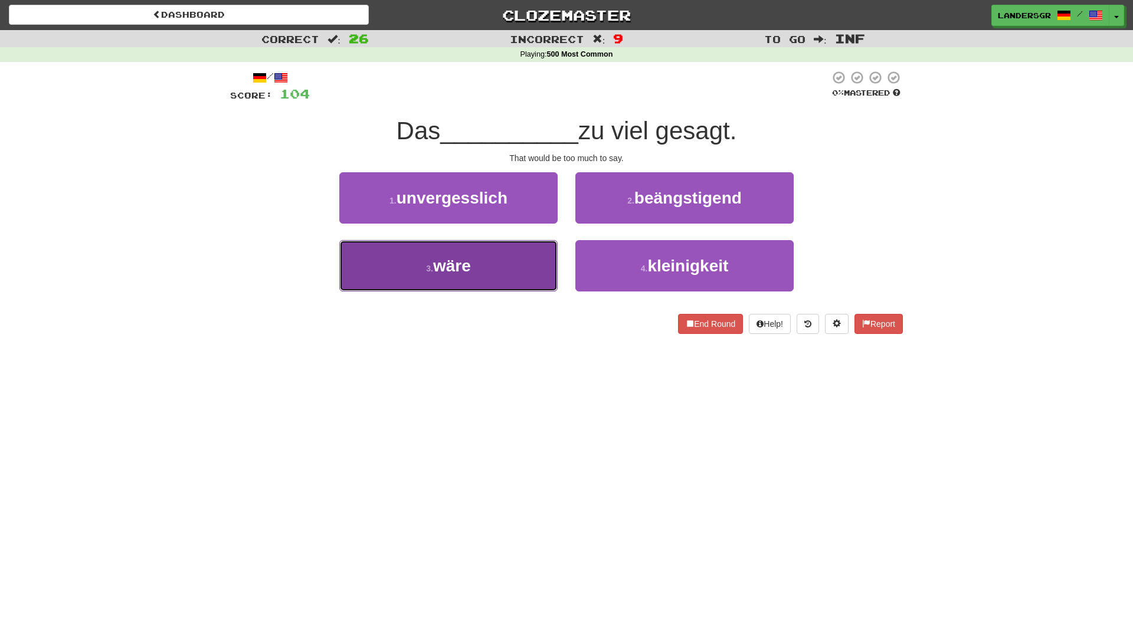
click at [534, 257] on button "3 . wäre" at bounding box center [448, 265] width 218 height 51
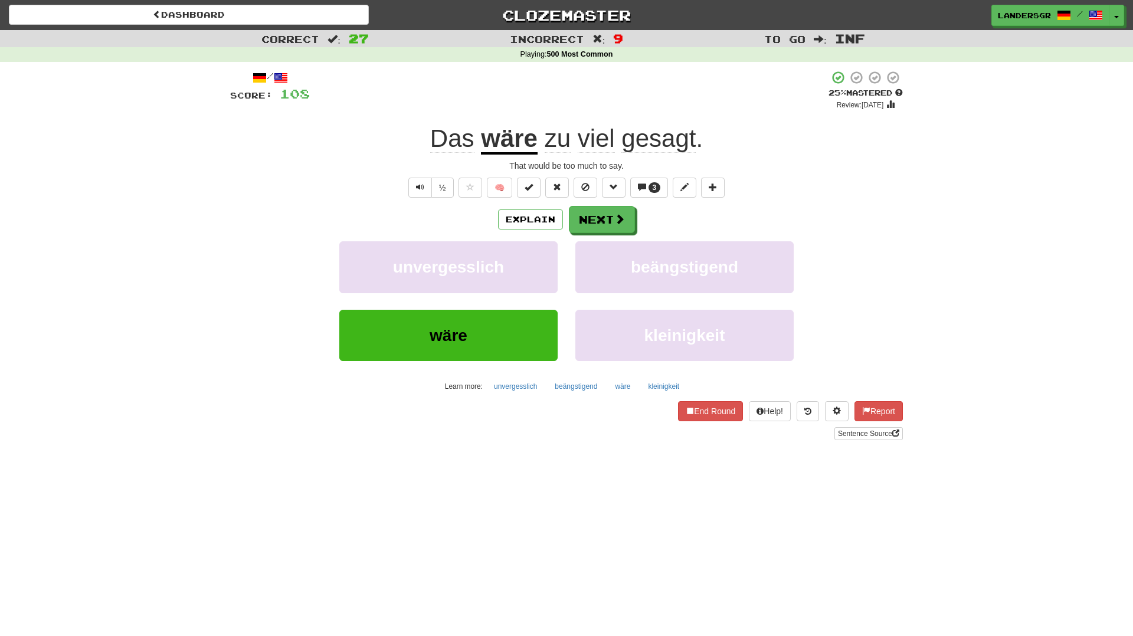
click at [601, 238] on div "Explain Next unvergesslich beängstigend wäre kleinigkeit Learn more: unvergessl…" at bounding box center [566, 300] width 673 height 189
click at [601, 218] on button "Next" at bounding box center [602, 220] width 66 height 27
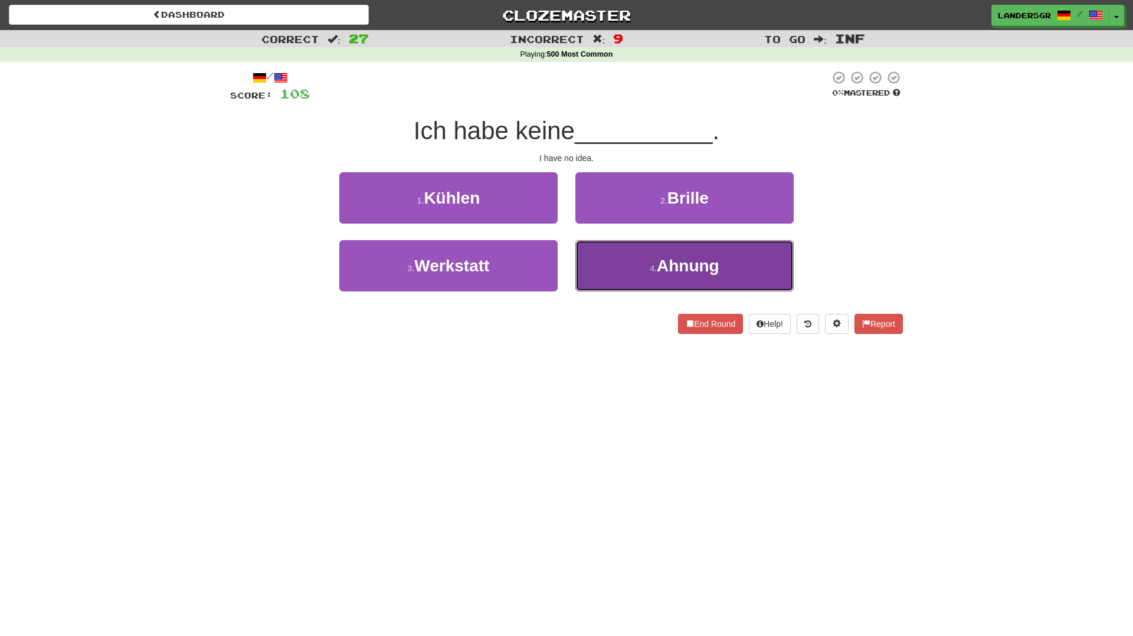
click at [625, 253] on button "4 . Ahnung" at bounding box center [684, 265] width 218 height 51
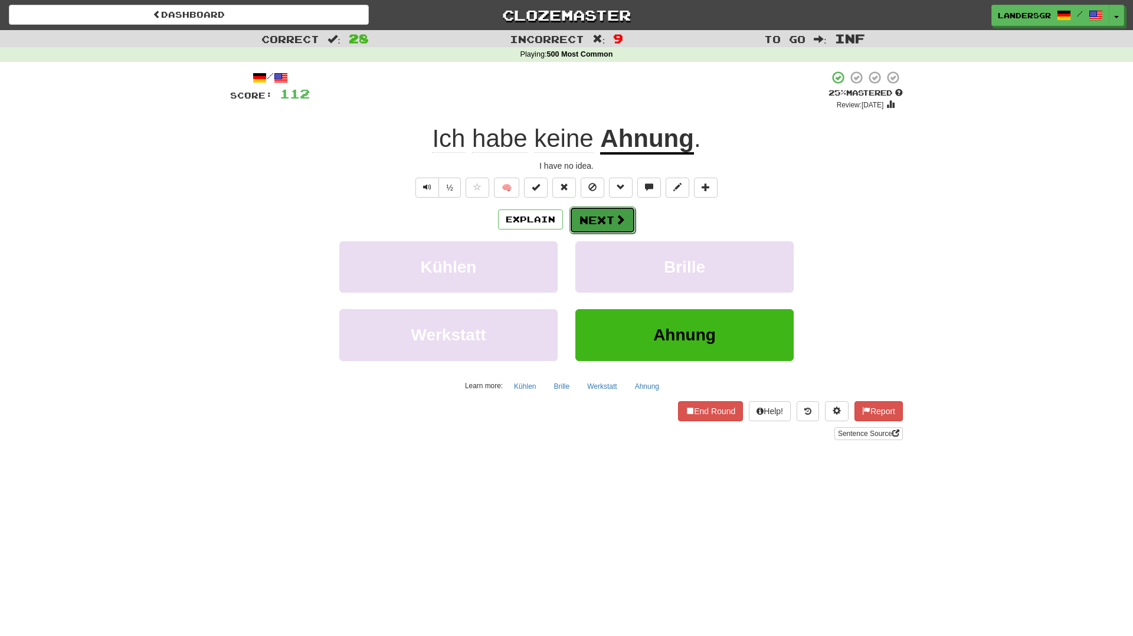
click at [628, 221] on button "Next" at bounding box center [602, 220] width 66 height 27
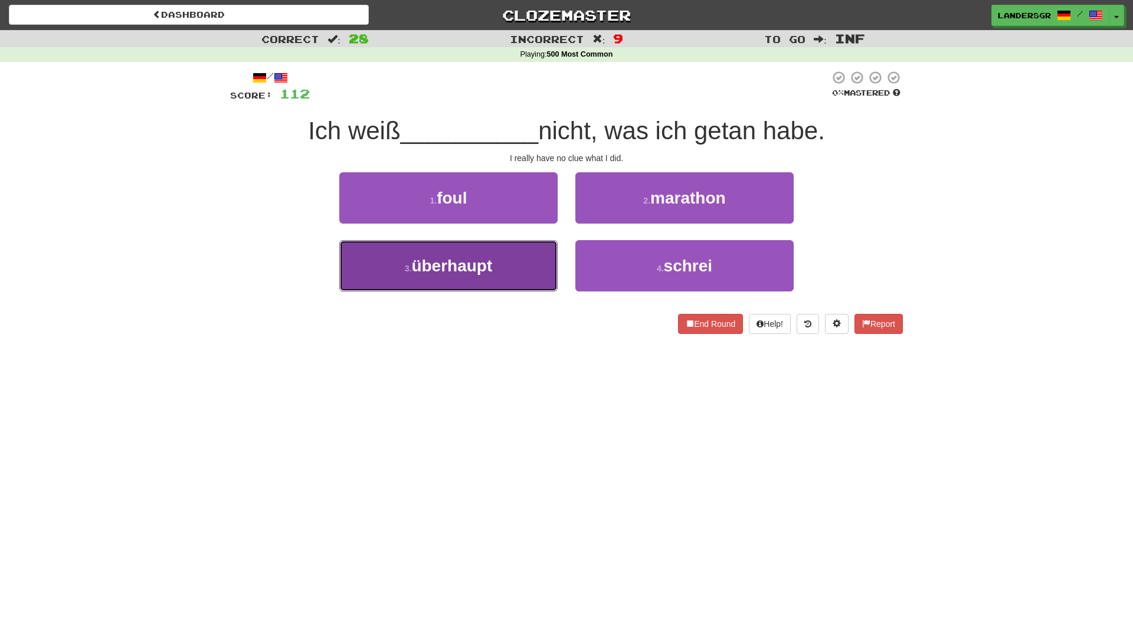
click at [514, 244] on button "3 . überhaupt" at bounding box center [448, 265] width 218 height 51
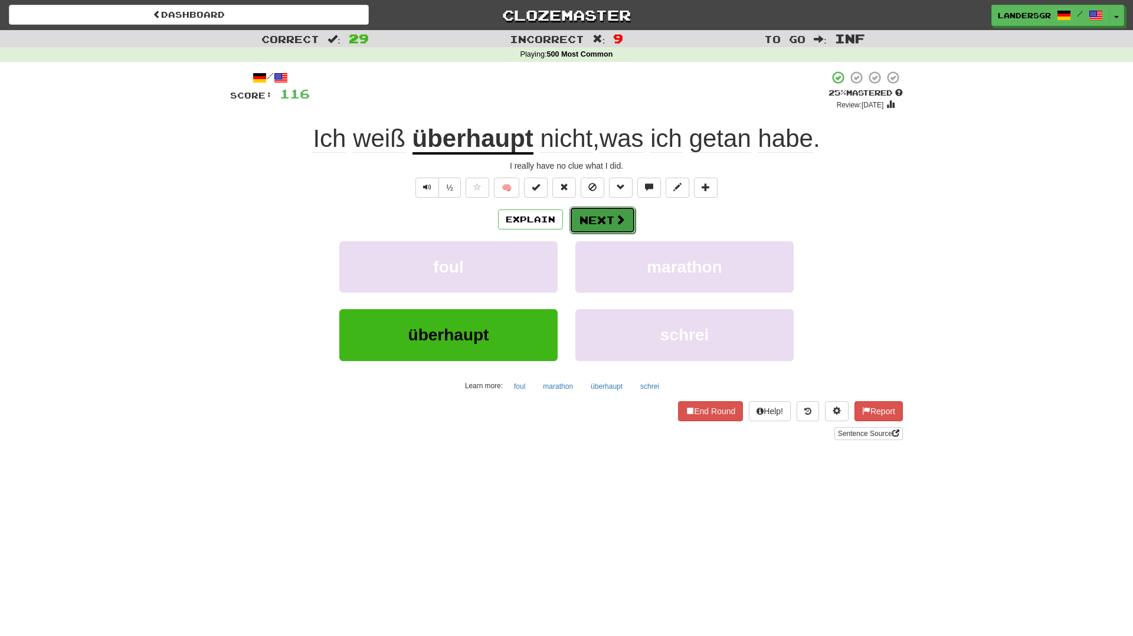
click at [582, 218] on button "Next" at bounding box center [602, 220] width 66 height 27
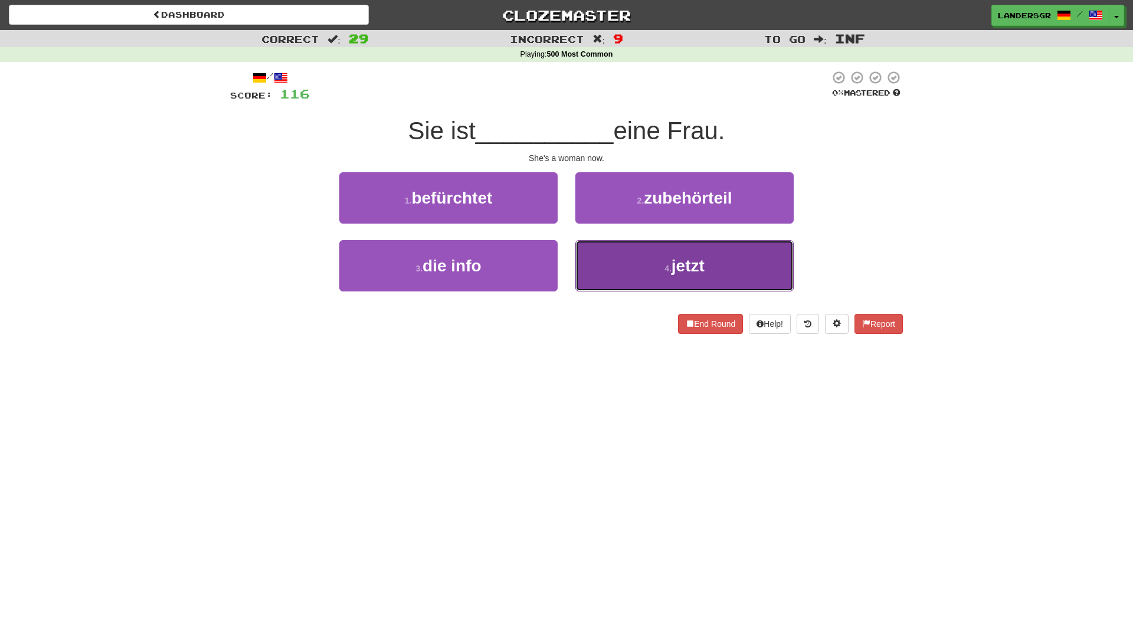
click at [629, 251] on button "4 . jetzt" at bounding box center [684, 265] width 218 height 51
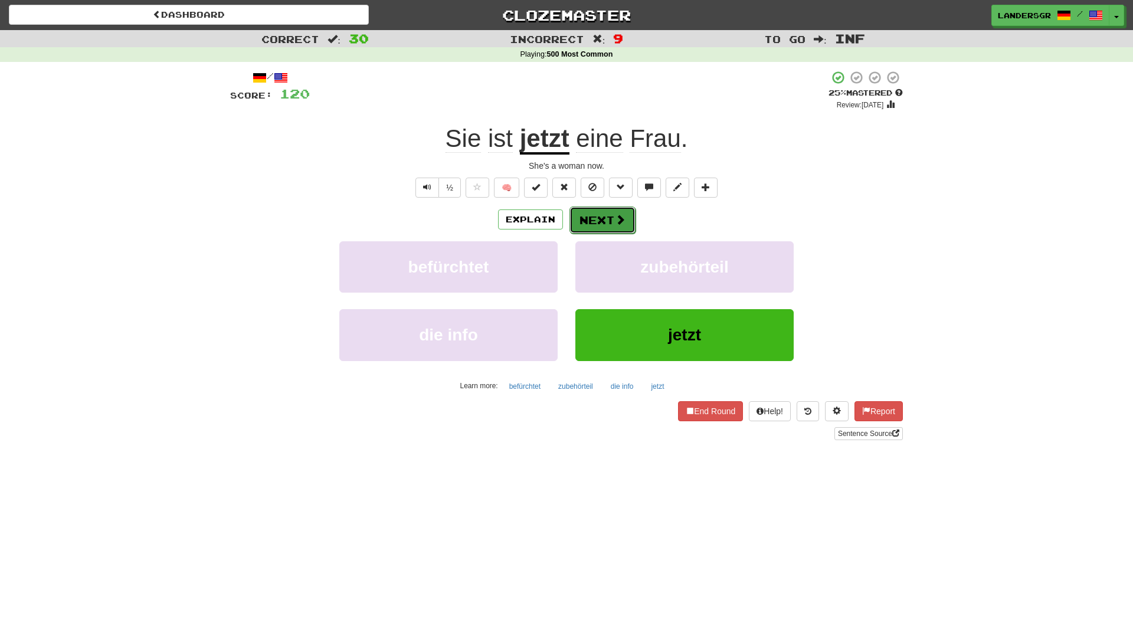
click at [617, 222] on span at bounding box center [620, 219] width 11 height 11
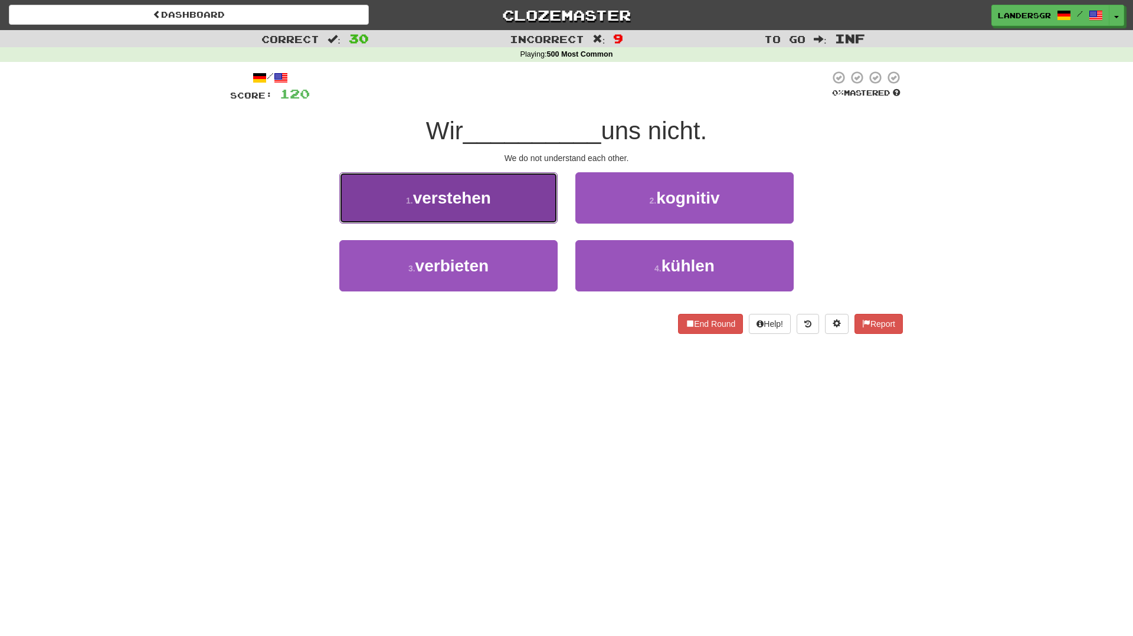
click at [530, 210] on button "1 . verstehen" at bounding box center [448, 197] width 218 height 51
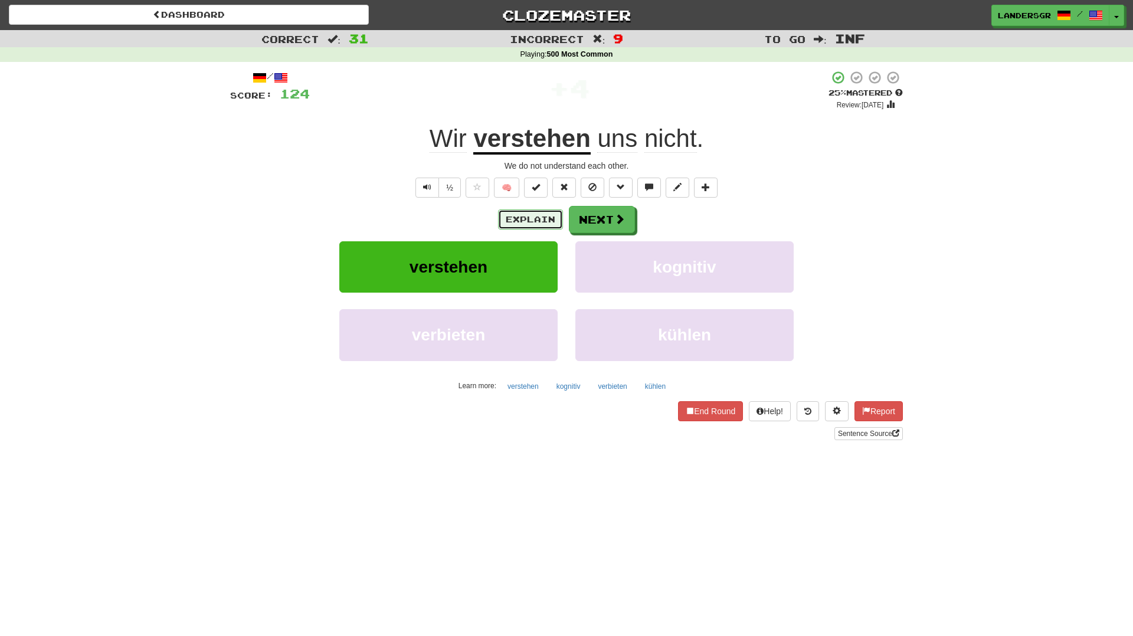
click at [530, 210] on button "Explain" at bounding box center [530, 219] width 65 height 20
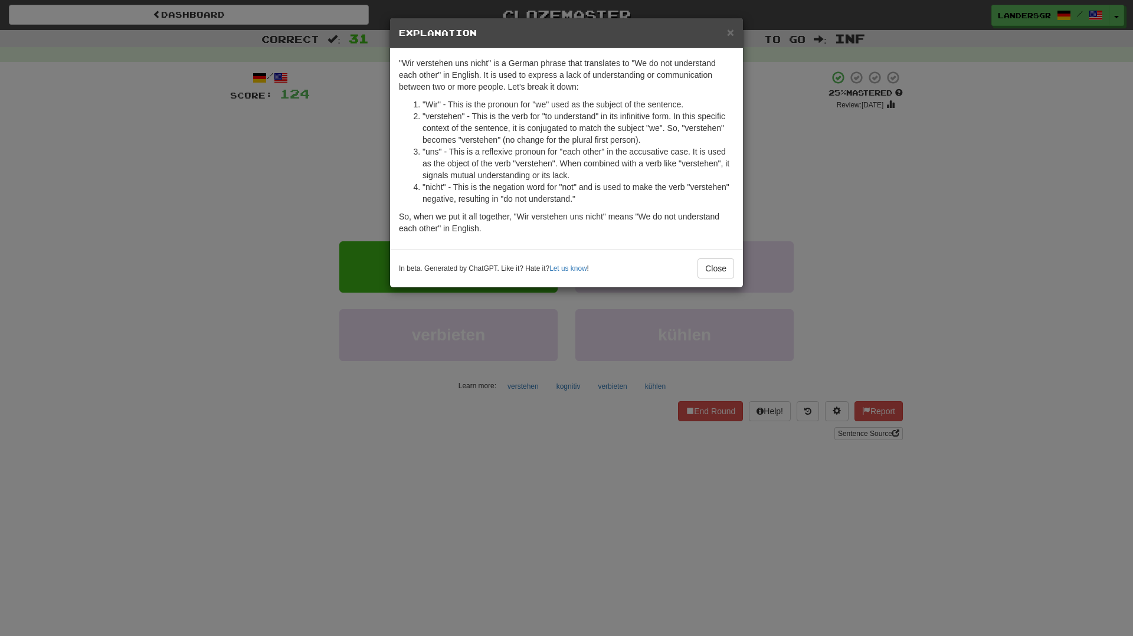
click at [530, 211] on p "So, when we put it all together, "Wir verstehen uns nicht" means "We do not und…" at bounding box center [566, 223] width 335 height 24
click at [735, 289] on div "× Explanation "Wir verstehen uns nicht" is a German phrase that translates to "…" at bounding box center [566, 318] width 1133 height 636
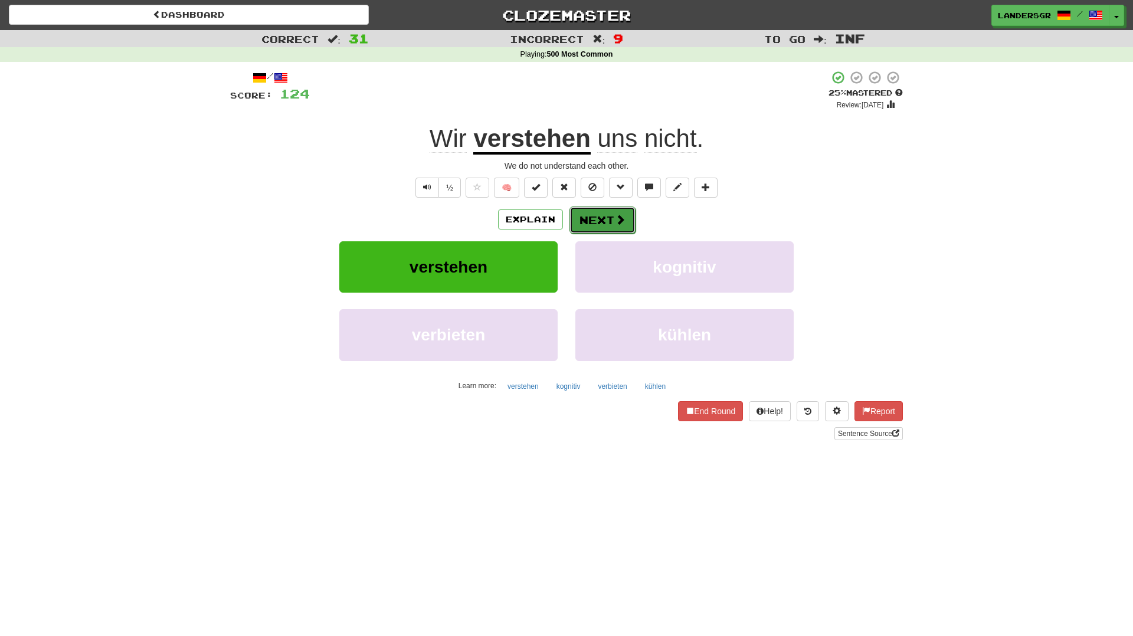
click at [615, 221] on span at bounding box center [620, 219] width 11 height 11
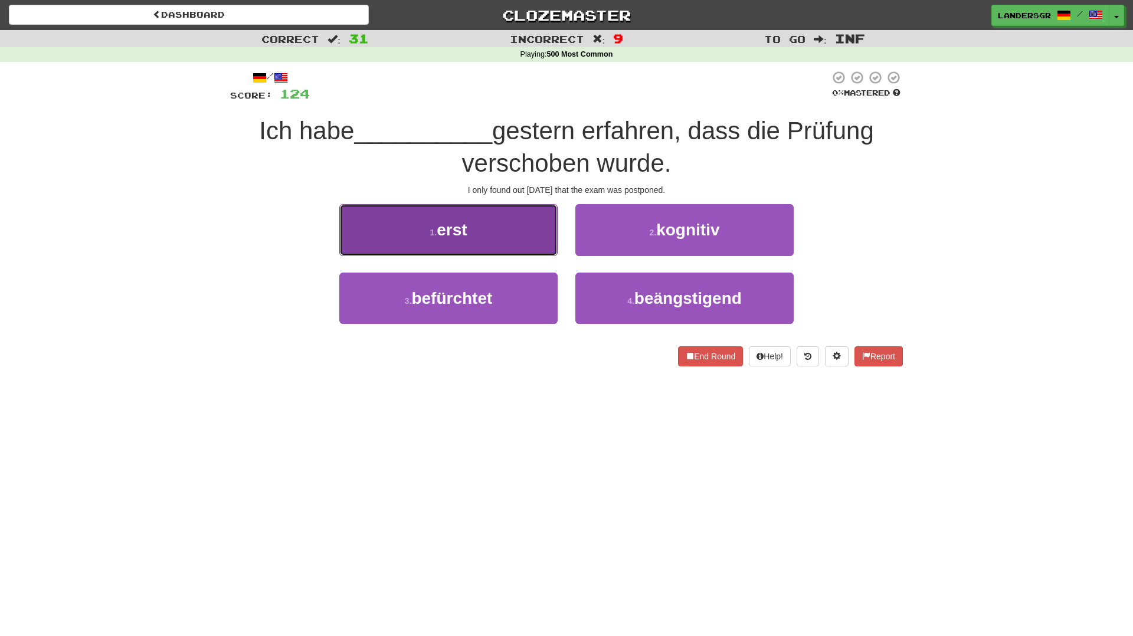
click at [534, 226] on button "1 . erst" at bounding box center [448, 229] width 218 height 51
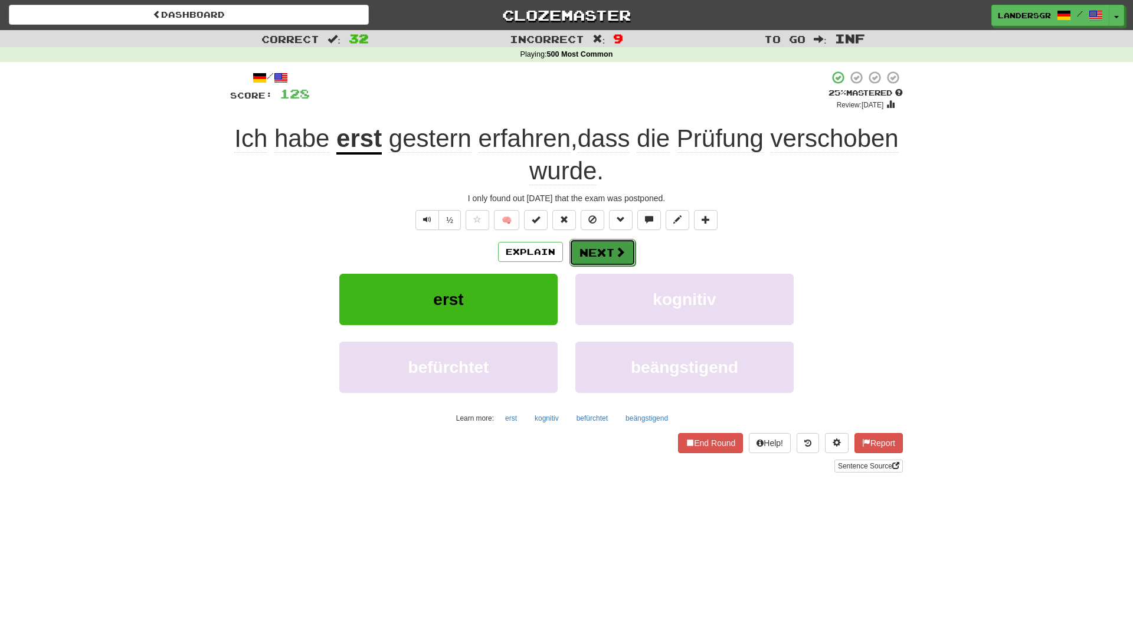
click at [586, 266] on button "Next" at bounding box center [602, 252] width 66 height 27
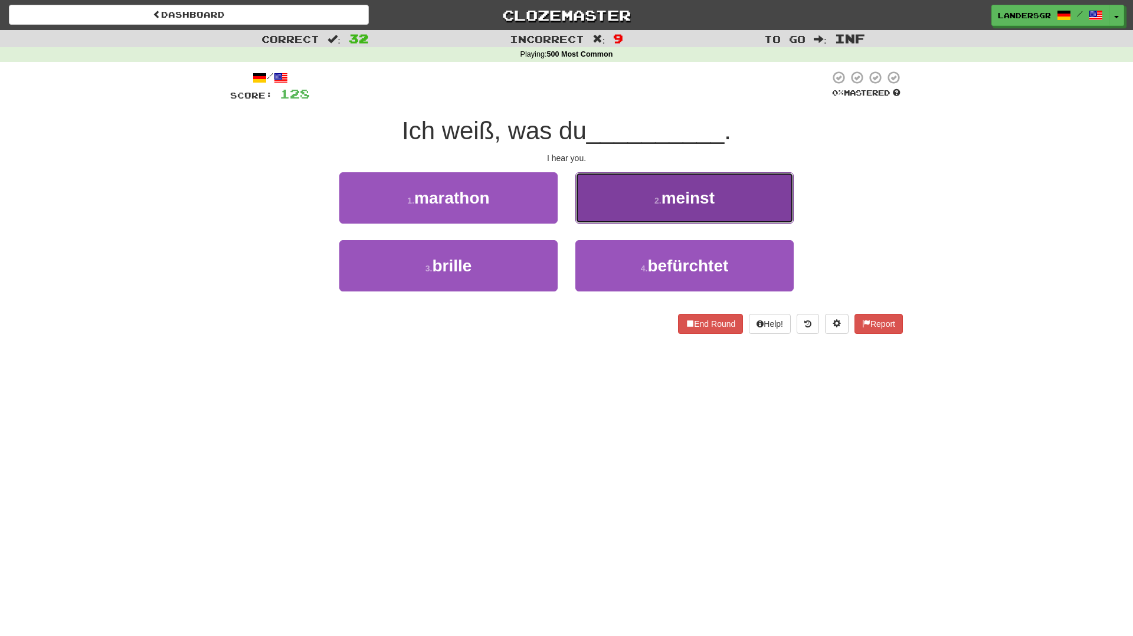
click at [607, 210] on button "2 . meinst" at bounding box center [684, 197] width 218 height 51
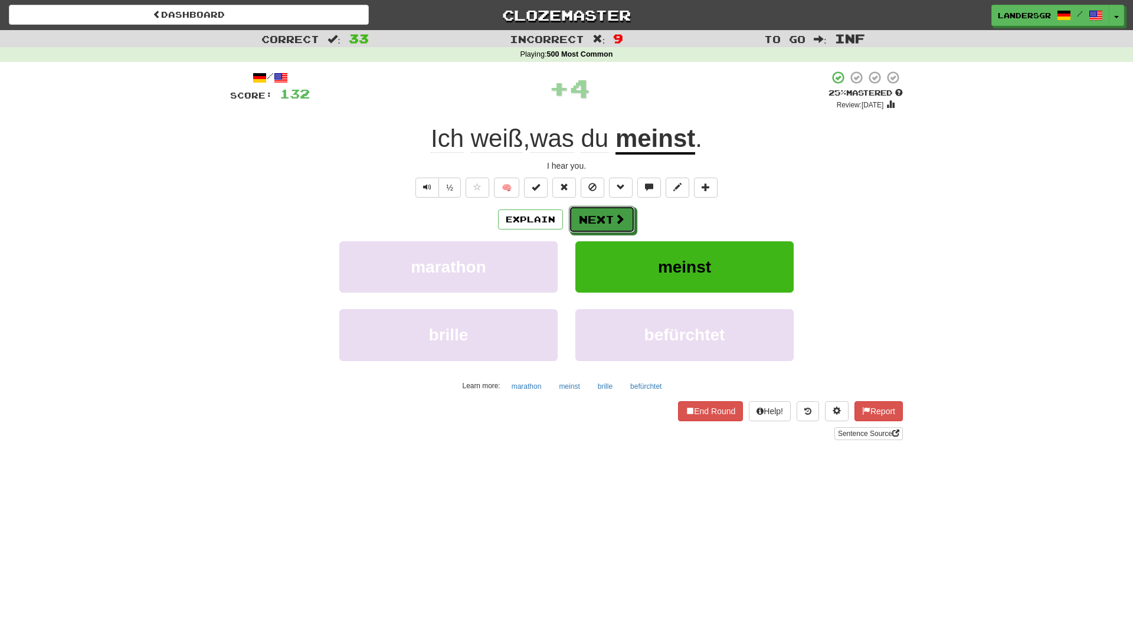
click at [607, 210] on button "Next" at bounding box center [602, 219] width 66 height 27
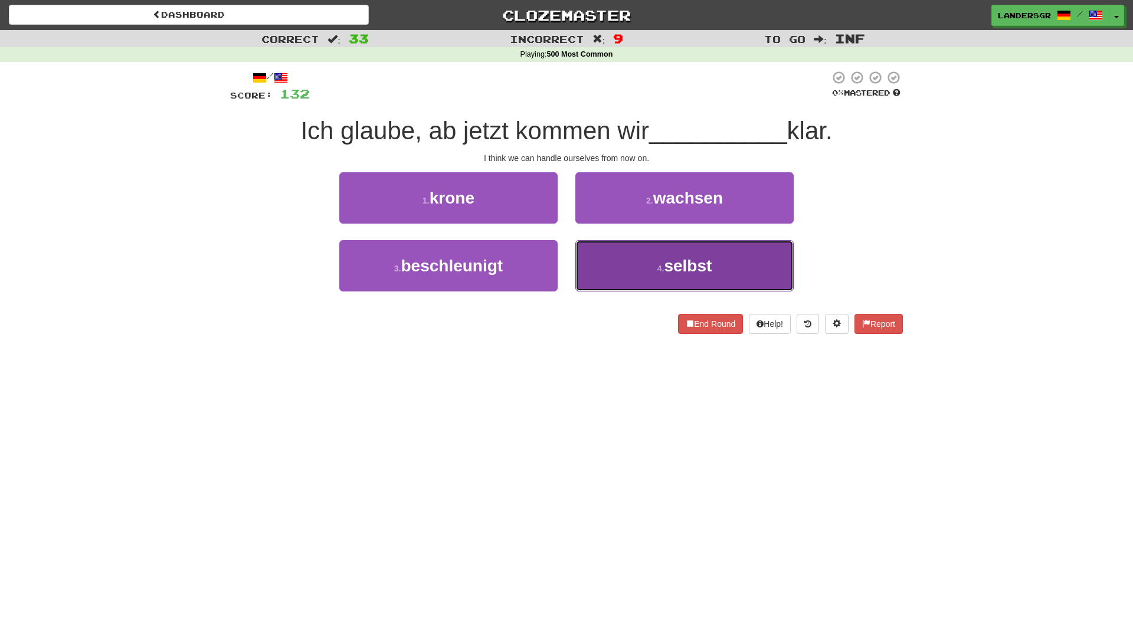
click at [637, 262] on button "4 . selbst" at bounding box center [684, 265] width 218 height 51
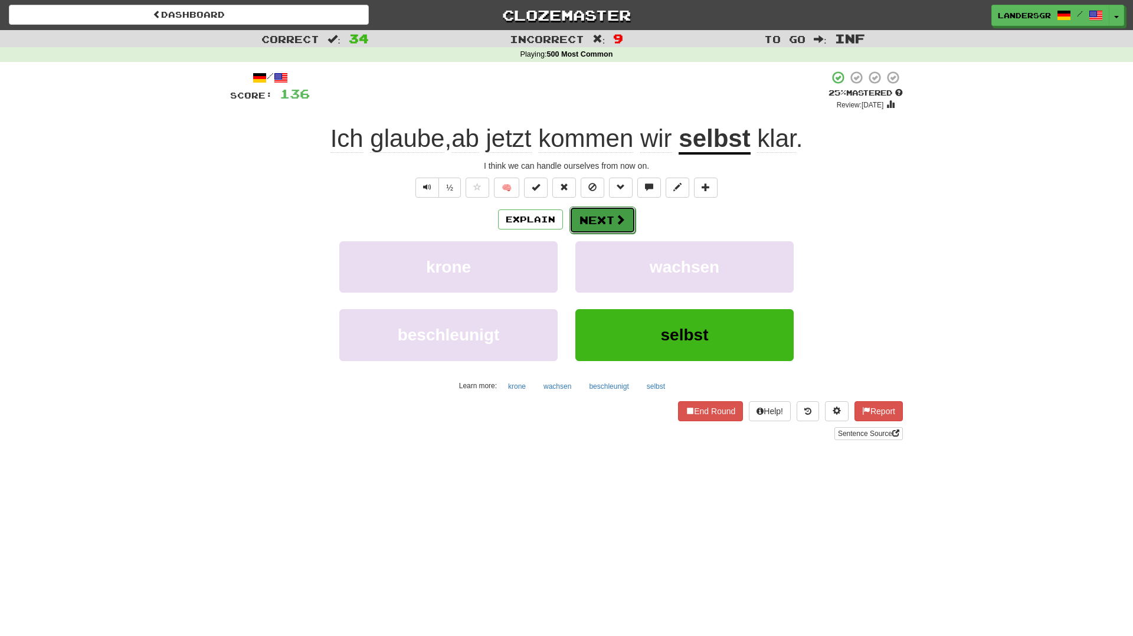
click at [605, 216] on button "Next" at bounding box center [602, 220] width 66 height 27
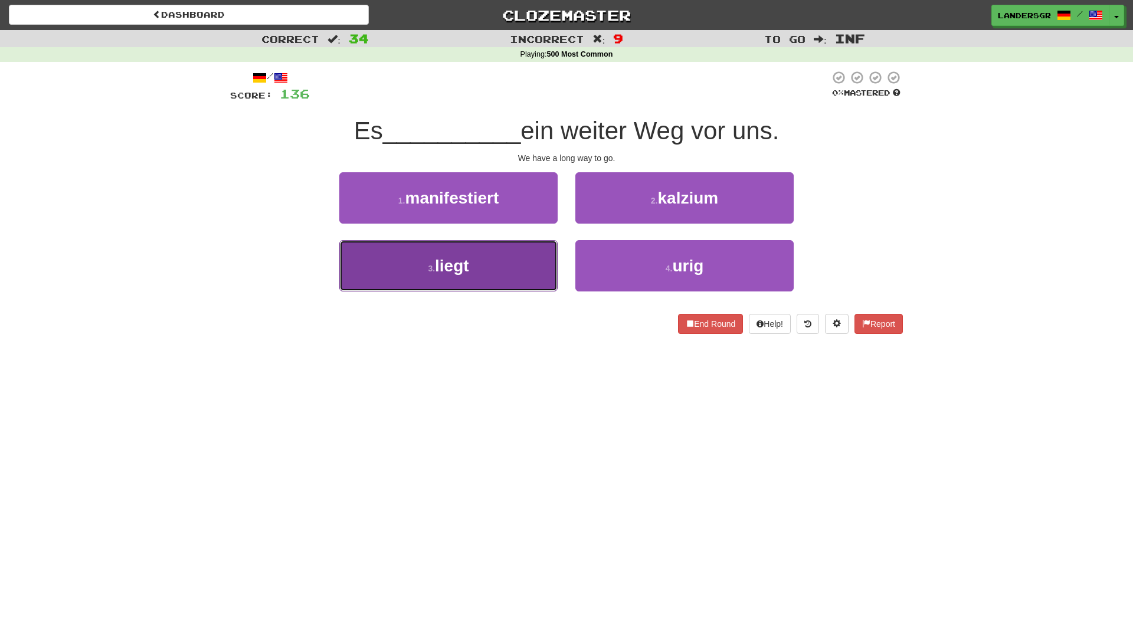
click at [539, 276] on button "3 . liegt" at bounding box center [448, 265] width 218 height 51
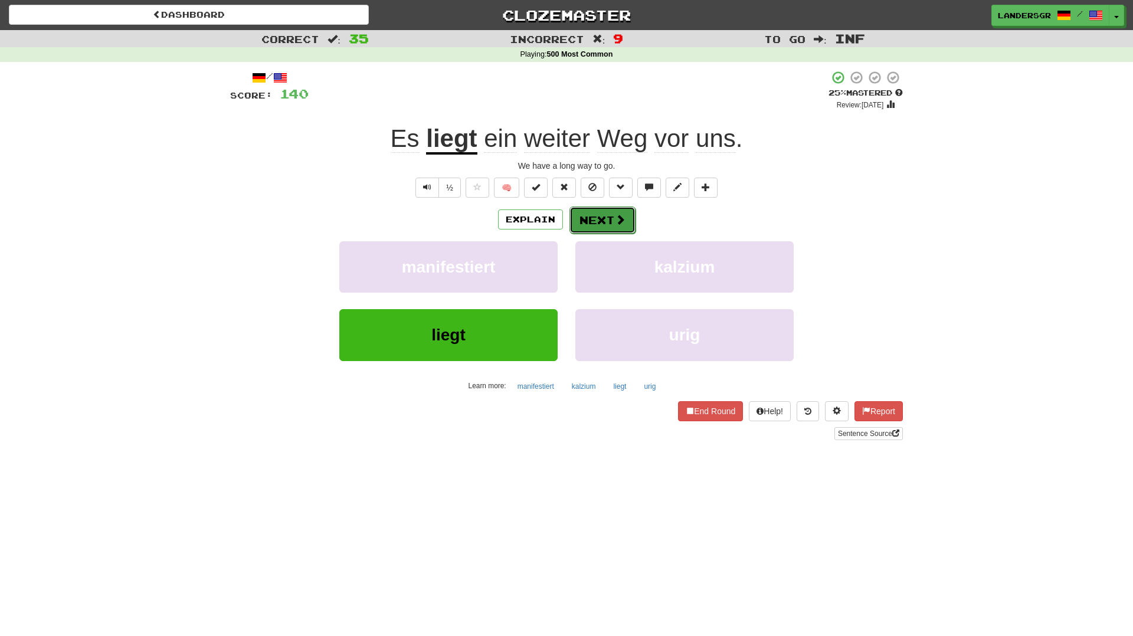
click at [600, 212] on button "Next" at bounding box center [602, 220] width 66 height 27
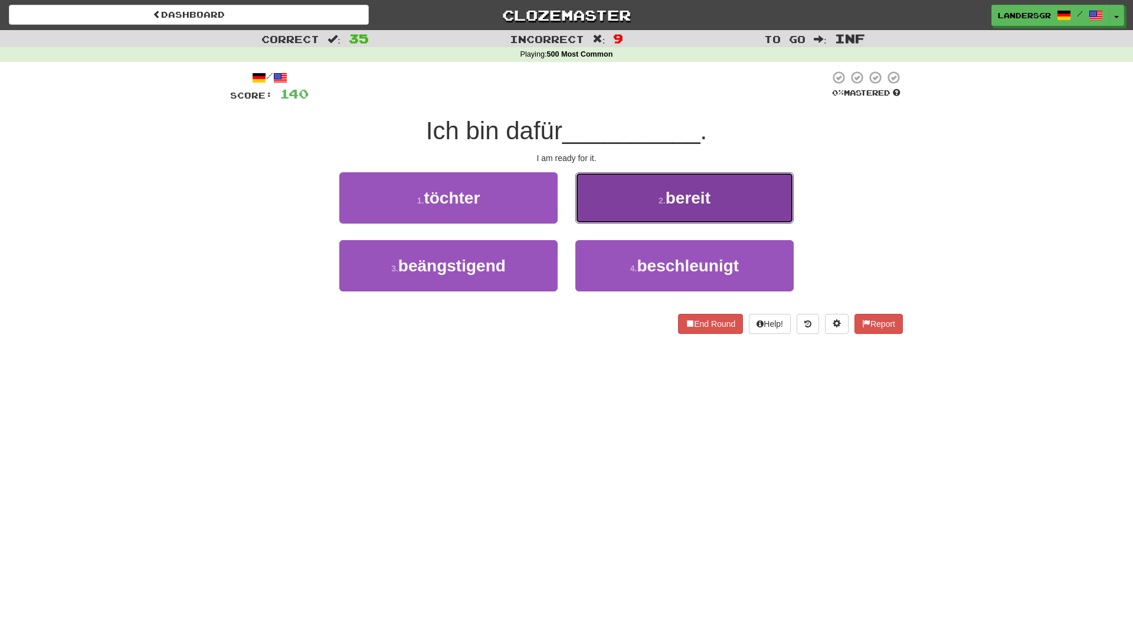
click at [591, 209] on button "2 . bereit" at bounding box center [684, 197] width 218 height 51
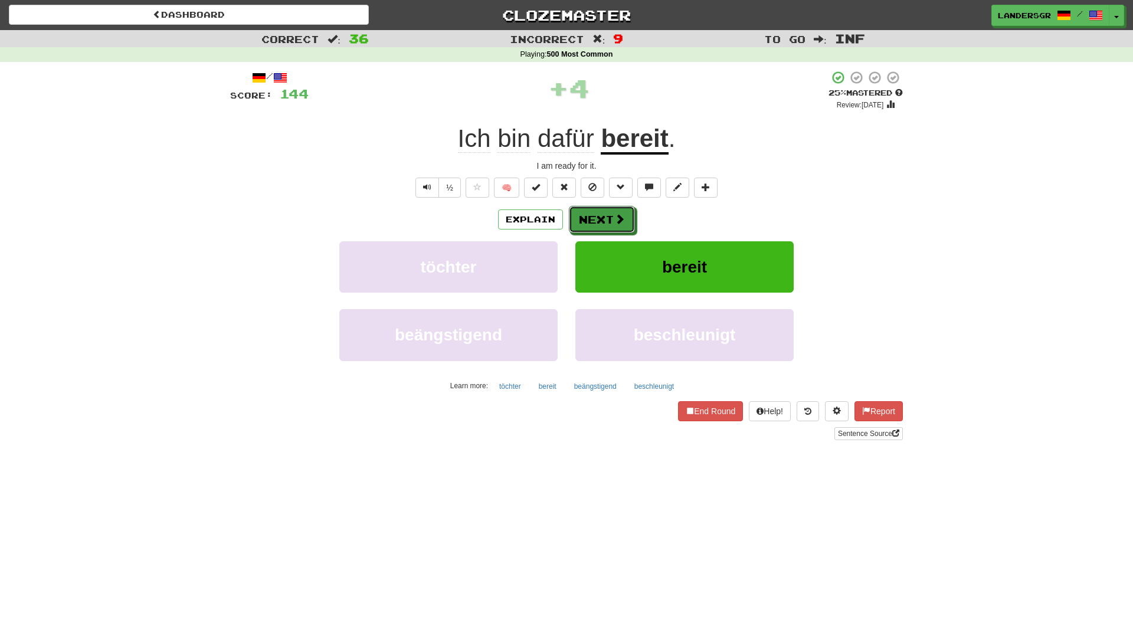
click at [591, 209] on button "Next" at bounding box center [602, 219] width 66 height 27
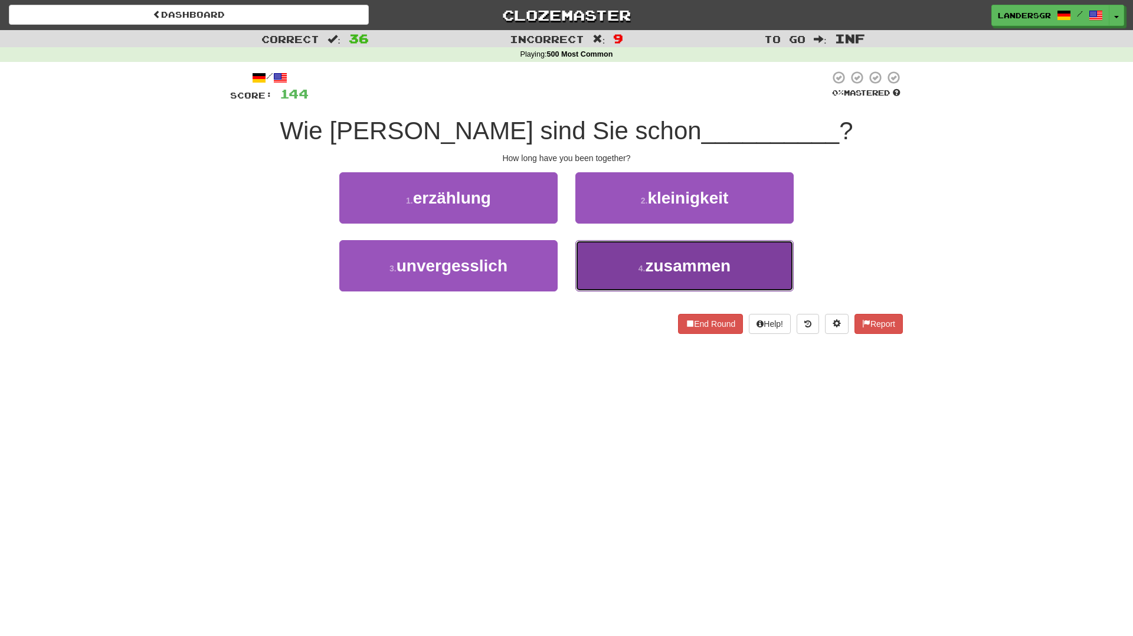
click at [622, 243] on button "4 . zusammen" at bounding box center [684, 265] width 218 height 51
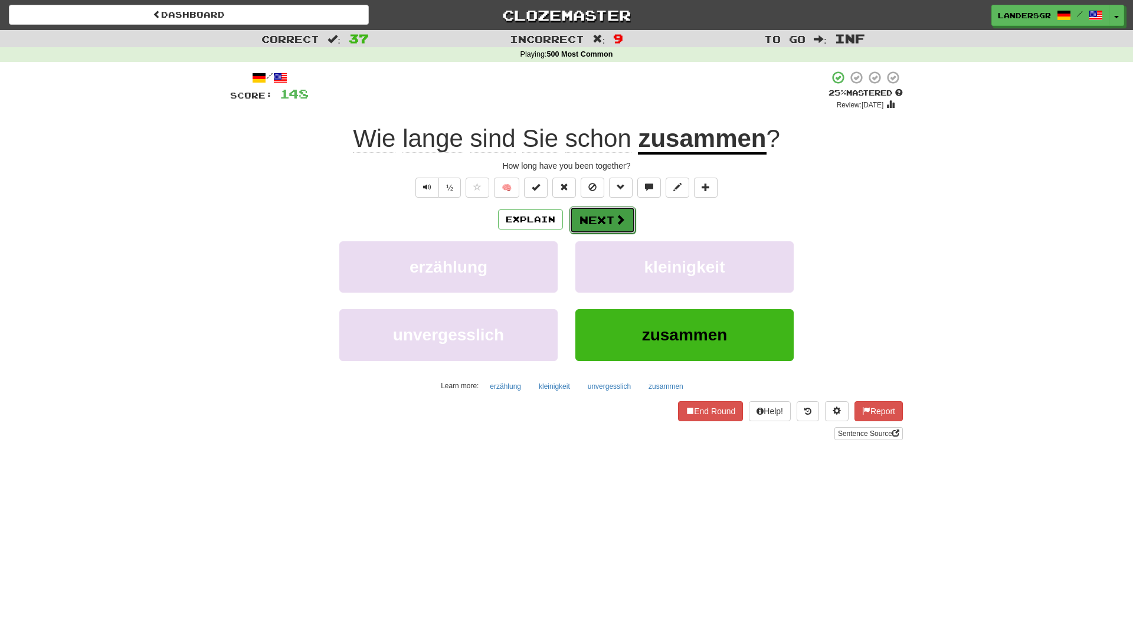
click at [616, 224] on span at bounding box center [620, 219] width 11 height 11
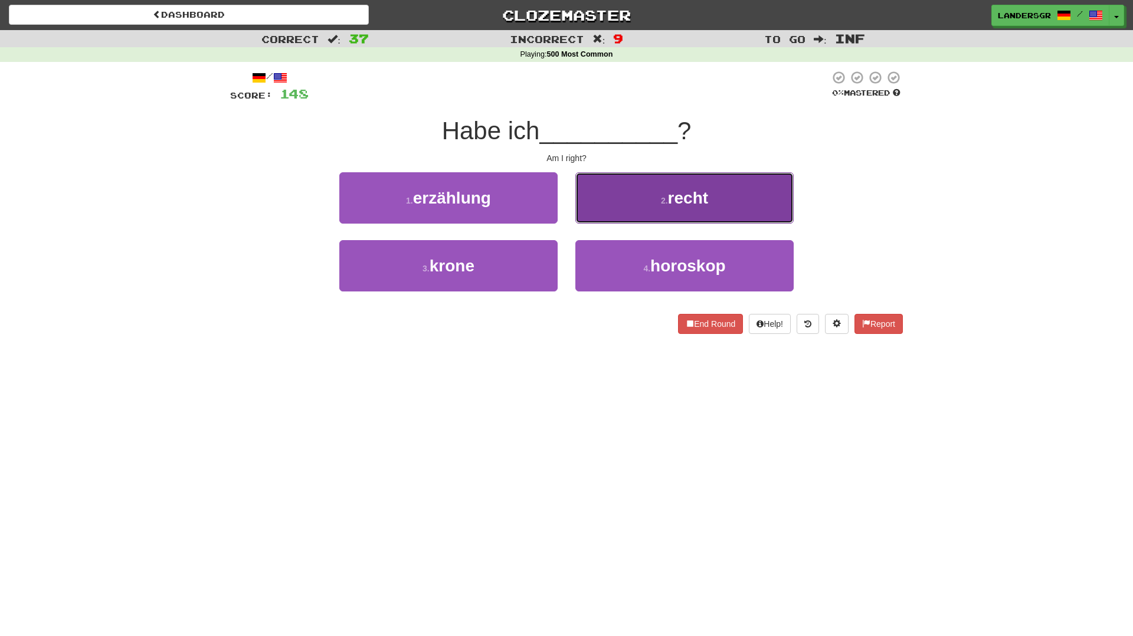
click at [604, 218] on button "2 . recht" at bounding box center [684, 197] width 218 height 51
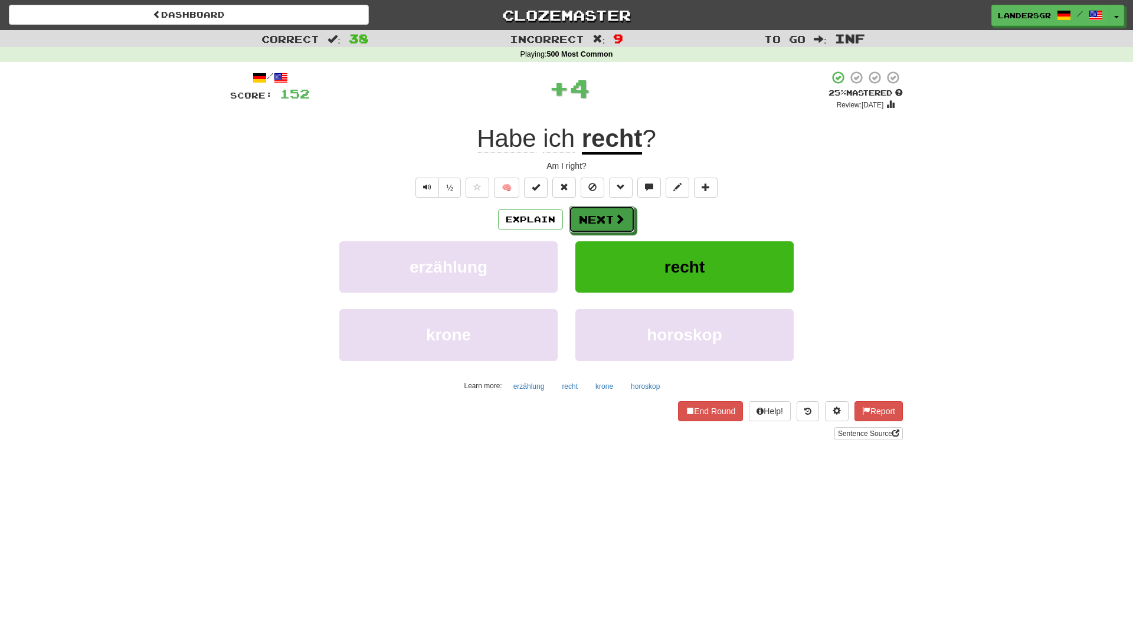
click at [604, 218] on button "Next" at bounding box center [602, 219] width 66 height 27
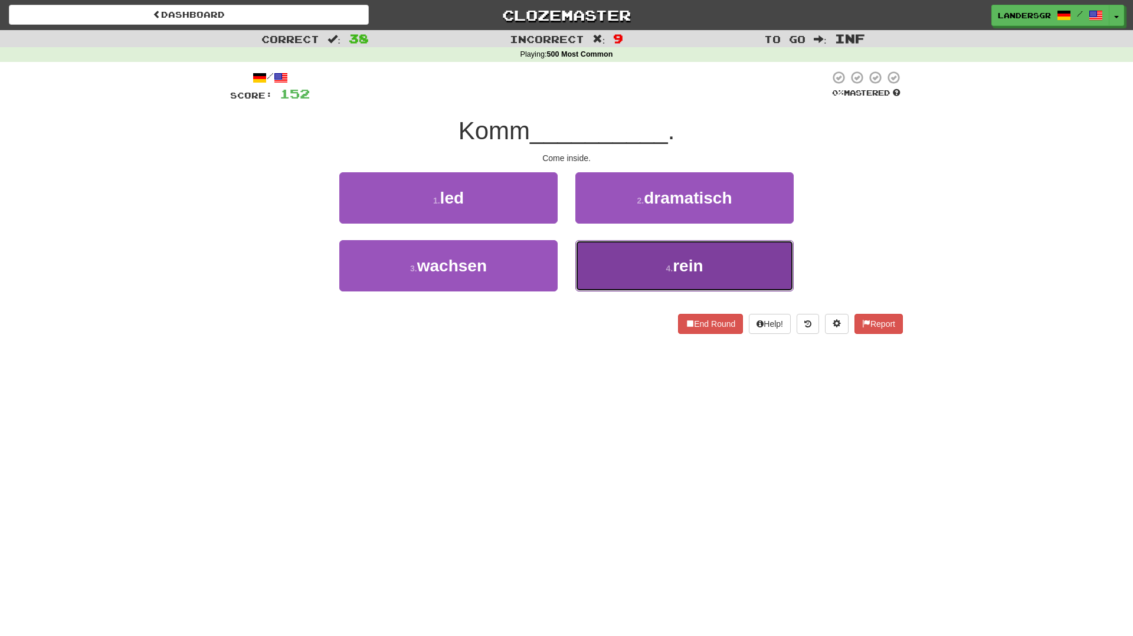
click at [610, 247] on button "4 . rein" at bounding box center [684, 265] width 218 height 51
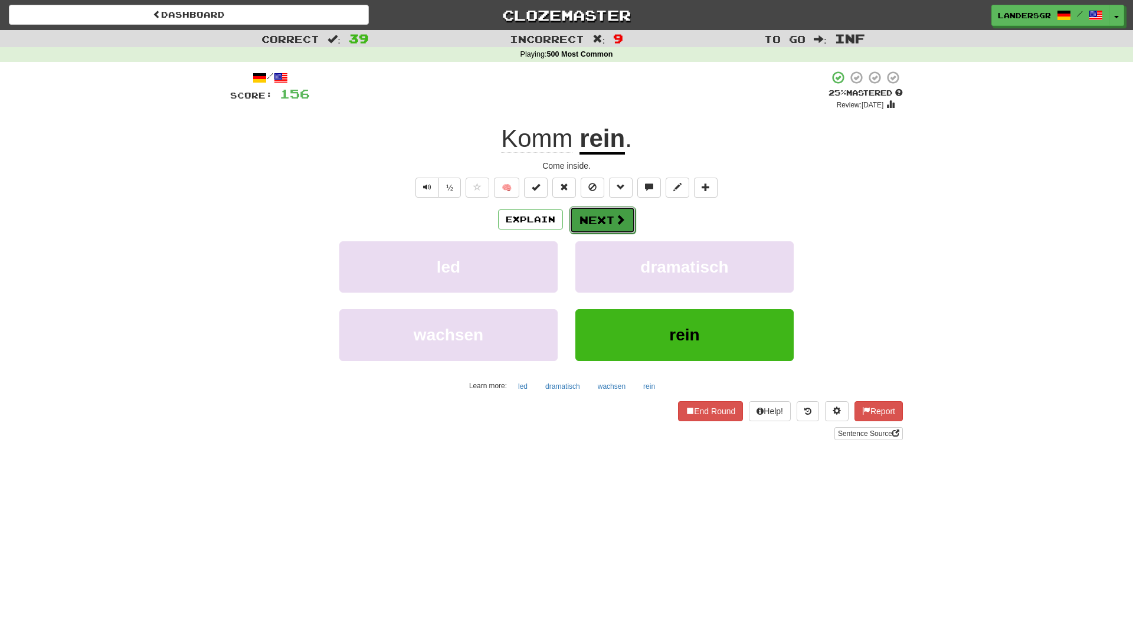
click at [597, 220] on button "Next" at bounding box center [602, 220] width 66 height 27
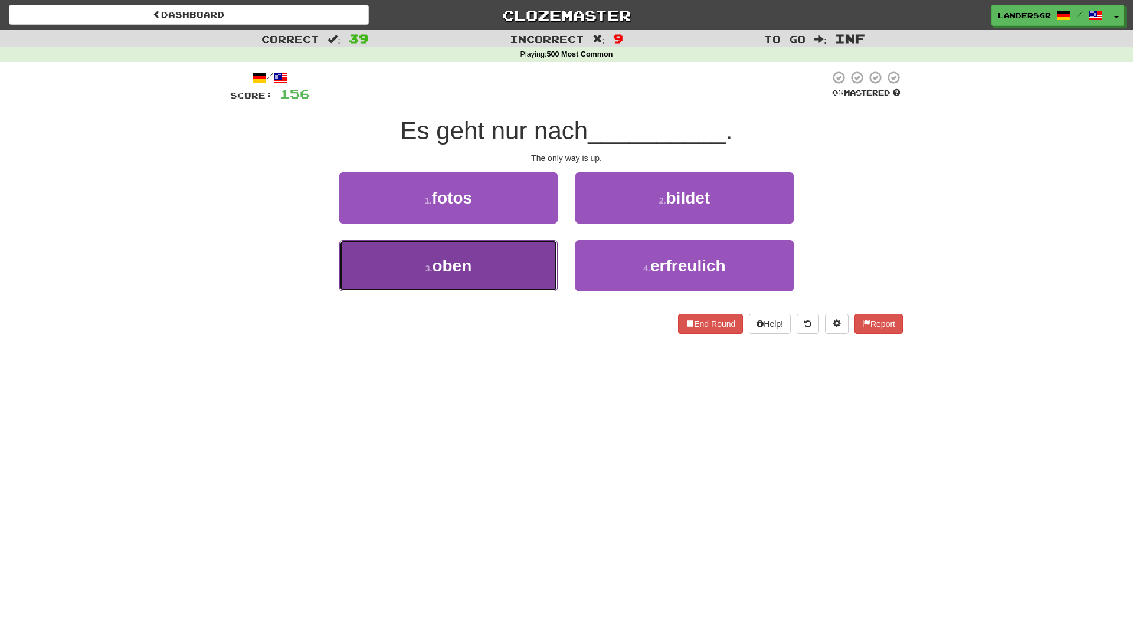
click at [521, 245] on button "3 . oben" at bounding box center [448, 265] width 218 height 51
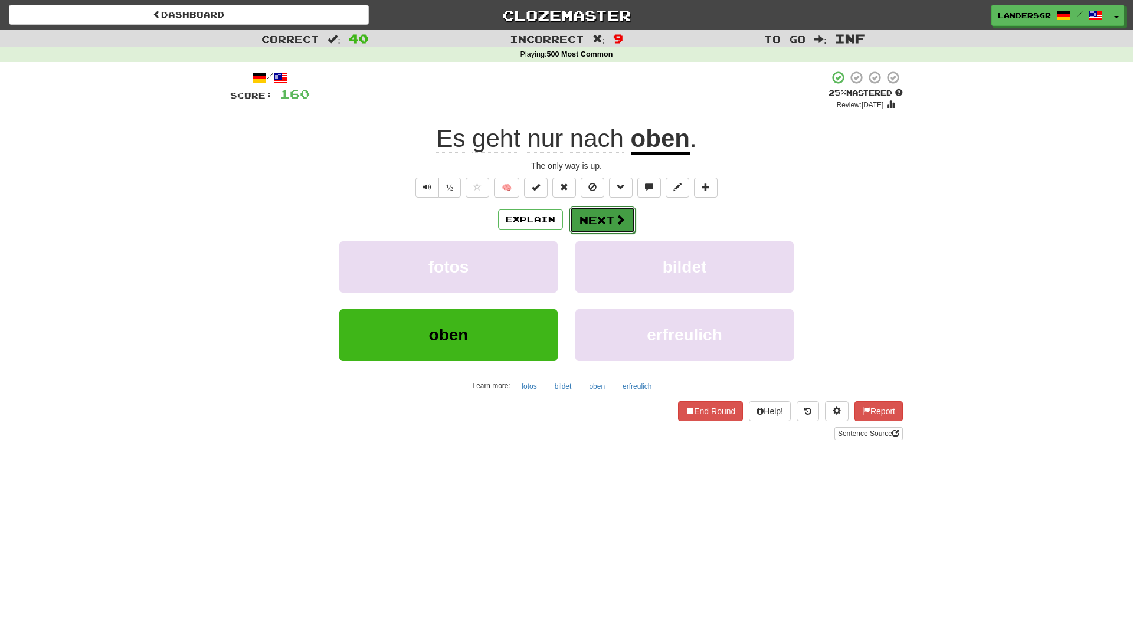
click at [581, 223] on button "Next" at bounding box center [602, 220] width 66 height 27
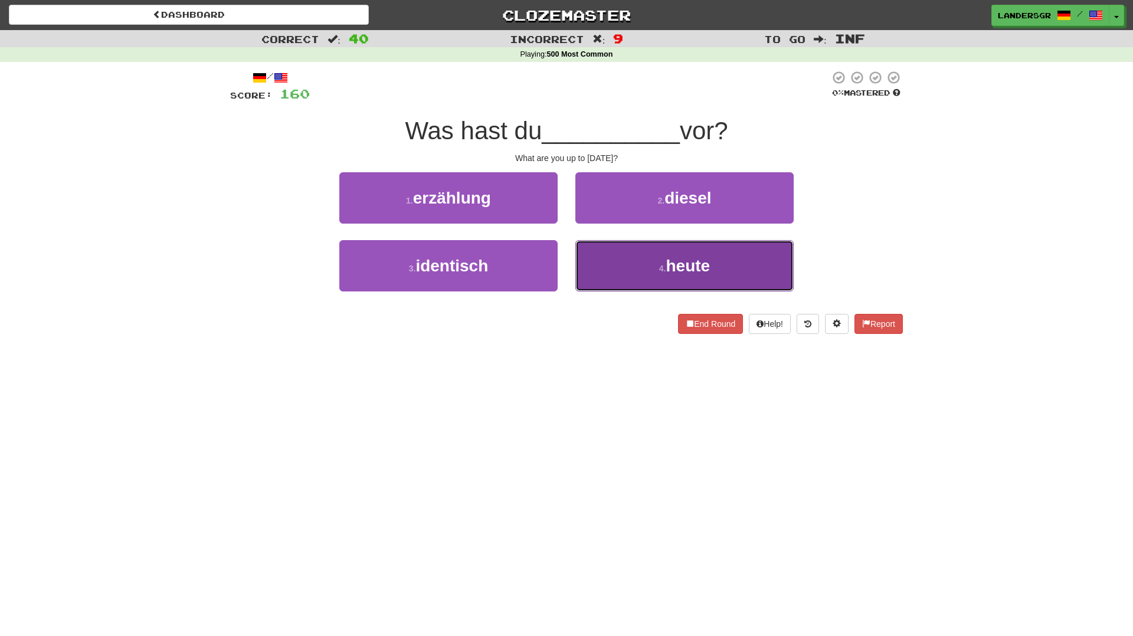
click at [623, 256] on button "4 . heute" at bounding box center [684, 265] width 218 height 51
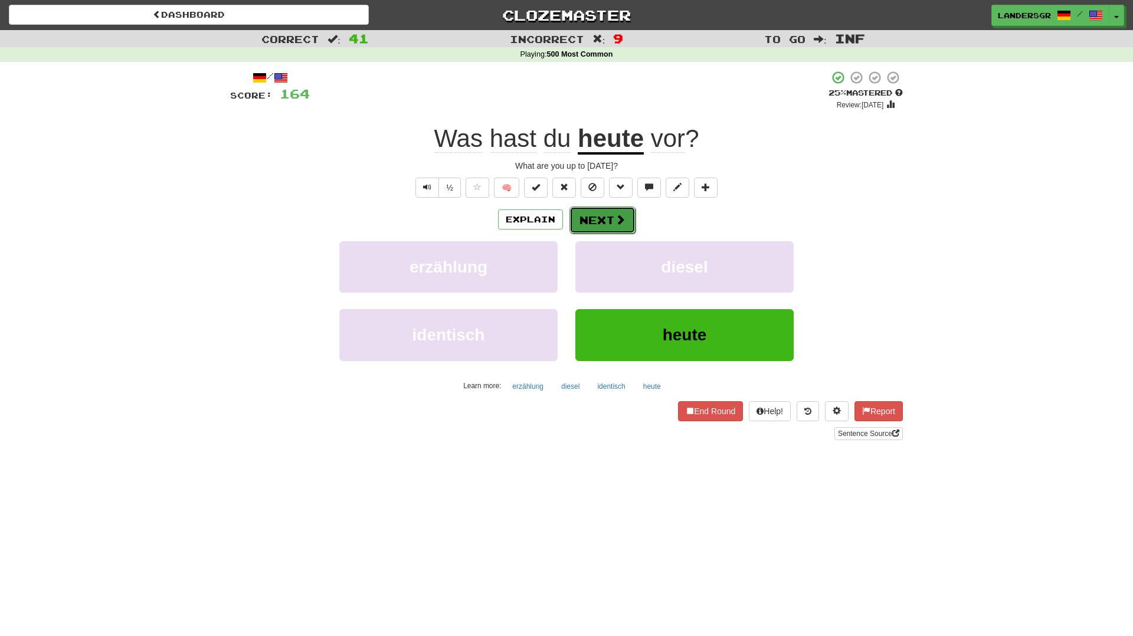
click at [609, 228] on button "Next" at bounding box center [602, 220] width 66 height 27
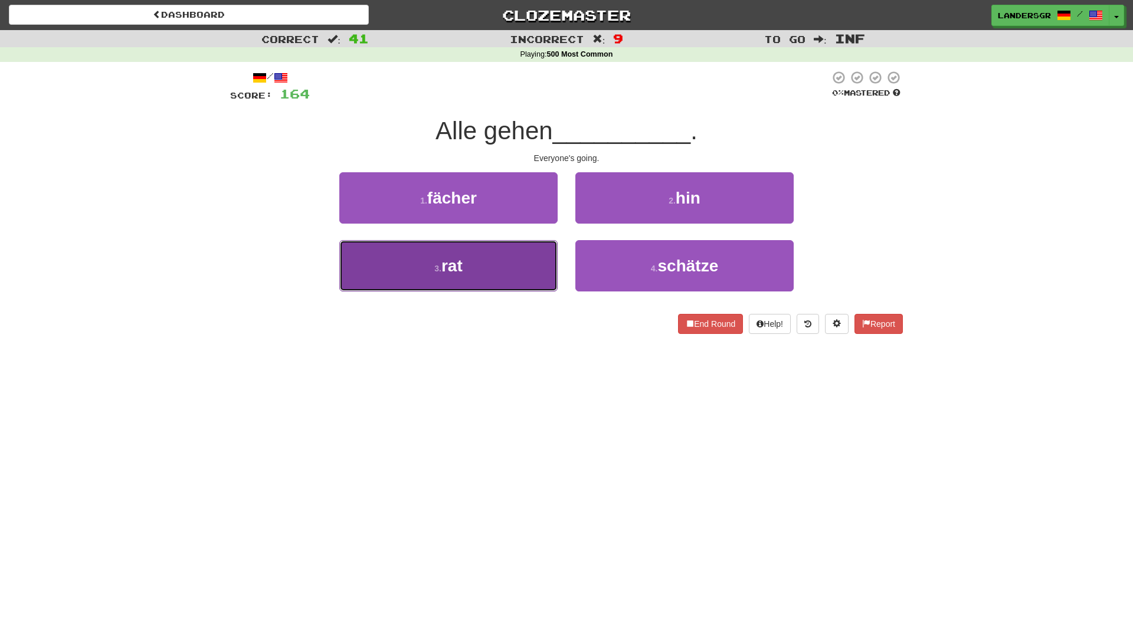
click at [509, 256] on button "3 . rat" at bounding box center [448, 265] width 218 height 51
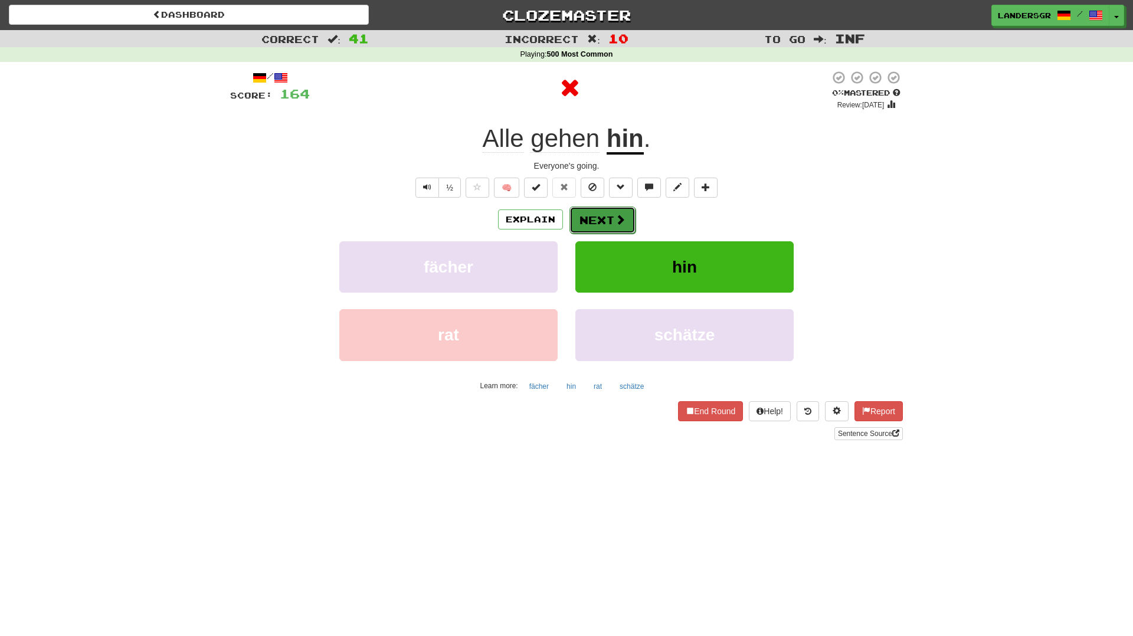
click at [604, 213] on button "Next" at bounding box center [602, 220] width 66 height 27
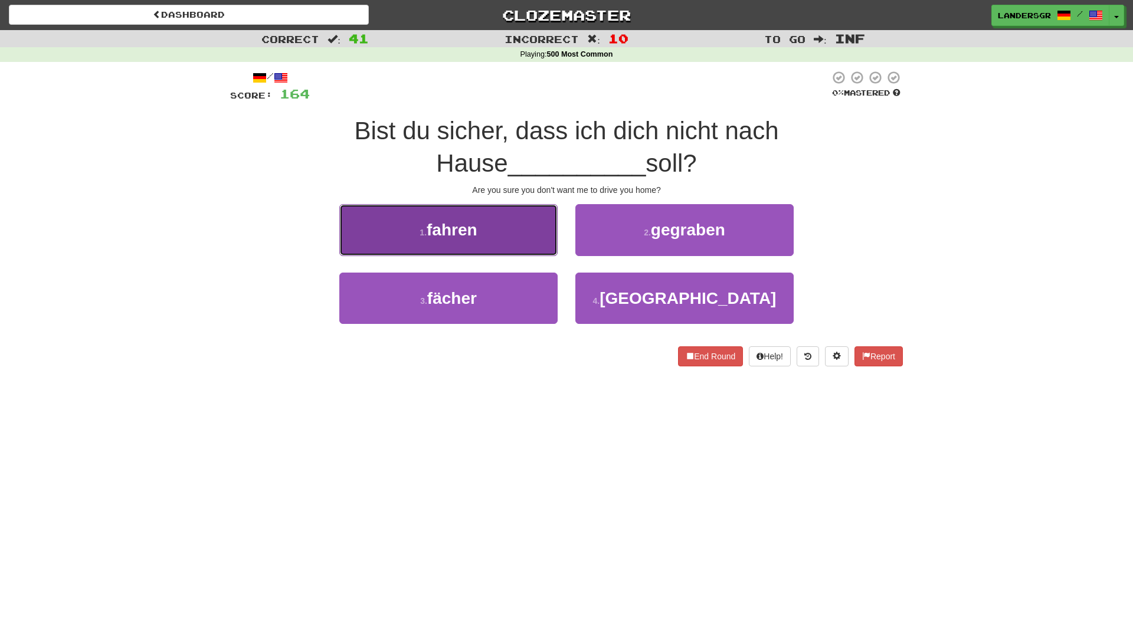
click at [529, 228] on button "1 . fahren" at bounding box center [448, 229] width 218 height 51
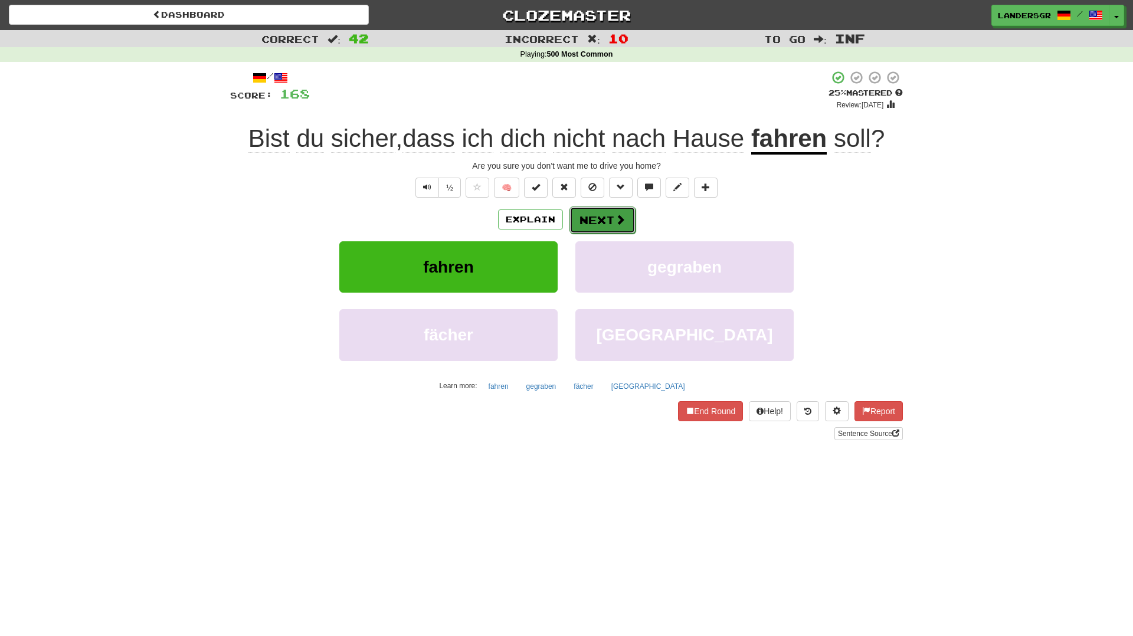
click at [595, 219] on button "Next" at bounding box center [602, 220] width 66 height 27
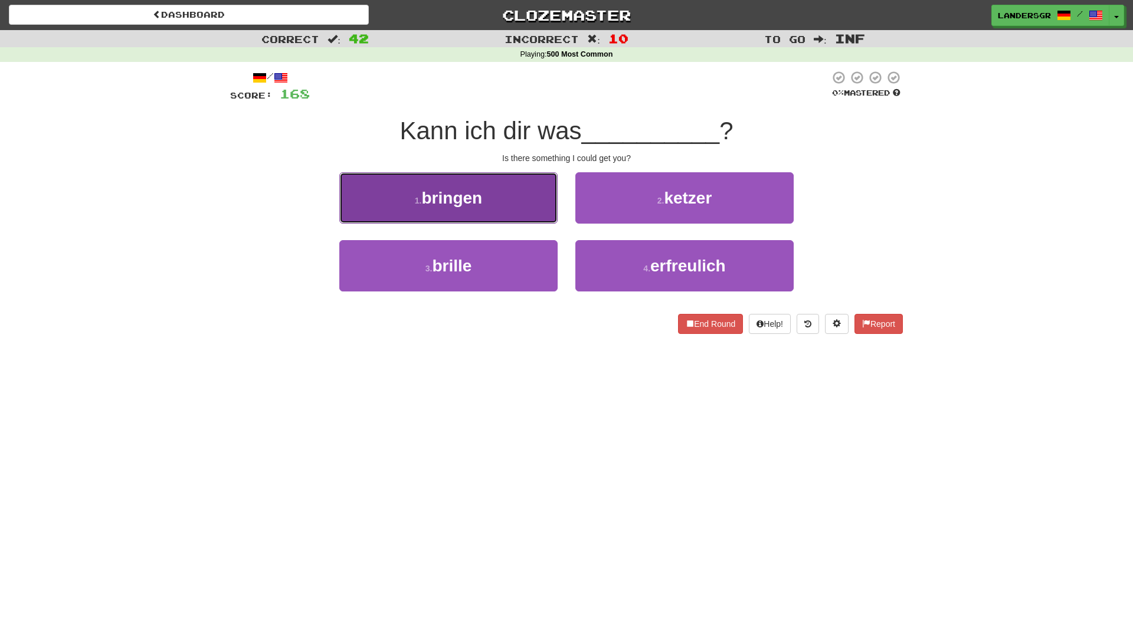
click at [531, 219] on button "1 . bringen" at bounding box center [448, 197] width 218 height 51
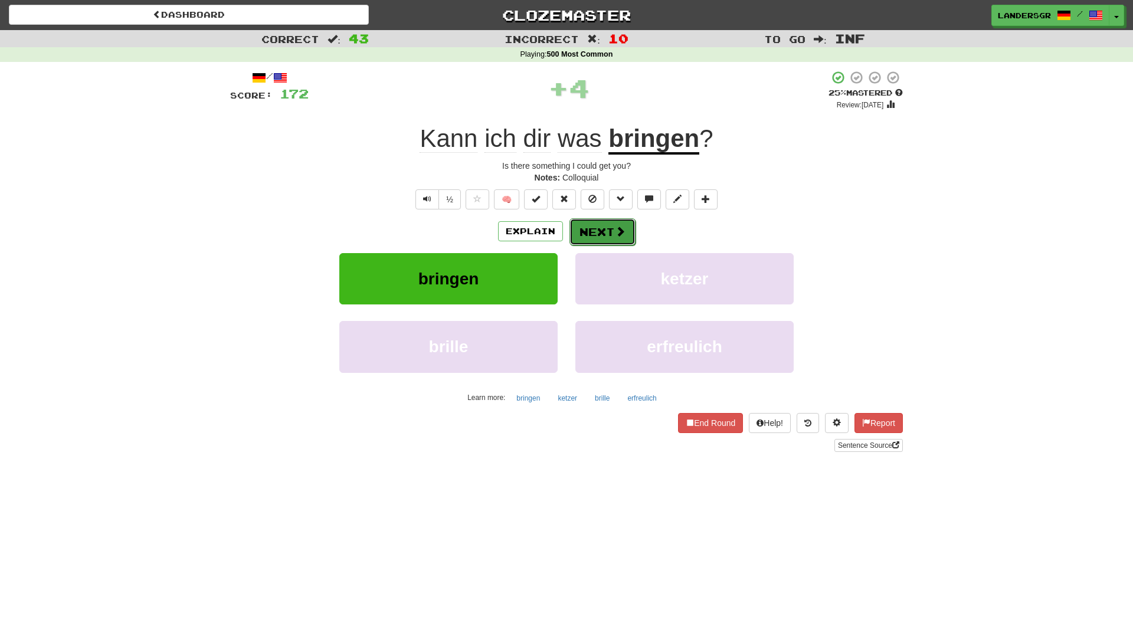
click at [583, 220] on button "Next" at bounding box center [602, 231] width 66 height 27
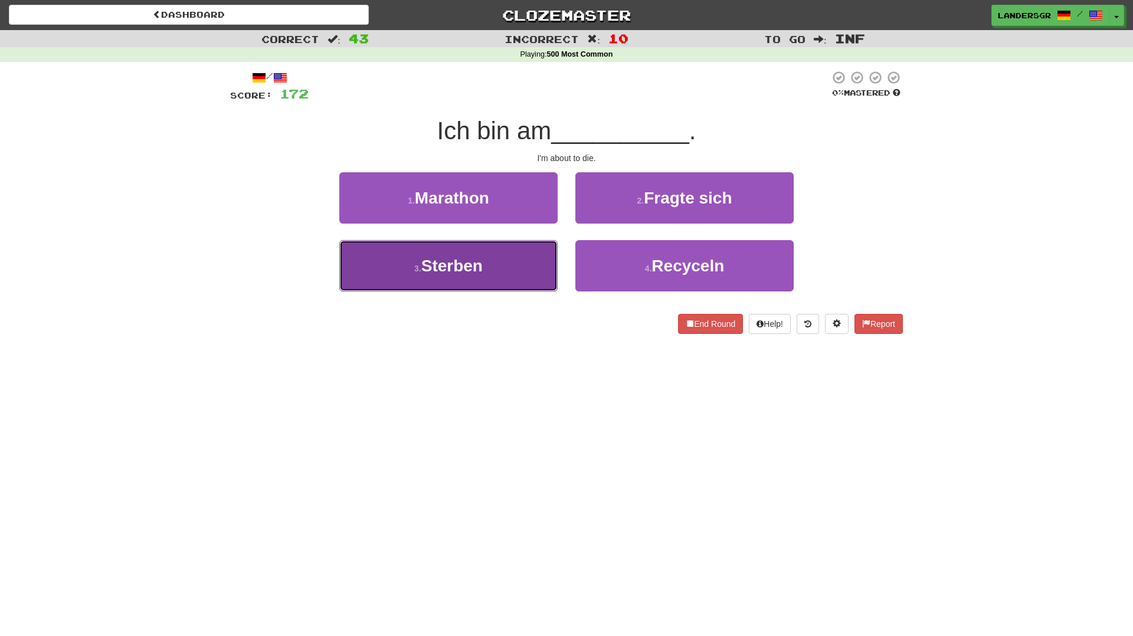
click at [545, 244] on button "3 . Sterben" at bounding box center [448, 265] width 218 height 51
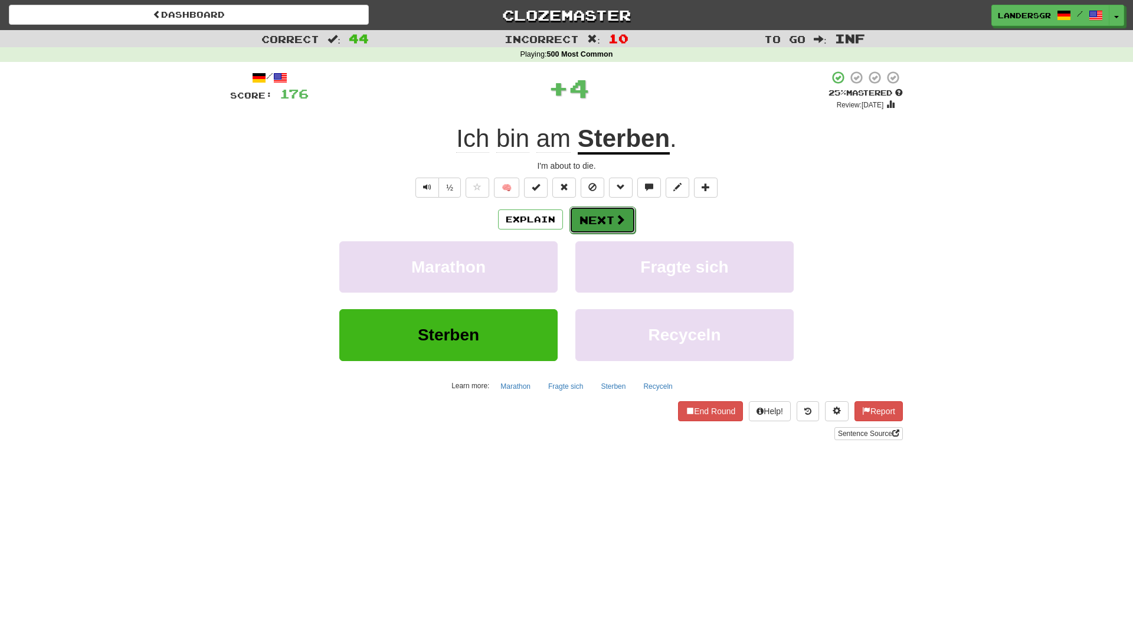
click at [580, 227] on button "Next" at bounding box center [602, 220] width 66 height 27
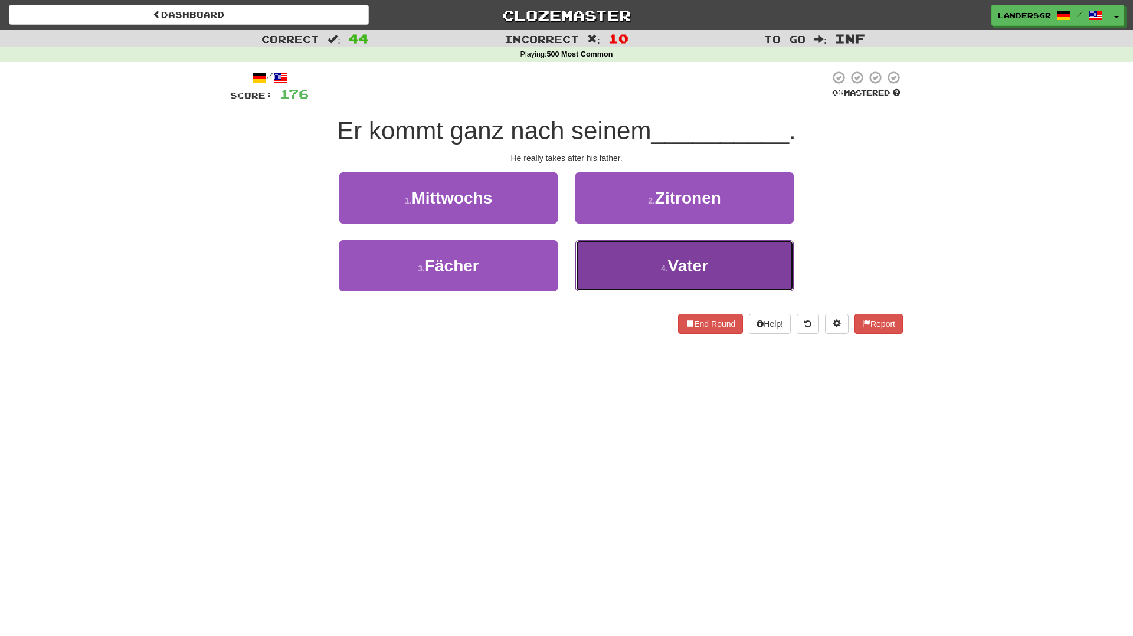
click at [616, 258] on button "4 . Vater" at bounding box center [684, 265] width 218 height 51
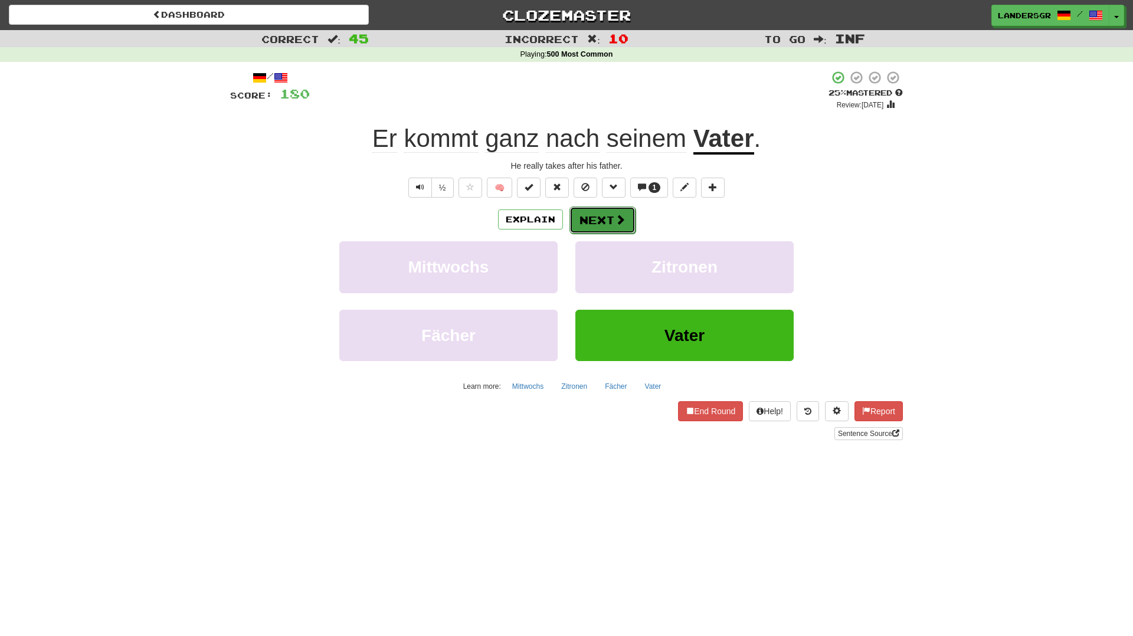
click at [606, 214] on button "Next" at bounding box center [602, 220] width 66 height 27
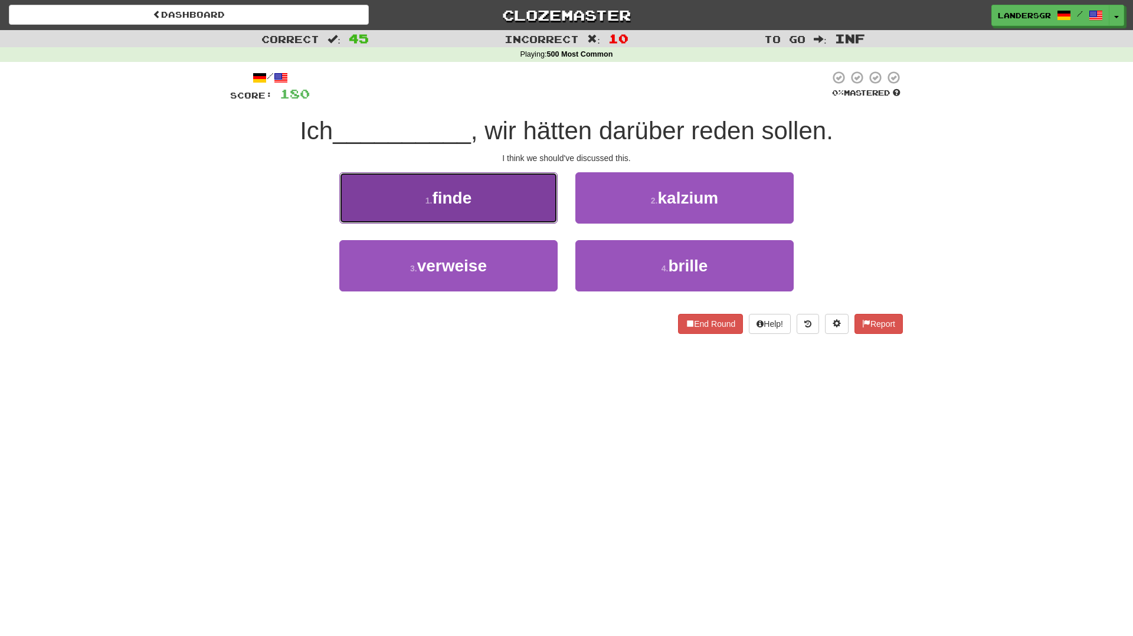
click at [542, 212] on button "1 . finde" at bounding box center [448, 197] width 218 height 51
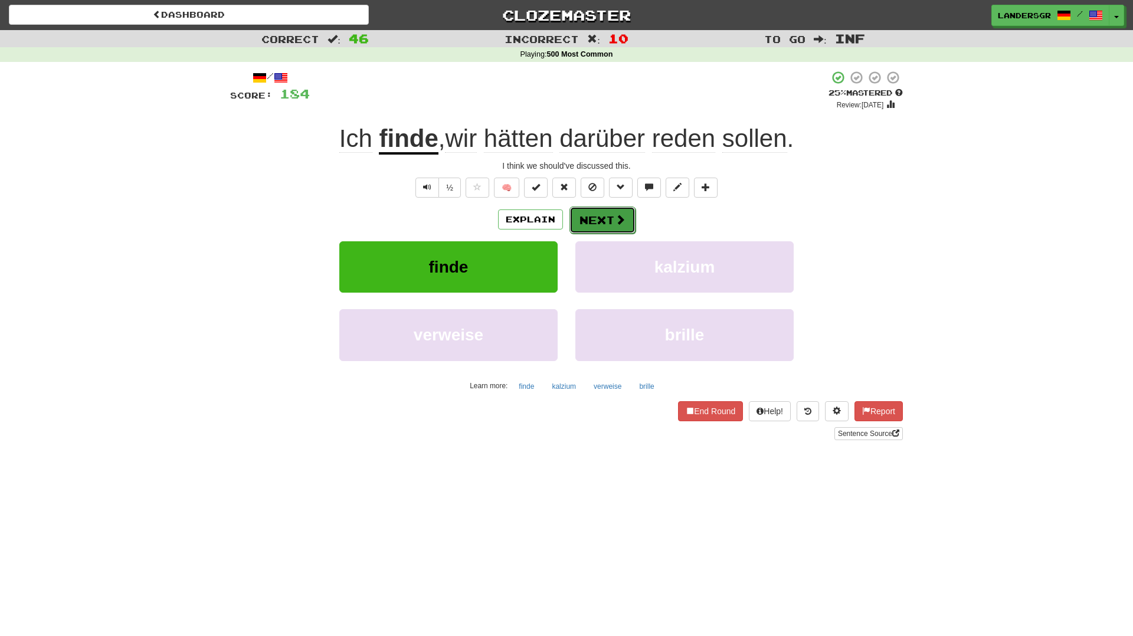
click at [607, 221] on button "Next" at bounding box center [602, 220] width 66 height 27
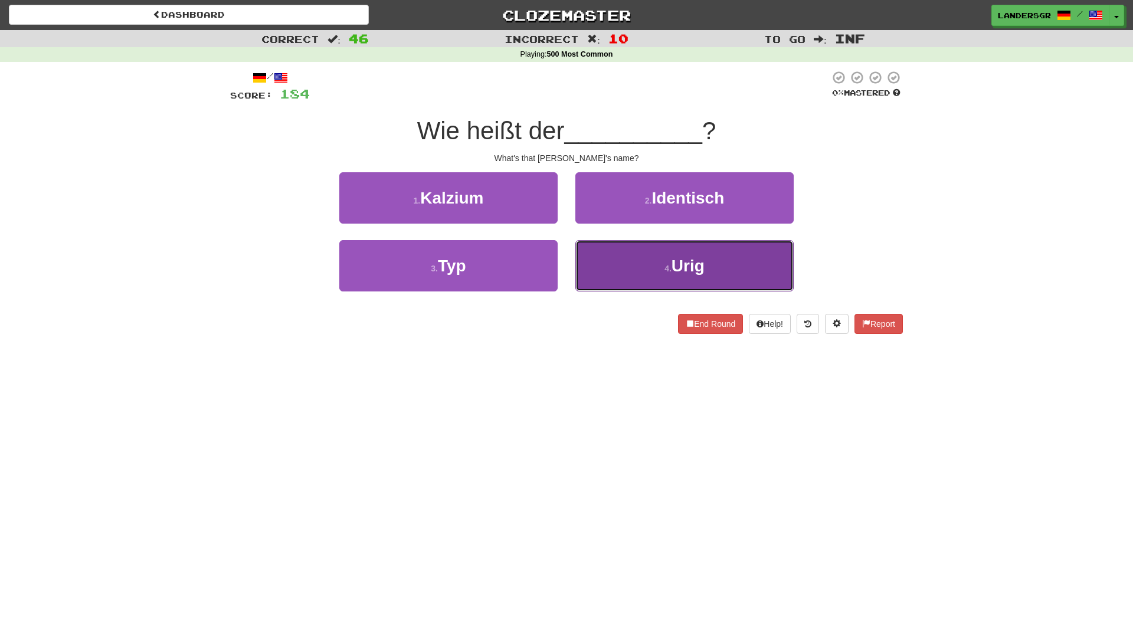
click at [618, 242] on button "4 . Urig" at bounding box center [684, 265] width 218 height 51
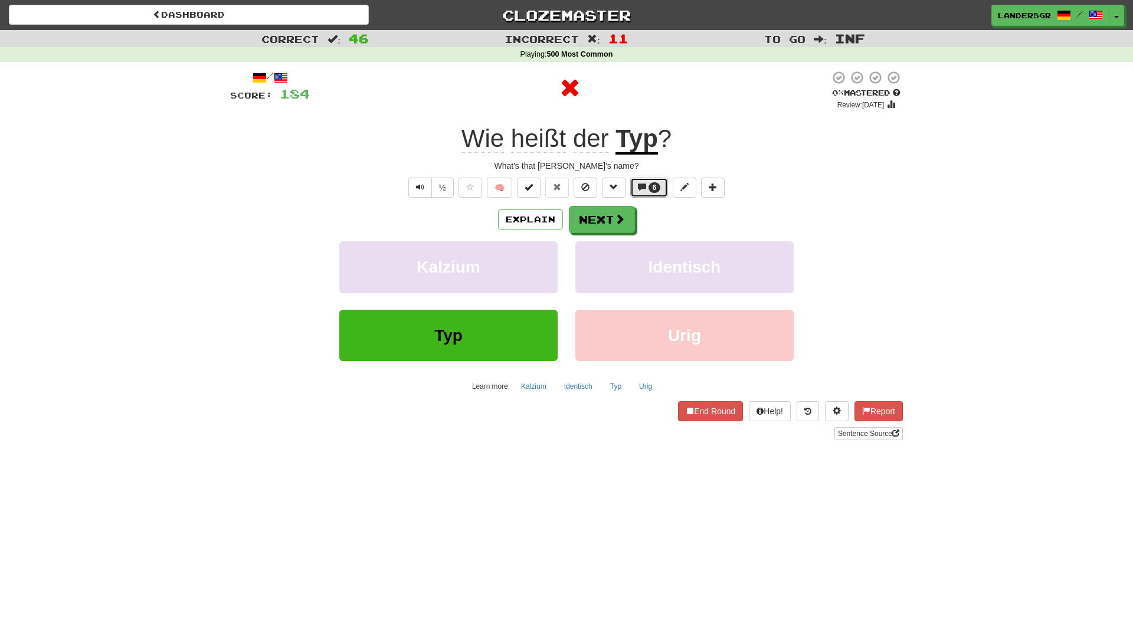
click at [650, 187] on span "6" at bounding box center [655, 187] width 12 height 11
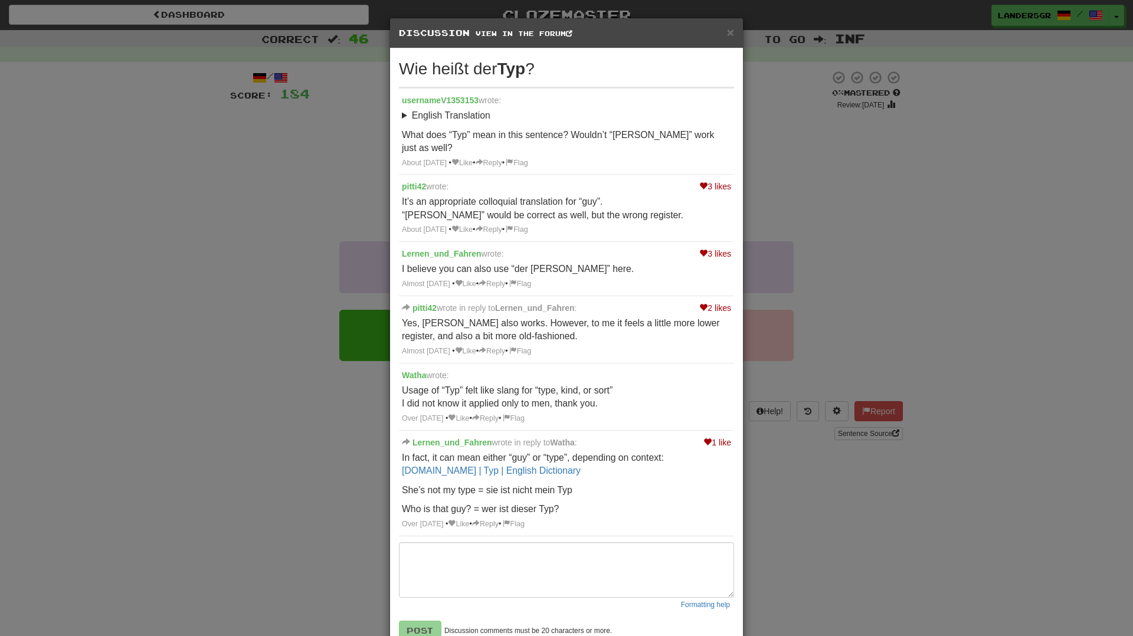
click at [904, 267] on div "× Discussion View in the forum Wie heißt der Typ ? usernameV1353153 wrote: Engl…" at bounding box center [566, 318] width 1133 height 636
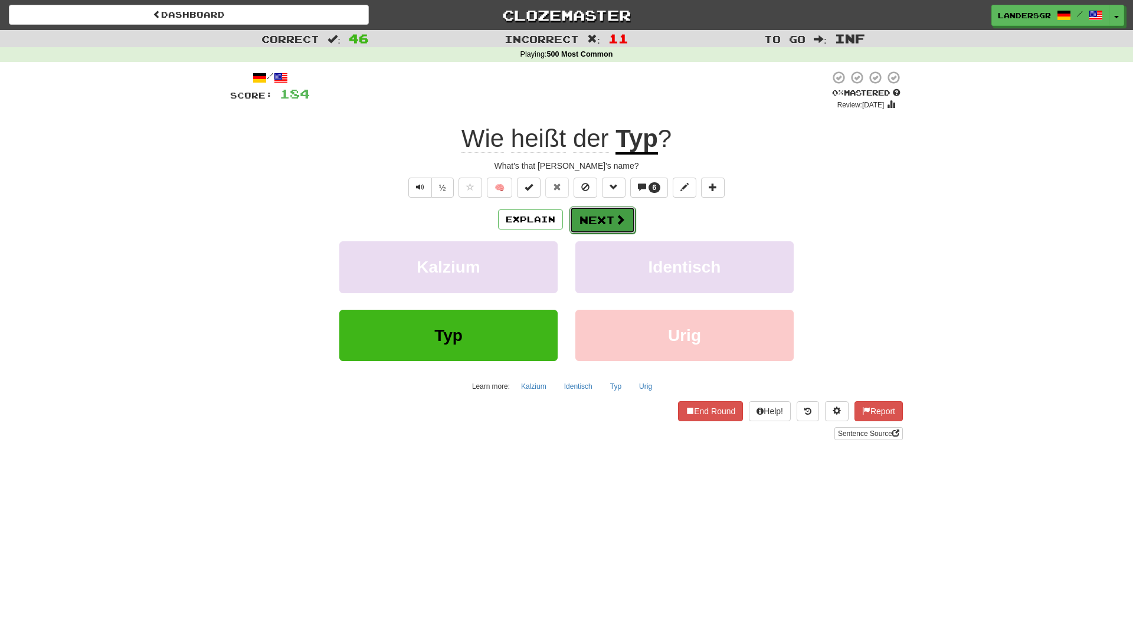
click at [589, 228] on button "Next" at bounding box center [602, 220] width 66 height 27
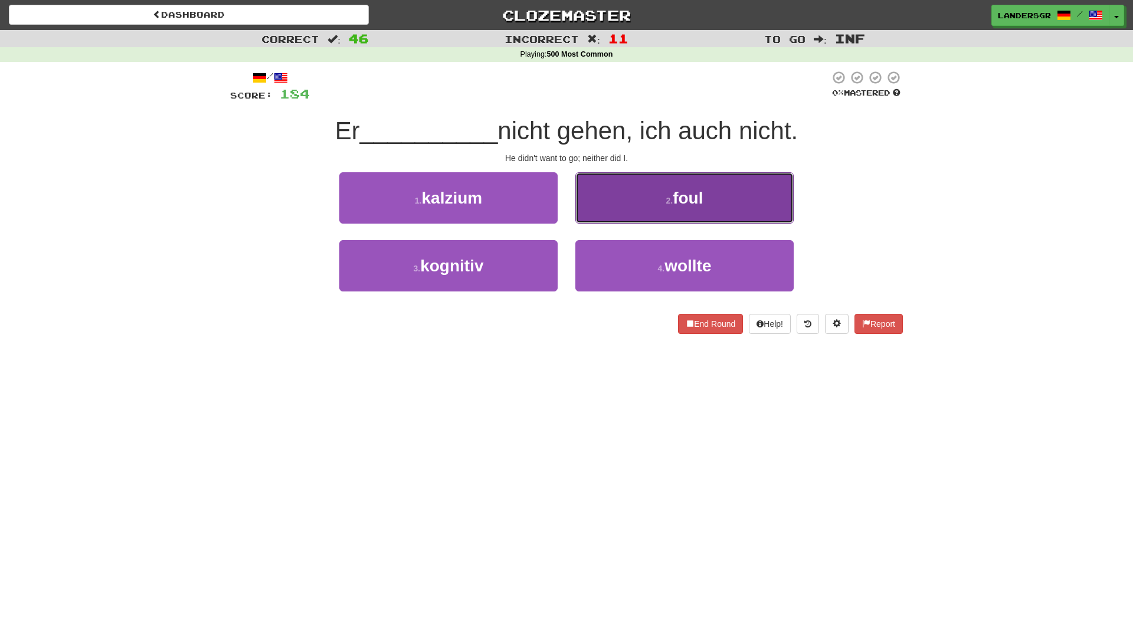
click at [640, 195] on button "2 . foul" at bounding box center [684, 197] width 218 height 51
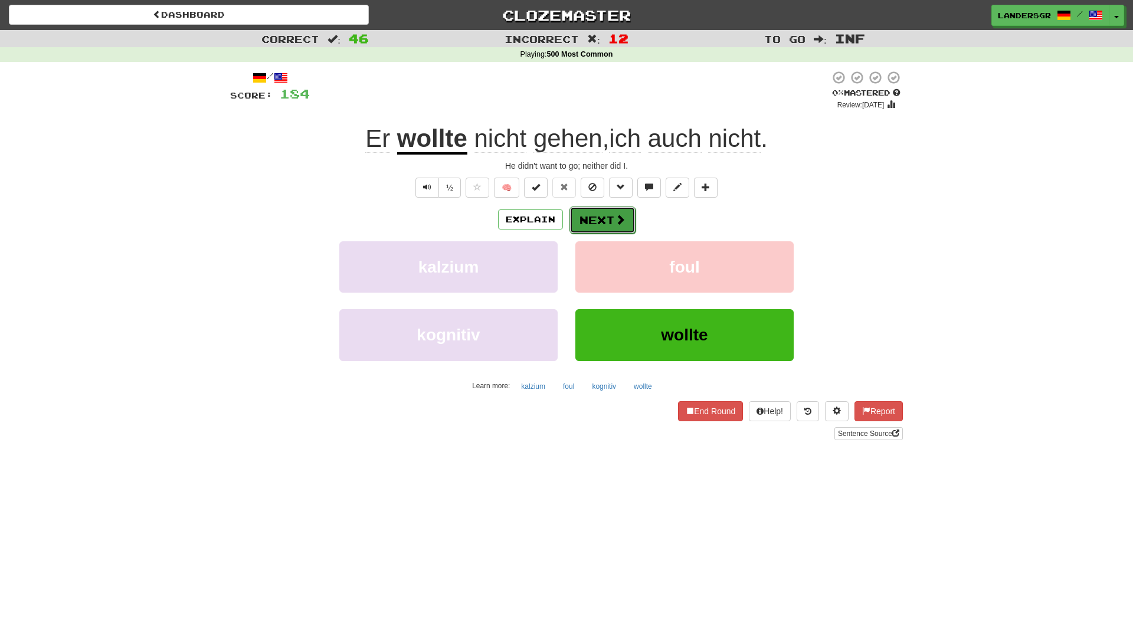
click at [621, 225] on span at bounding box center [620, 219] width 11 height 11
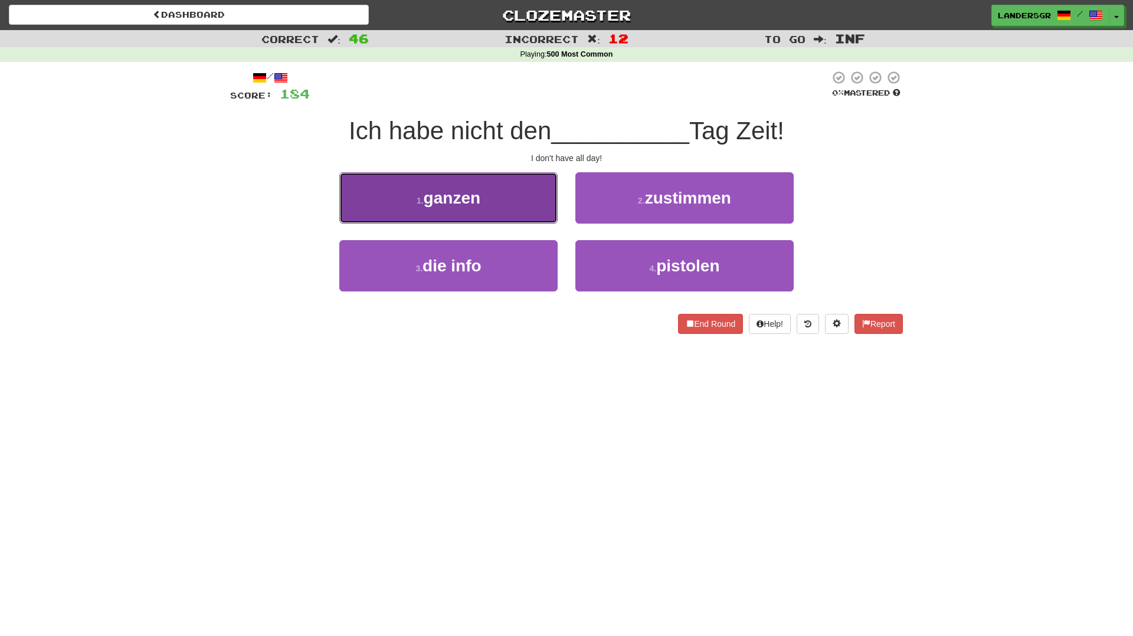
click at [519, 195] on button "1 . ganzen" at bounding box center [448, 197] width 218 height 51
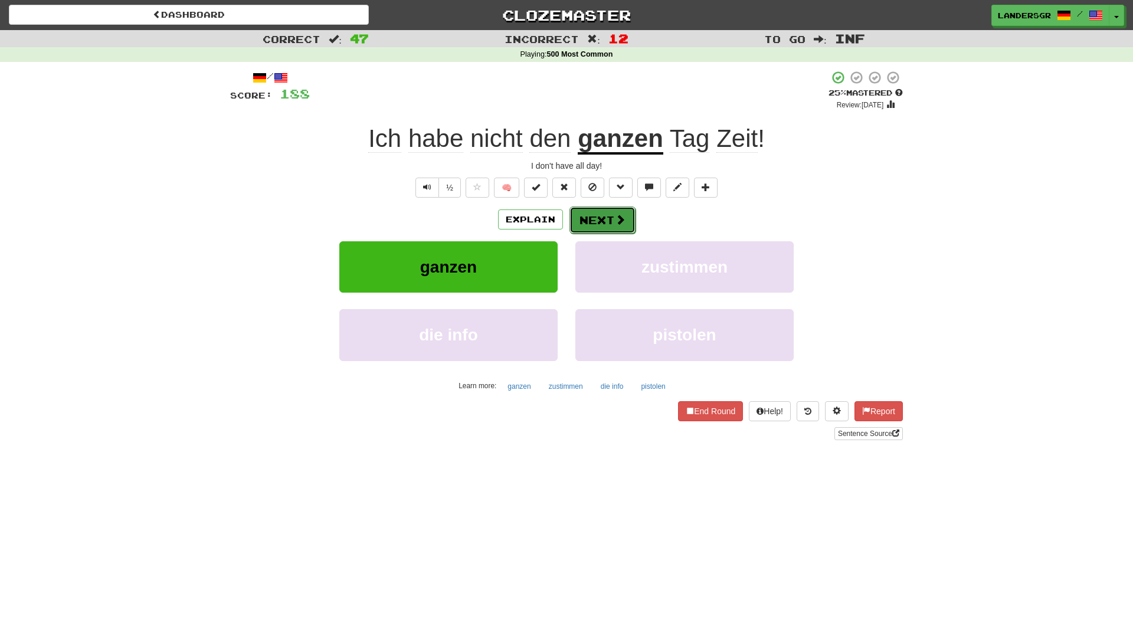
click at [603, 223] on button "Next" at bounding box center [602, 220] width 66 height 27
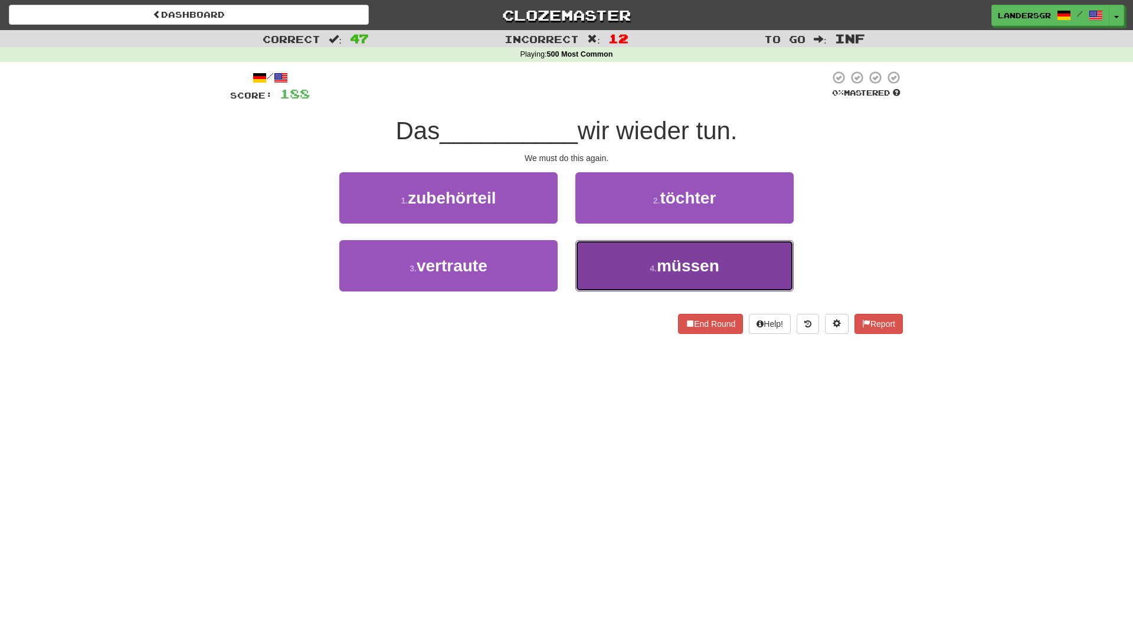
click at [660, 260] on span "müssen" at bounding box center [688, 266] width 63 height 18
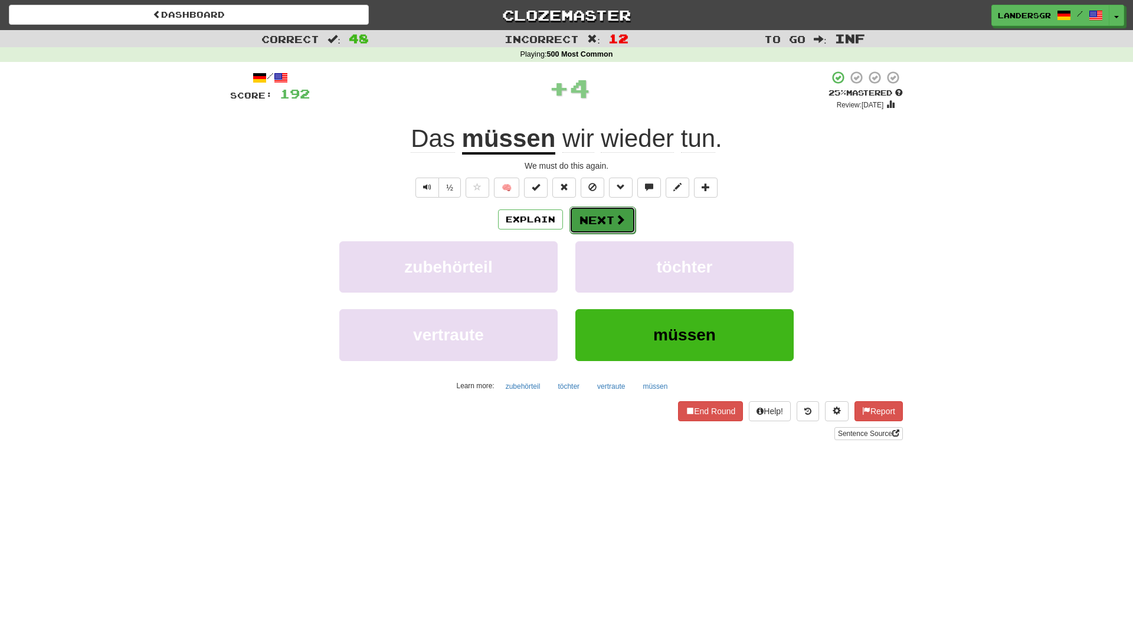
click at [605, 219] on button "Next" at bounding box center [602, 220] width 66 height 27
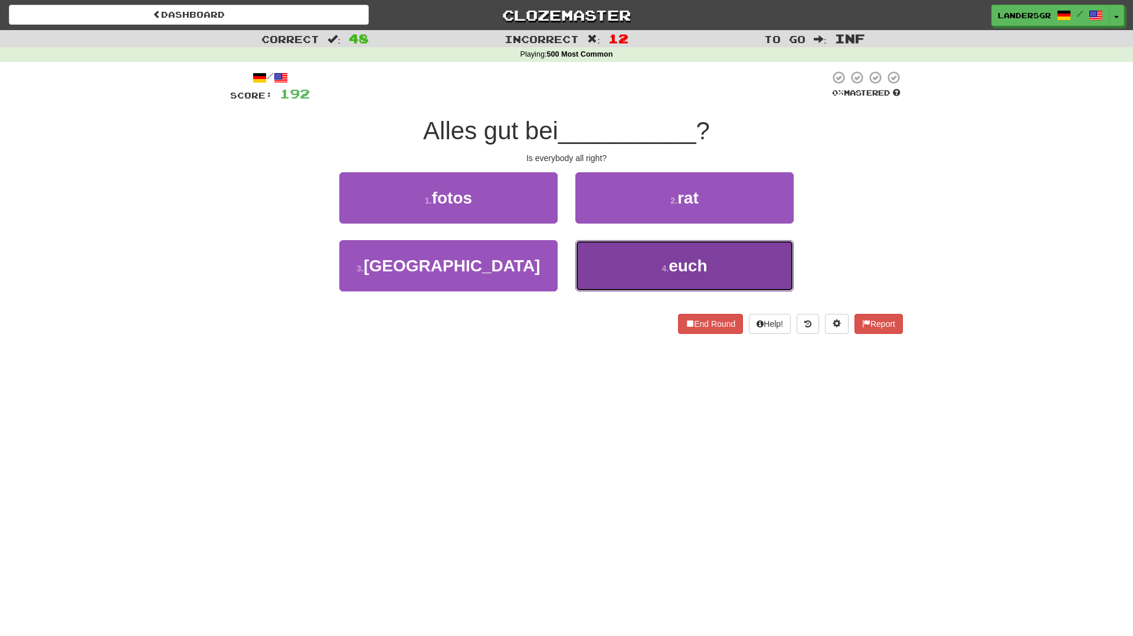
click at [623, 249] on button "4 . euch" at bounding box center [684, 265] width 218 height 51
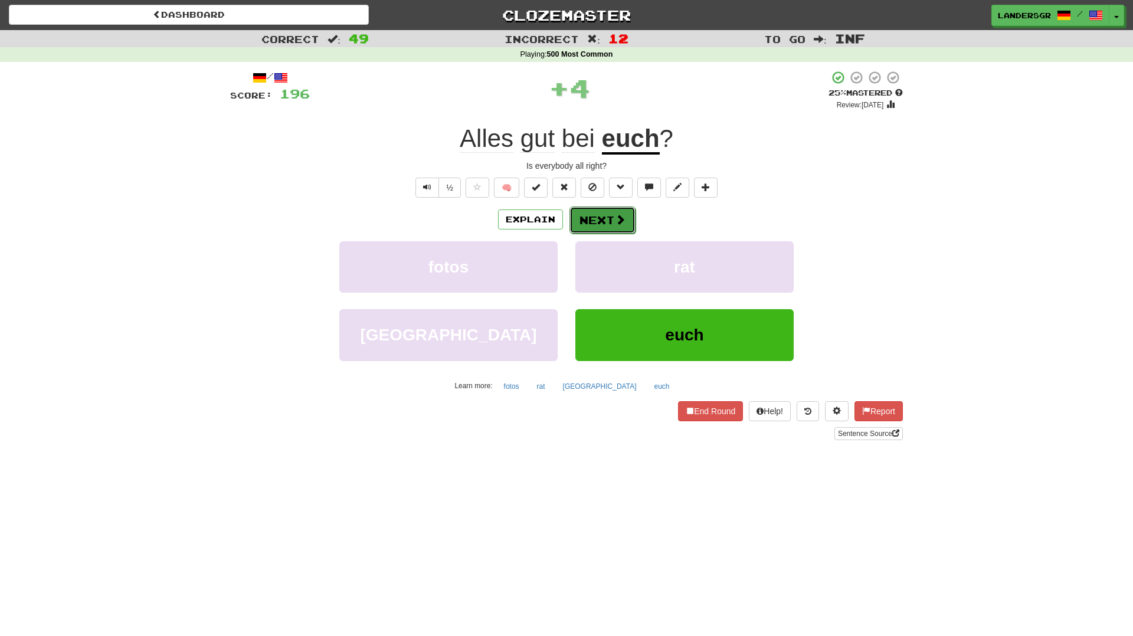
click at [601, 227] on button "Next" at bounding box center [602, 220] width 66 height 27
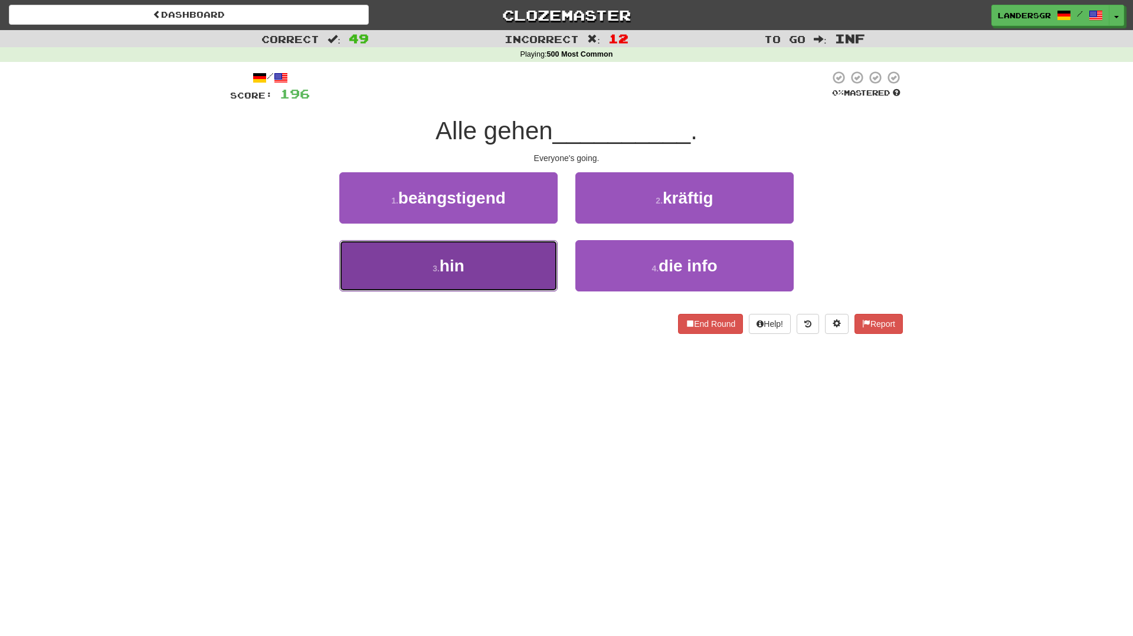
click at [557, 246] on button "3 . hin" at bounding box center [448, 265] width 218 height 51
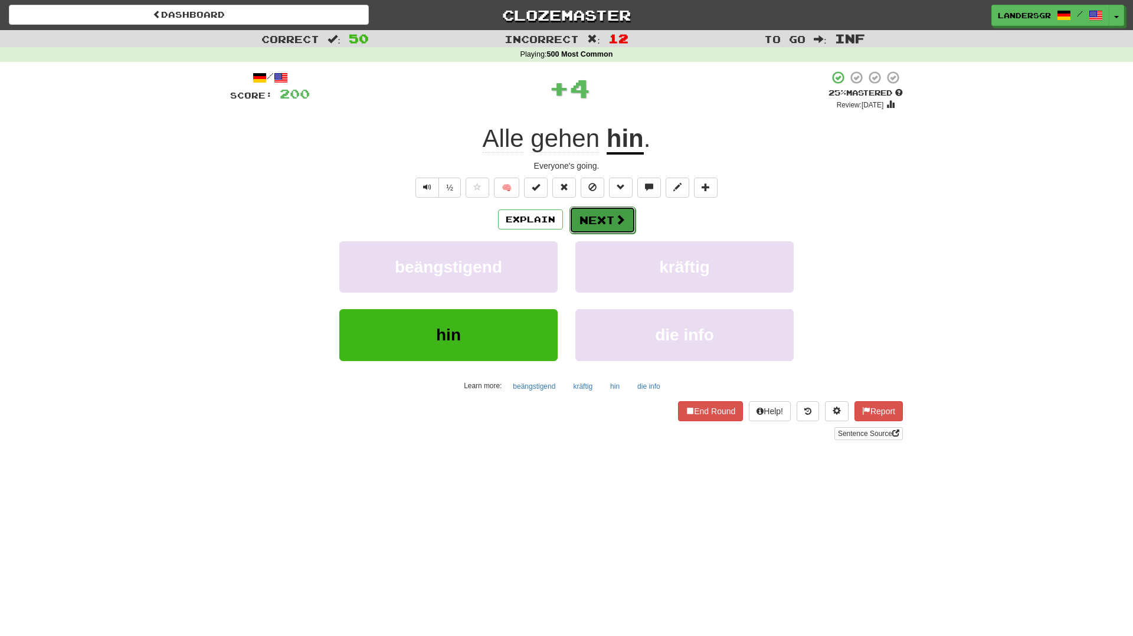
click at [585, 224] on button "Next" at bounding box center [602, 220] width 66 height 27
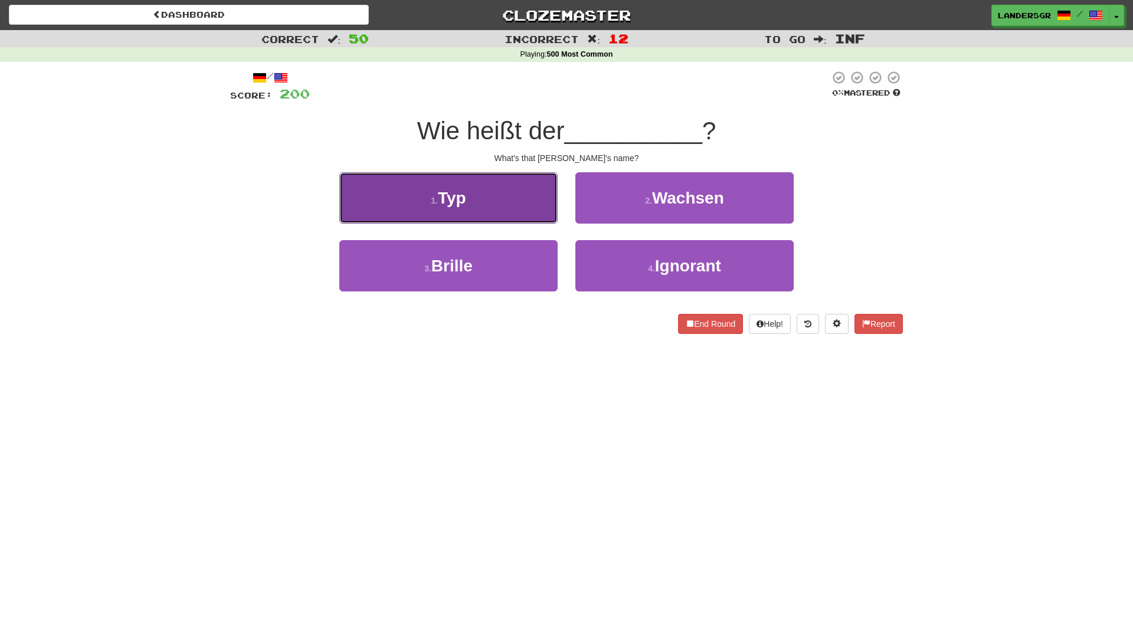
click at [523, 207] on button "1 . Typ" at bounding box center [448, 197] width 218 height 51
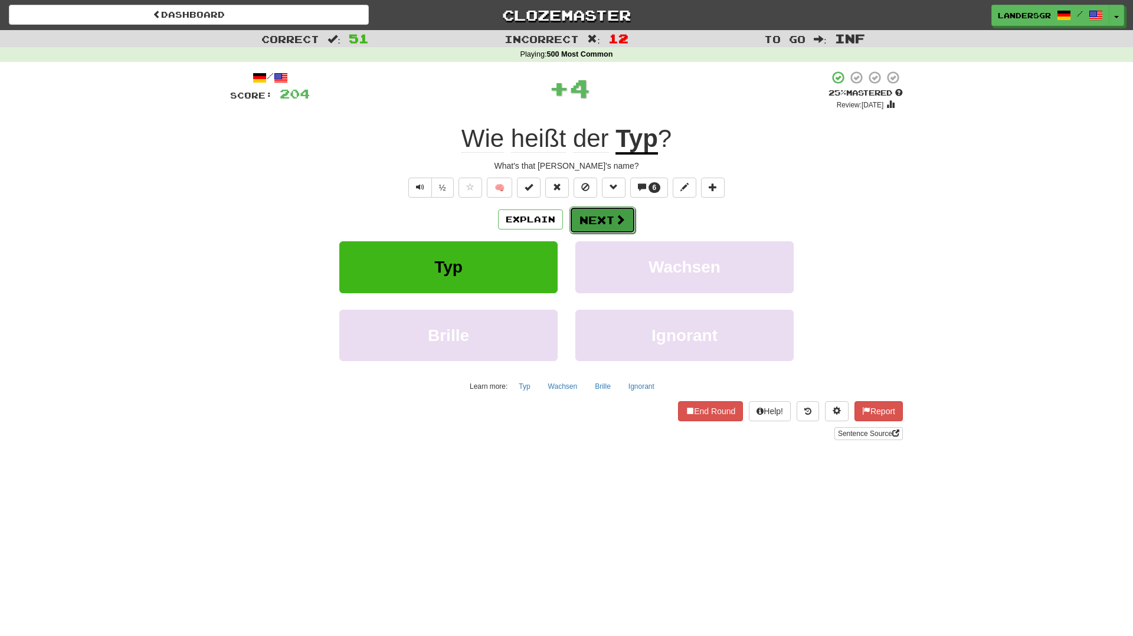
click at [603, 223] on button "Next" at bounding box center [602, 220] width 66 height 27
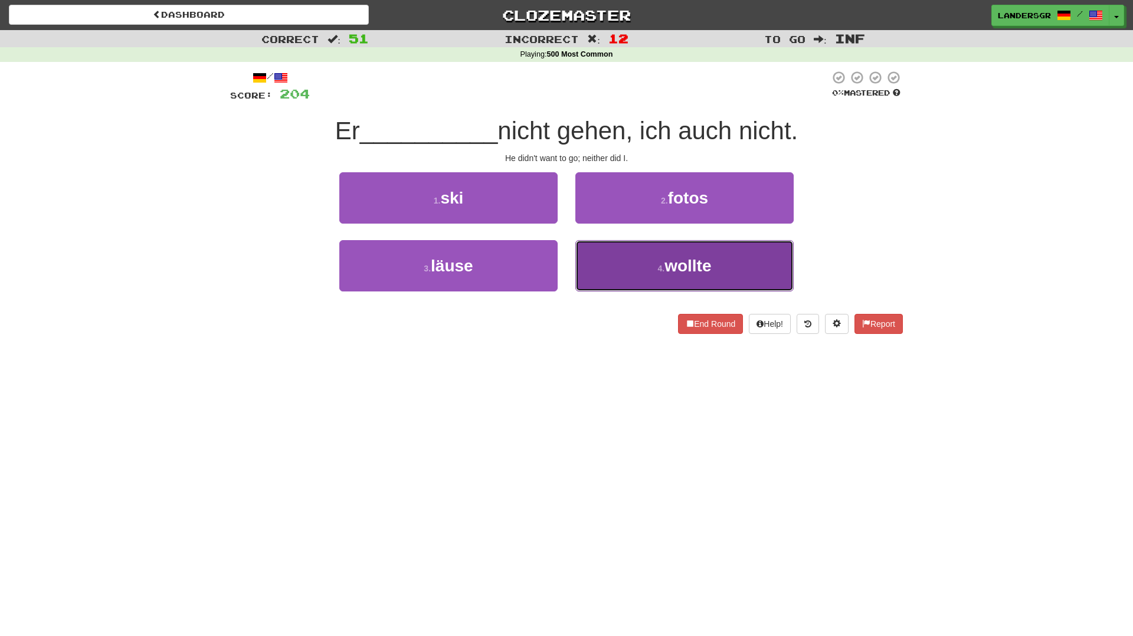
click at [659, 257] on button "4 . wollte" at bounding box center [684, 265] width 218 height 51
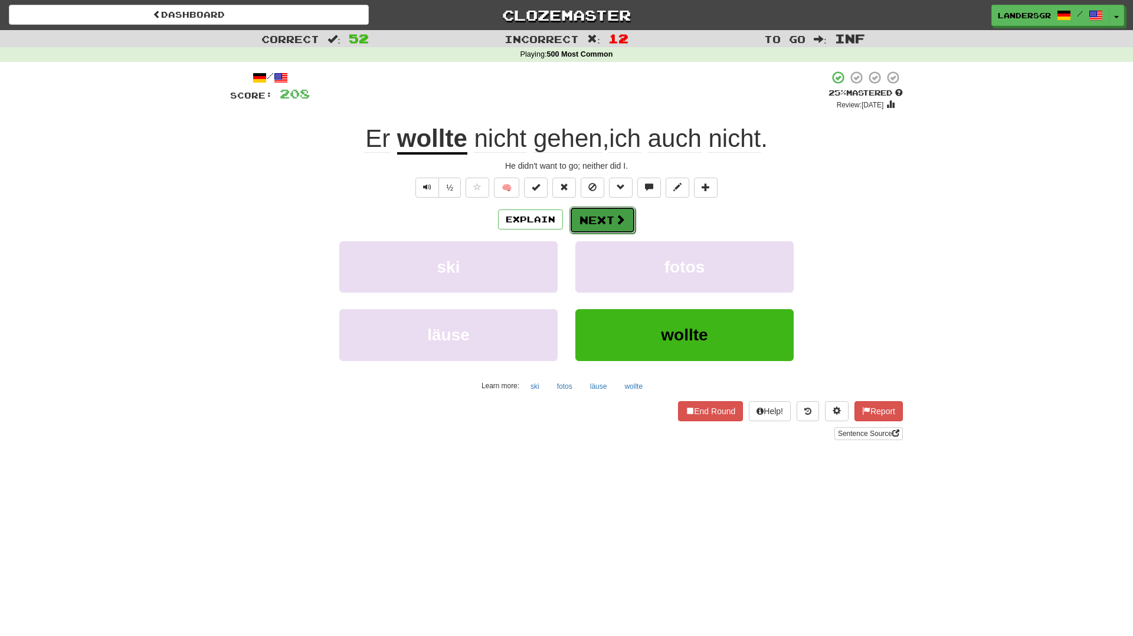
click at [610, 220] on button "Next" at bounding box center [602, 220] width 66 height 27
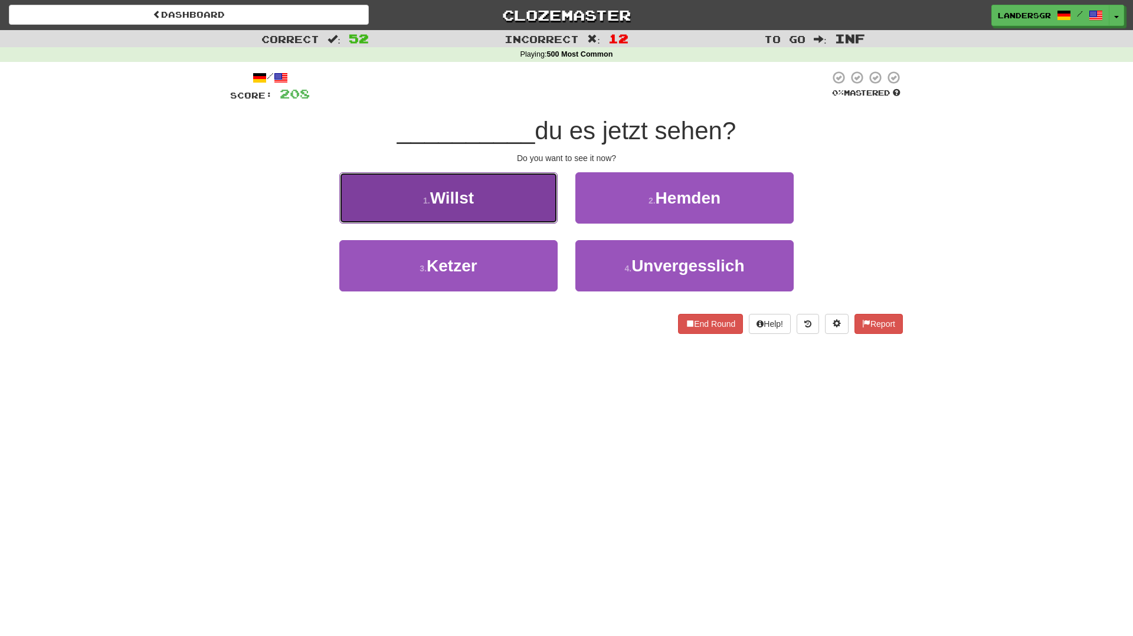
click at [539, 213] on button "1 . Willst" at bounding box center [448, 197] width 218 height 51
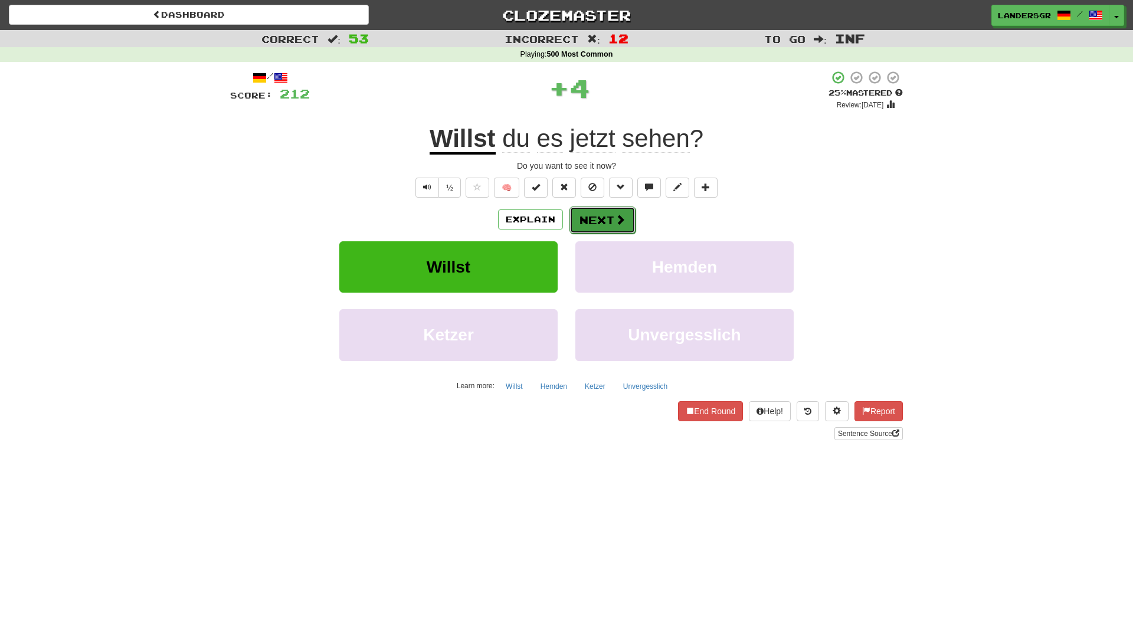
click at [592, 210] on button "Next" at bounding box center [602, 220] width 66 height 27
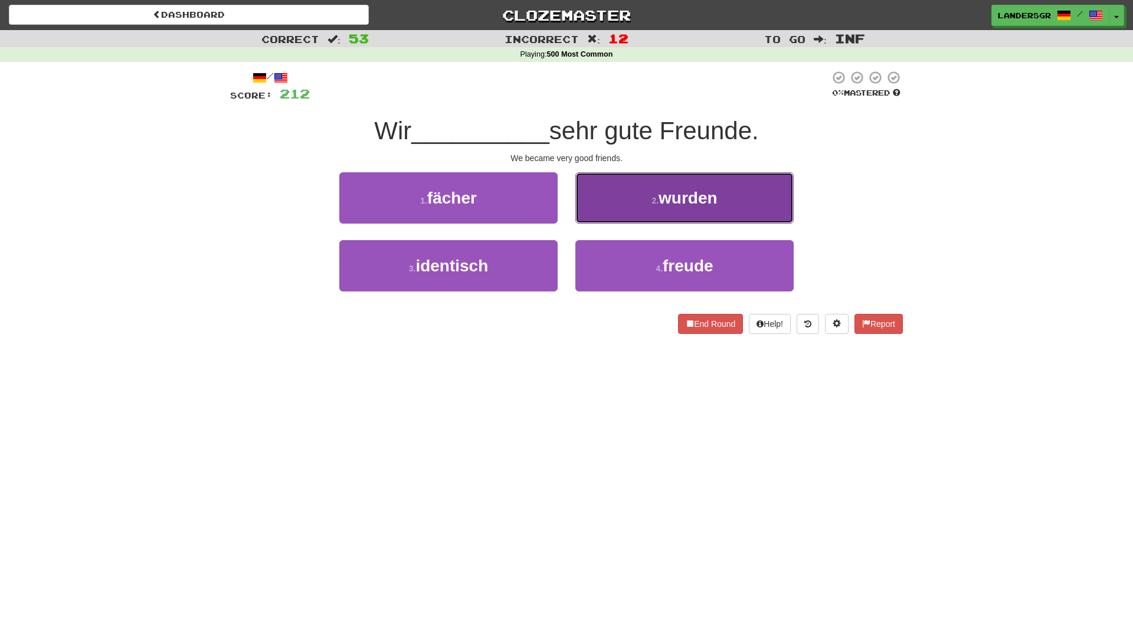
click at [597, 212] on button "2 . wurden" at bounding box center [684, 197] width 218 height 51
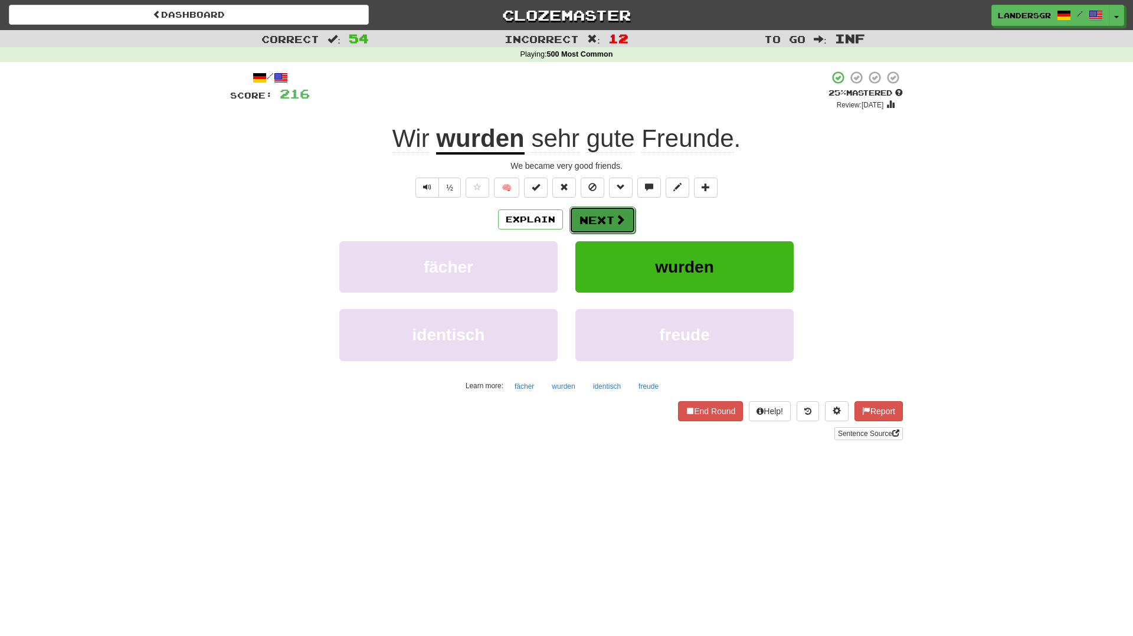
click at [597, 212] on button "Next" at bounding box center [602, 220] width 66 height 27
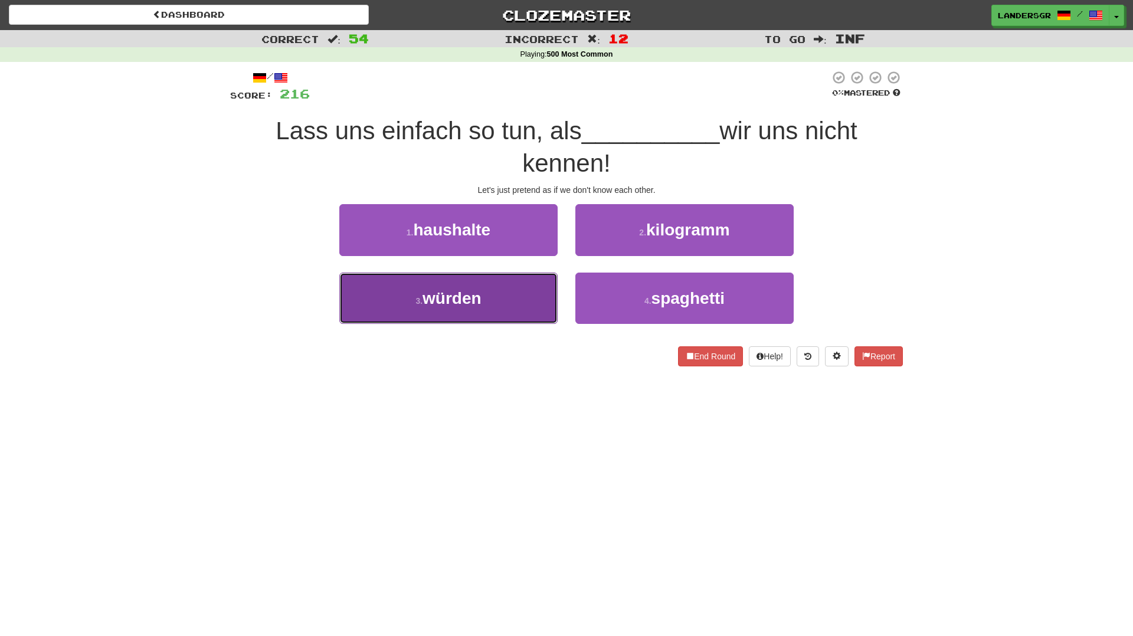
click at [530, 279] on button "3 . würden" at bounding box center [448, 298] width 218 height 51
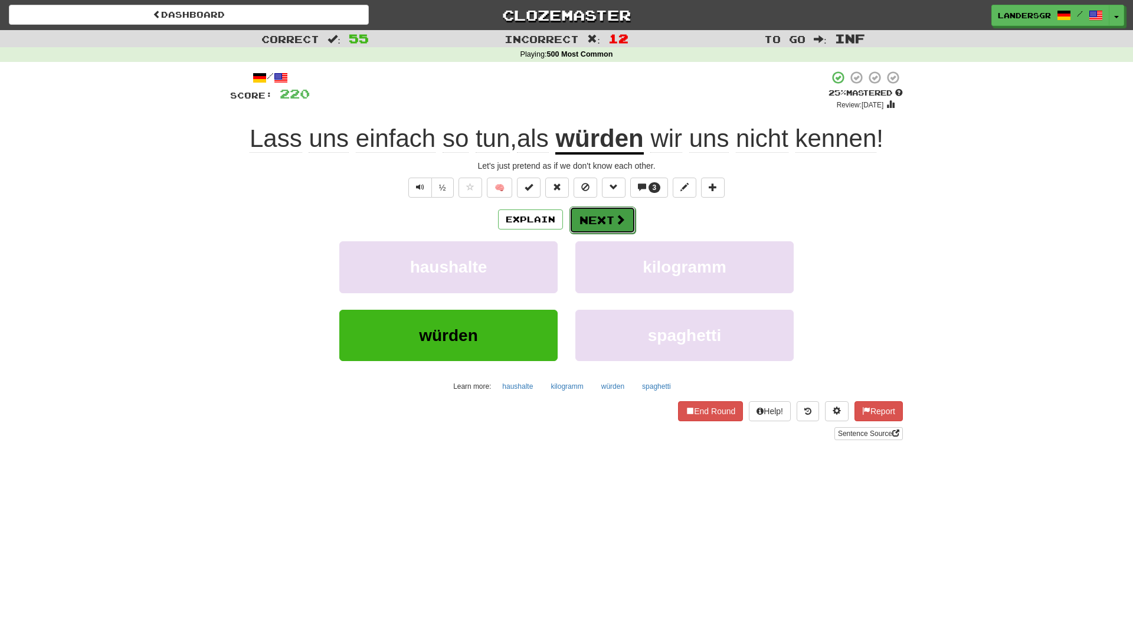
click at [629, 220] on button "Next" at bounding box center [602, 220] width 66 height 27
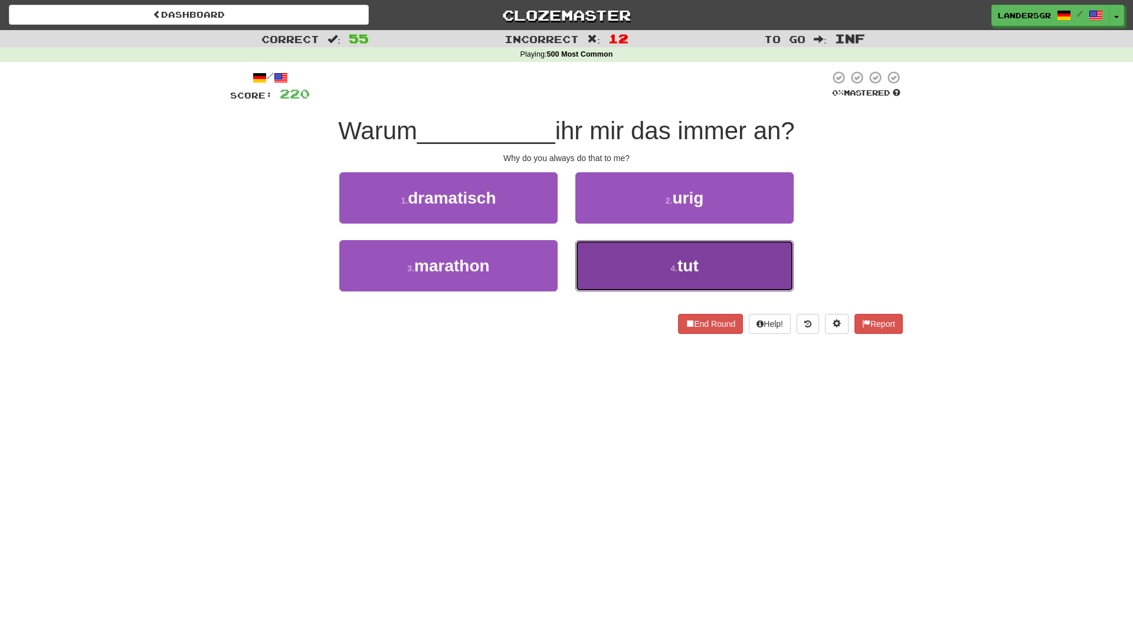
click at [644, 250] on button "4 . tut" at bounding box center [684, 265] width 218 height 51
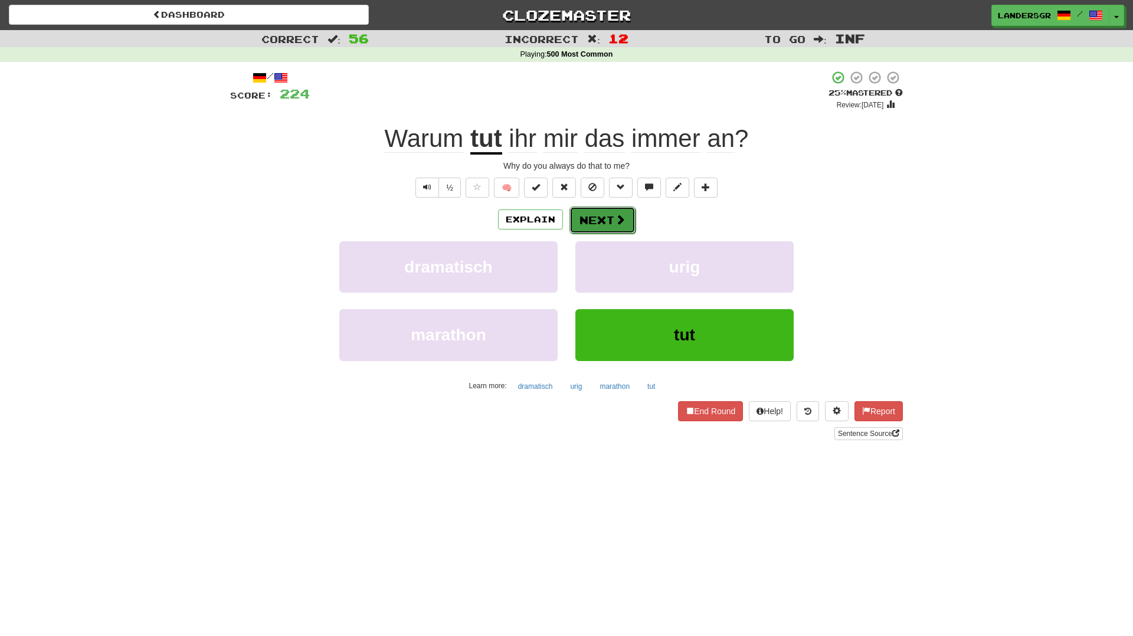
click at [595, 214] on button "Next" at bounding box center [602, 220] width 66 height 27
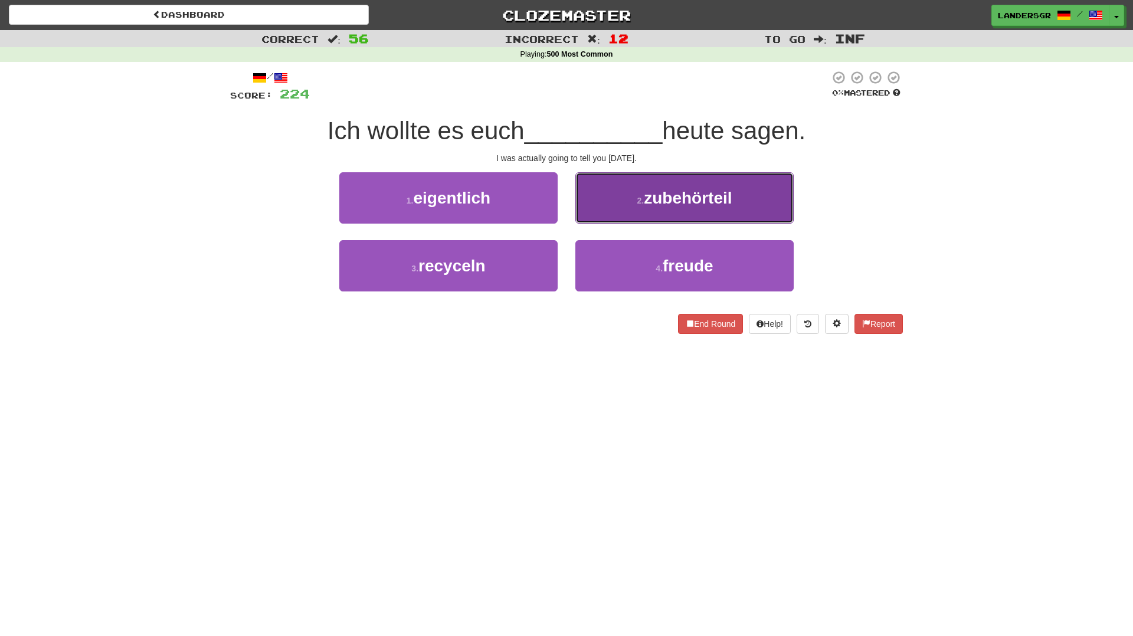
click at [610, 220] on button "2 . zubehörteil" at bounding box center [684, 197] width 218 height 51
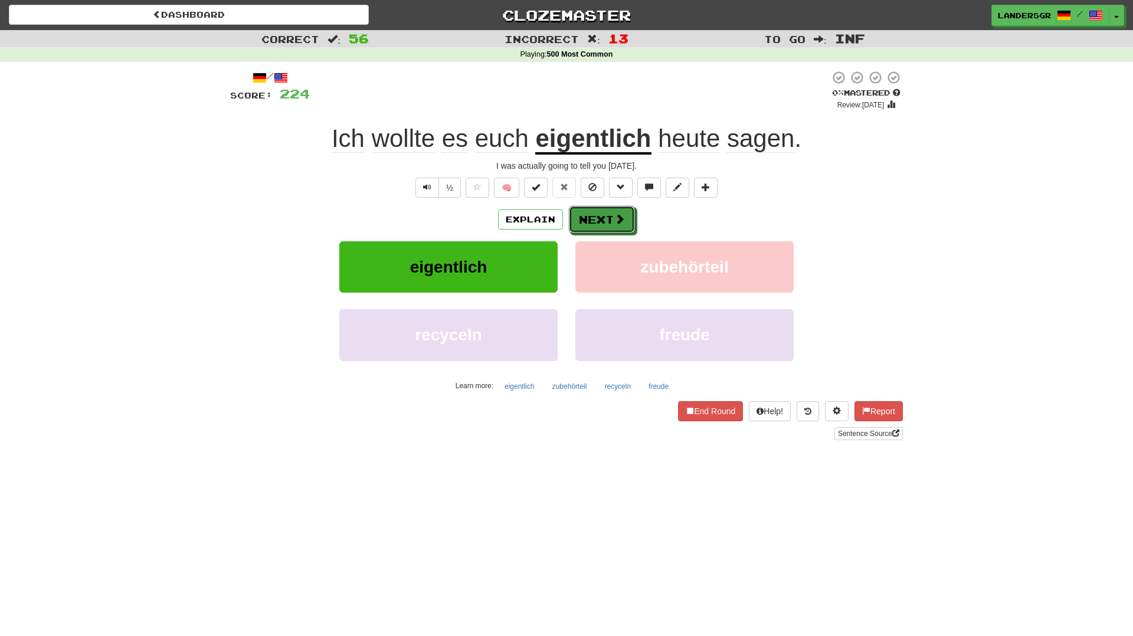
click at [610, 220] on button "Next" at bounding box center [602, 219] width 66 height 27
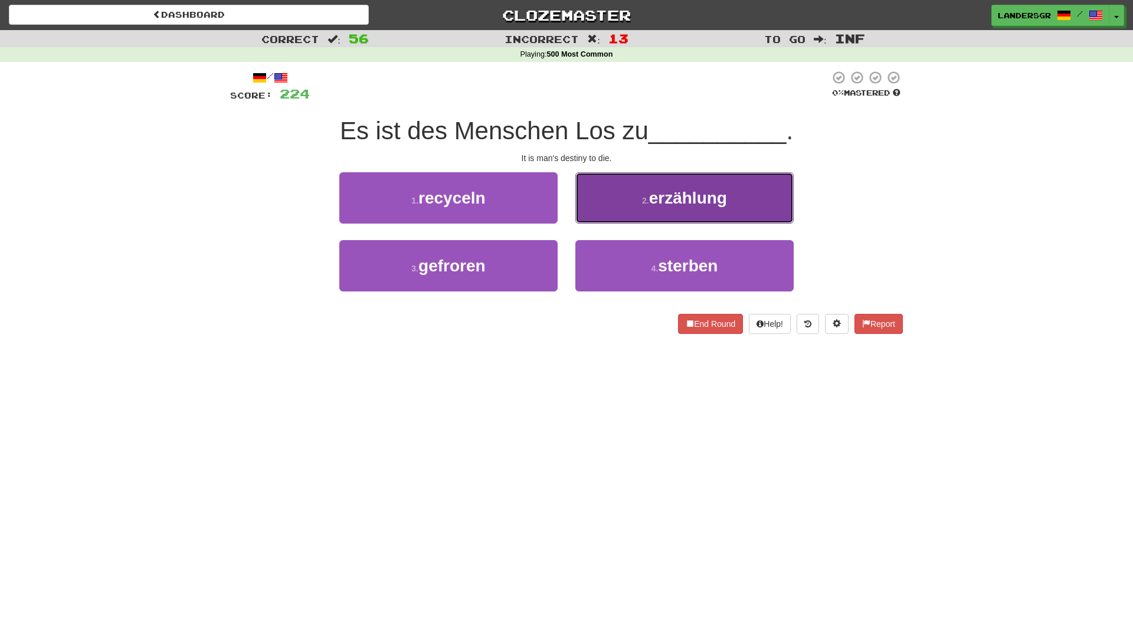
click at [596, 207] on button "2 . erzählung" at bounding box center [684, 197] width 218 height 51
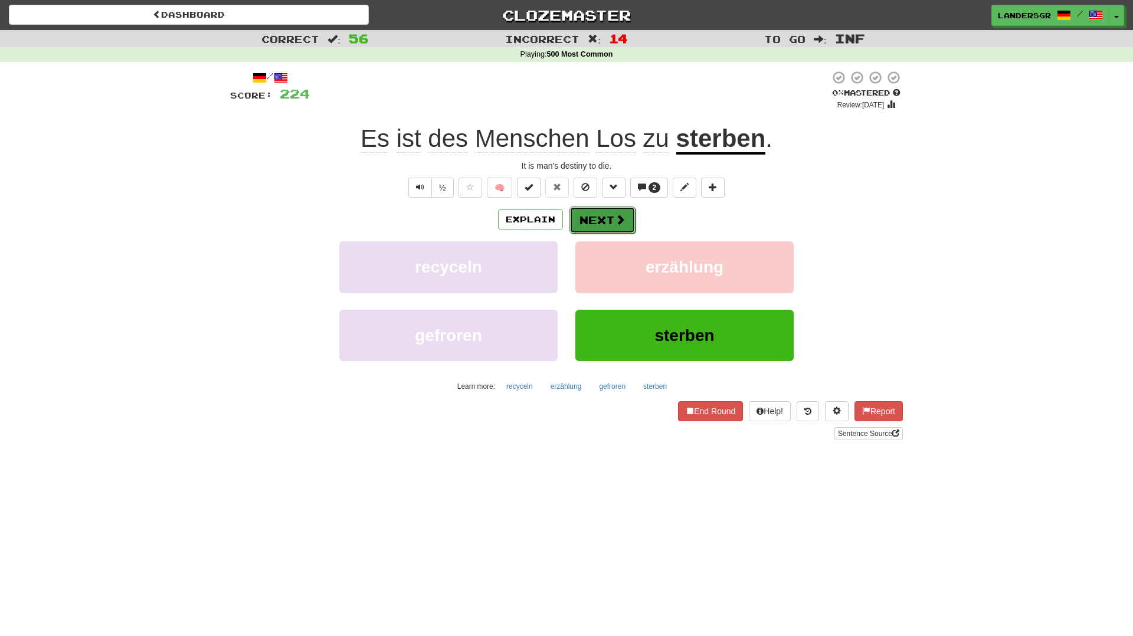
click at [608, 214] on button "Next" at bounding box center [602, 220] width 66 height 27
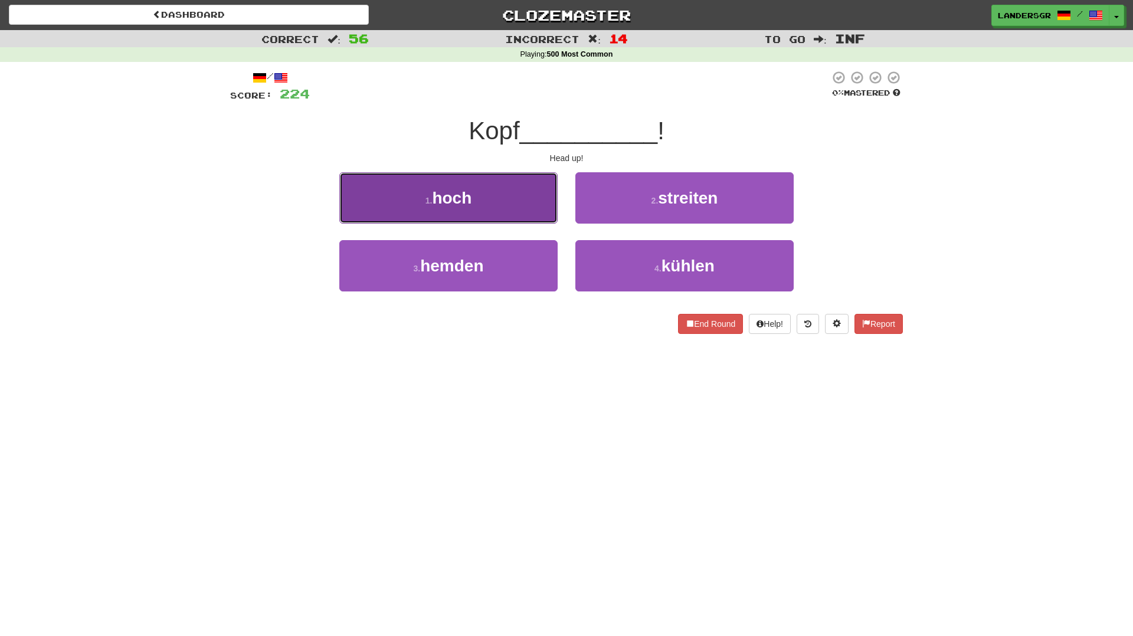
click at [533, 197] on button "1 . hoch" at bounding box center [448, 197] width 218 height 51
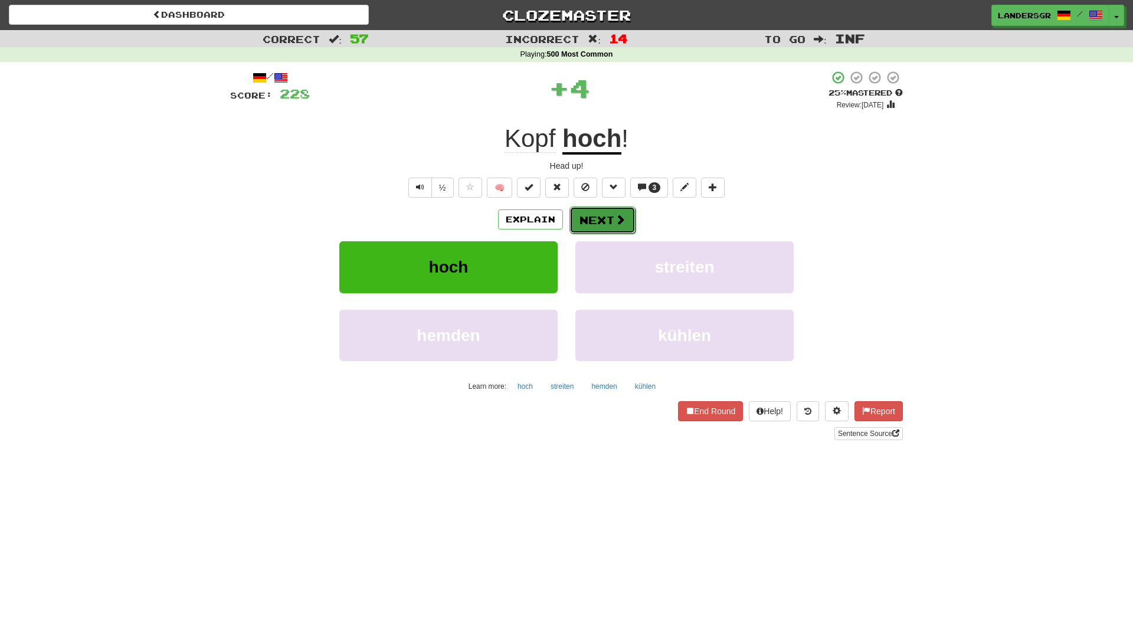
click at [617, 221] on span at bounding box center [620, 219] width 11 height 11
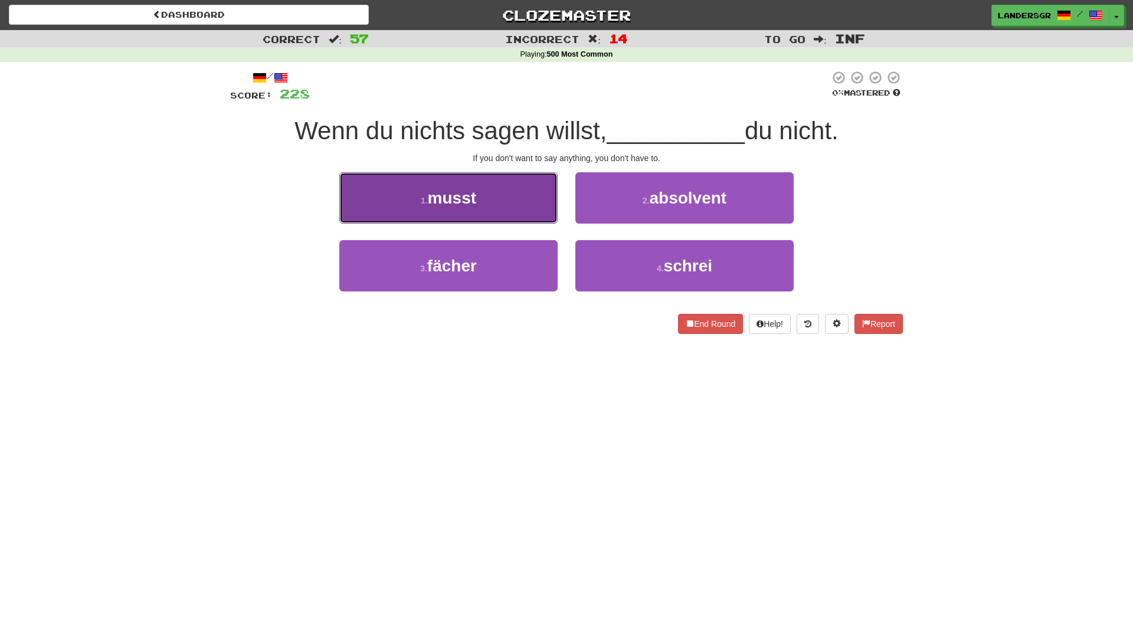
click at [535, 204] on button "1 . musst" at bounding box center [448, 197] width 218 height 51
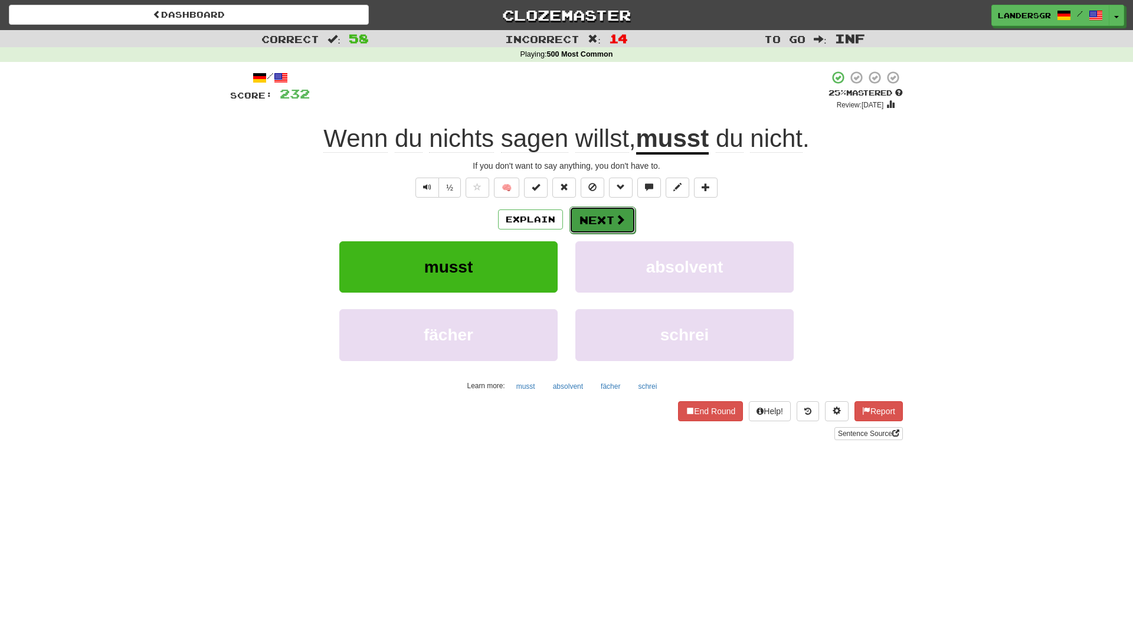
click at [597, 217] on button "Next" at bounding box center [602, 220] width 66 height 27
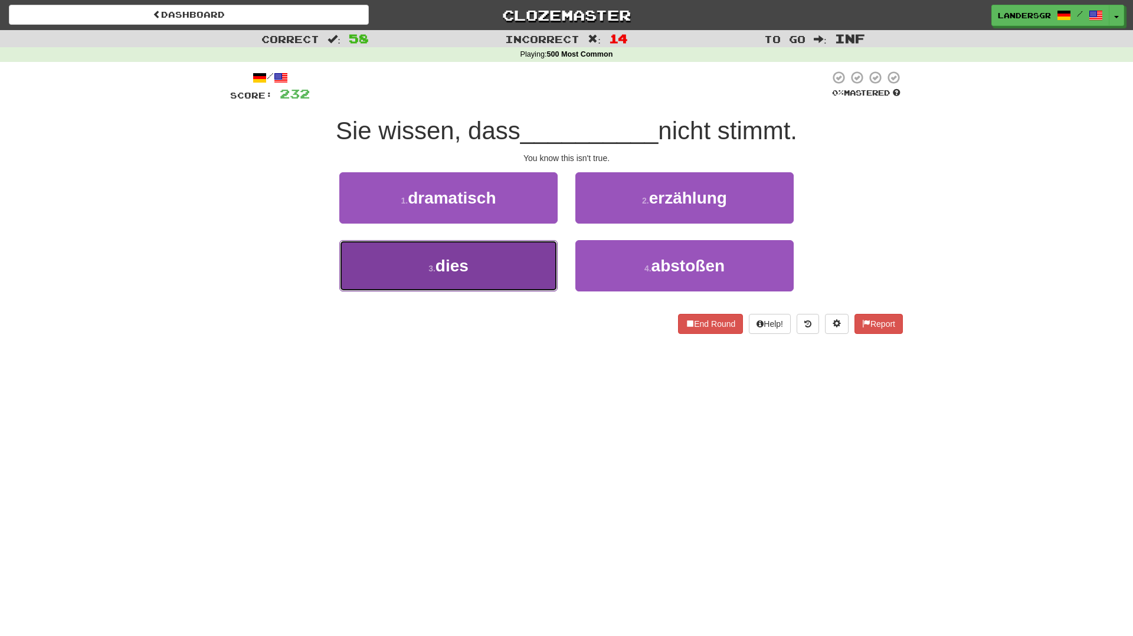
click at [523, 250] on button "3 . dies" at bounding box center [448, 265] width 218 height 51
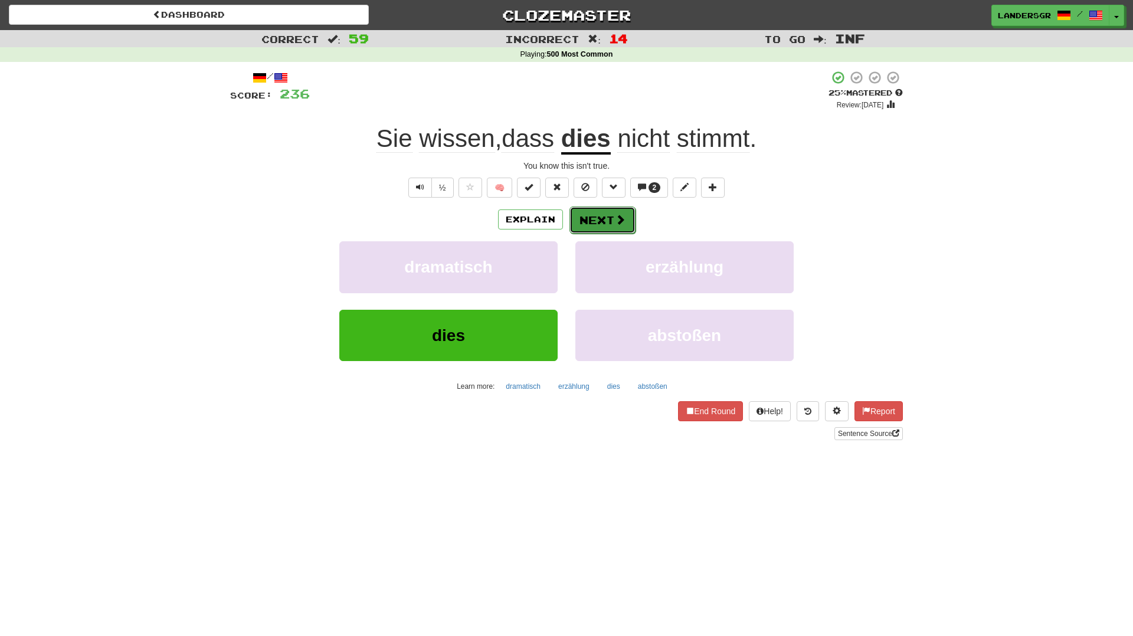
click at [597, 217] on button "Next" at bounding box center [602, 220] width 66 height 27
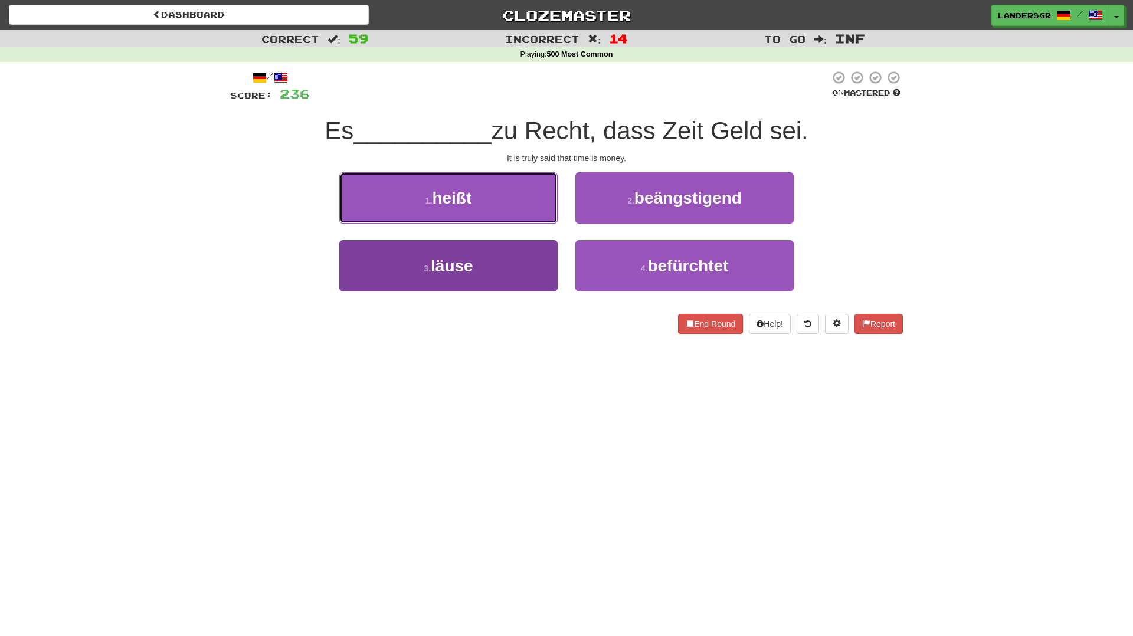
drag, startPoint x: 538, startPoint y: 213, endPoint x: 513, endPoint y: 260, distance: 52.5
click at [513, 260] on div "1 . heißt 2 . beängstigend 3 . läuse 4 . befürchtet" at bounding box center [566, 240] width 690 height 136
click at [513, 260] on button "3 . läuse" at bounding box center [448, 265] width 218 height 51
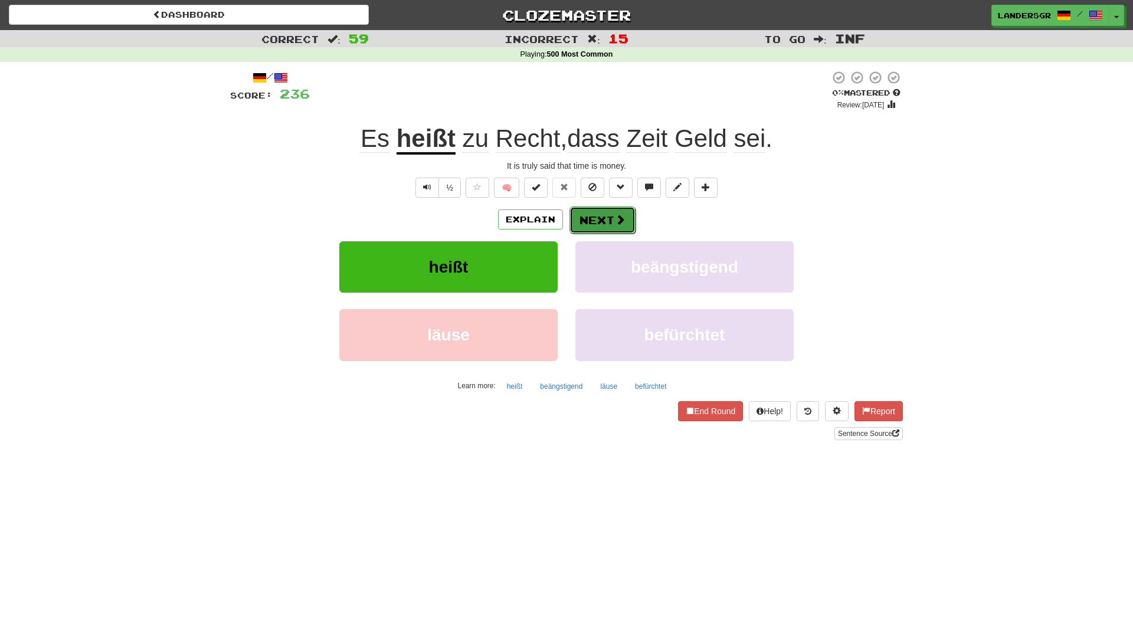
click at [581, 214] on button "Next" at bounding box center [602, 220] width 66 height 27
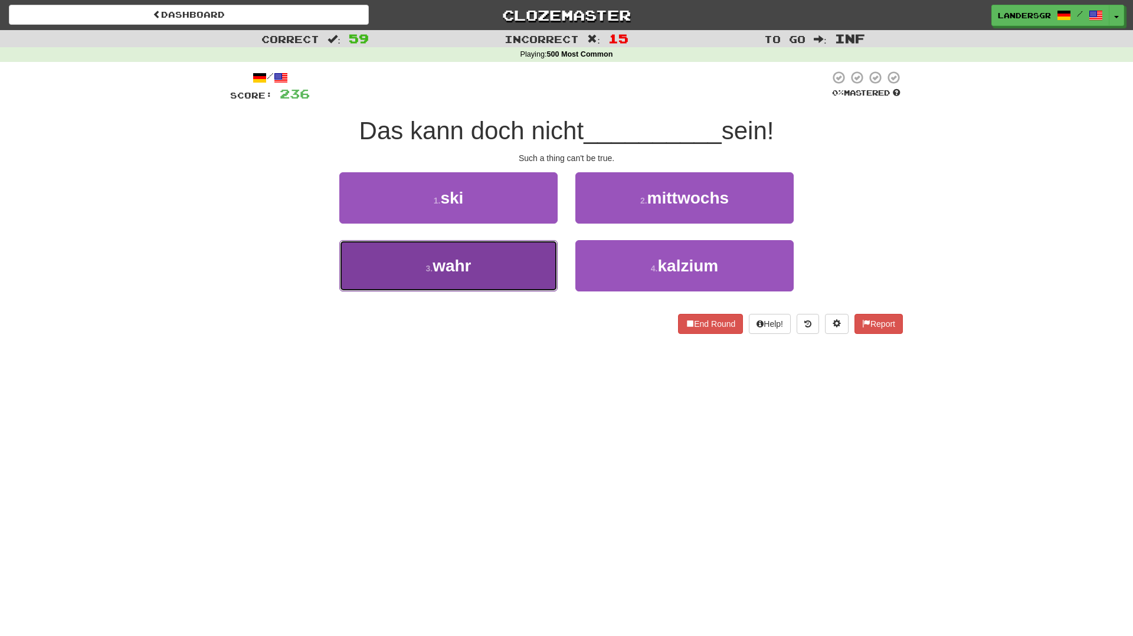
click at [542, 256] on button "3 . wahr" at bounding box center [448, 265] width 218 height 51
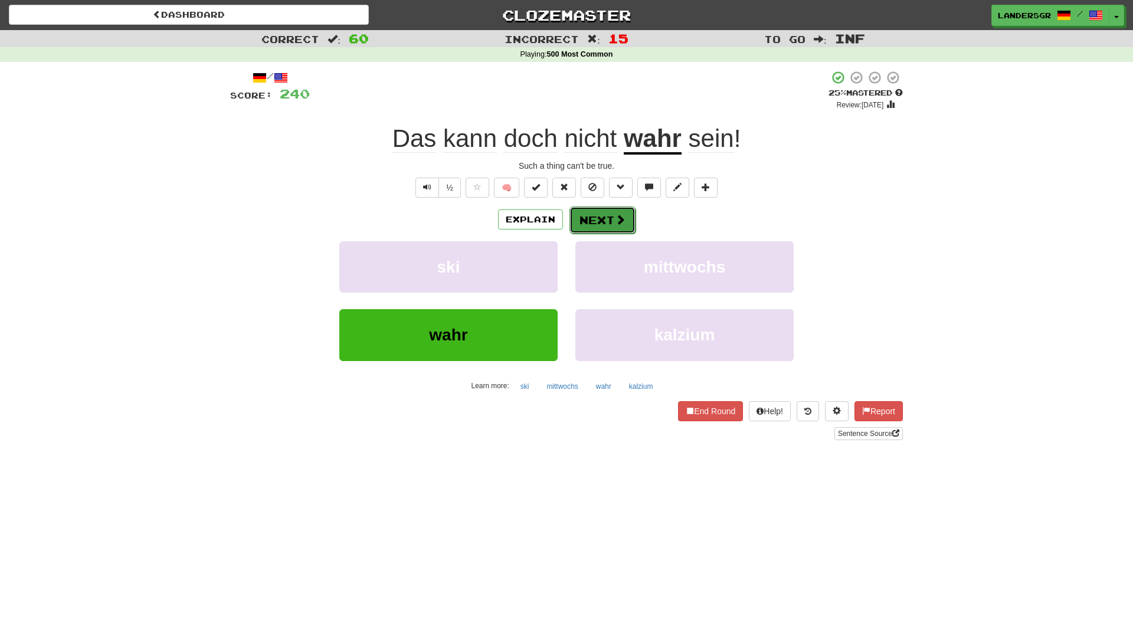
click at [610, 228] on button "Next" at bounding box center [602, 220] width 66 height 27
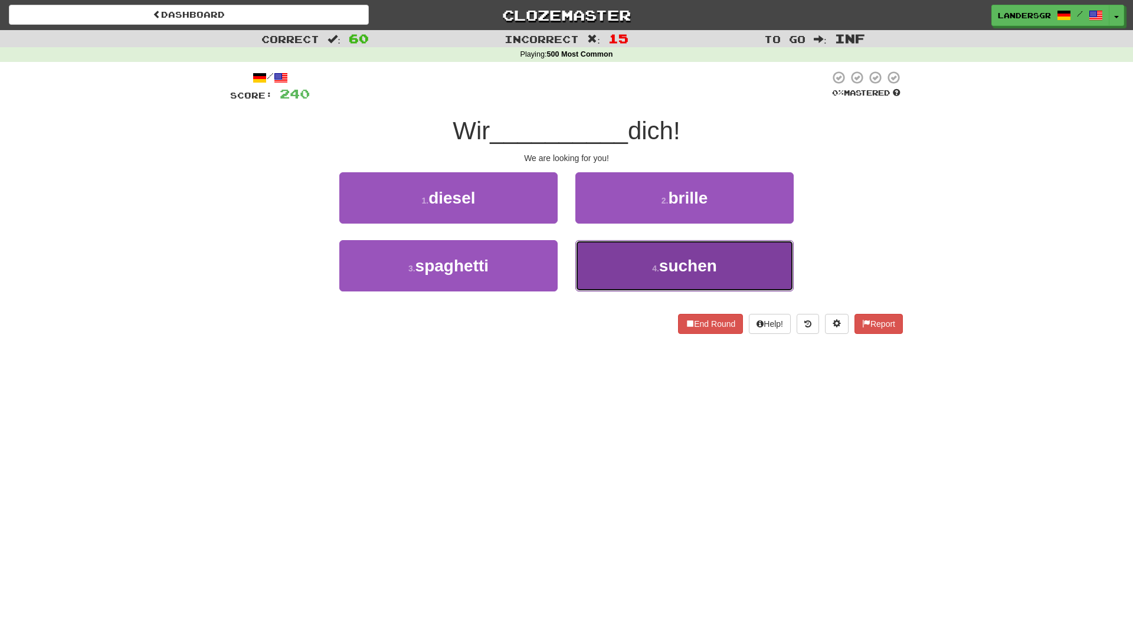
click at [653, 259] on button "4 . suchen" at bounding box center [684, 265] width 218 height 51
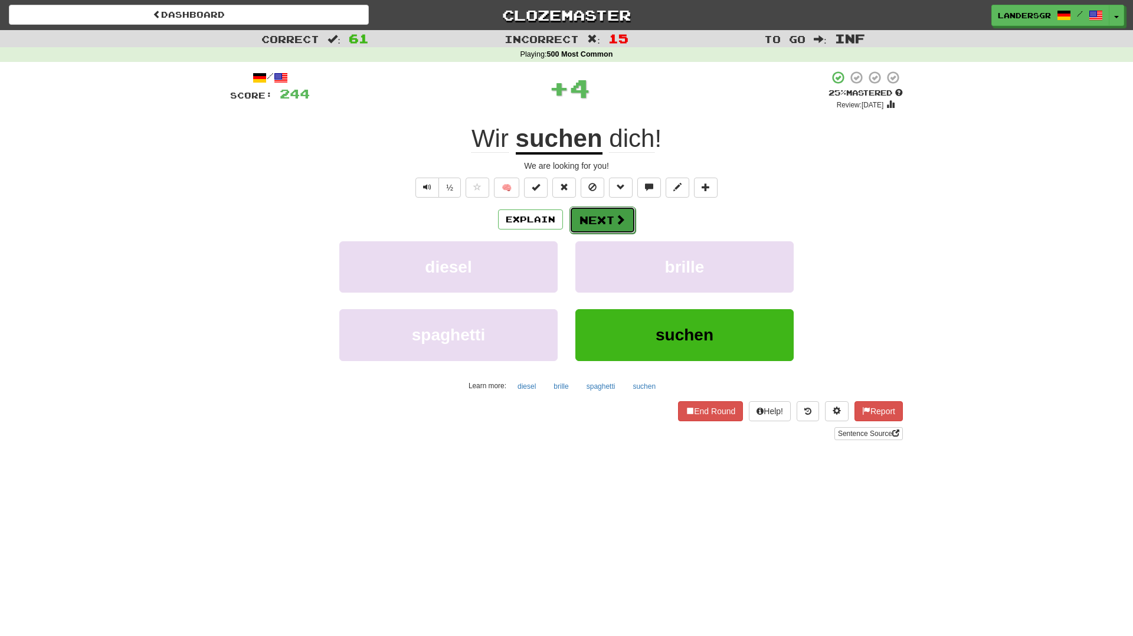
click at [604, 211] on button "Next" at bounding box center [602, 220] width 66 height 27
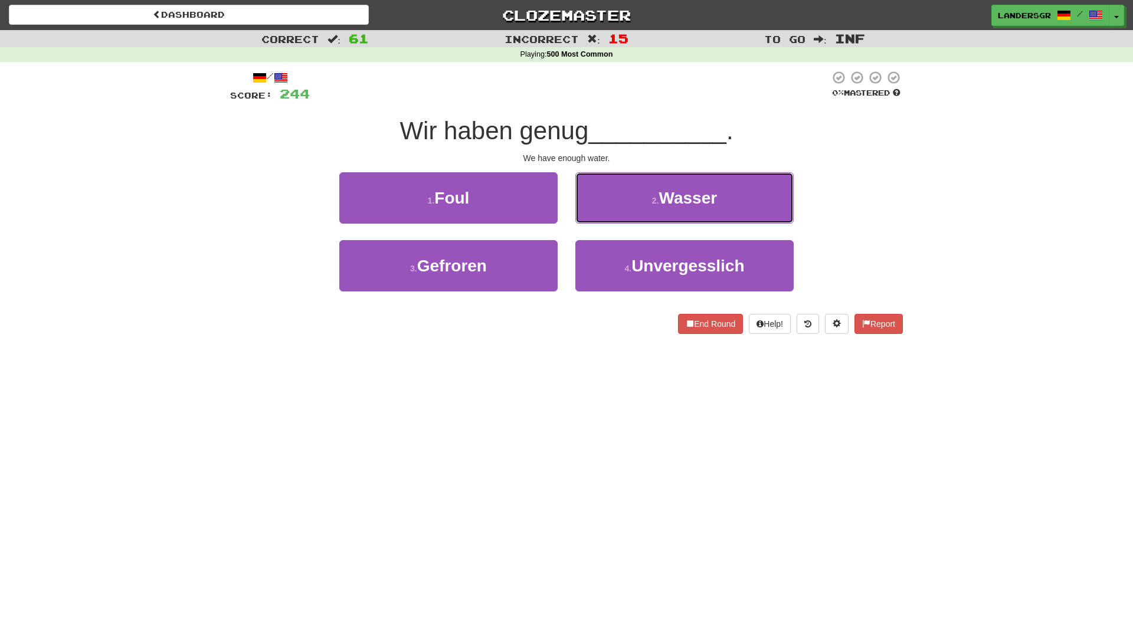
click at [604, 211] on button "2 . Wasser" at bounding box center [684, 197] width 218 height 51
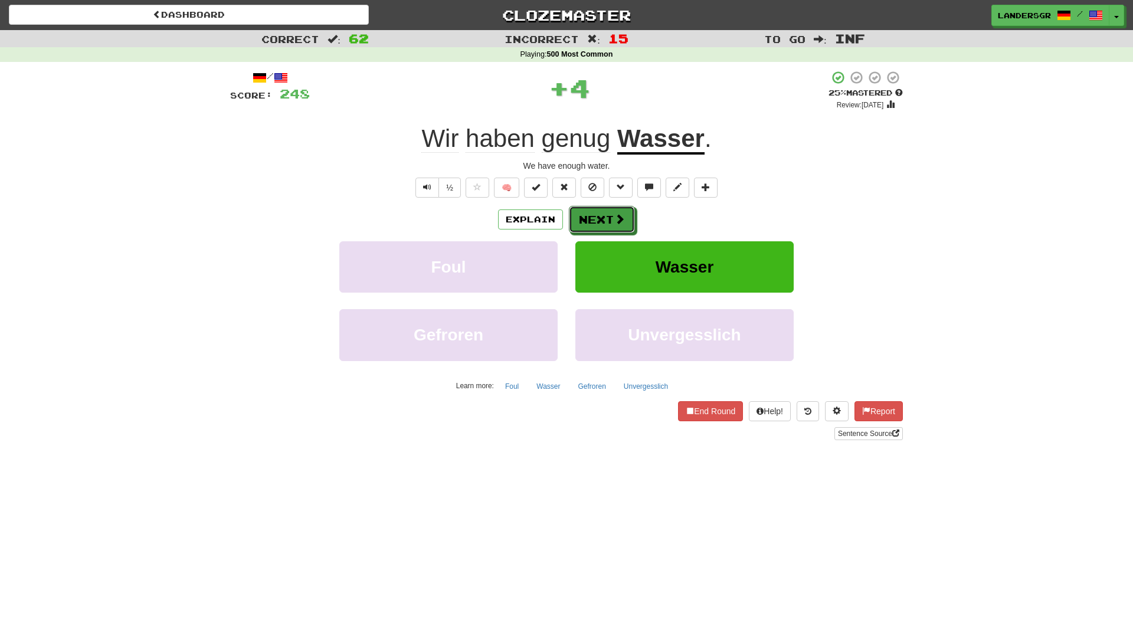
click at [604, 211] on button "Next" at bounding box center [602, 219] width 66 height 27
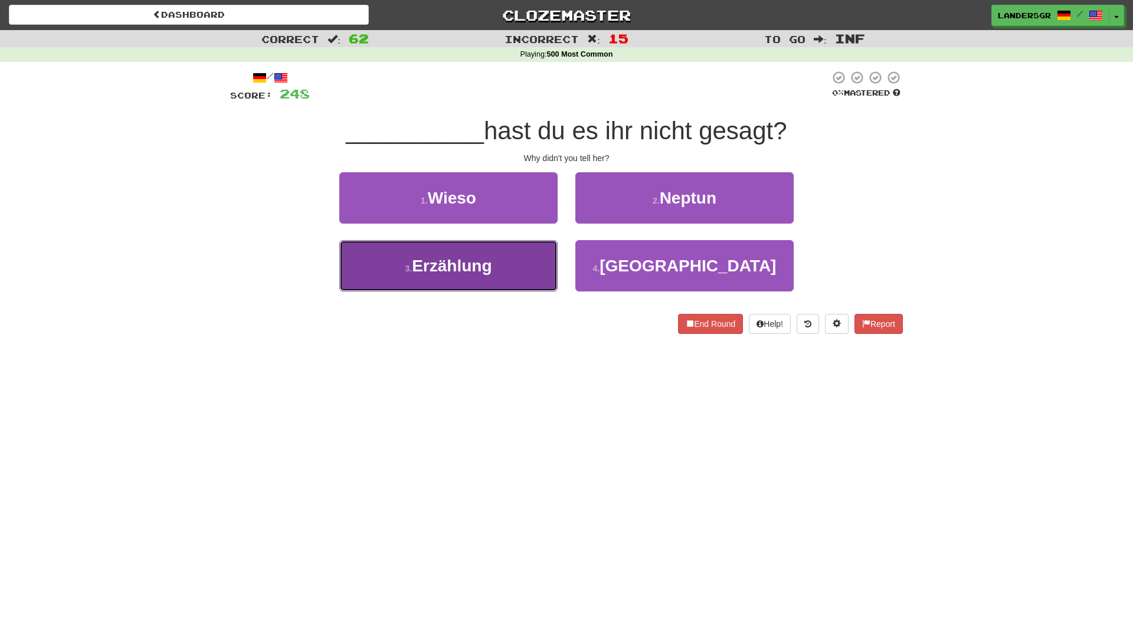
click at [548, 256] on button "3 . Erzählung" at bounding box center [448, 265] width 218 height 51
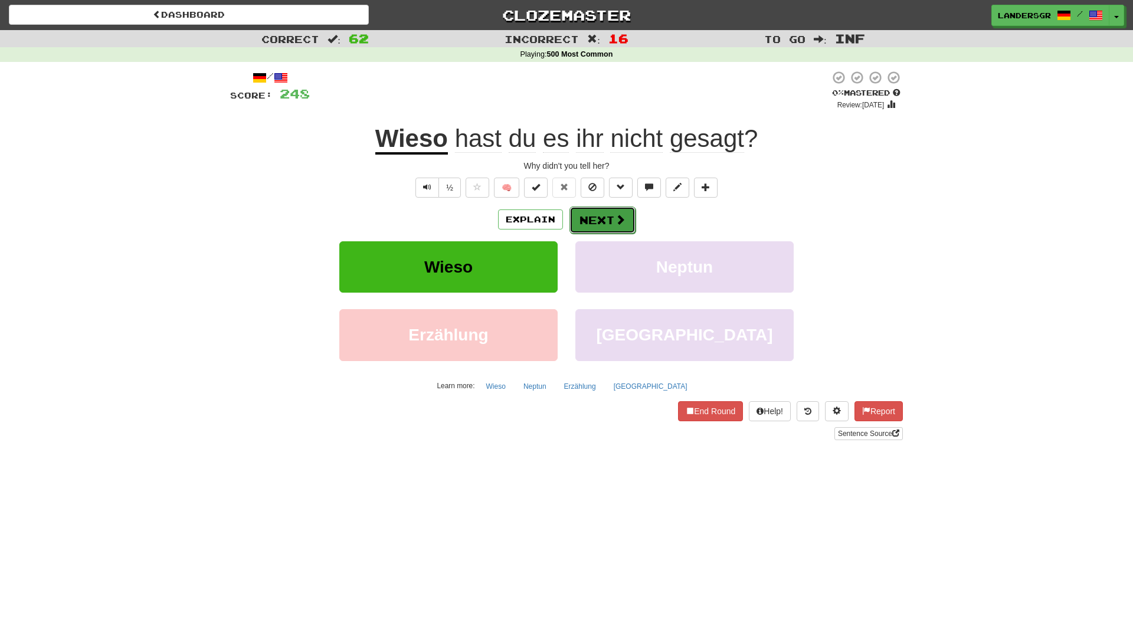
click at [602, 227] on button "Next" at bounding box center [602, 220] width 66 height 27
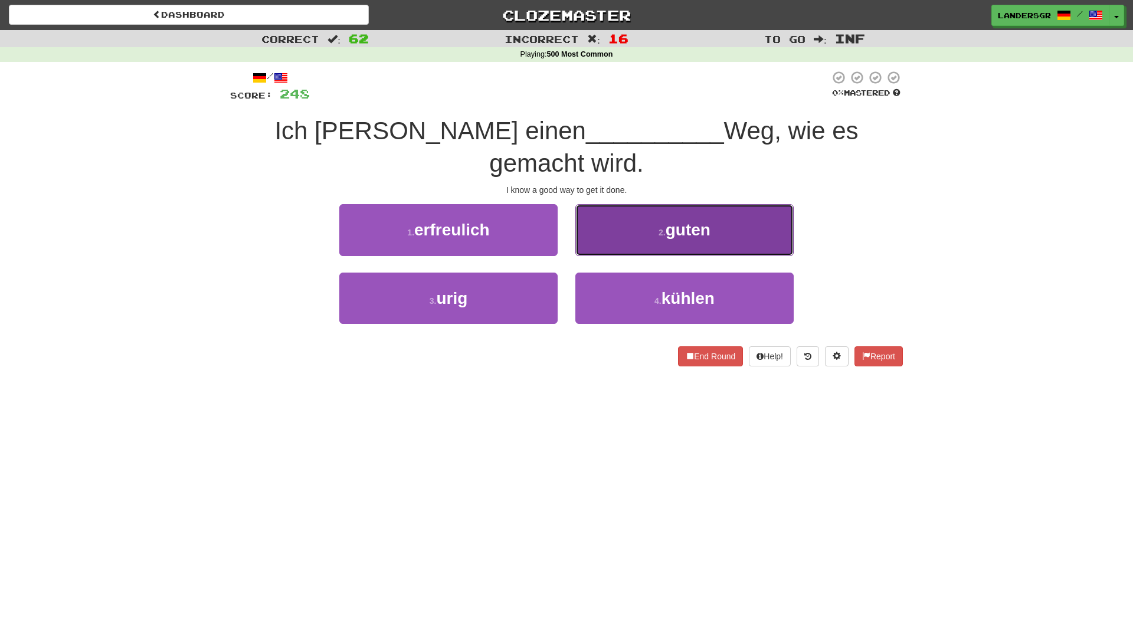
click at [592, 209] on button "2 . guten" at bounding box center [684, 229] width 218 height 51
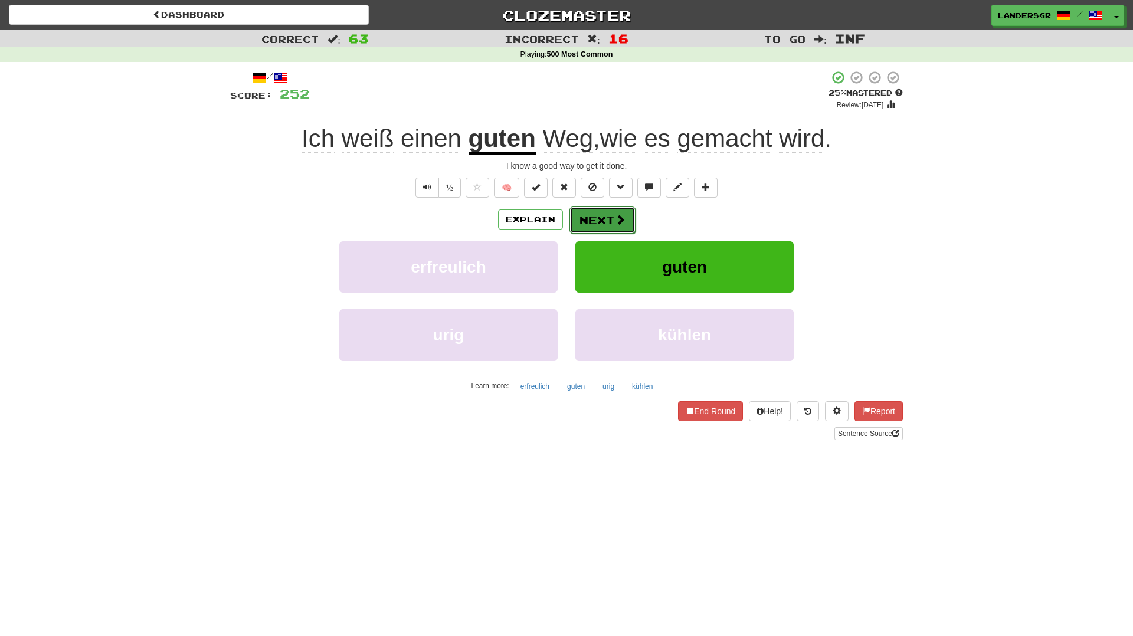
click at [606, 218] on button "Next" at bounding box center [602, 220] width 66 height 27
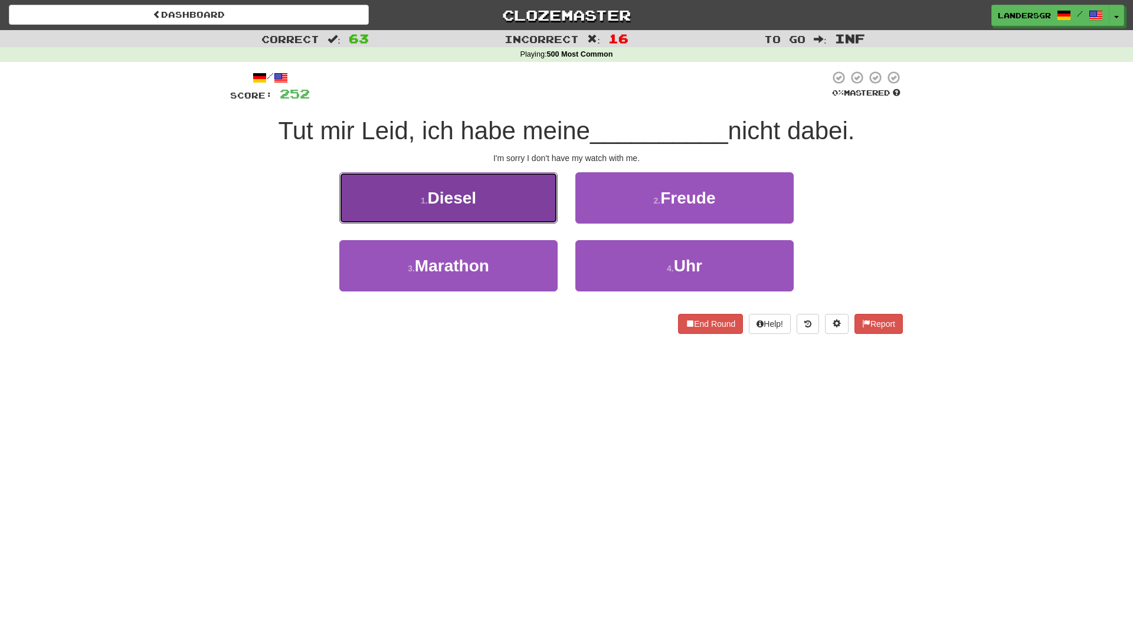
click at [531, 220] on button "1 . Diesel" at bounding box center [448, 197] width 218 height 51
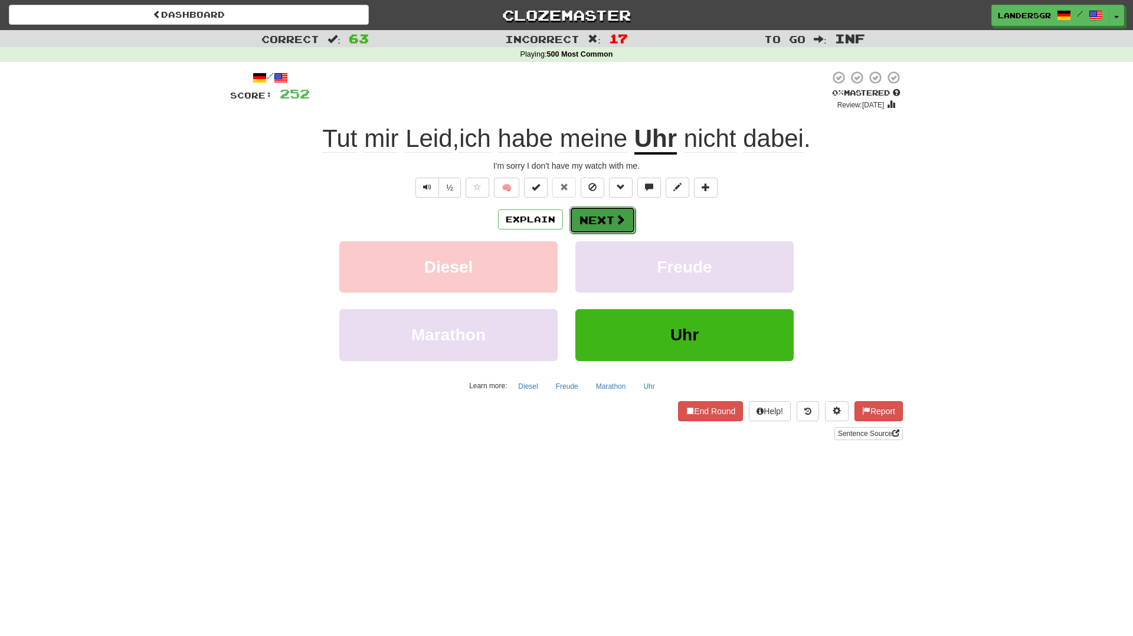
click at [608, 227] on button "Next" at bounding box center [602, 220] width 66 height 27
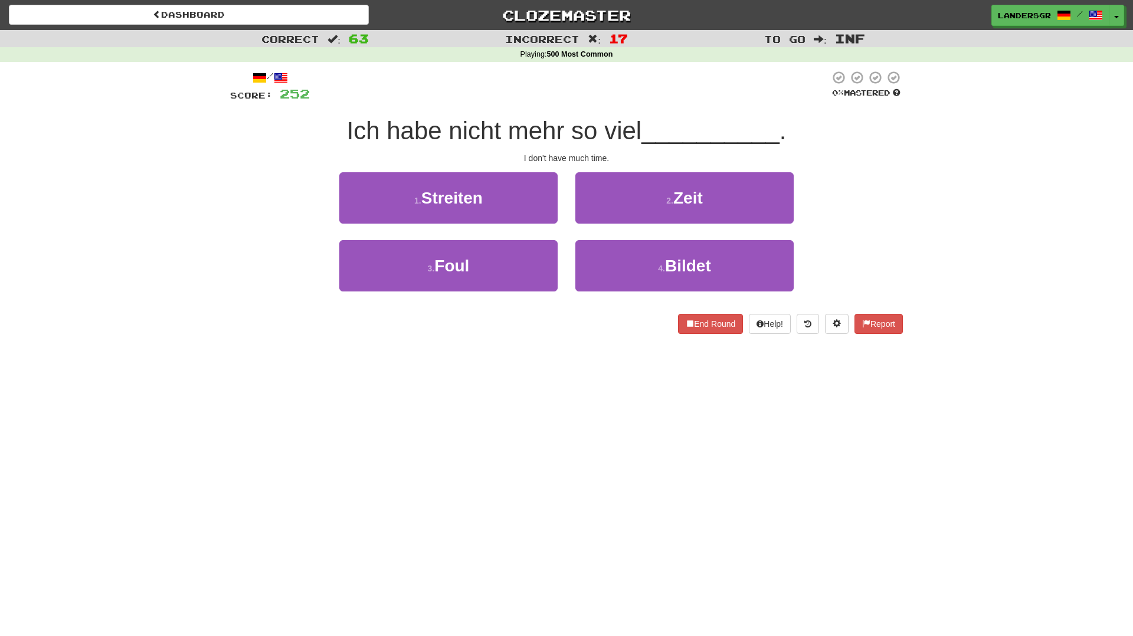
click at [644, 167] on div "/ Score: 252 0 % Mastered Ich habe nicht mehr so viel __________ . I don't have…" at bounding box center [566, 202] width 673 height 264
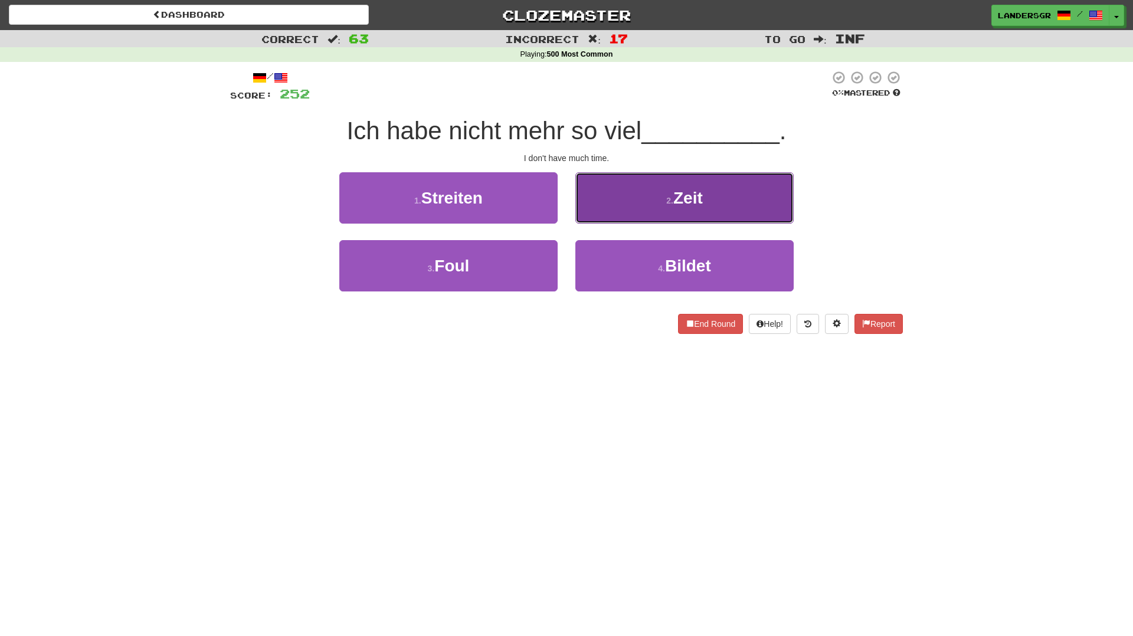
click at [644, 184] on button "2 . Zeit" at bounding box center [684, 197] width 218 height 51
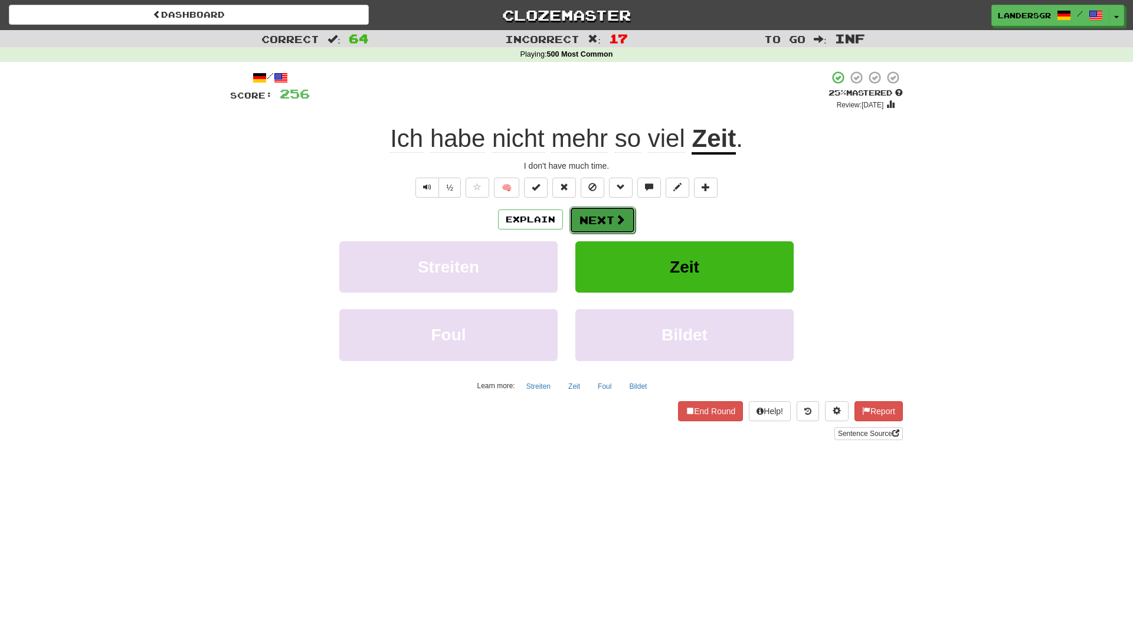
click at [611, 227] on button "Next" at bounding box center [602, 220] width 66 height 27
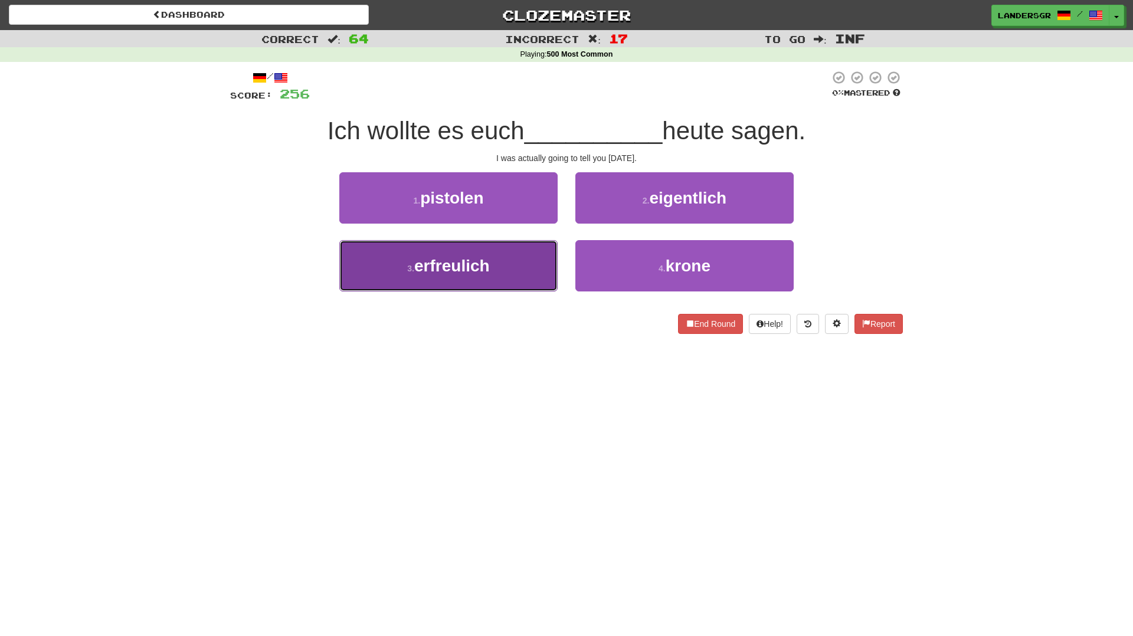
click at [538, 258] on button "3 . erfreulich" at bounding box center [448, 265] width 218 height 51
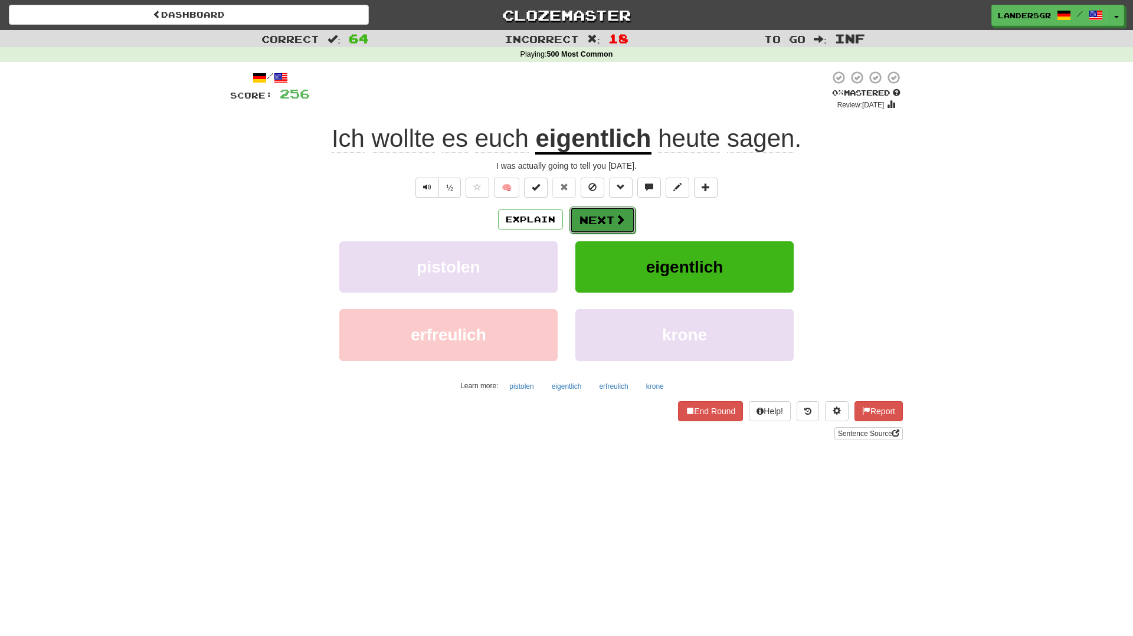
click at [604, 215] on button "Next" at bounding box center [602, 220] width 66 height 27
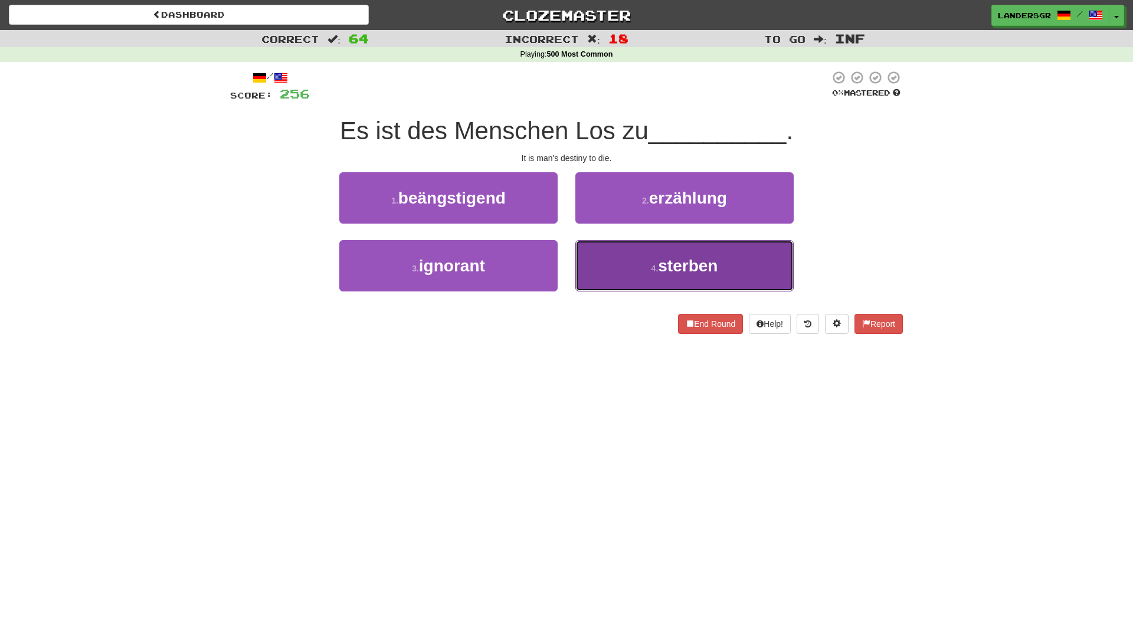
click at [606, 241] on button "4 . sterben" at bounding box center [684, 265] width 218 height 51
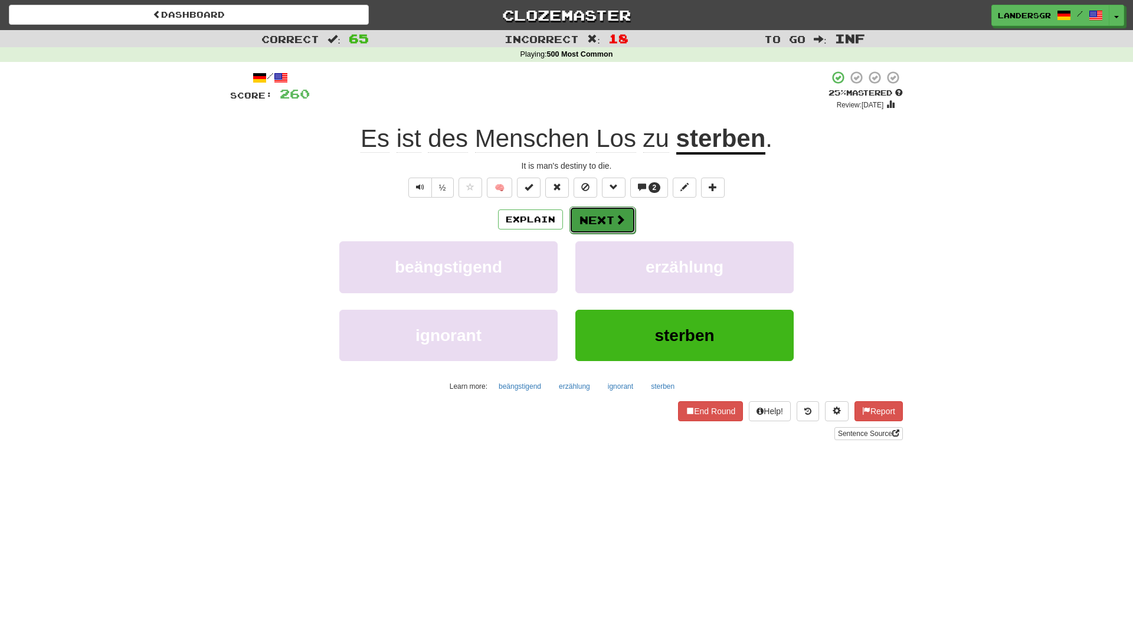
click at [597, 220] on button "Next" at bounding box center [602, 220] width 66 height 27
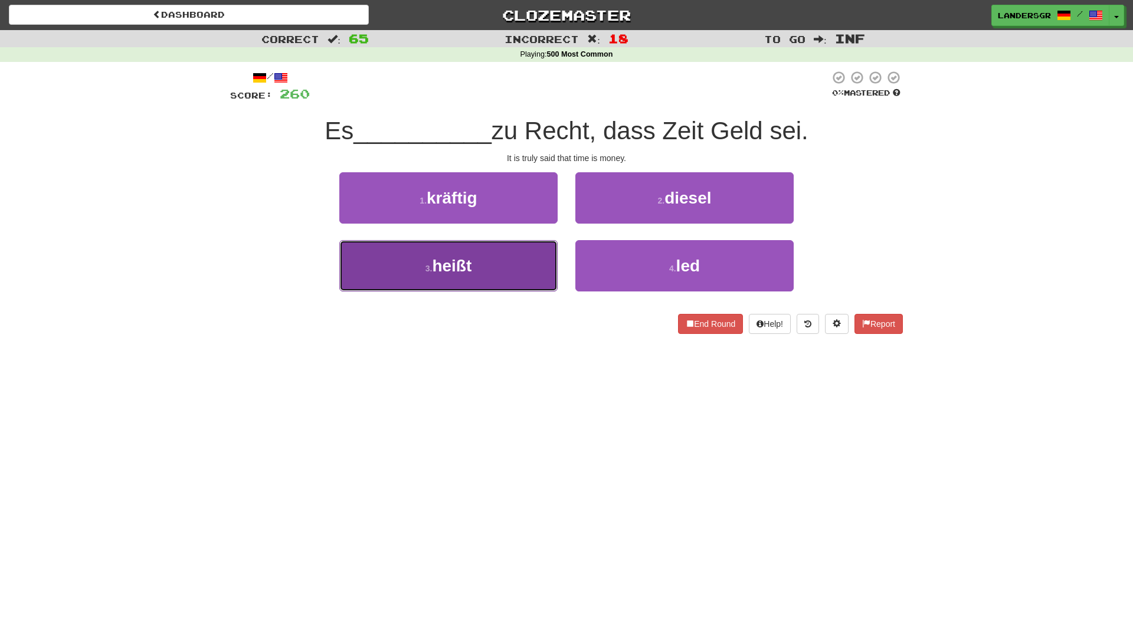
click at [536, 250] on button "3 . heißt" at bounding box center [448, 265] width 218 height 51
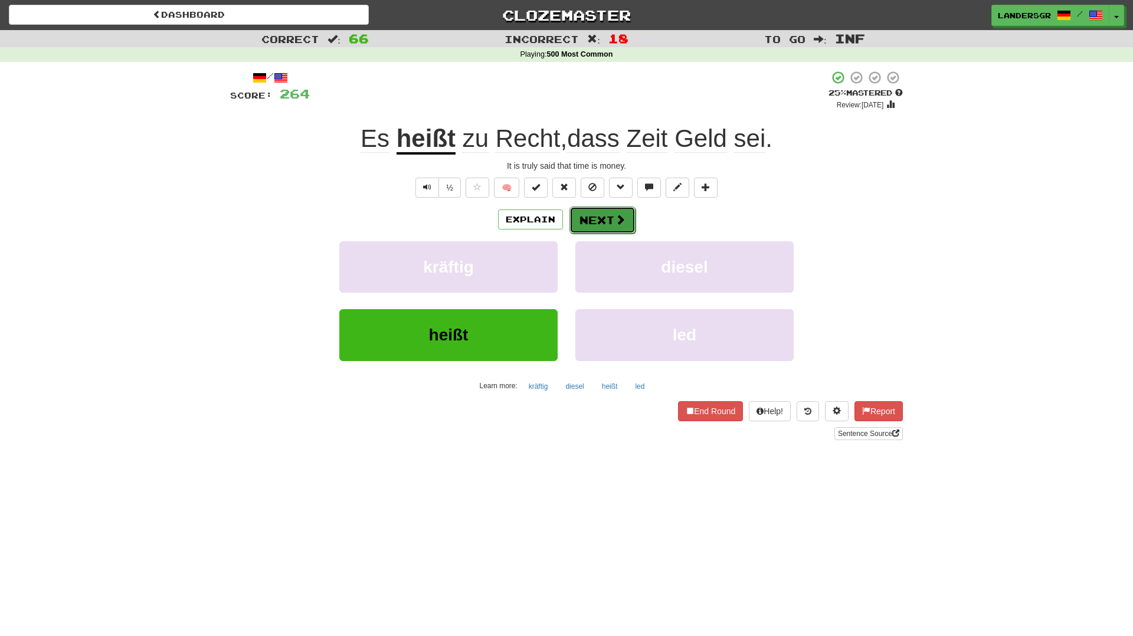
click at [575, 228] on button "Next" at bounding box center [602, 220] width 66 height 27
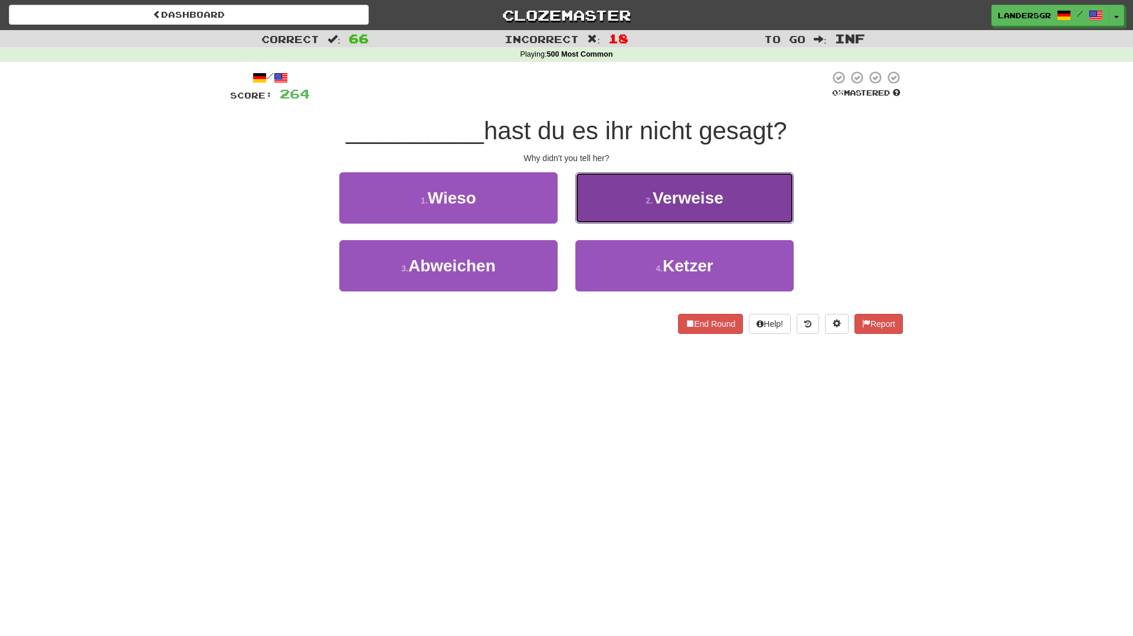
click at [608, 221] on button "2 . Verweise" at bounding box center [684, 197] width 218 height 51
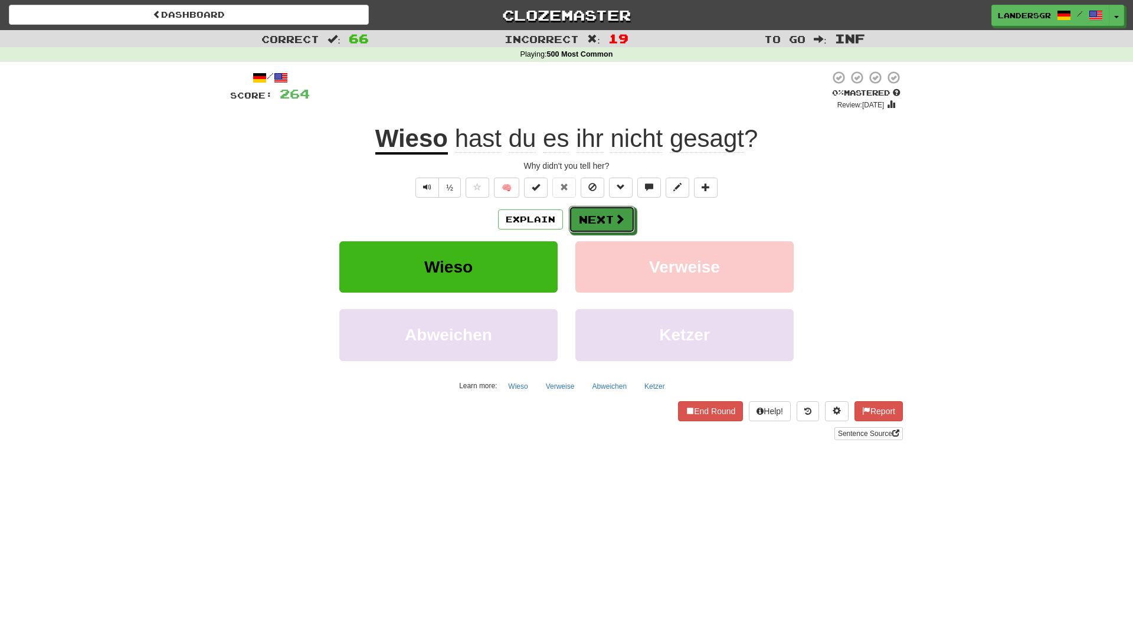
click at [608, 221] on button "Next" at bounding box center [602, 219] width 66 height 27
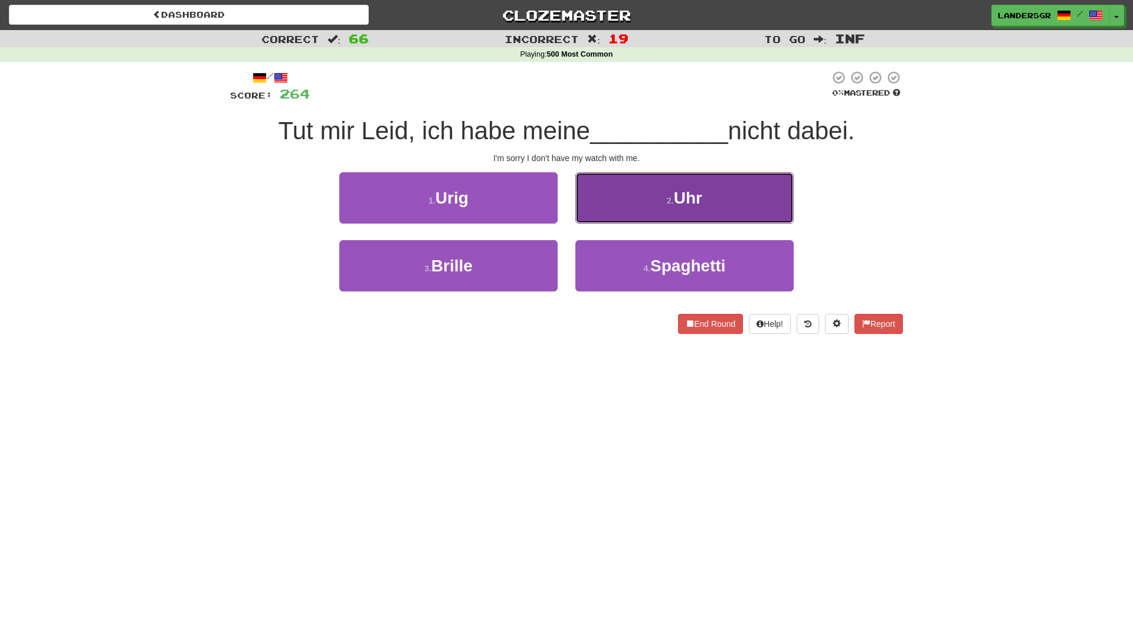
click at [591, 214] on button "2 . Uhr" at bounding box center [684, 197] width 218 height 51
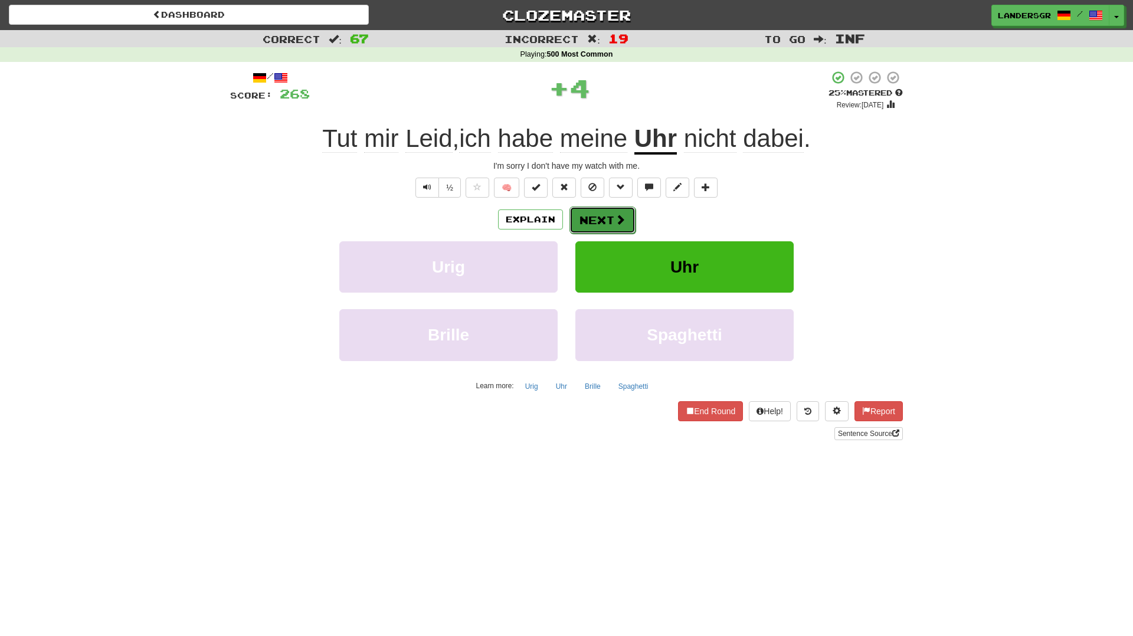
click at [604, 218] on button "Next" at bounding box center [602, 220] width 66 height 27
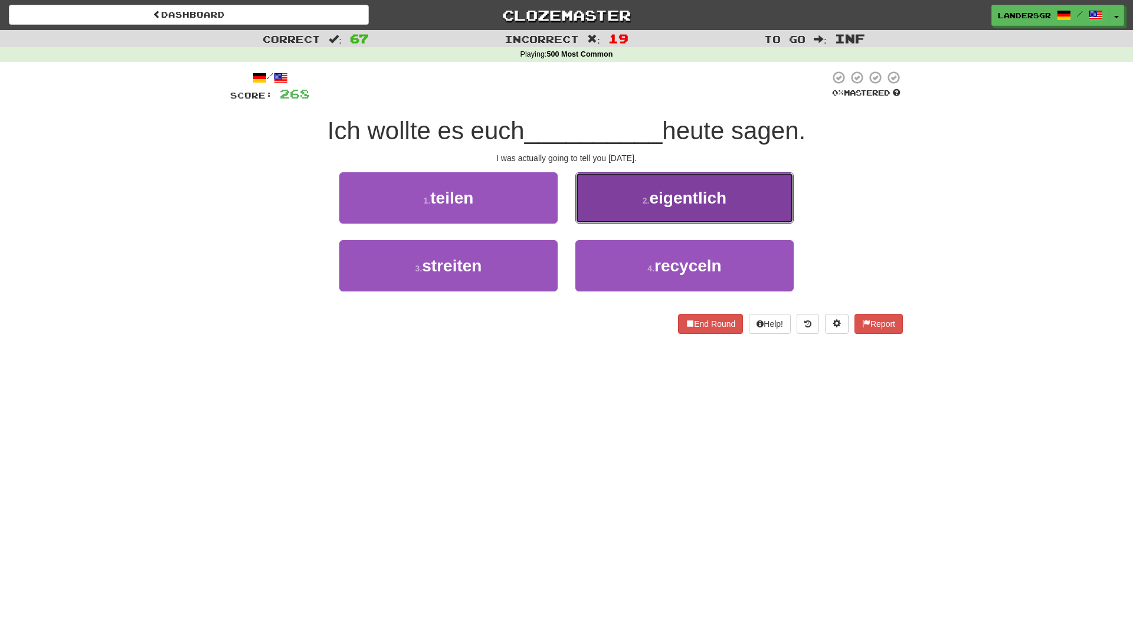
click at [584, 220] on button "2 . eigentlich" at bounding box center [684, 197] width 218 height 51
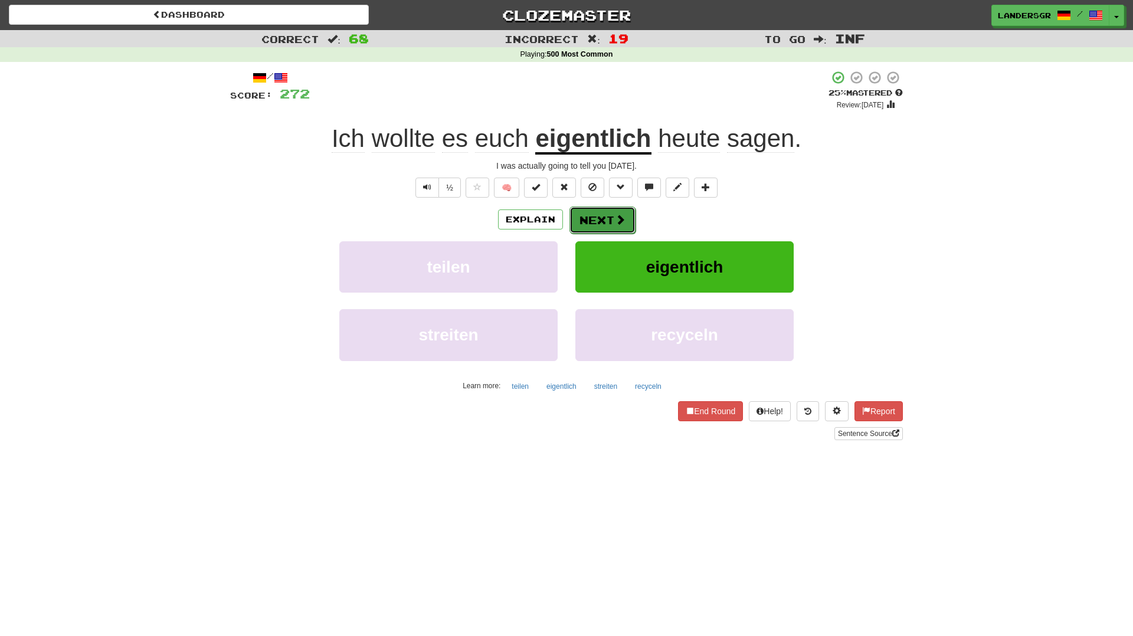
click at [584, 219] on button "Next" at bounding box center [602, 220] width 66 height 27
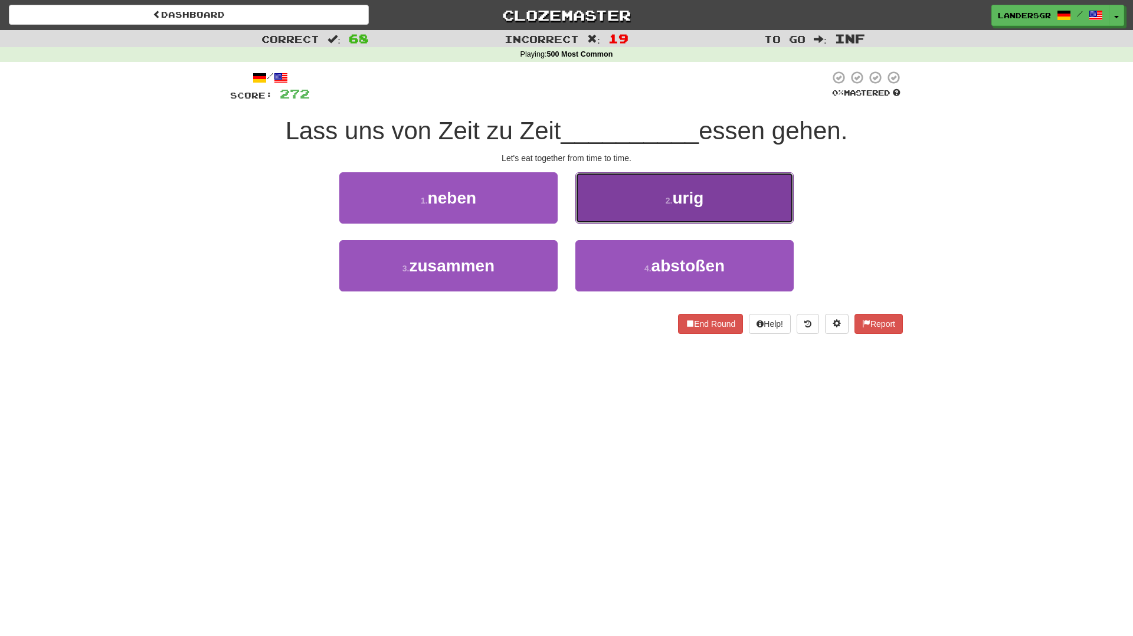
click at [601, 216] on button "2 . urig" at bounding box center [684, 197] width 218 height 51
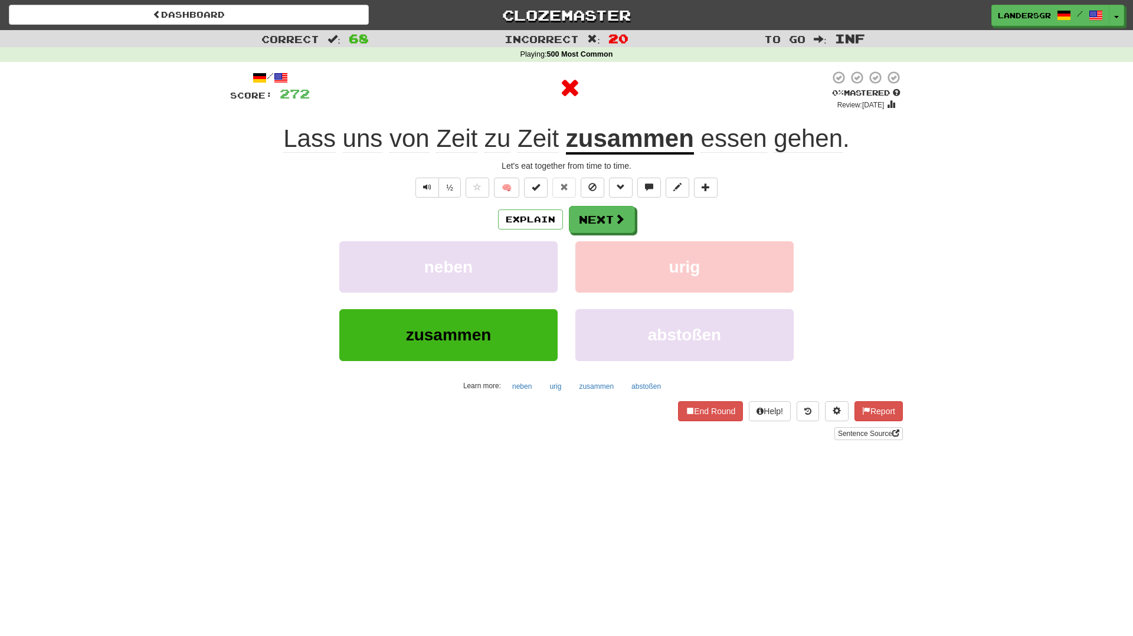
click at [541, 169] on div "Let's eat together from time to time." at bounding box center [566, 166] width 673 height 12
click at [598, 217] on button "Next" at bounding box center [602, 220] width 66 height 27
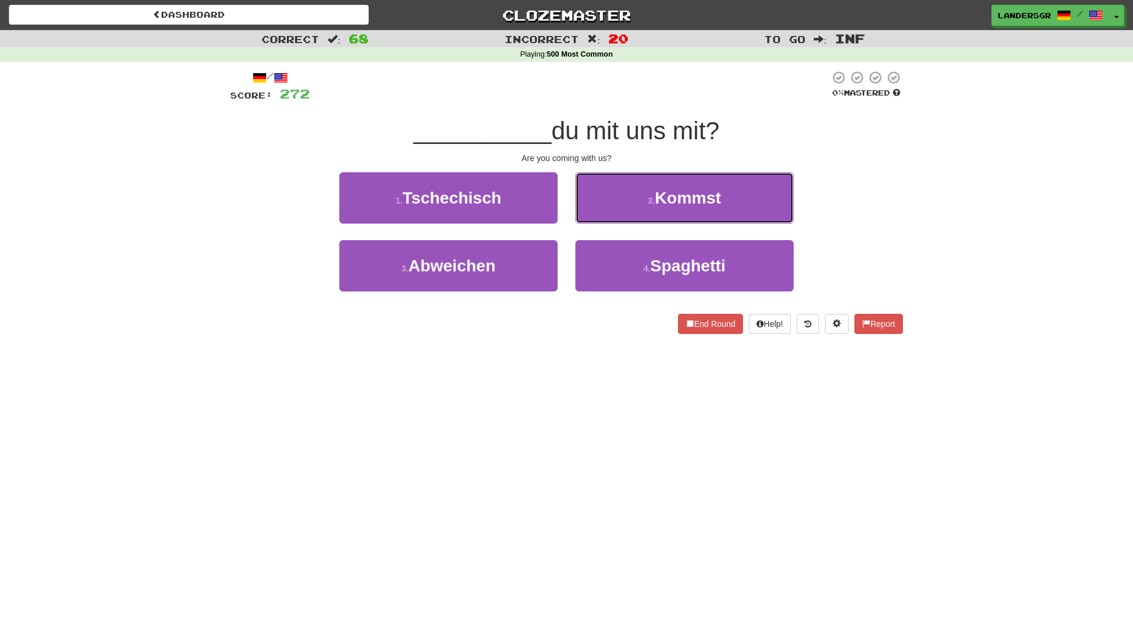
click at [598, 217] on button "2 . Kommst" at bounding box center [684, 197] width 218 height 51
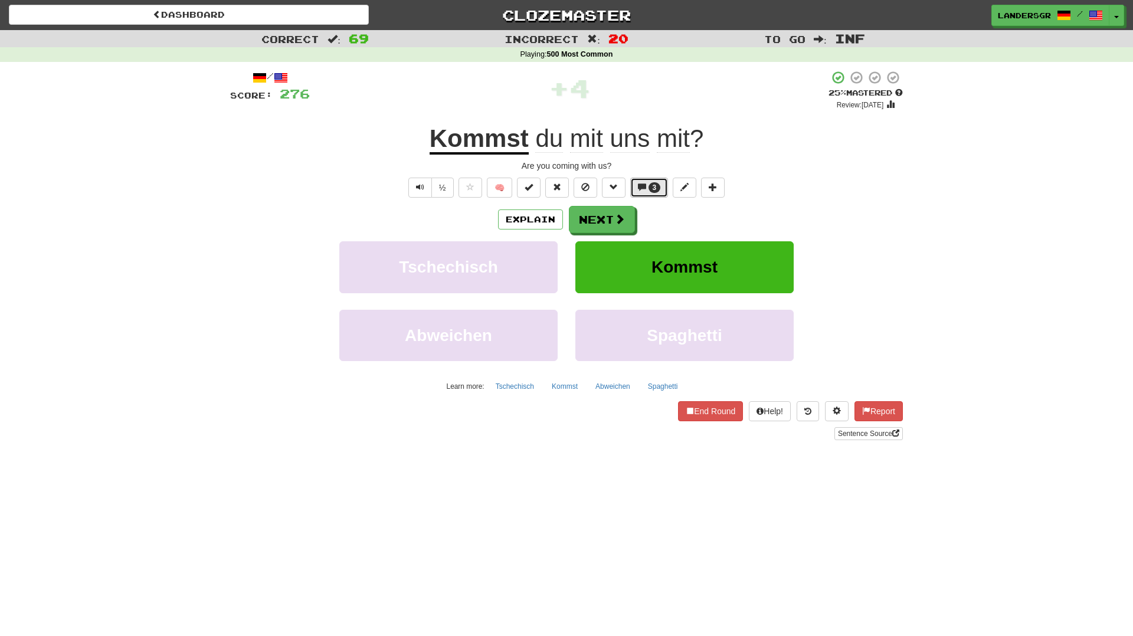
click at [641, 191] on span at bounding box center [642, 187] width 8 height 8
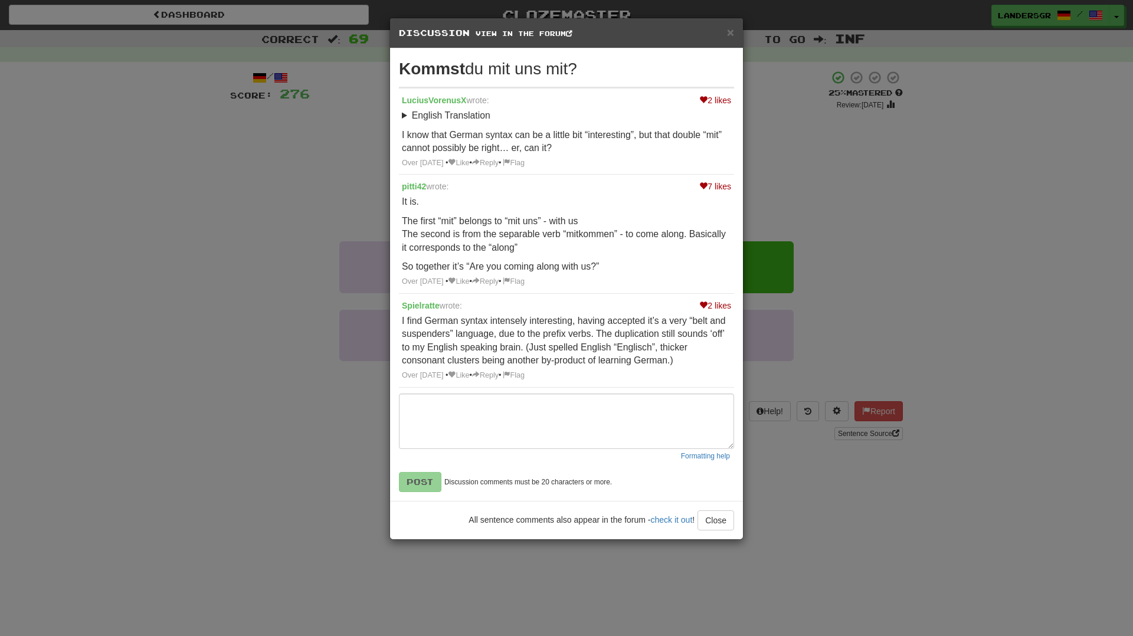
drag, startPoint x: 849, startPoint y: 267, endPoint x: 843, endPoint y: 272, distance: 7.1
click at [843, 272] on div "× Discussion View in the forum Kommst du mit uns mit? 2 likes LuciusVorenusX wr…" at bounding box center [566, 318] width 1133 height 636
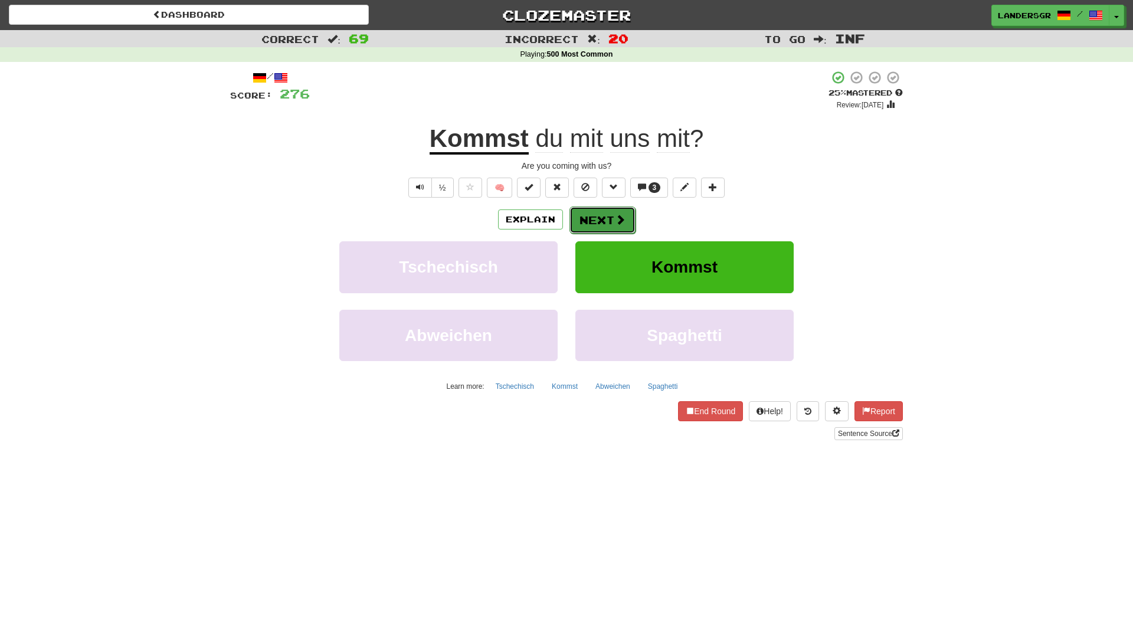
click at [593, 212] on button "Next" at bounding box center [602, 220] width 66 height 27
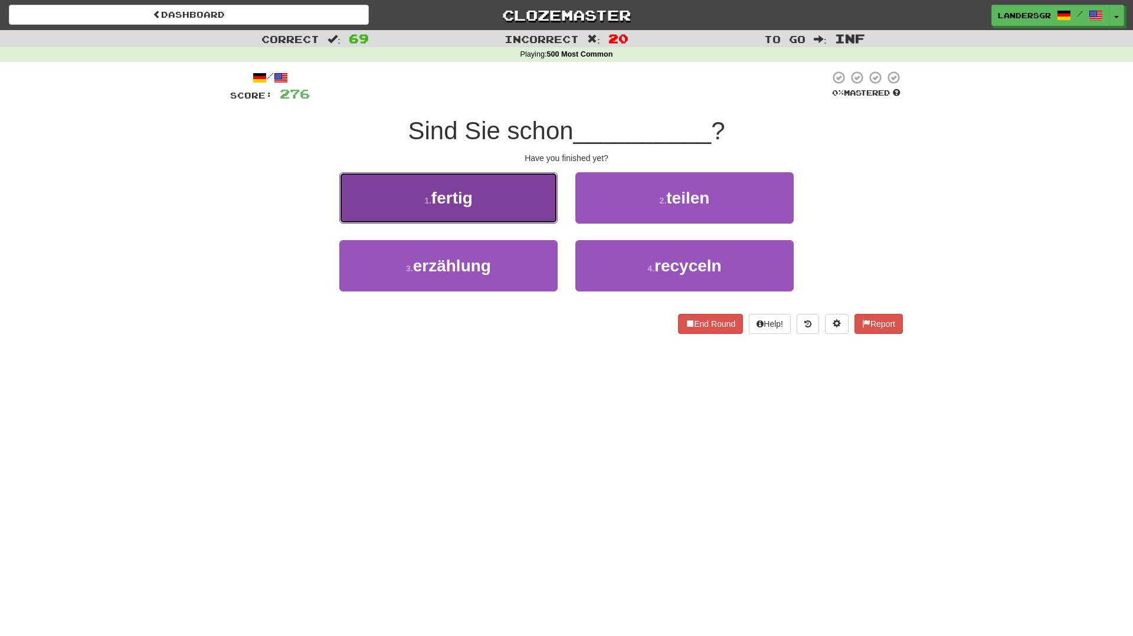
click at [521, 212] on button "1 . fertig" at bounding box center [448, 197] width 218 height 51
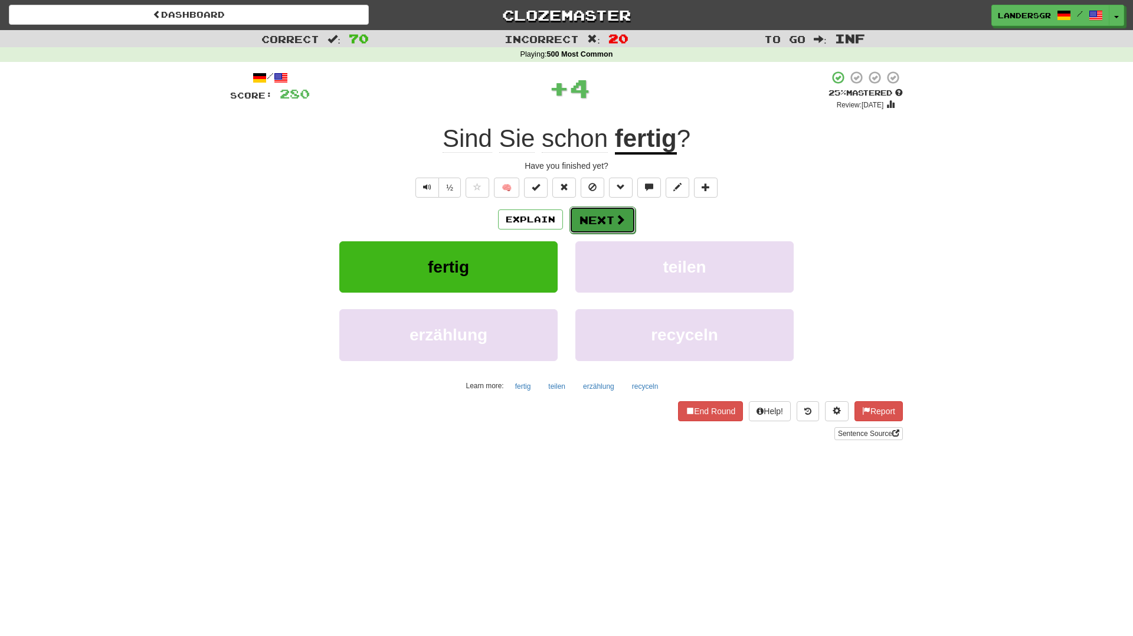
click at [599, 216] on button "Next" at bounding box center [602, 220] width 66 height 27
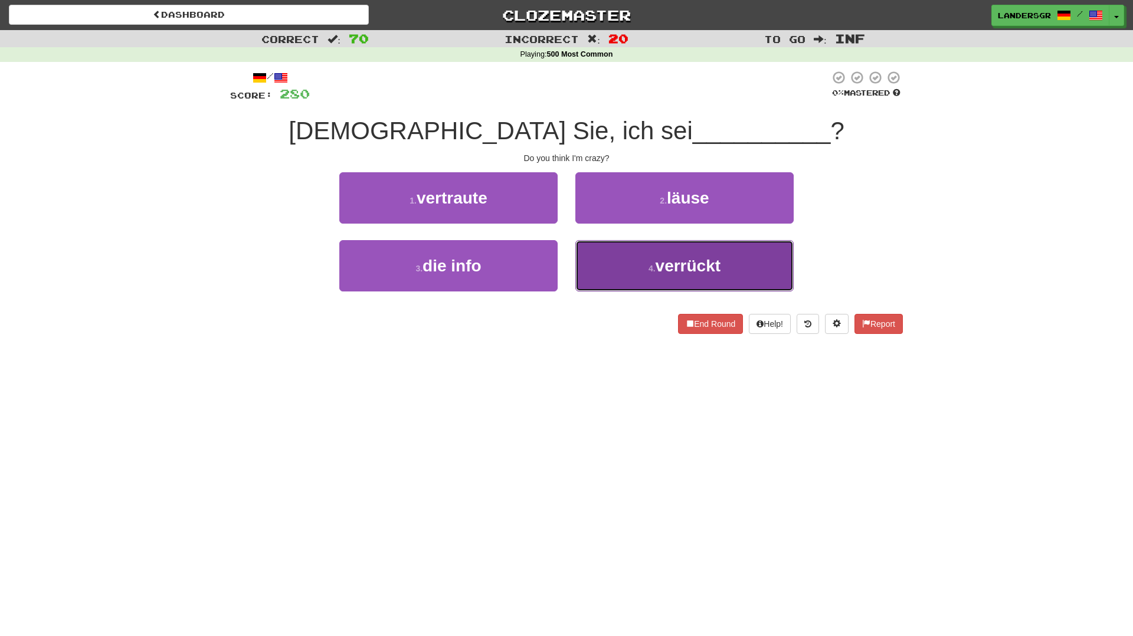
click at [613, 253] on button "4 . verrückt" at bounding box center [684, 265] width 218 height 51
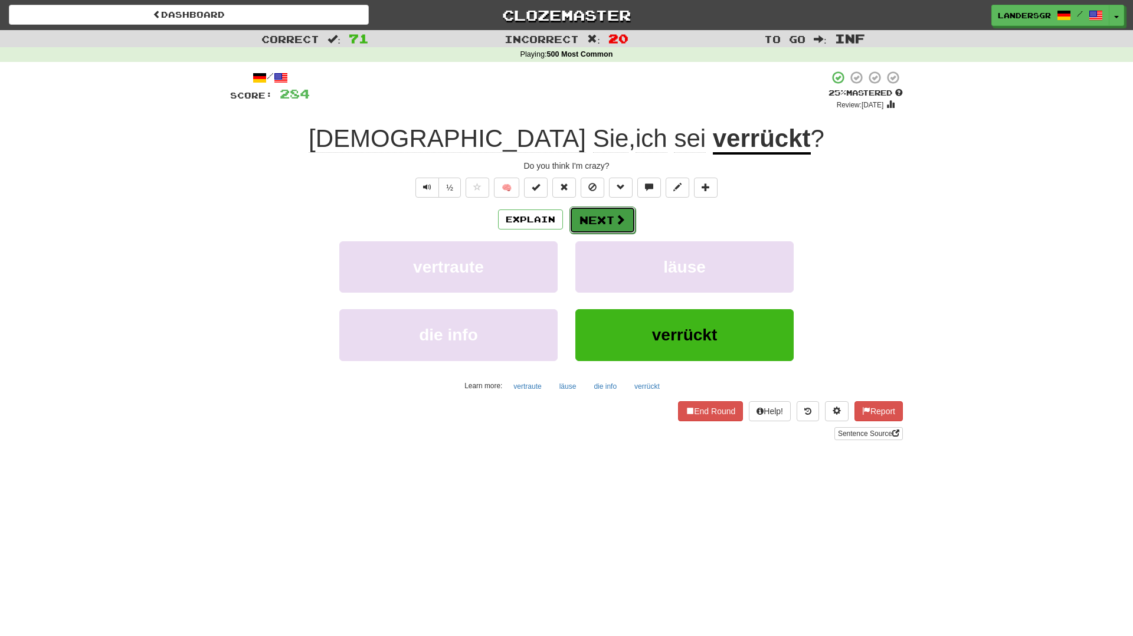
click at [600, 211] on button "Next" at bounding box center [602, 220] width 66 height 27
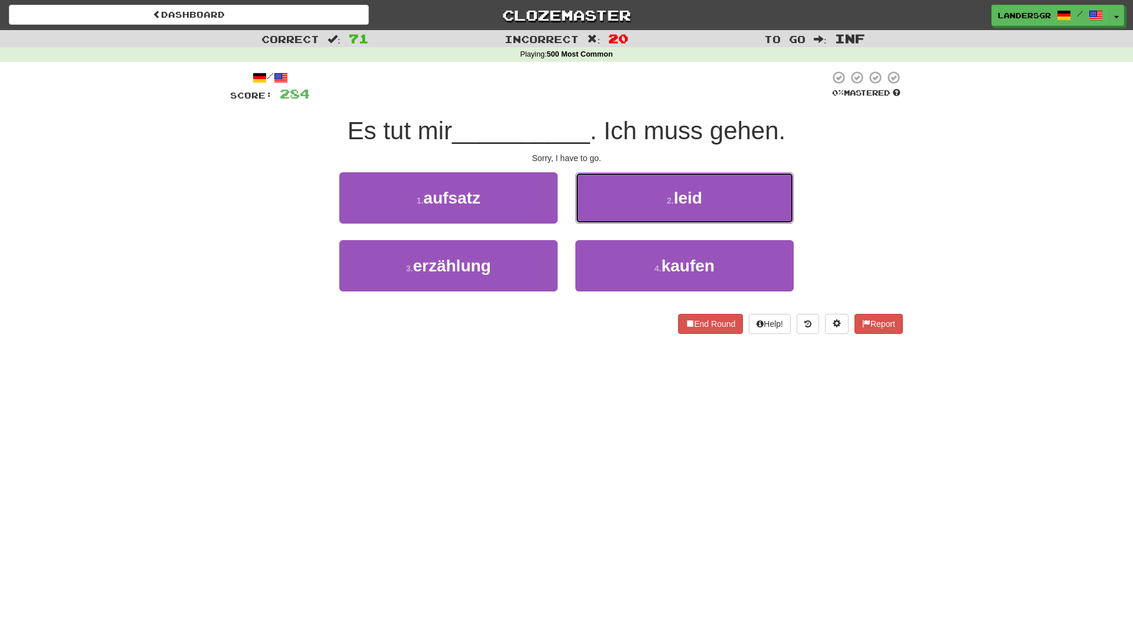
click at [600, 211] on button "2 . leid" at bounding box center [684, 197] width 218 height 51
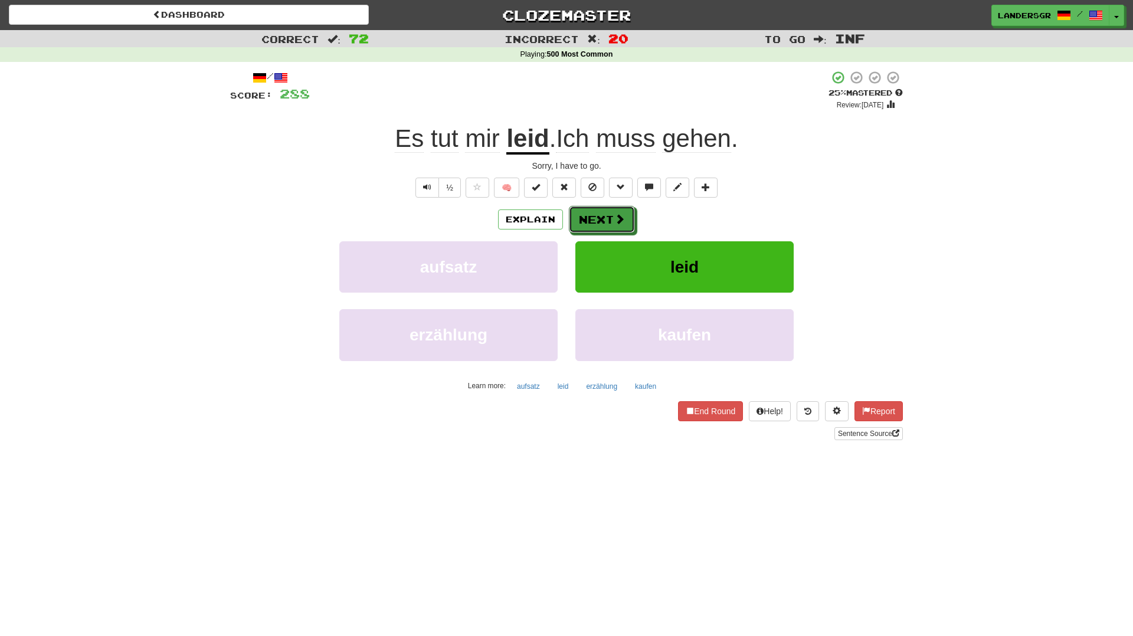
click at [600, 211] on button "Next" at bounding box center [602, 219] width 66 height 27
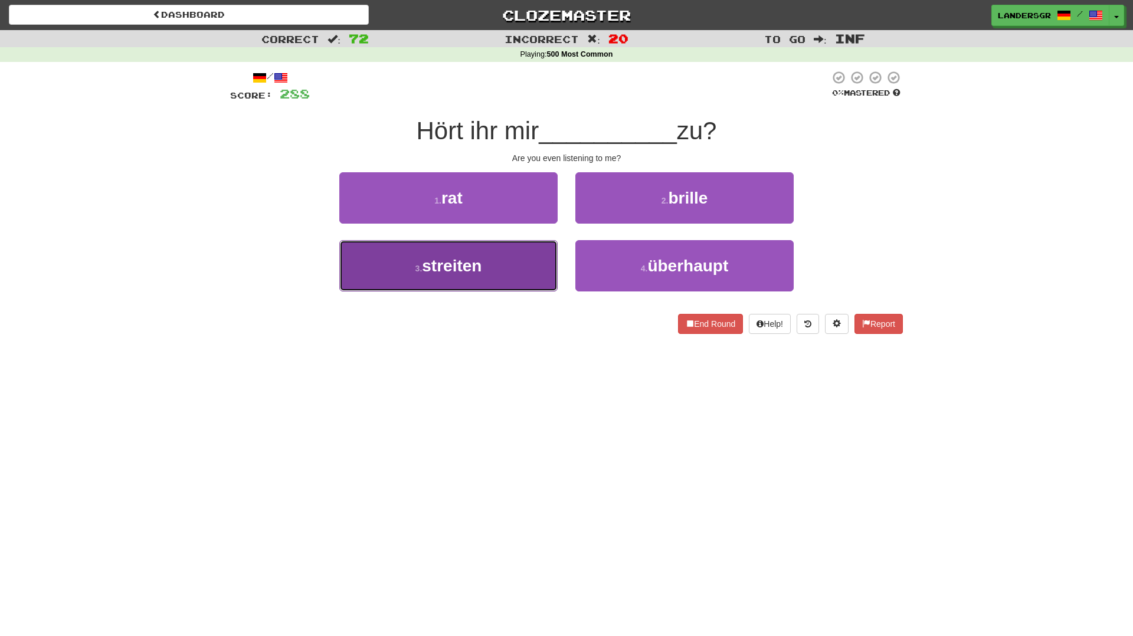
click at [525, 284] on button "3 . streiten" at bounding box center [448, 265] width 218 height 51
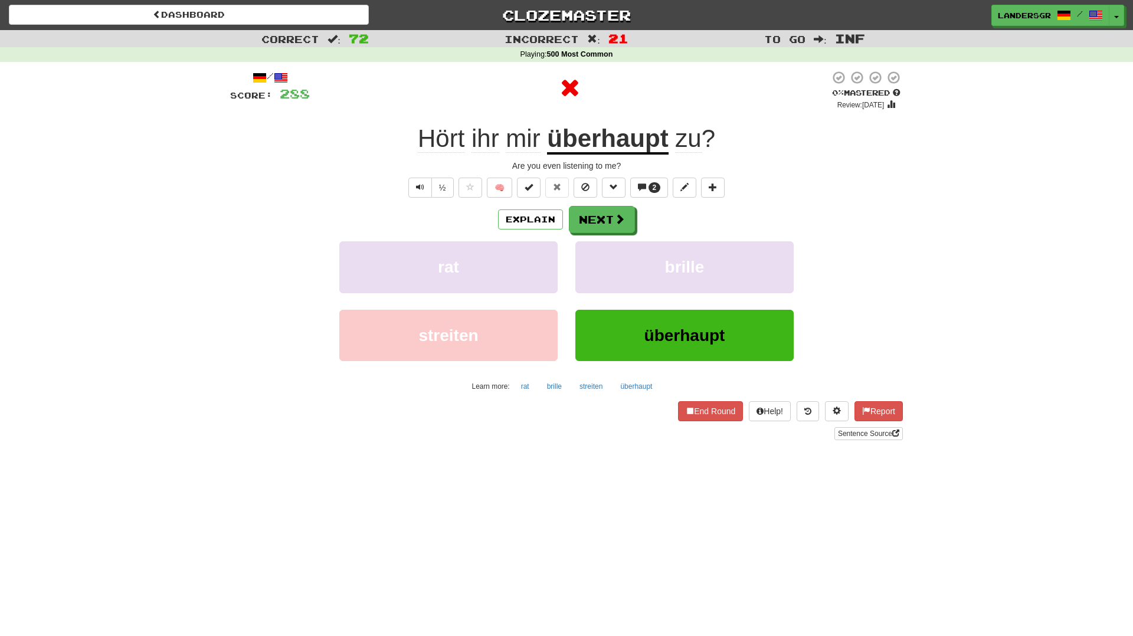
click at [596, 149] on u "überhaupt" at bounding box center [607, 140] width 121 height 30
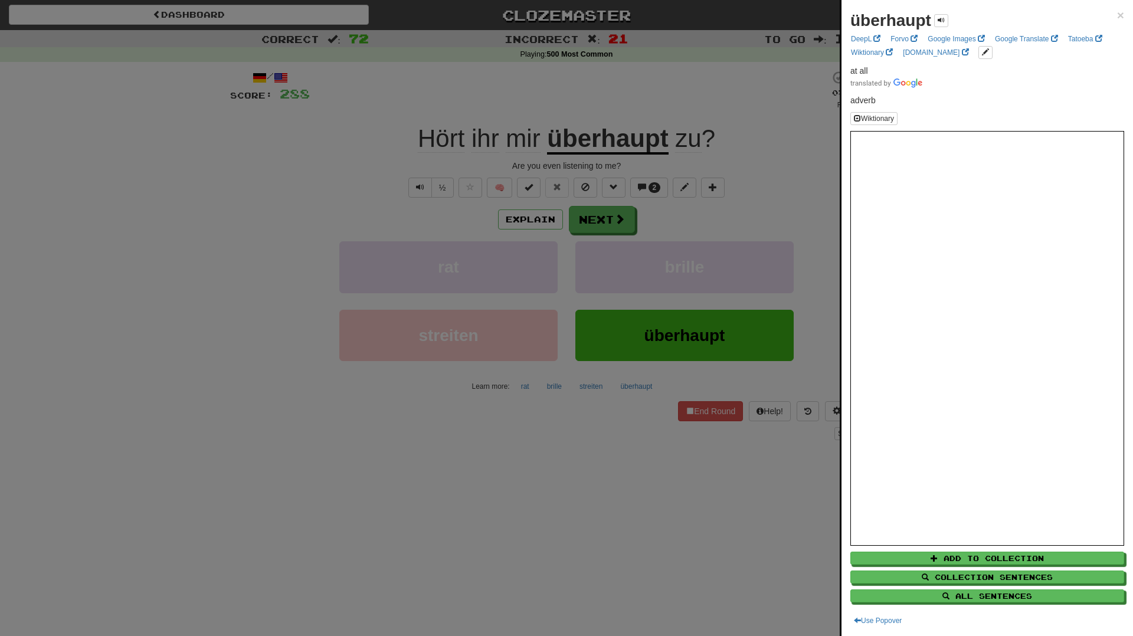
click at [597, 129] on div at bounding box center [566, 318] width 1133 height 636
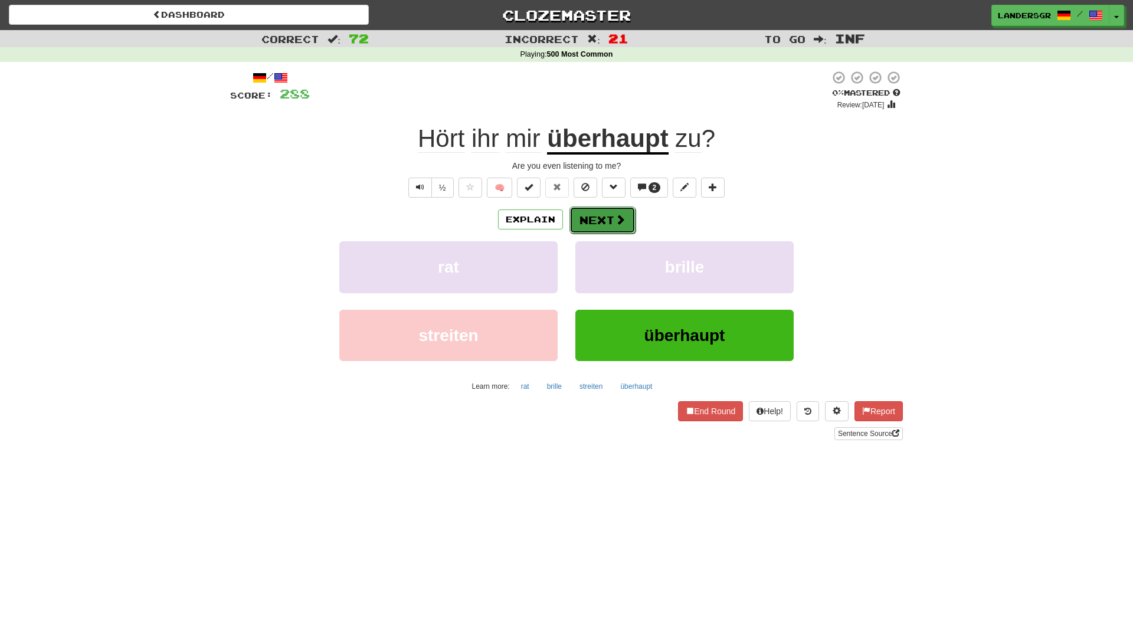
click at [600, 209] on button "Next" at bounding box center [602, 220] width 66 height 27
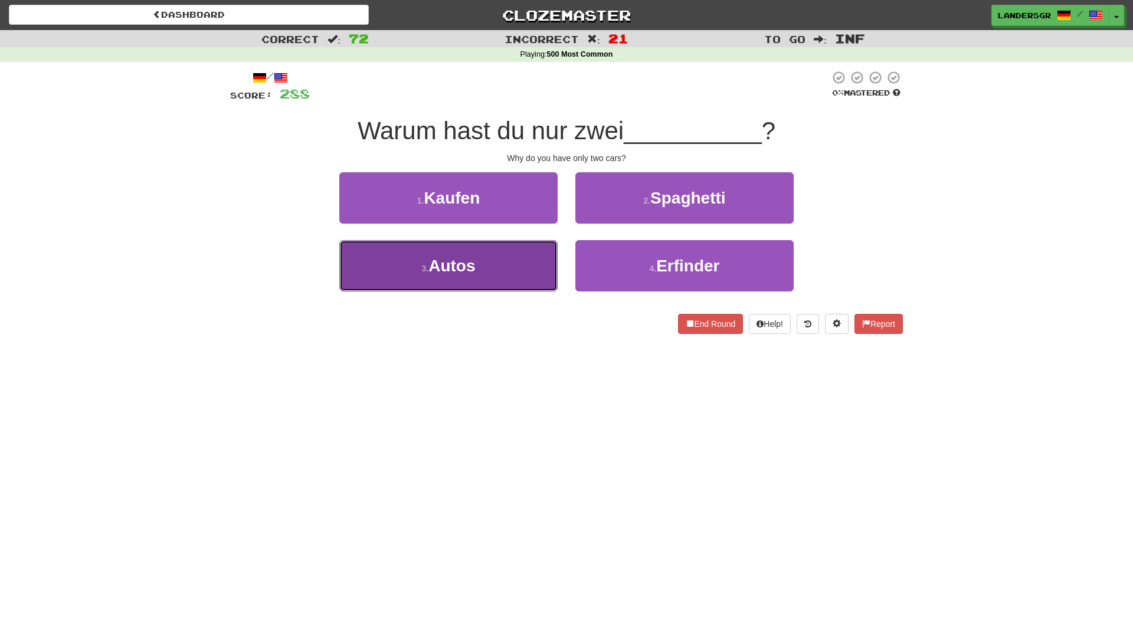
click at [514, 248] on button "3 . Autos" at bounding box center [448, 265] width 218 height 51
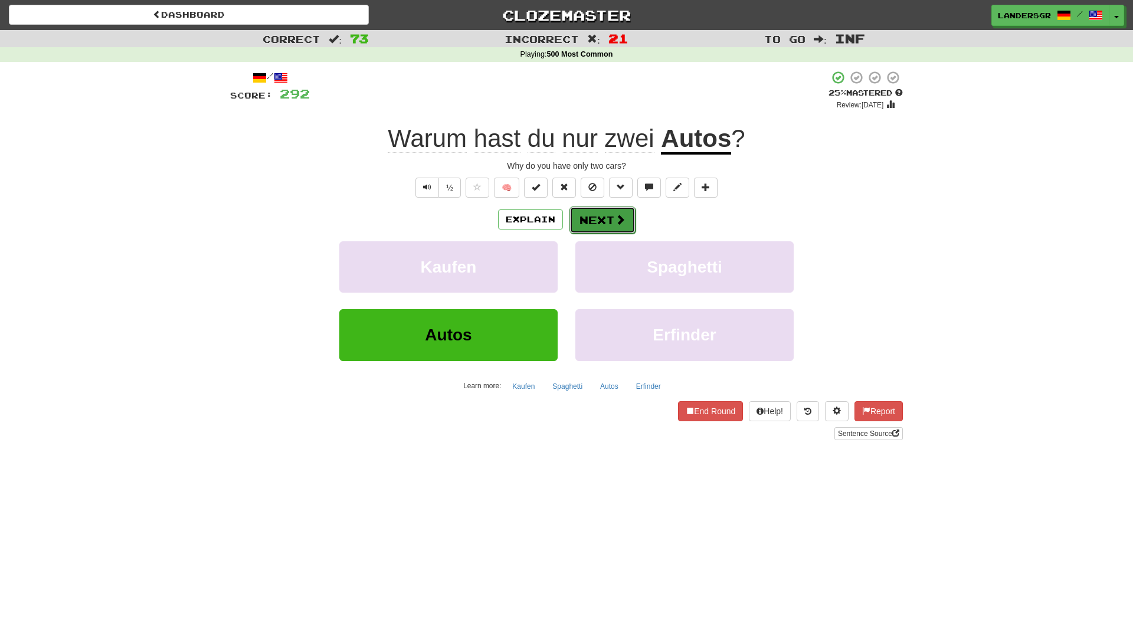
click at [612, 211] on button "Next" at bounding box center [602, 220] width 66 height 27
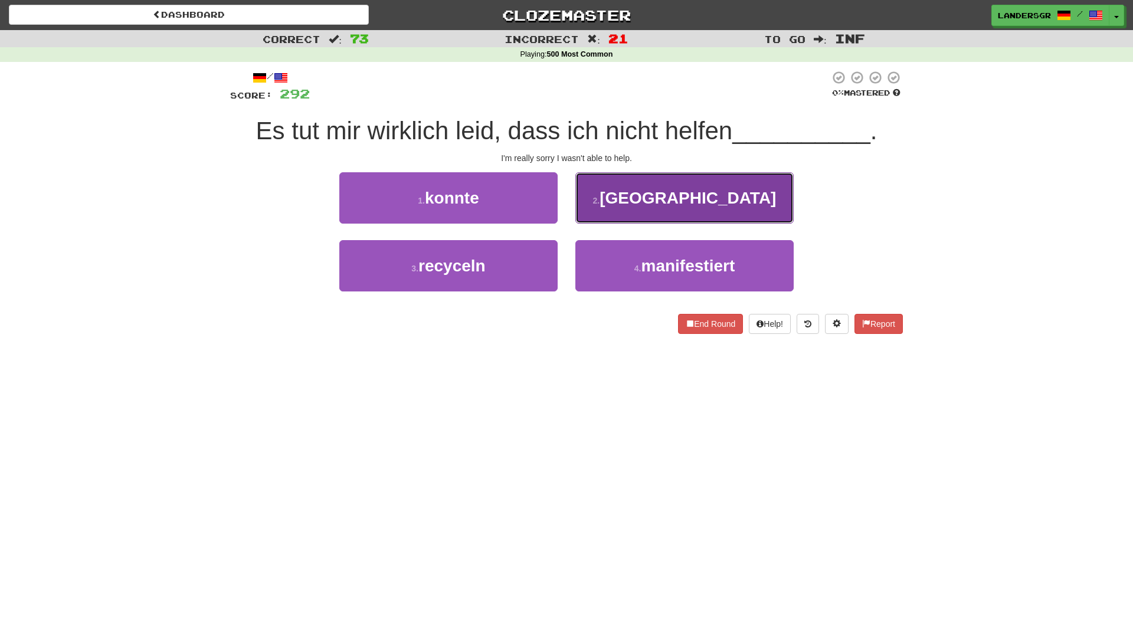
click at [705, 189] on span "griechenland" at bounding box center [688, 198] width 176 height 18
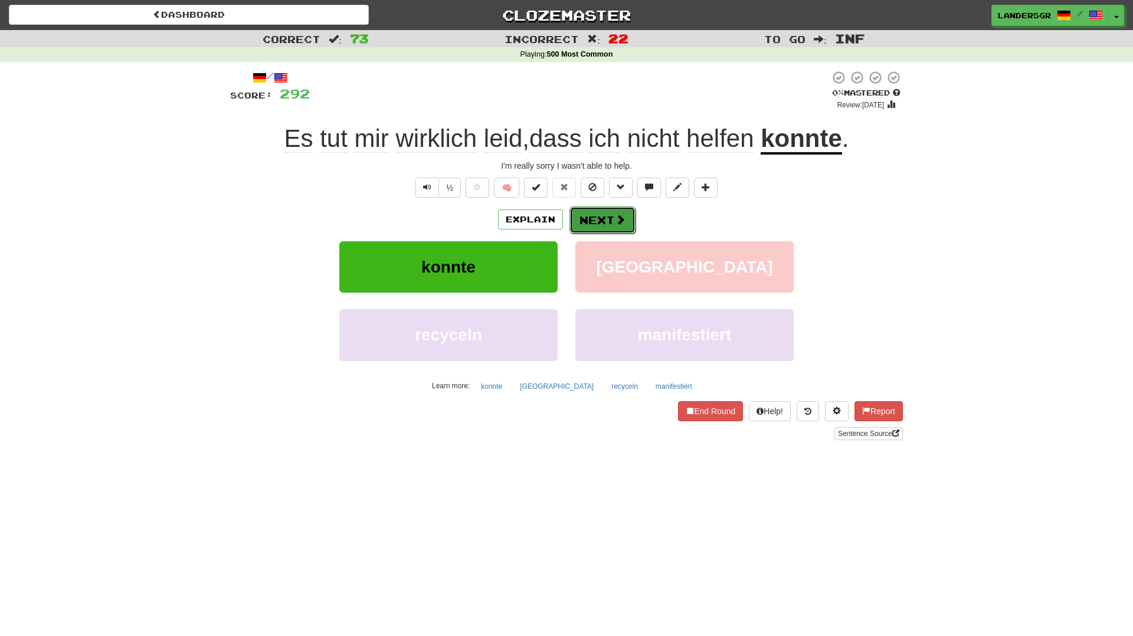
click at [610, 208] on button "Next" at bounding box center [602, 220] width 66 height 27
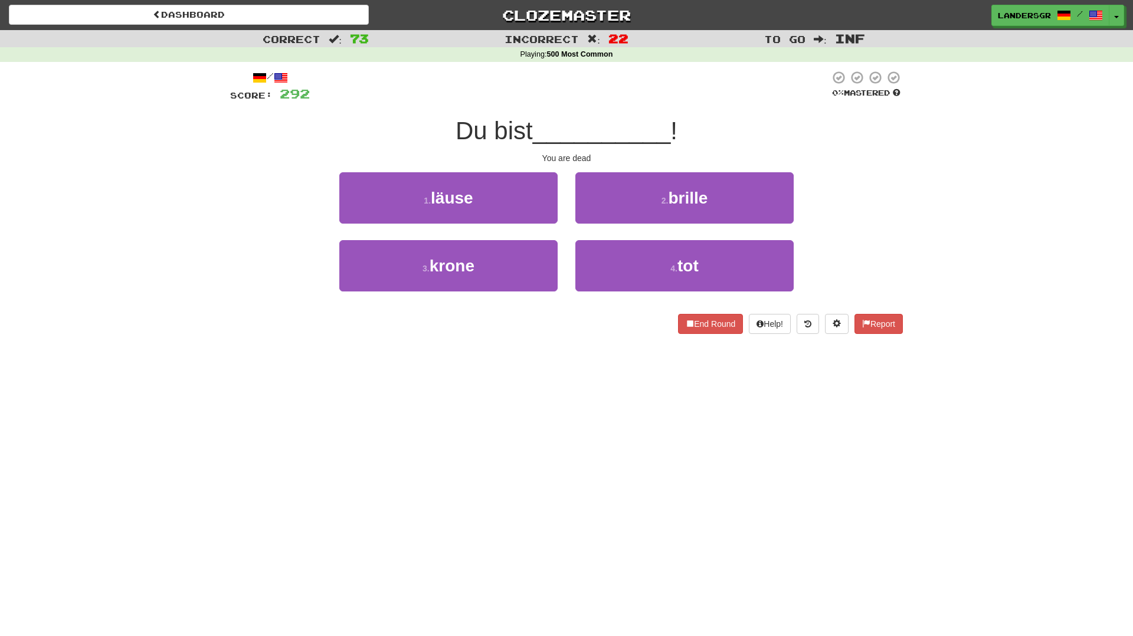
click at [559, 251] on div "3 . krone" at bounding box center [448, 274] width 236 height 68
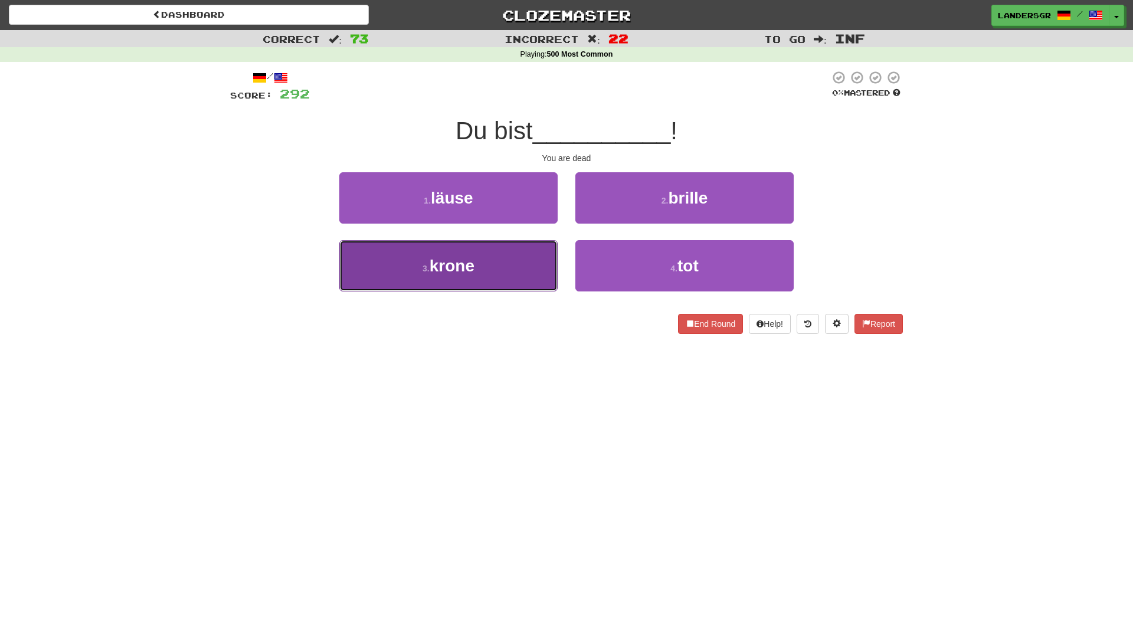
click at [548, 253] on button "3 . krone" at bounding box center [448, 265] width 218 height 51
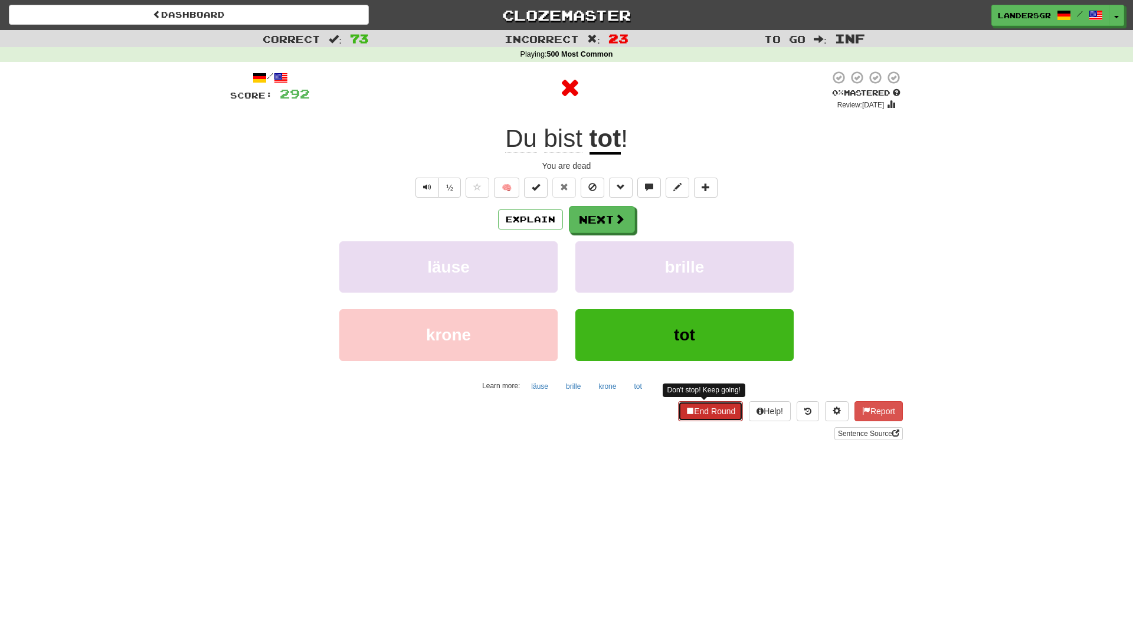
click at [716, 414] on button "End Round" at bounding box center [710, 411] width 65 height 20
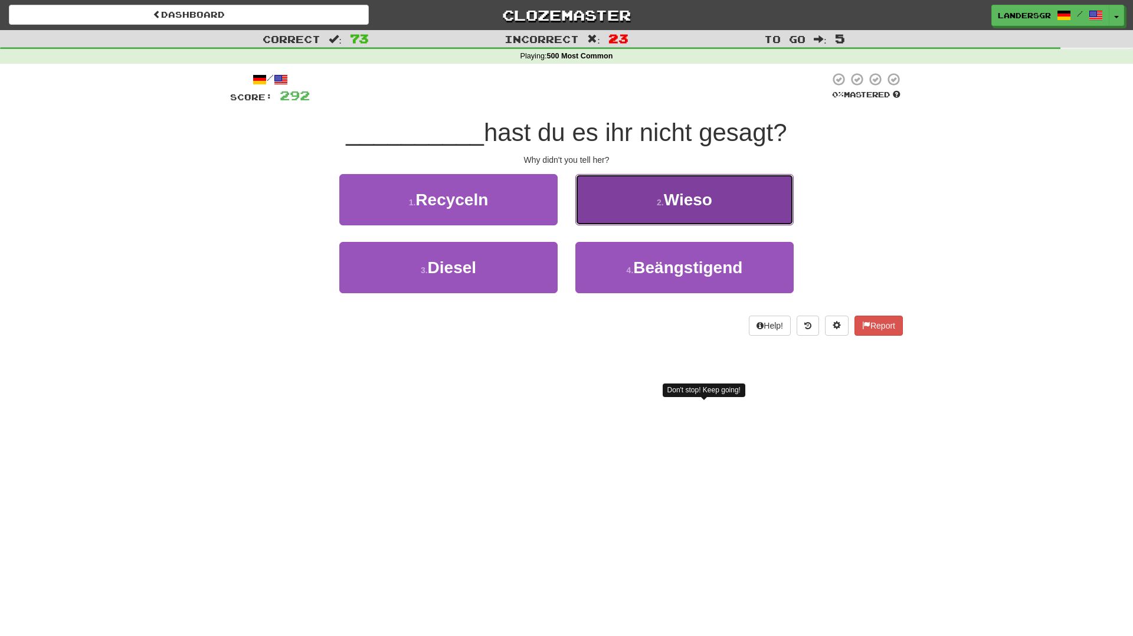
click at [610, 214] on button "2 . Wieso" at bounding box center [684, 199] width 218 height 51
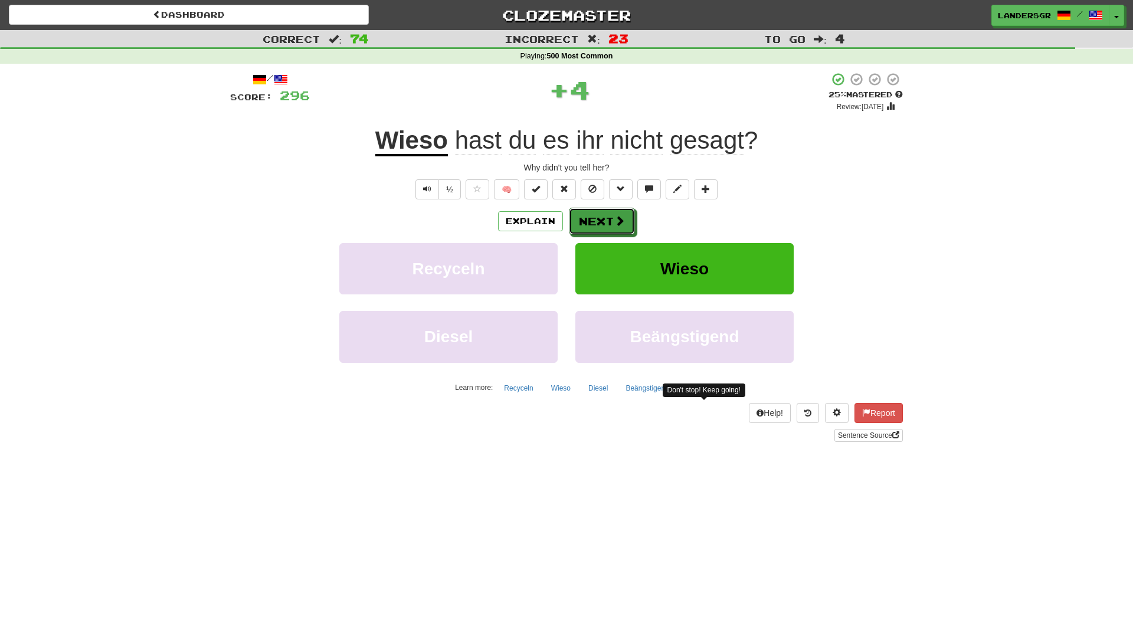
click at [610, 214] on button "Next" at bounding box center [602, 221] width 66 height 27
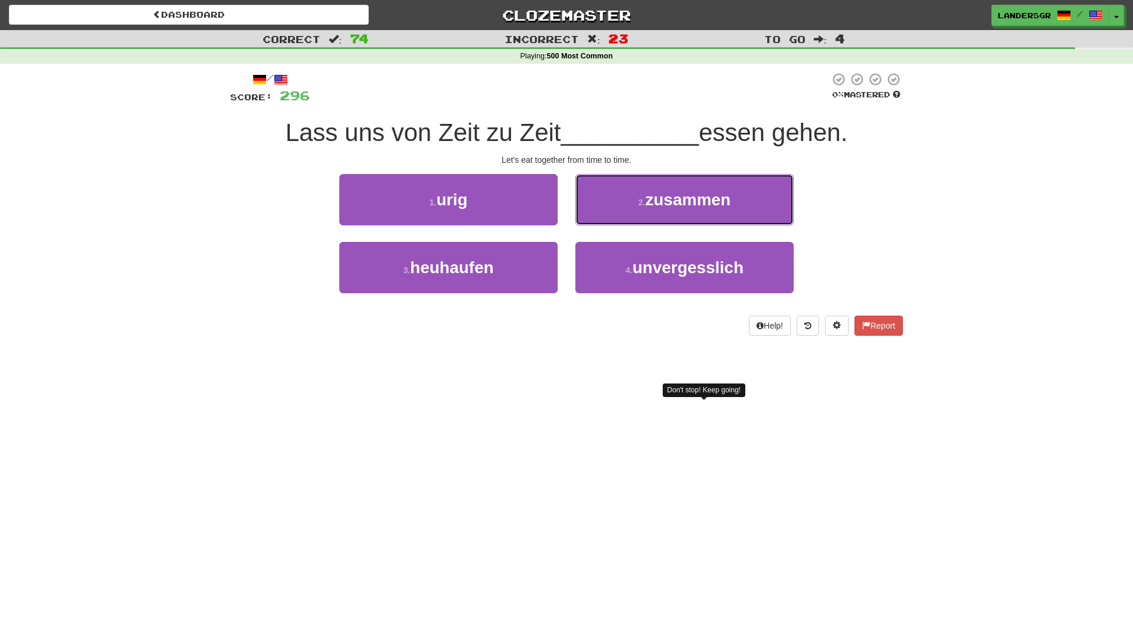
click at [610, 214] on button "2 . zusammen" at bounding box center [684, 199] width 218 height 51
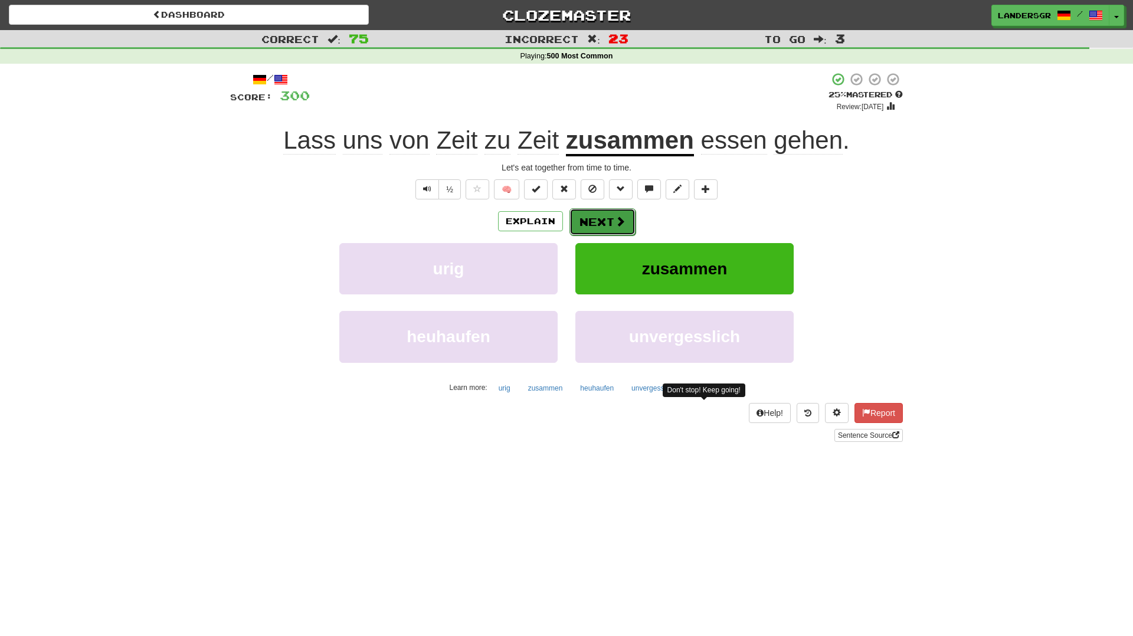
click at [609, 225] on button "Next" at bounding box center [602, 221] width 66 height 27
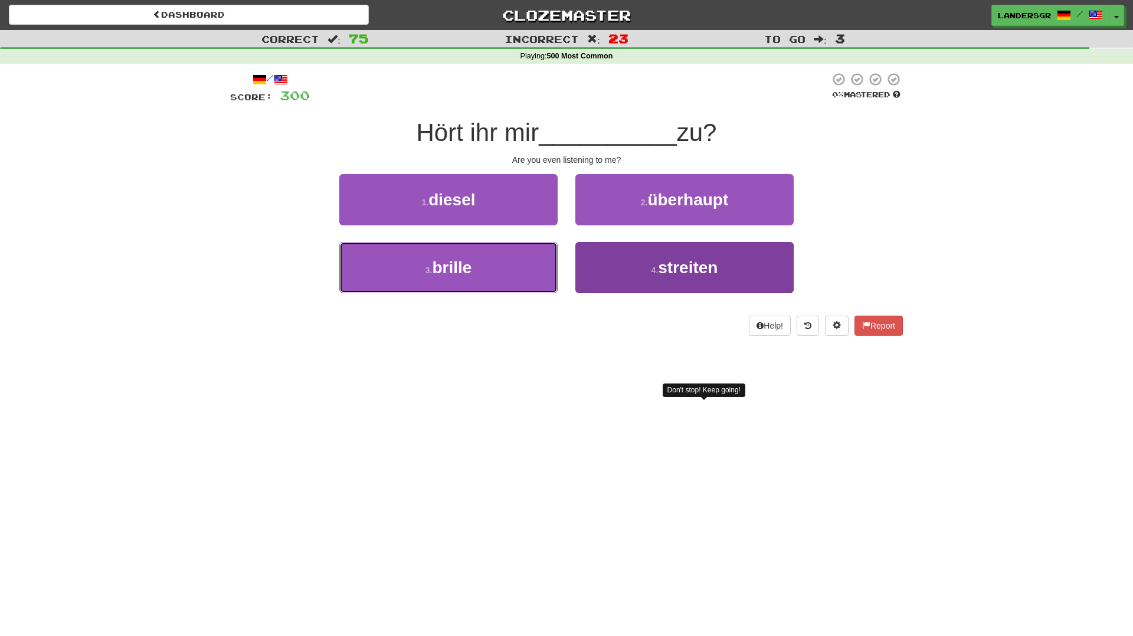
drag, startPoint x: 518, startPoint y: 270, endPoint x: 624, endPoint y: 269, distance: 105.6
click at [625, 269] on div "3 . brille 4 . streiten" at bounding box center [566, 276] width 708 height 68
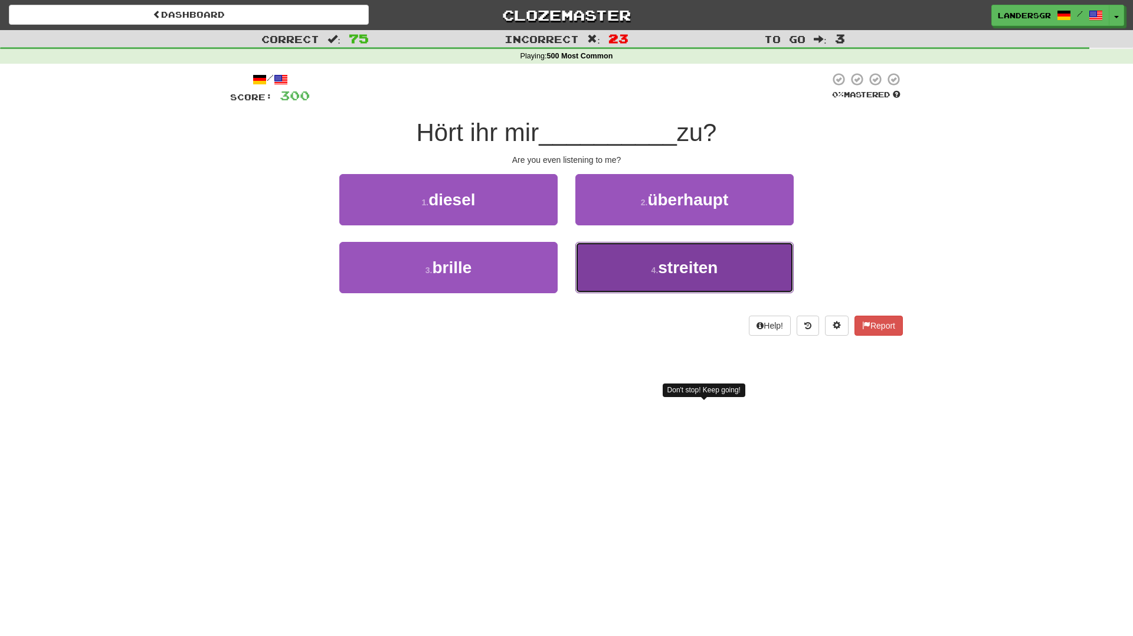
click at [624, 269] on button "4 . streiten" at bounding box center [684, 267] width 218 height 51
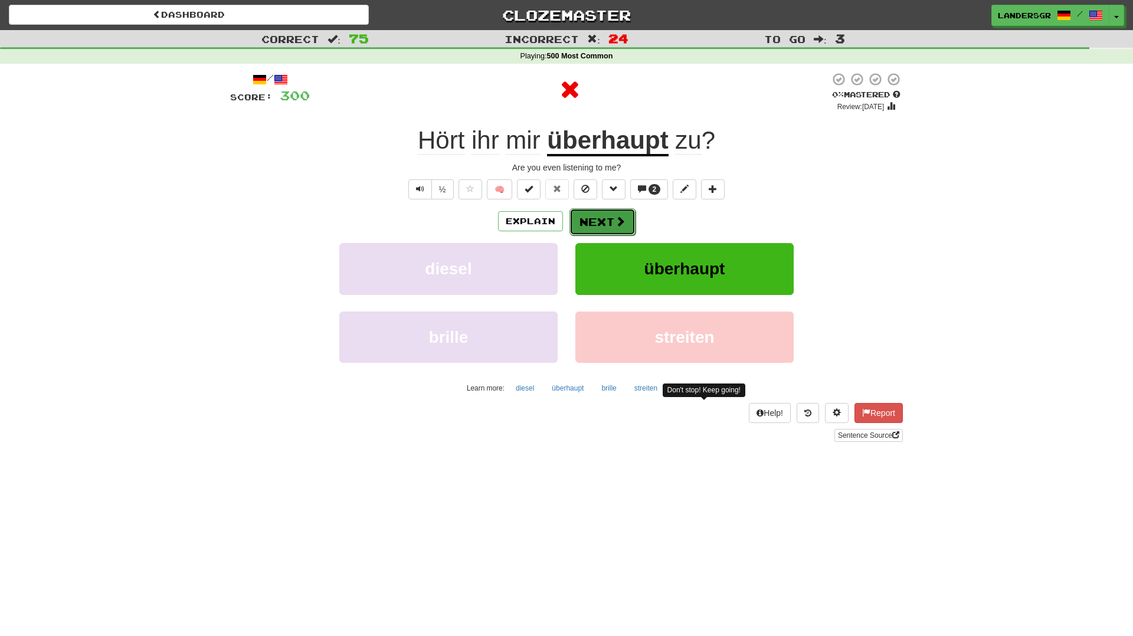
click at [587, 220] on button "Next" at bounding box center [602, 221] width 66 height 27
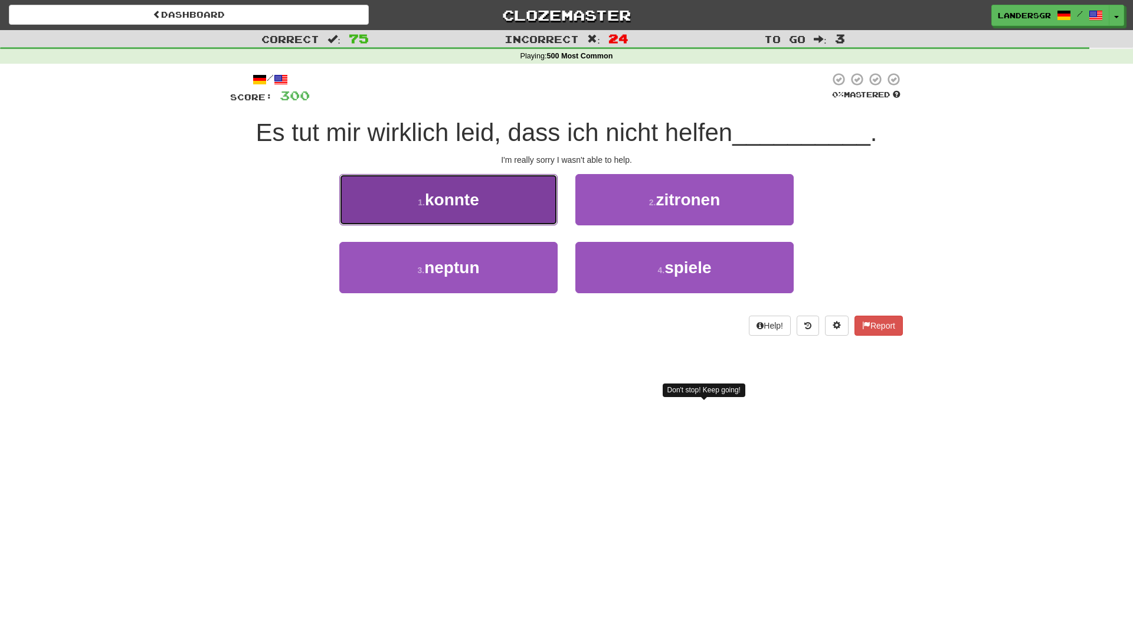
click at [538, 210] on button "1 . konnte" at bounding box center [448, 199] width 218 height 51
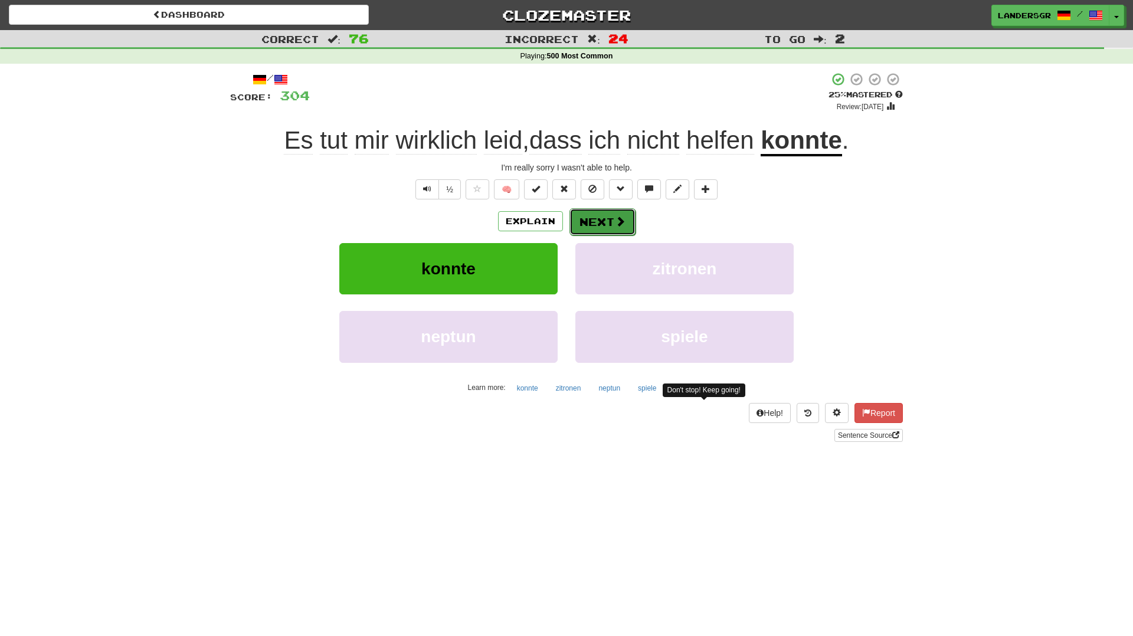
click at [582, 227] on button "Next" at bounding box center [602, 221] width 66 height 27
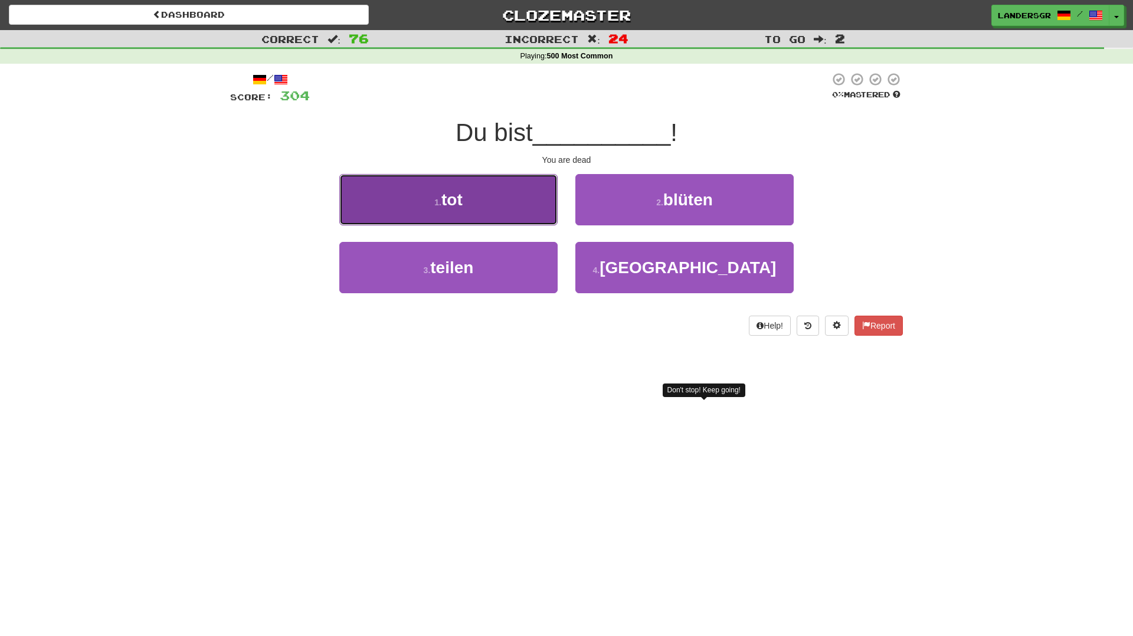
click at [544, 180] on button "1 . tot" at bounding box center [448, 199] width 218 height 51
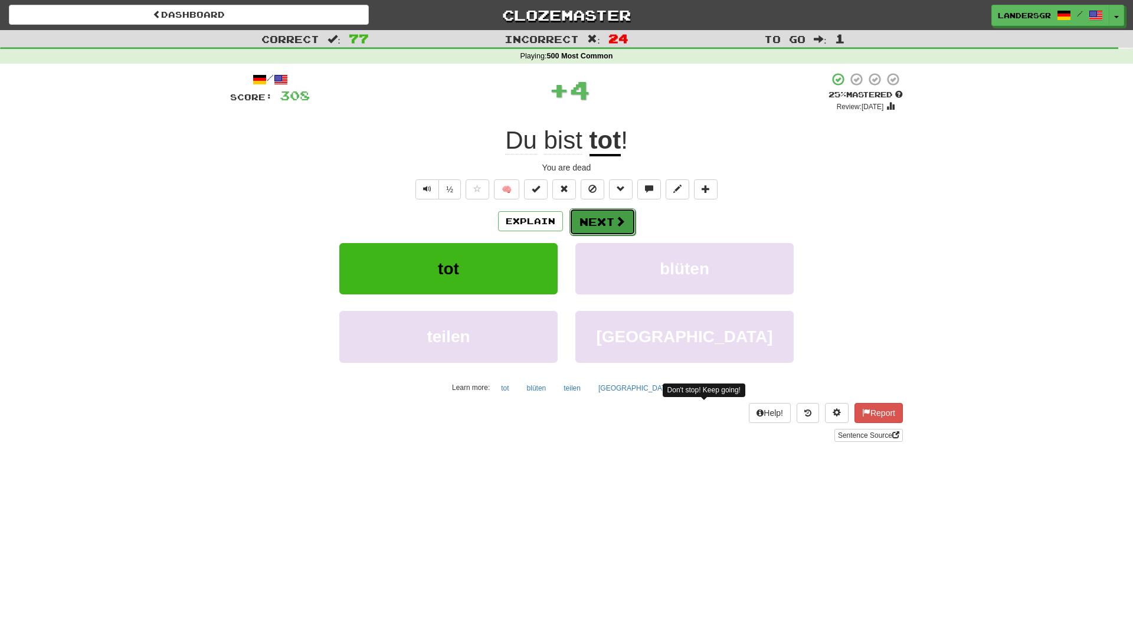
click at [607, 217] on button "Next" at bounding box center [602, 221] width 66 height 27
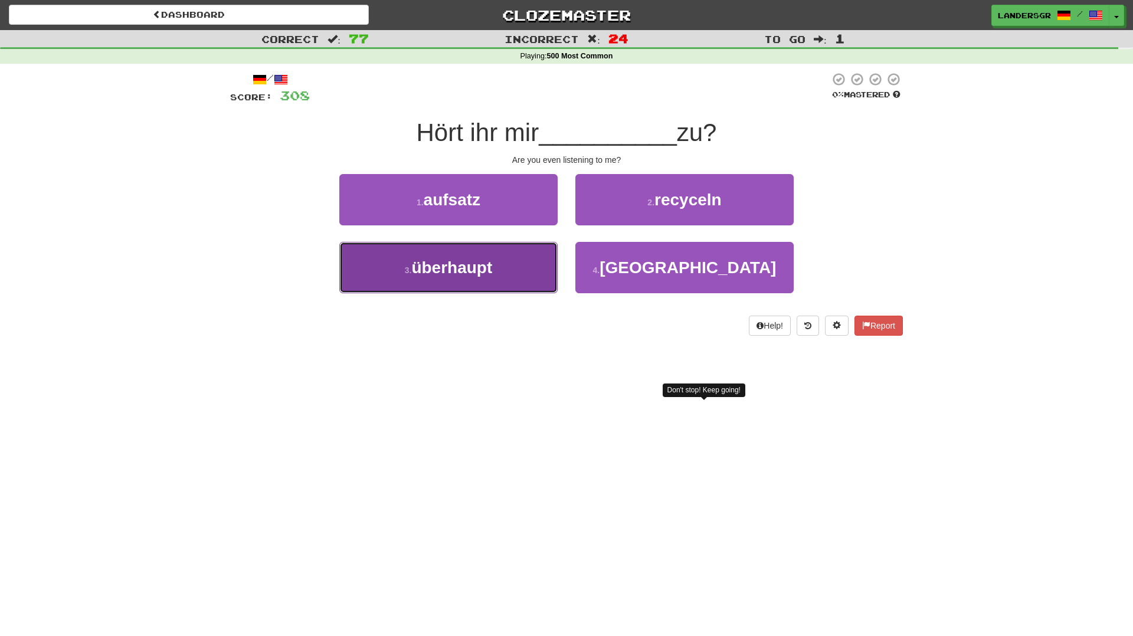
click at [531, 275] on button "3 . überhaupt" at bounding box center [448, 267] width 218 height 51
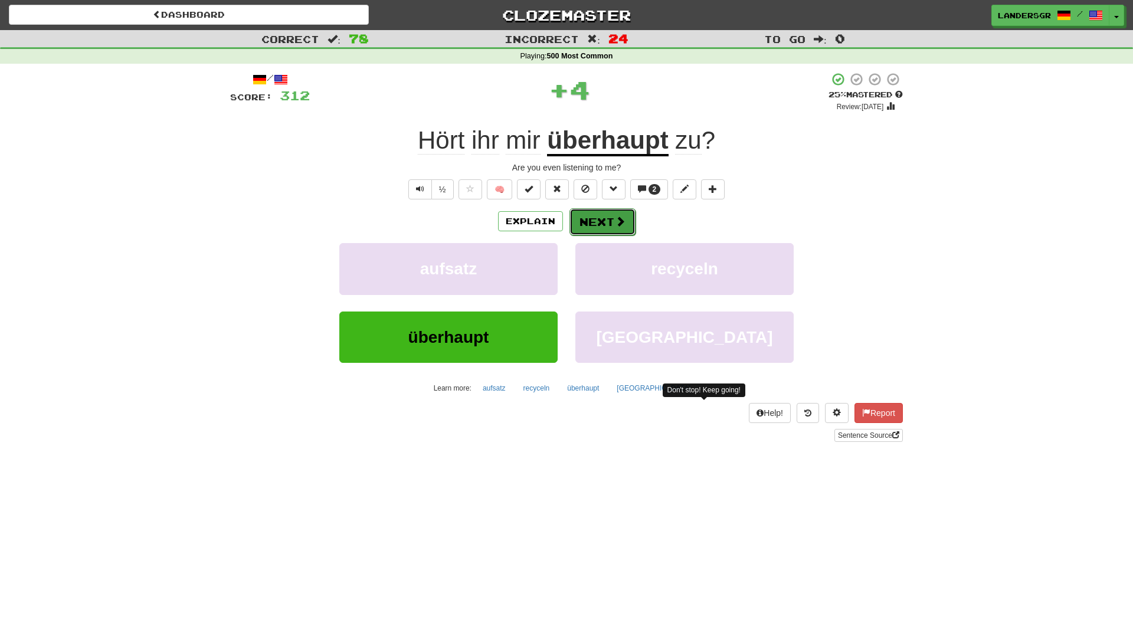
click at [612, 216] on button "Next" at bounding box center [602, 221] width 66 height 27
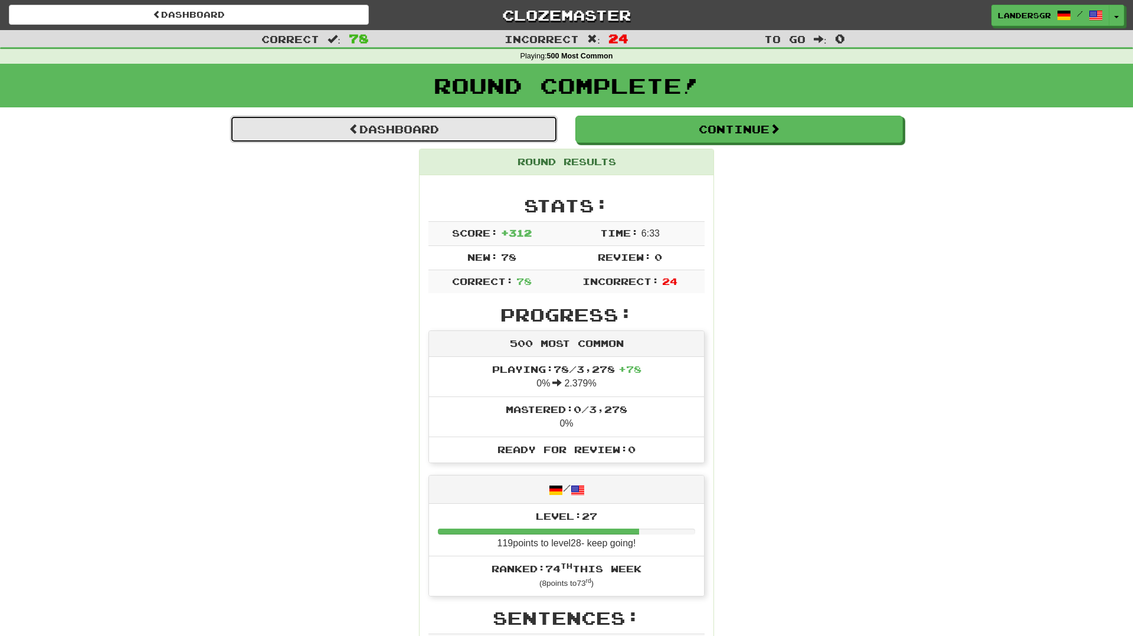
click at [535, 133] on link "Dashboard" at bounding box center [394, 129] width 328 height 27
